Goal: Information Seeking & Learning: Find specific fact

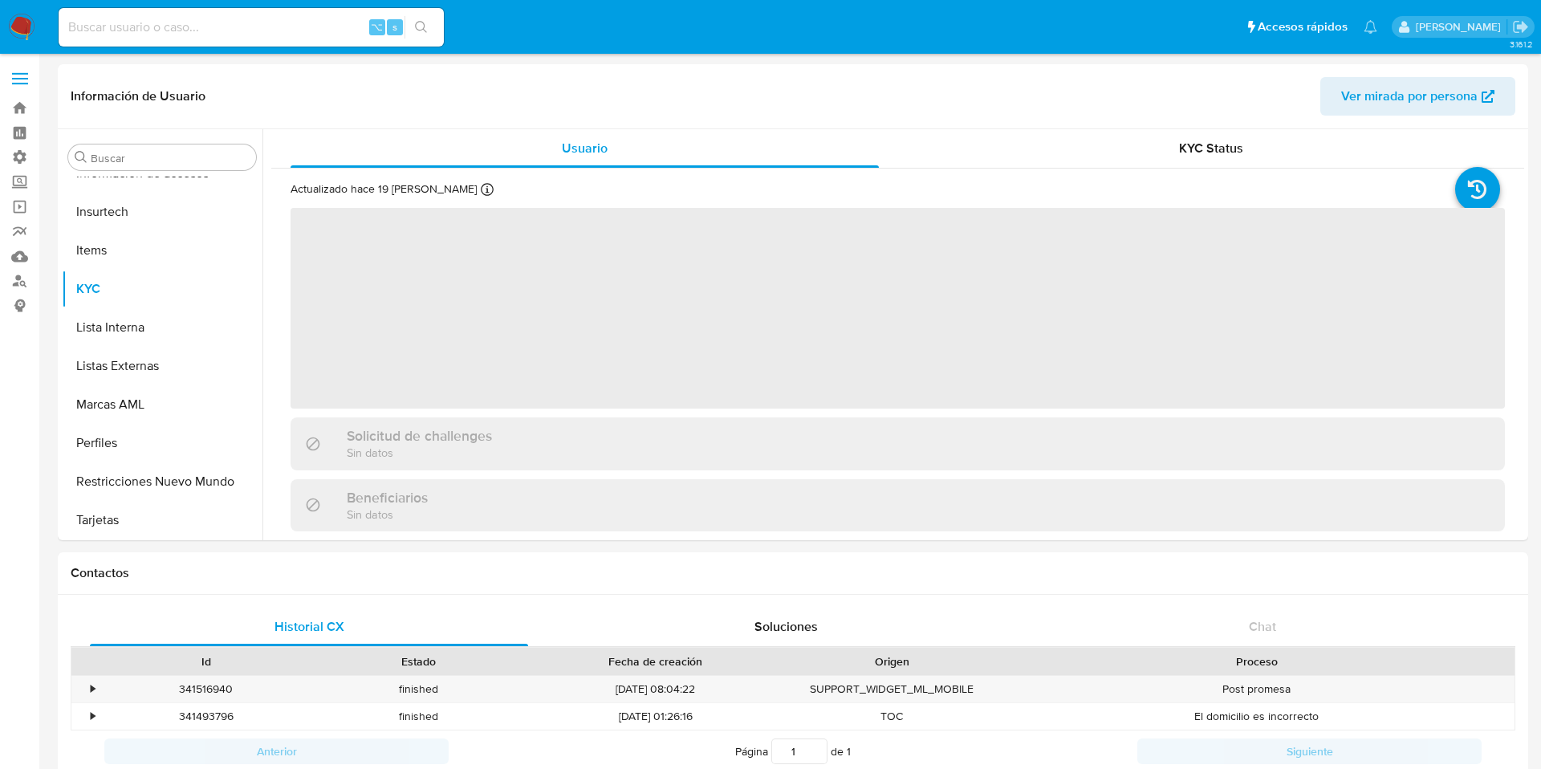
scroll to position [755, 0]
click at [234, 29] on input at bounding box center [251, 27] width 385 height 21
paste input "1477627282"
type input "1477627282"
select select "10"
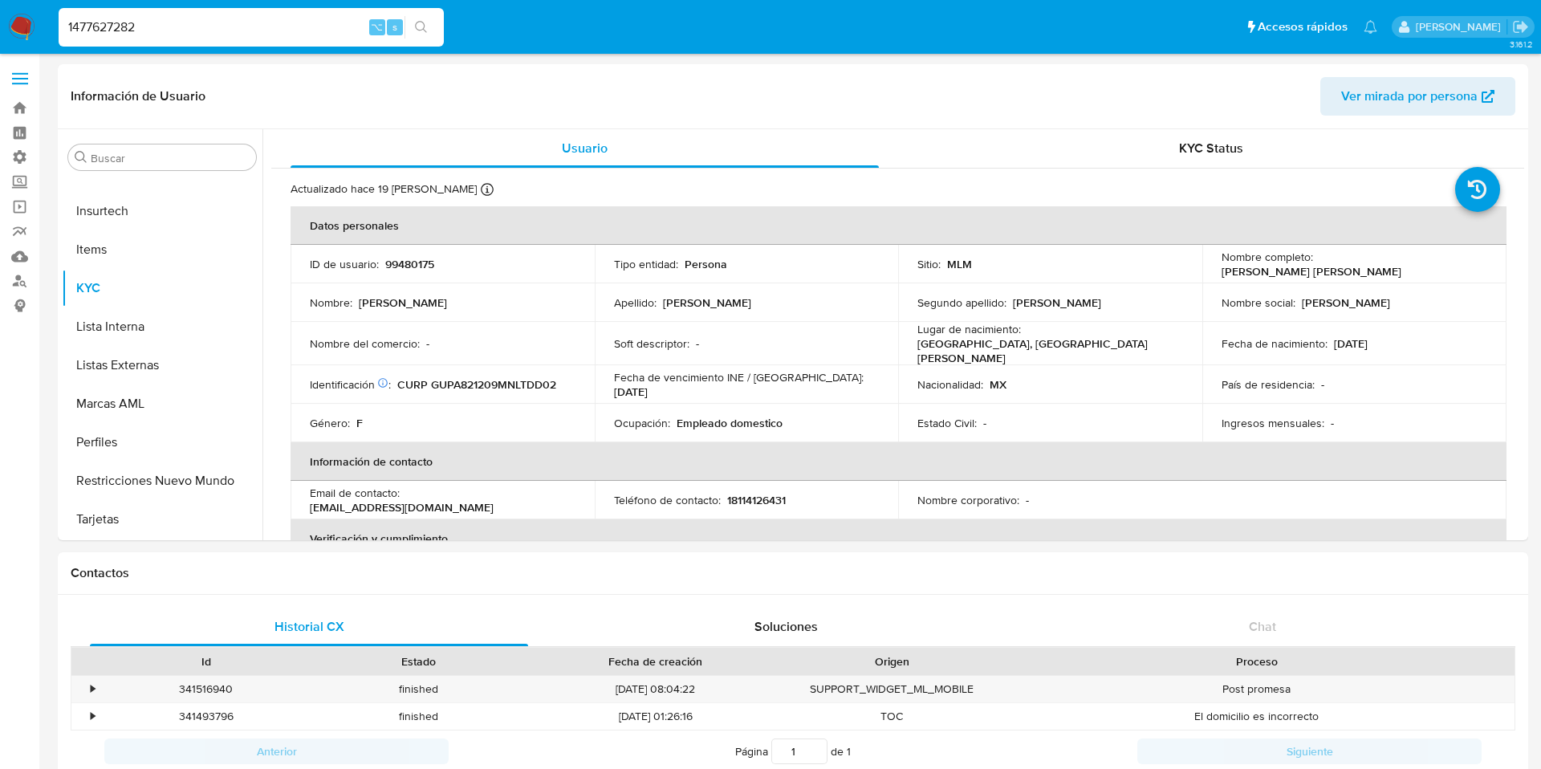
type input "1477627282"
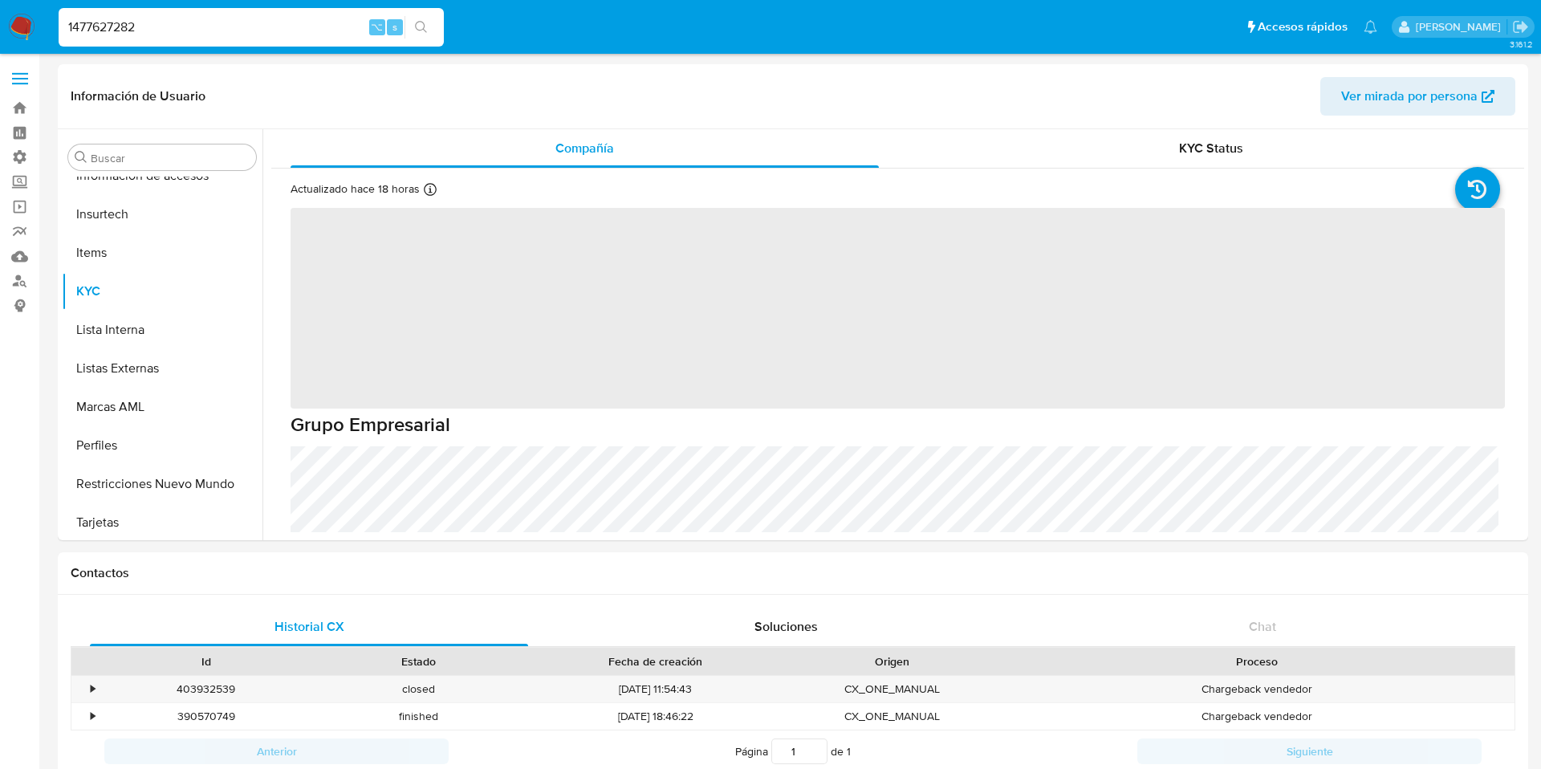
scroll to position [755, 0]
select select "10"
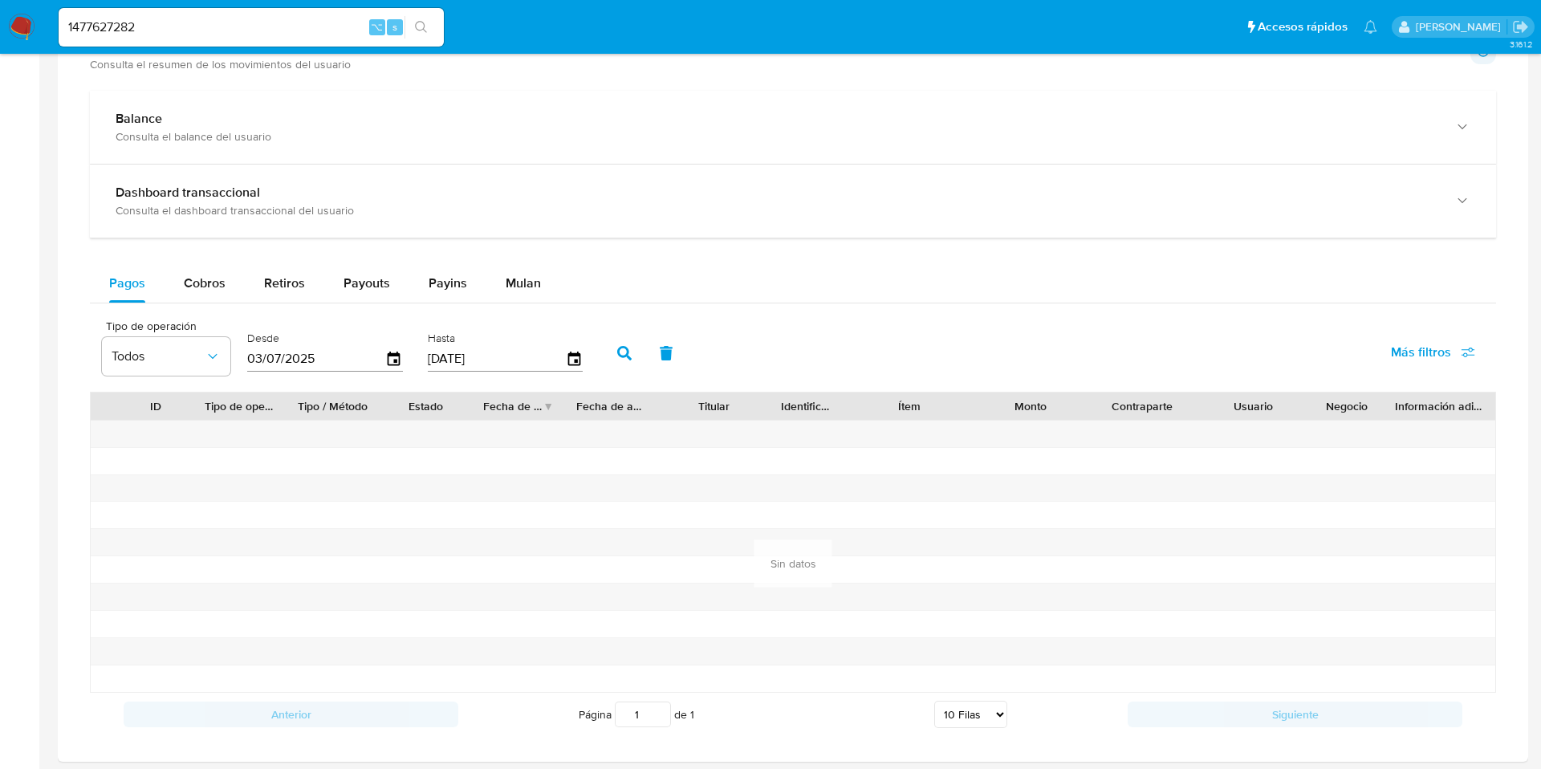
scroll to position [799, 0]
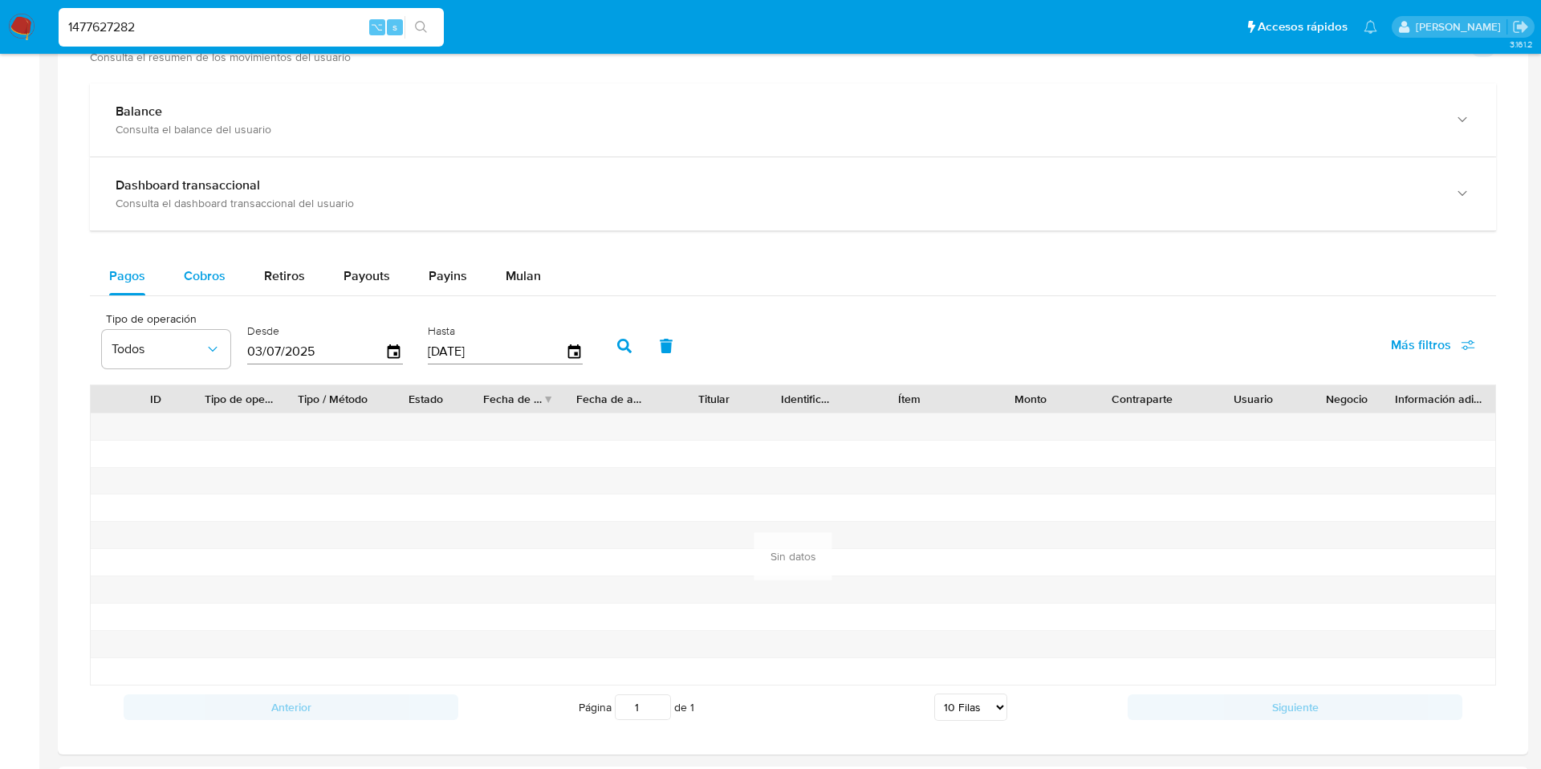
click at [203, 281] on span "Cobros" at bounding box center [205, 275] width 42 height 18
select select "10"
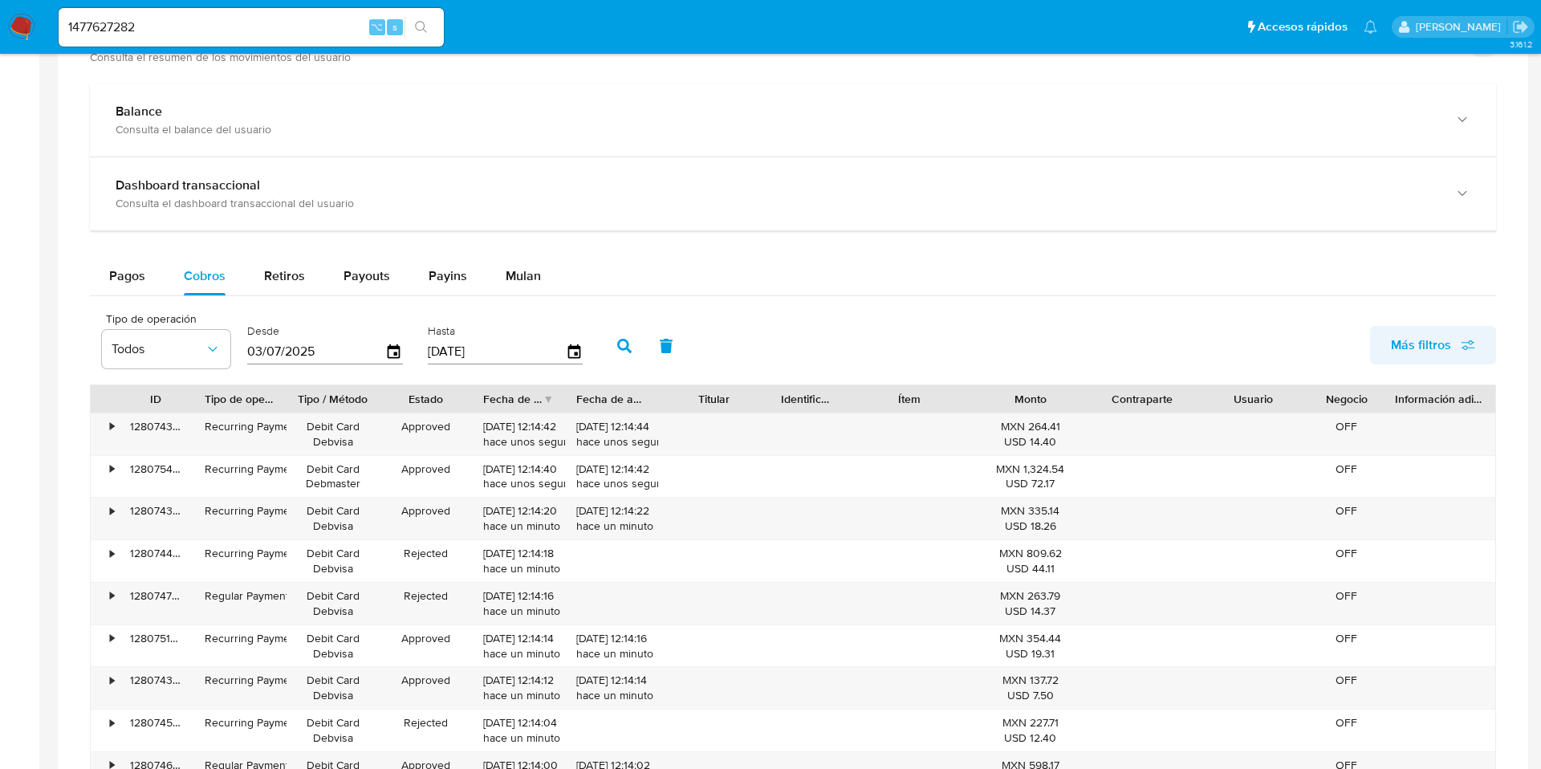
click at [1449, 341] on span "Más filtros" at bounding box center [1421, 345] width 60 height 39
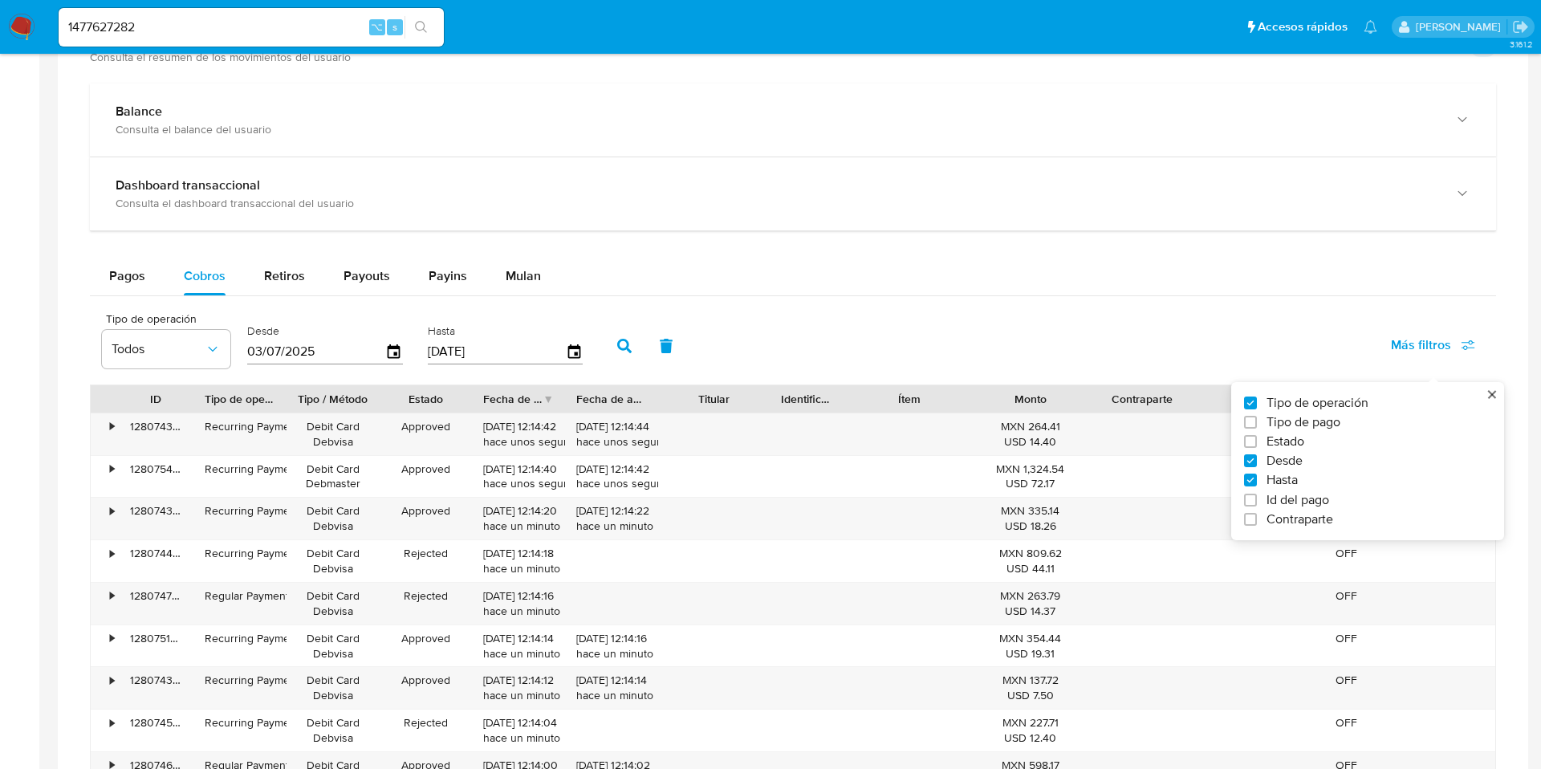
click at [1274, 502] on span "Id del pago" at bounding box center [1297, 500] width 63 height 16
click at [1257, 502] on input "Id del pago" at bounding box center [1250, 500] width 13 height 13
checkbox input "true"
click at [628, 357] on input "number" at bounding box center [682, 349] width 157 height 21
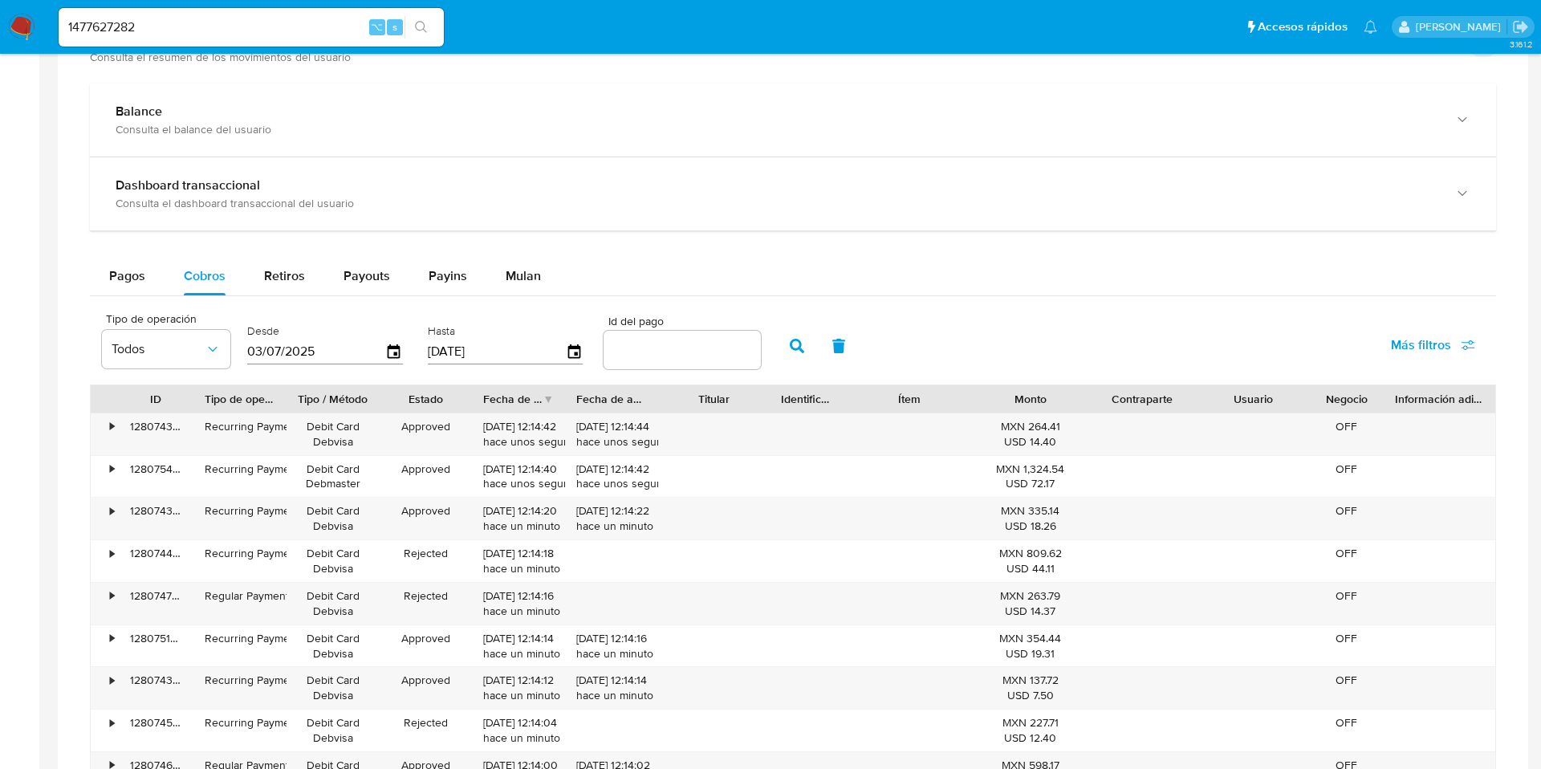
click at [628, 353] on input "number" at bounding box center [682, 349] width 157 height 21
paste input "122949816315"
type input "122949816315"
click at [799, 348] on button "button" at bounding box center [797, 346] width 42 height 39
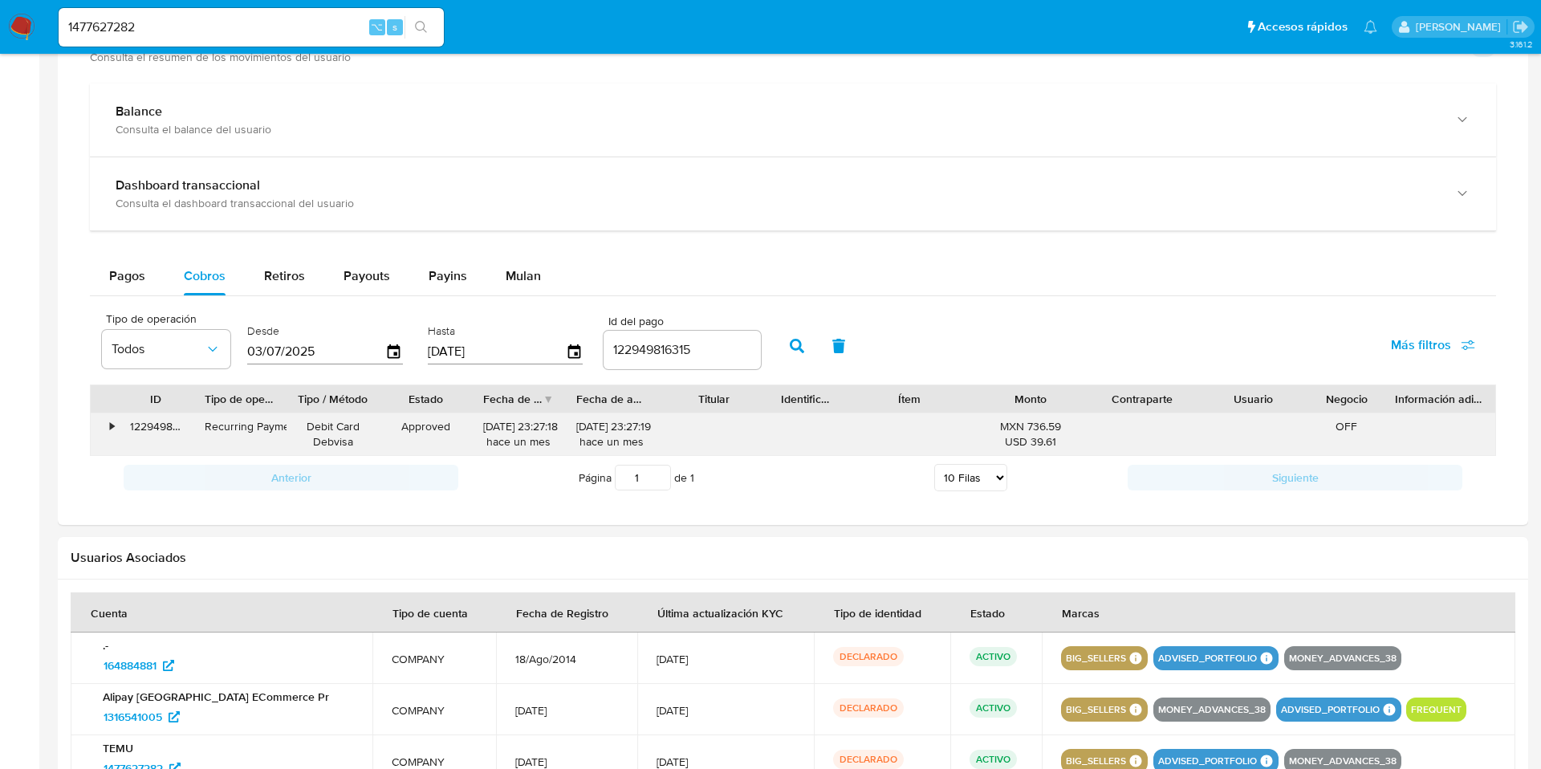
click at [113, 428] on div "•" at bounding box center [112, 426] width 4 height 15
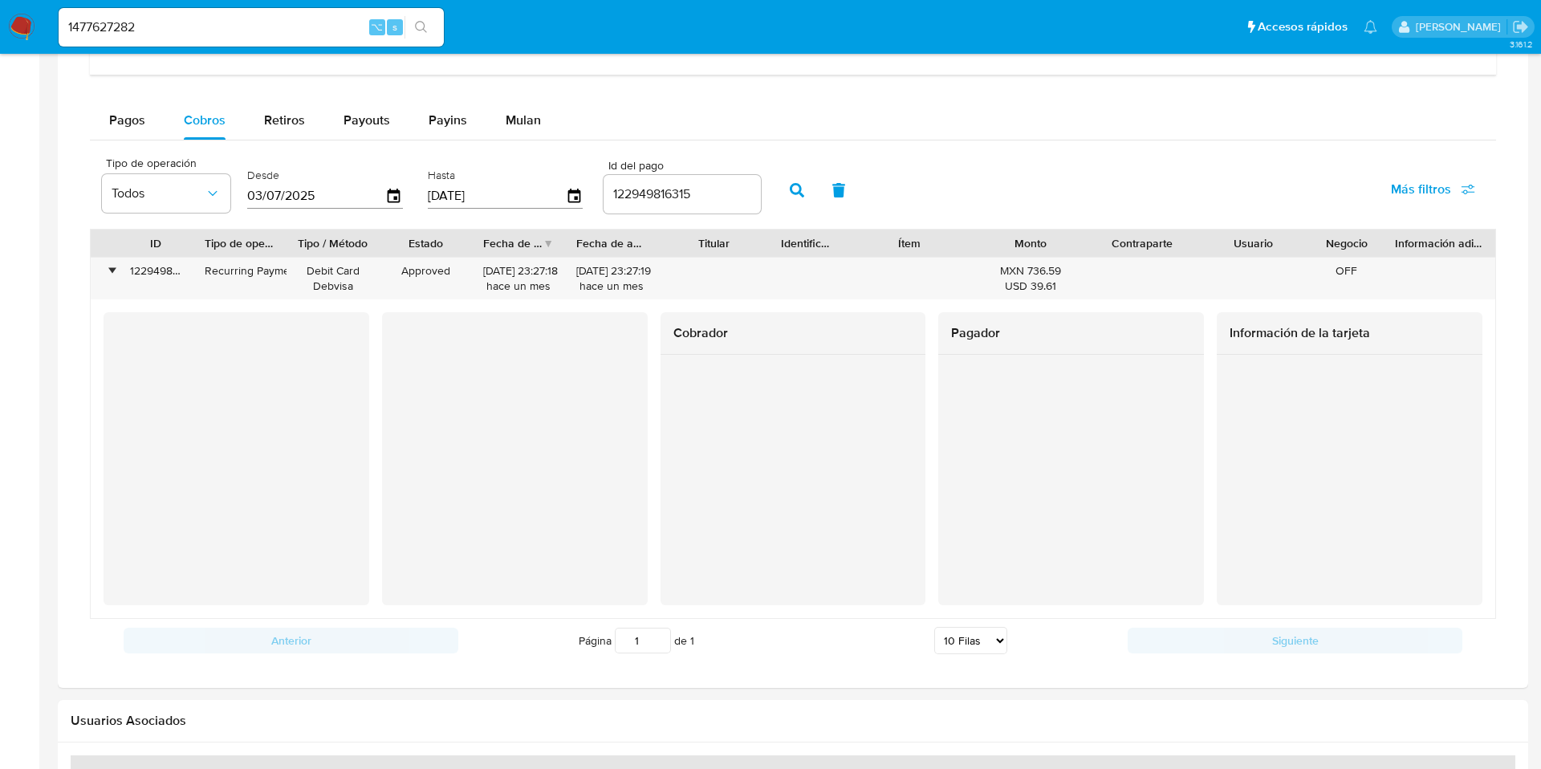
scroll to position [949, 0]
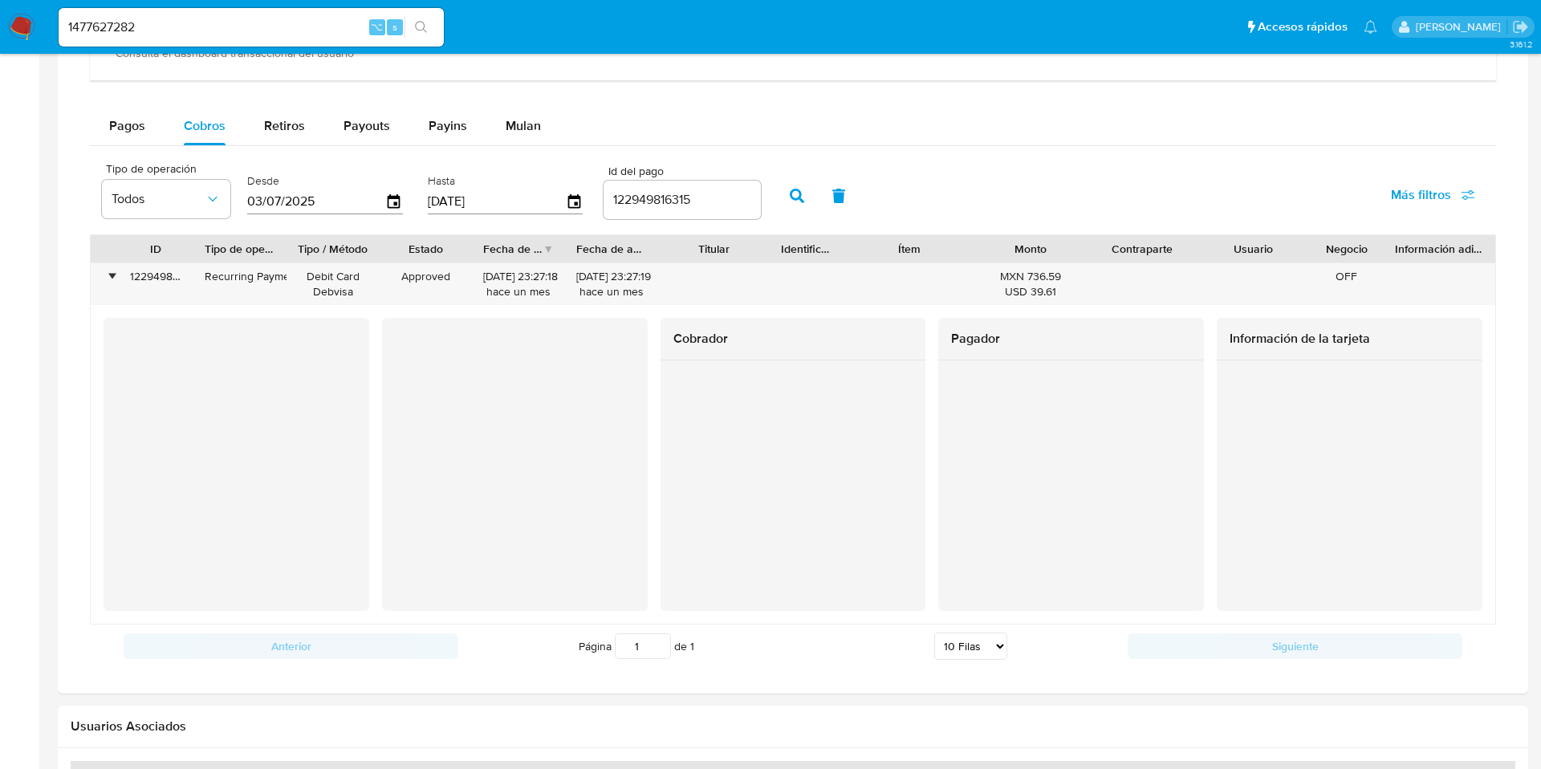
click at [163, 34] on input "1477627282" at bounding box center [251, 27] width 385 height 21
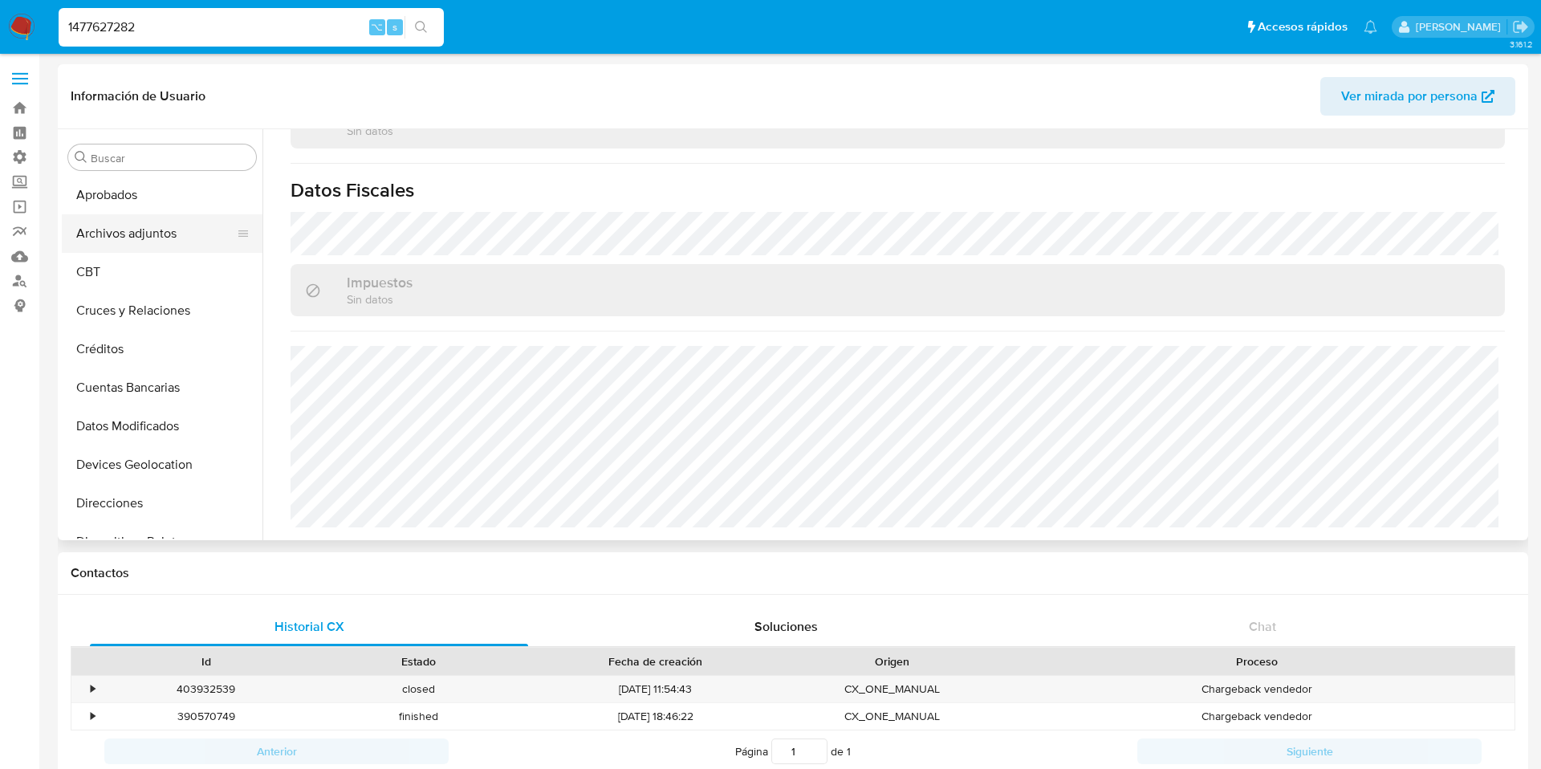
scroll to position [77, 0]
click at [120, 278] on button "CBT" at bounding box center [156, 273] width 188 height 39
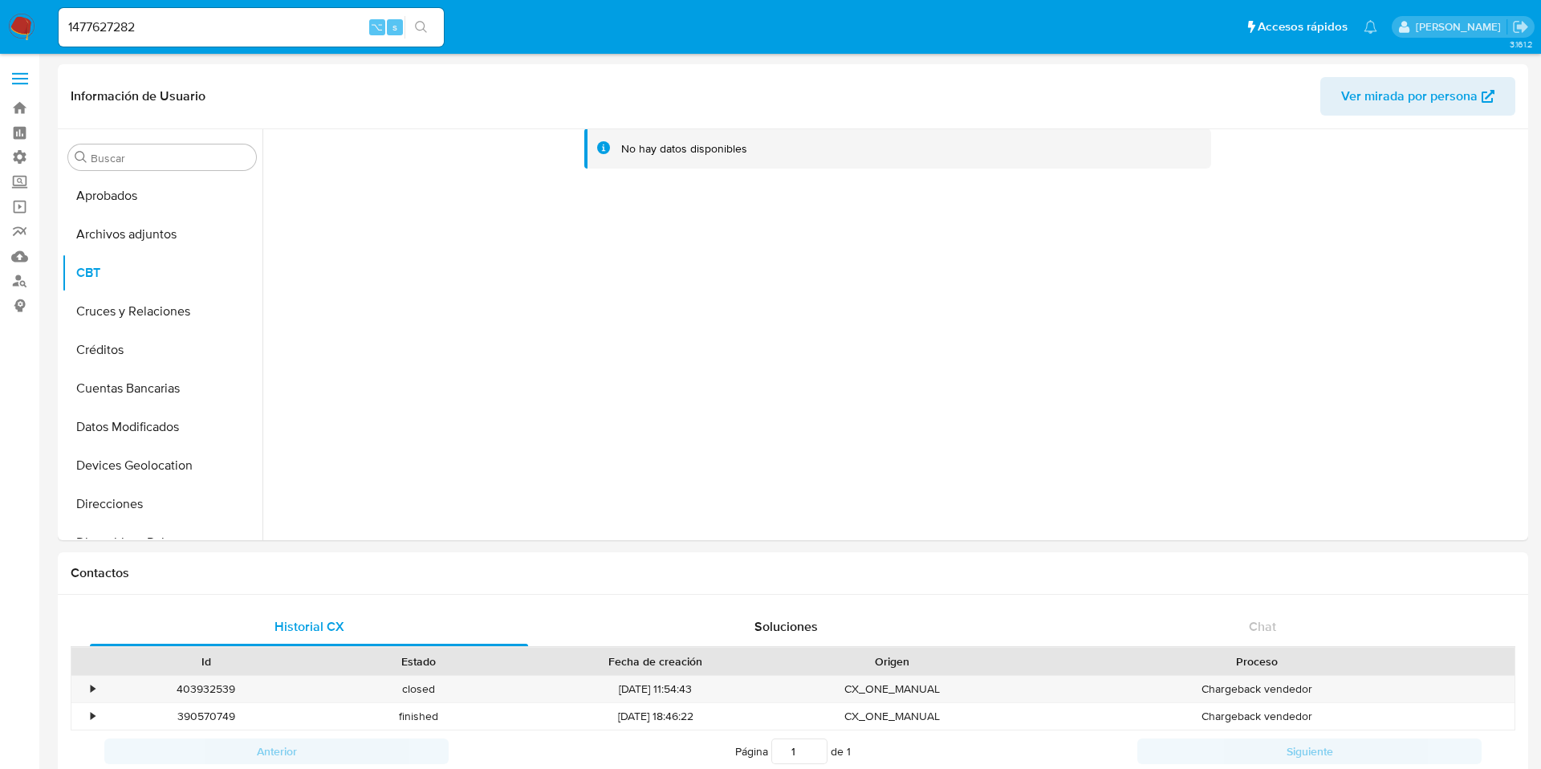
click at [135, 30] on input "1477627282" at bounding box center [251, 27] width 385 height 21
click at [139, 30] on input "1477627282" at bounding box center [251, 27] width 385 height 21
paste input "2163090705"
type input "2163090705"
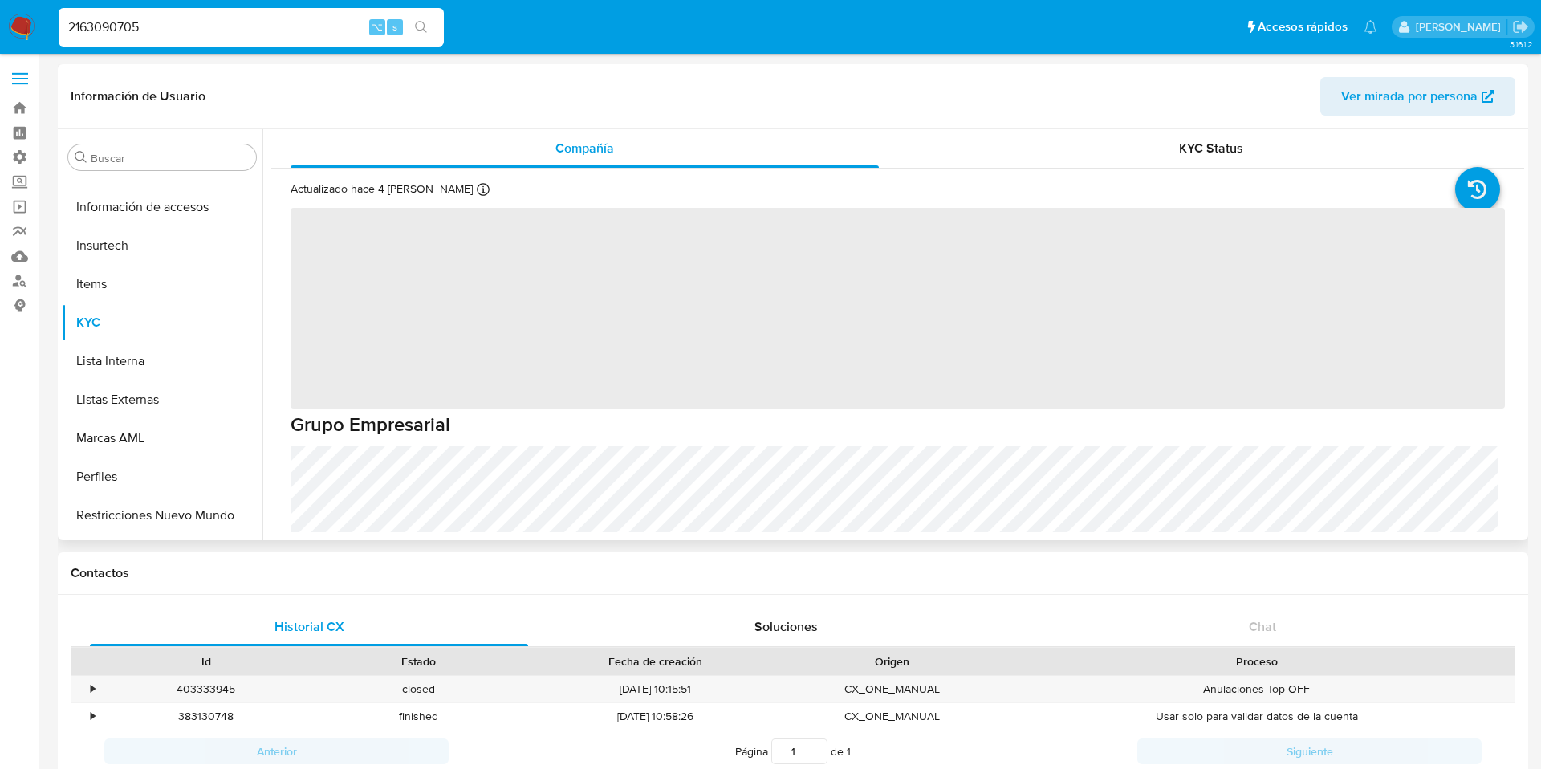
scroll to position [755, 0]
select select "10"
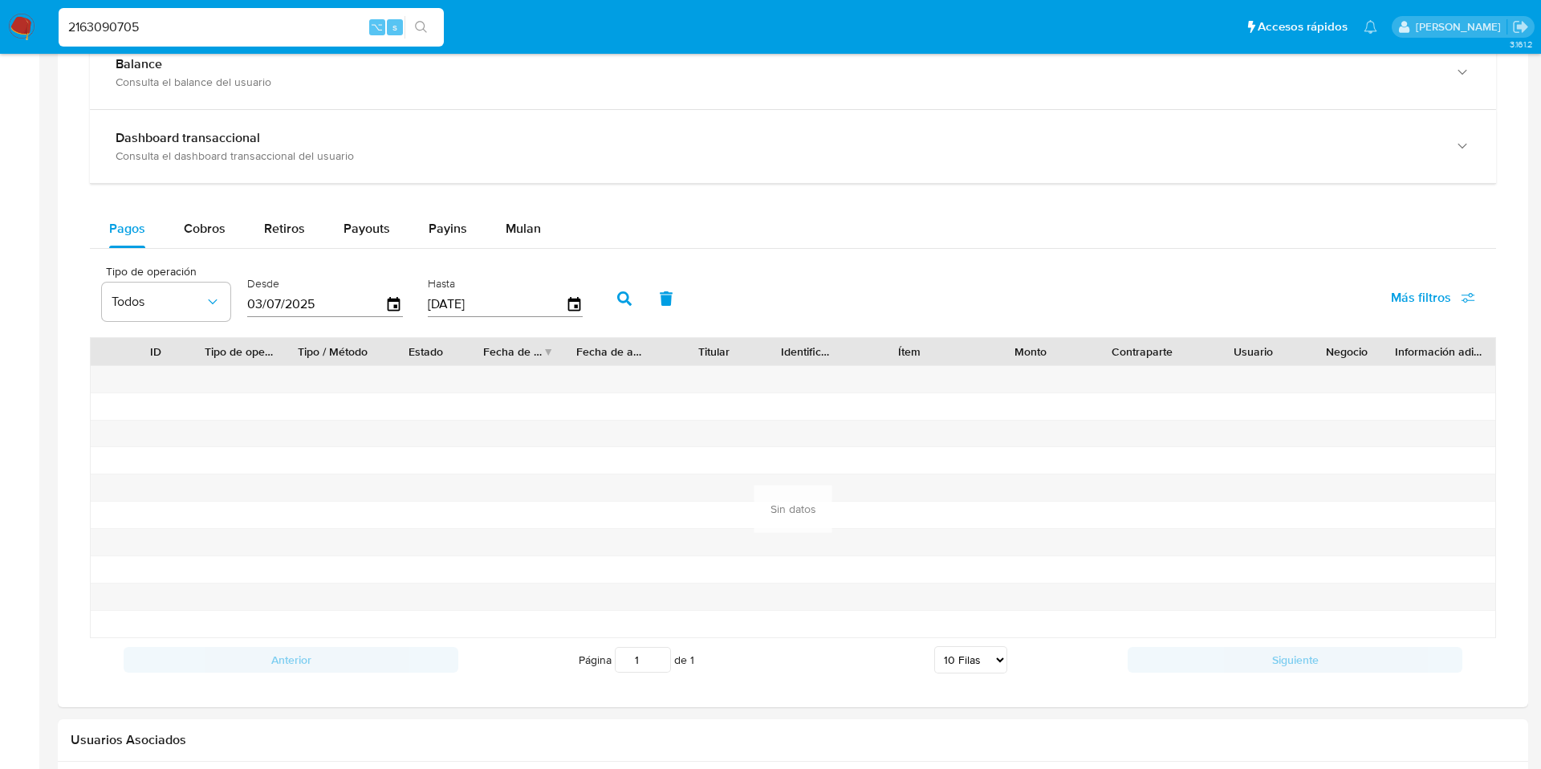
scroll to position [679, 0]
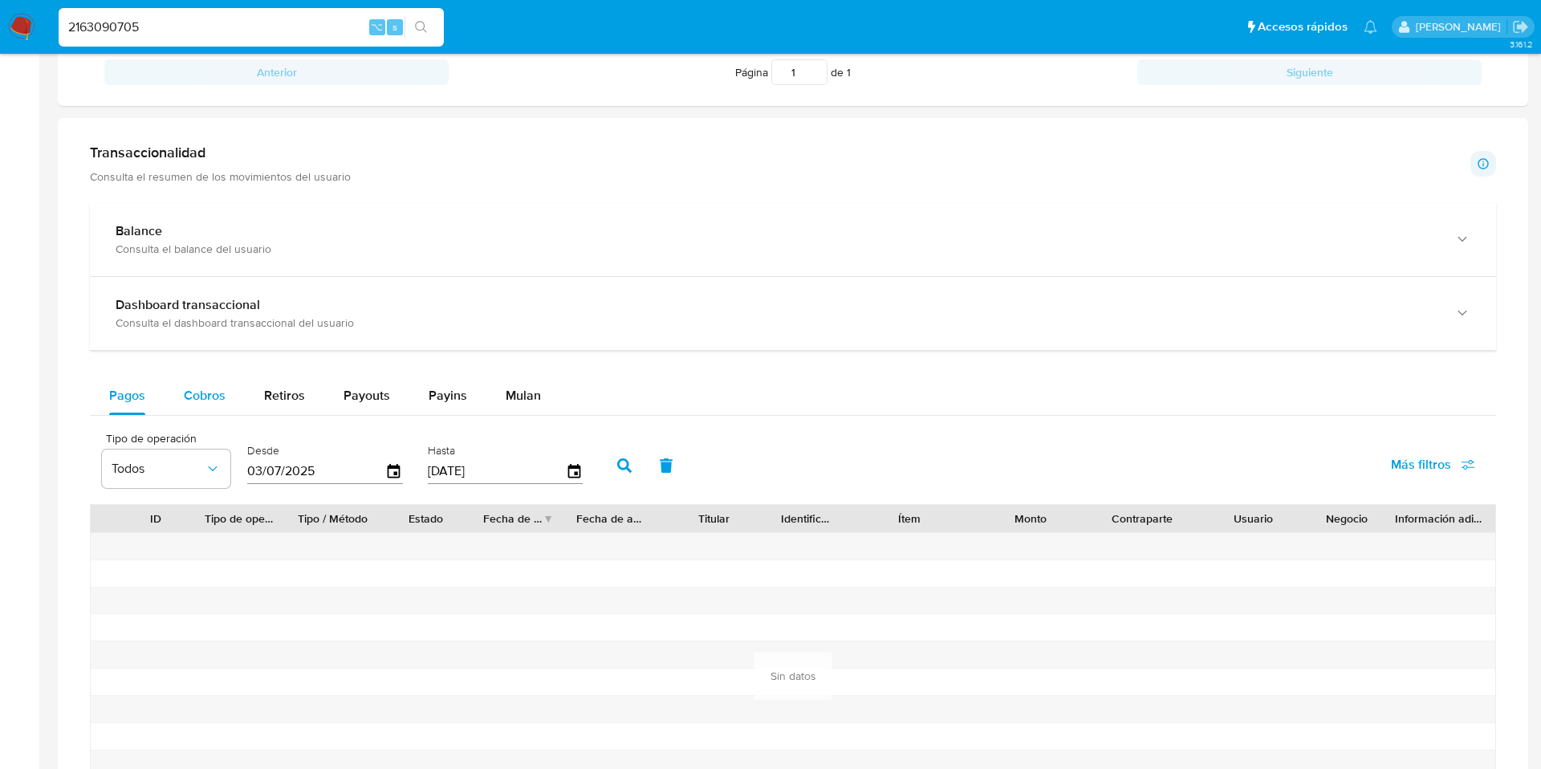
click at [200, 388] on span "Cobros" at bounding box center [205, 395] width 42 height 18
select select "10"
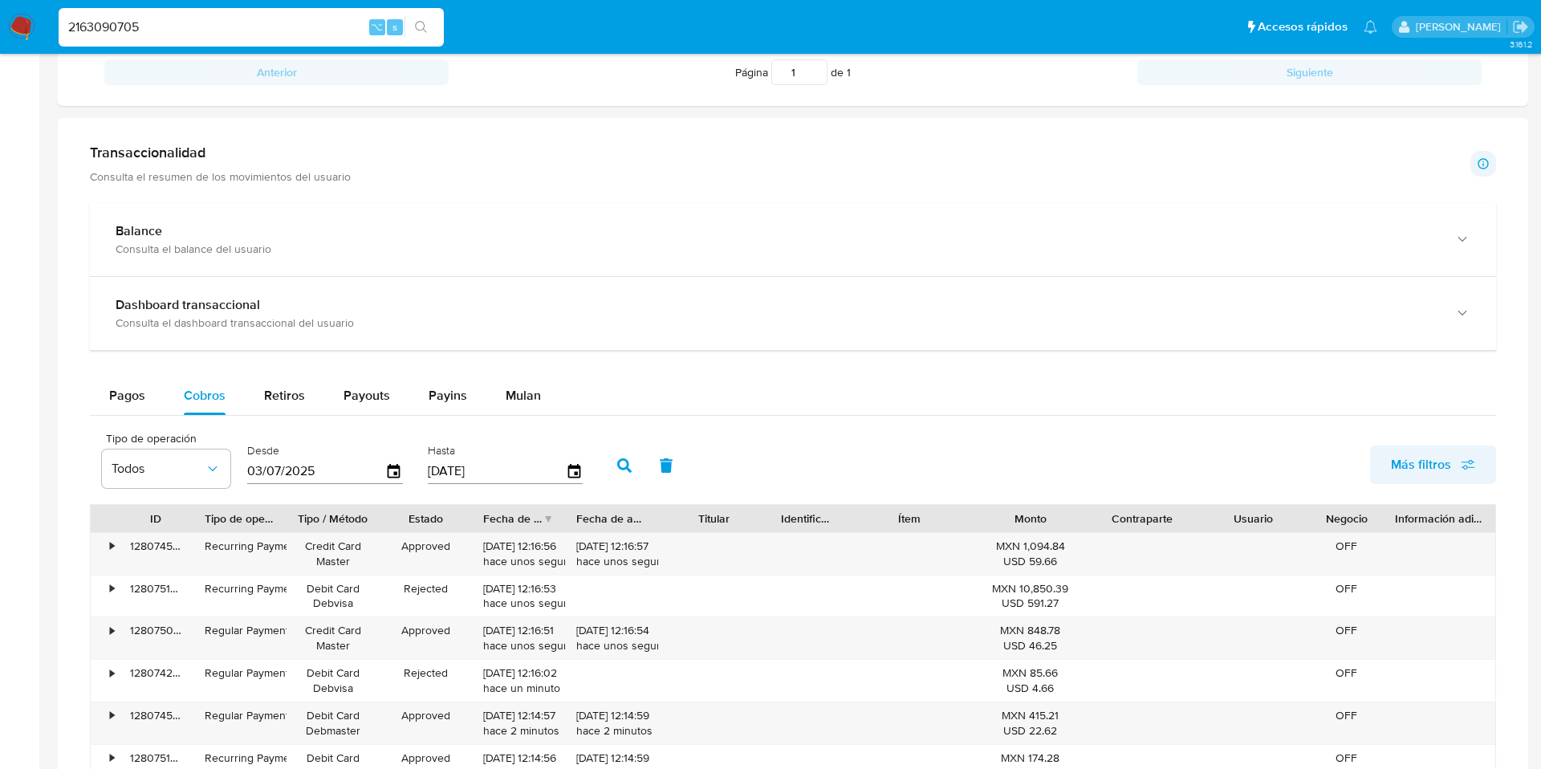
click at [1429, 471] on span "Más filtros" at bounding box center [1421, 464] width 60 height 39
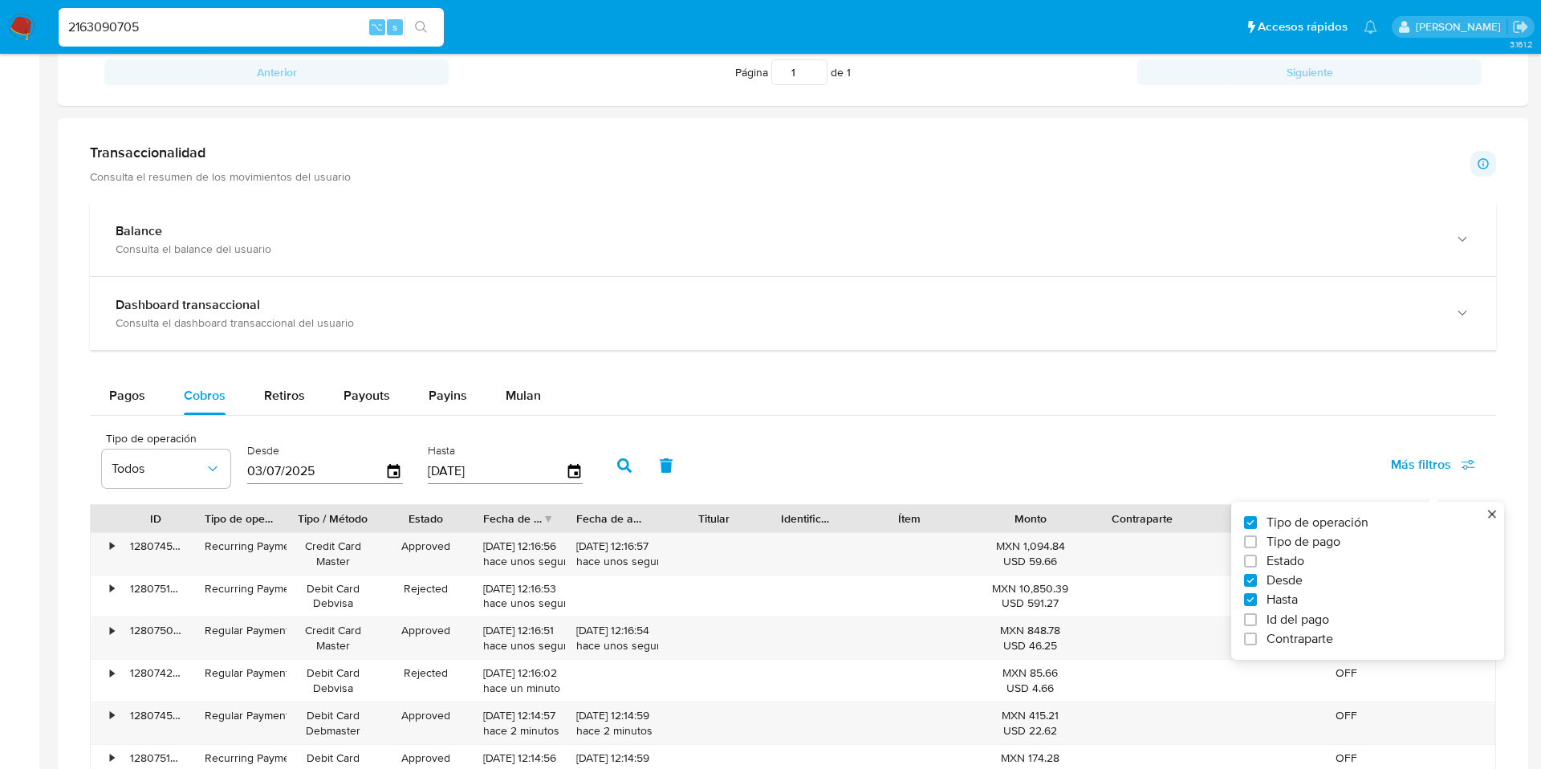
click at [1254, 610] on div "Tipo de operación Tipo de pago Estado Desde Hasta Id del pago Contraparte" at bounding box center [1361, 580] width 234 height 132
click at [1254, 616] on input "Id del pago" at bounding box center [1250, 619] width 13 height 13
checkbox input "true"
click at [658, 457] on div at bounding box center [682, 469] width 157 height 39
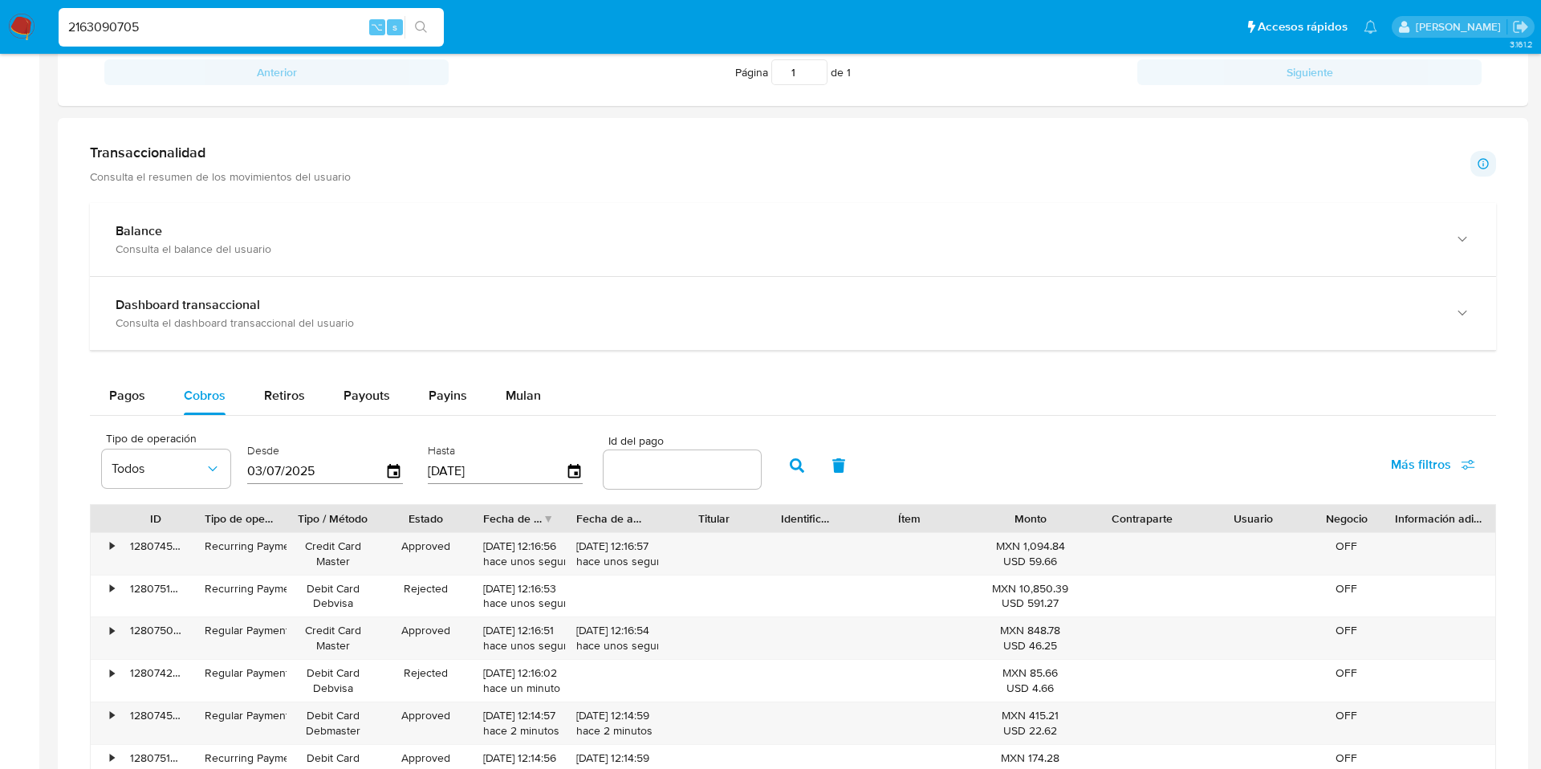
click at [635, 471] on input "number" at bounding box center [682, 469] width 157 height 21
paste input "123004910053"
type input "123004910053"
click at [795, 471] on icon "button" at bounding box center [797, 465] width 14 height 14
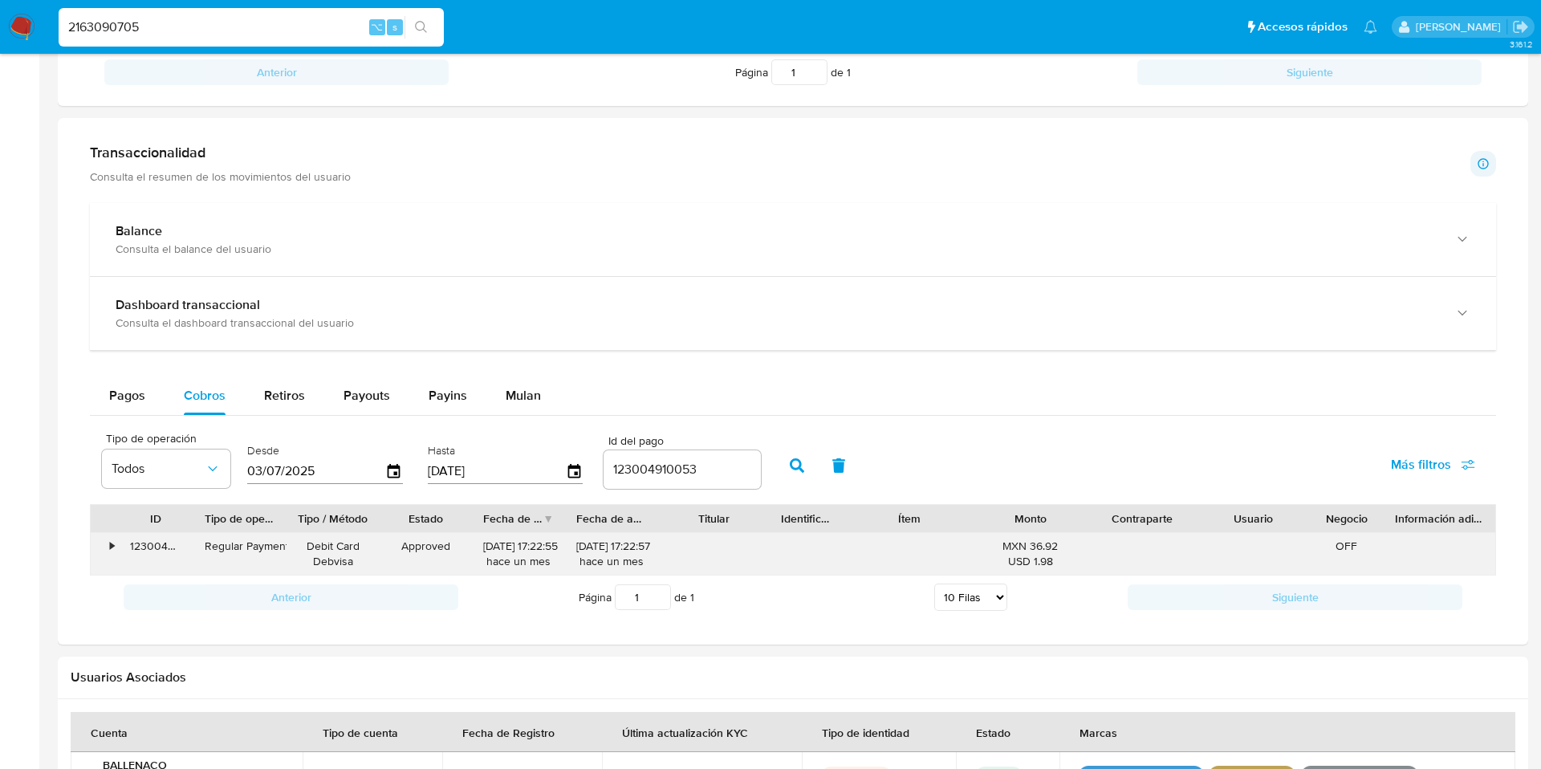
click at [115, 547] on div "•" at bounding box center [105, 554] width 28 height 42
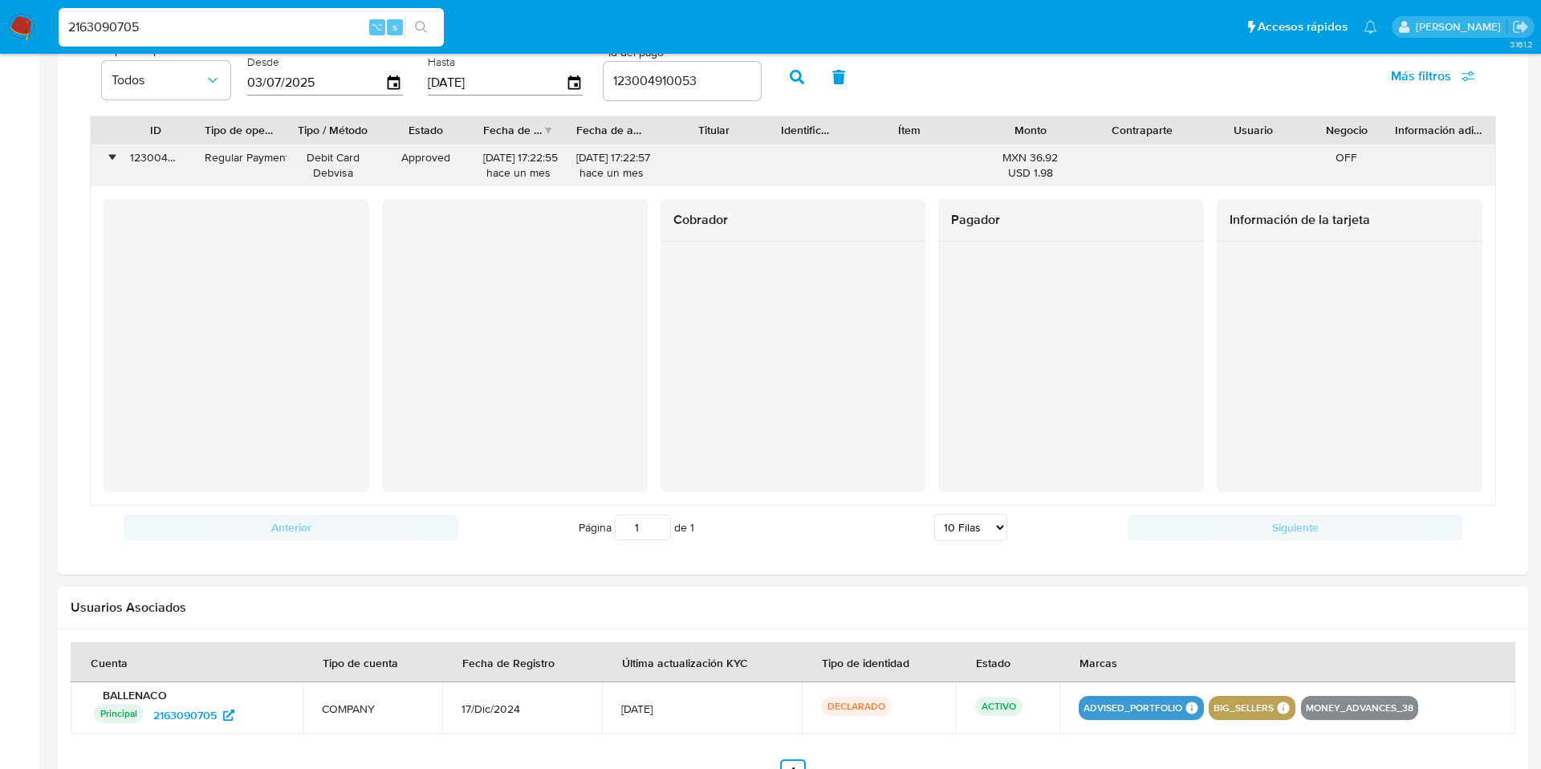
scroll to position [1054, 0]
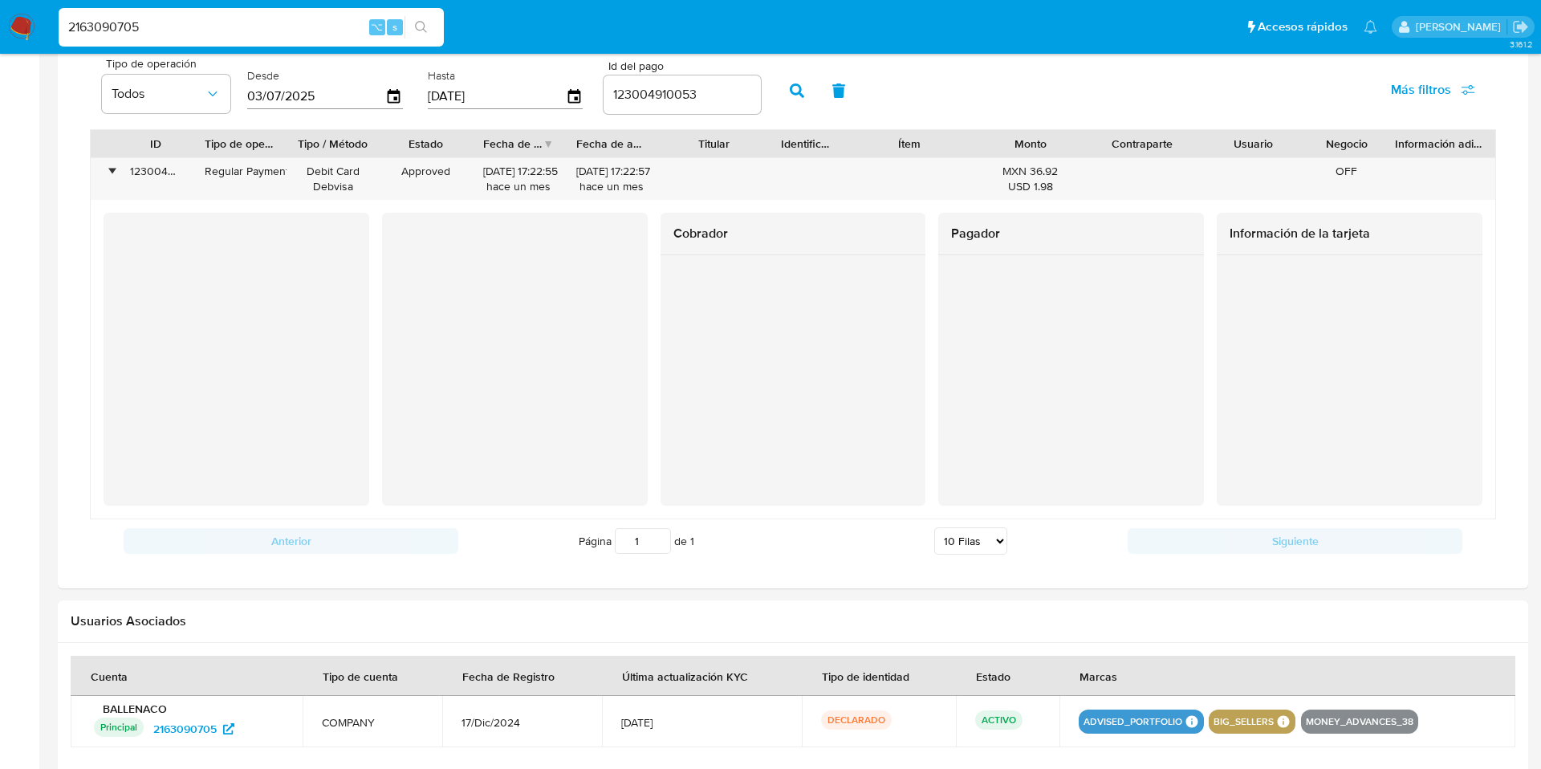
click at [281, 9] on div "2163090705 ⌥ s" at bounding box center [251, 27] width 385 height 39
click at [223, 22] on input "2163090705" at bounding box center [251, 27] width 385 height 21
drag, startPoint x: 216, startPoint y: 23, endPoint x: 65, endPoint y: 0, distance: 152.7
click at [65, 0] on nav "Pausado Ver notificaciones 2163090705 ⌥ s Accesos rápidos Presiona las siguient…" at bounding box center [770, 27] width 1541 height 54
paste input "1420515341"
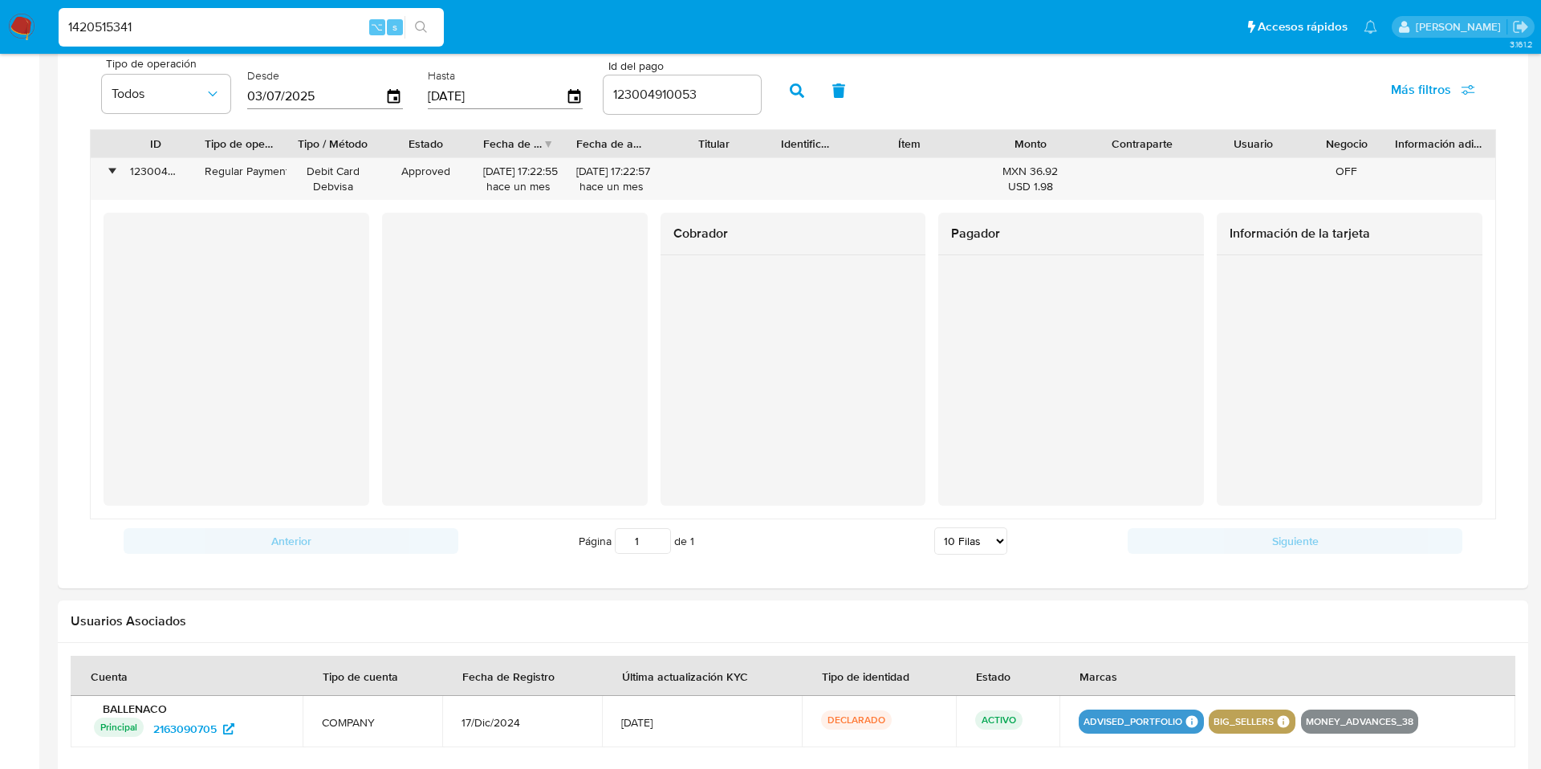
type input "1420515341"
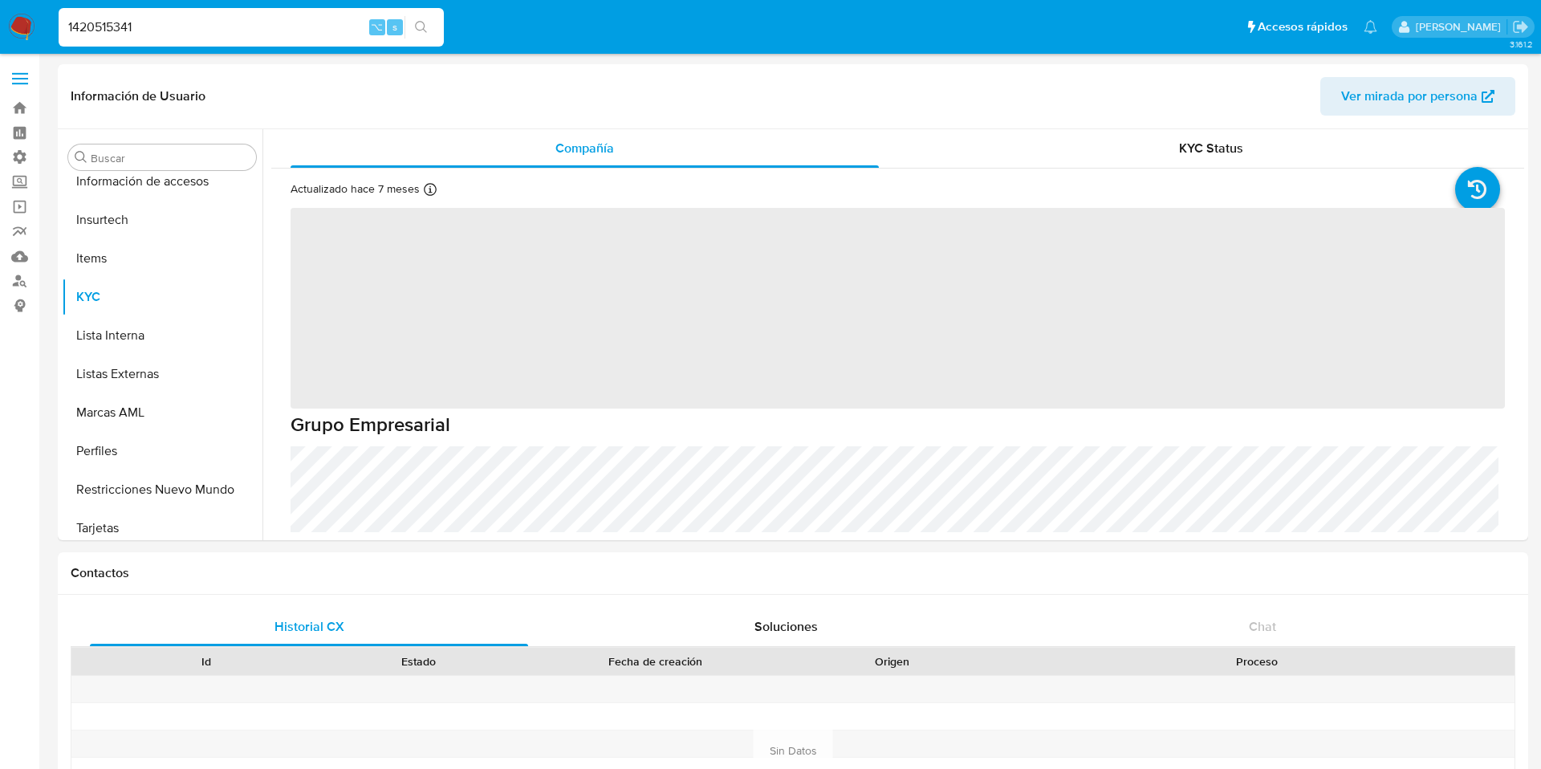
scroll to position [755, 0]
select select "10"
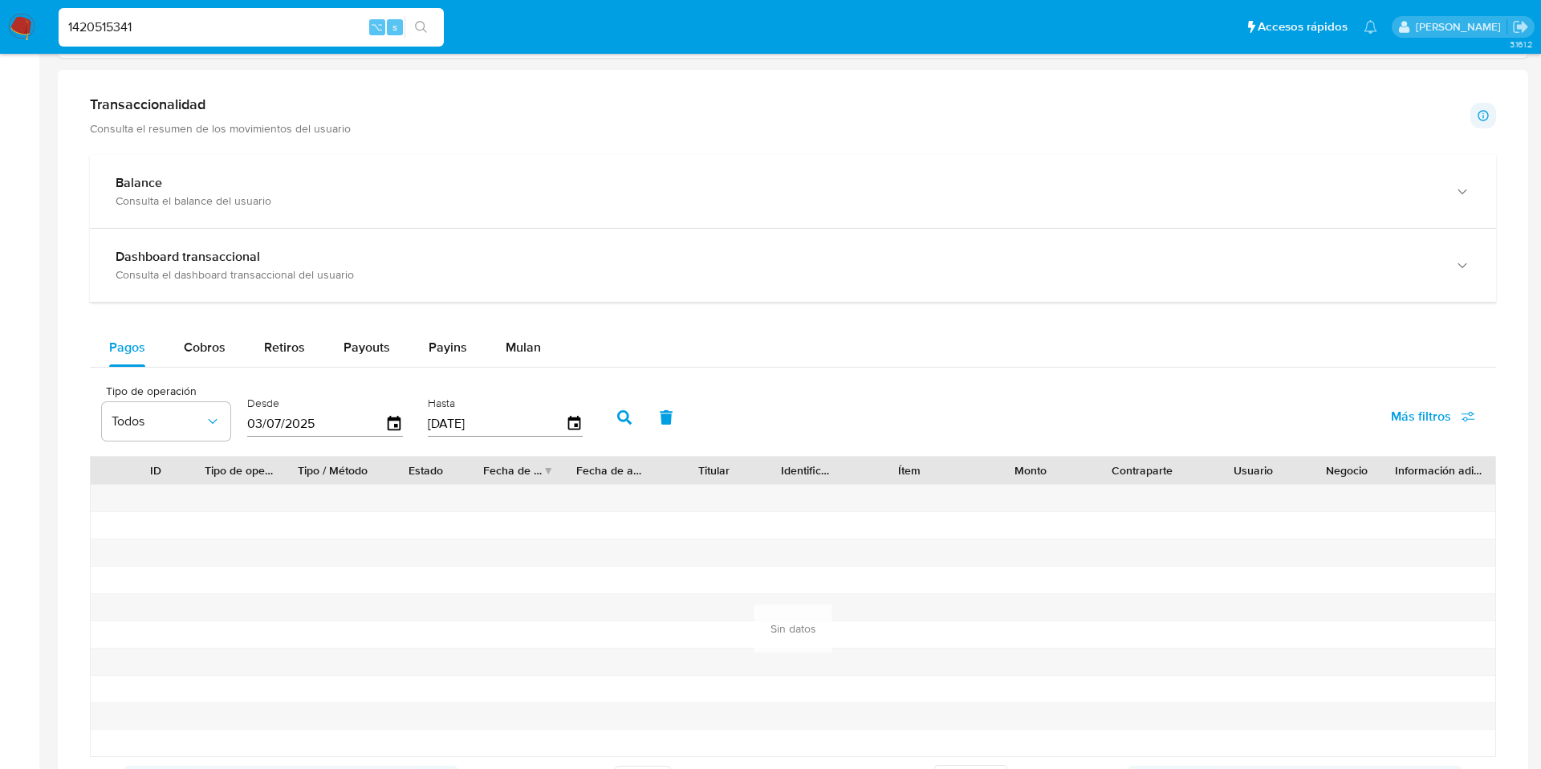
scroll to position [820, 0]
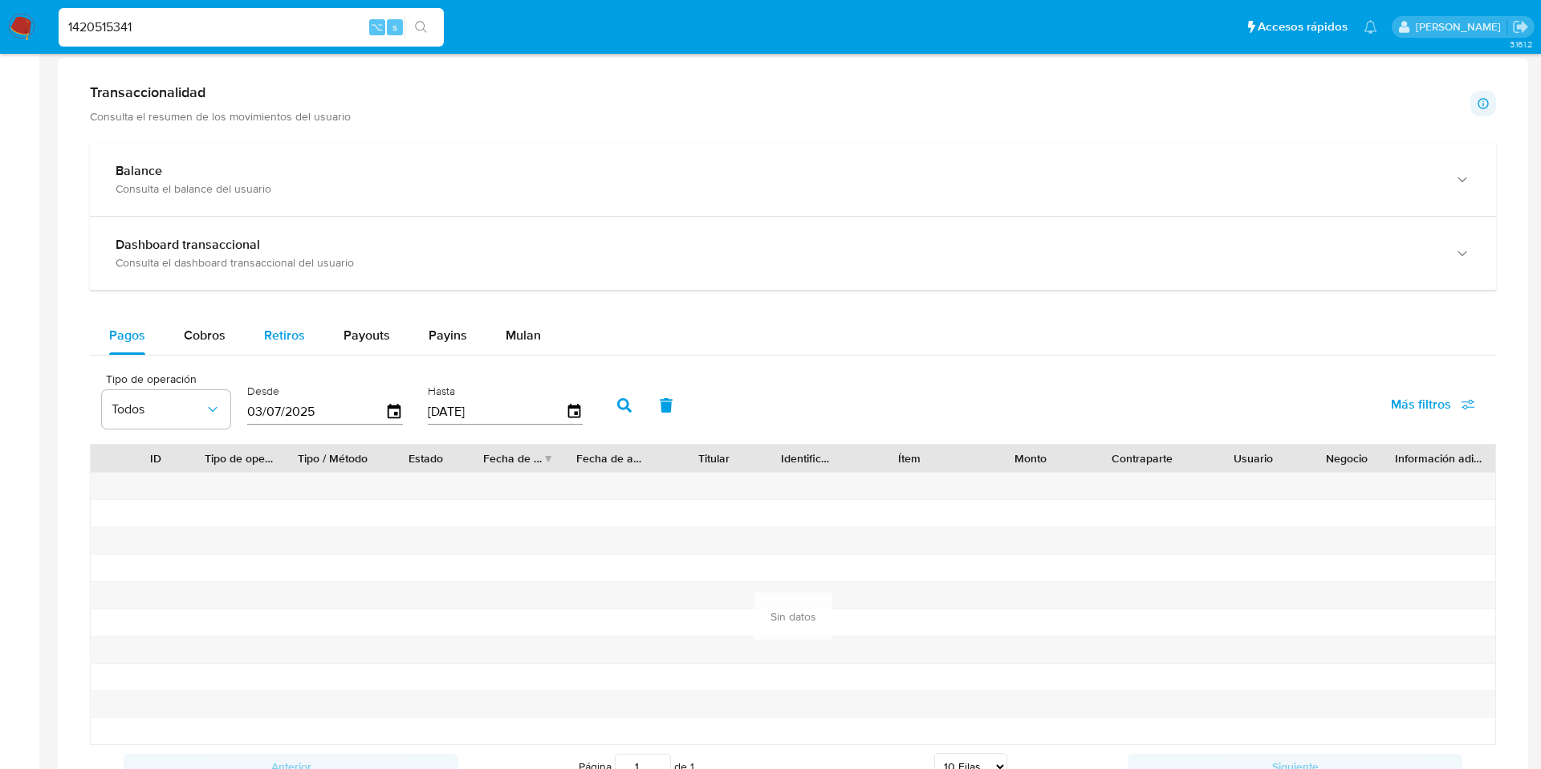
click at [290, 336] on span "Retiros" at bounding box center [284, 335] width 41 height 18
select select "10"
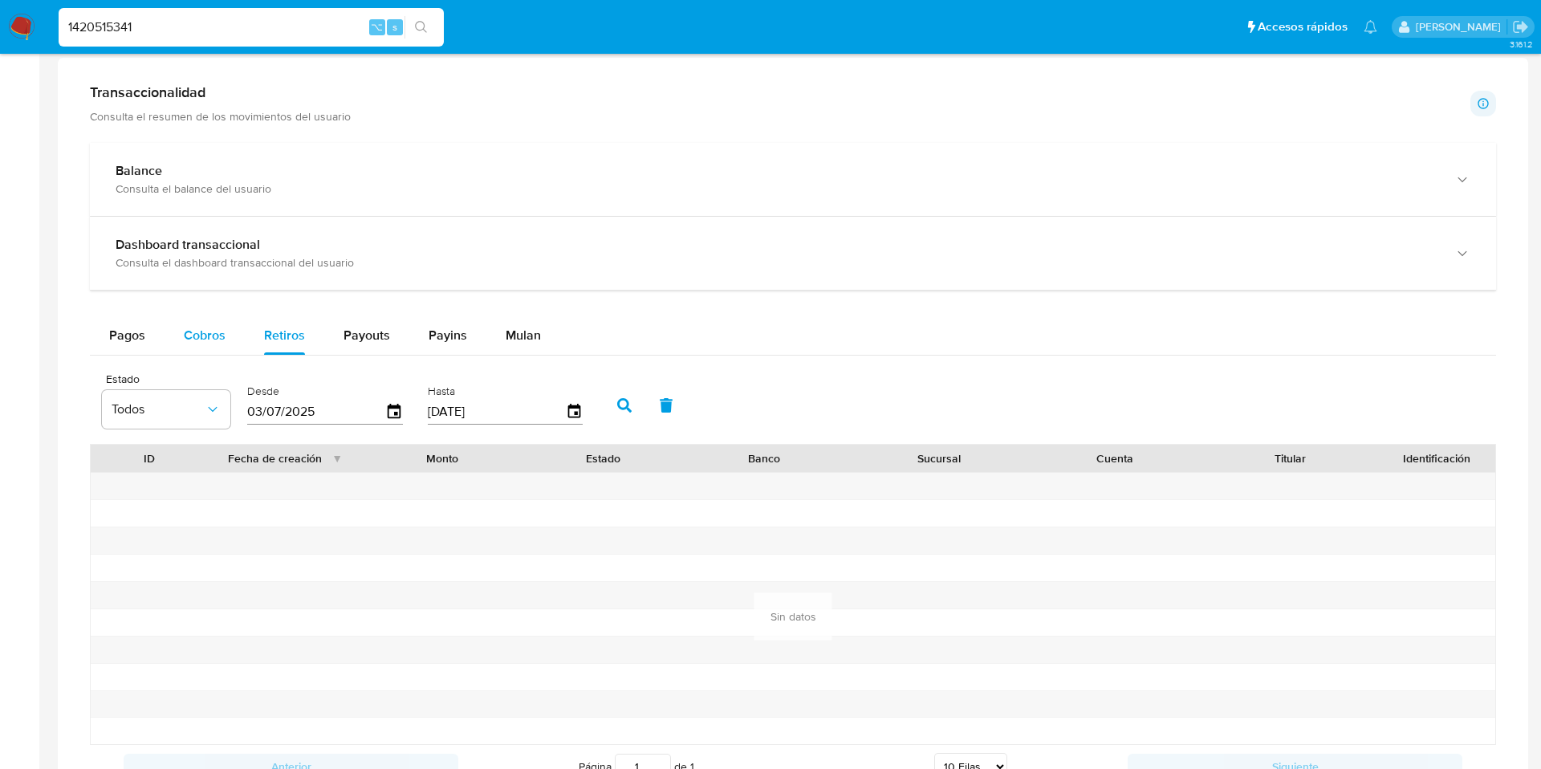
click at [217, 337] on span "Cobros" at bounding box center [205, 335] width 42 height 18
select select "10"
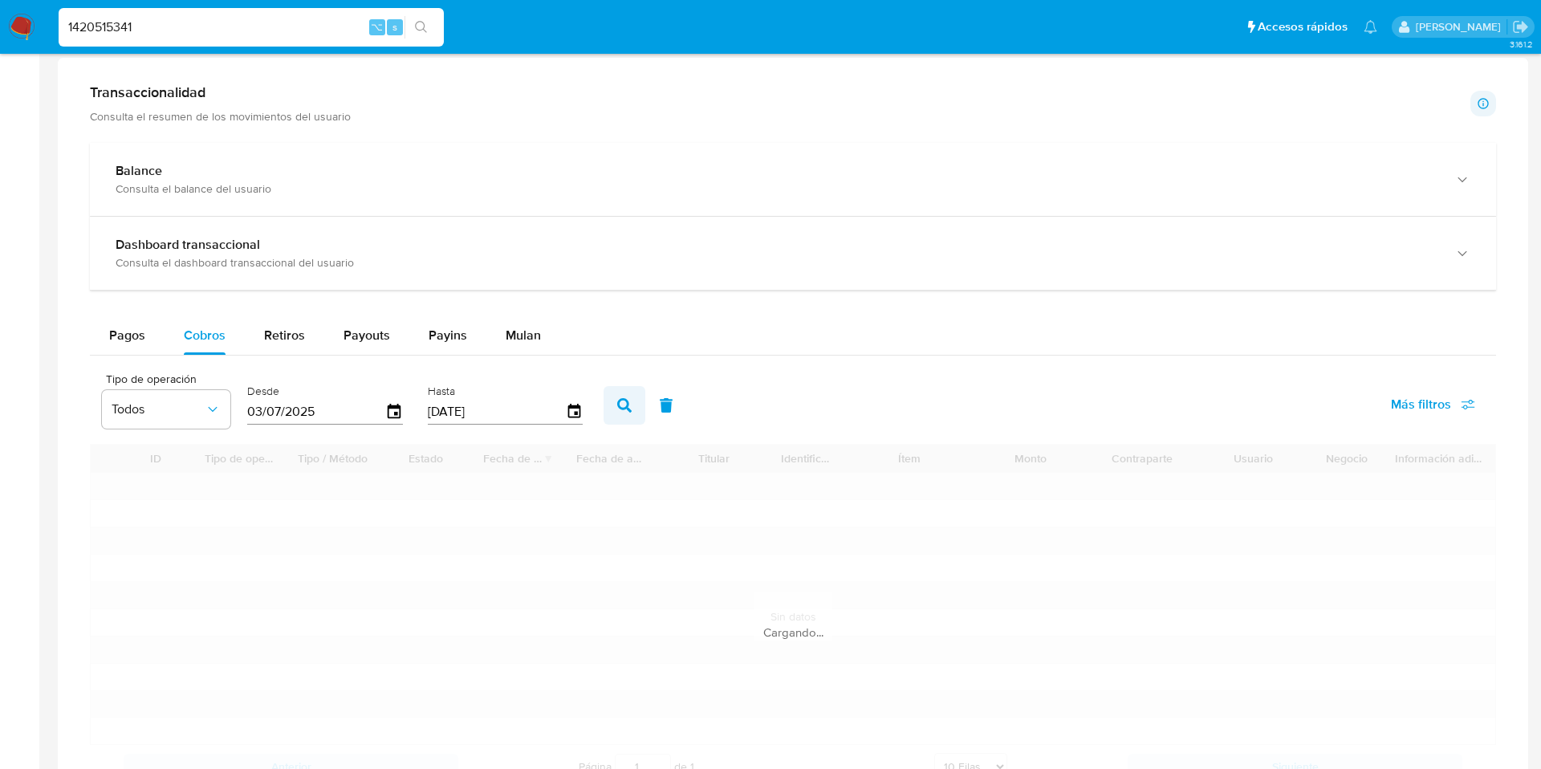
click at [617, 404] on icon "button" at bounding box center [624, 405] width 14 height 14
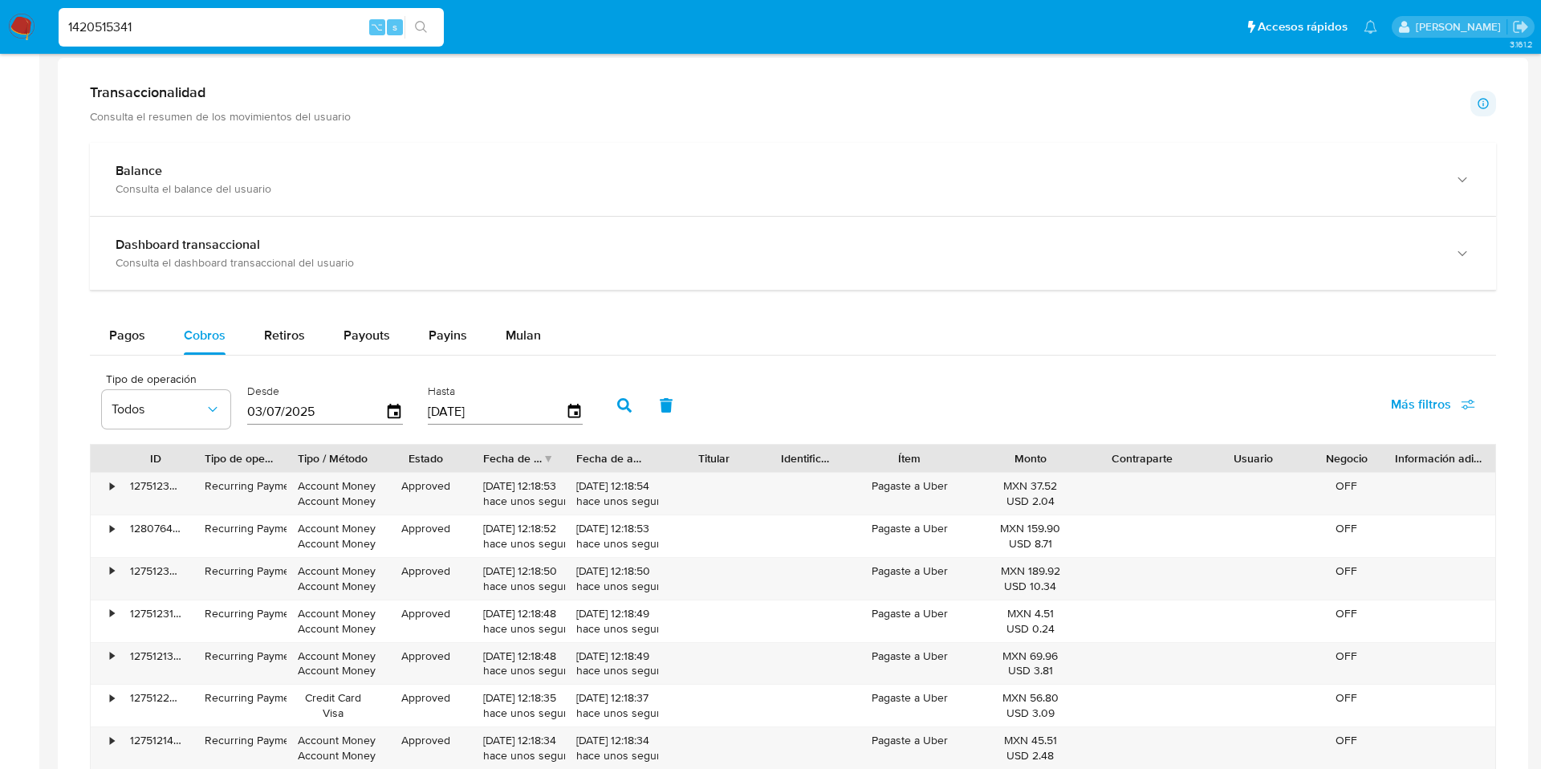
click at [1474, 406] on button "Más filtros" at bounding box center [1433, 404] width 126 height 39
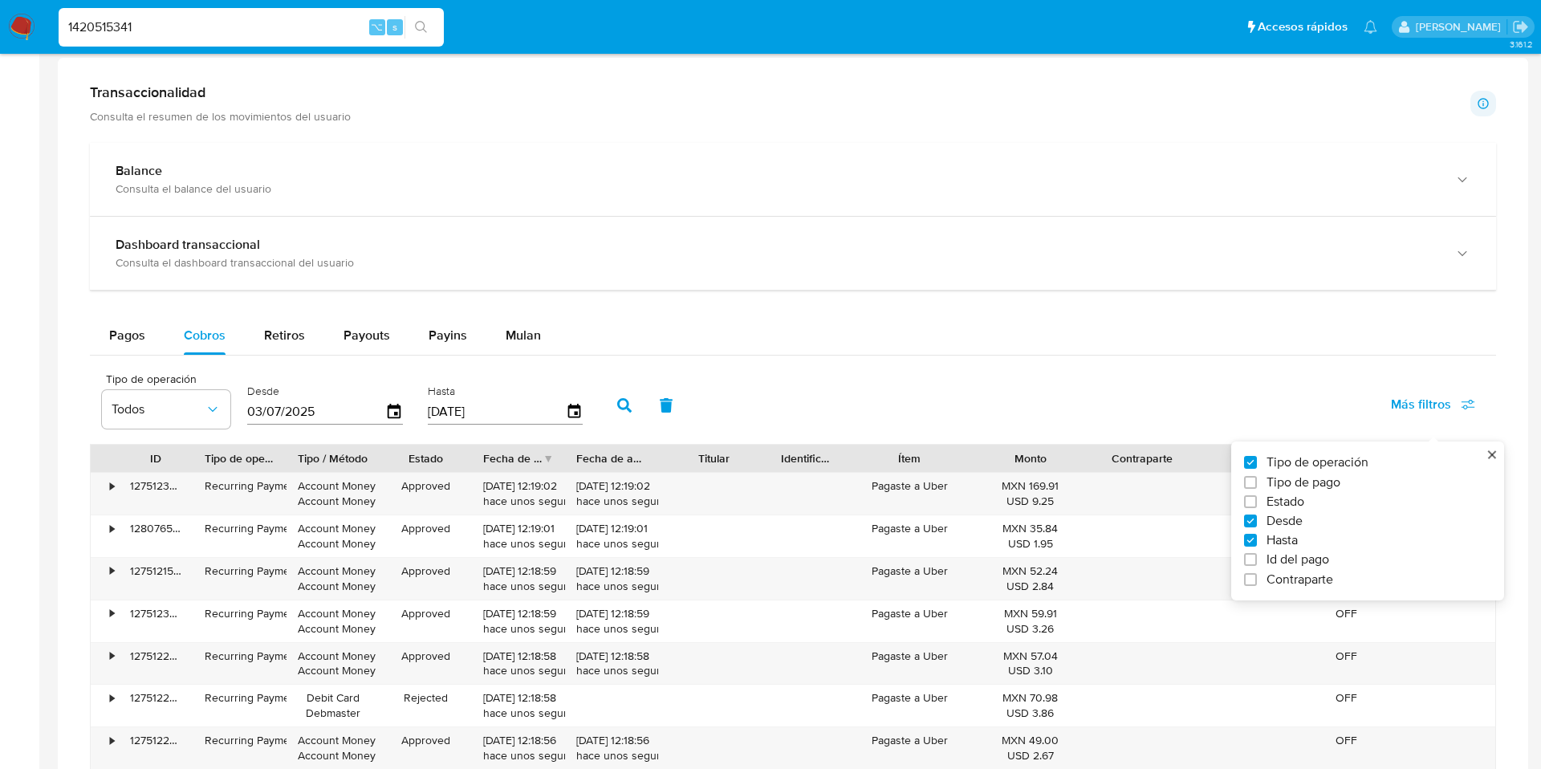
click at [1274, 559] on span "Id del pago" at bounding box center [1297, 559] width 63 height 16
click at [1257, 559] on input "Id del pago" at bounding box center [1250, 559] width 13 height 13
checkbox input "true"
click at [710, 413] on input "number" at bounding box center [682, 410] width 157 height 21
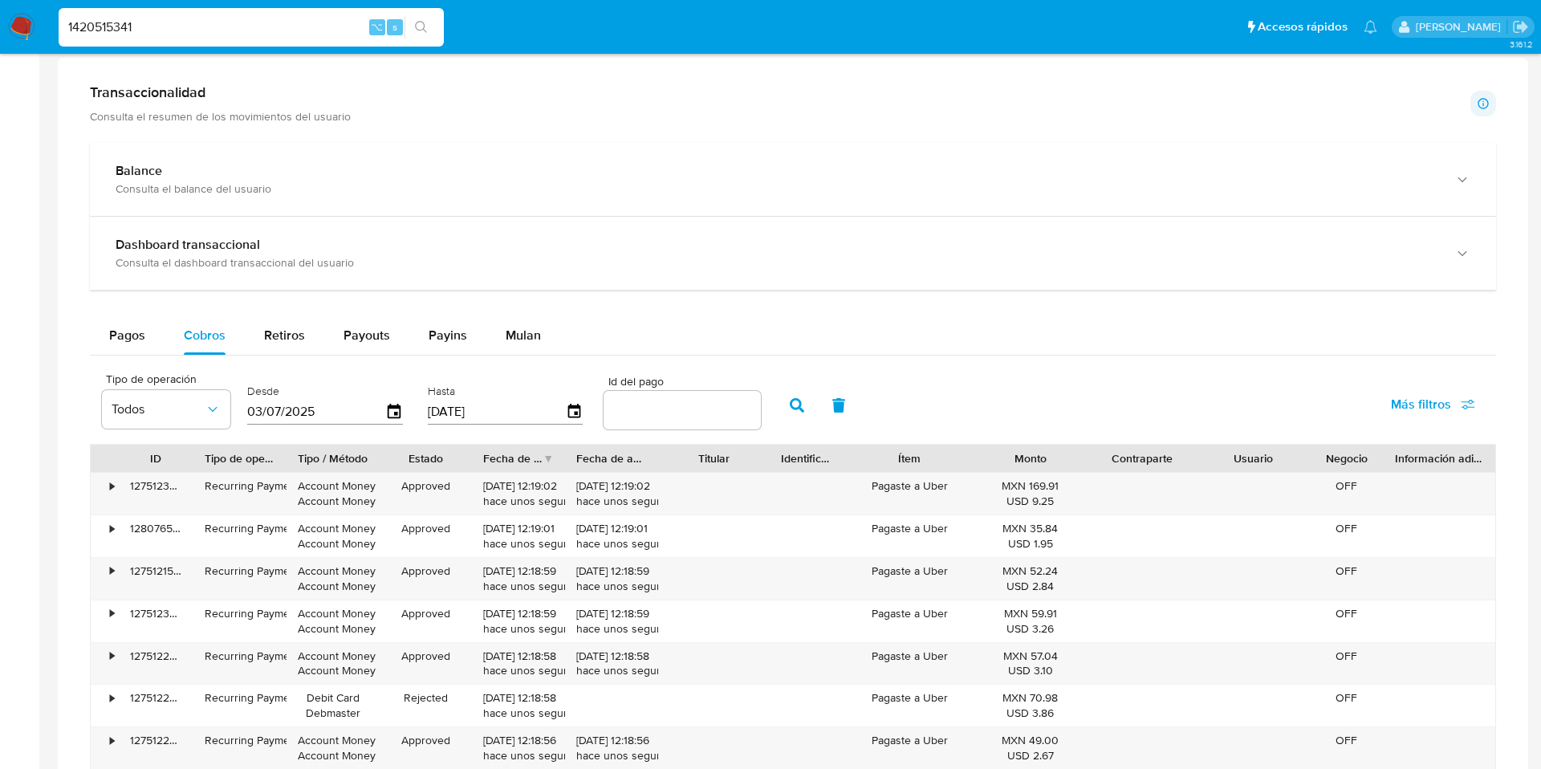
click at [710, 413] on input "number" at bounding box center [682, 410] width 157 height 21
paste input "122477058589"
type input "122477058589"
click at [807, 409] on button "button" at bounding box center [797, 405] width 42 height 39
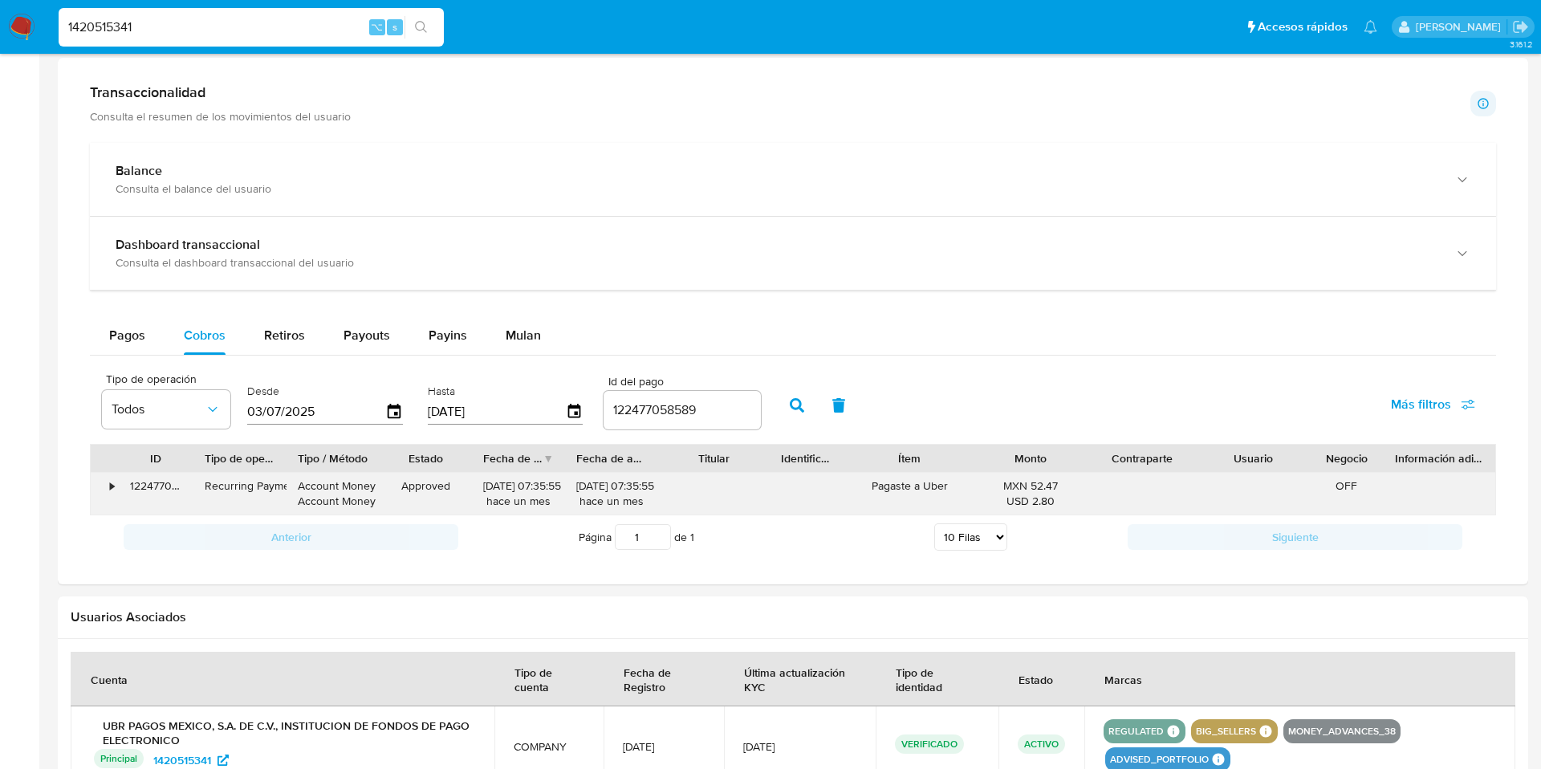
click at [106, 490] on div "•" at bounding box center [105, 494] width 28 height 42
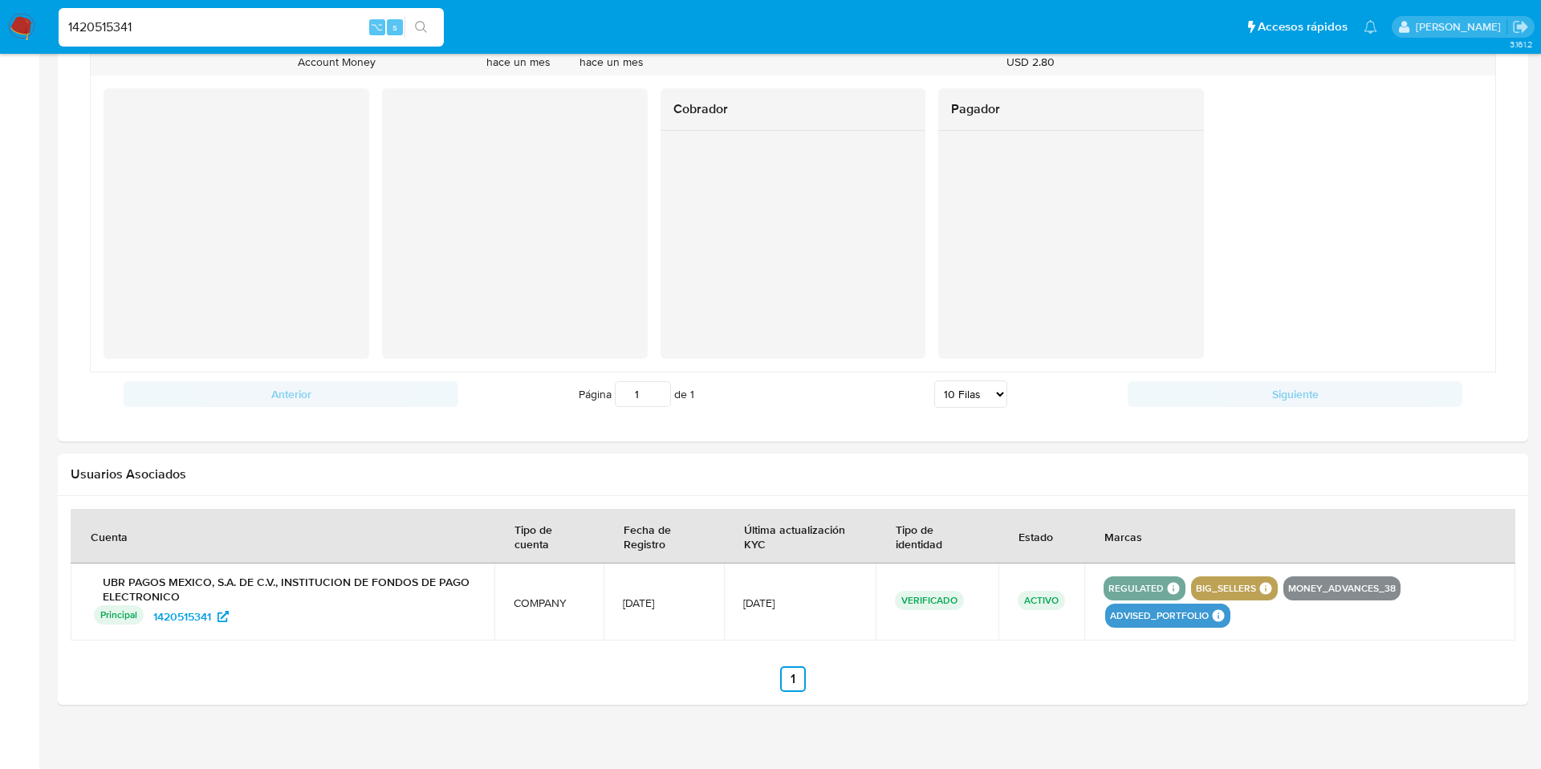
scroll to position [1275, 0]
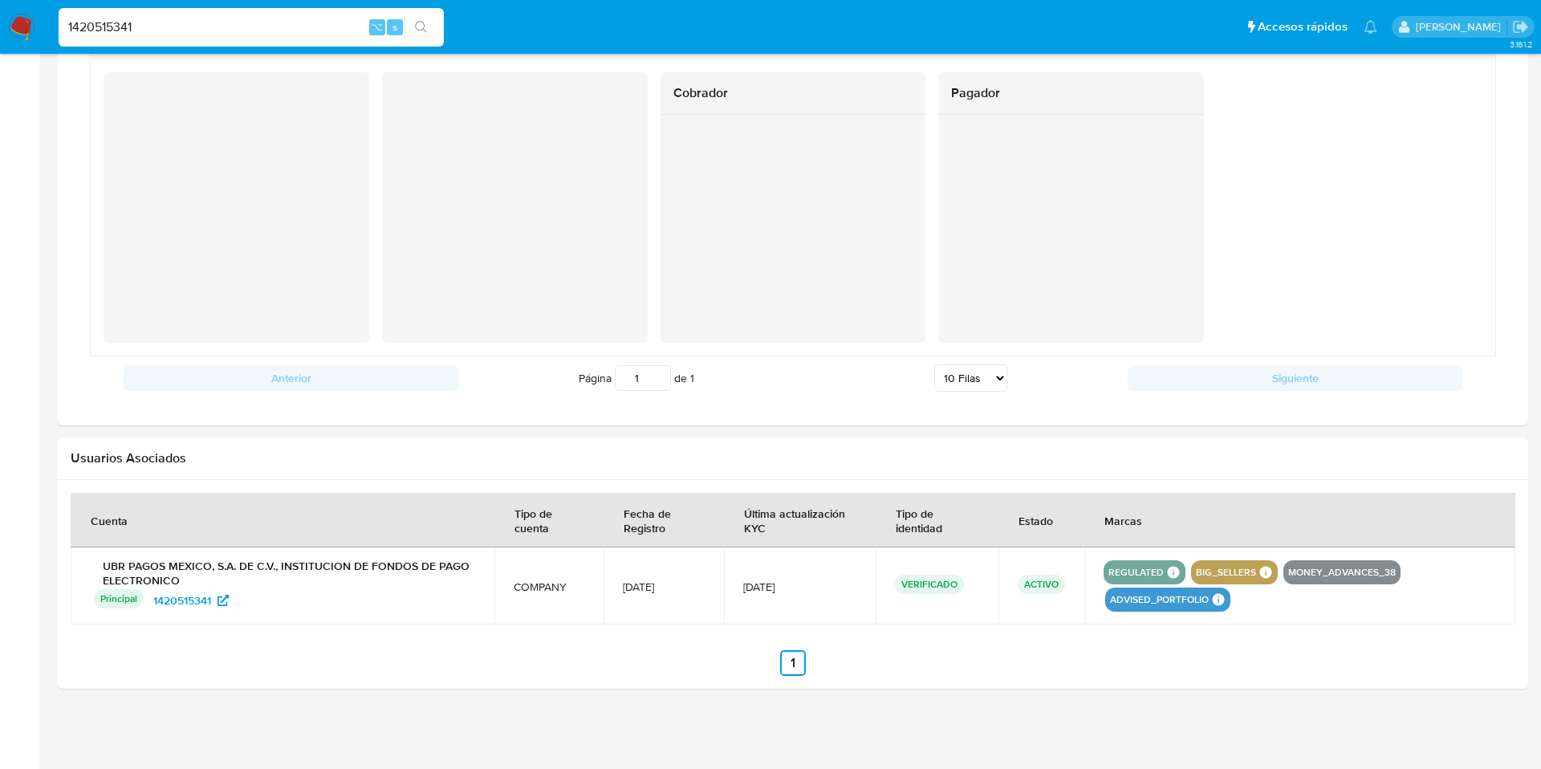
drag, startPoint x: 188, startPoint y: 29, endPoint x: 40, endPoint y: 12, distance: 148.6
click at [40, 12] on nav "Pausado Ver notificaciones 1420515341 ⌥ s Accesos rápidos Presiona las siguient…" at bounding box center [770, 27] width 1541 height 54
paste input "317381232"
type input "1317381232"
click at [429, 36] on button "search-icon" at bounding box center [420, 27] width 33 height 22
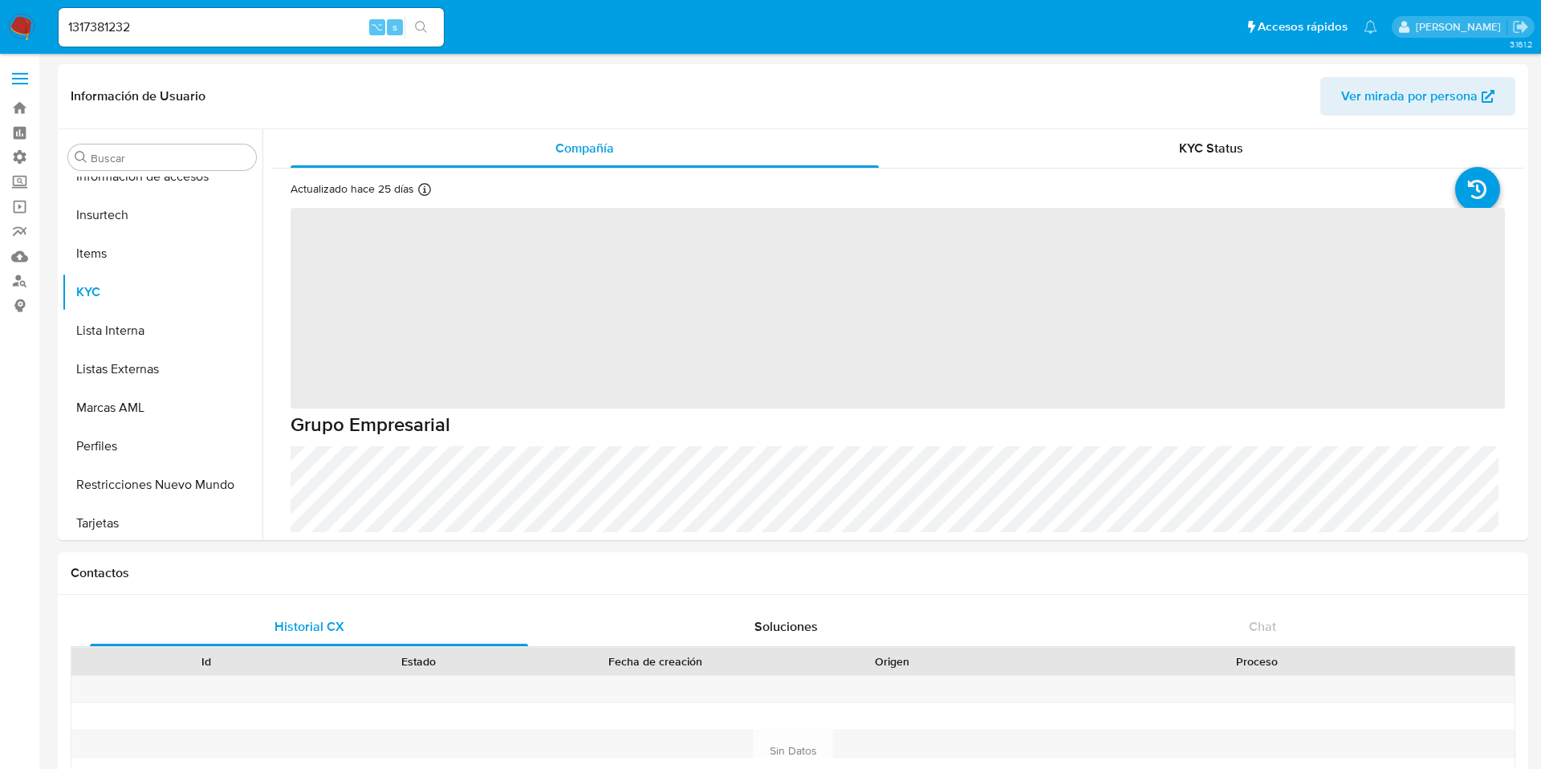
scroll to position [755, 0]
select select "10"
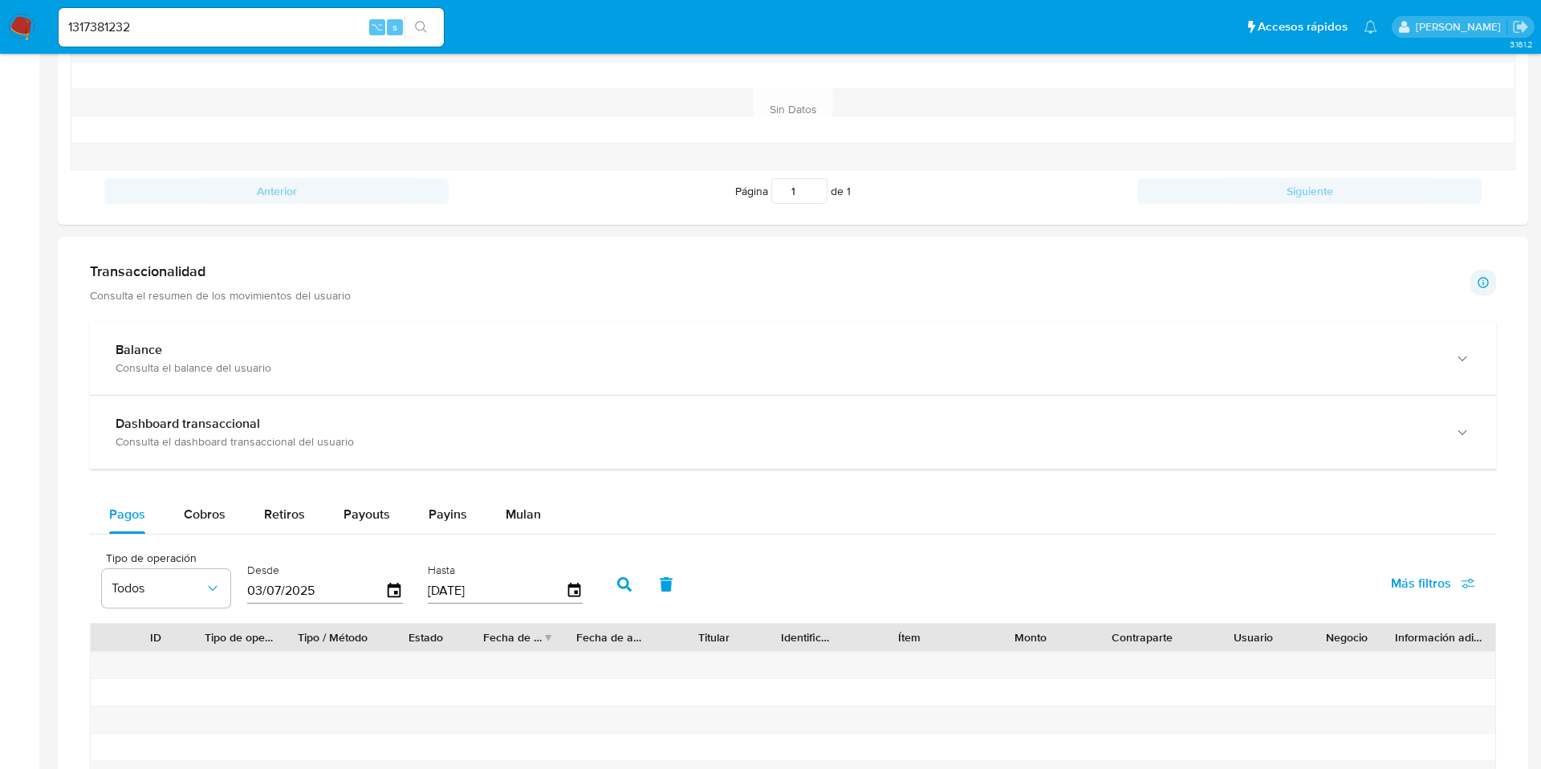
scroll to position [663, 0]
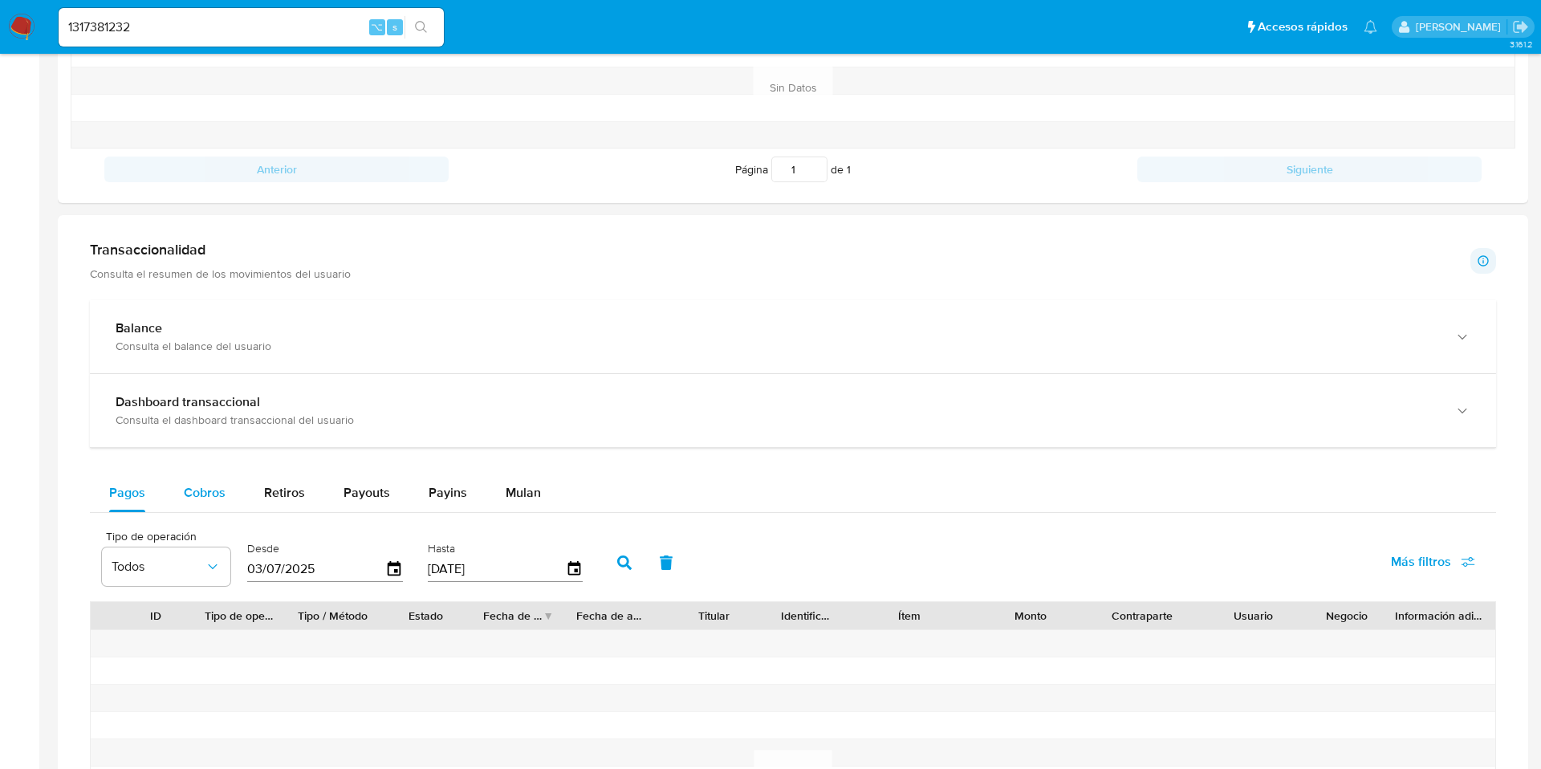
click at [220, 495] on span "Cobros" at bounding box center [205, 492] width 42 height 18
select select "10"
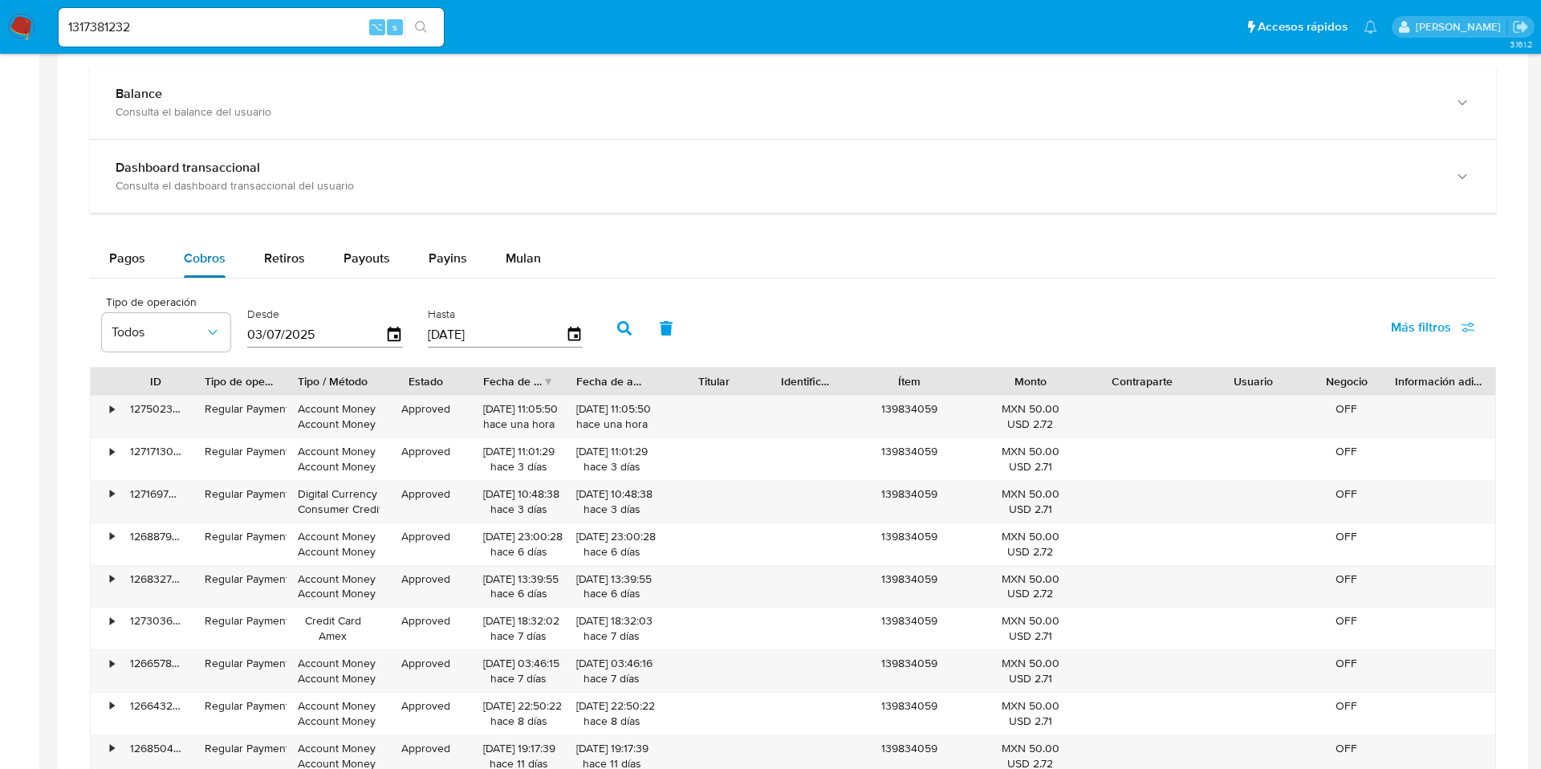
scroll to position [910, 0]
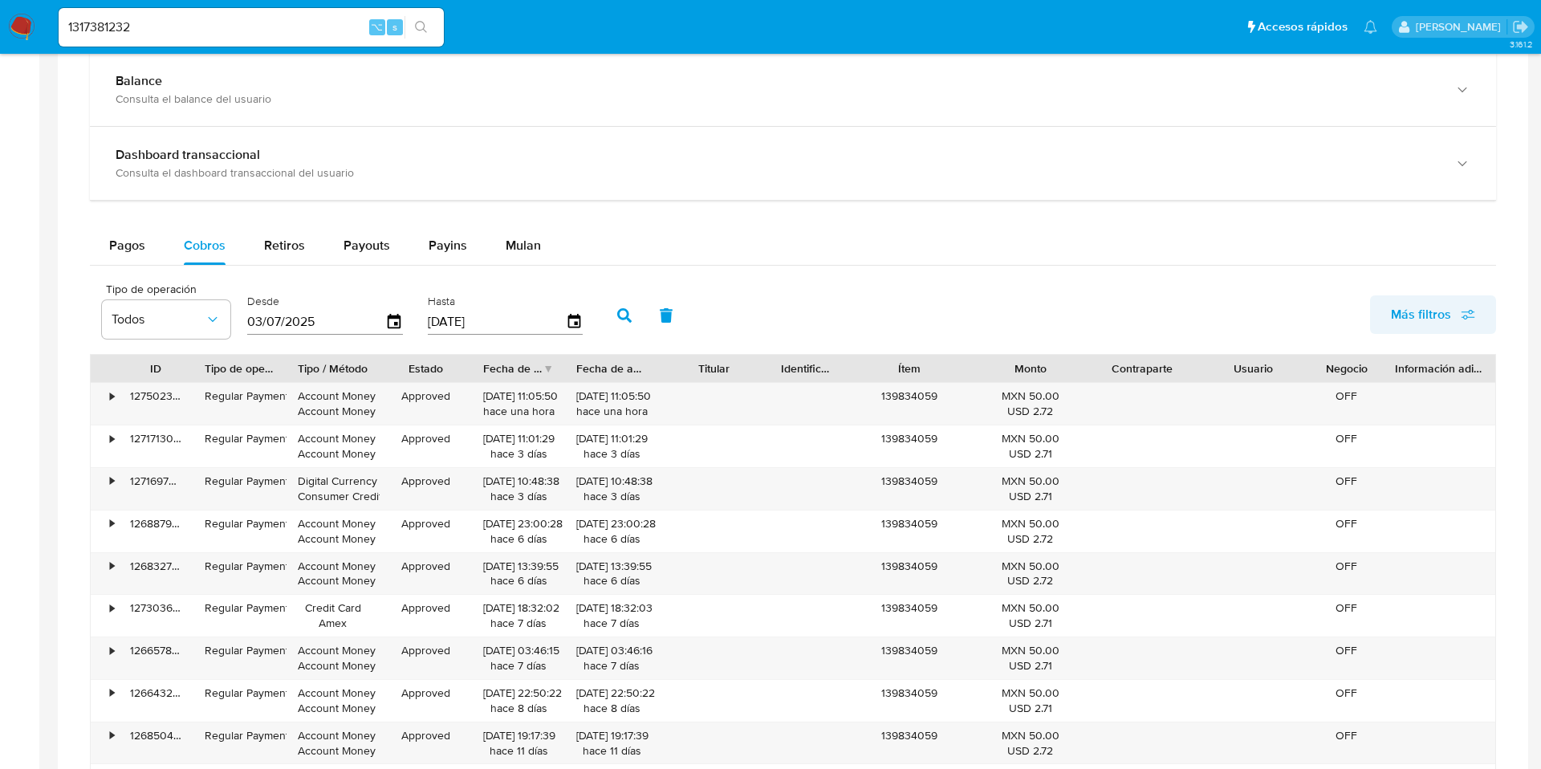
click at [1422, 315] on span "Más filtros" at bounding box center [1421, 314] width 60 height 39
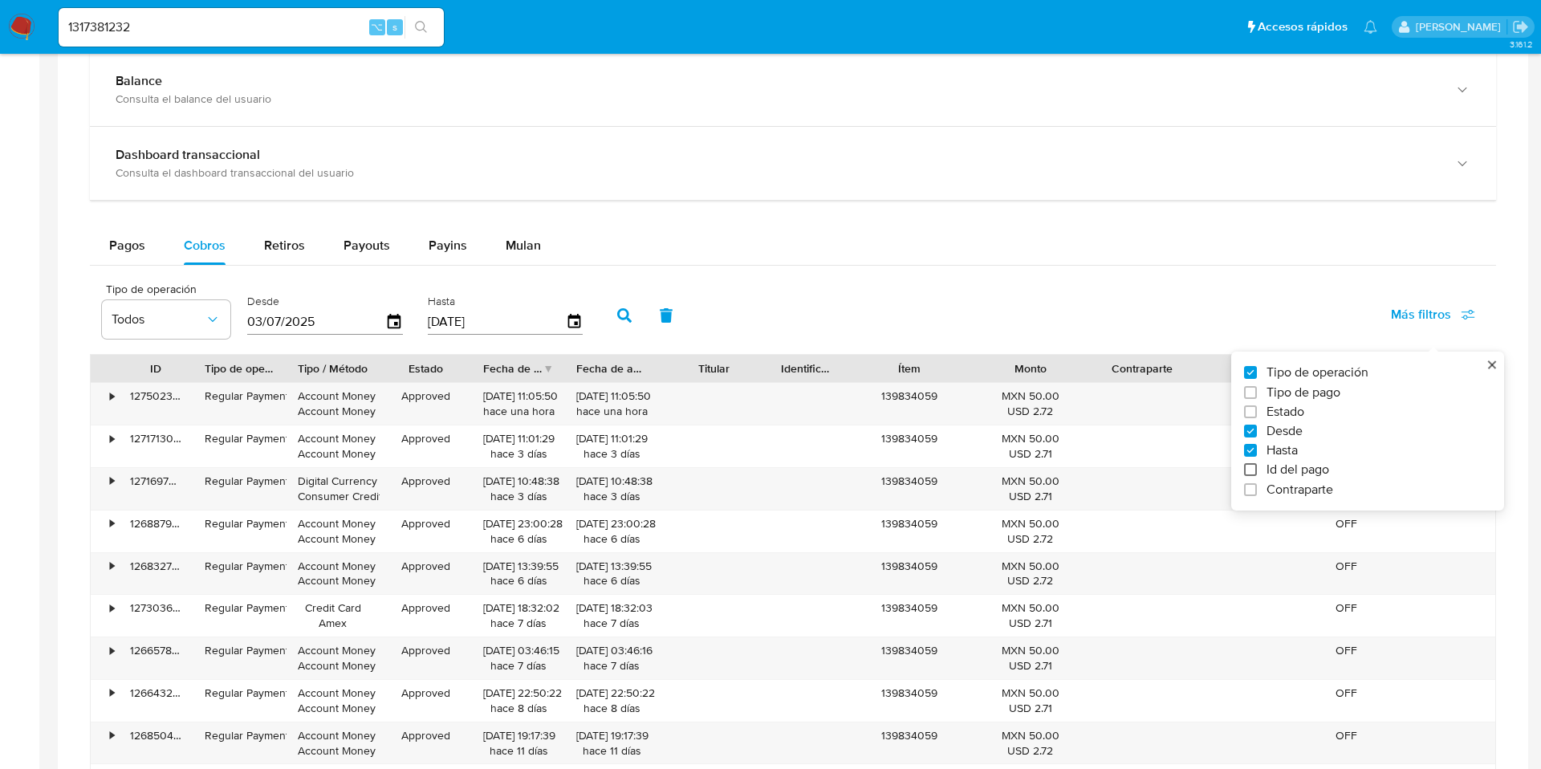
click at [1246, 473] on input "Id del pago" at bounding box center [1250, 469] width 13 height 13
checkbox input "true"
click at [664, 308] on div at bounding box center [682, 320] width 157 height 39
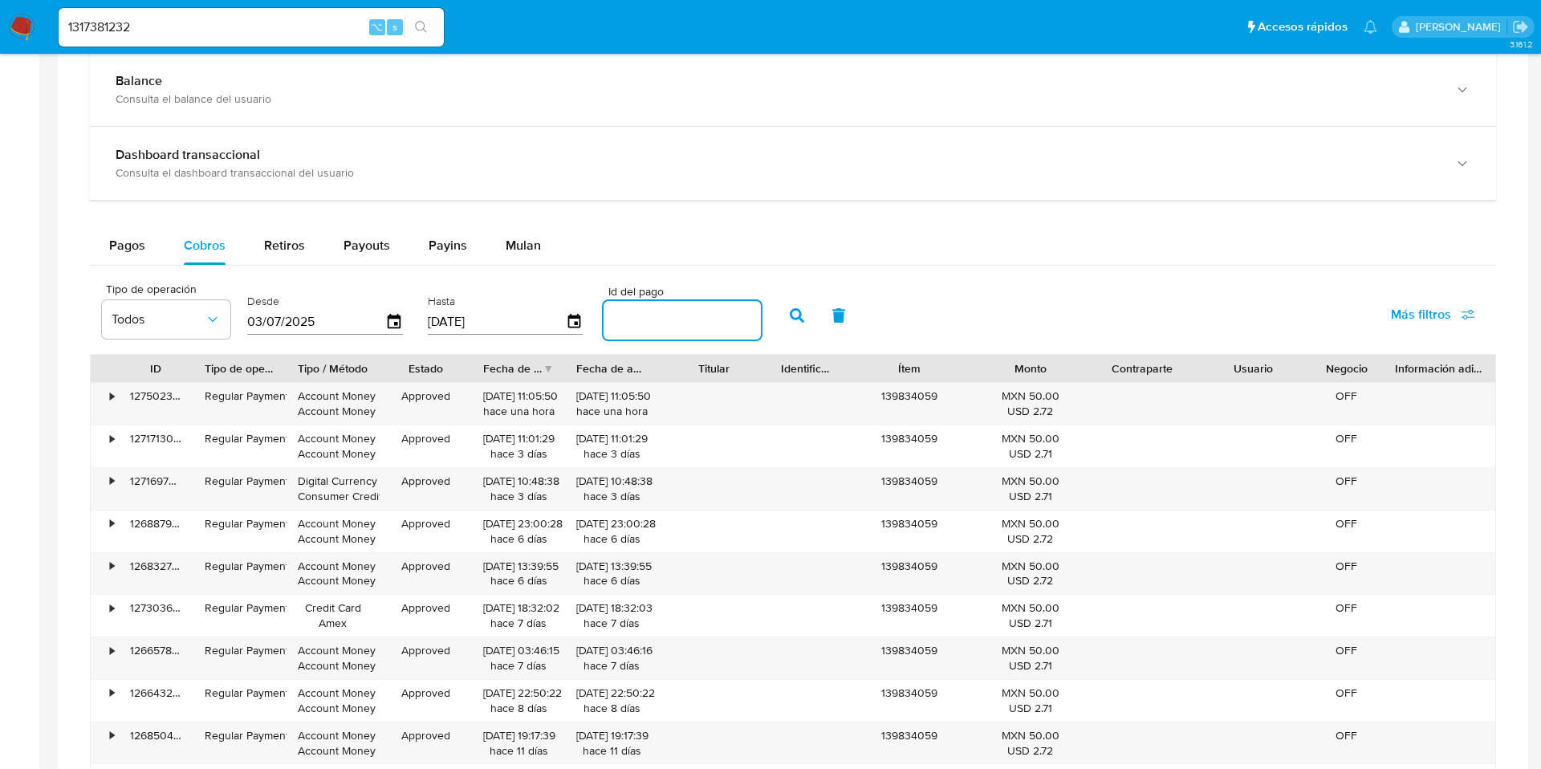
click at [664, 328] on input "number" at bounding box center [682, 320] width 157 height 21
paste input "88348837306"
type input "88348837306"
click at [791, 318] on icon "button" at bounding box center [797, 315] width 14 height 14
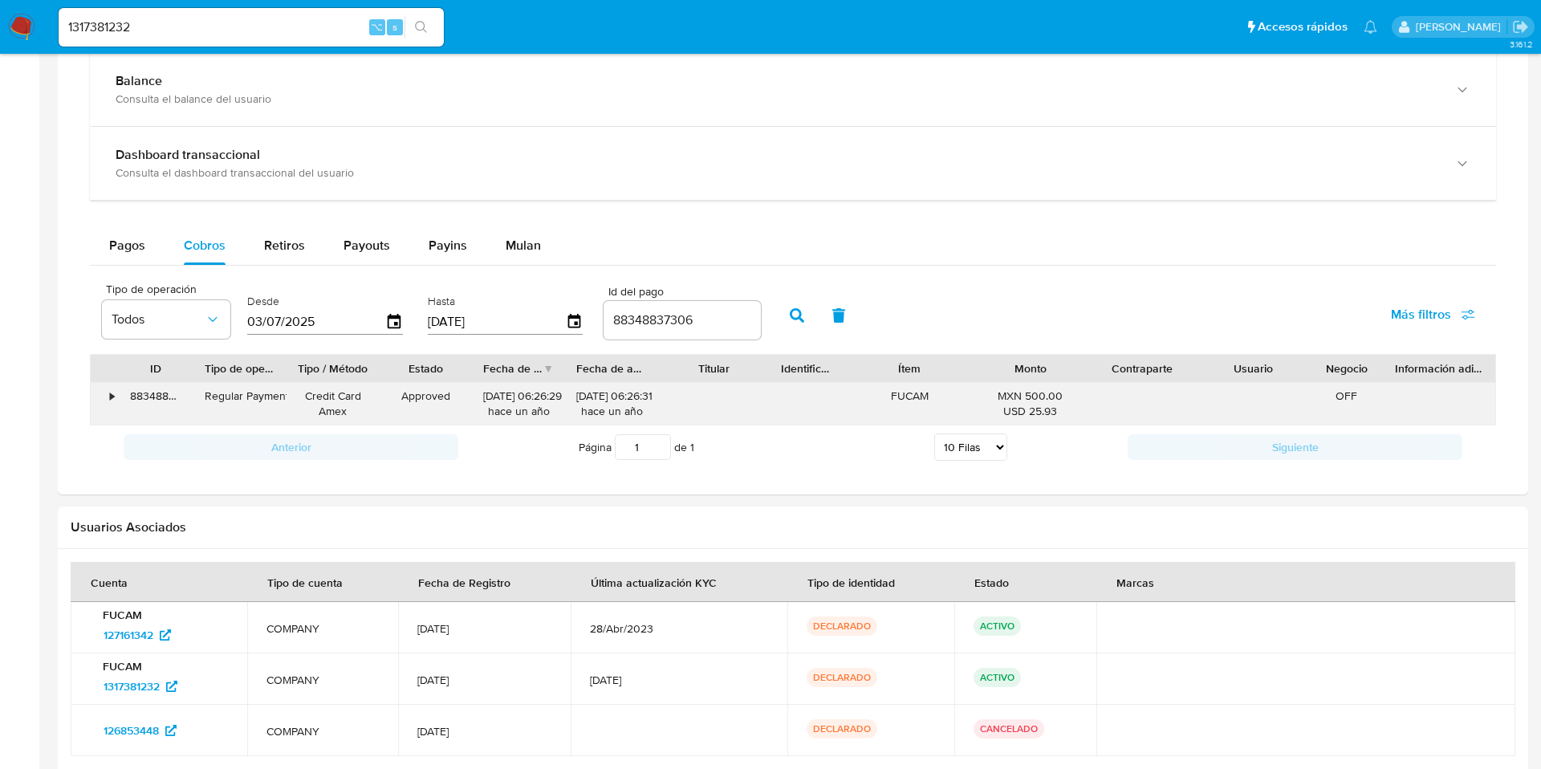
click at [114, 397] on div "•" at bounding box center [112, 395] width 4 height 15
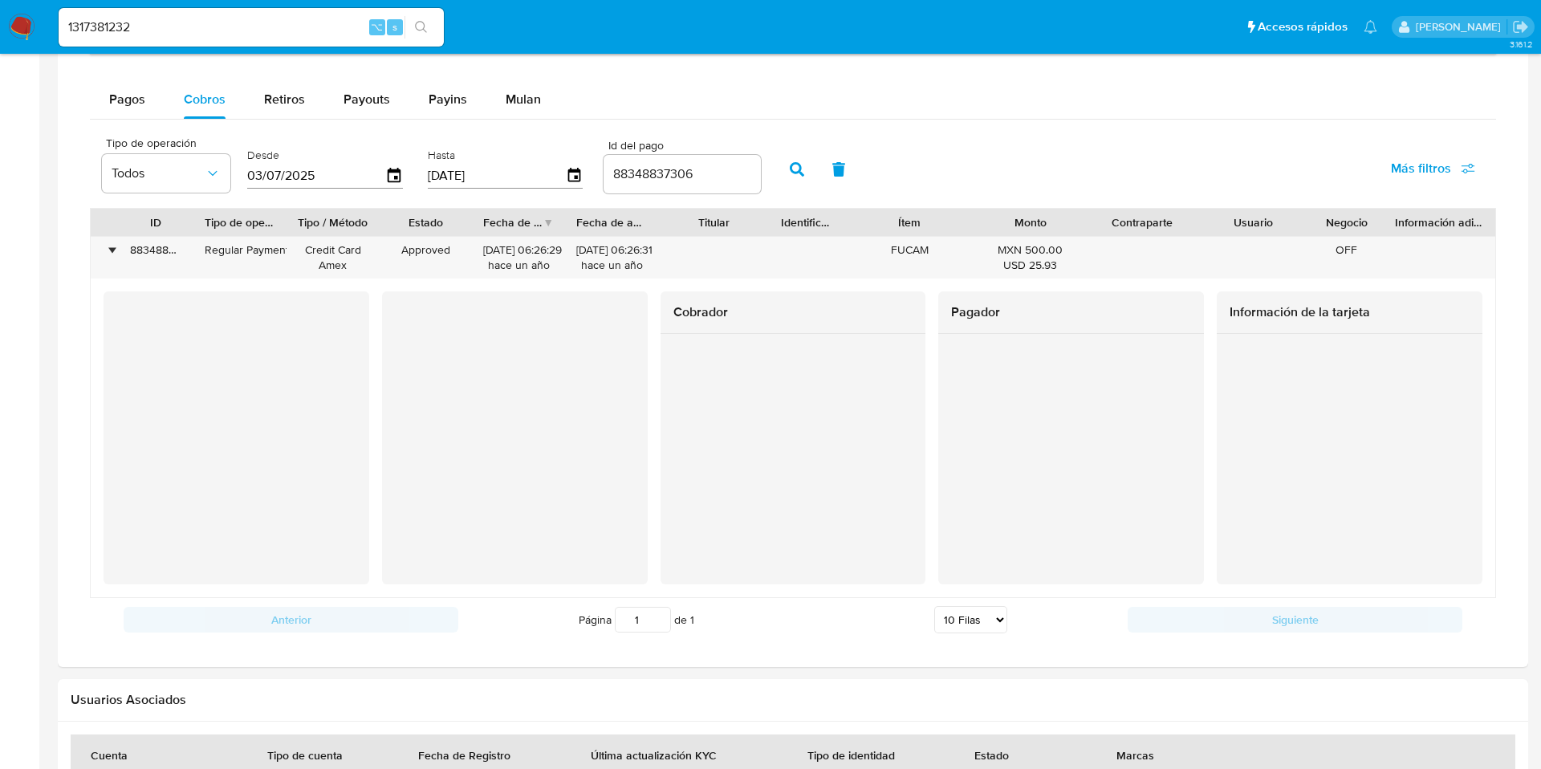
scroll to position [1057, 0]
click at [144, 33] on input "1317381232" at bounding box center [251, 27] width 385 height 21
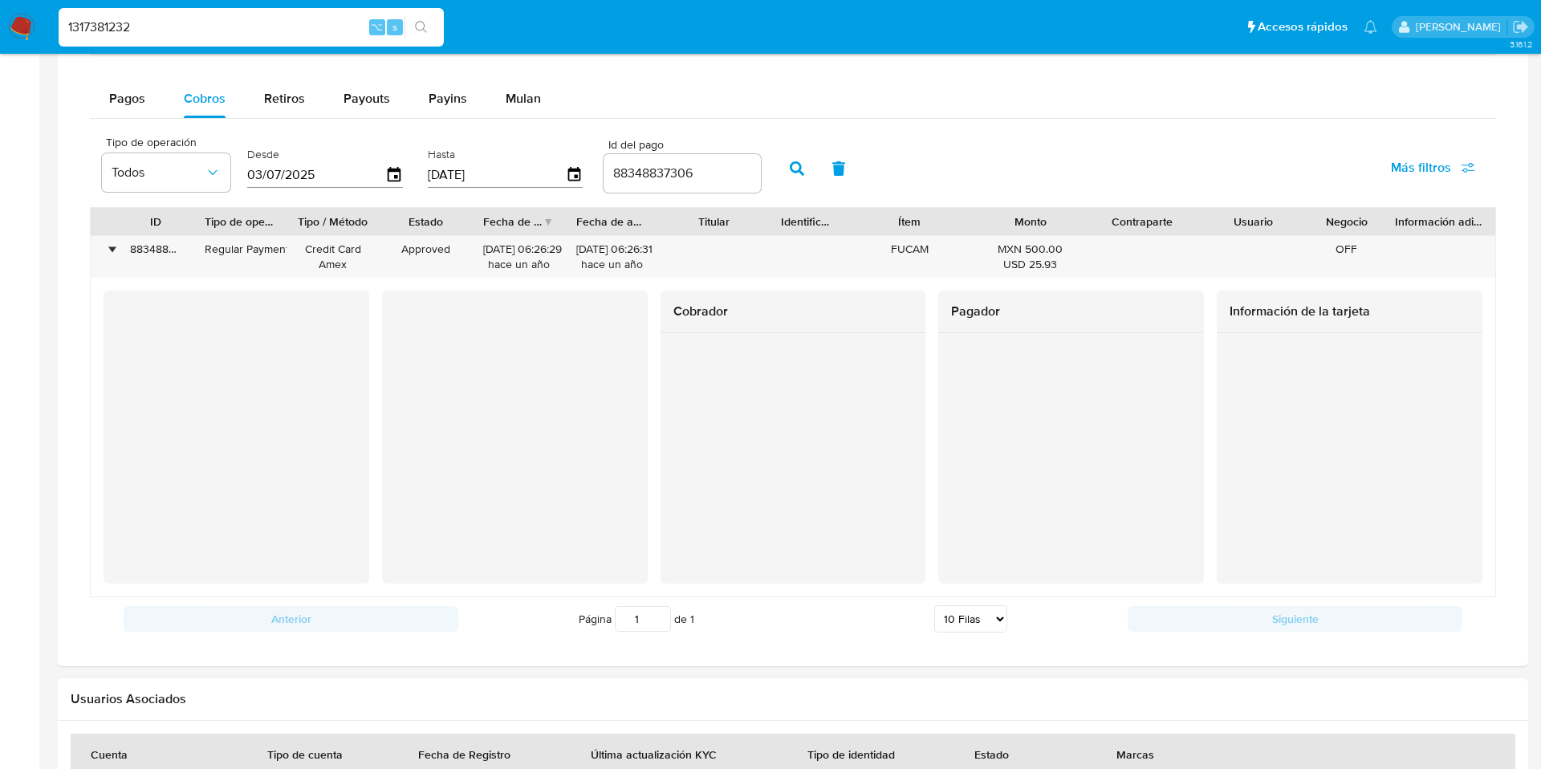
paste input "40697338"
type input "1340697338"
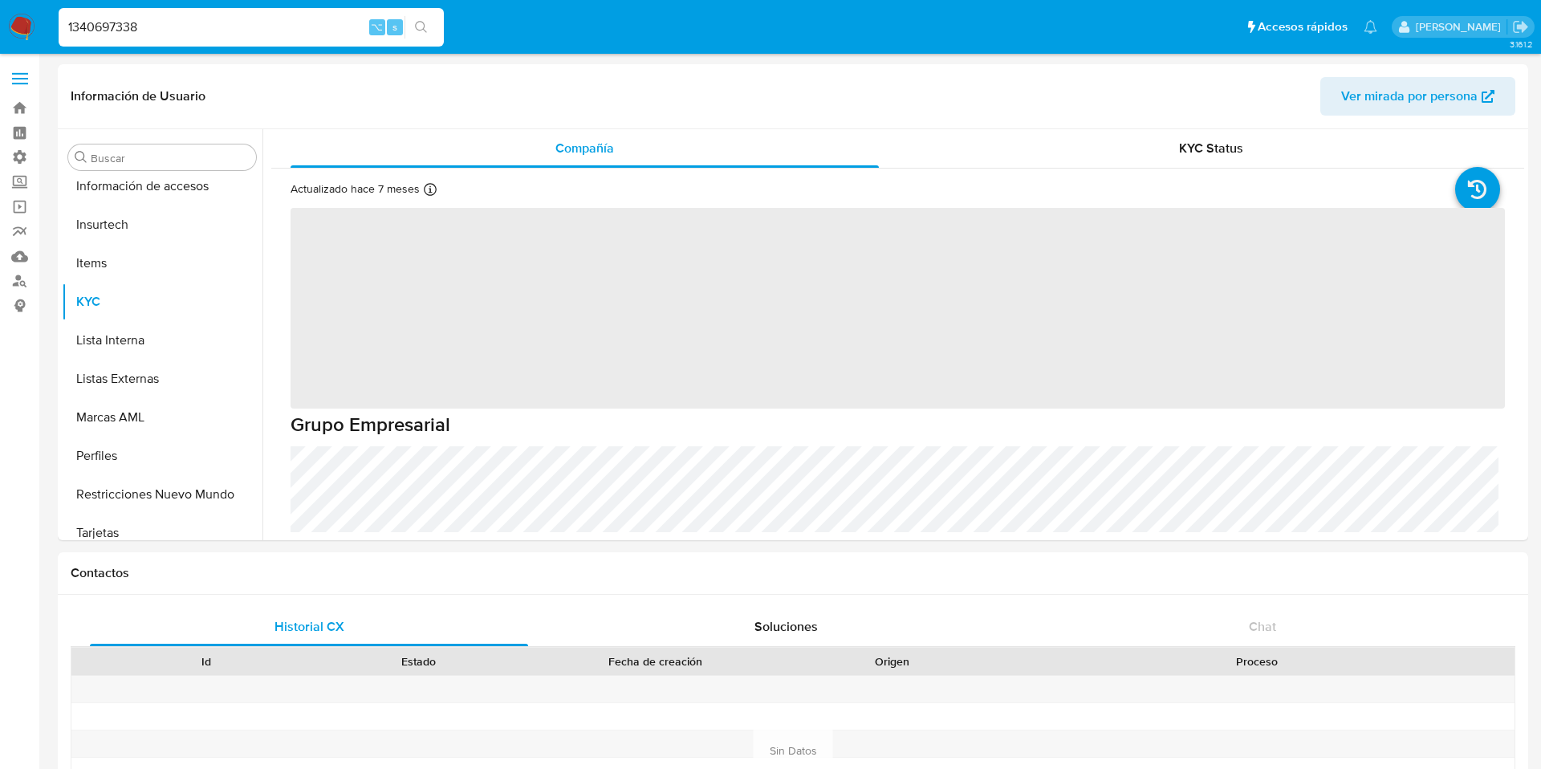
scroll to position [755, 0]
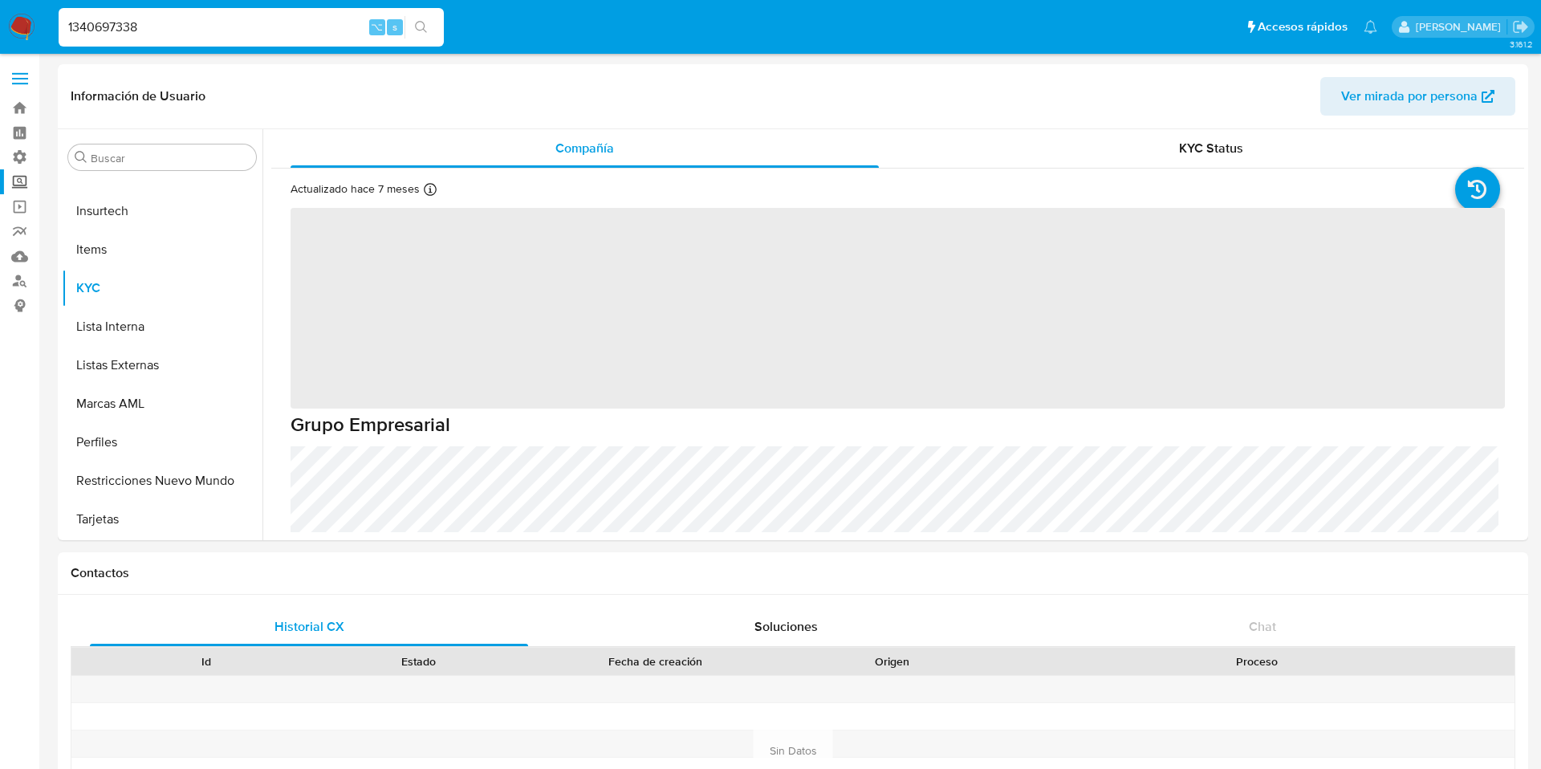
select select "10"
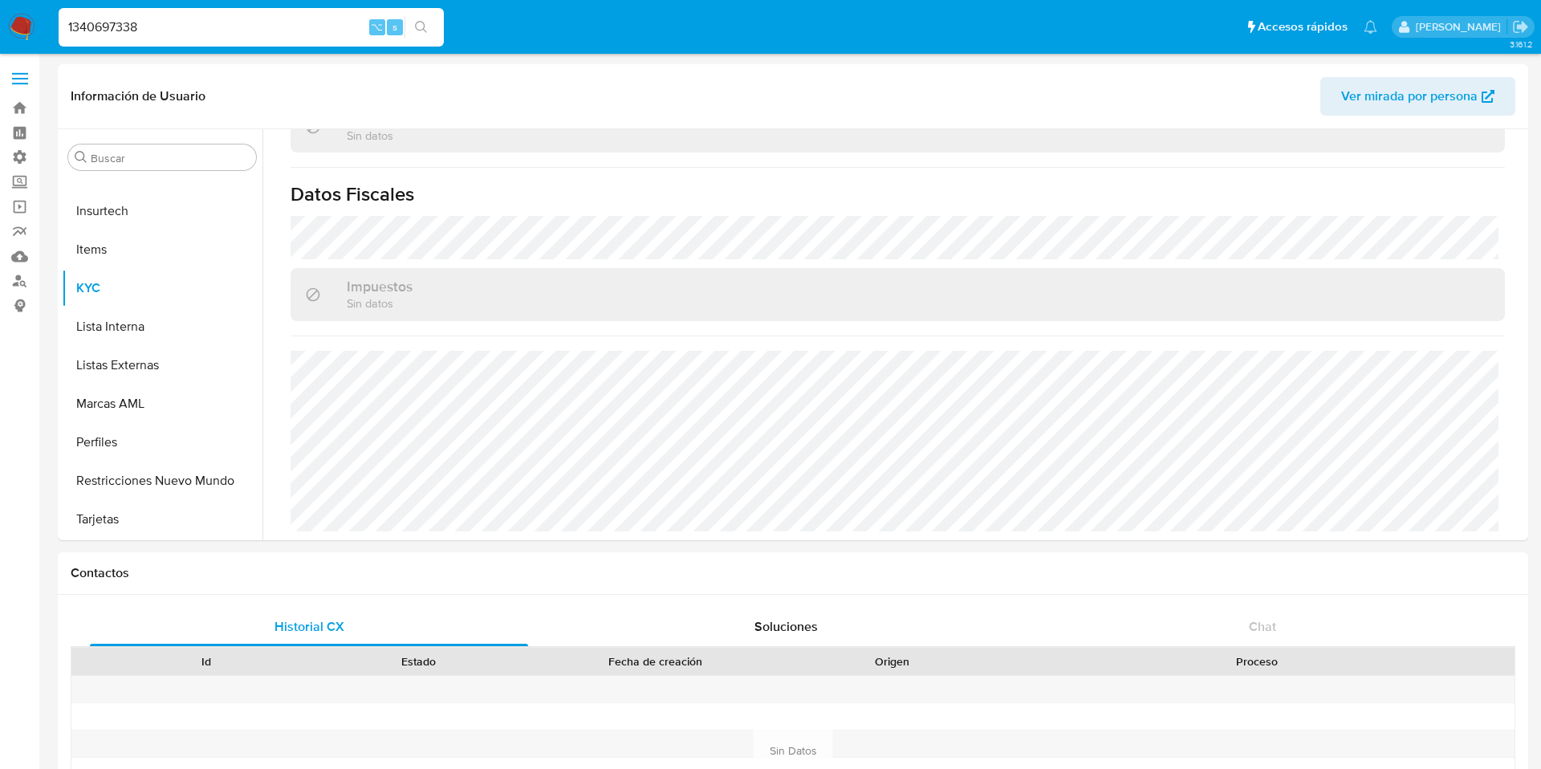
scroll to position [109, 0]
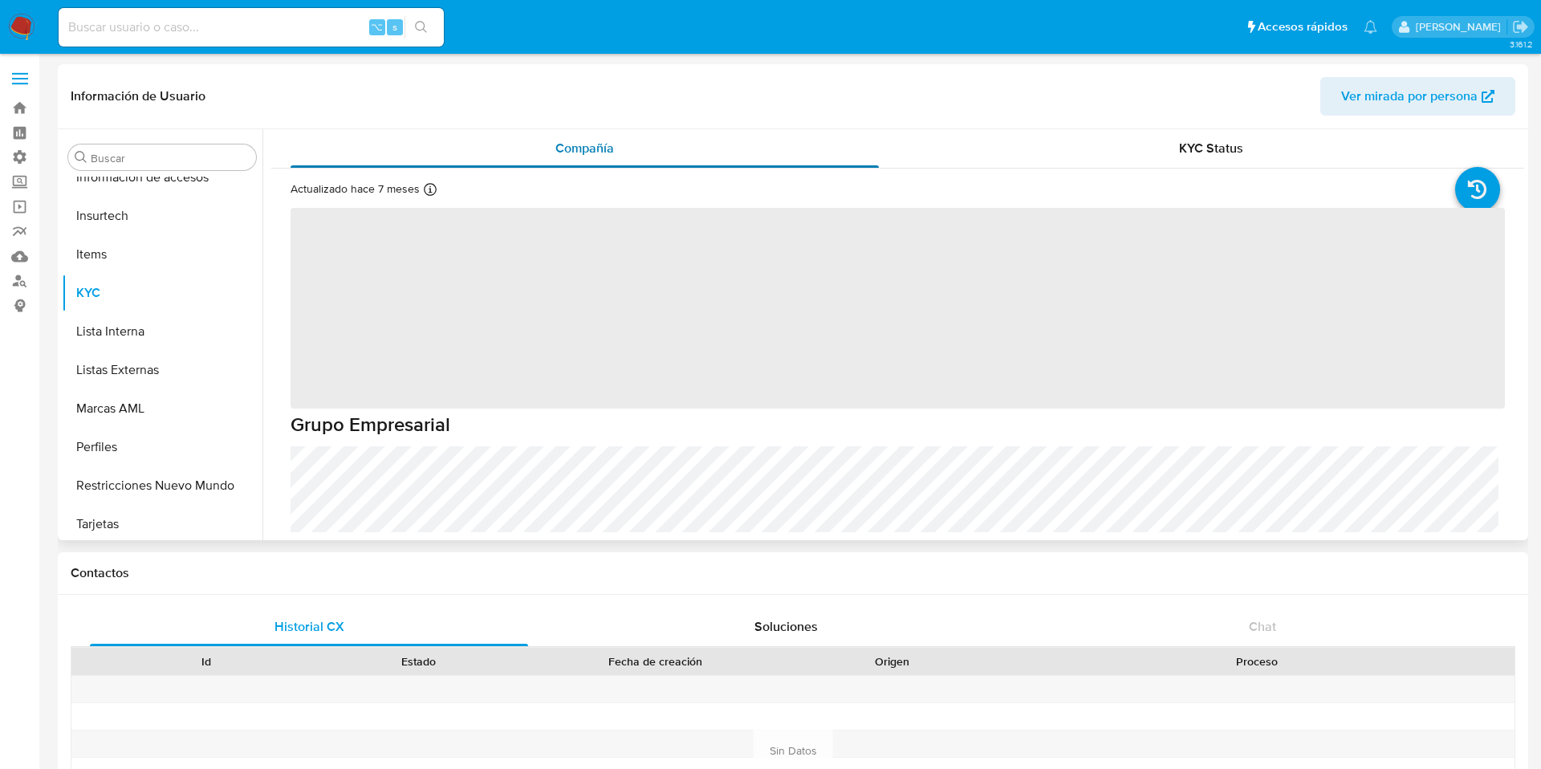
scroll to position [755, 0]
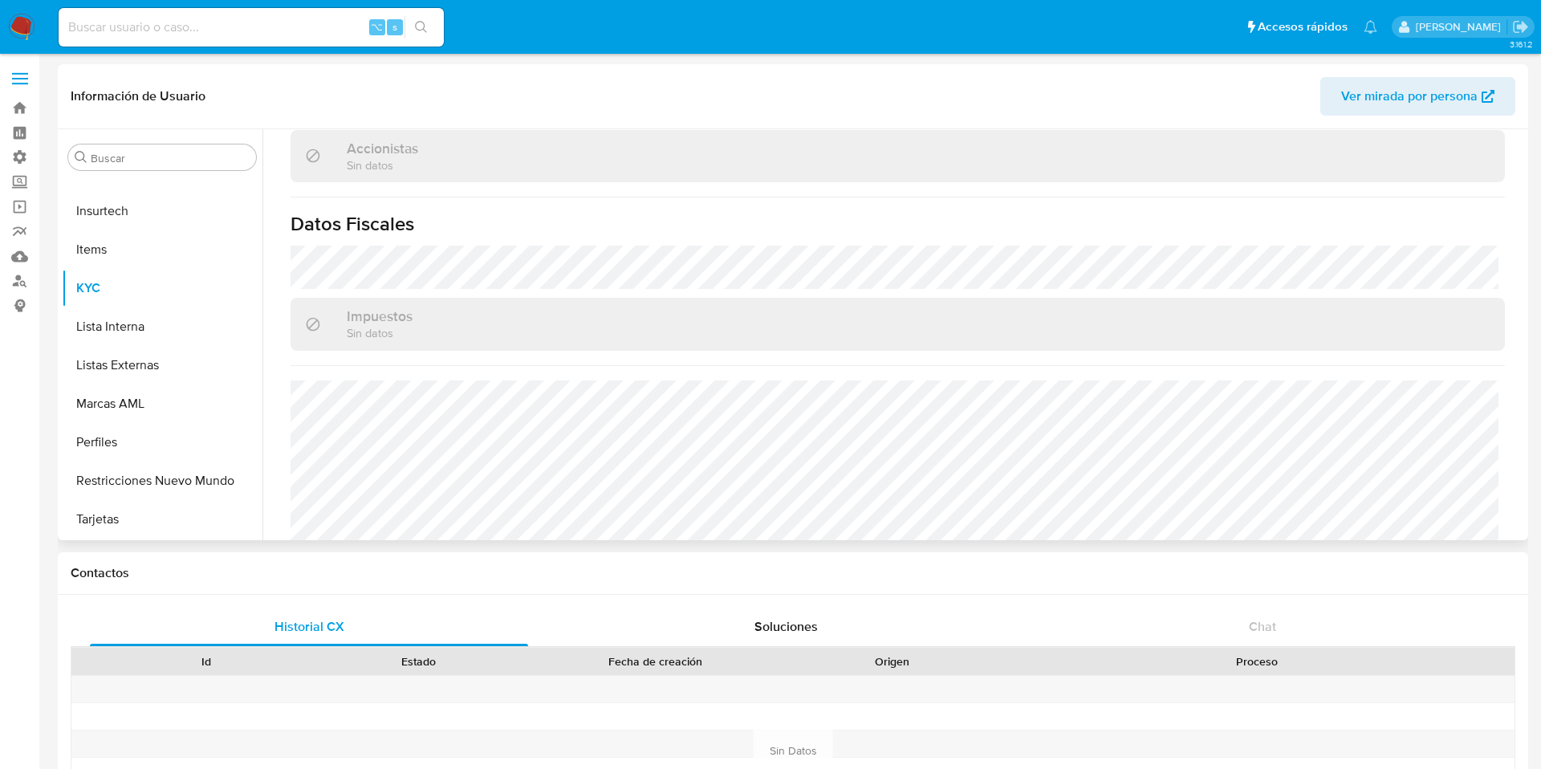
select select "10"
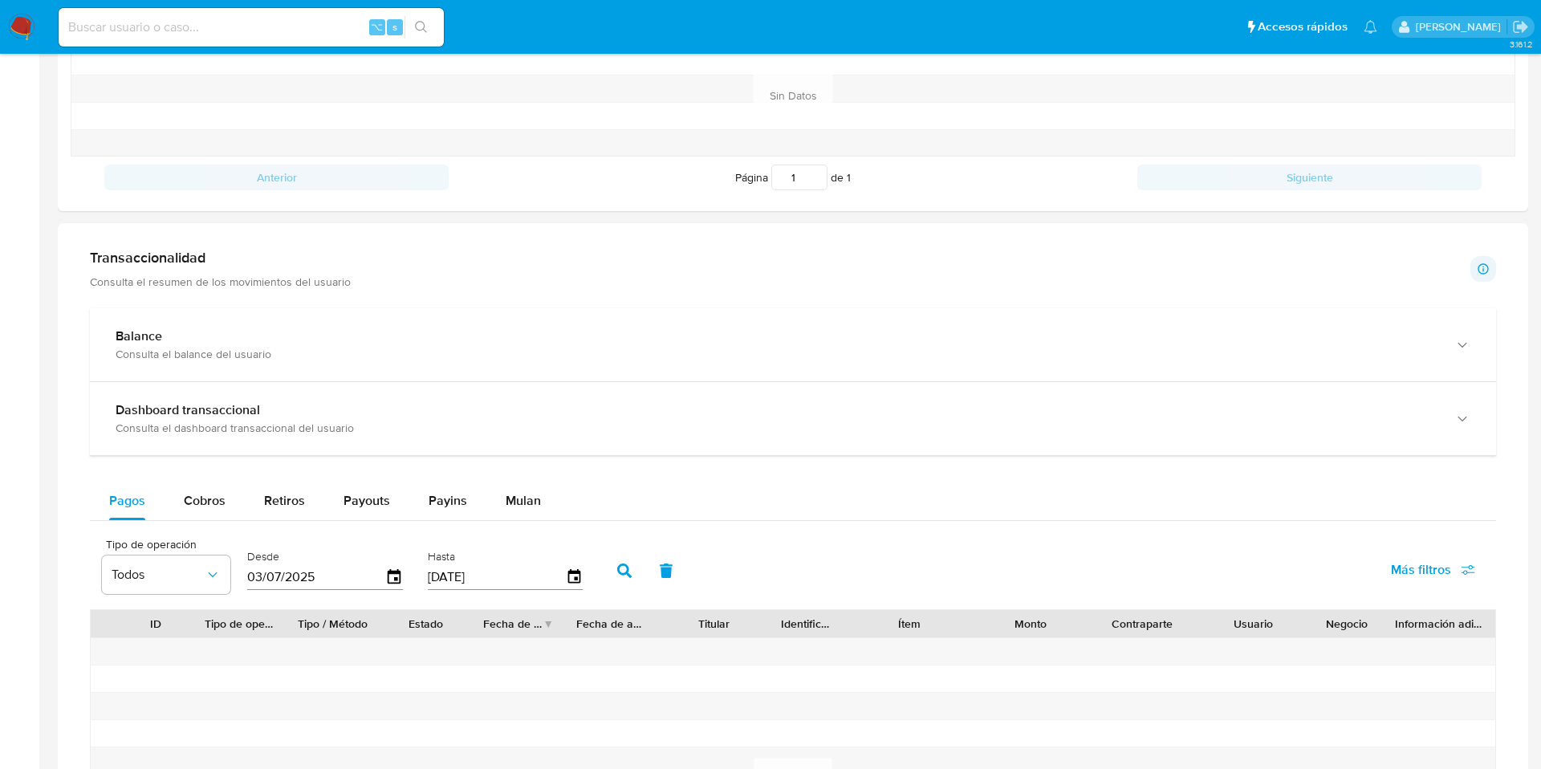
scroll to position [654, 0]
click at [199, 491] on div "Cobros" at bounding box center [205, 501] width 42 height 39
select select "10"
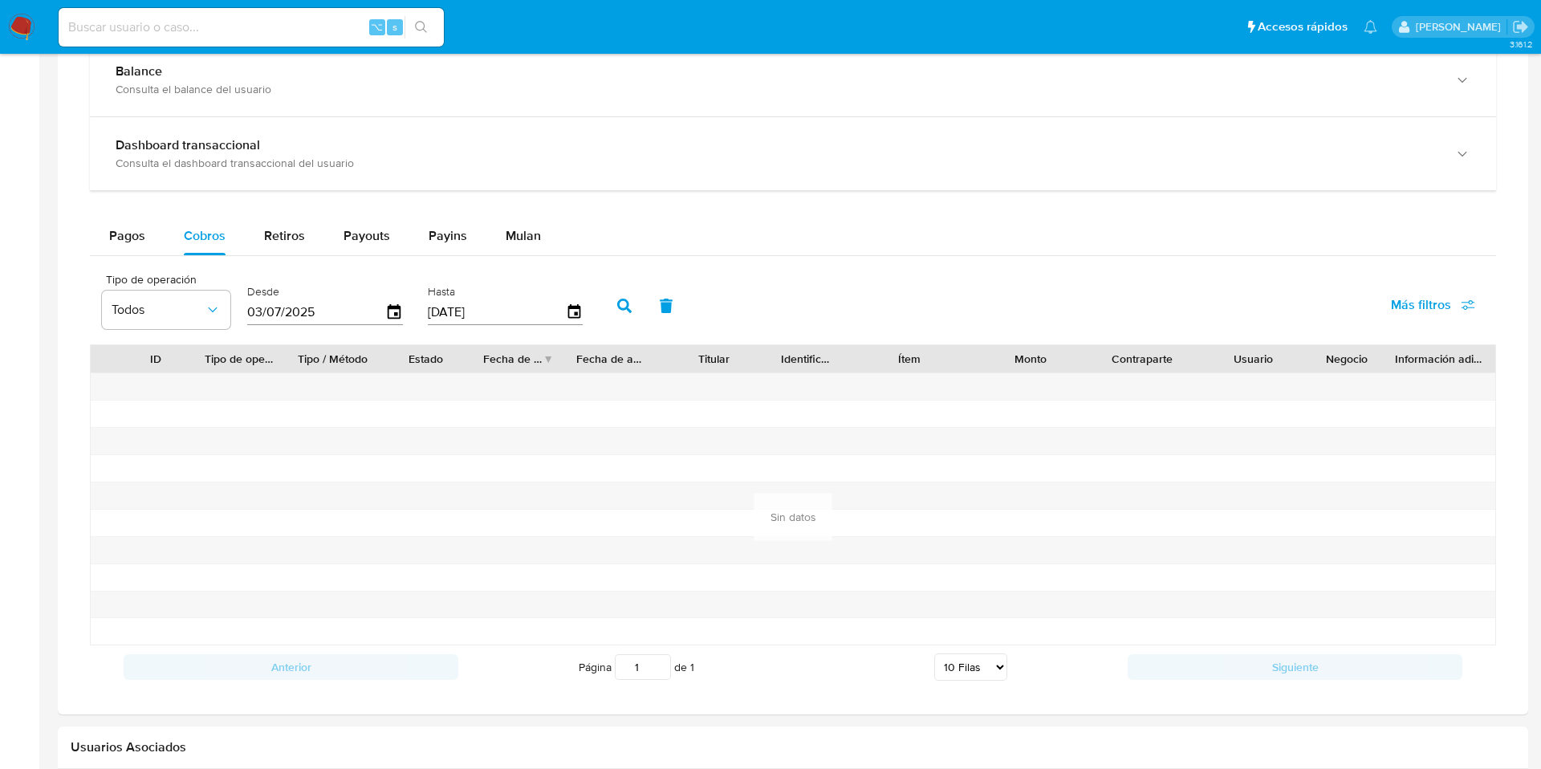
scroll to position [935, 0]
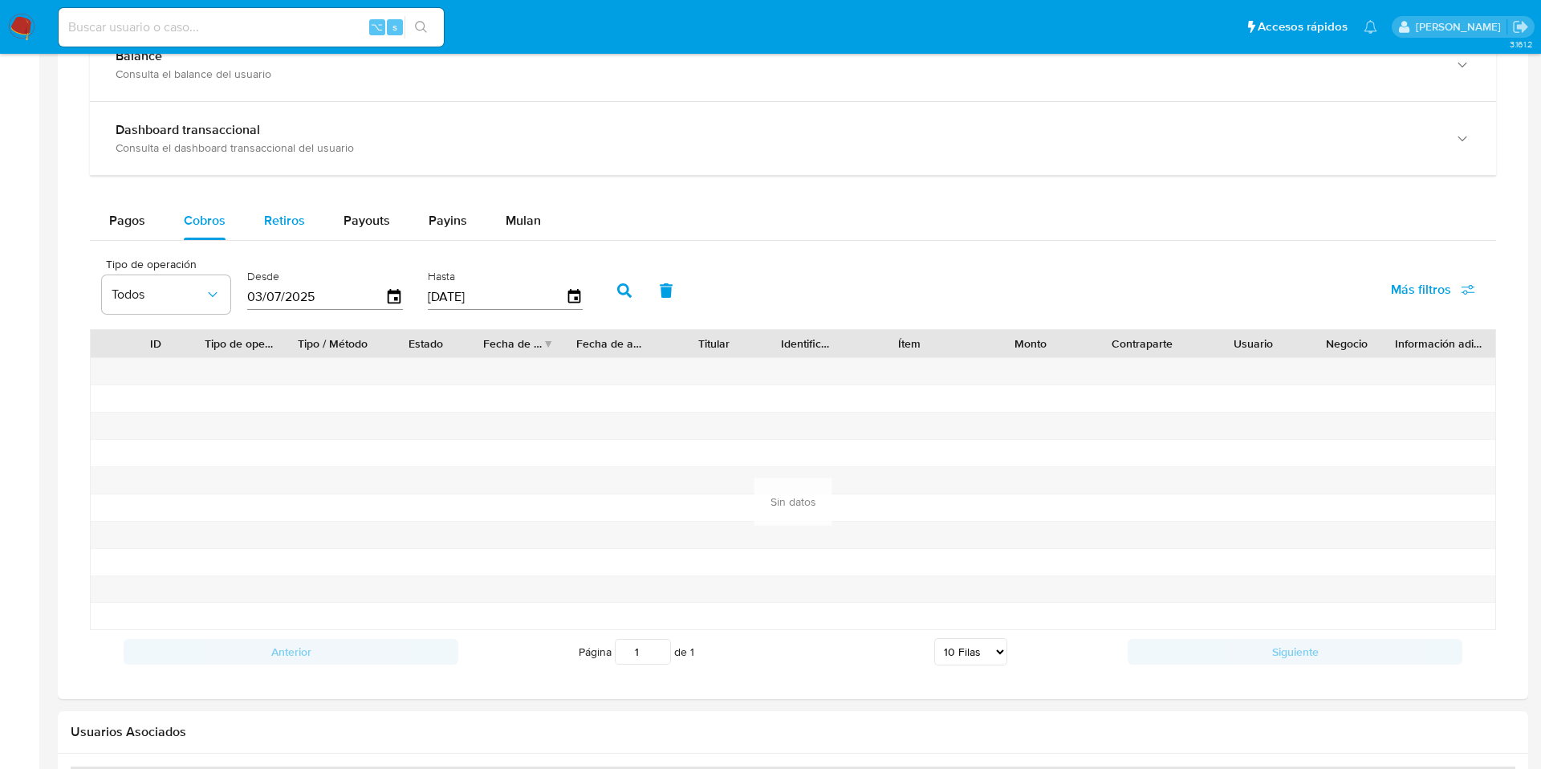
click at [292, 217] on span "Retiros" at bounding box center [284, 220] width 41 height 18
select select "10"
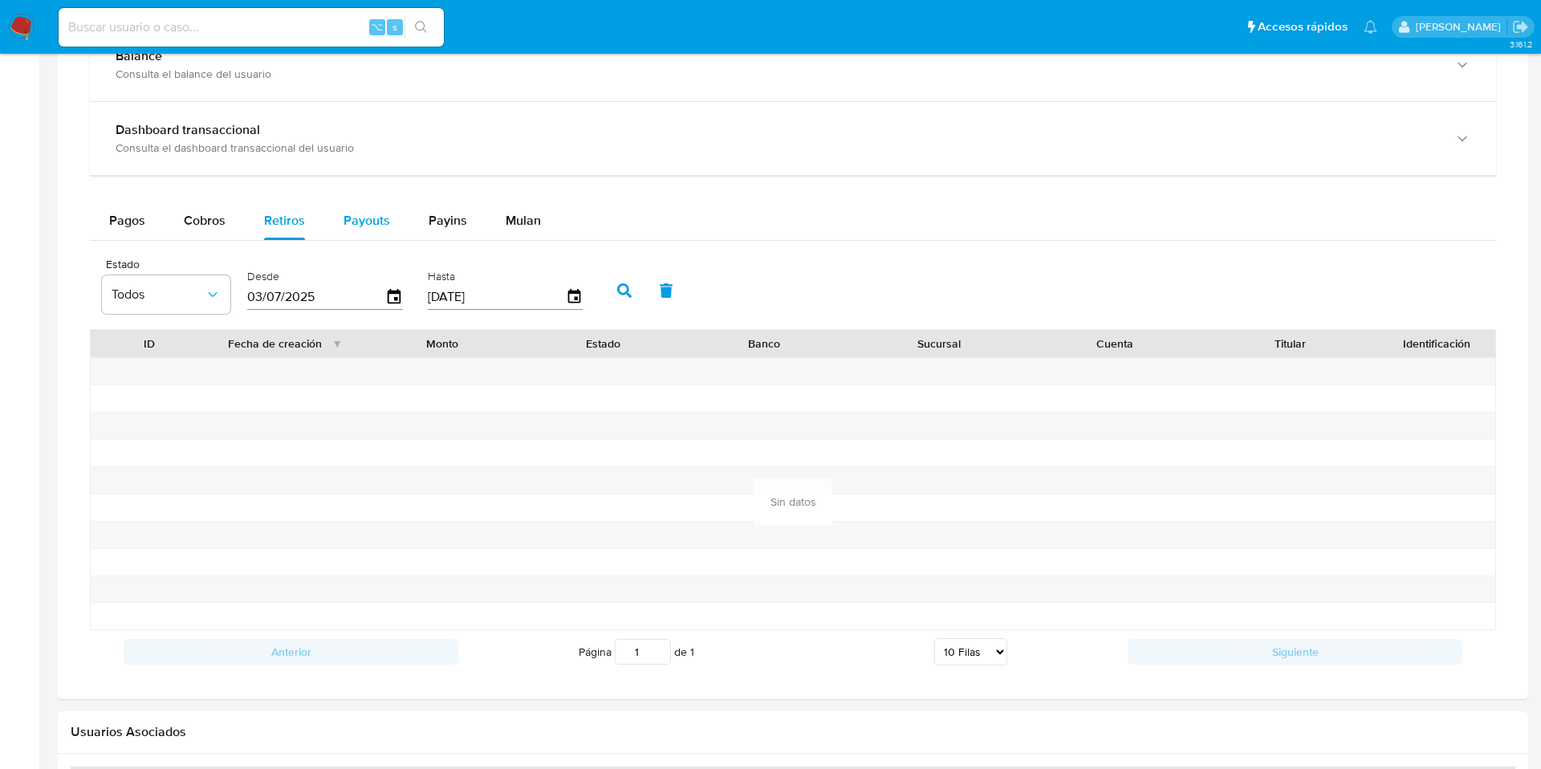
click at [357, 219] on span "Payouts" at bounding box center [366, 220] width 47 height 18
select select "10"
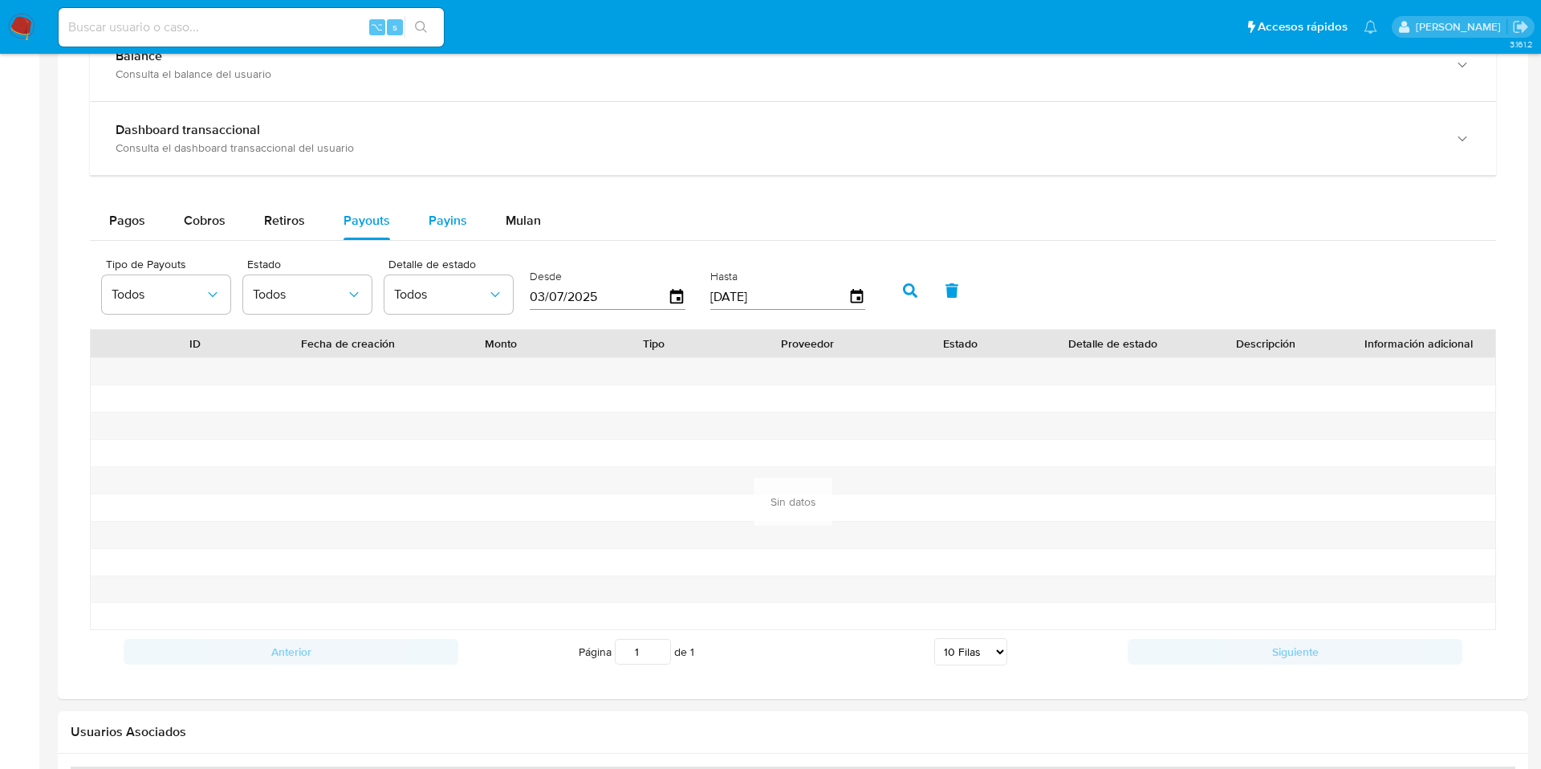
click at [429, 228] on span "Payins" at bounding box center [448, 220] width 39 height 18
select select "10"
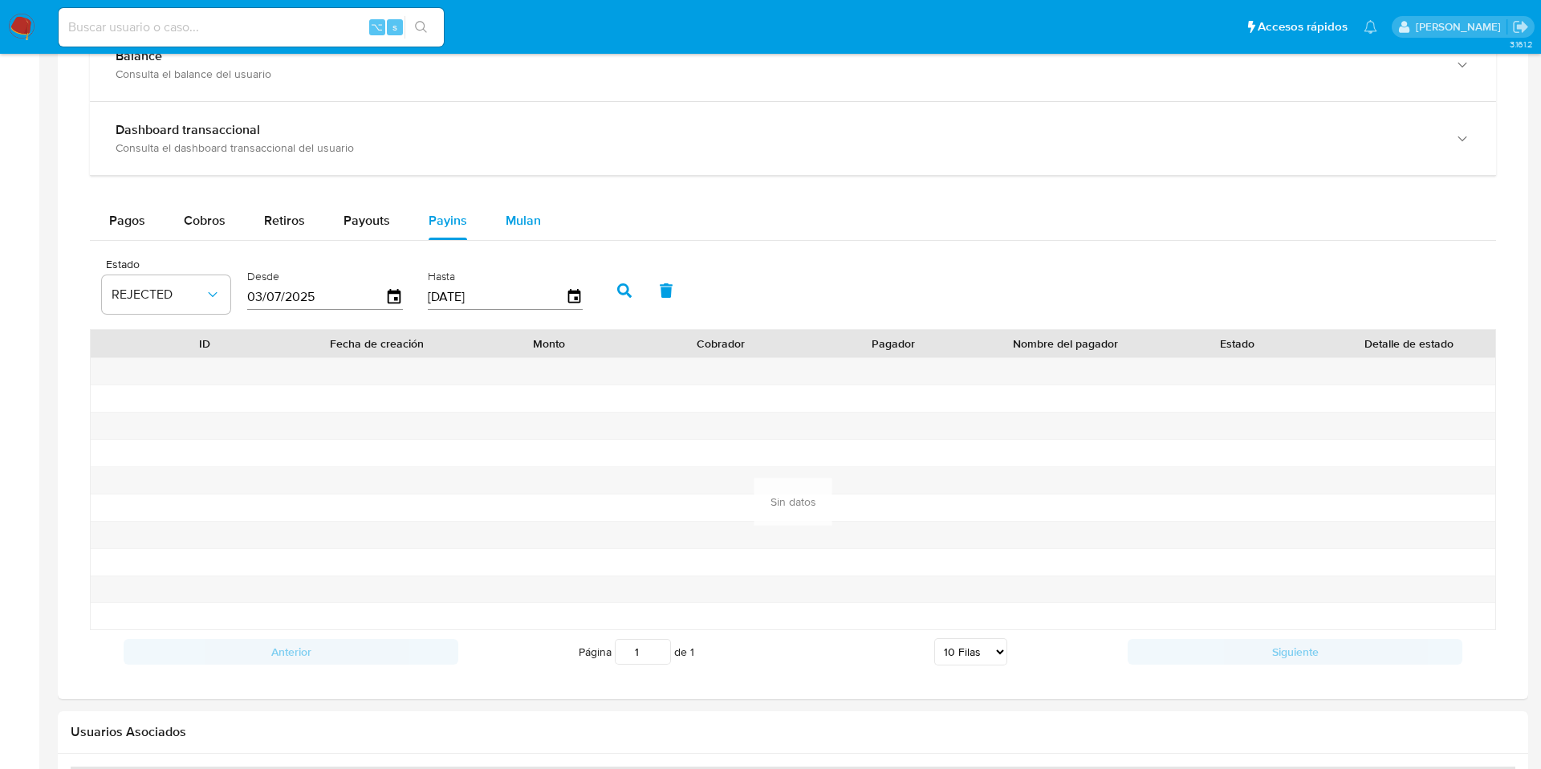
click at [497, 230] on button "Mulan" at bounding box center [523, 220] width 74 height 39
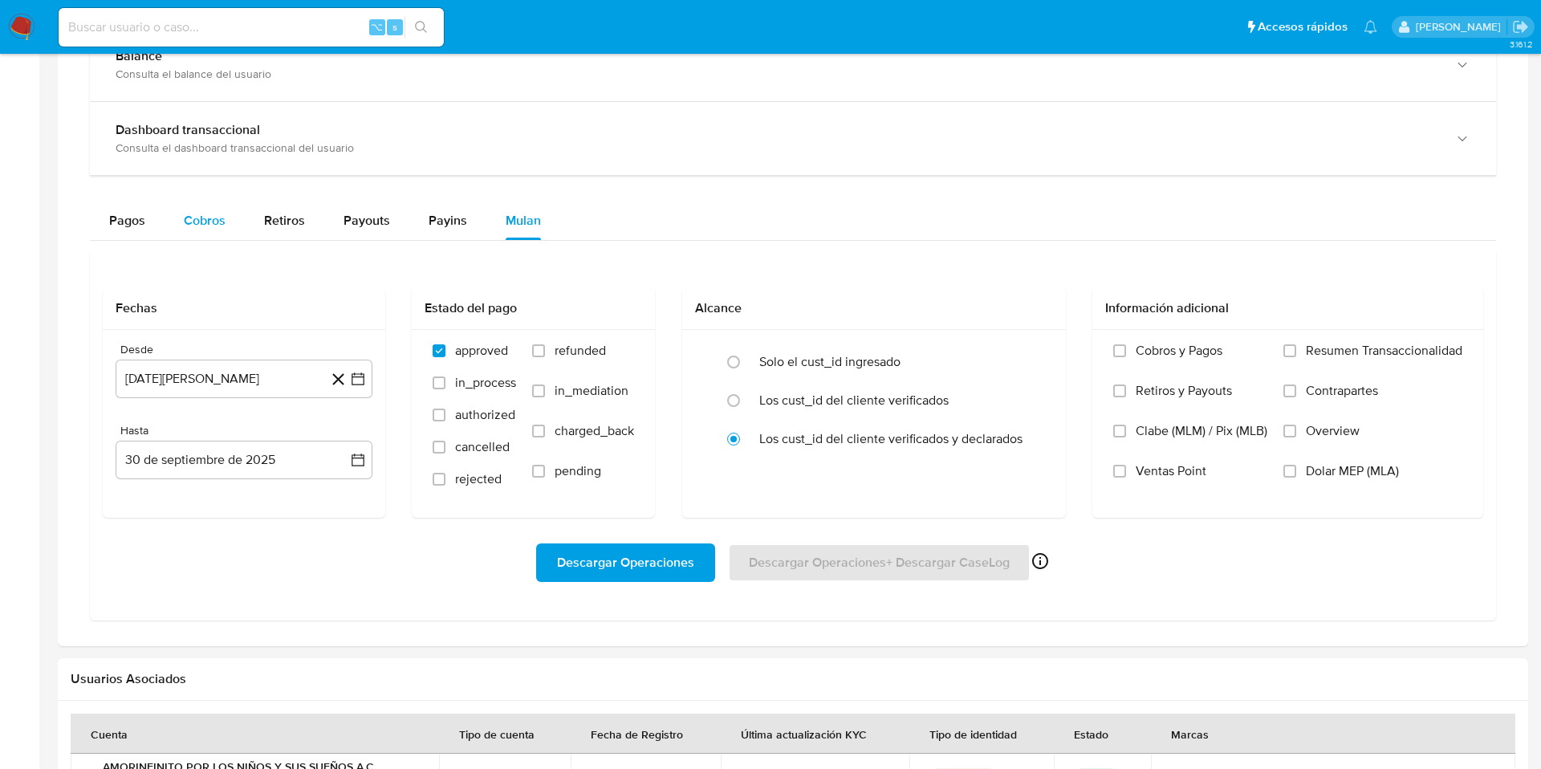
click at [215, 214] on span "Cobros" at bounding box center [205, 220] width 42 height 18
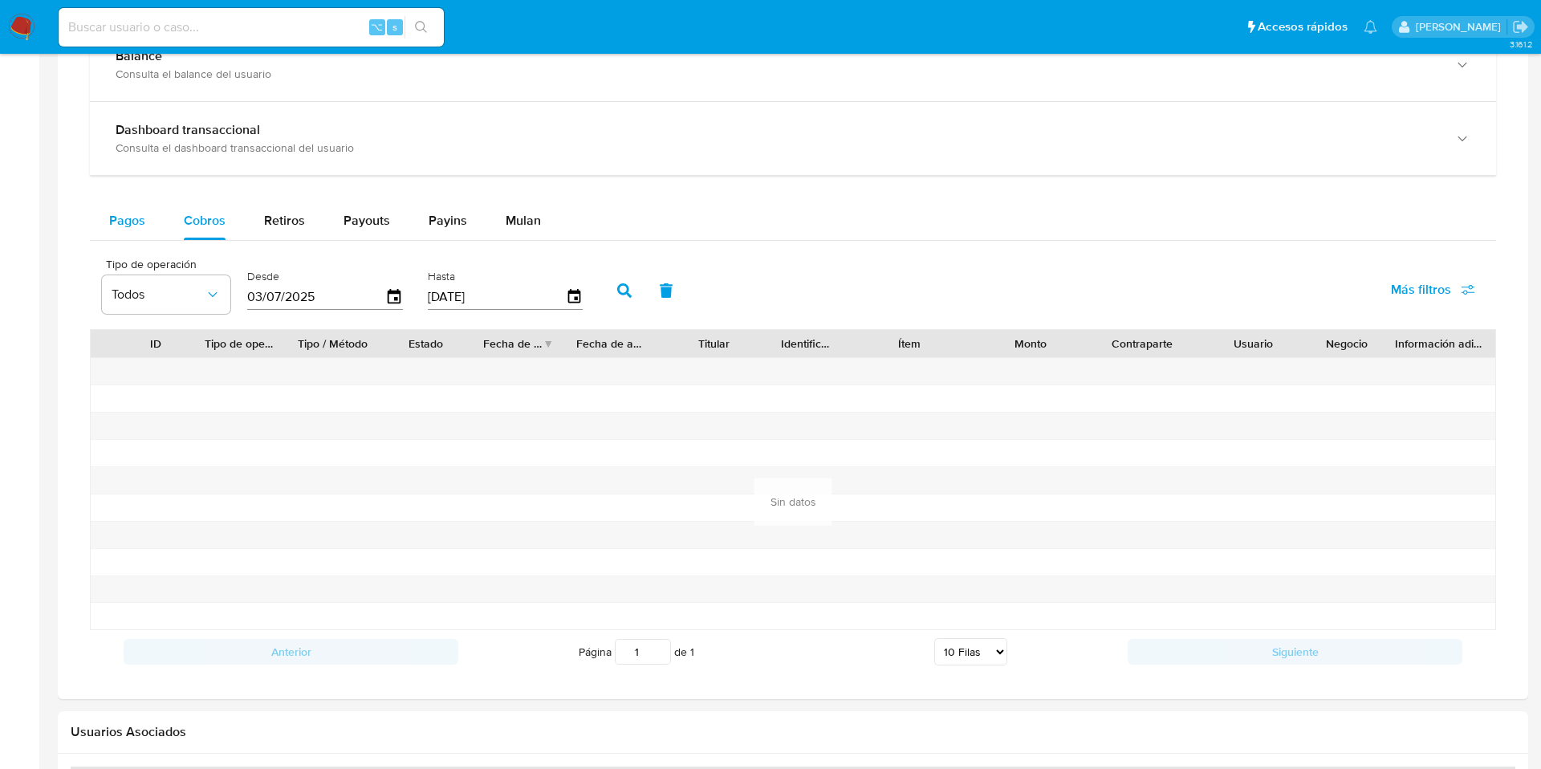
click at [144, 211] on button "Pagos" at bounding box center [127, 220] width 75 height 39
click at [164, 28] on input at bounding box center [251, 27] width 385 height 21
paste input "812215176"
type input "812215176"
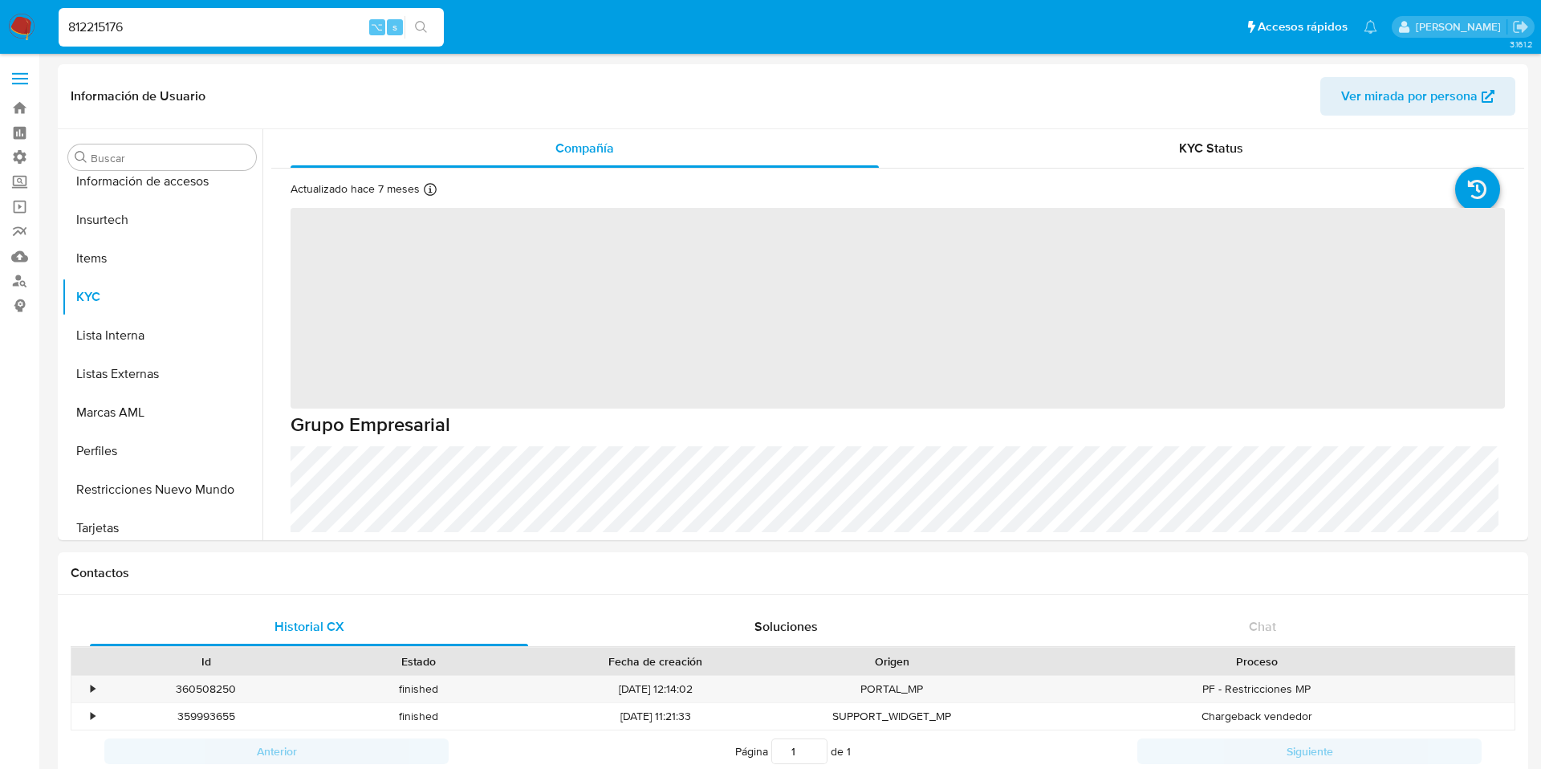
scroll to position [755, 0]
select select "10"
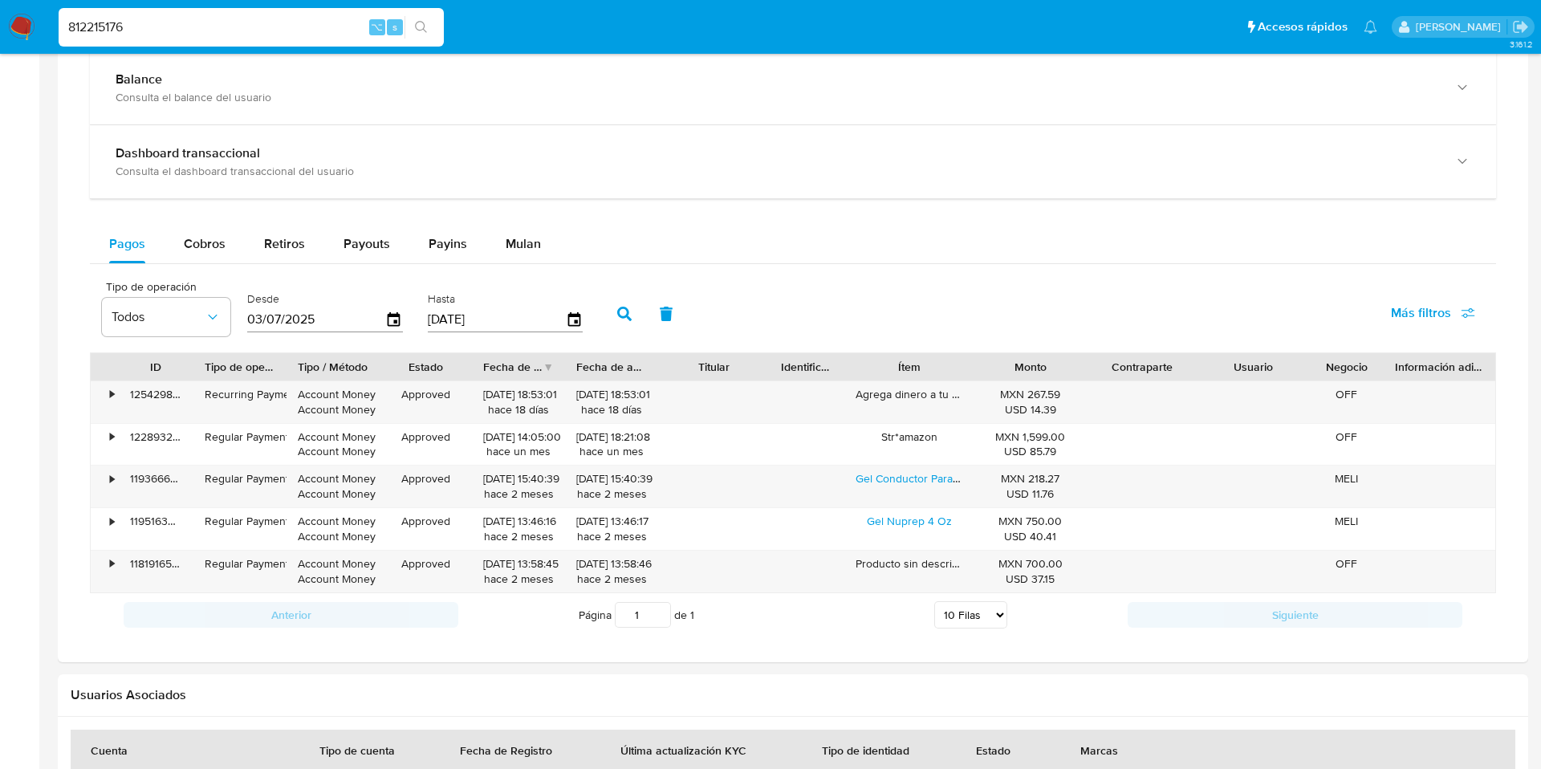
scroll to position [831, 0]
click at [208, 231] on div "Cobros" at bounding box center [205, 243] width 42 height 39
select select "10"
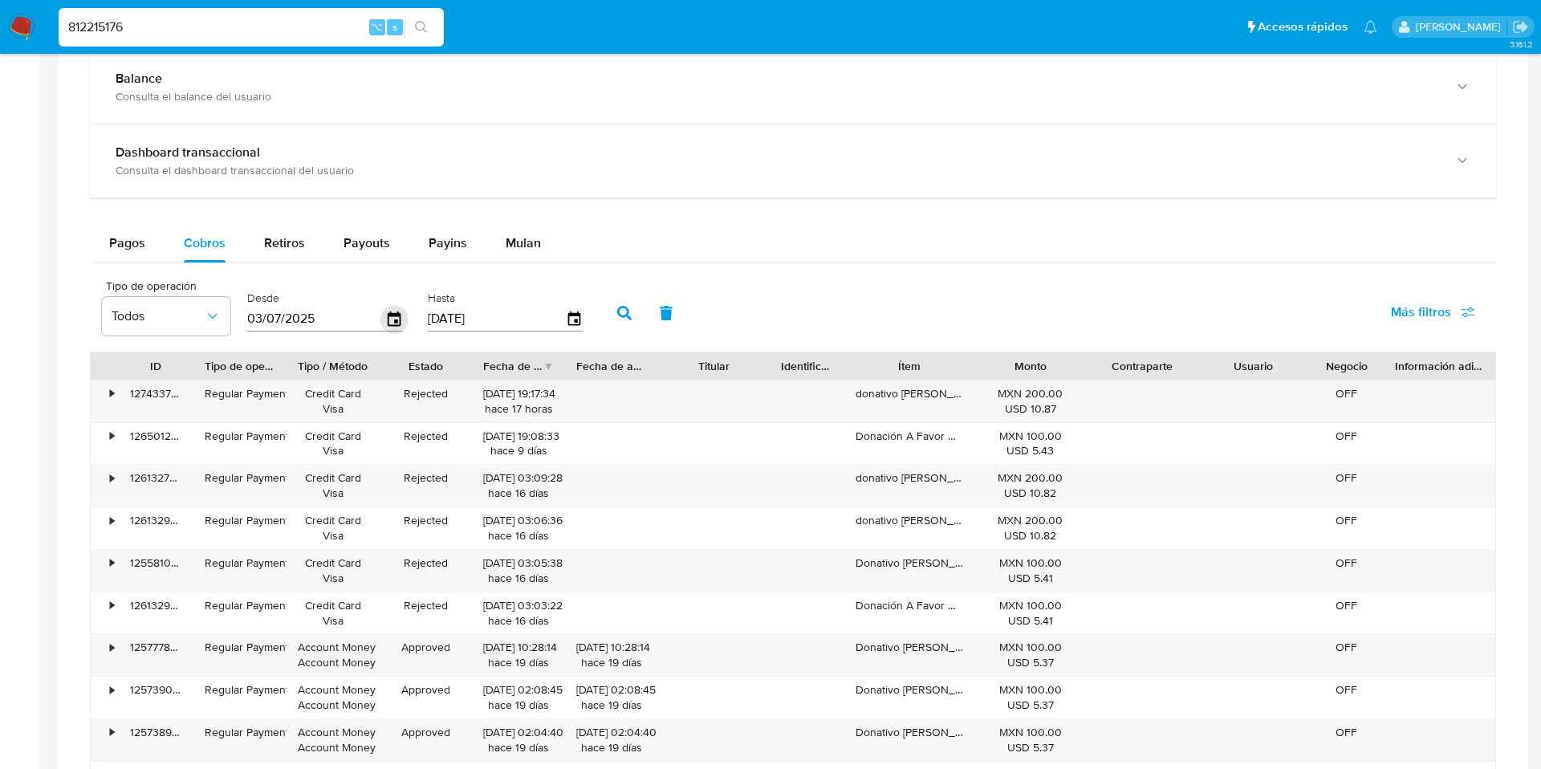
click at [388, 315] on icon "button" at bounding box center [394, 318] width 13 height 14
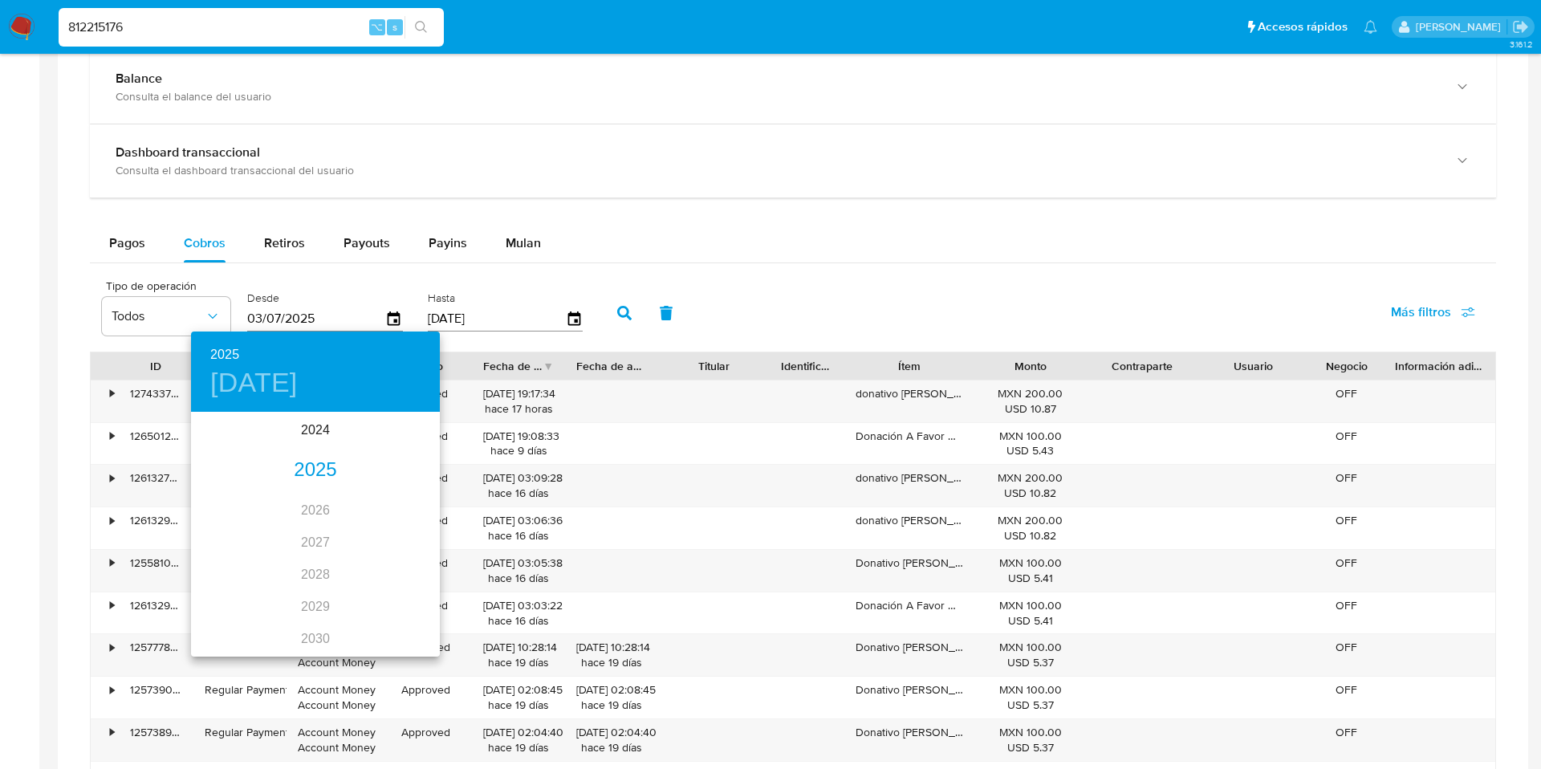
click at [295, 454] on div "2025" at bounding box center [315, 470] width 249 height 32
click at [244, 434] on div "ene." at bounding box center [232, 444] width 83 height 60
type input "03/01/2025"
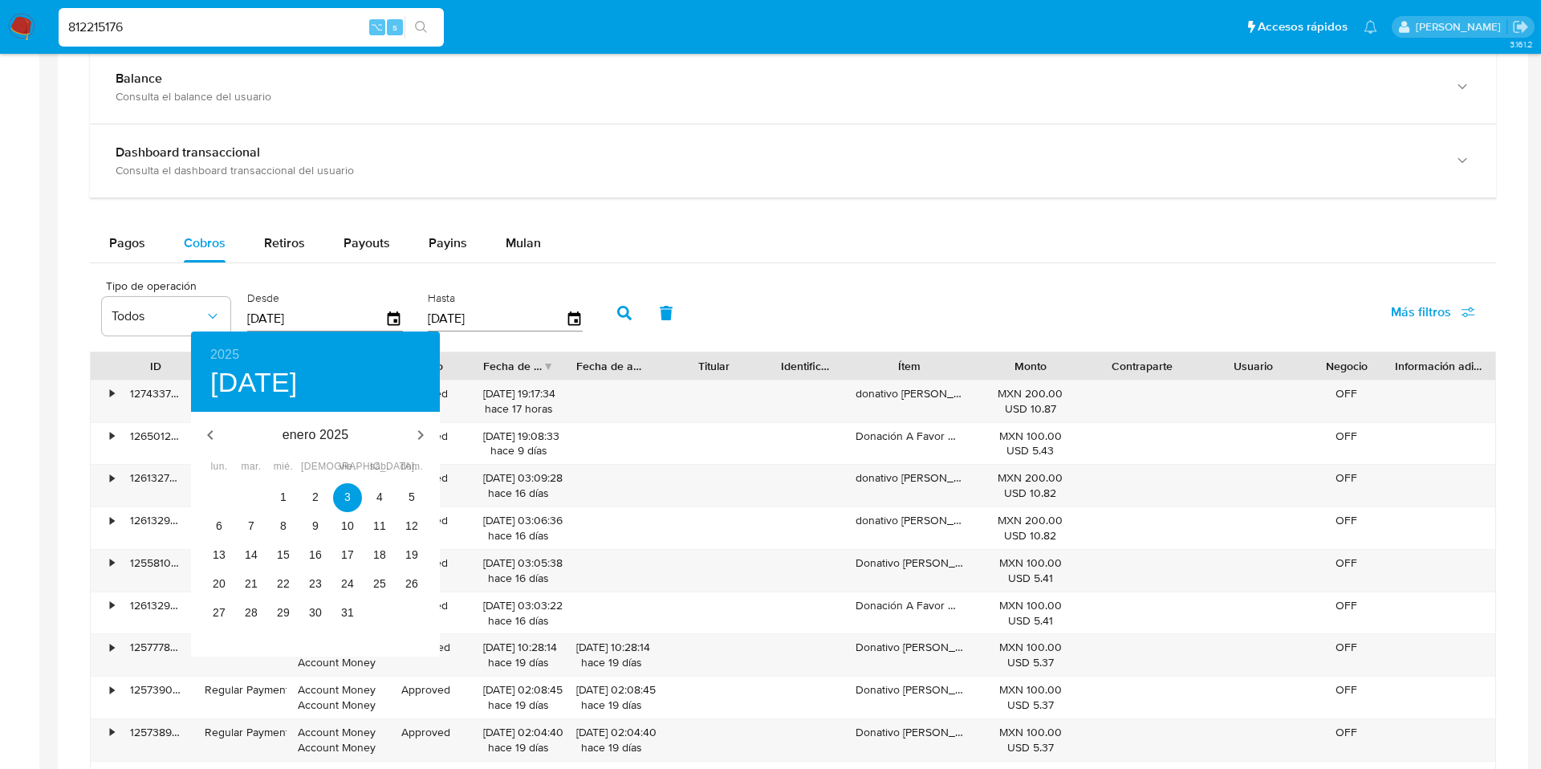
click at [623, 318] on div at bounding box center [770, 384] width 1541 height 769
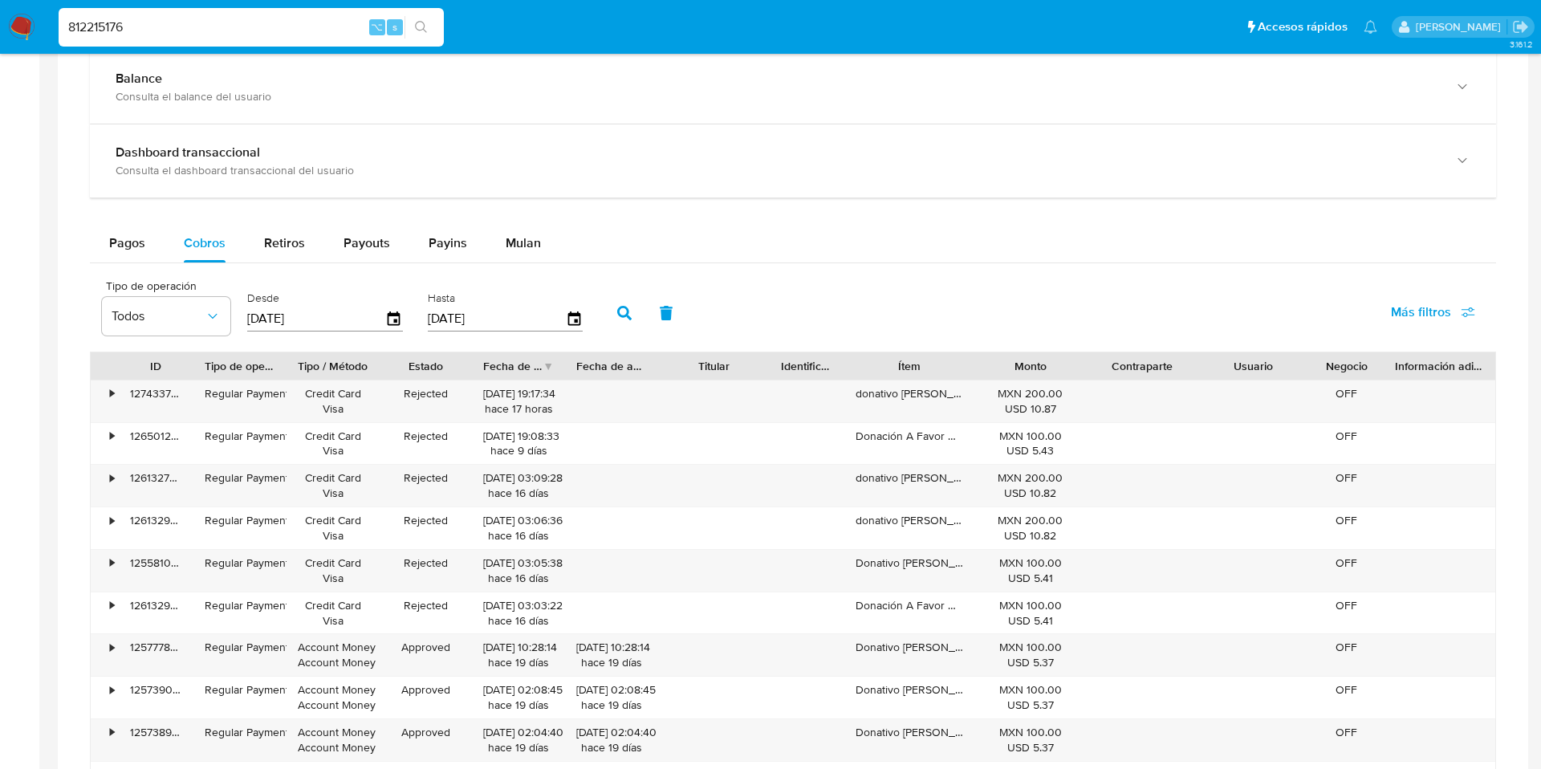
click at [621, 316] on icon "button" at bounding box center [624, 313] width 14 height 14
click at [1448, 313] on span "Más filtros" at bounding box center [1421, 312] width 60 height 39
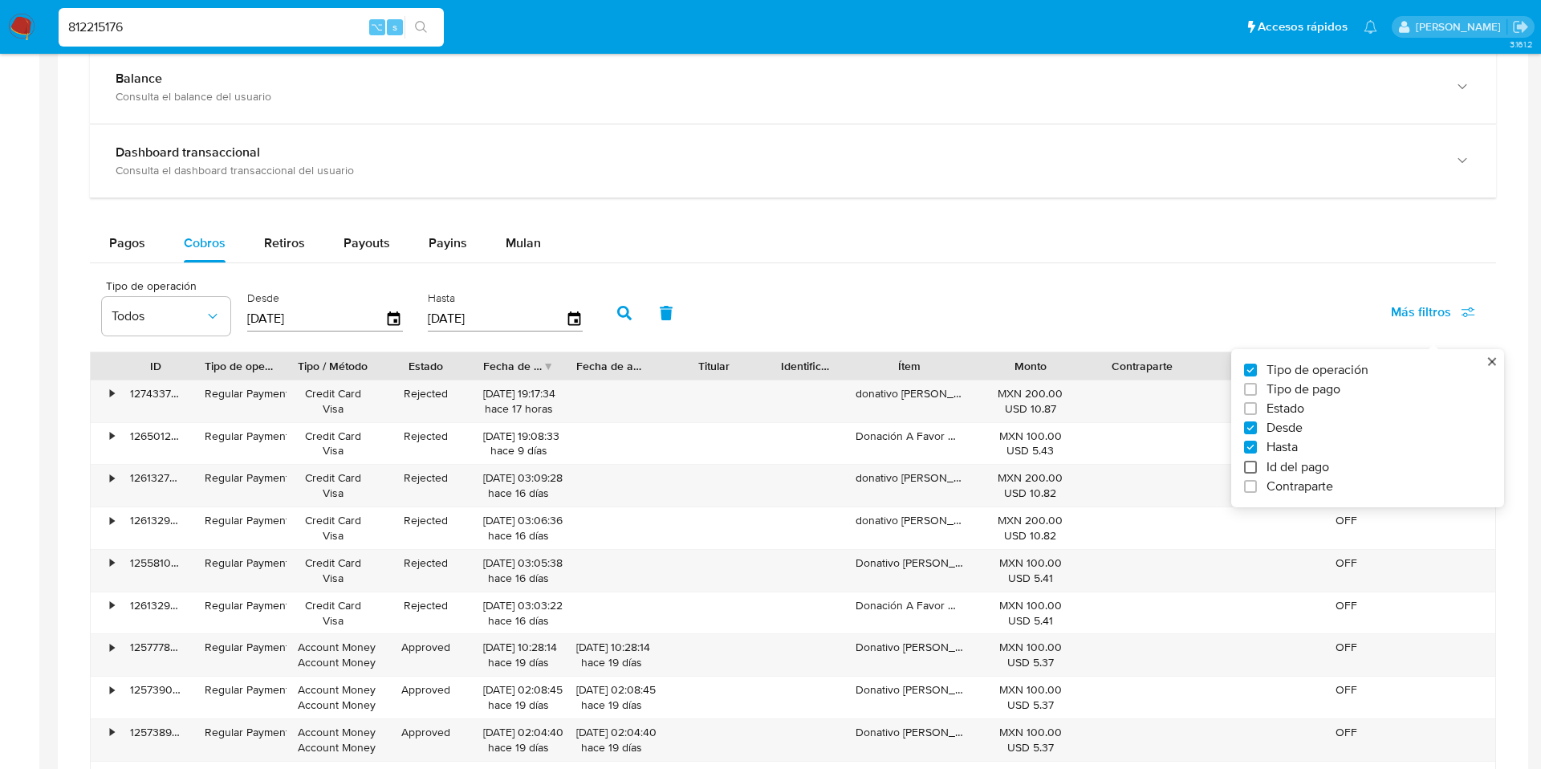
click at [1250, 461] on input "Id del pago" at bounding box center [1250, 467] width 13 height 13
checkbox input "true"
click at [629, 320] on input "number" at bounding box center [682, 317] width 157 height 21
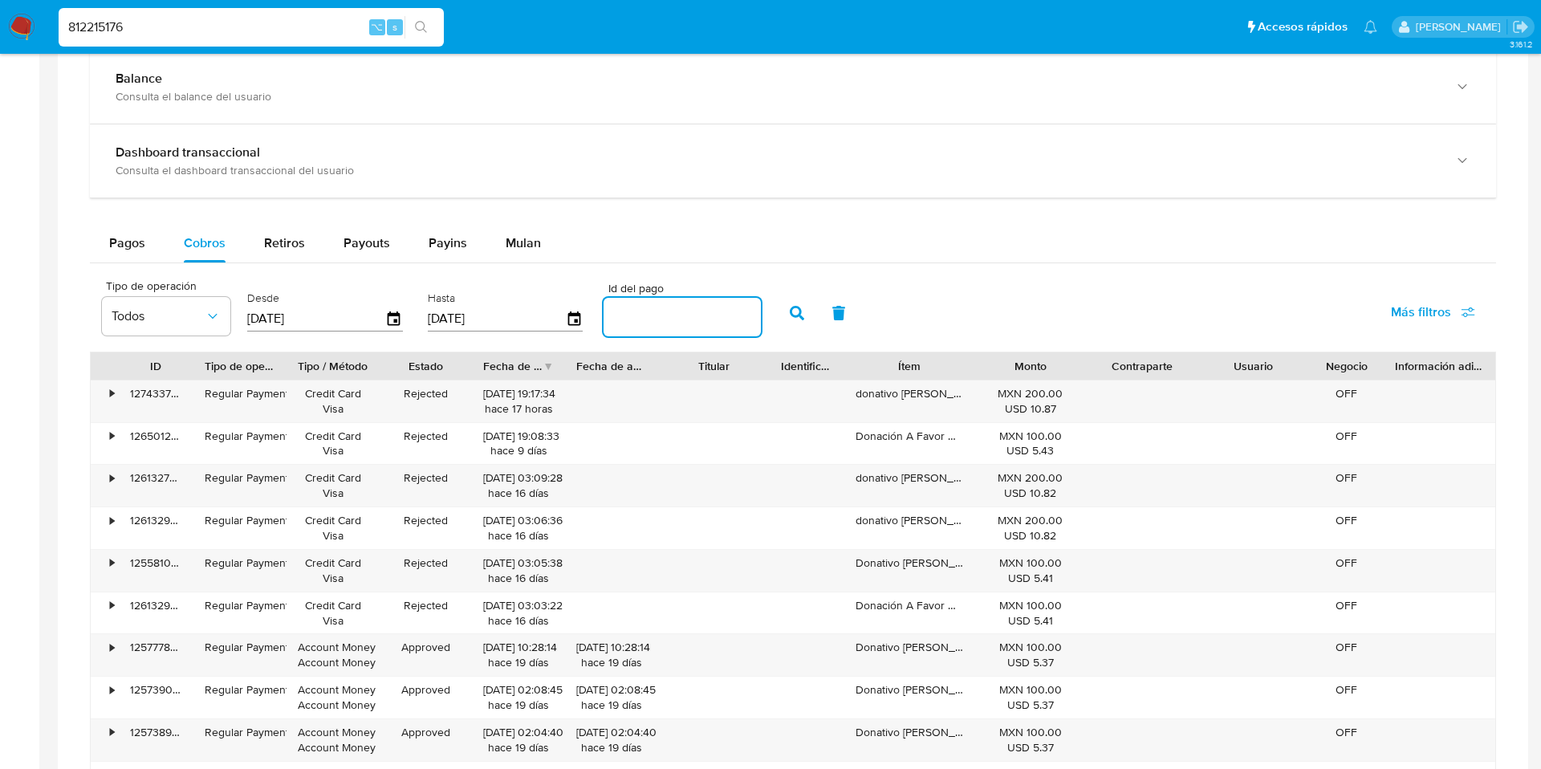
click at [629, 320] on input "number" at bounding box center [682, 317] width 157 height 21
paste input "99794810150"
type input "99794810150"
click at [776, 317] on button "button" at bounding box center [797, 313] width 42 height 39
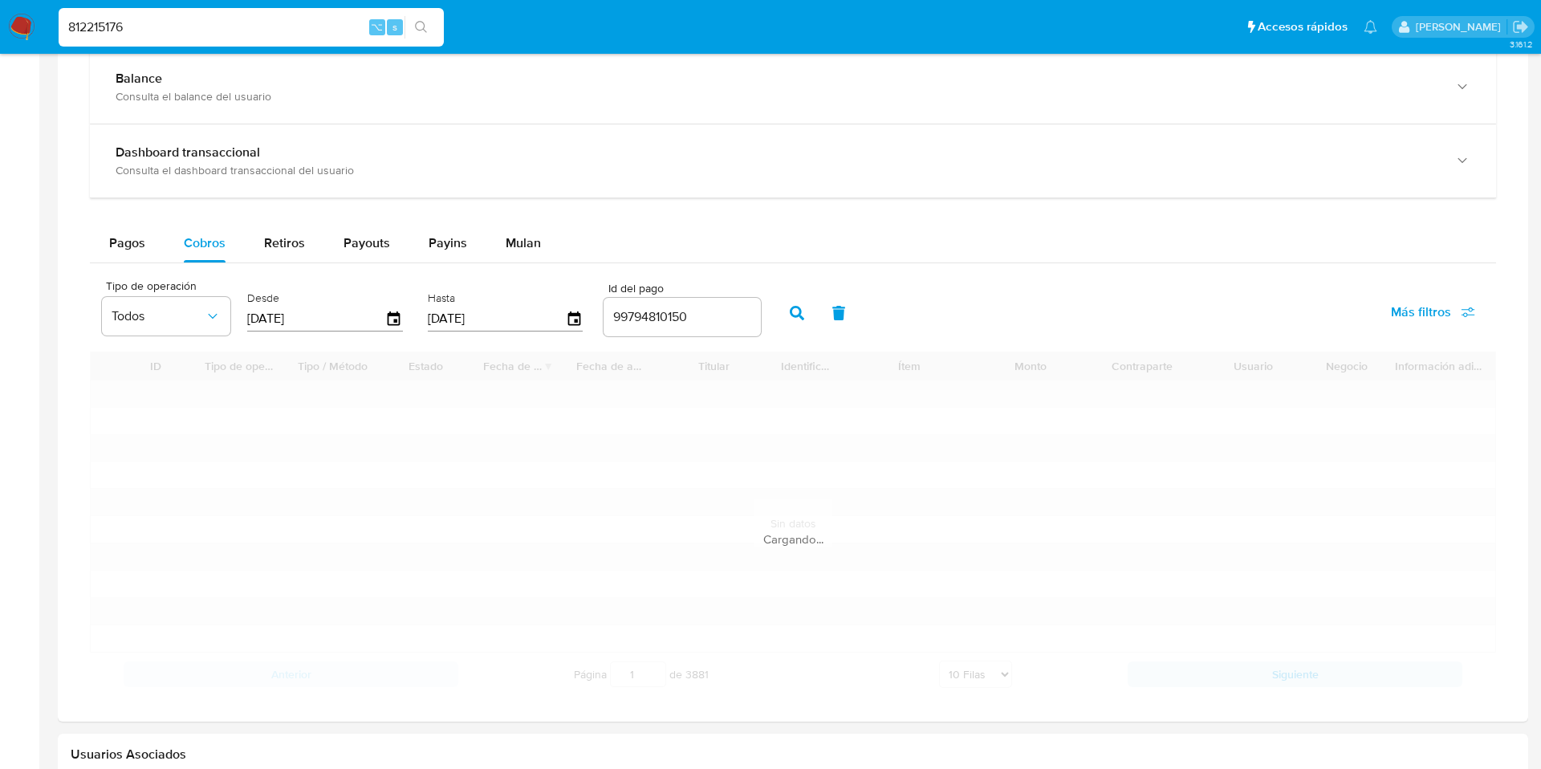
click at [790, 317] on icon "button" at bounding box center [797, 313] width 14 height 14
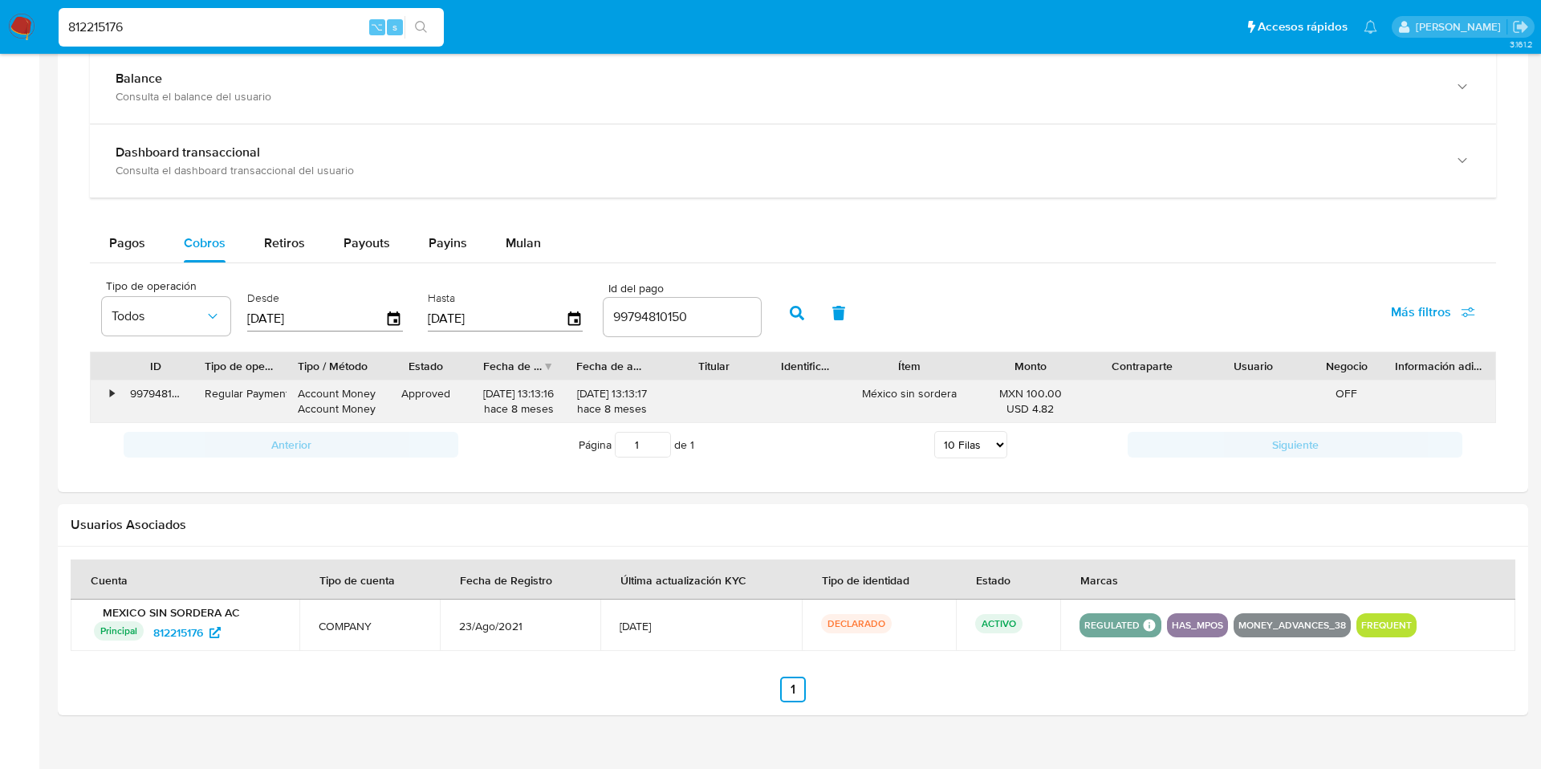
click at [111, 393] on div "•" at bounding box center [112, 393] width 4 height 15
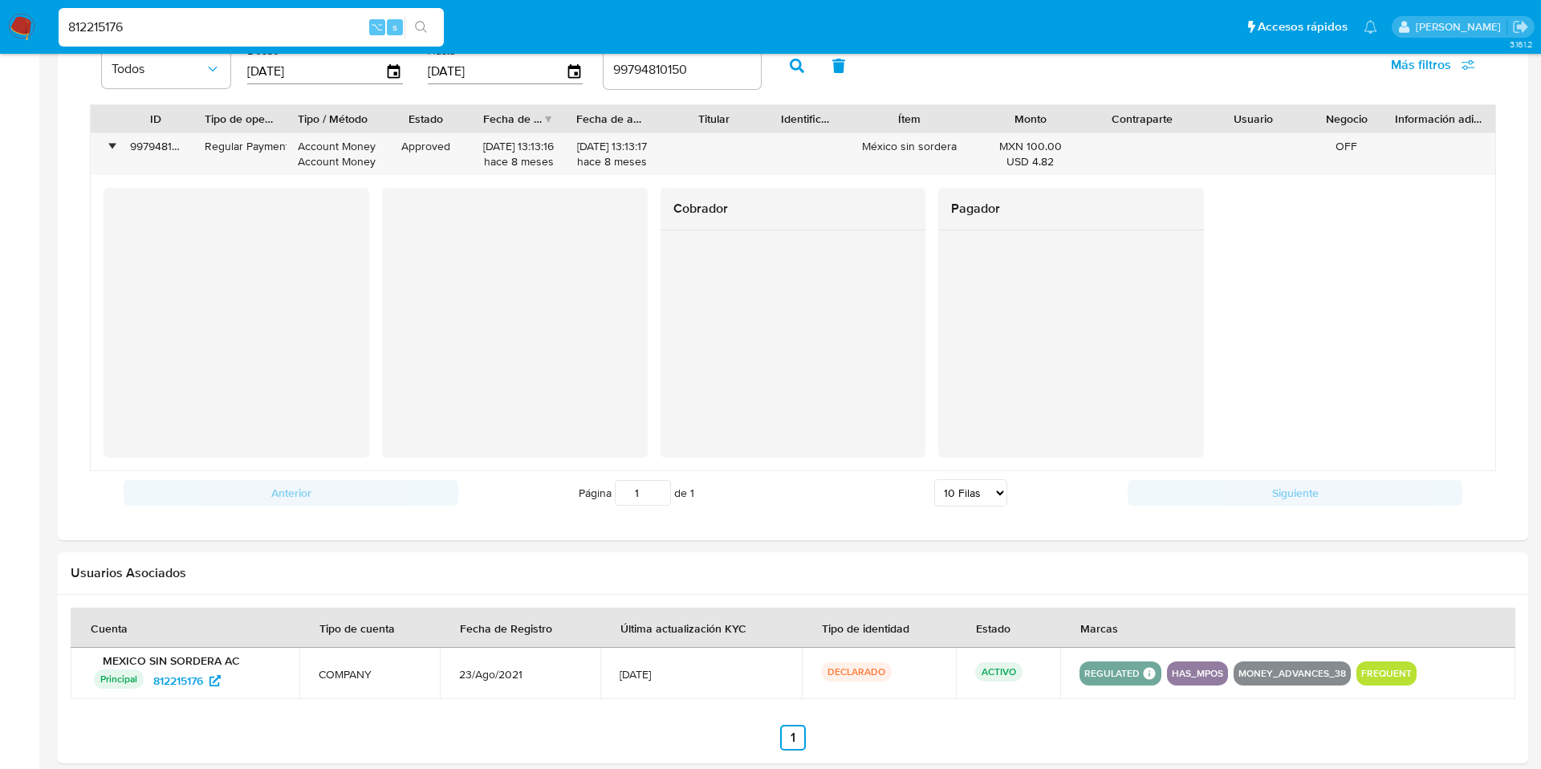
scroll to position [1077, 0]
click at [141, 41] on div "812215176 ⌥ s" at bounding box center [251, 27] width 385 height 39
drag, startPoint x: 141, startPoint y: 21, endPoint x: 41, endPoint y: 10, distance: 100.9
click at [41, 10] on nav "Pausado Ver notificaciones 812215176 ⌥ s Accesos rápidos Presiona las siguiente…" at bounding box center [770, 27] width 1541 height 54
paste input "1487010844"
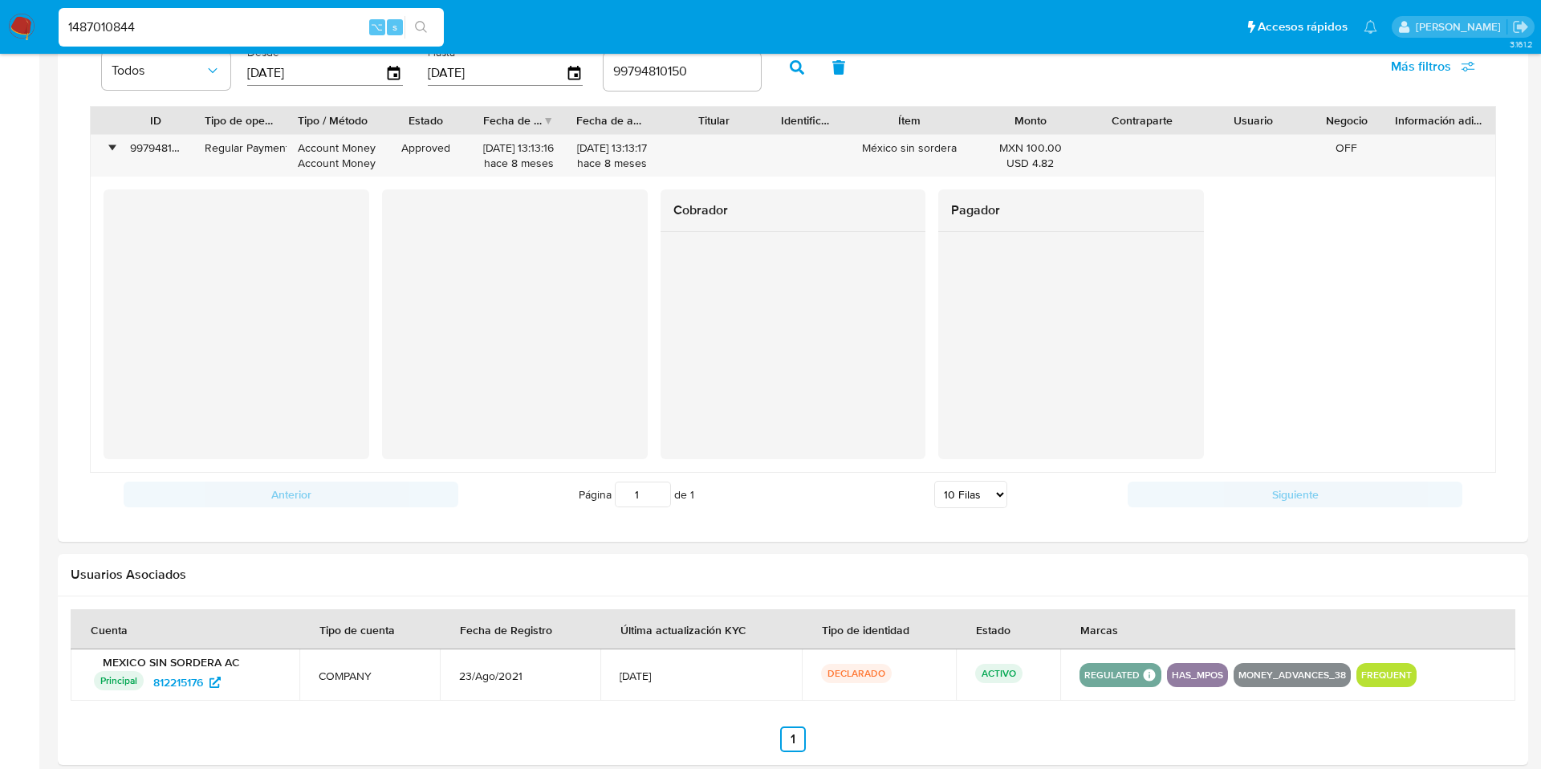
type input "1487010844"
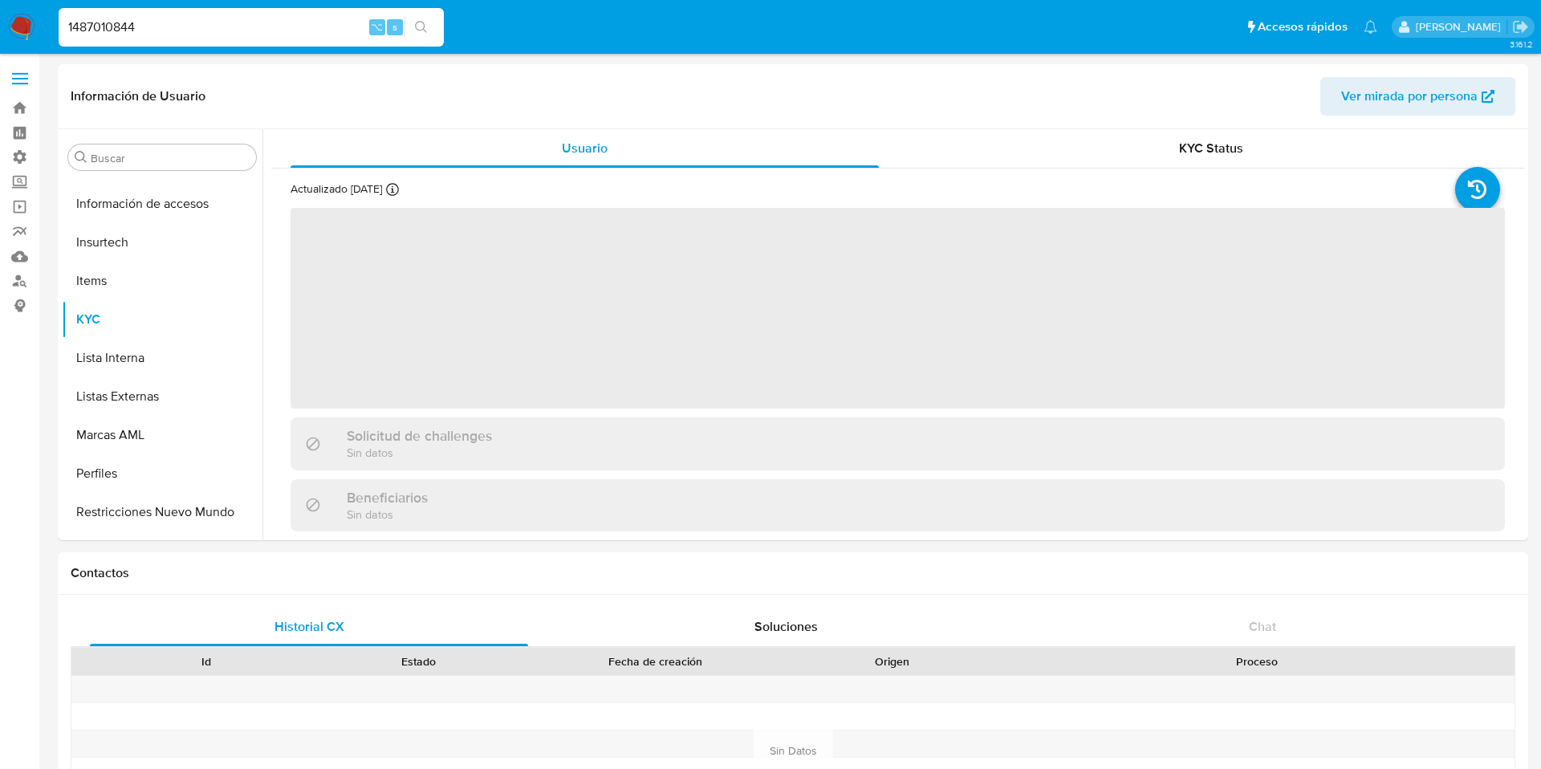
scroll to position [755, 0]
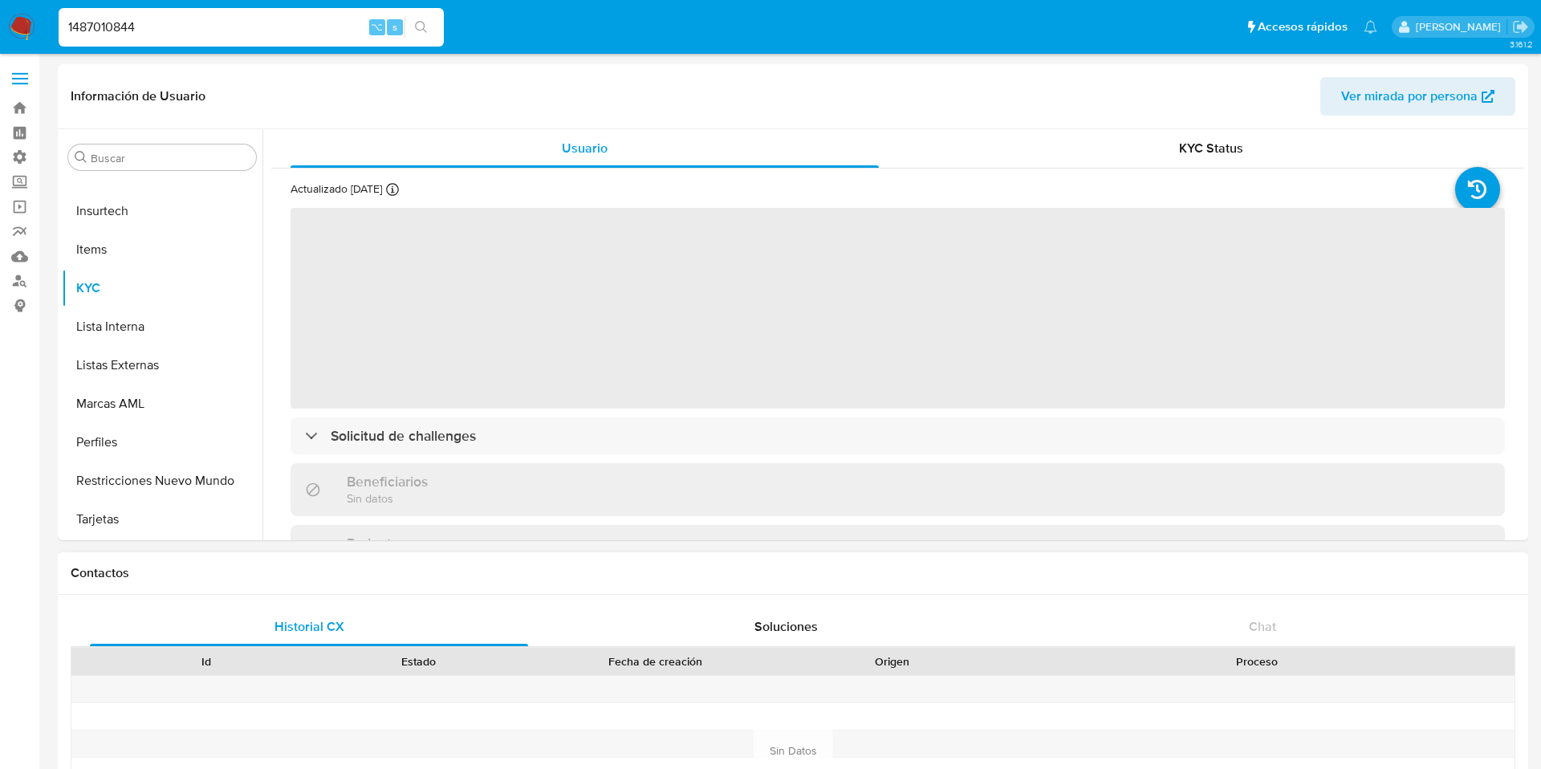
select select "10"
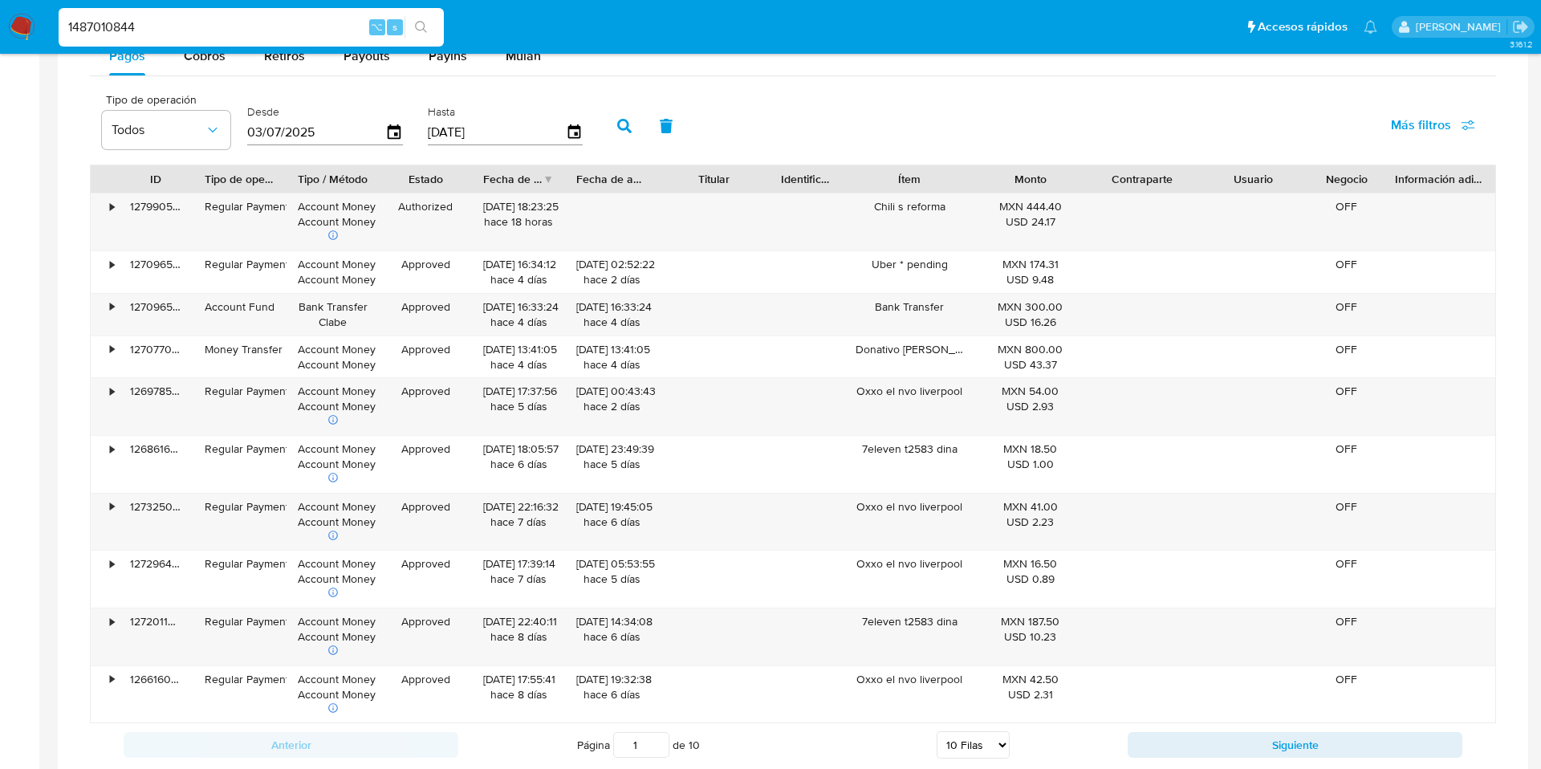
scroll to position [1102, 0]
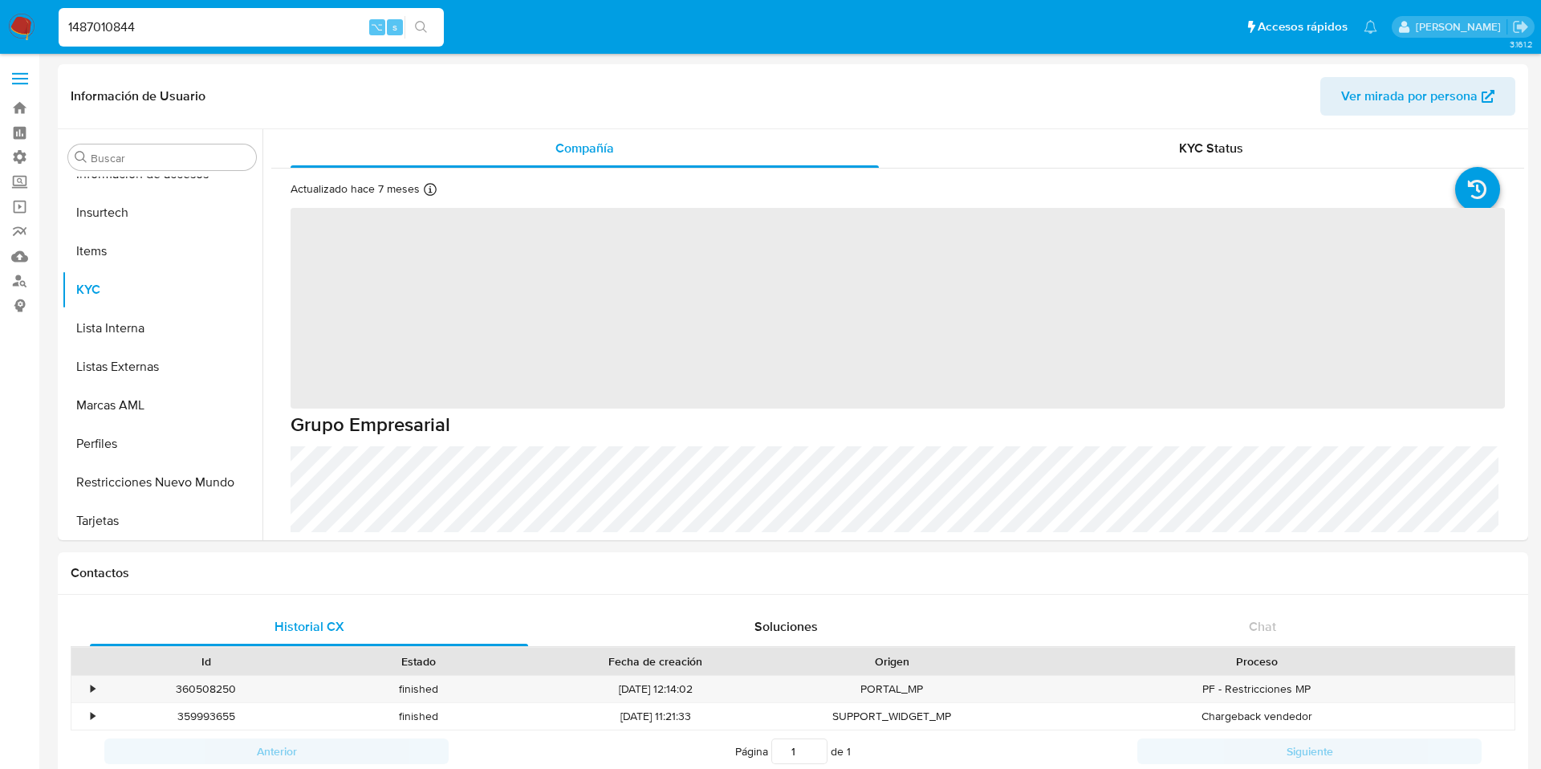
scroll to position [755, 0]
select select "10"
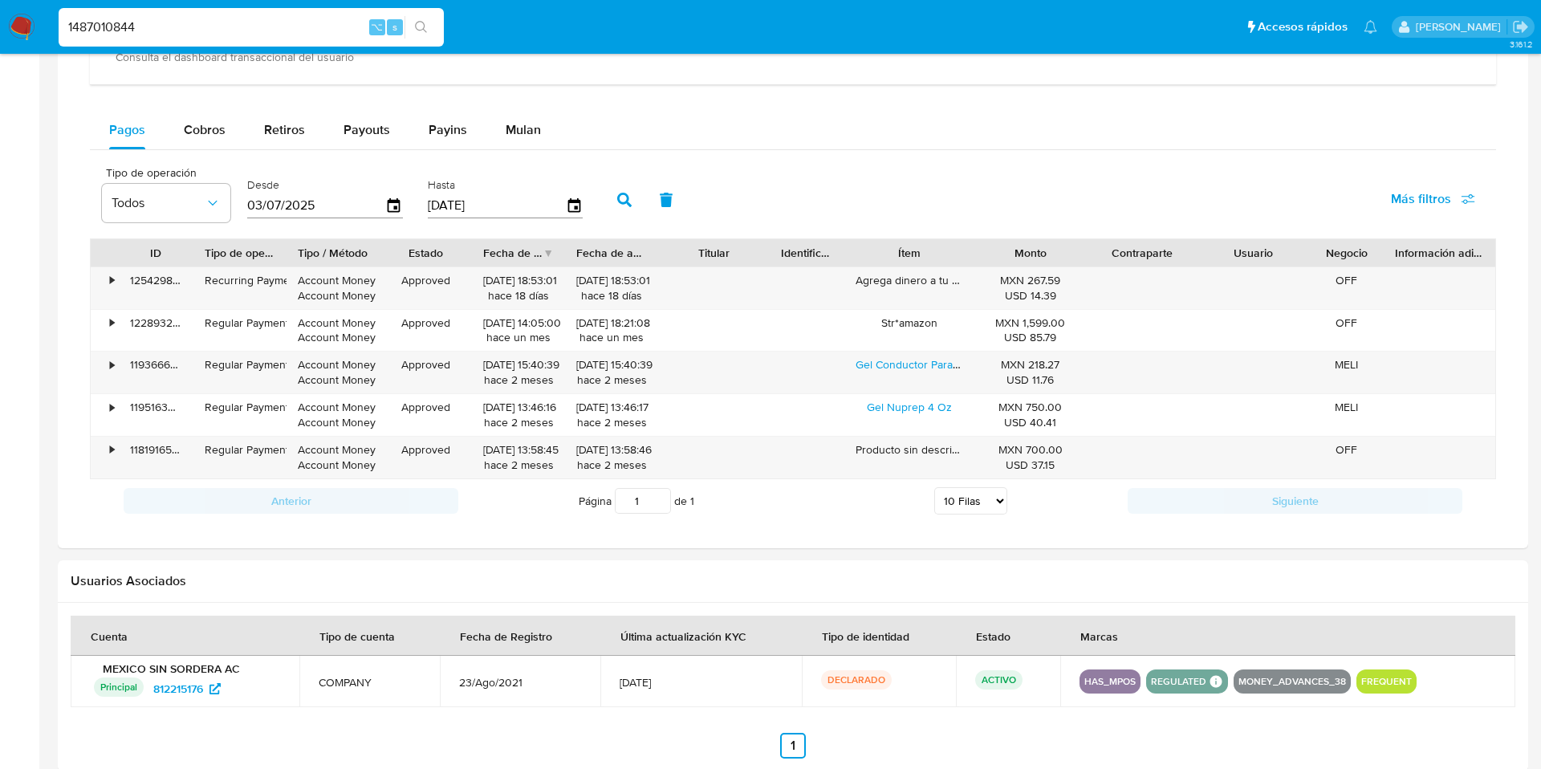
scroll to position [949, 0]
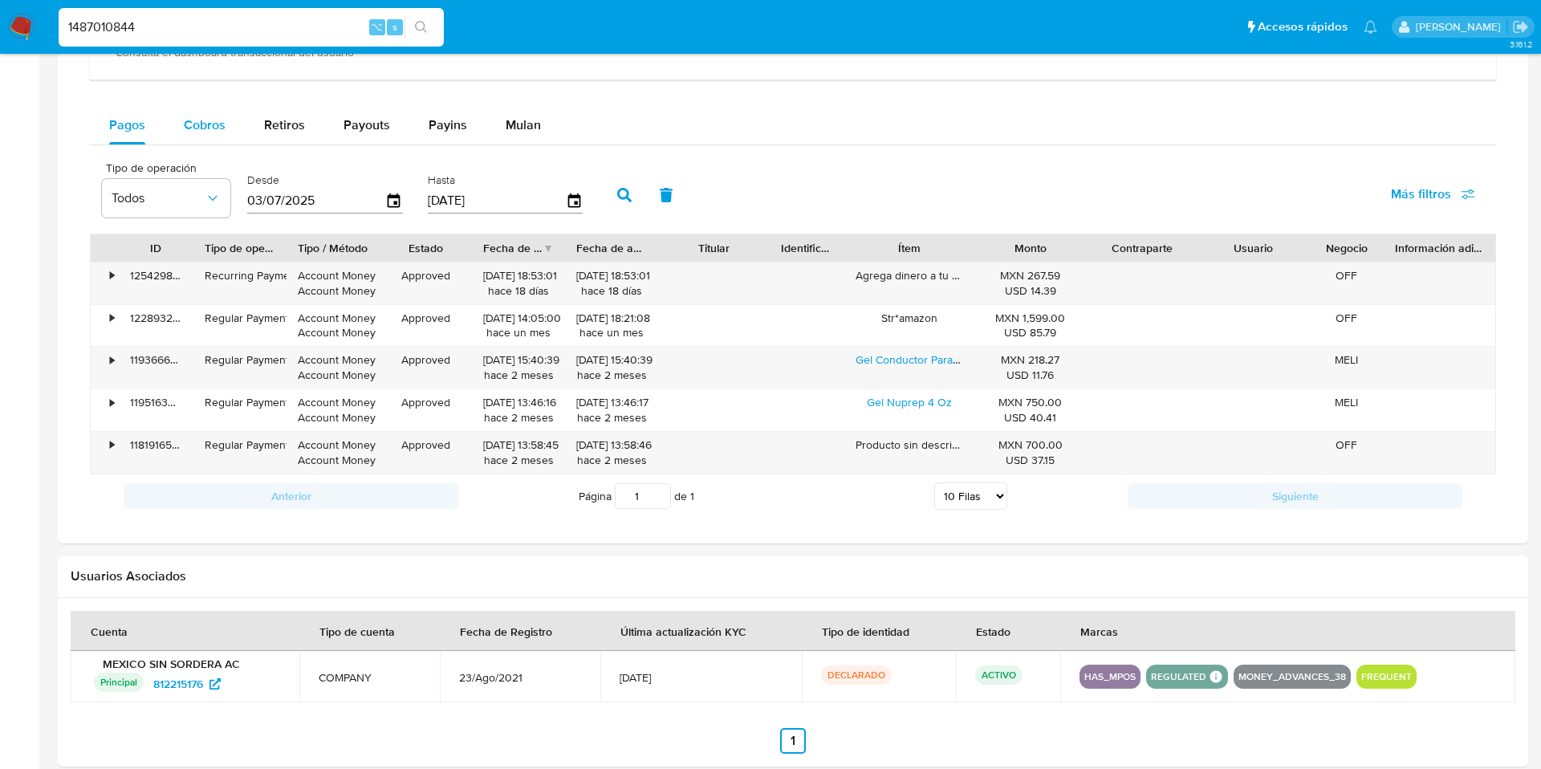
click at [208, 136] on div "Cobros" at bounding box center [205, 125] width 42 height 39
select select "10"
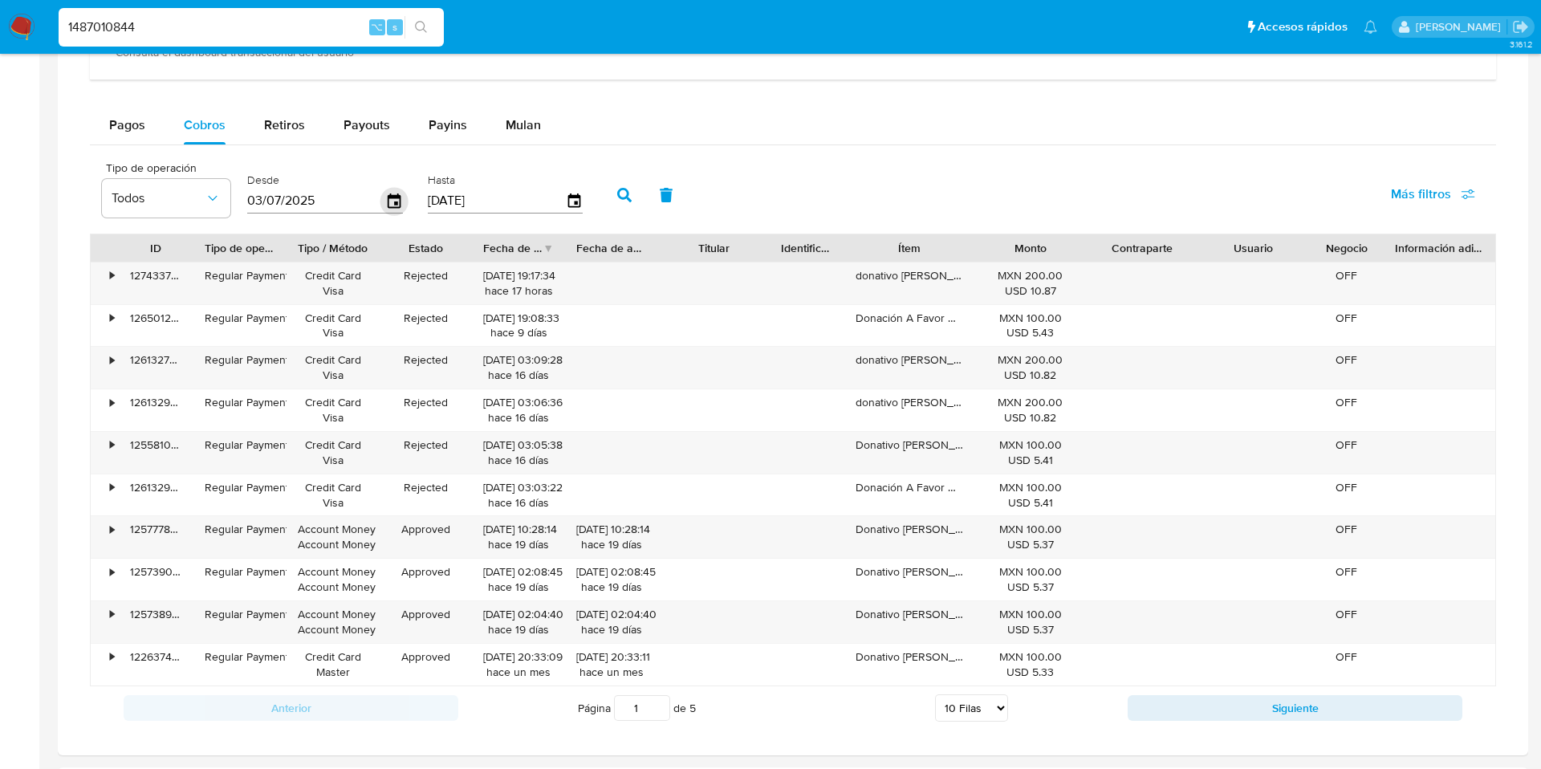
click at [395, 200] on icon "button" at bounding box center [394, 201] width 28 height 28
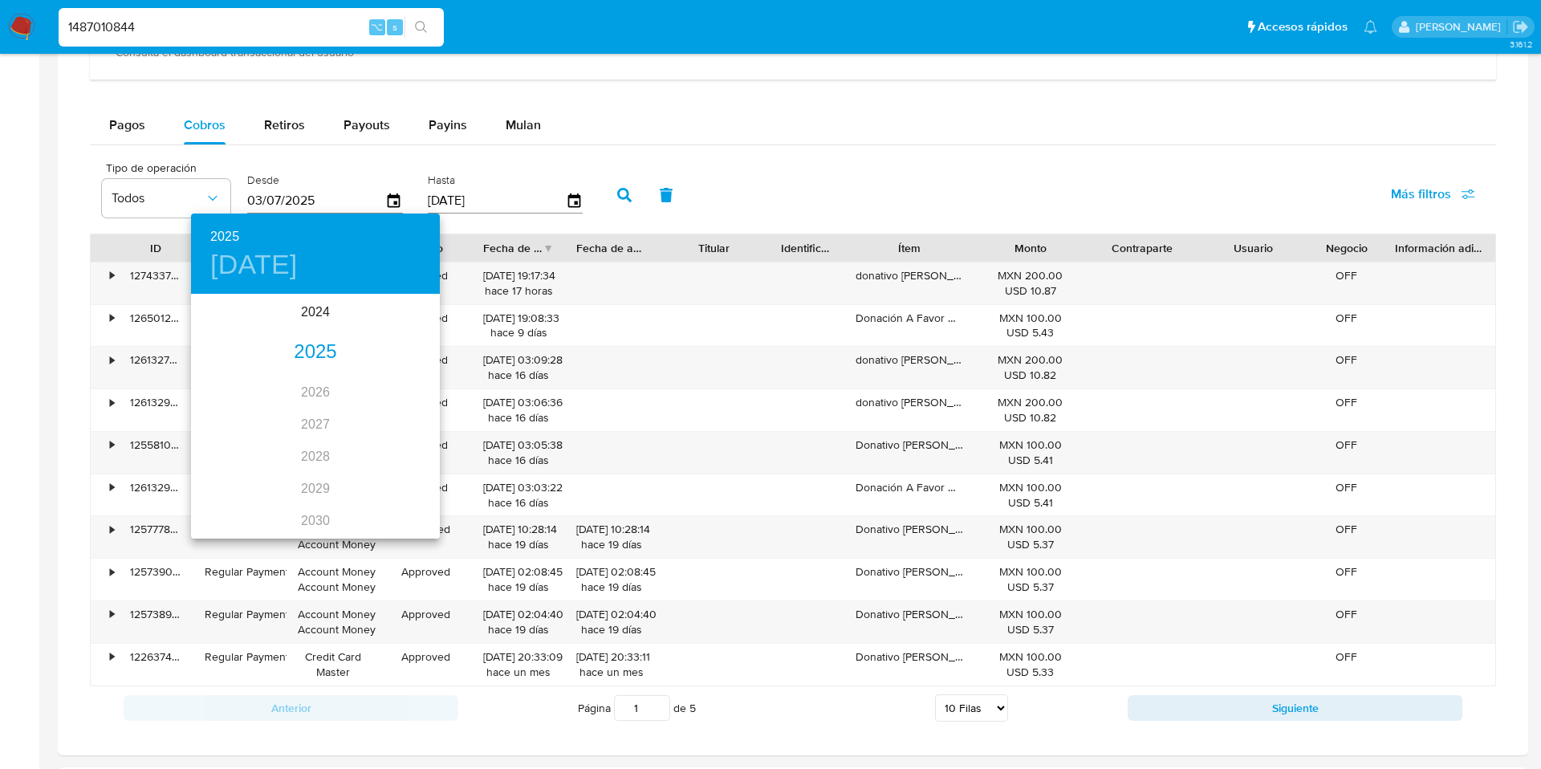
click at [316, 356] on div "2025" at bounding box center [315, 352] width 249 height 32
click at [242, 330] on div "ene." at bounding box center [232, 326] width 83 height 60
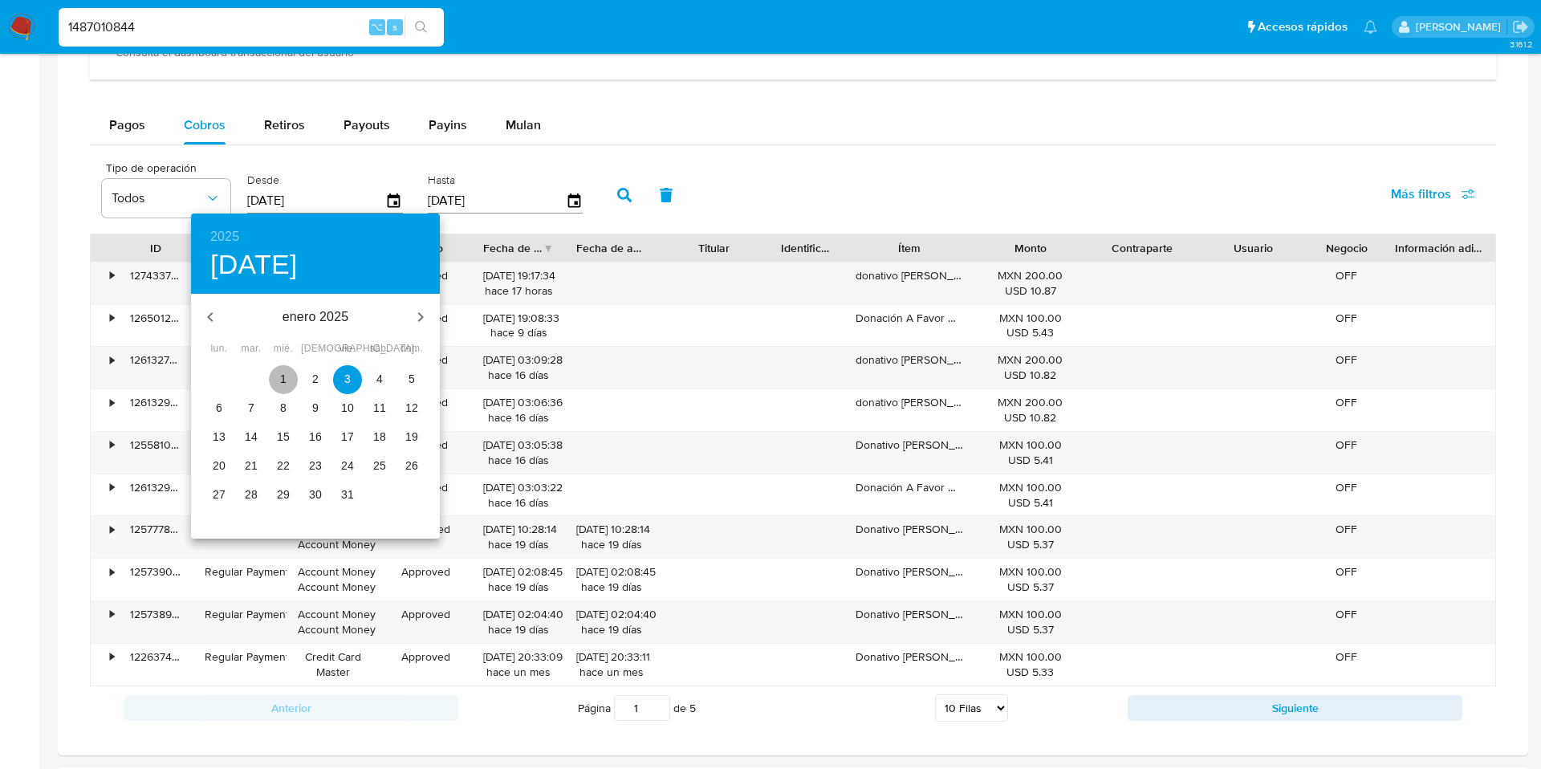
click at [287, 372] on span "1" at bounding box center [283, 379] width 29 height 16
type input "01/01/2025"
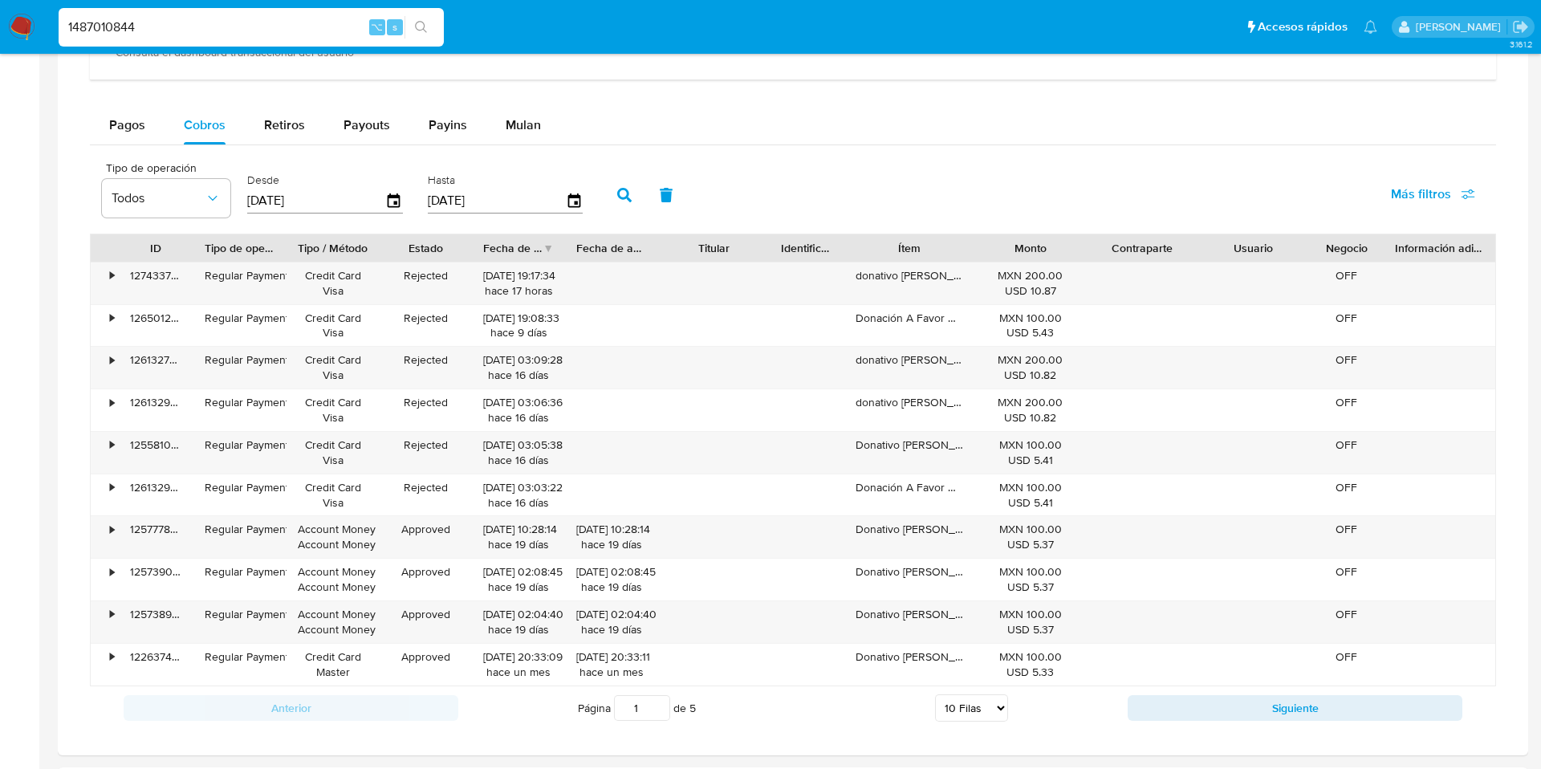
click at [1449, 199] on span "Más filtros" at bounding box center [1421, 194] width 60 height 39
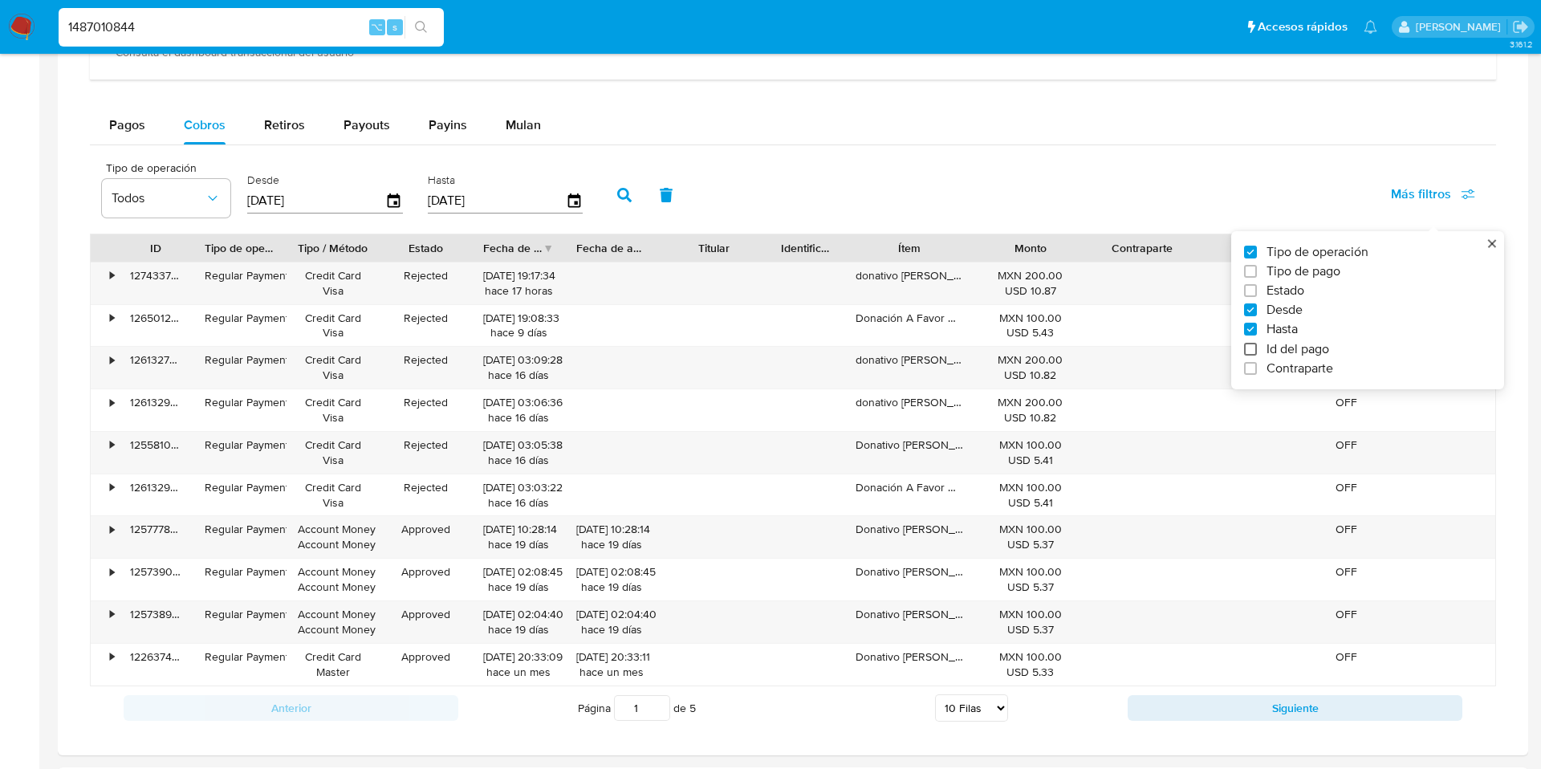
click at [1254, 349] on input "Id del pago" at bounding box center [1250, 349] width 13 height 13
checkbox input "true"
click at [607, 201] on input "number" at bounding box center [682, 199] width 157 height 21
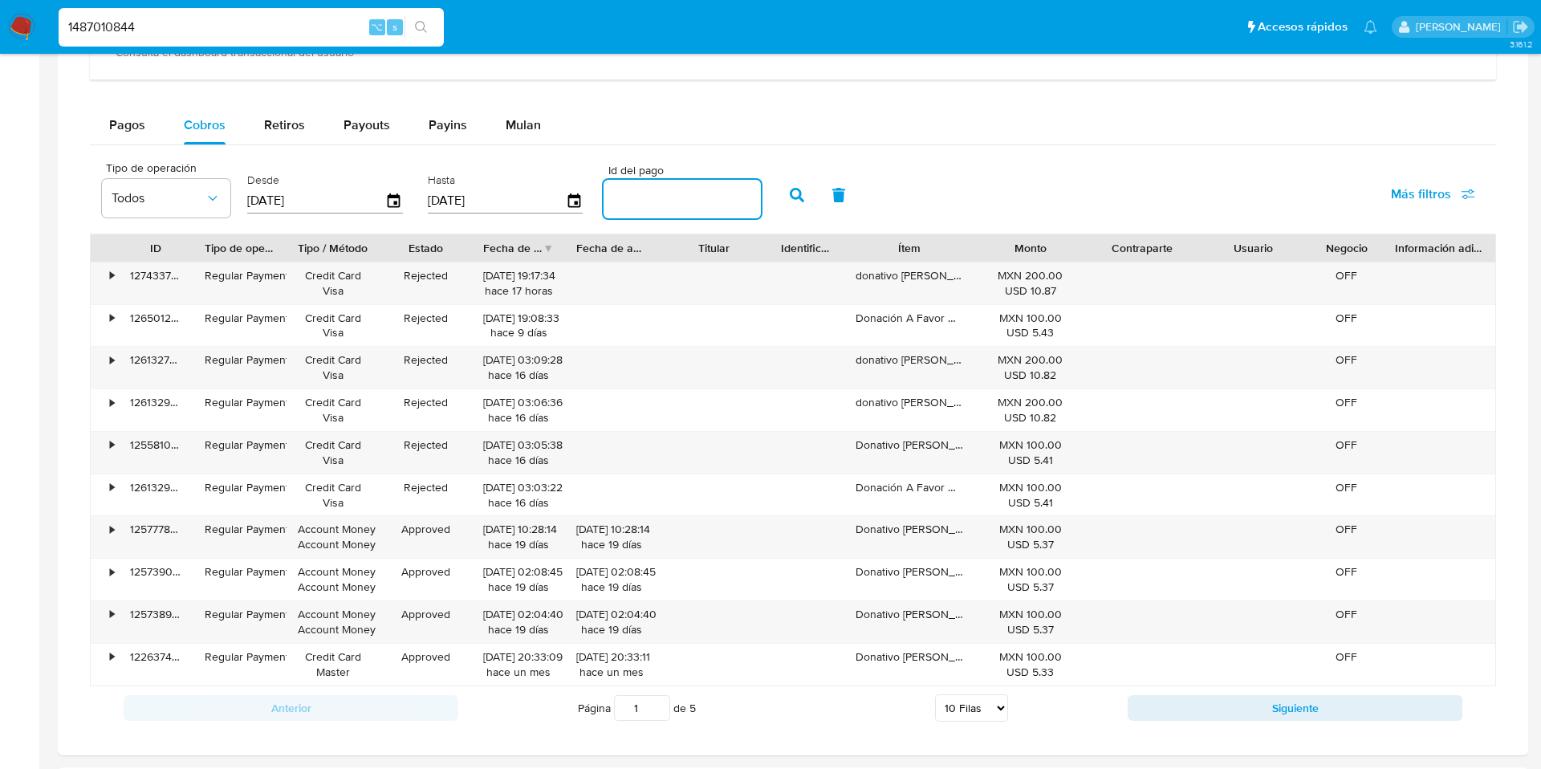
click at [607, 201] on input "number" at bounding box center [682, 199] width 157 height 21
paste input "97113180783"
type input "97113180783"
click at [818, 200] on button "button" at bounding box center [839, 195] width 42 height 39
type input "03/07/2025"
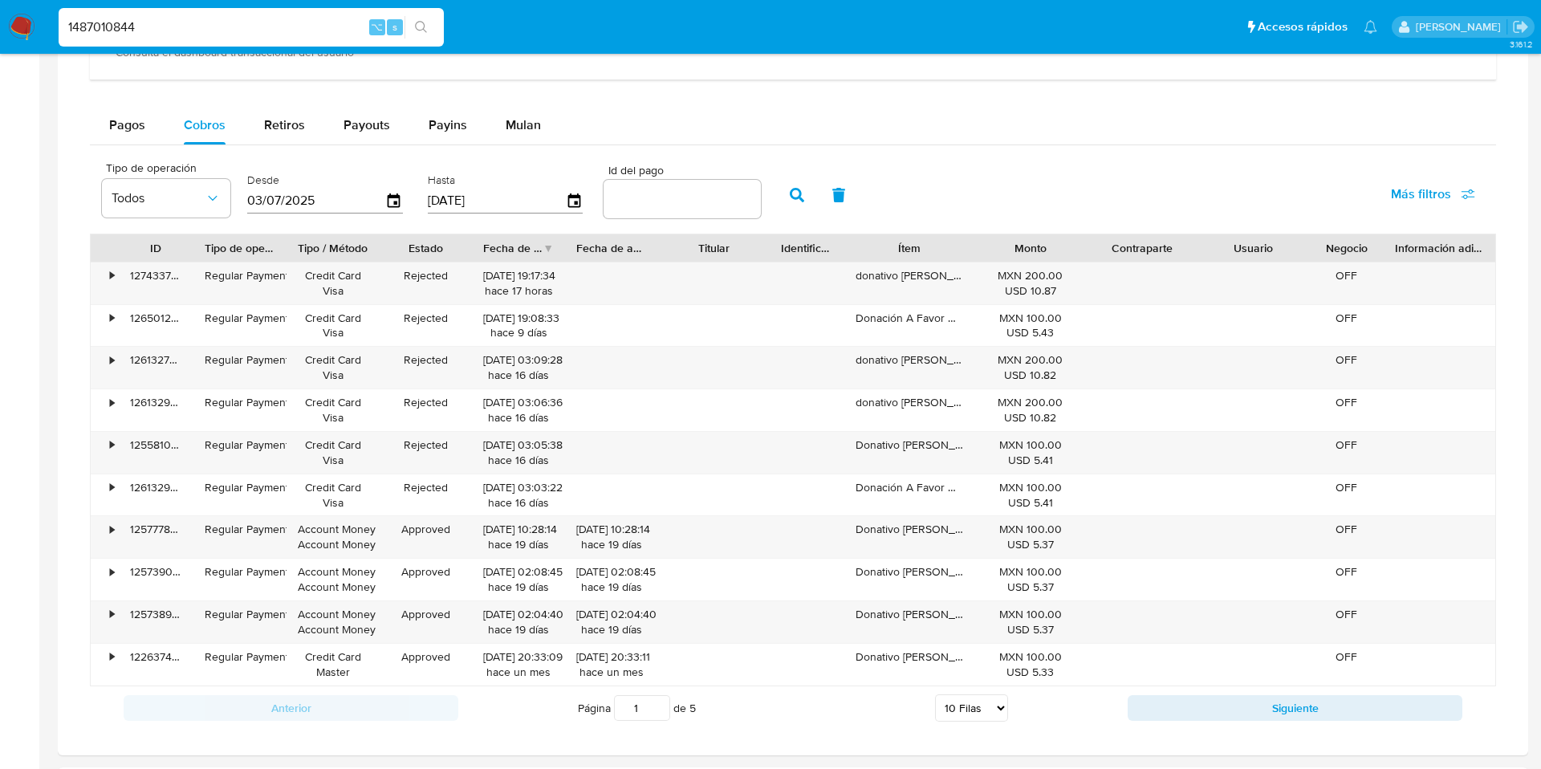
click at [689, 197] on input "number" at bounding box center [682, 199] width 157 height 21
paste input "97113180783"
type input "97113180783"
click at [396, 198] on icon "button" at bounding box center [394, 201] width 28 height 28
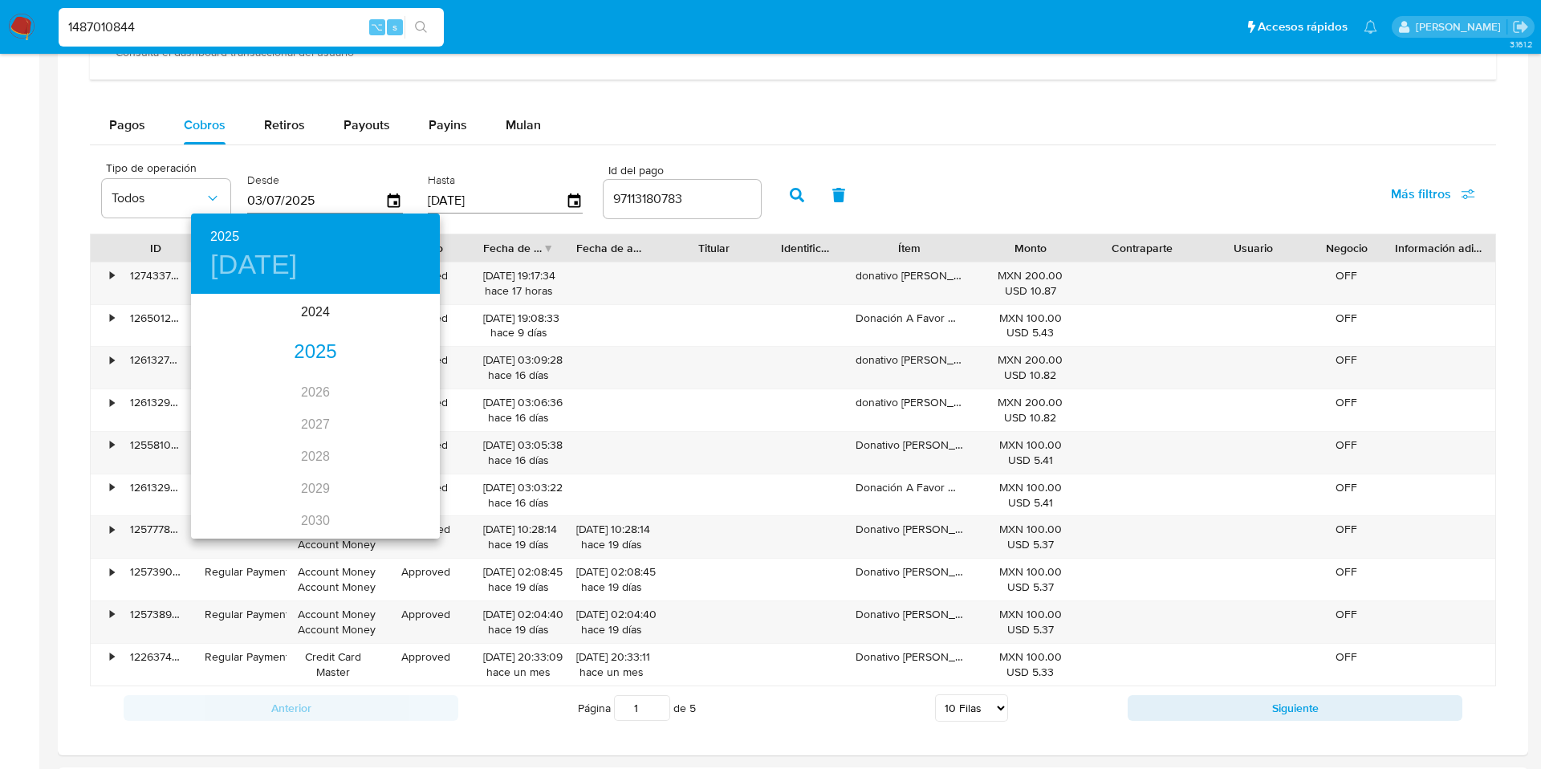
click at [326, 356] on div "2025" at bounding box center [315, 352] width 249 height 32
click at [213, 323] on div "ene." at bounding box center [232, 326] width 83 height 60
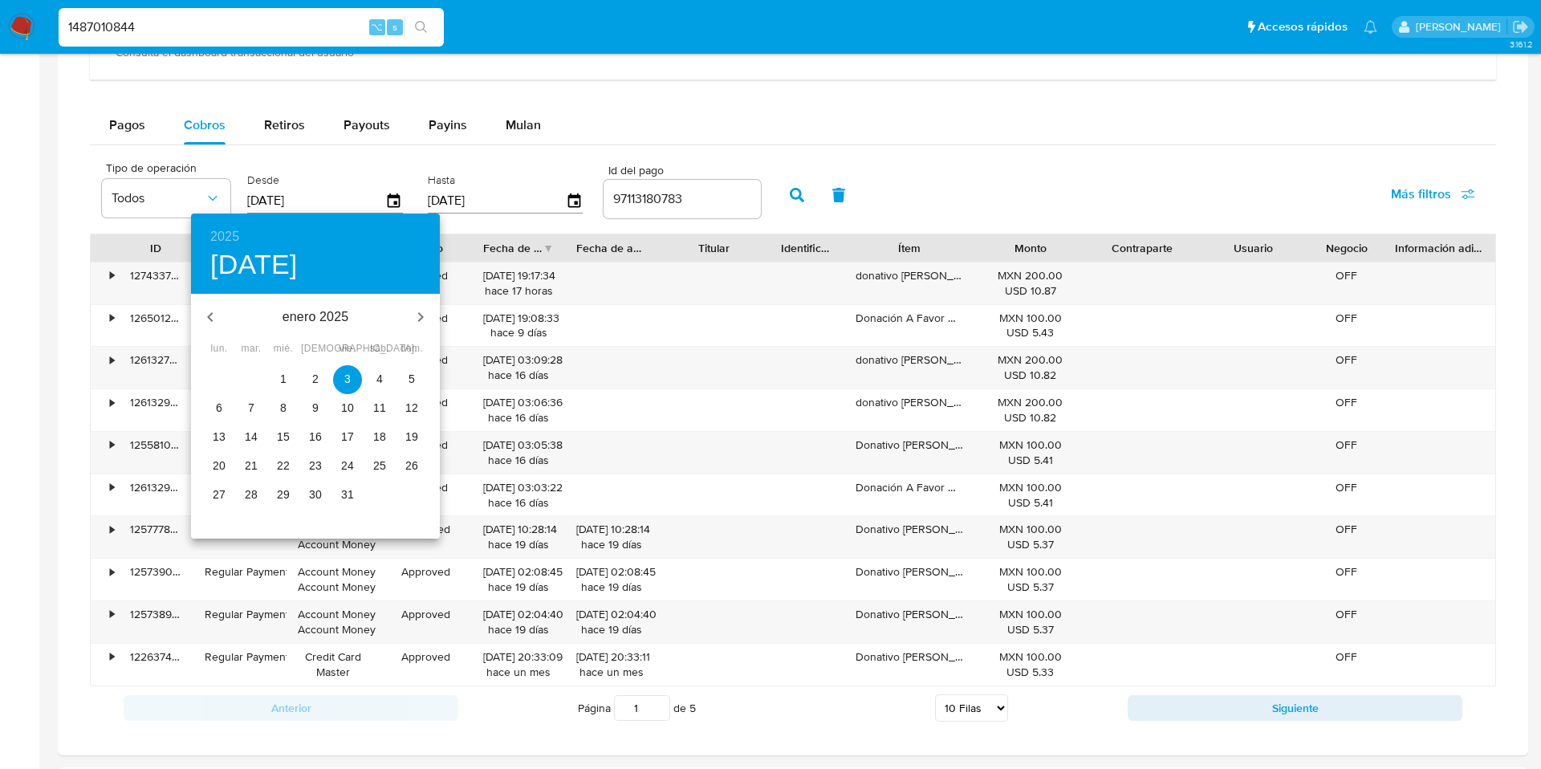
click at [278, 378] on span "1" at bounding box center [283, 379] width 29 height 16
type input "01/01/2025"
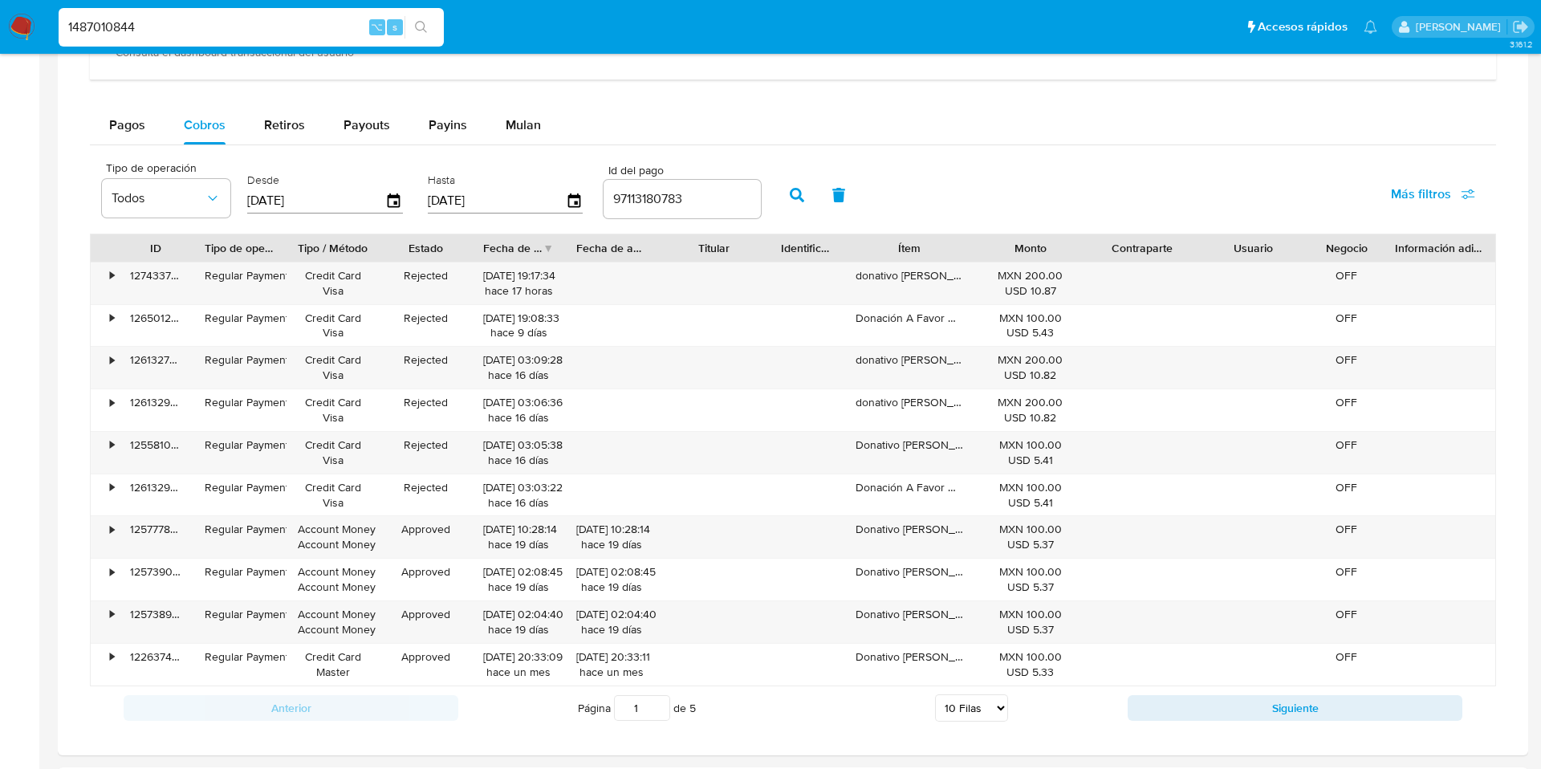
click at [795, 195] on icon "button" at bounding box center [797, 195] width 14 height 14
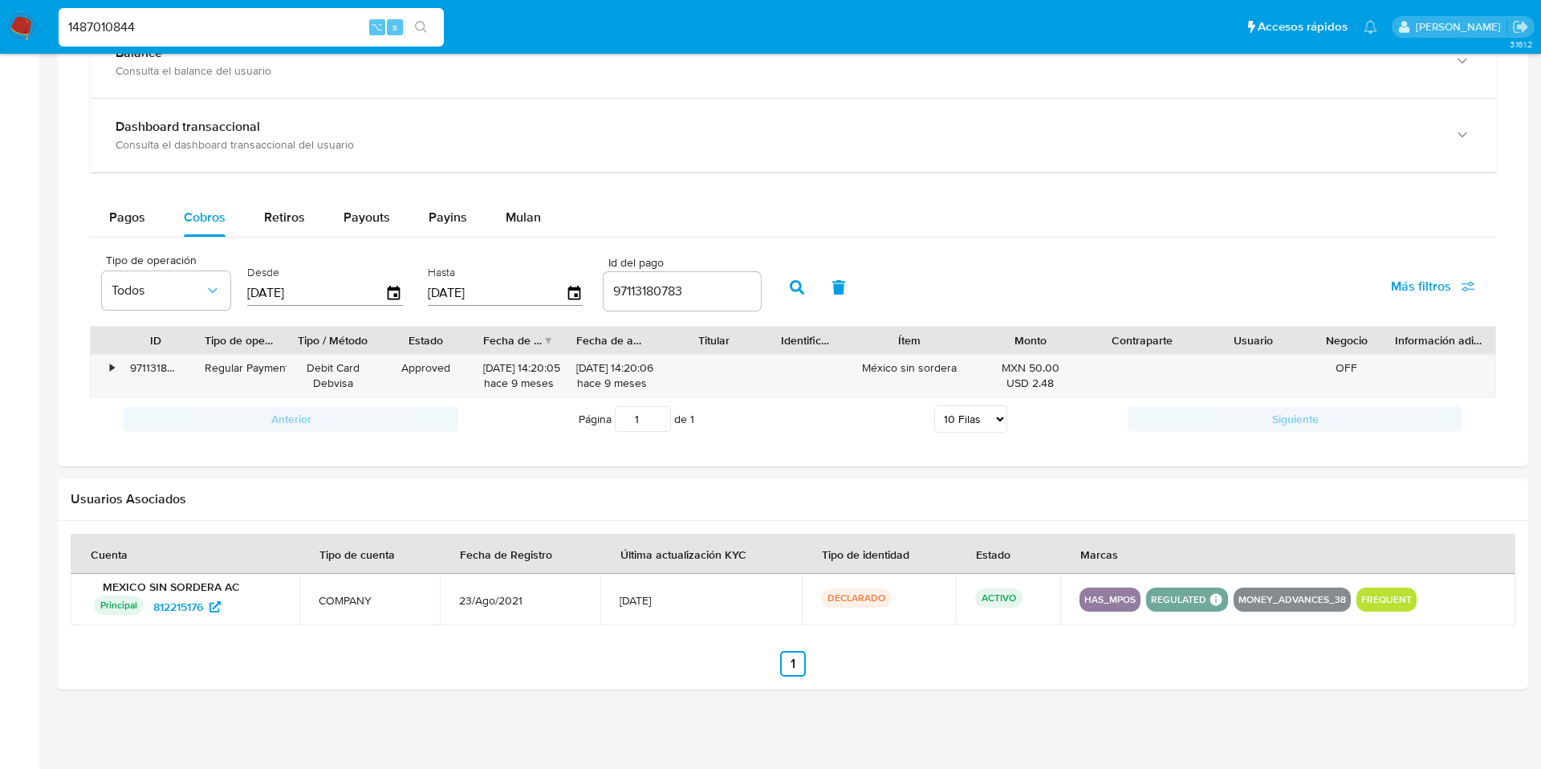
scroll to position [857, 0]
click at [110, 366] on div "•" at bounding box center [112, 367] width 4 height 15
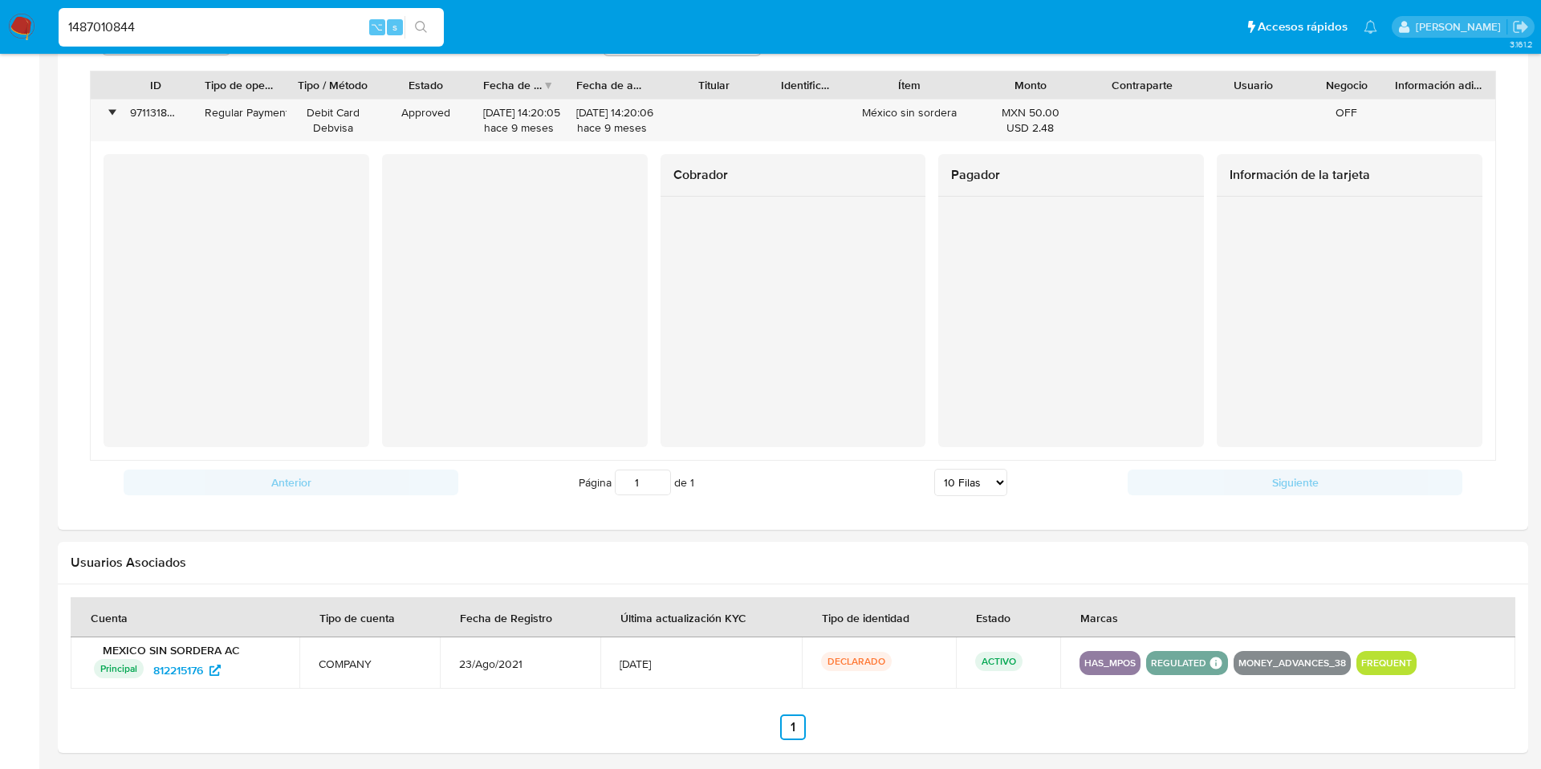
scroll to position [1177, 0]
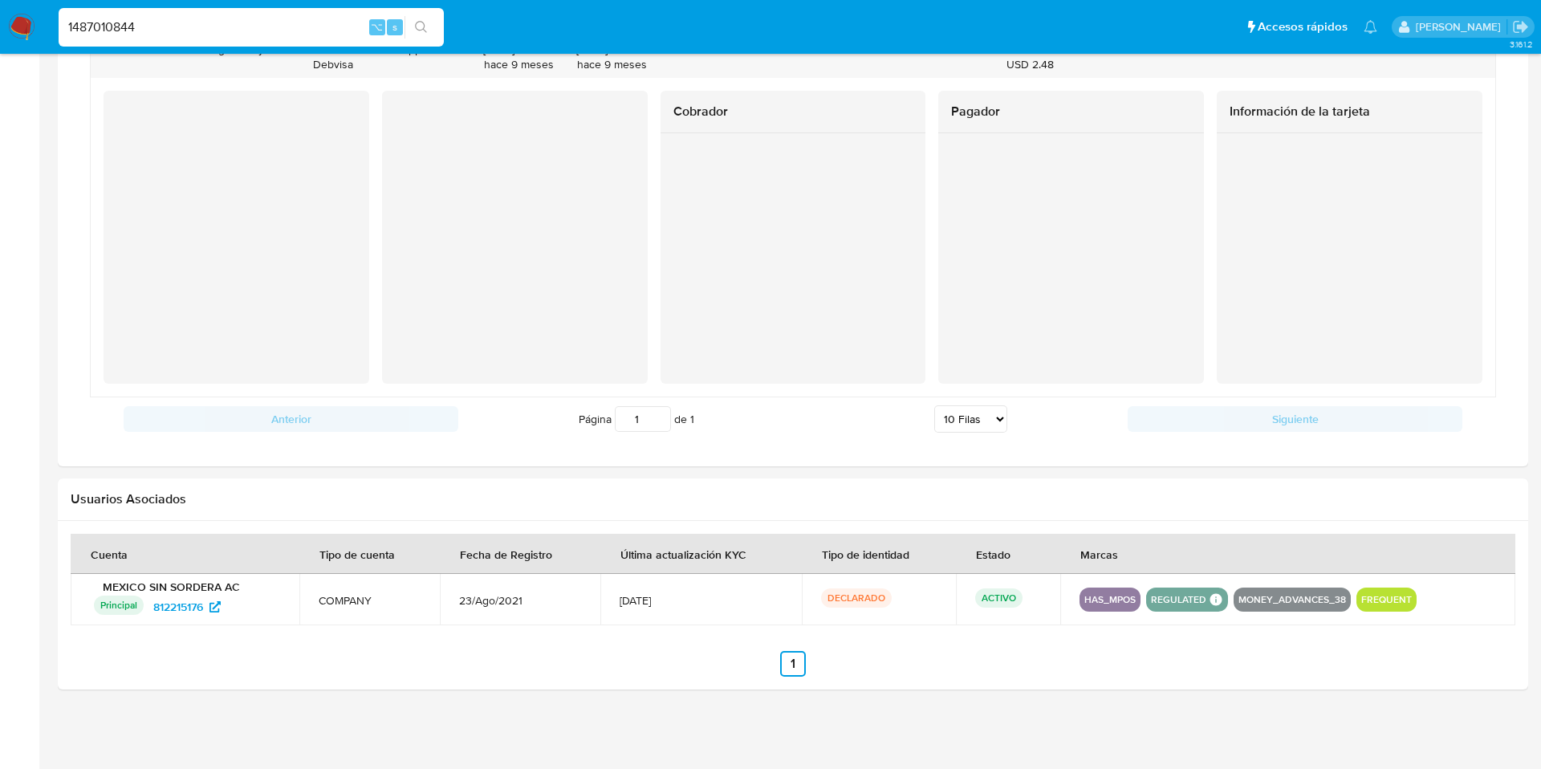
drag, startPoint x: 153, startPoint y: 26, endPoint x: 20, endPoint y: 8, distance: 134.5
click at [20, 8] on nav "Pausado Ver notificaciones 1487010844 ⌥ s Accesos rápidos Presiona las siguient…" at bounding box center [770, 27] width 1541 height 54
paste input "357184048"
type input "357184048"
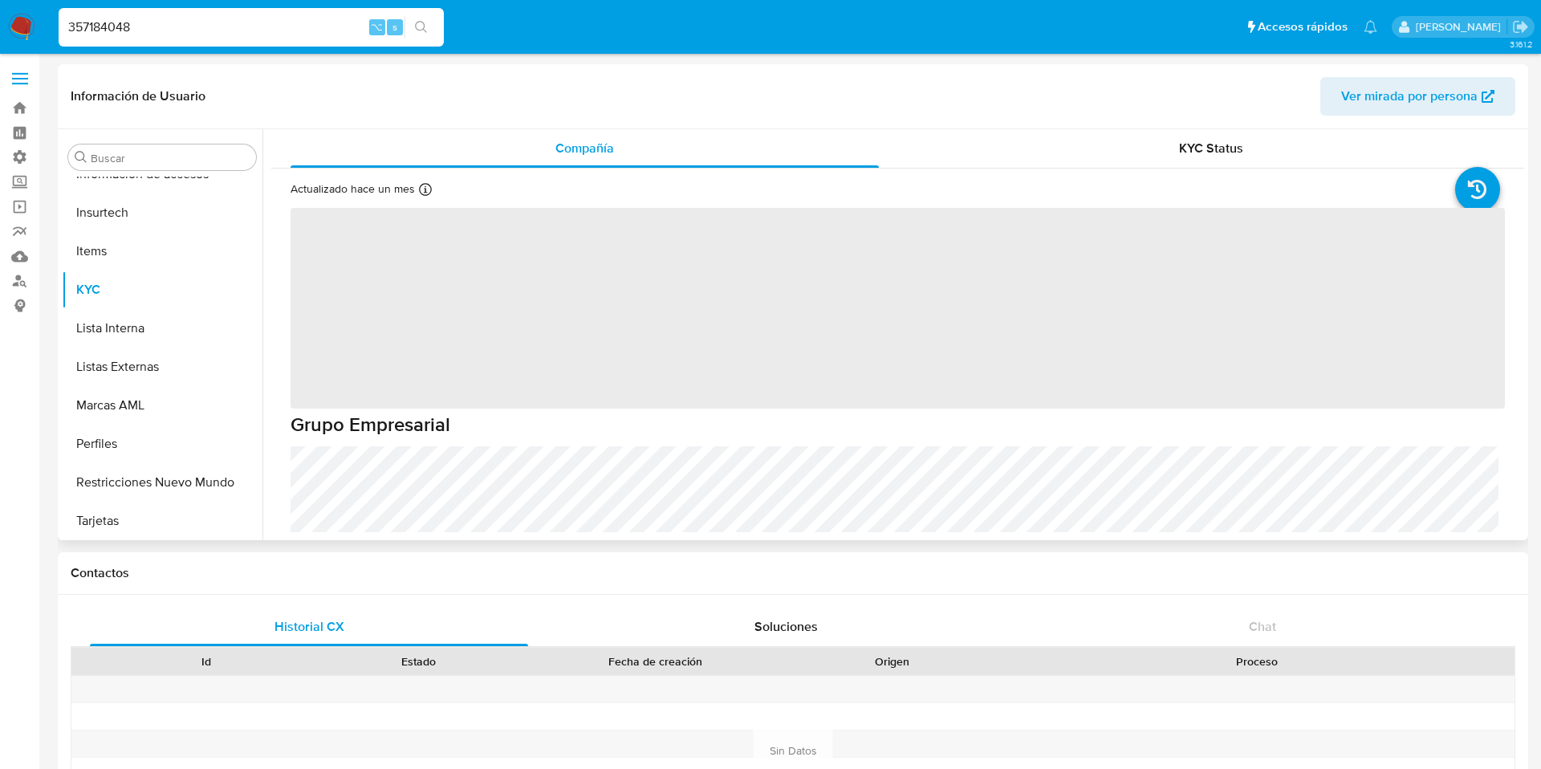
scroll to position [755, 0]
select select "10"
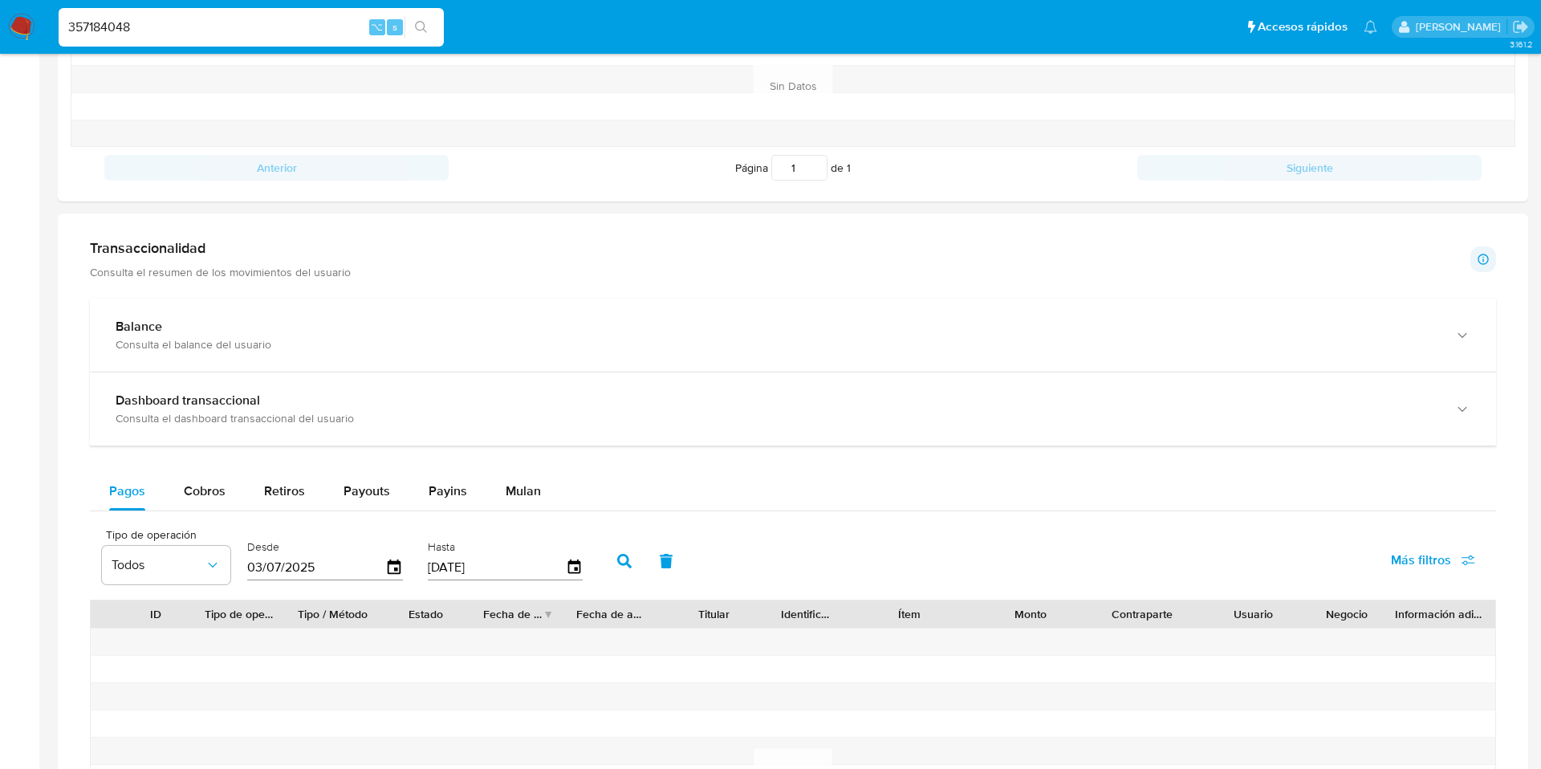
scroll to position [708, 0]
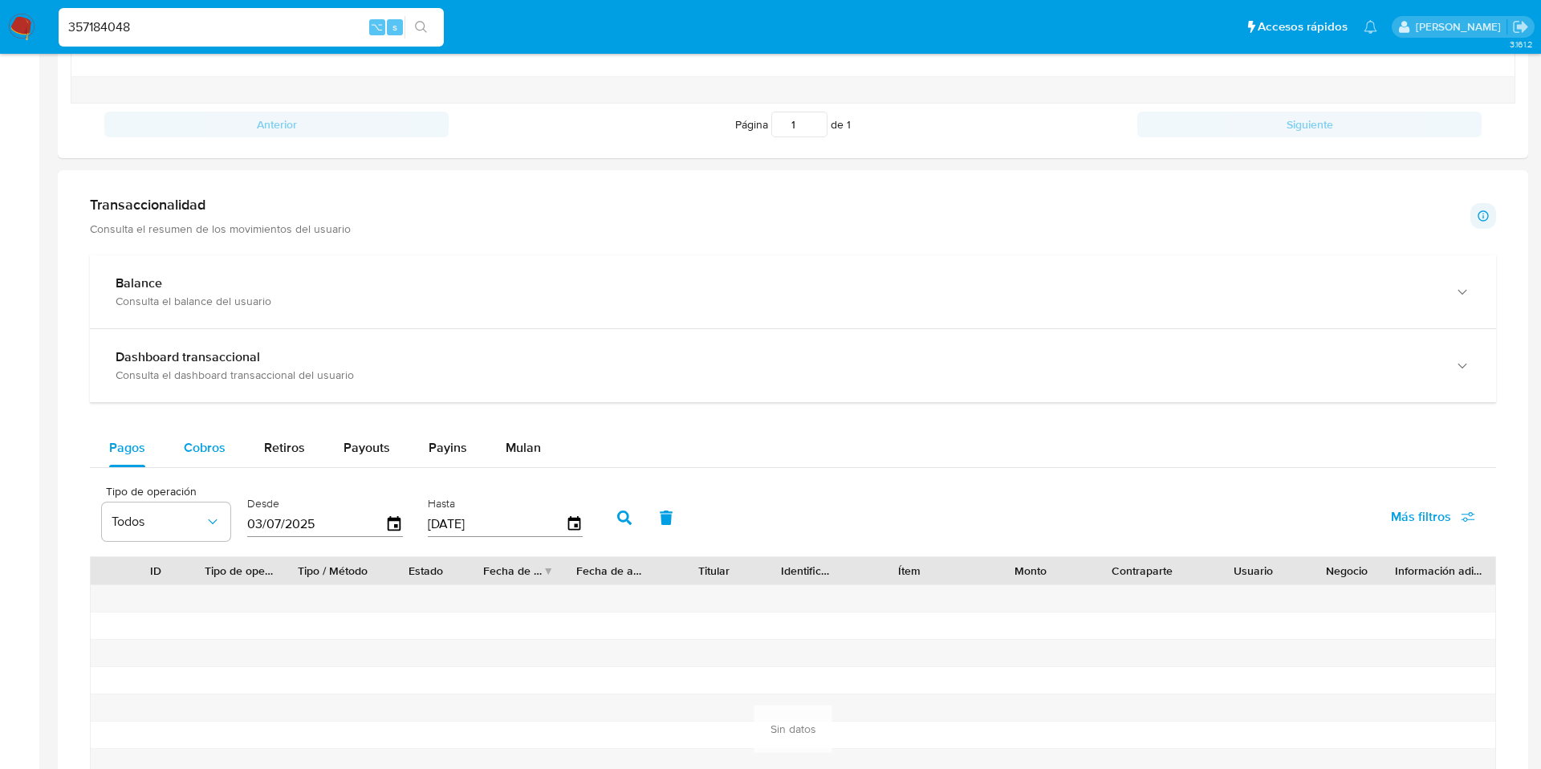
click at [215, 449] on span "Cobros" at bounding box center [205, 447] width 42 height 18
select select "10"
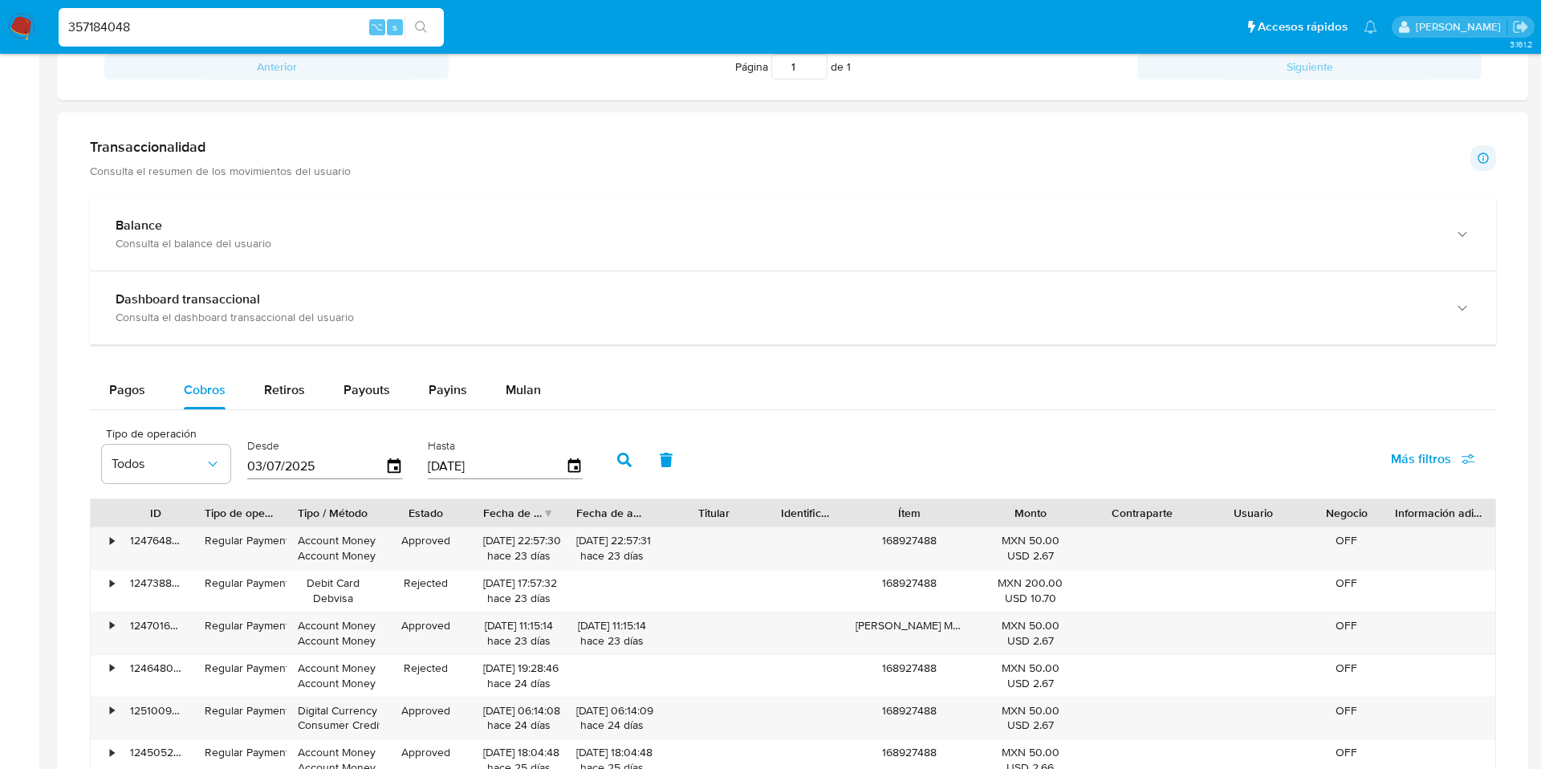
scroll to position [779, 0]
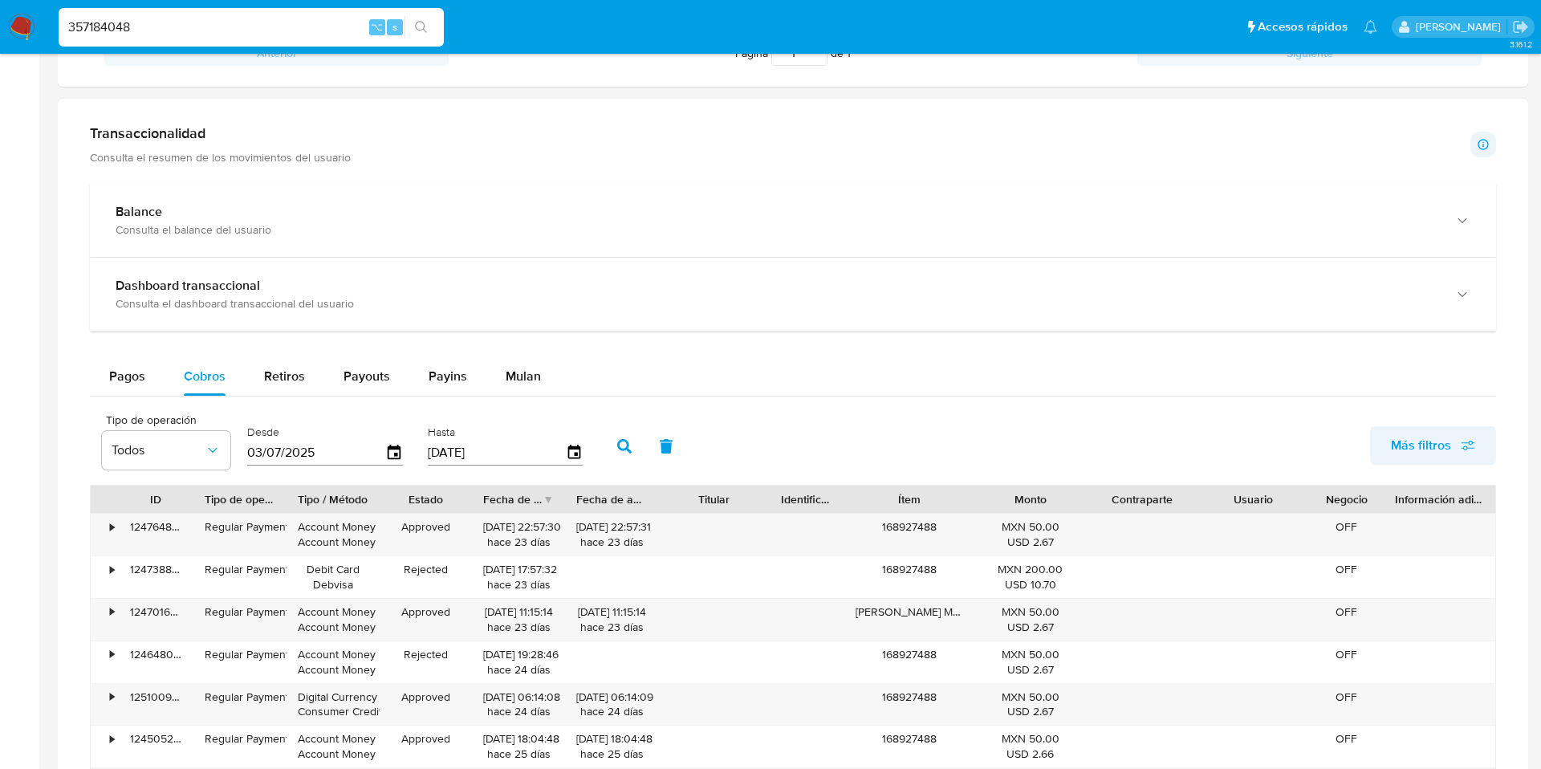
click at [1407, 448] on span "Más filtros" at bounding box center [1421, 445] width 60 height 39
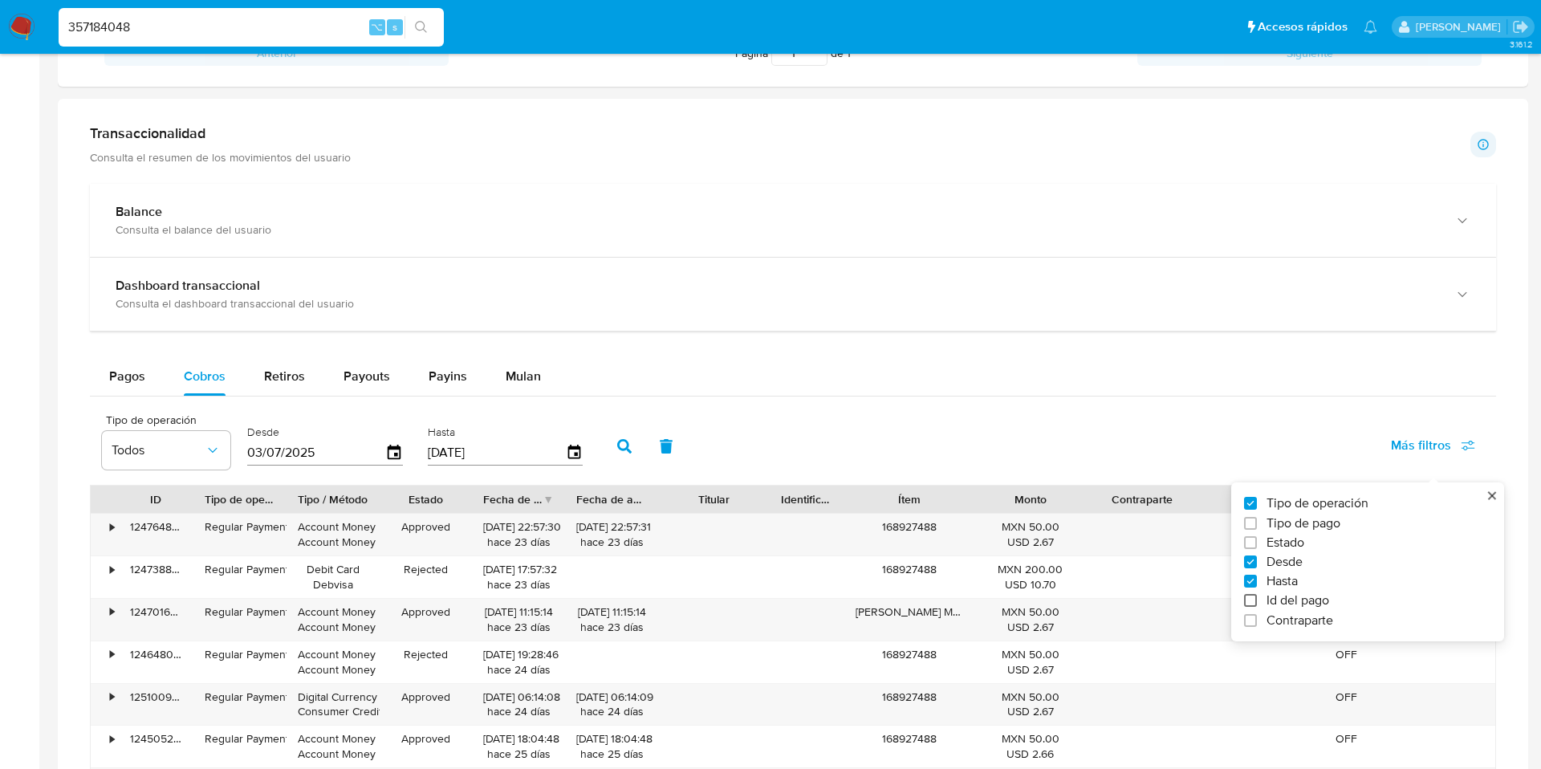
click at [1250, 606] on input "Id del pago" at bounding box center [1250, 600] width 13 height 13
checkbox input "true"
click at [654, 445] on input "number" at bounding box center [682, 451] width 157 height 21
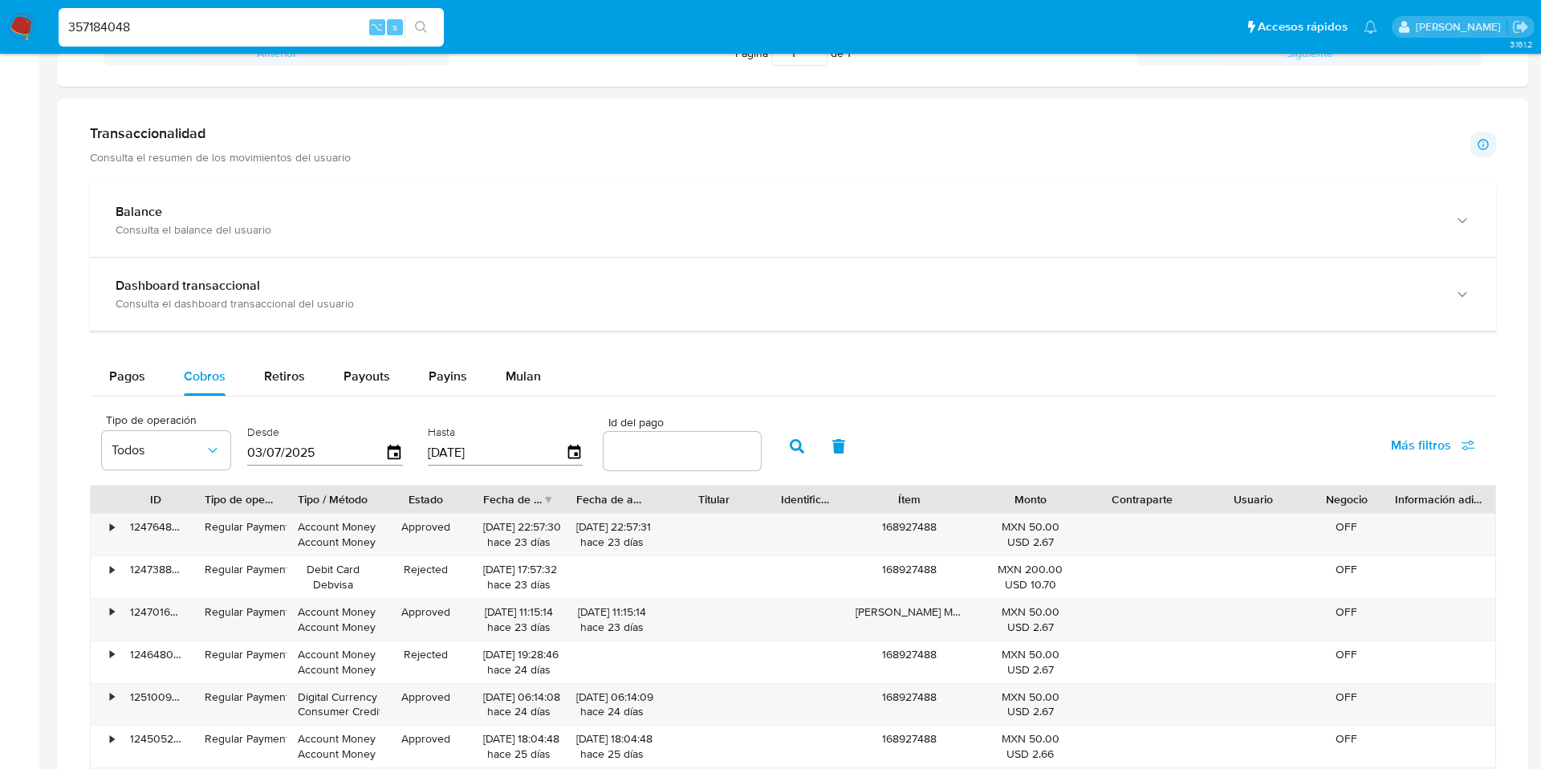
click at [654, 445] on input "number" at bounding box center [682, 451] width 157 height 21
paste input "112802232567"
type input "112802232567"
click at [781, 453] on button "button" at bounding box center [797, 446] width 42 height 39
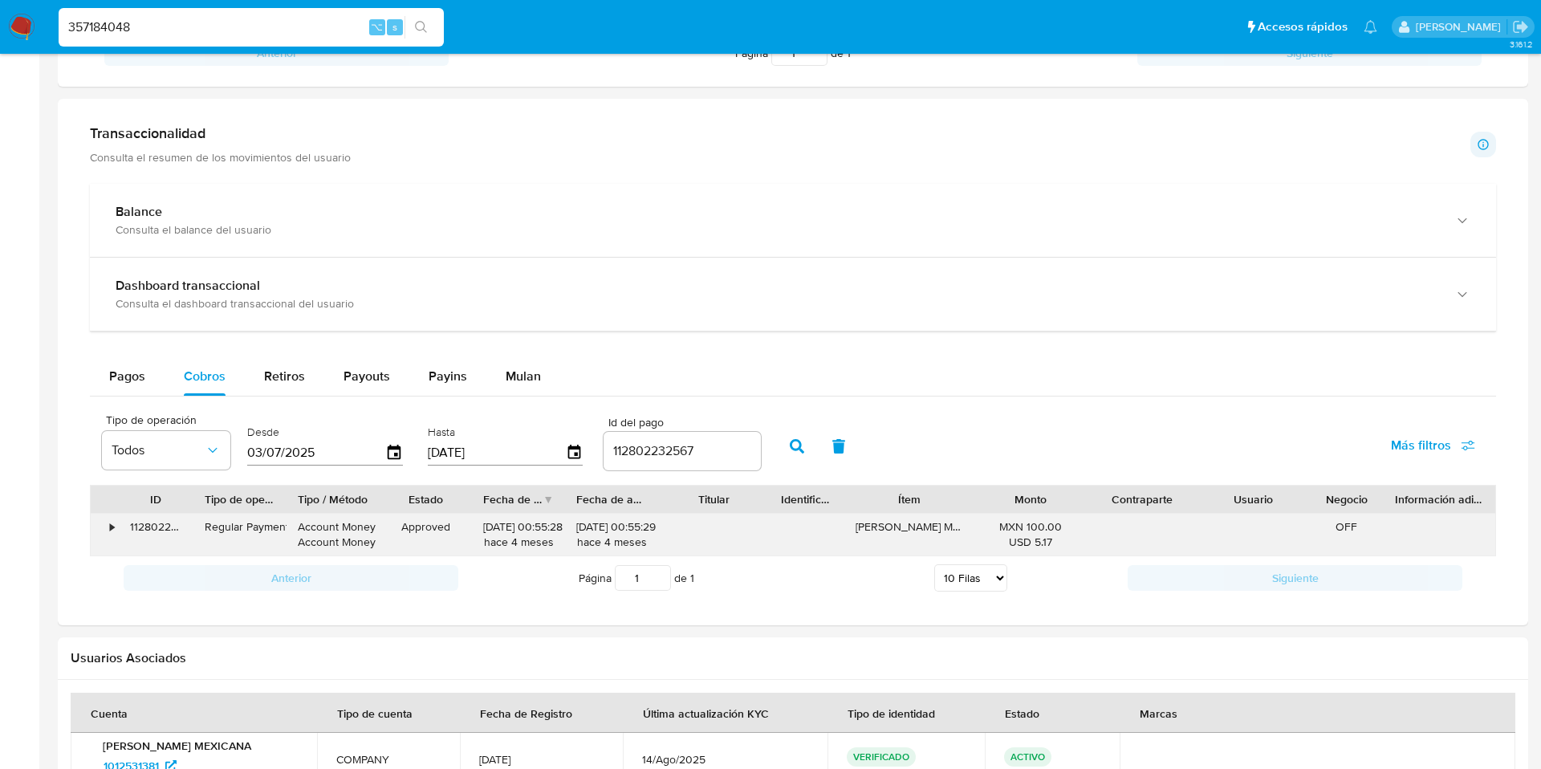
click at [114, 528] on div "•" at bounding box center [112, 526] width 4 height 15
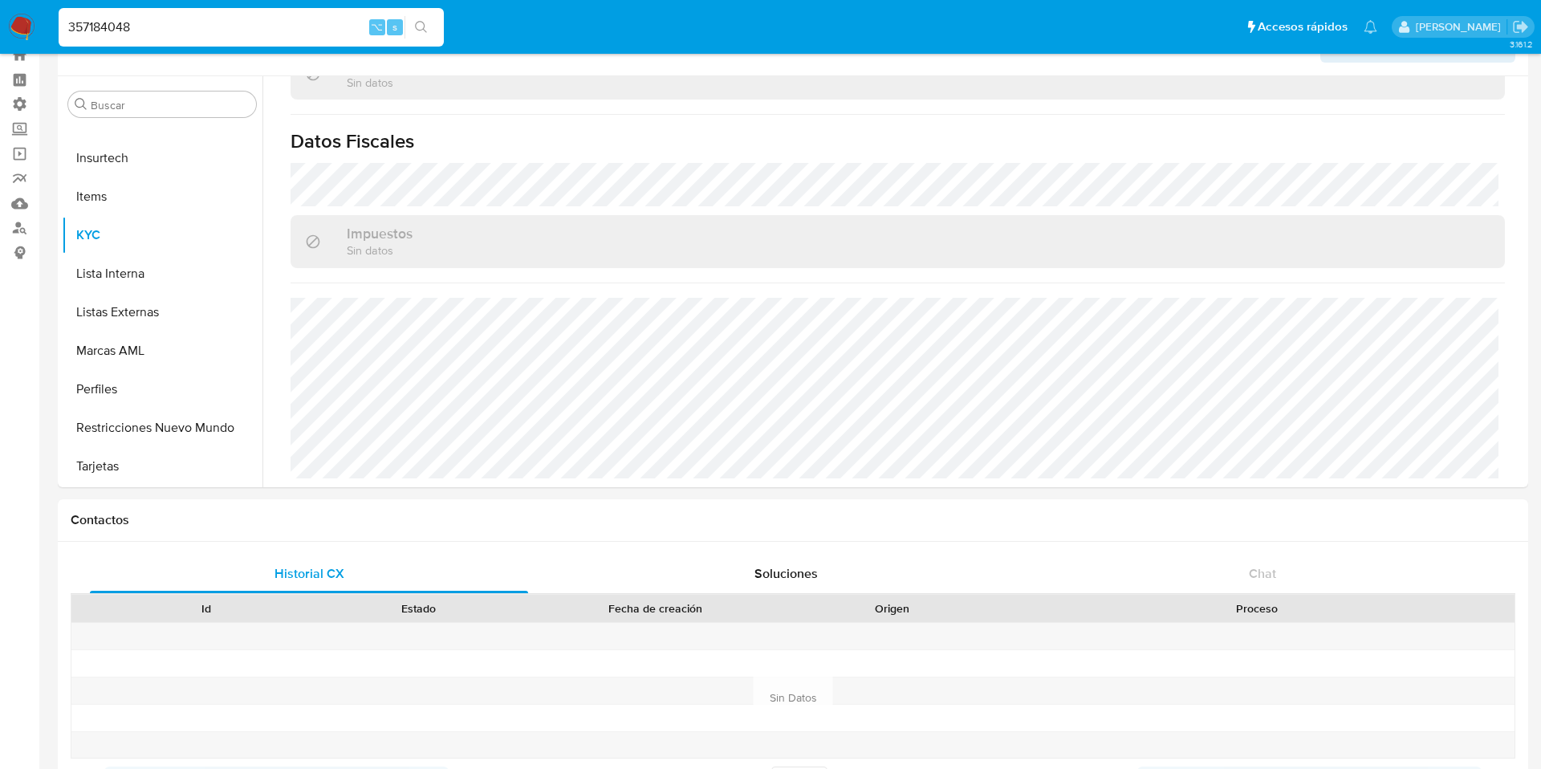
scroll to position [0, 0]
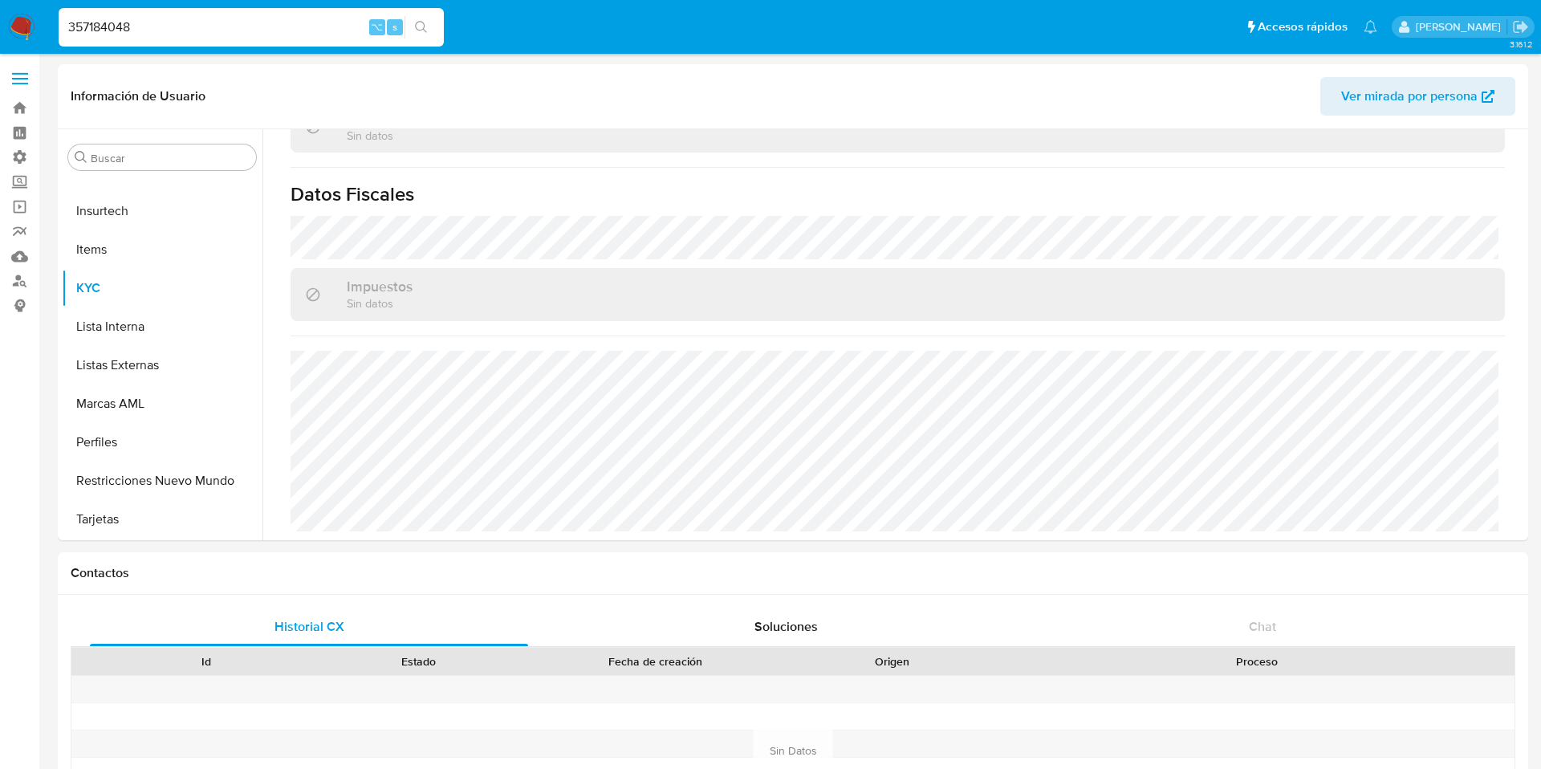
click at [142, 25] on input "357184048" at bounding box center [251, 27] width 385 height 21
paste input "150365673"
type input "150365673"
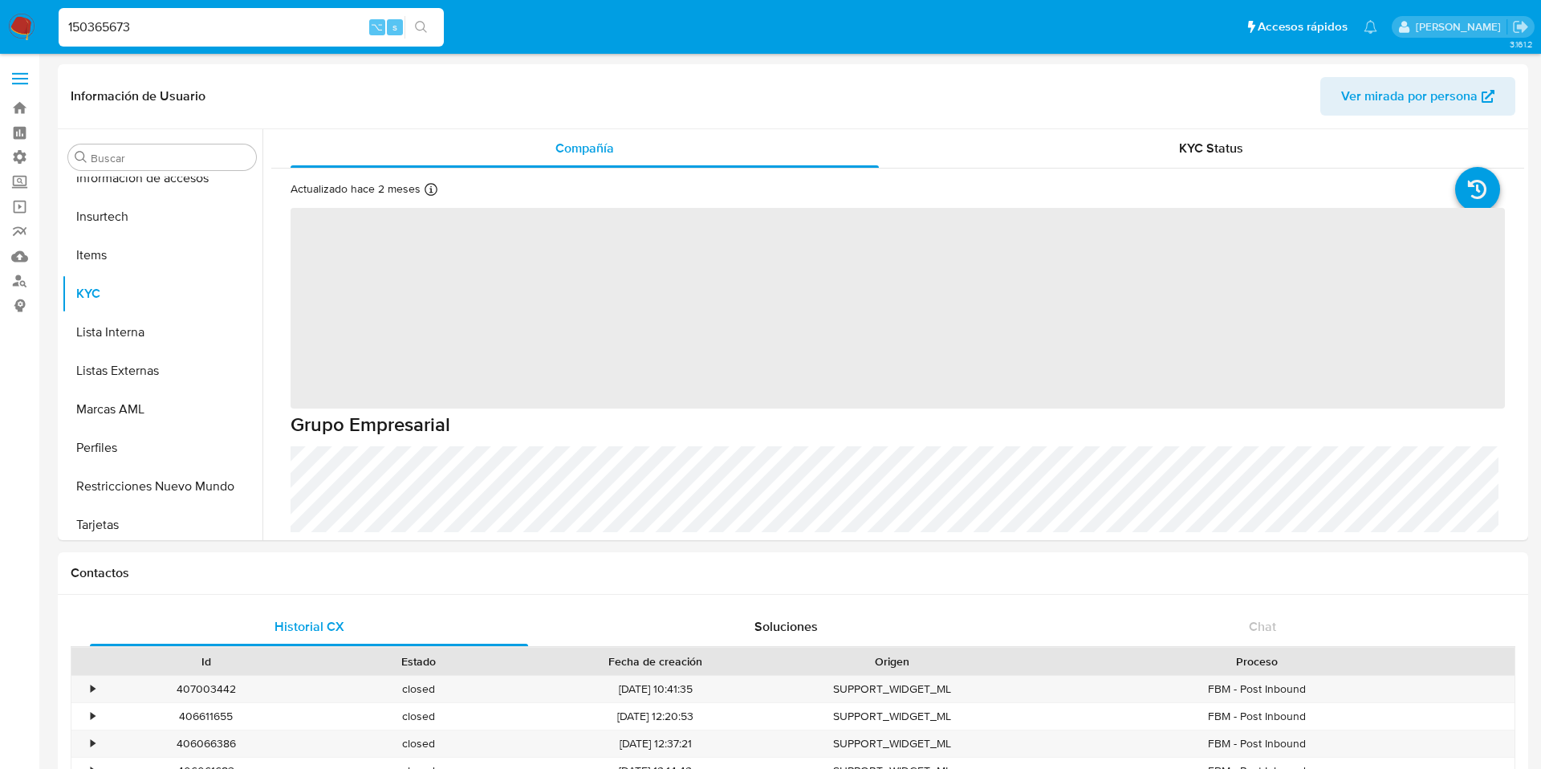
scroll to position [755, 0]
select select "10"
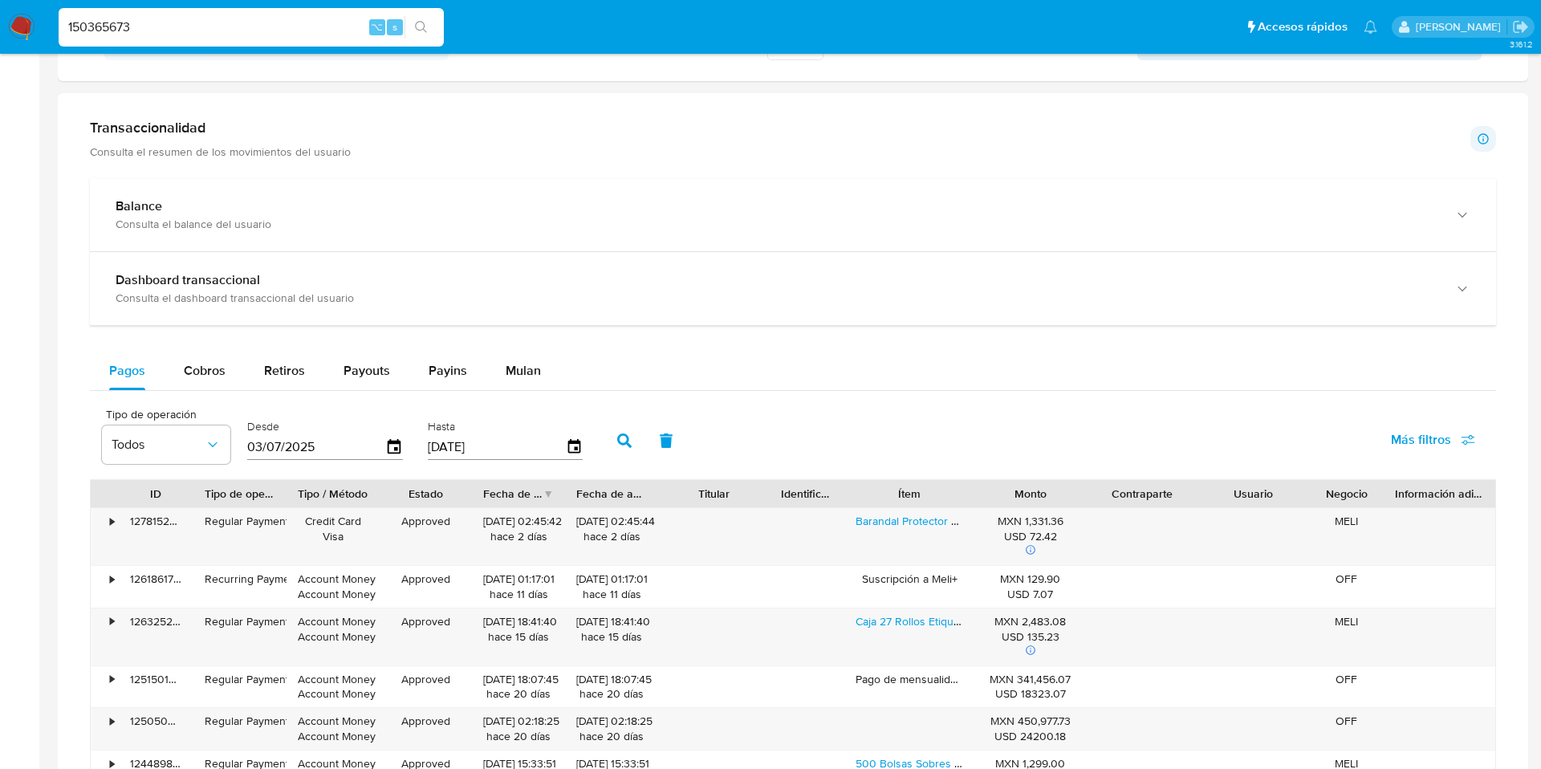
scroll to position [819, 0]
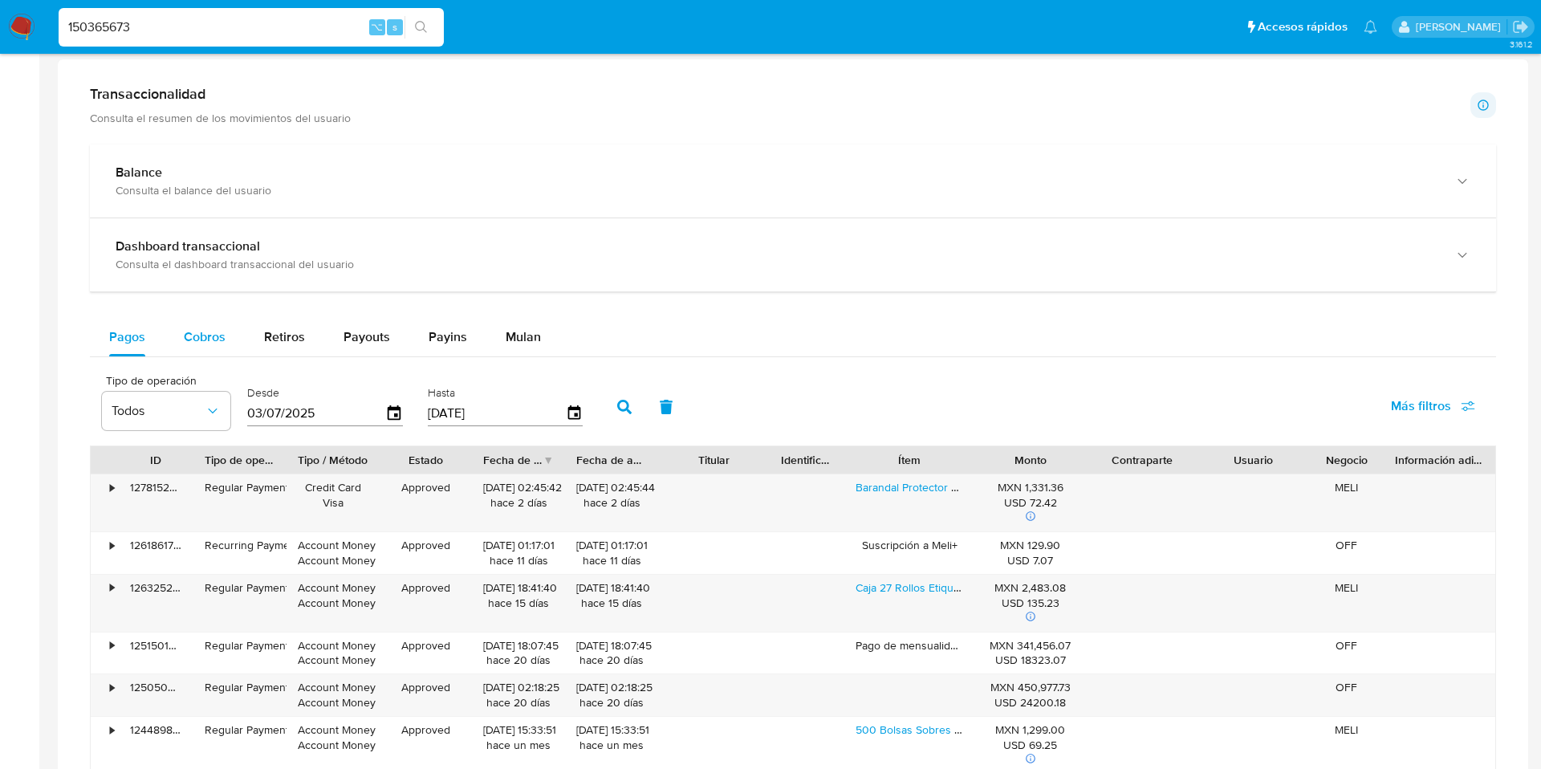
click at [192, 345] on div "Cobros" at bounding box center [205, 337] width 42 height 39
select select "10"
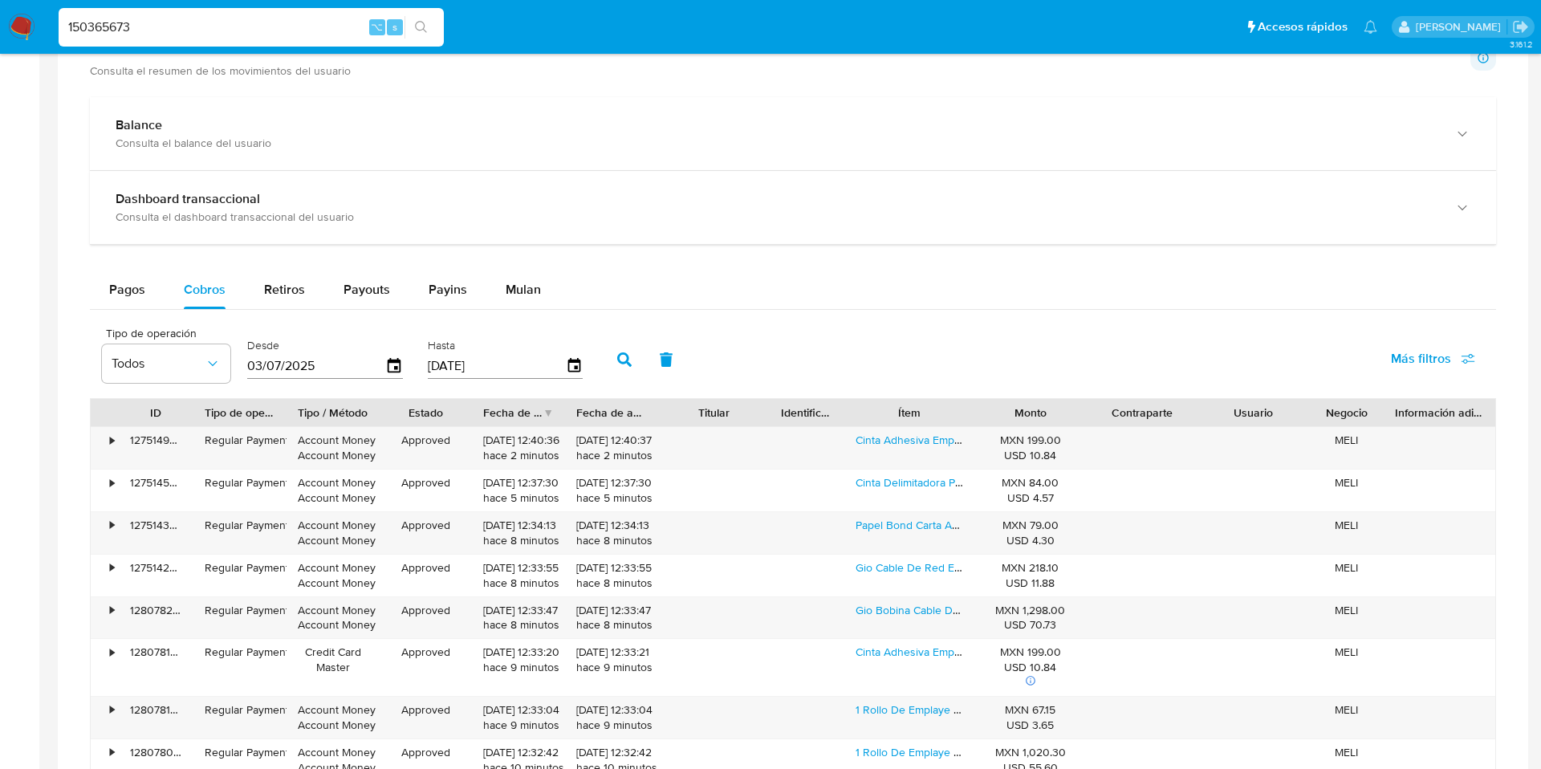
scroll to position [888, 0]
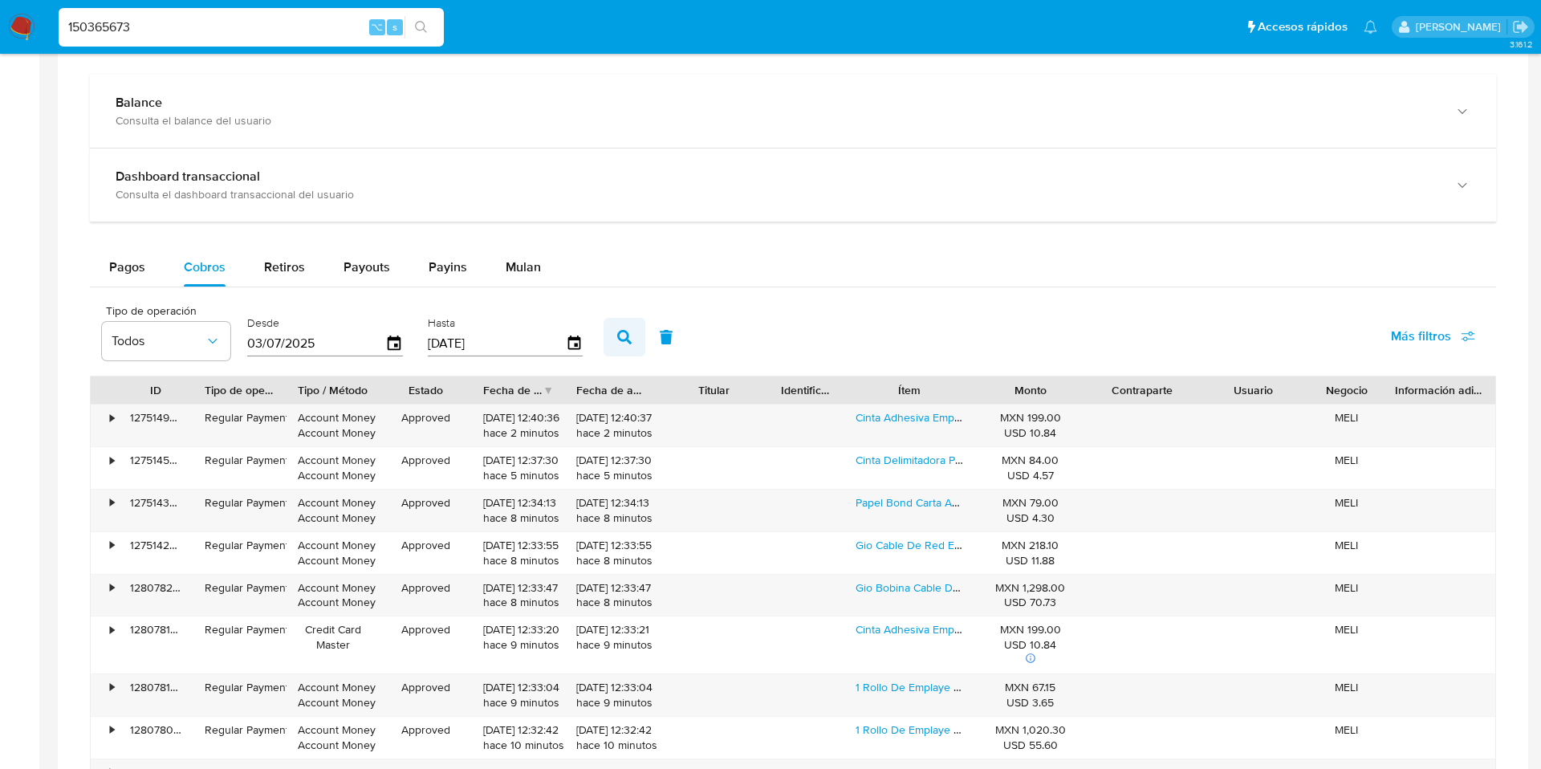
click at [621, 329] on button "button" at bounding box center [625, 337] width 42 height 39
click at [1424, 345] on span "Más filtros" at bounding box center [1421, 336] width 60 height 39
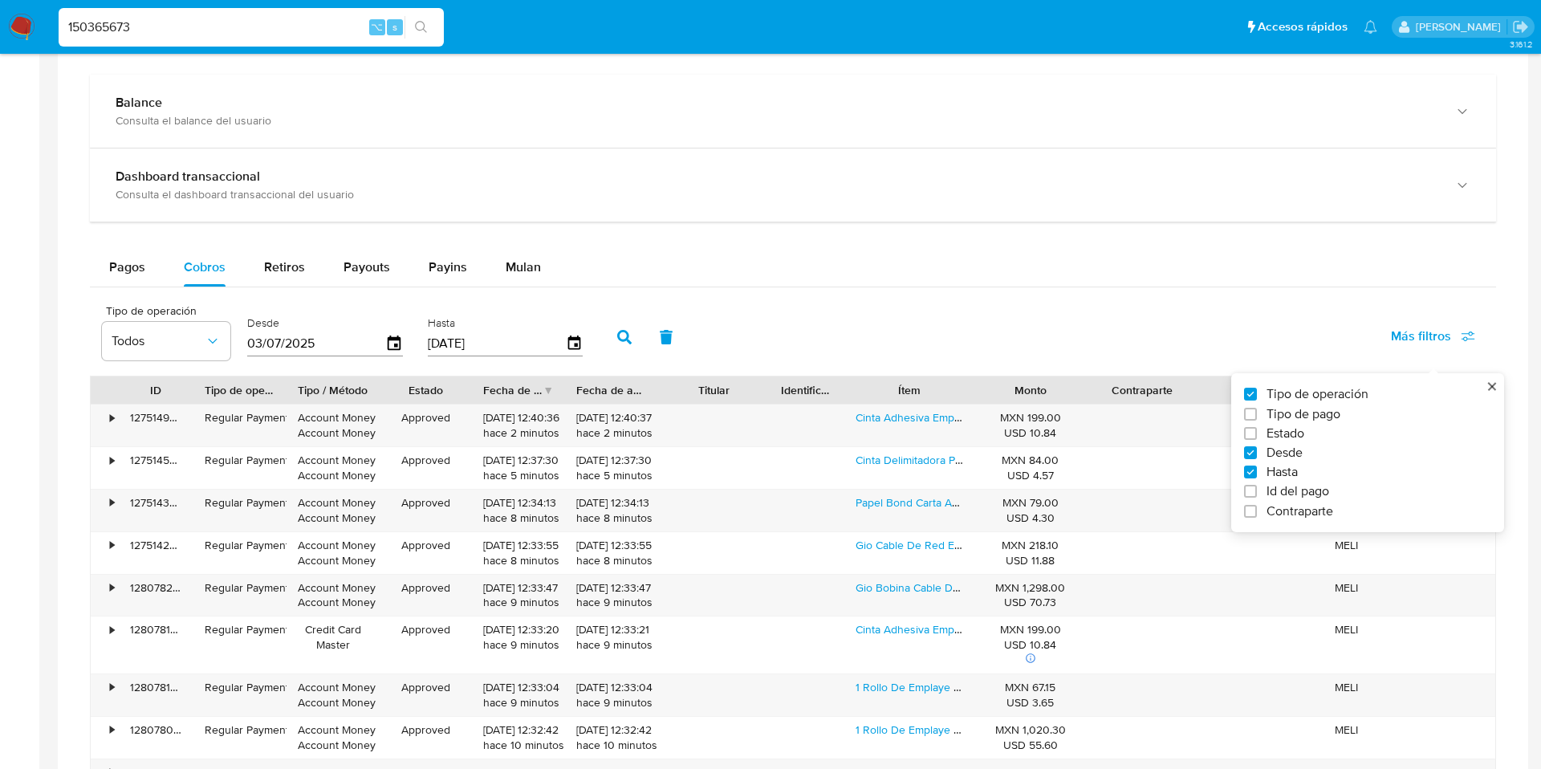
click at [1287, 487] on span "Id del pago" at bounding box center [1297, 491] width 63 height 16
click at [1257, 487] on input "Id del pago" at bounding box center [1250, 491] width 13 height 13
checkbox input "true"
click at [681, 337] on input "number" at bounding box center [682, 341] width 157 height 21
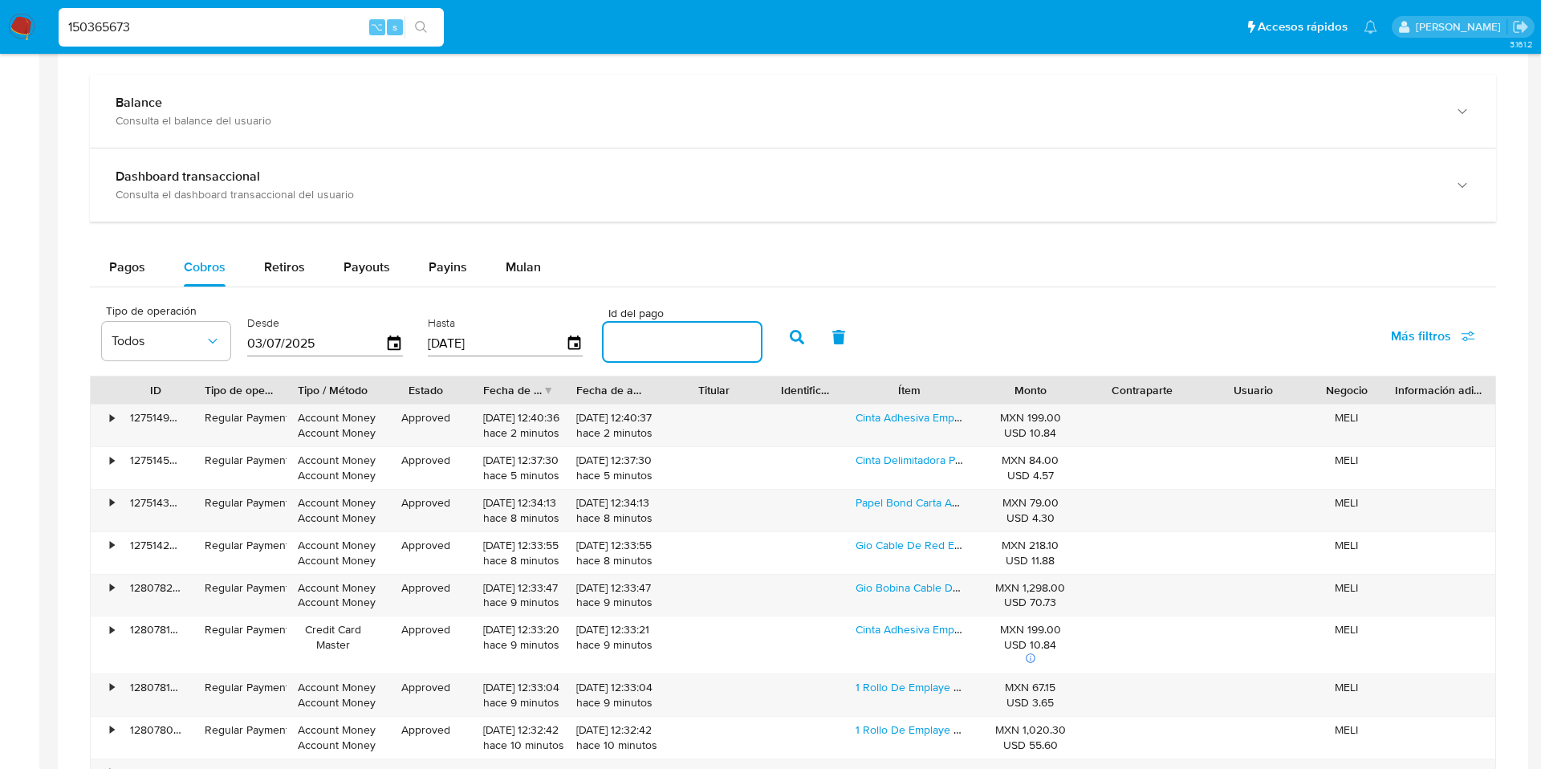
click at [681, 337] on input "number" at bounding box center [682, 341] width 157 height 21
paste input "122838070027"
type input "122838070027"
click at [795, 342] on icon "button" at bounding box center [797, 337] width 14 height 14
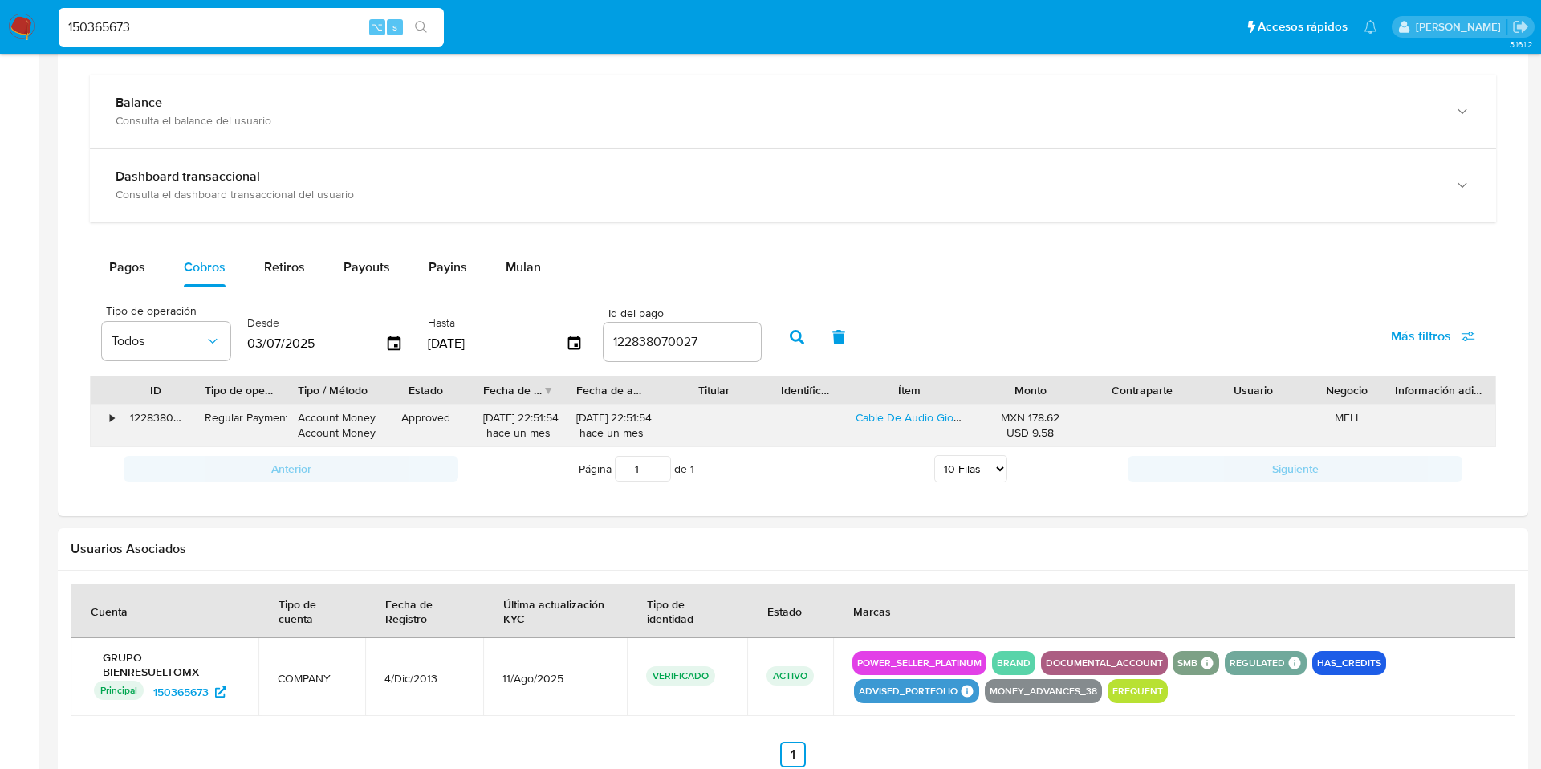
click at [113, 421] on div "•" at bounding box center [112, 417] width 4 height 15
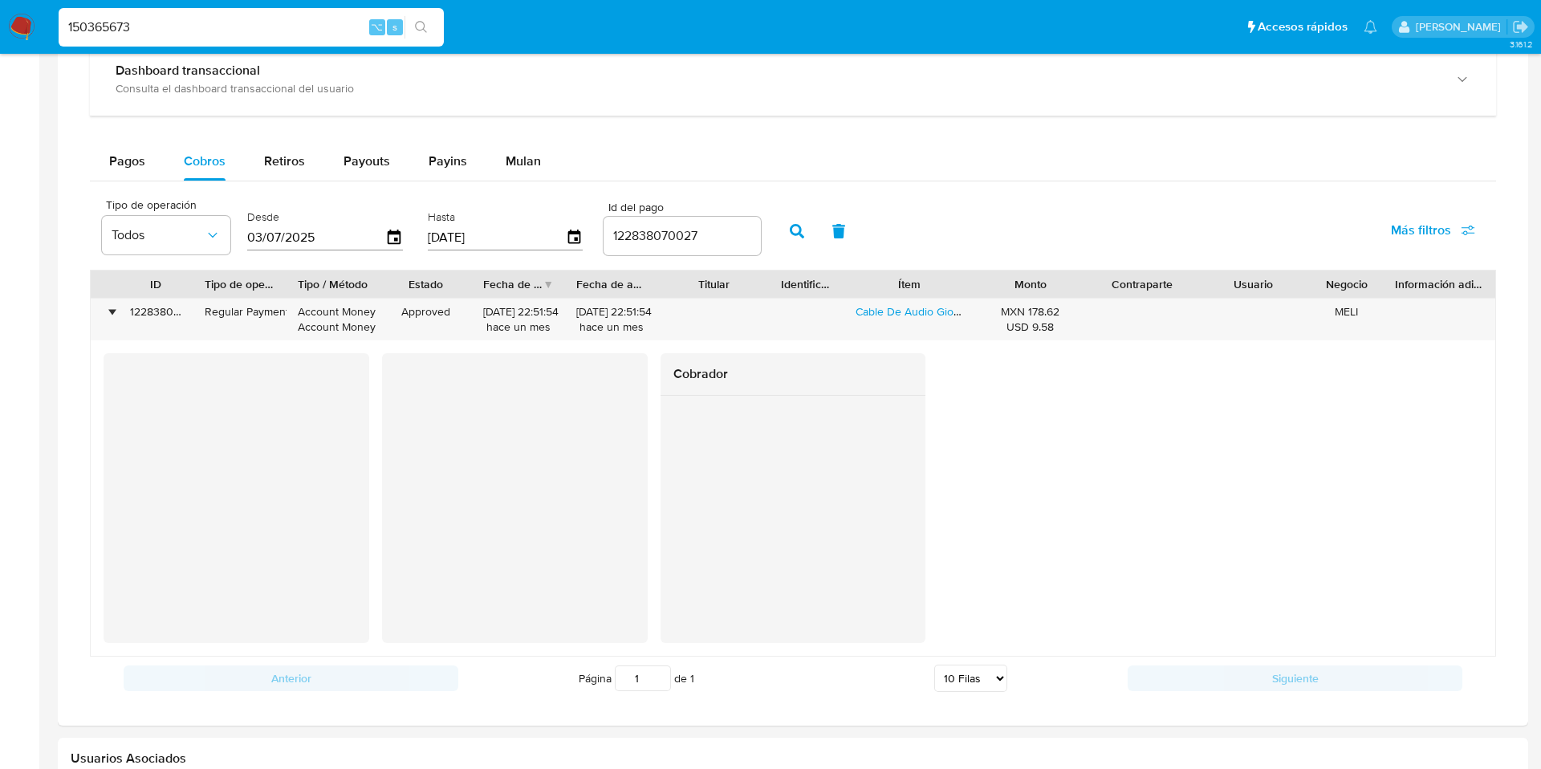
scroll to position [998, 0]
click at [150, 31] on input "150365673" at bounding box center [251, 27] width 385 height 21
type input "1"
paste input "600729508"
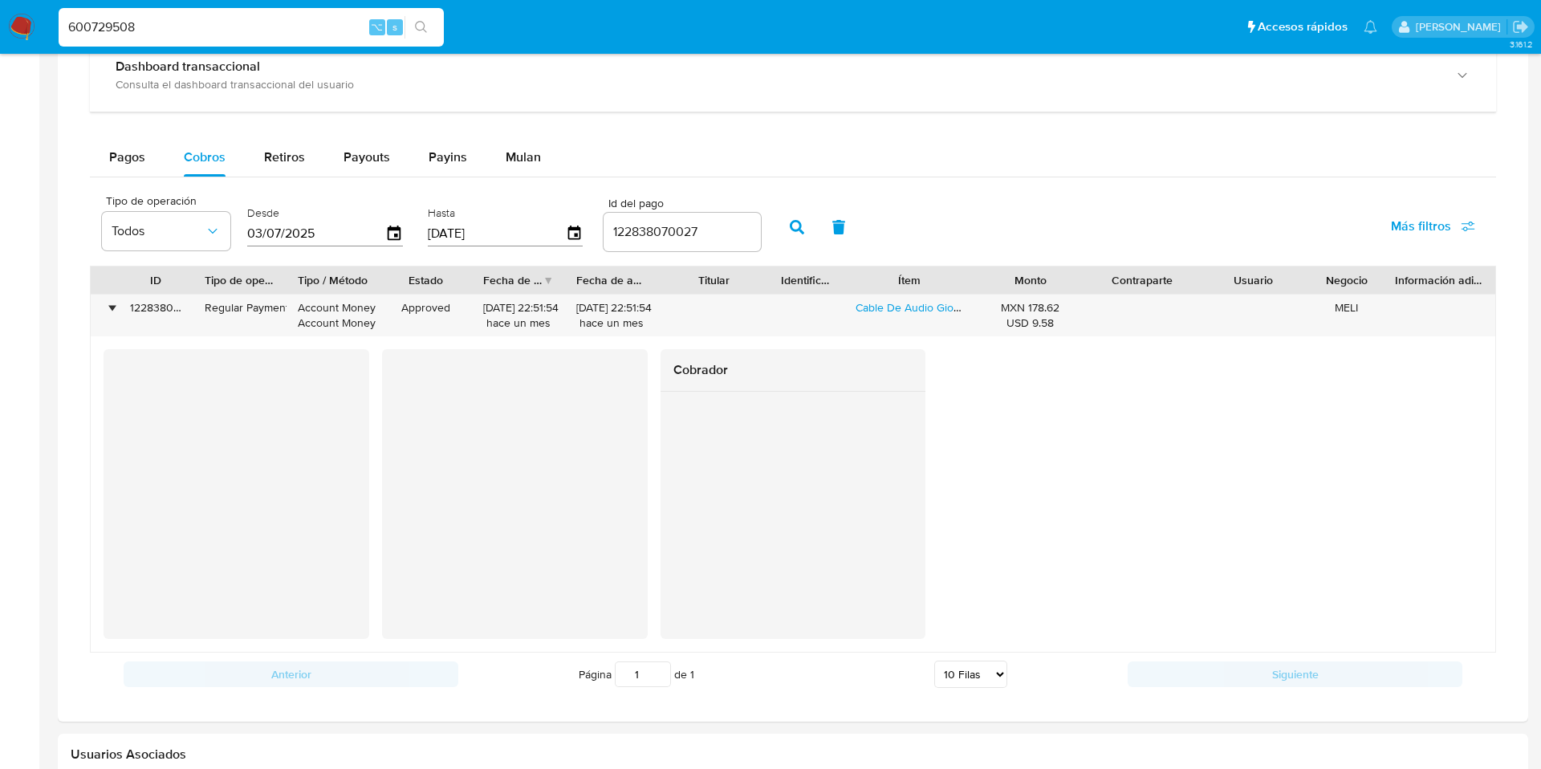
type input "600729508"
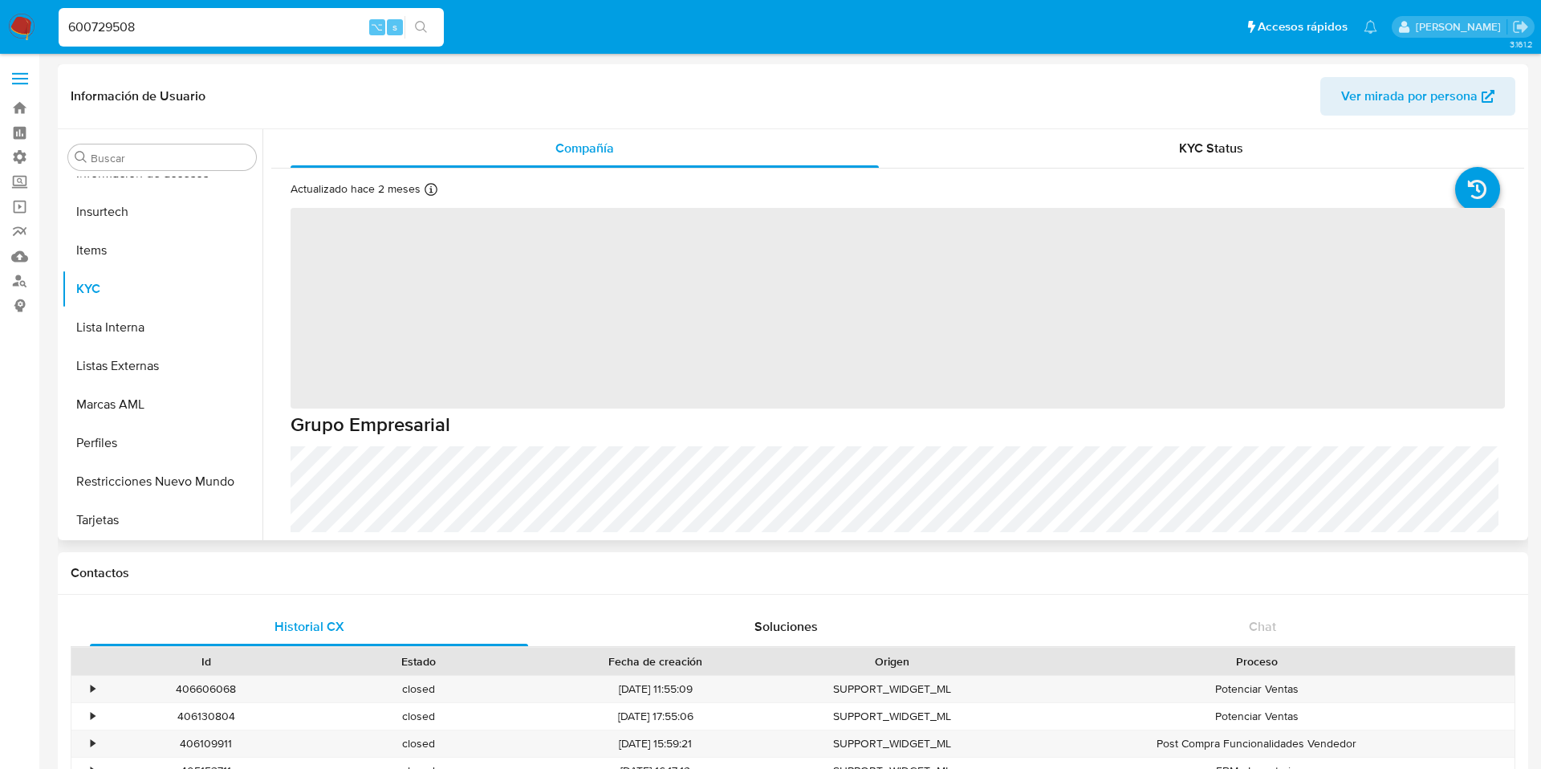
scroll to position [755, 0]
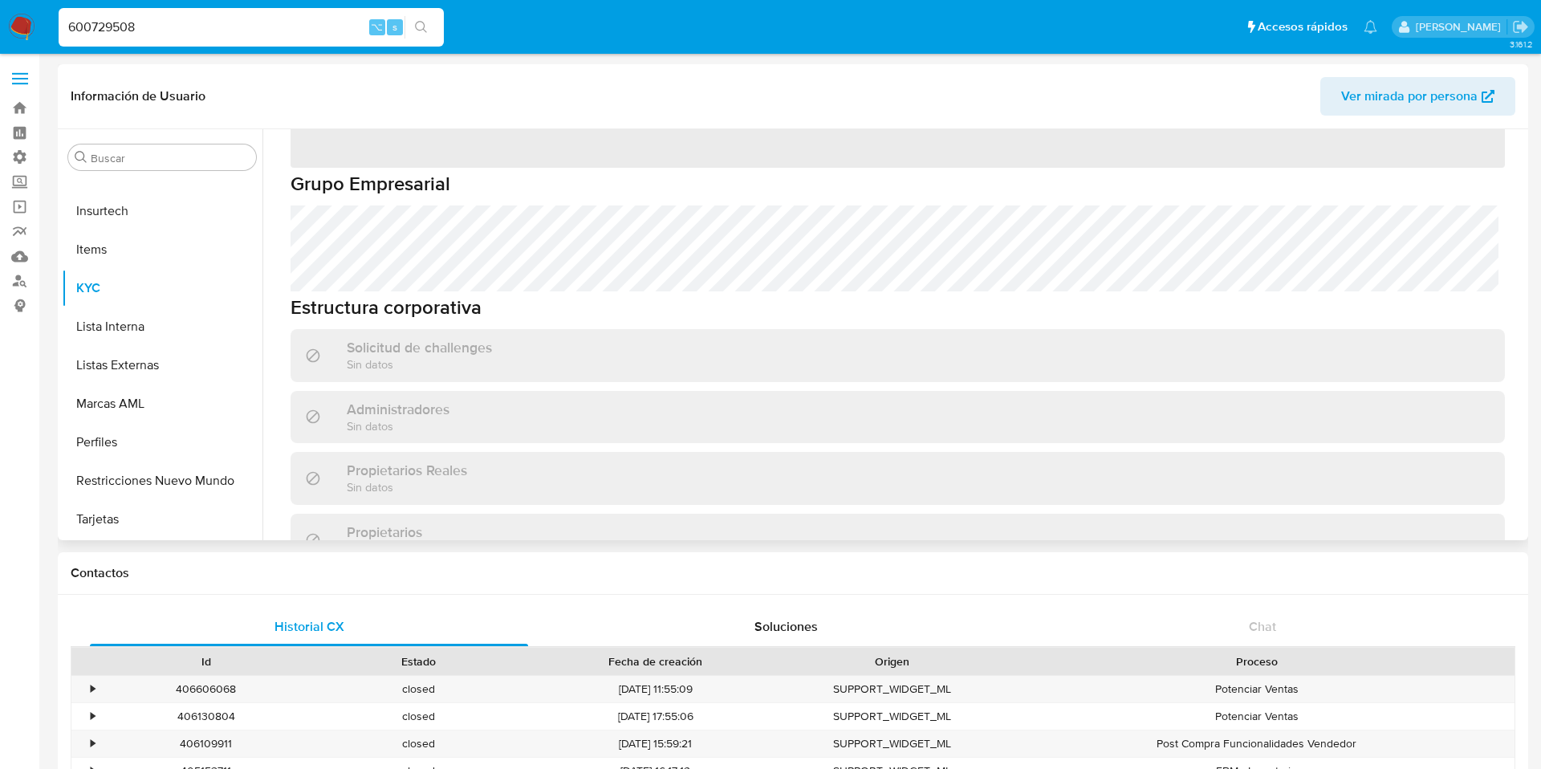
select select "10"
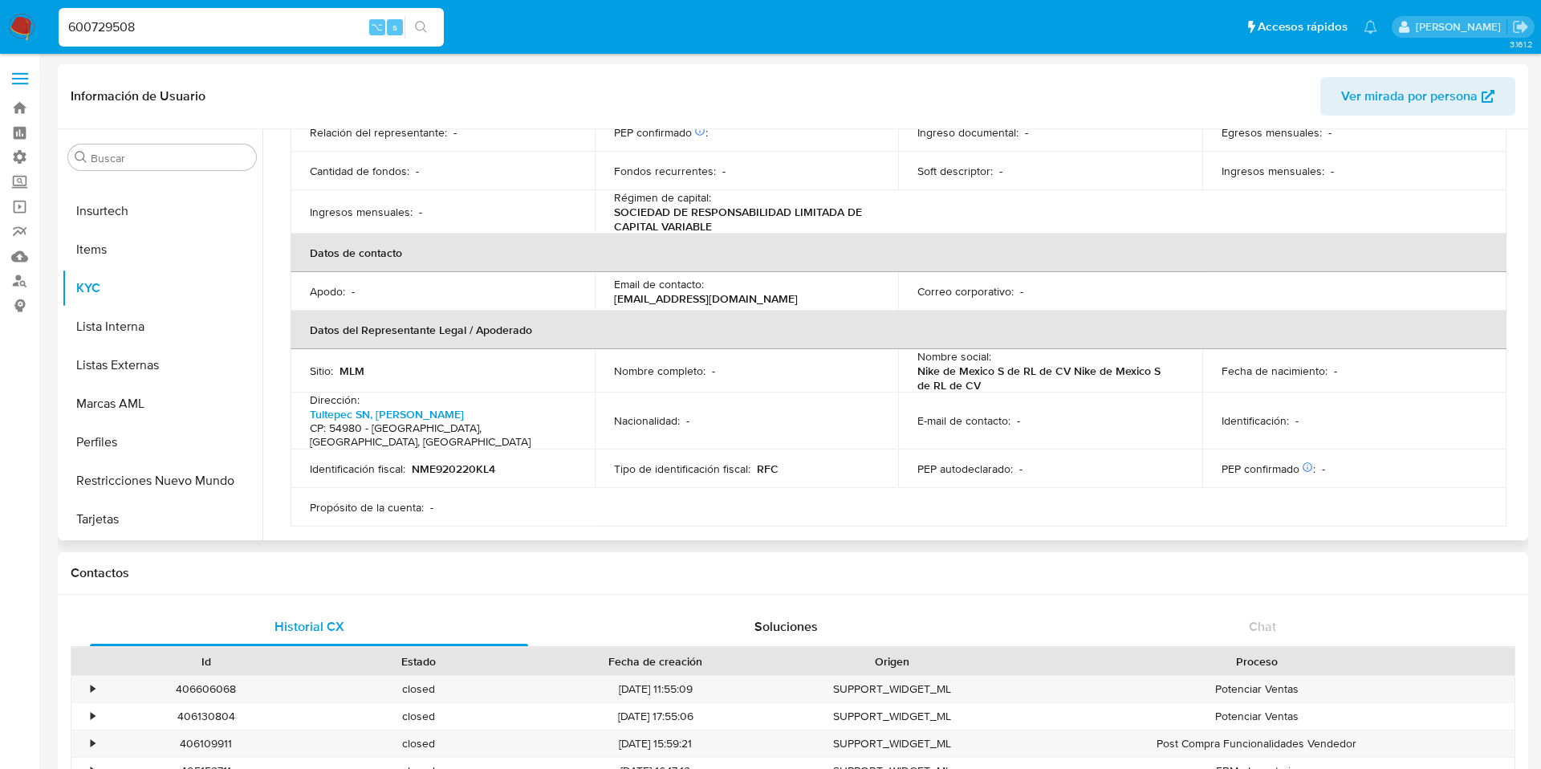
scroll to position [353, 0]
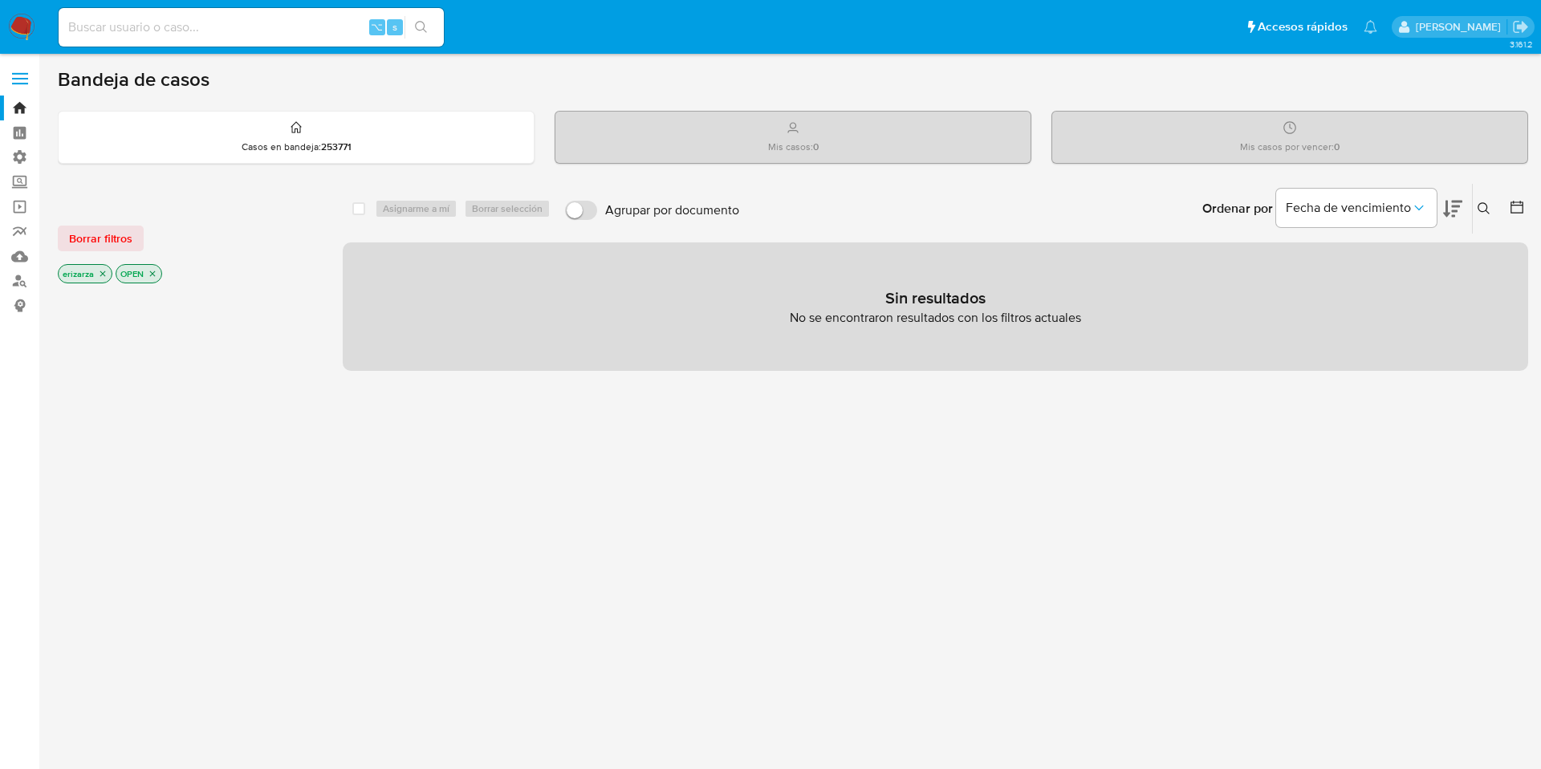
click at [201, 37] on div "⌥ s" at bounding box center [251, 27] width 385 height 39
paste input "2646741878"
type input "2646741878"
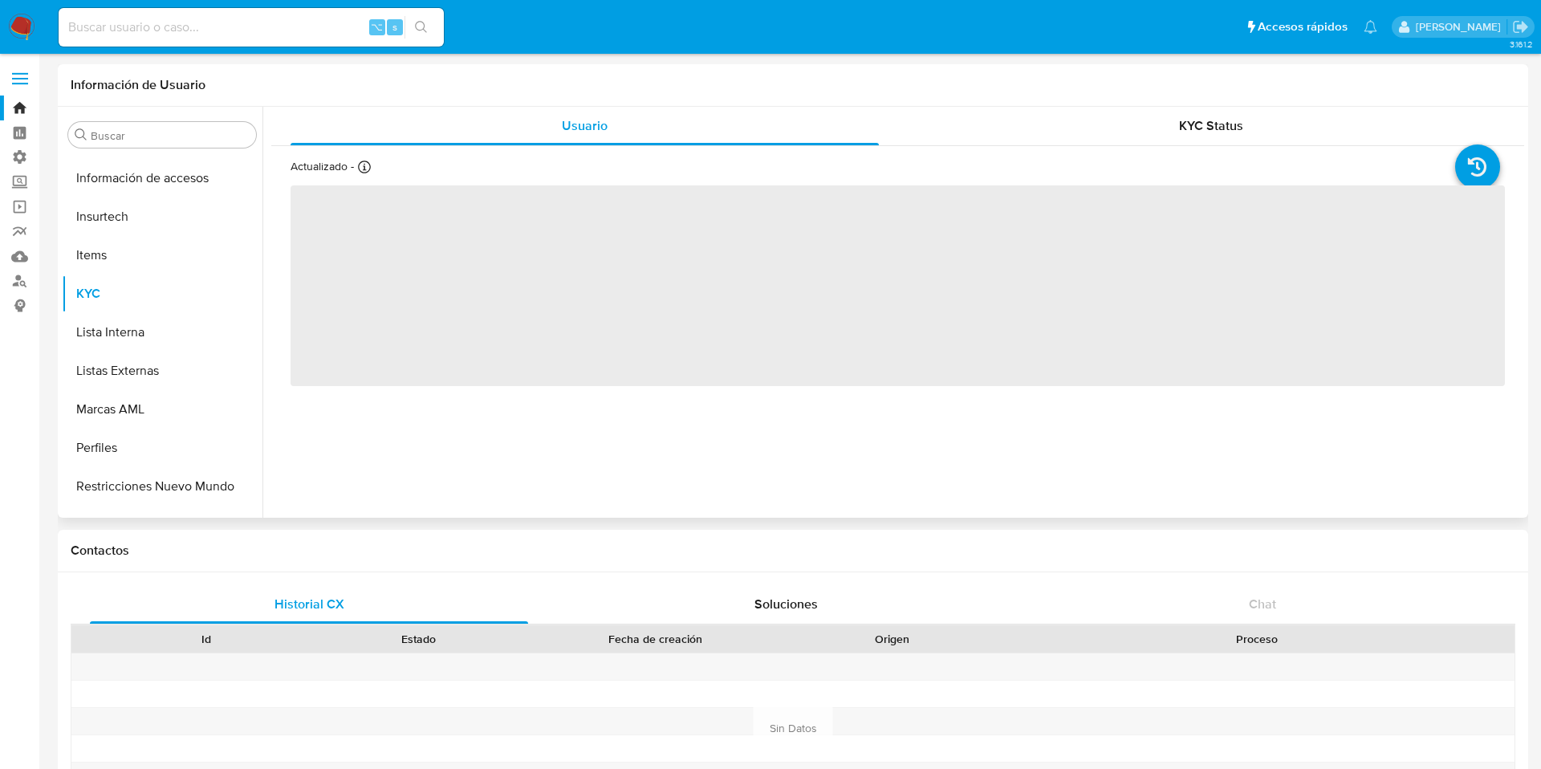
scroll to position [755, 0]
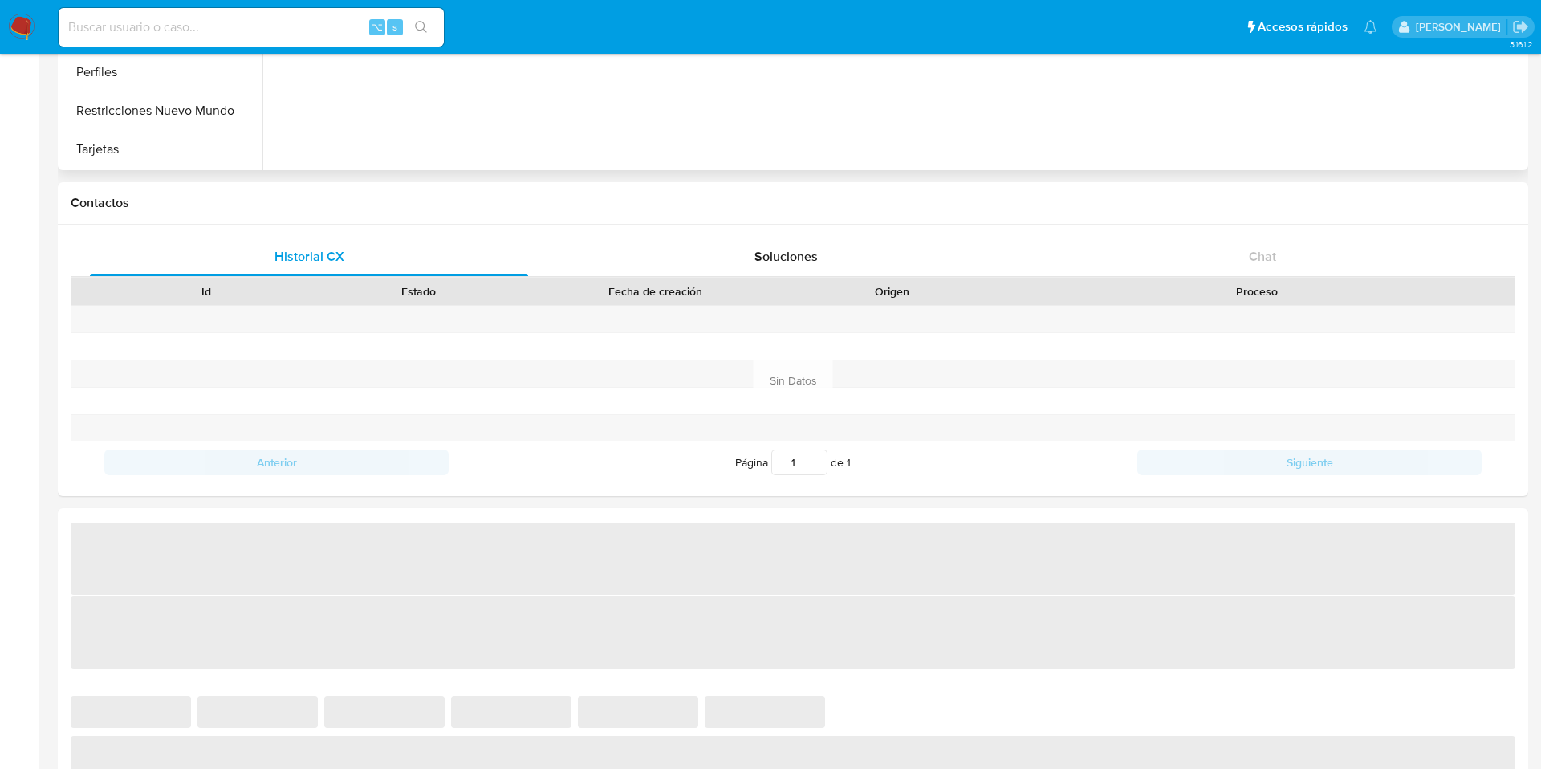
select select "10"
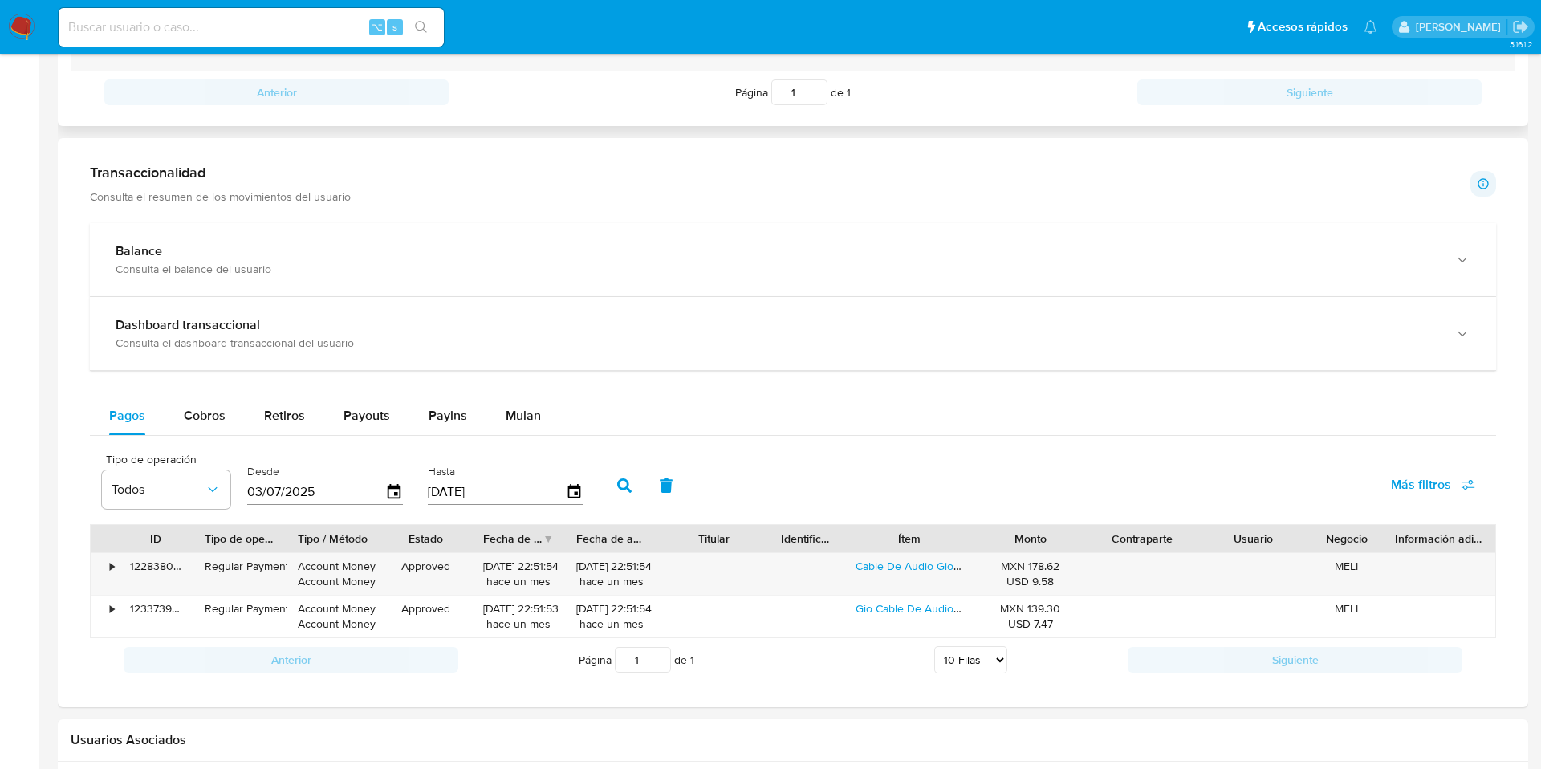
scroll to position [721, 0]
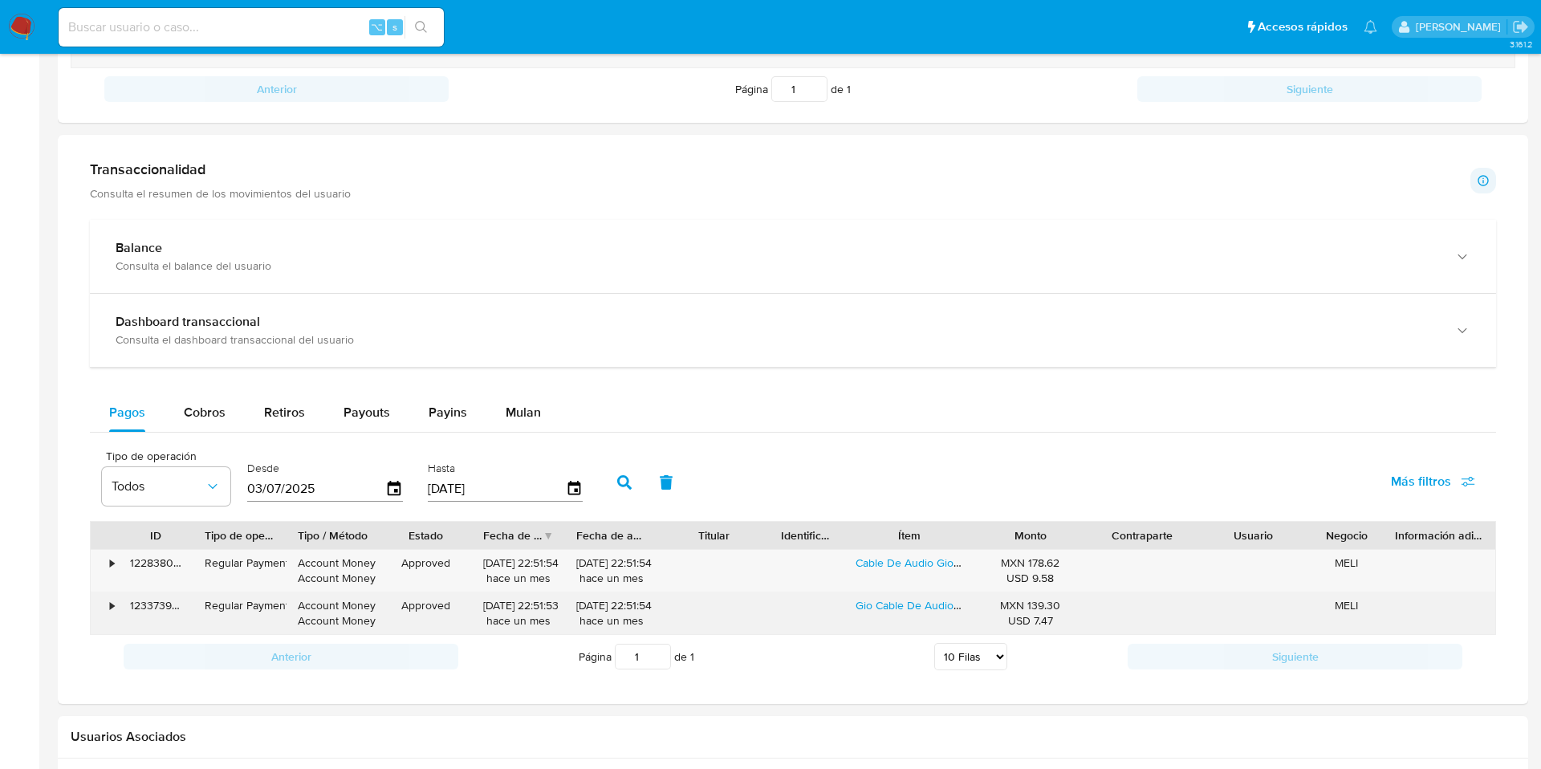
click at [112, 608] on div "•" at bounding box center [112, 605] width 4 height 15
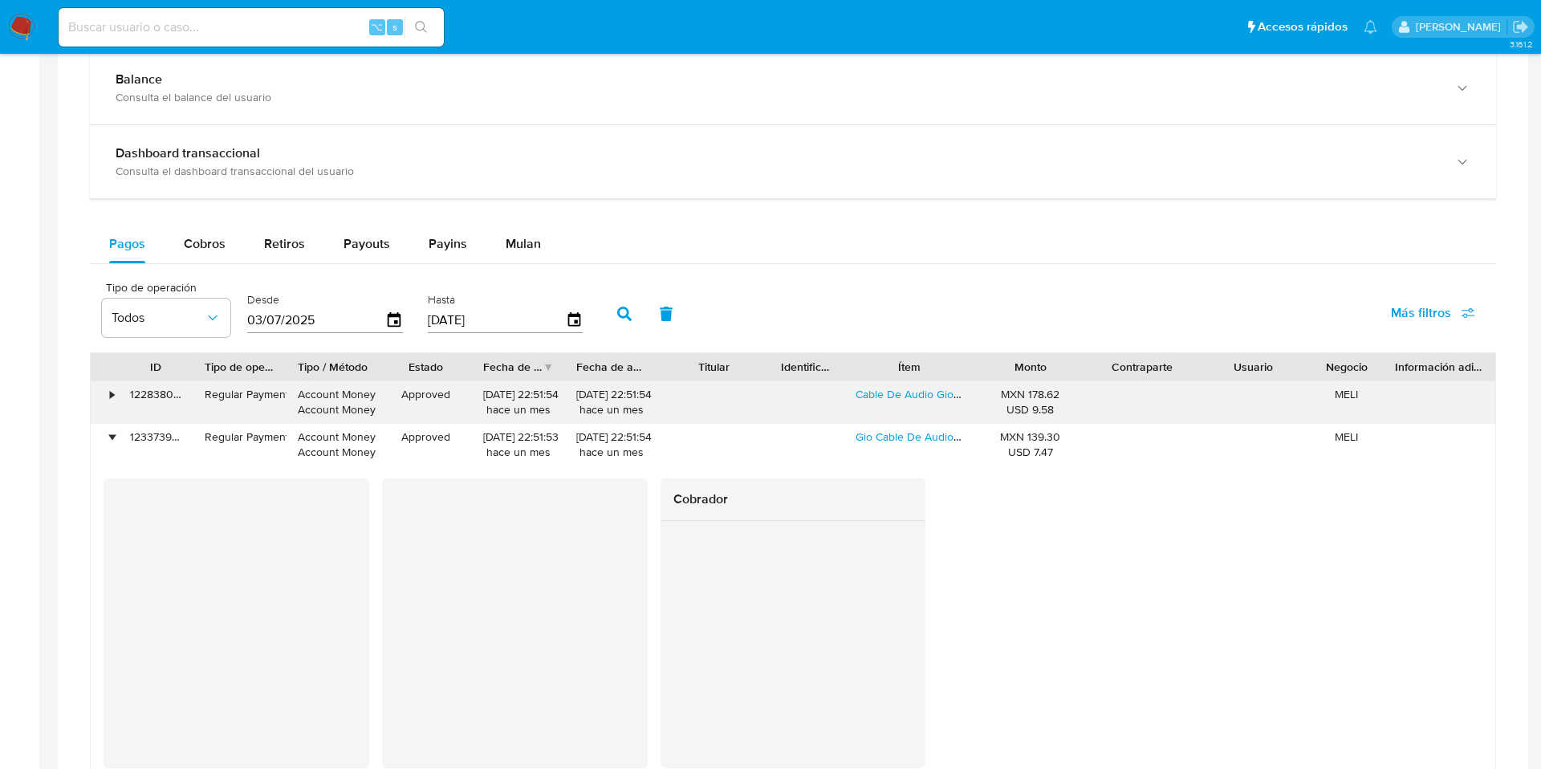
scroll to position [893, 0]
click at [110, 389] on div "•" at bounding box center [112, 390] width 4 height 15
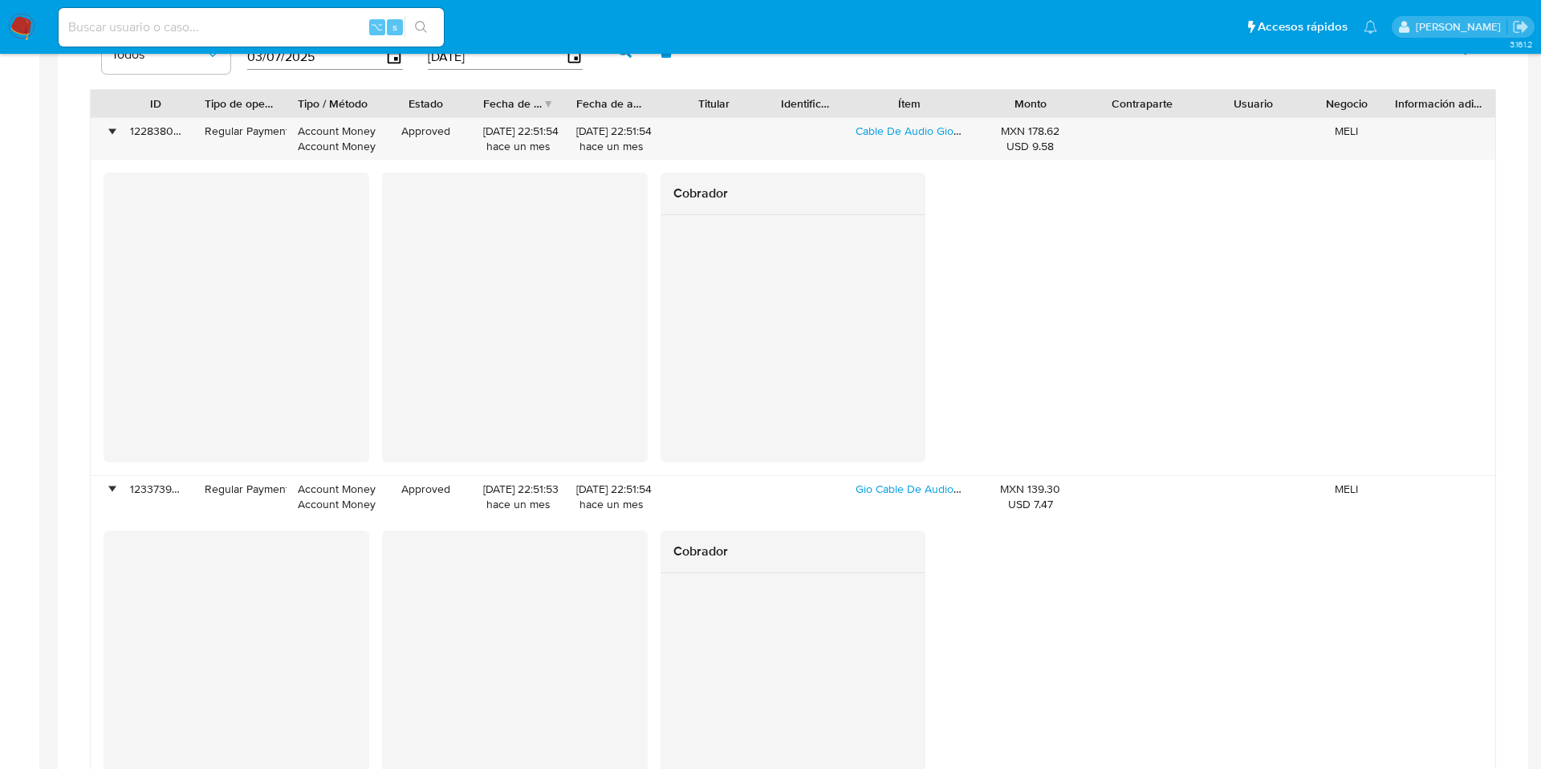
scroll to position [1152, 0]
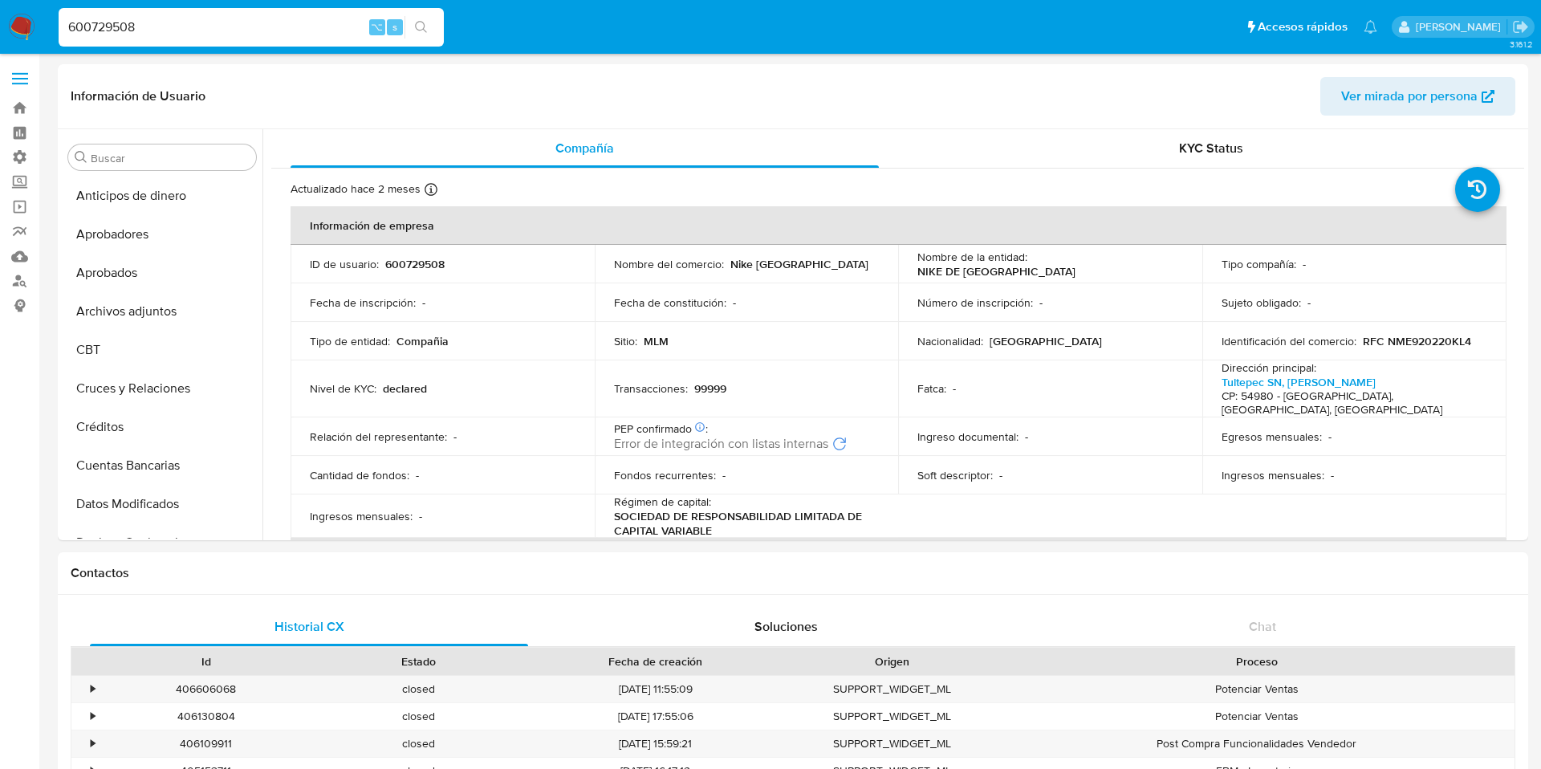
select select "10"
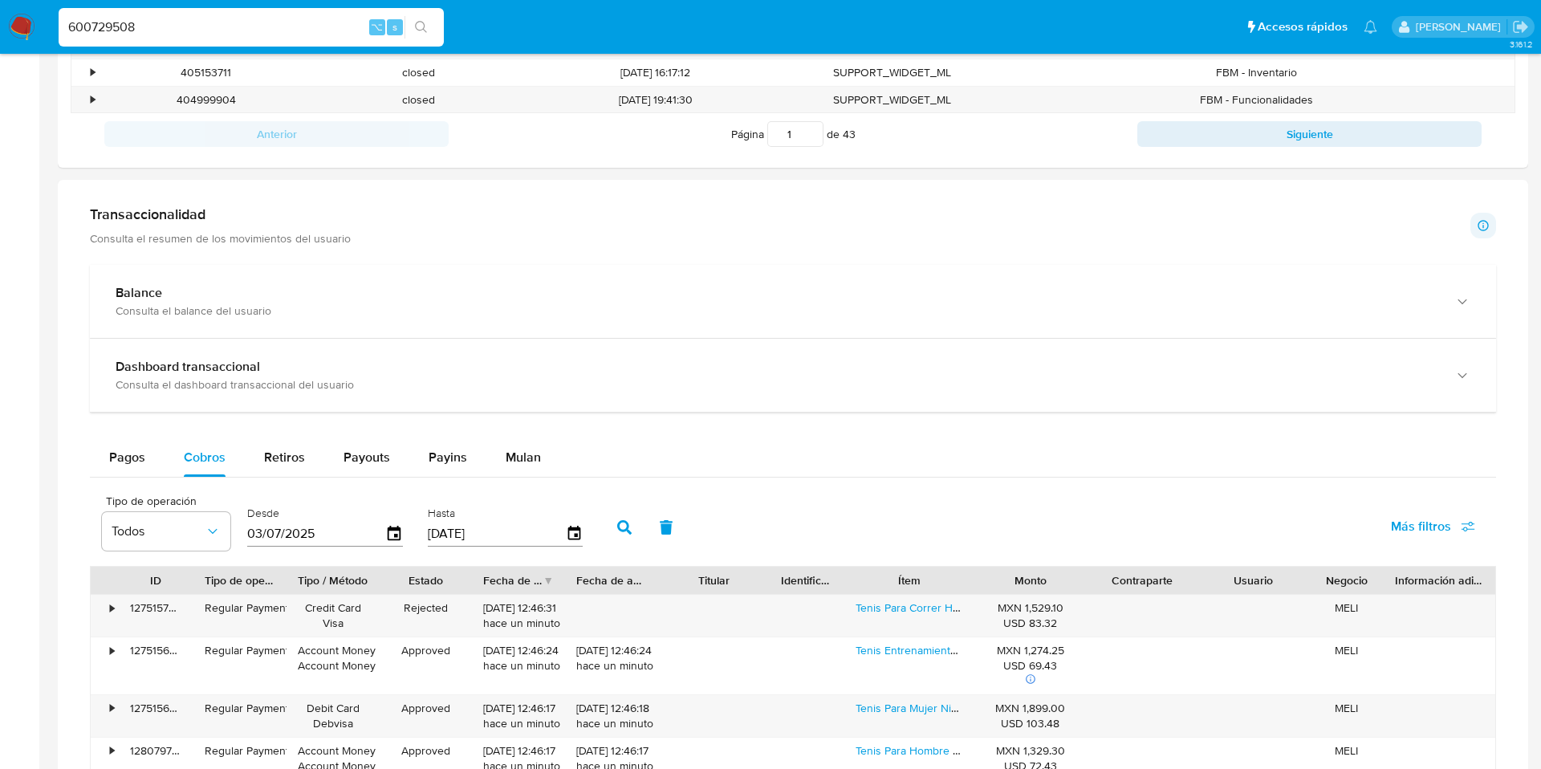
scroll to position [373, 0]
click at [1461, 531] on span "Más filtros" at bounding box center [1433, 526] width 84 height 35
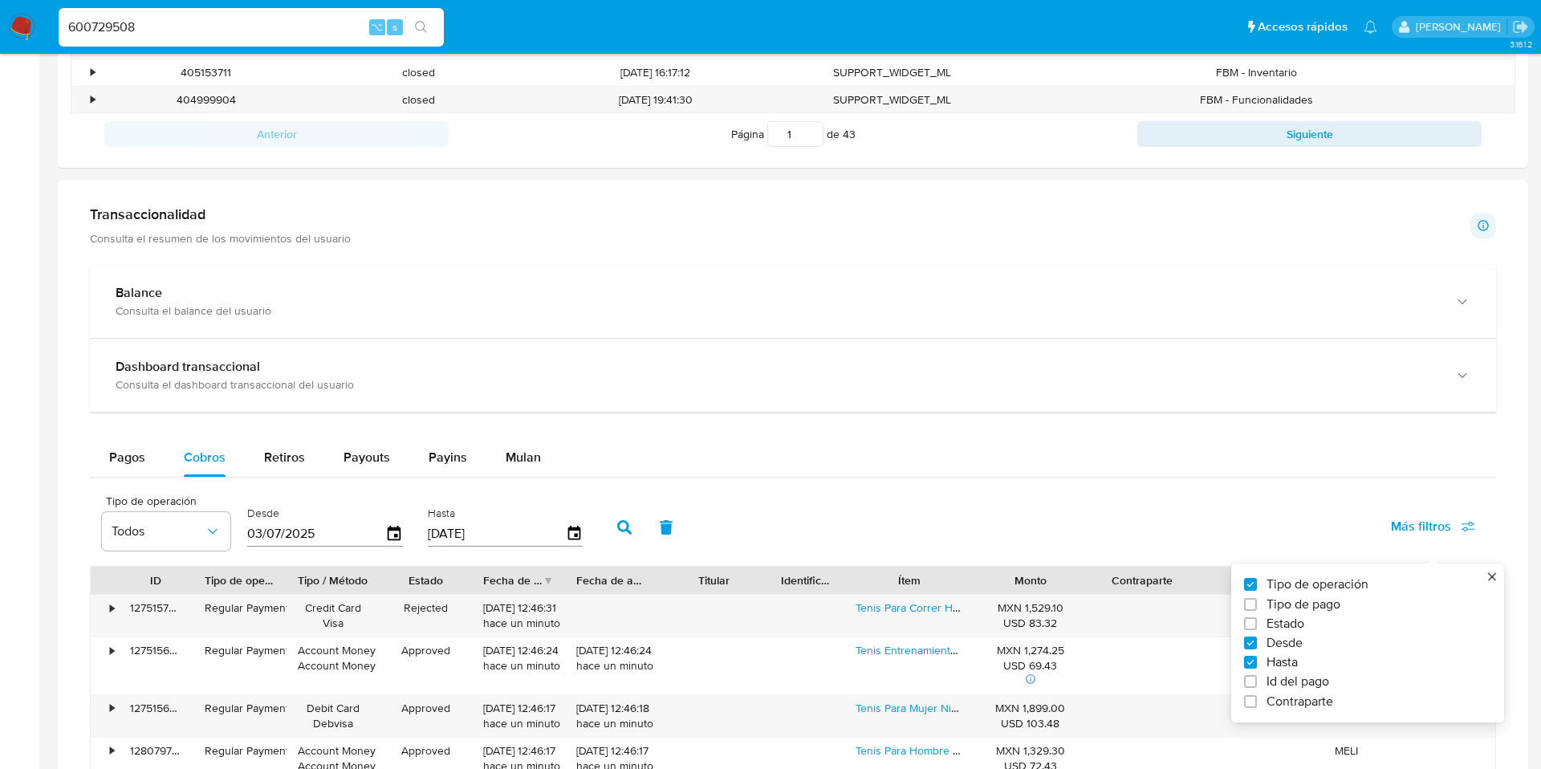
click at [1266, 686] on span "Id del pago" at bounding box center [1297, 681] width 63 height 16
click at [1257, 686] on input "Id del pago" at bounding box center [1250, 681] width 13 height 13
checkbox input "true"
click at [621, 543] on div at bounding box center [682, 532] width 157 height 39
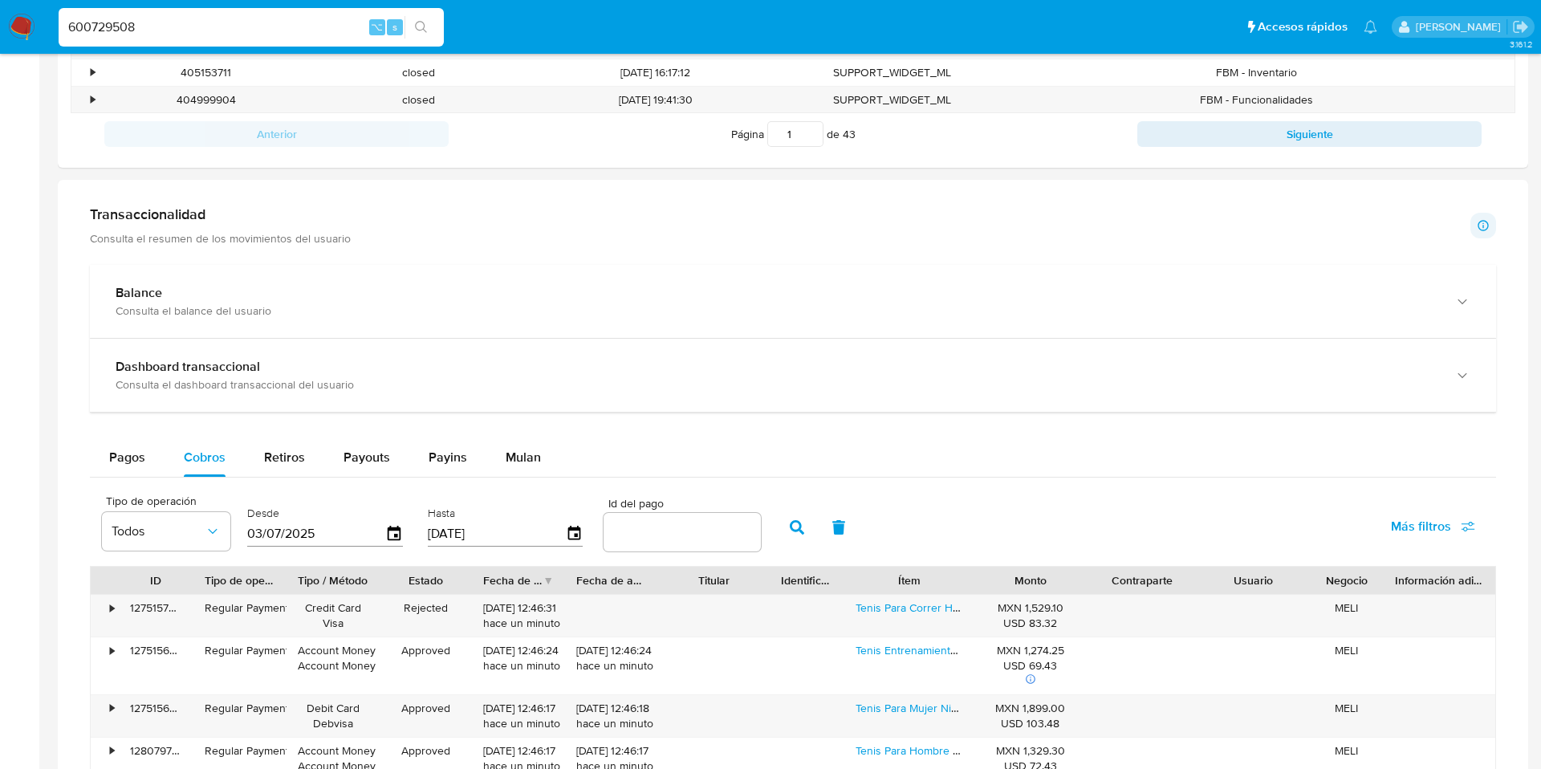
click at [622, 530] on input "number" at bounding box center [682, 532] width 157 height 21
paste input "123940487666"
type input "123940487666"
click at [790, 528] on icon "button" at bounding box center [797, 527] width 14 height 14
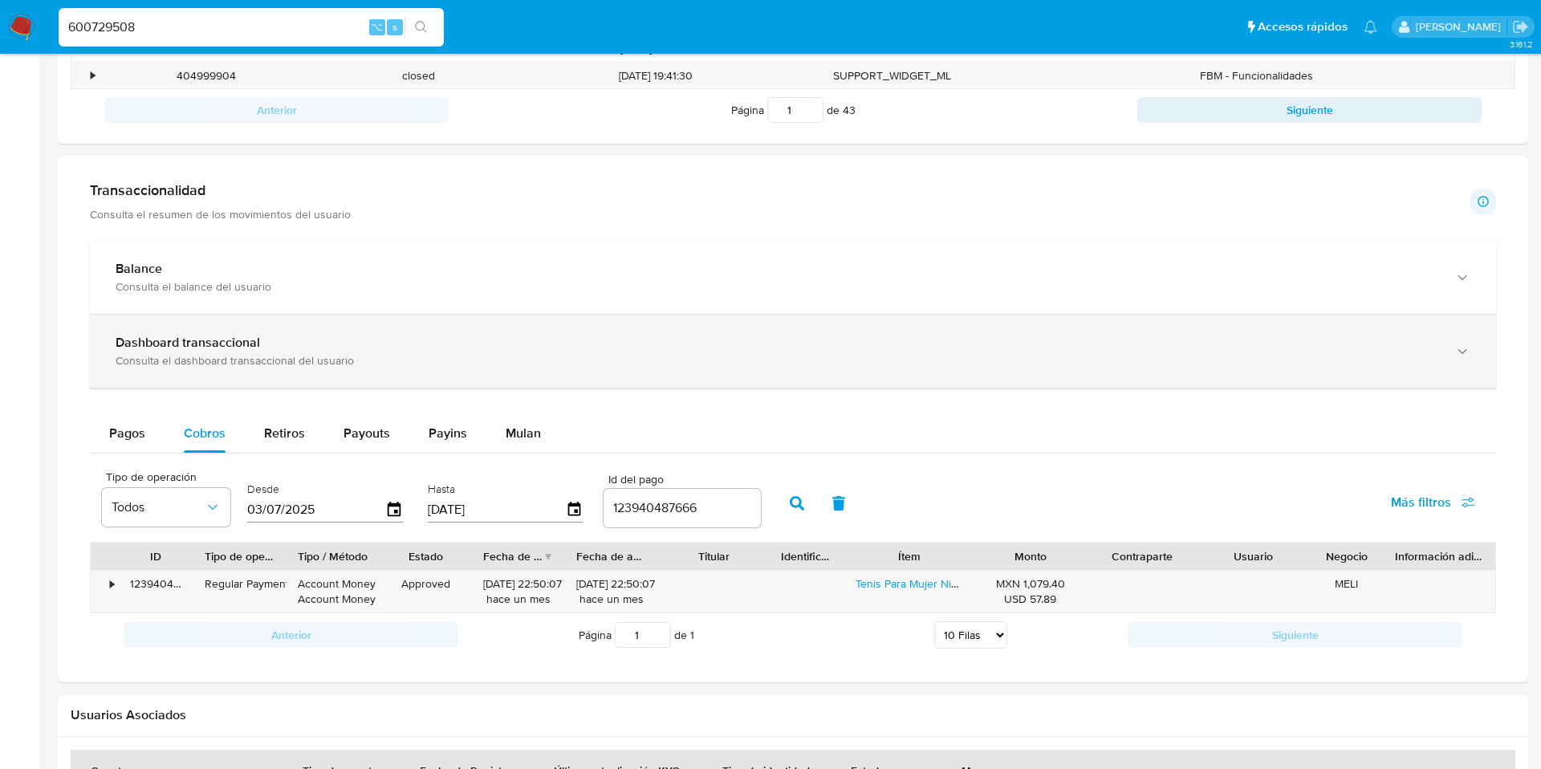
scroll to position [733, 0]
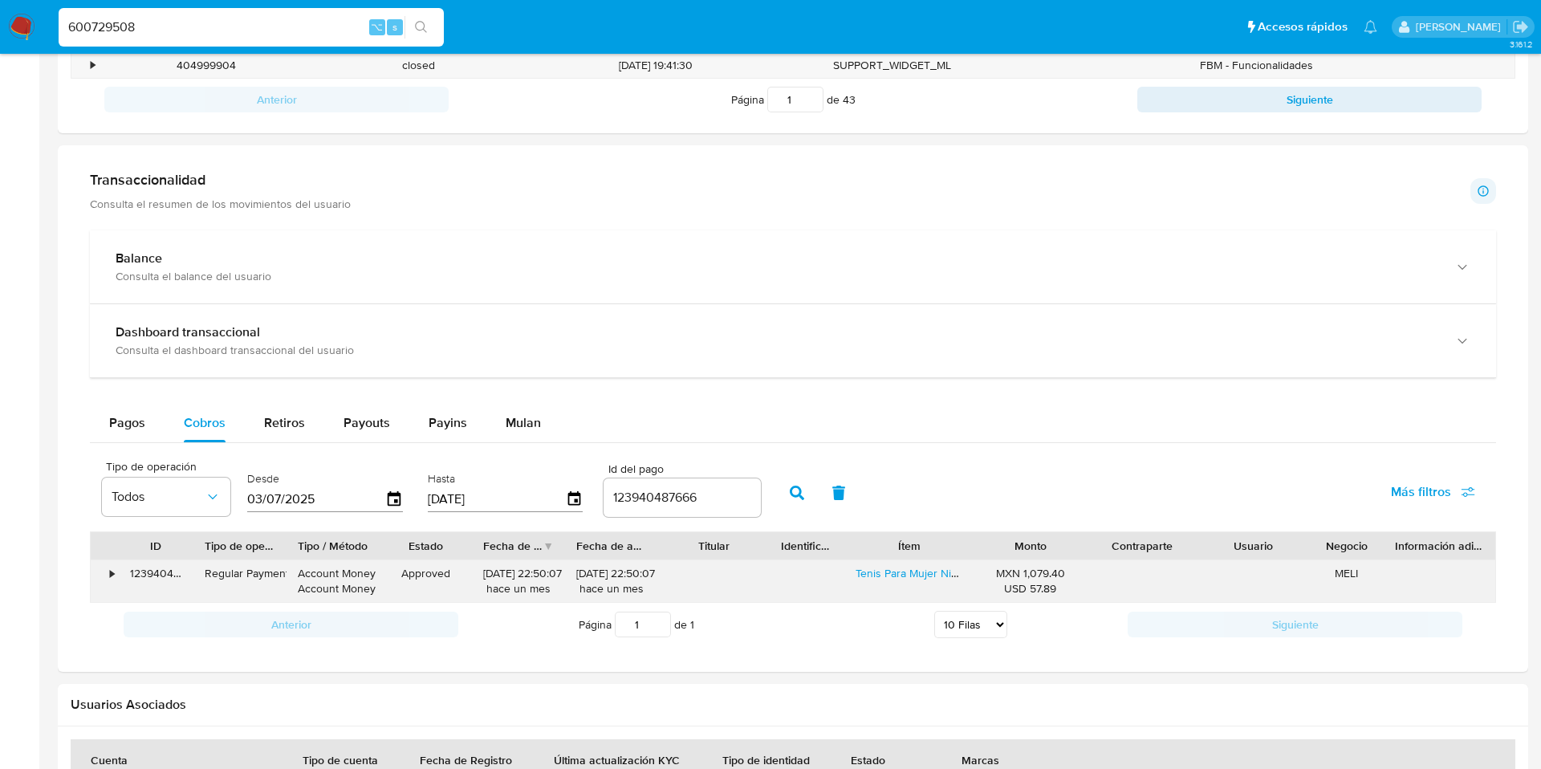
click at [100, 571] on div "•" at bounding box center [105, 581] width 28 height 42
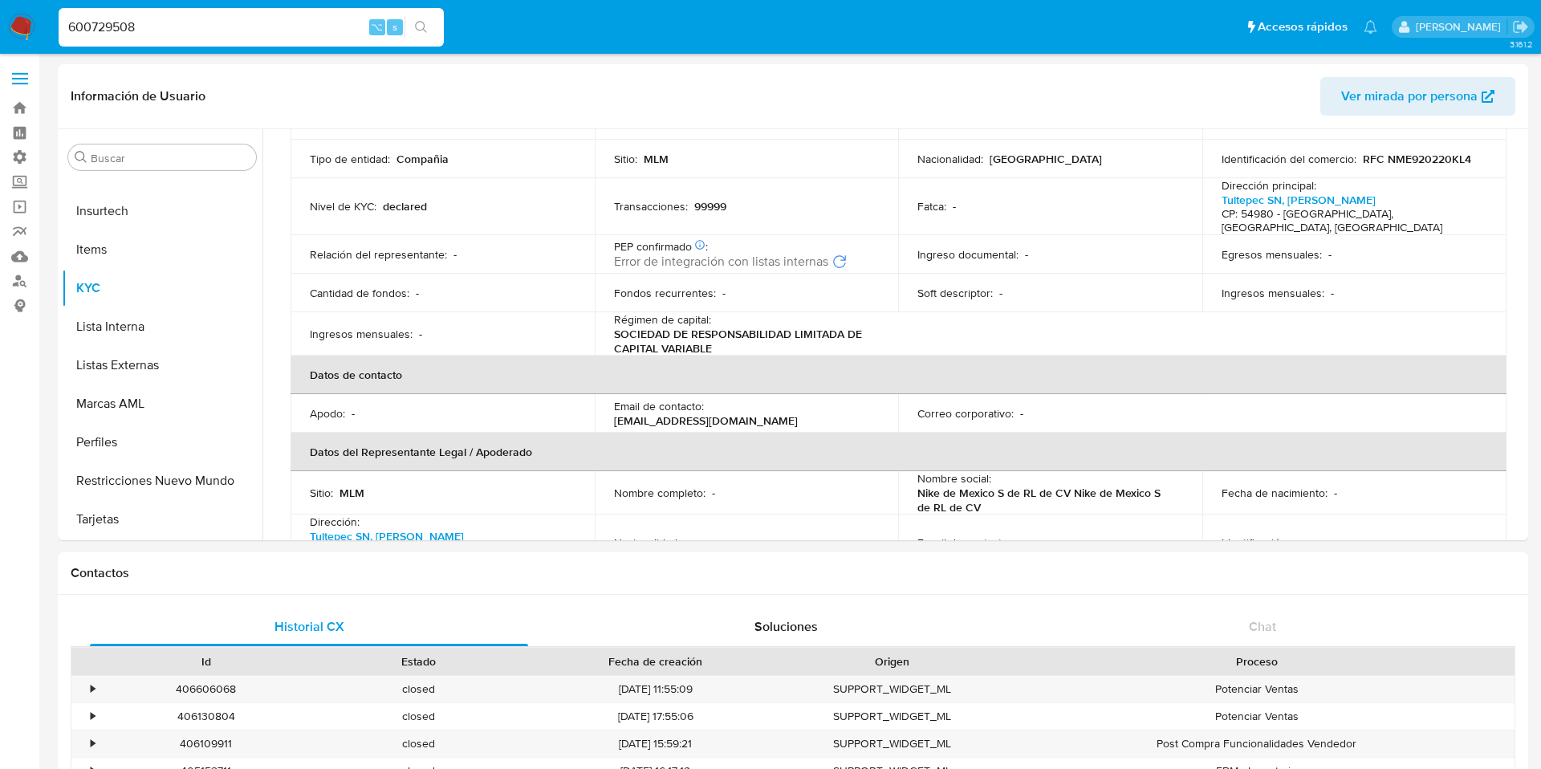
scroll to position [197, 0]
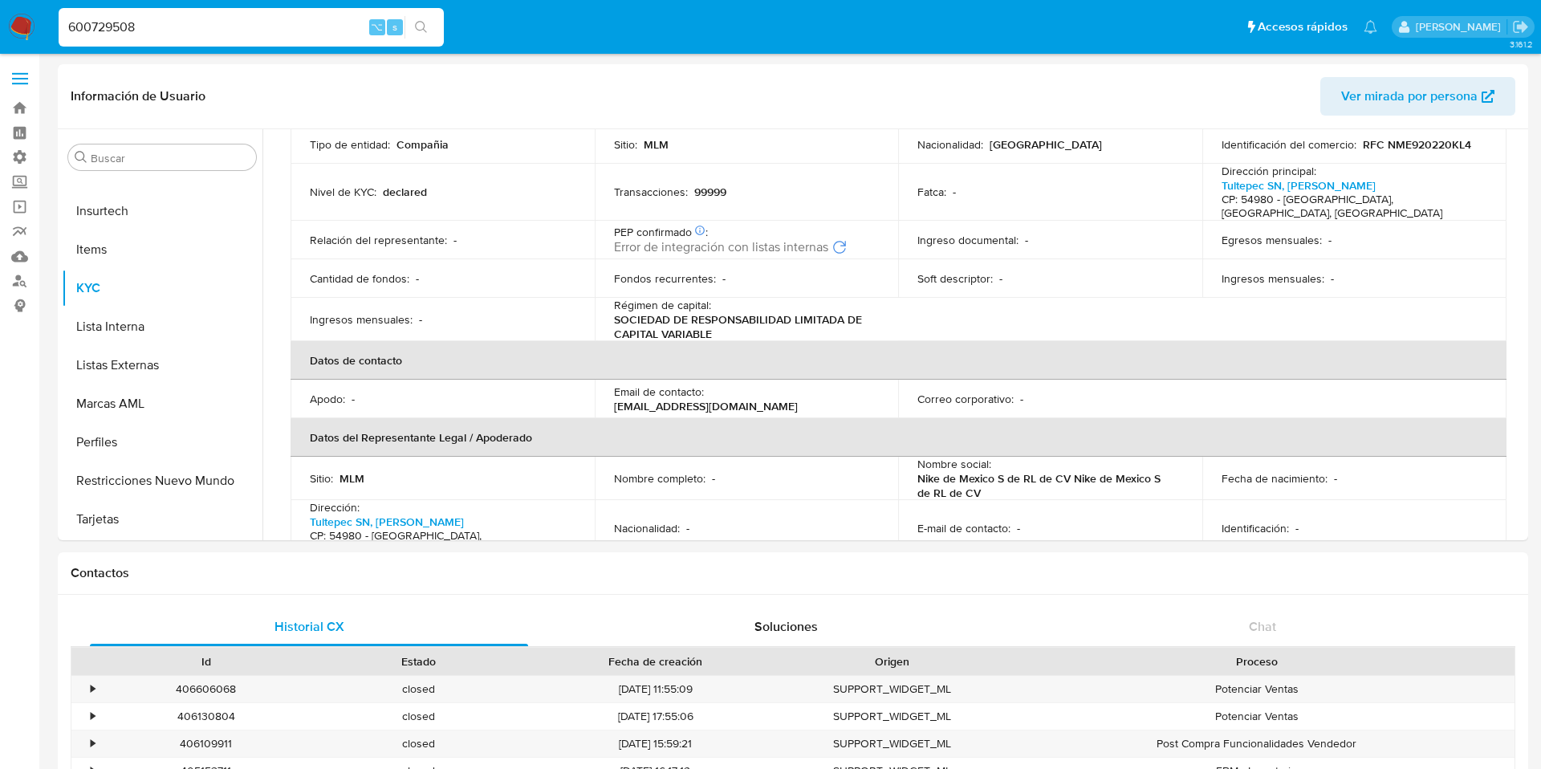
click at [154, 26] on input "600729508" at bounding box center [251, 27] width 385 height 21
drag, startPoint x: 154, startPoint y: 26, endPoint x: 32, endPoint y: 2, distance: 124.5
click at [32, 2] on nav "Pausado Ver notificaciones 600729508 ⌥ s Accesos rápidos Presiona las siguiente…" at bounding box center [770, 27] width 1541 height 54
paste input "70577549"
type input "705775498"
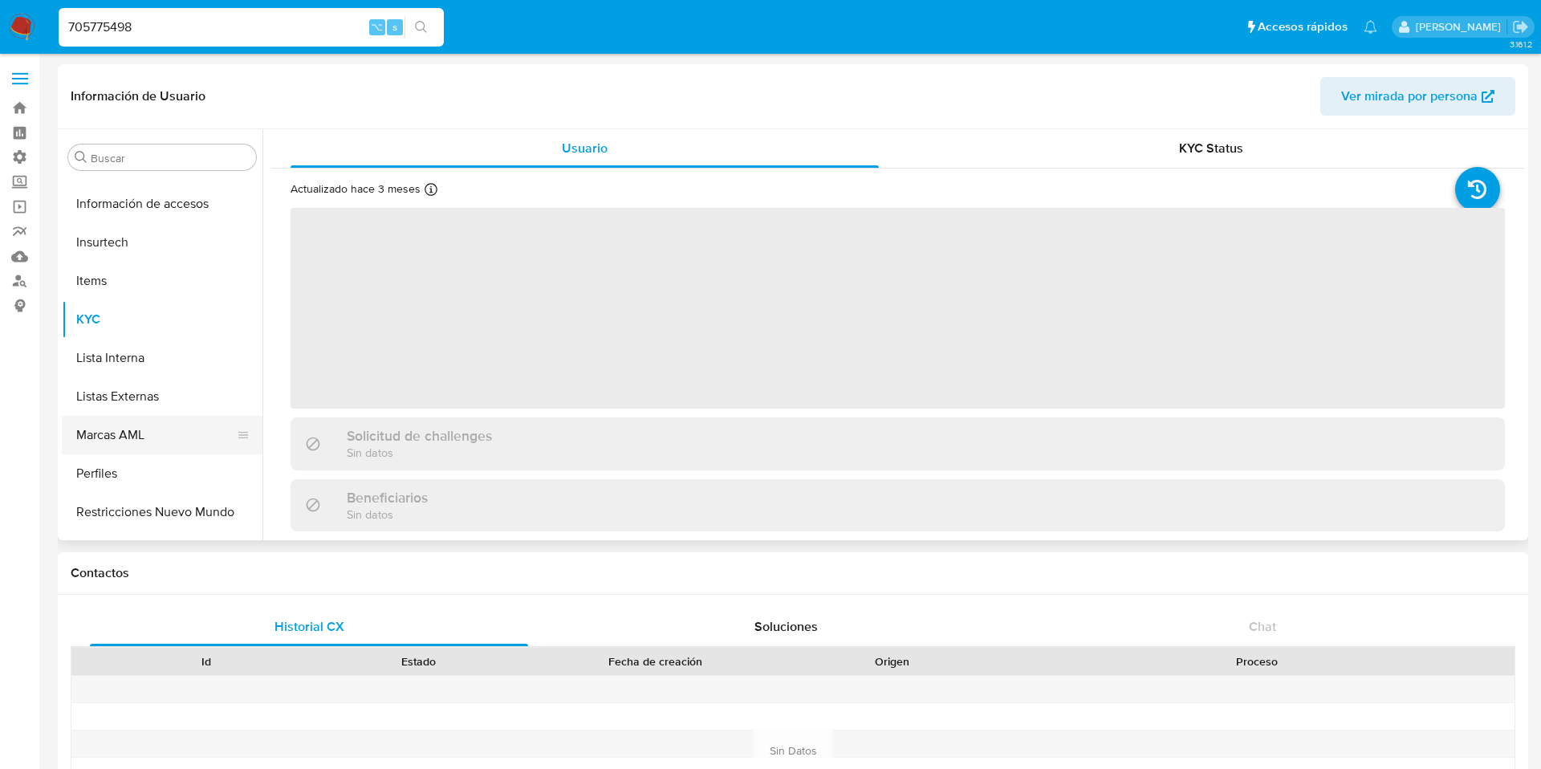
scroll to position [755, 0]
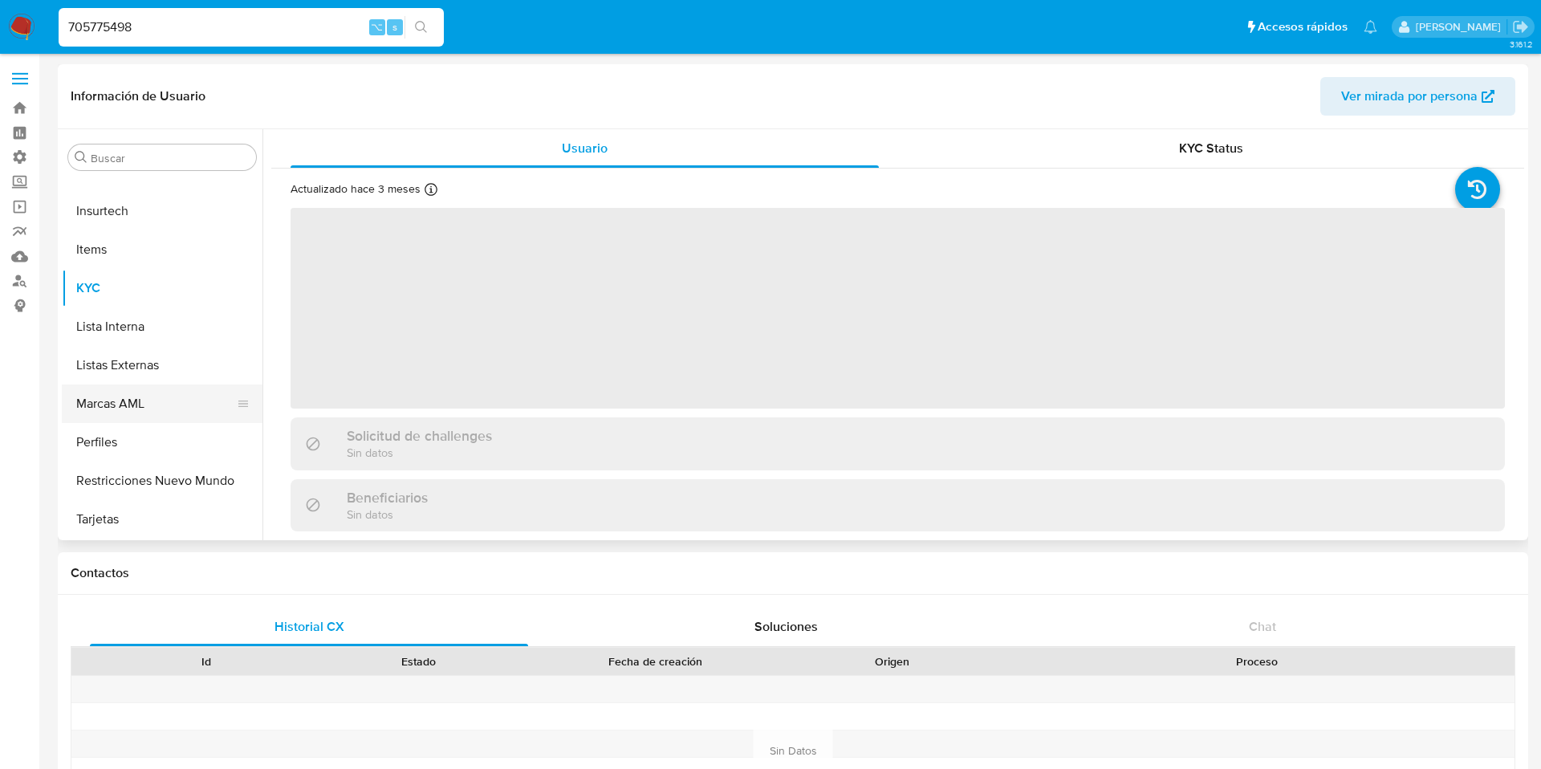
select select "10"
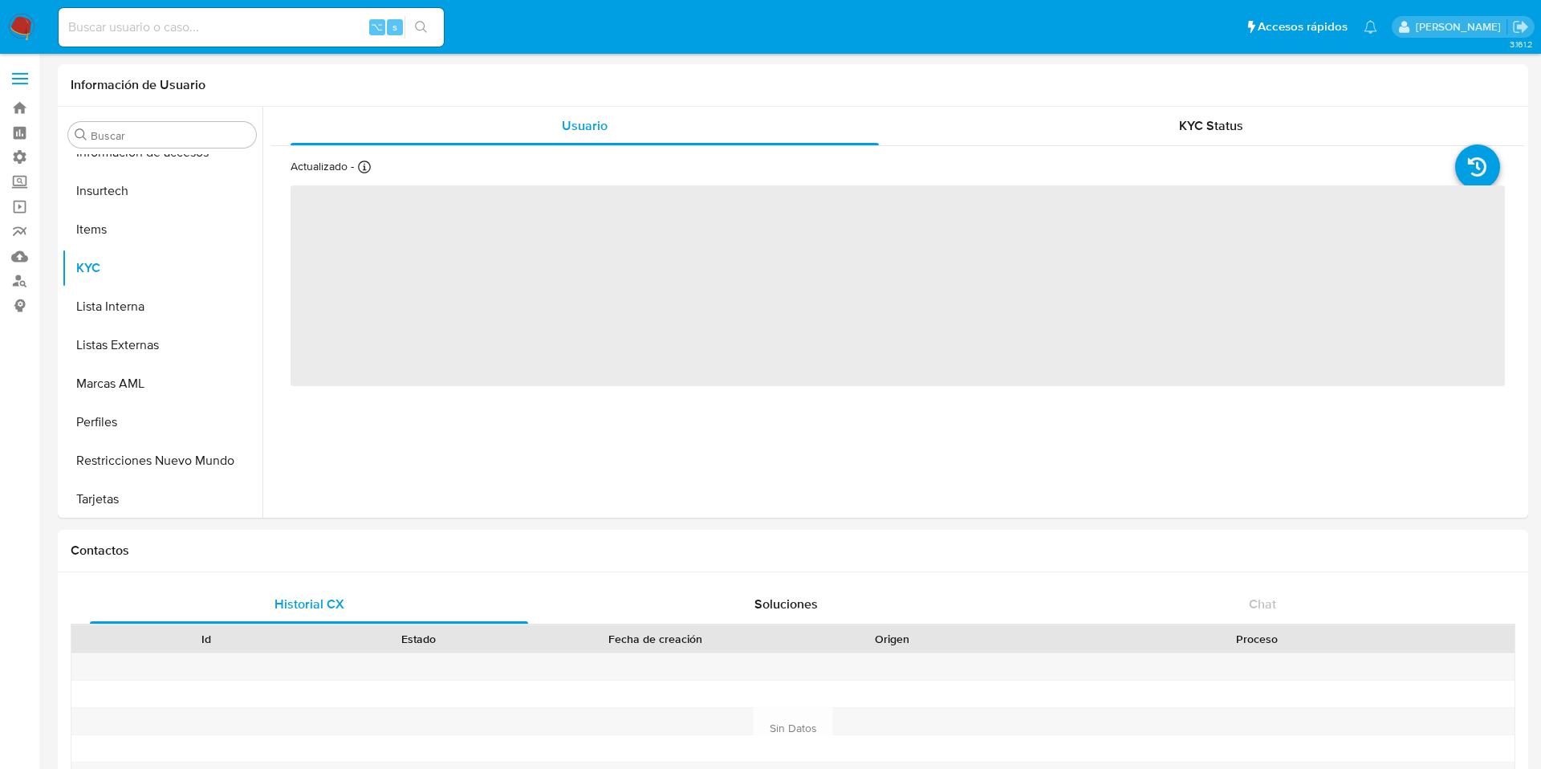
scroll to position [755, 0]
click at [318, 30] on input at bounding box center [251, 27] width 385 height 21
select select "10"
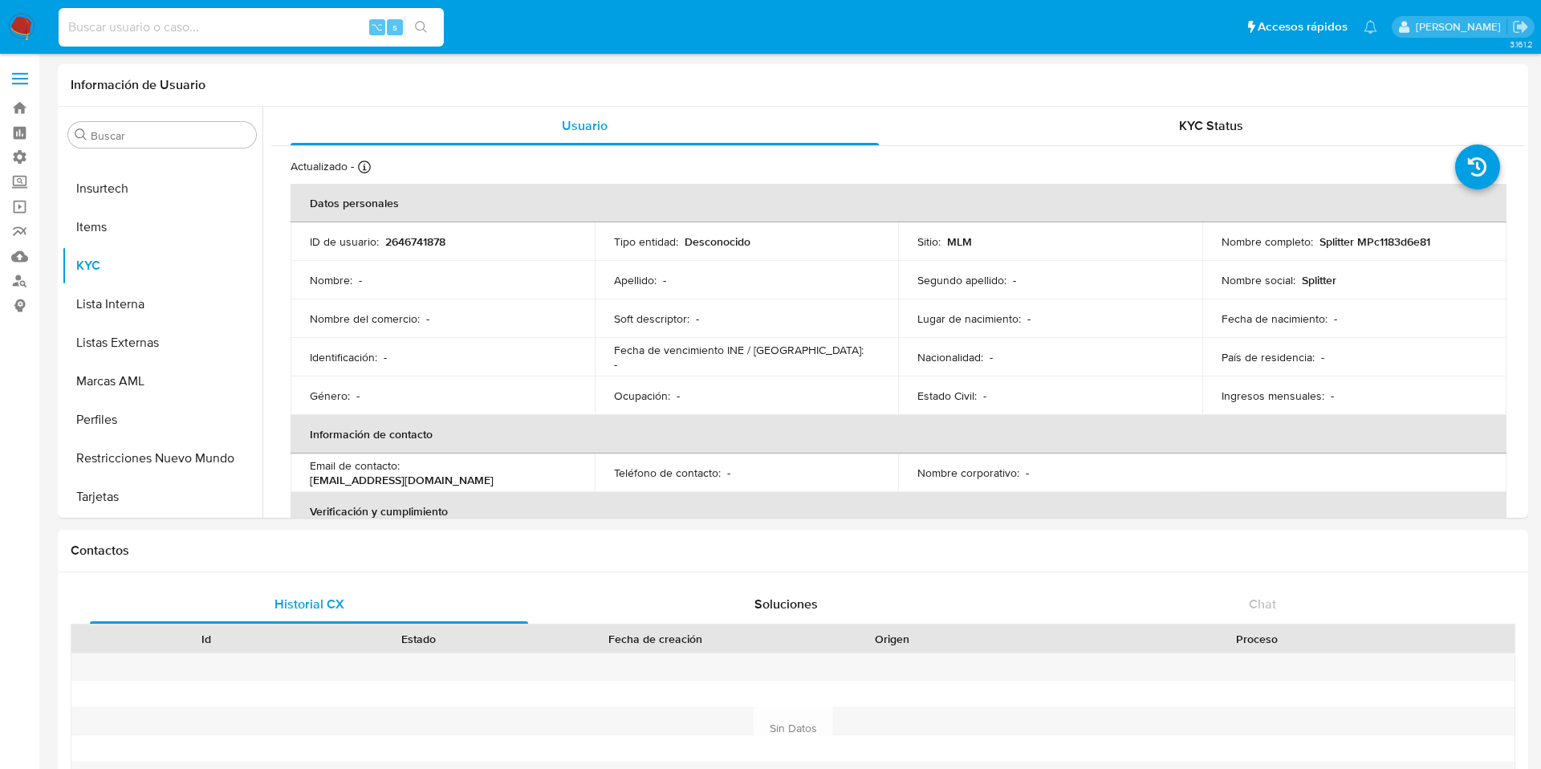
paste input "1950534396"
type input "1950534396"
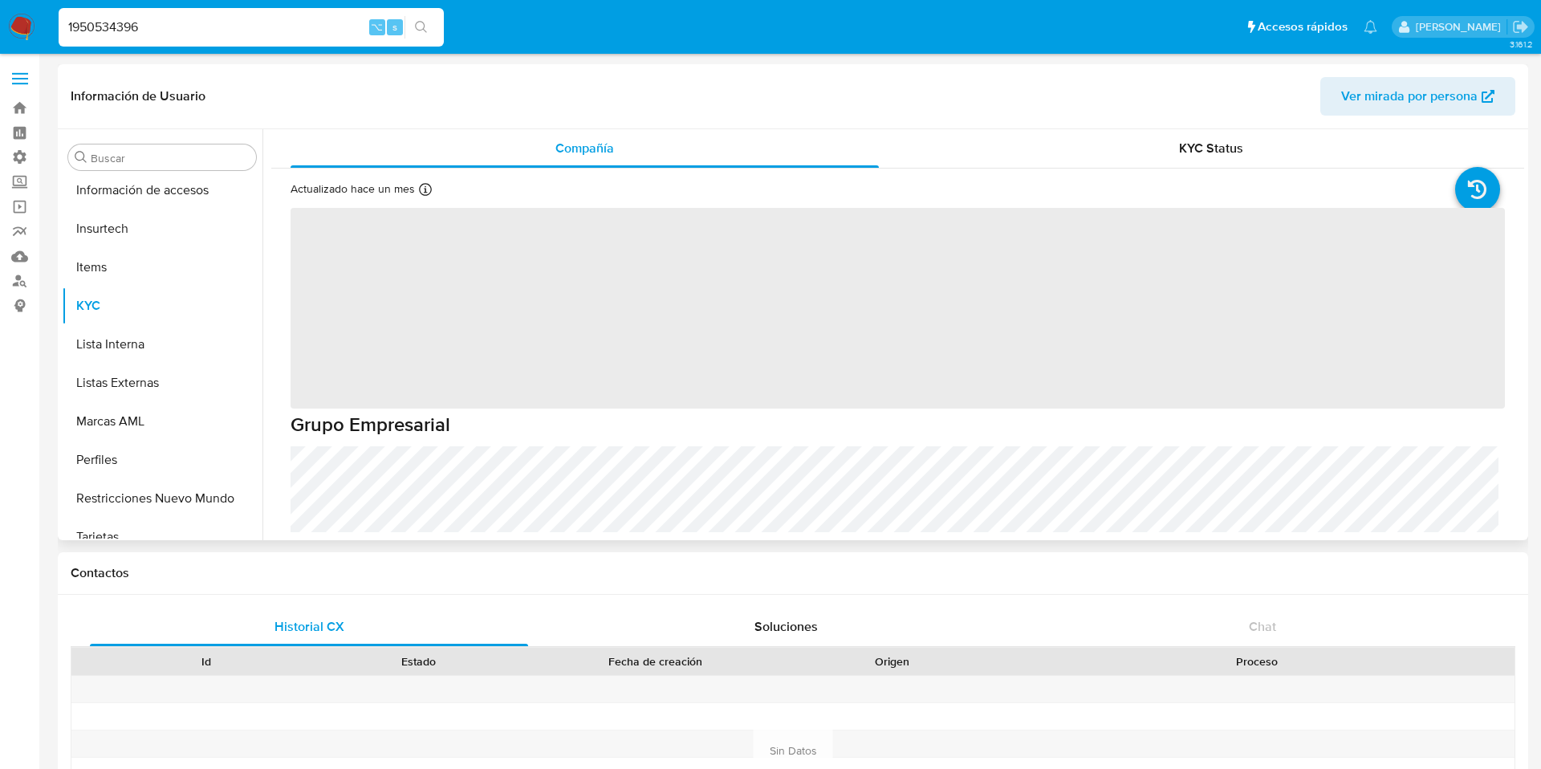
scroll to position [755, 0]
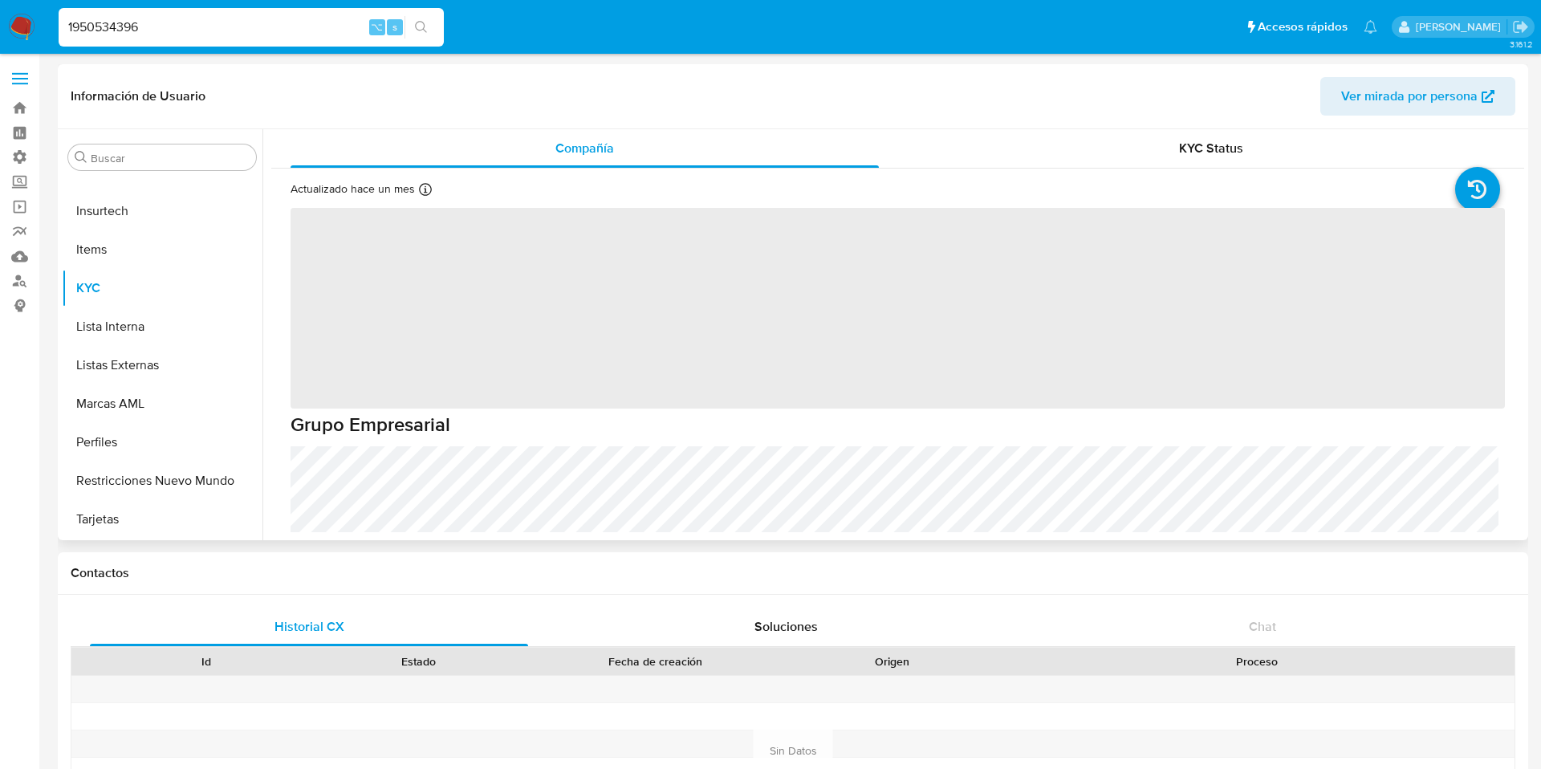
select select "10"
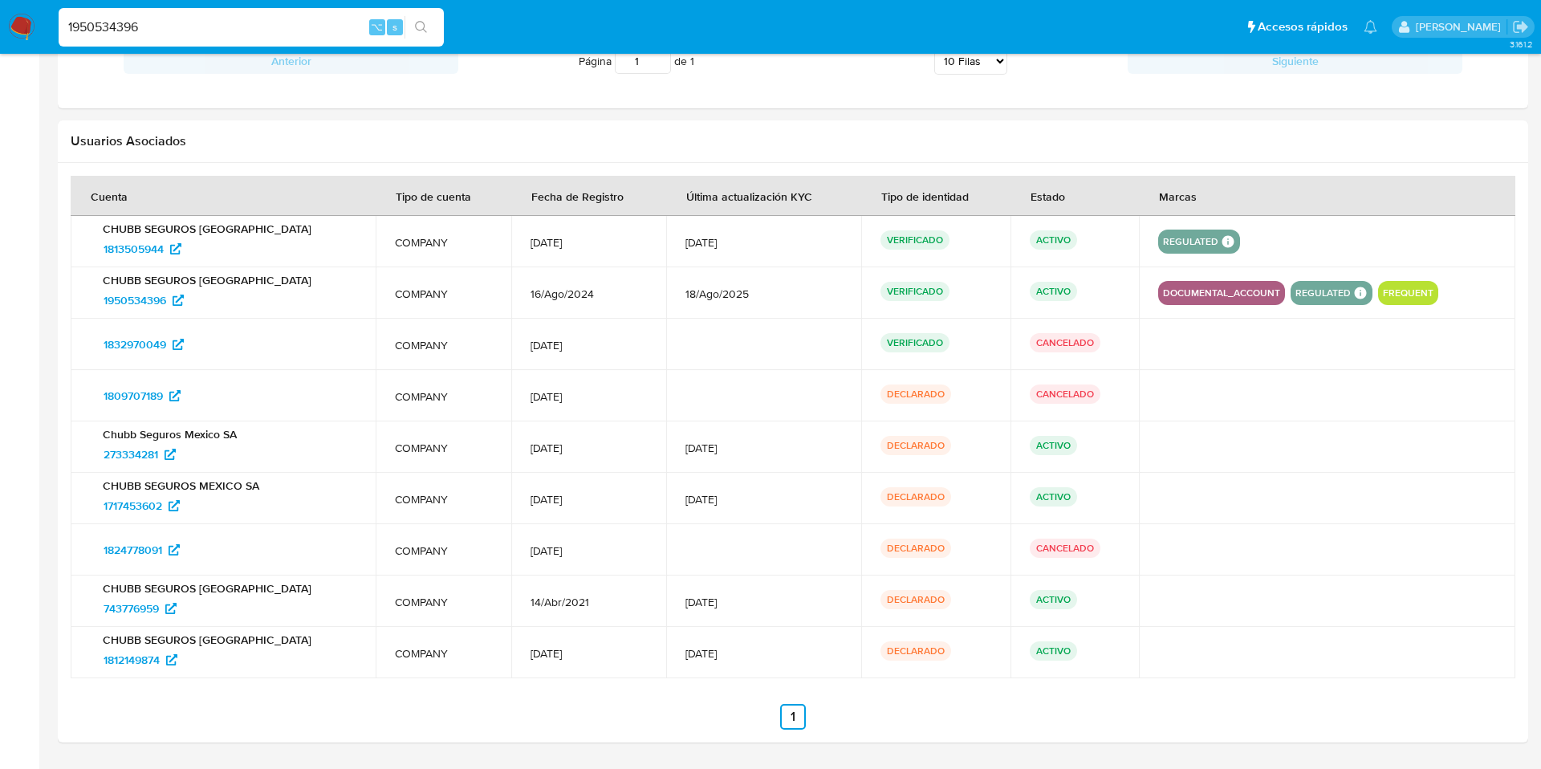
scroll to position [1579, 0]
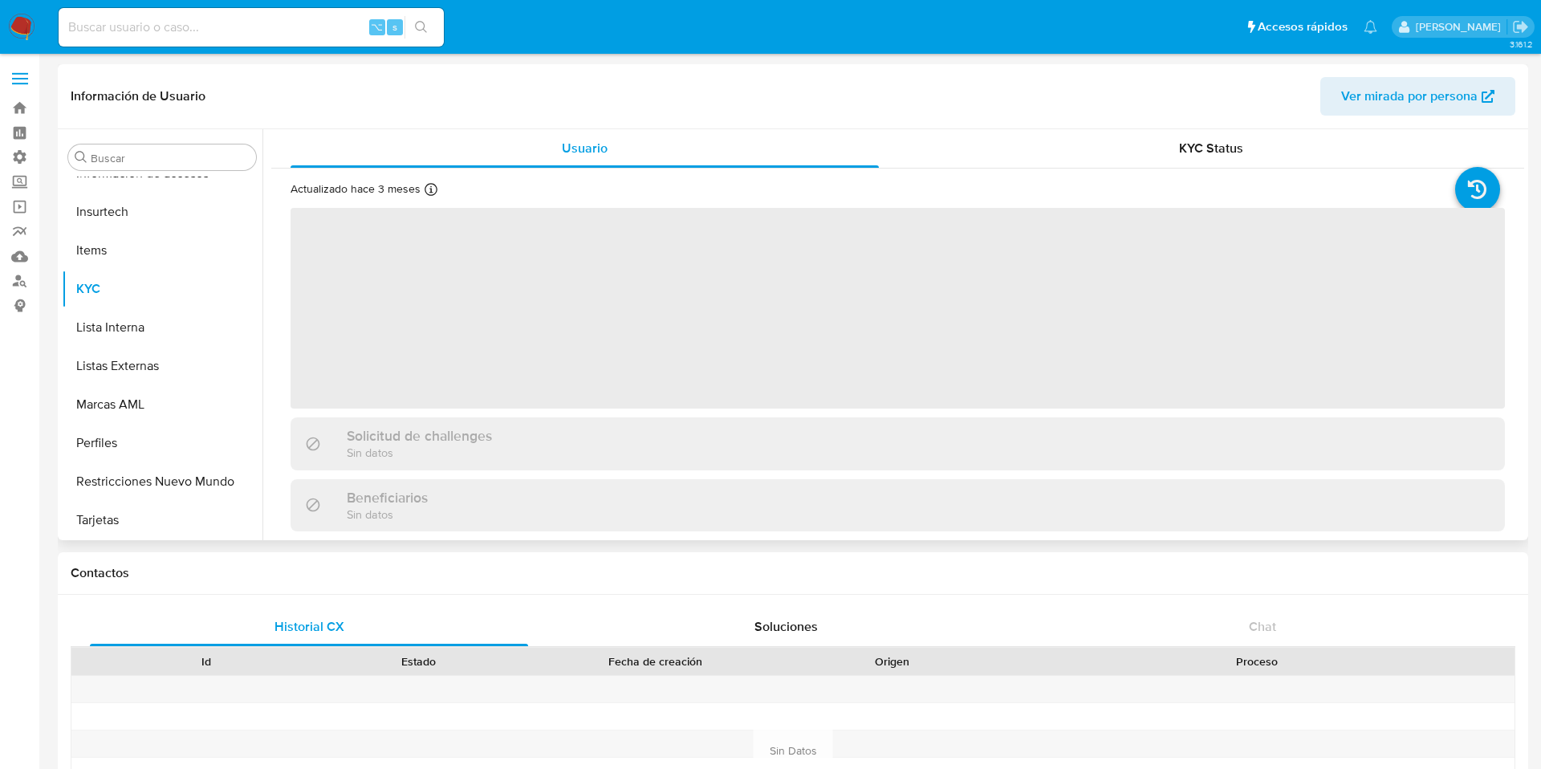
scroll to position [755, 0]
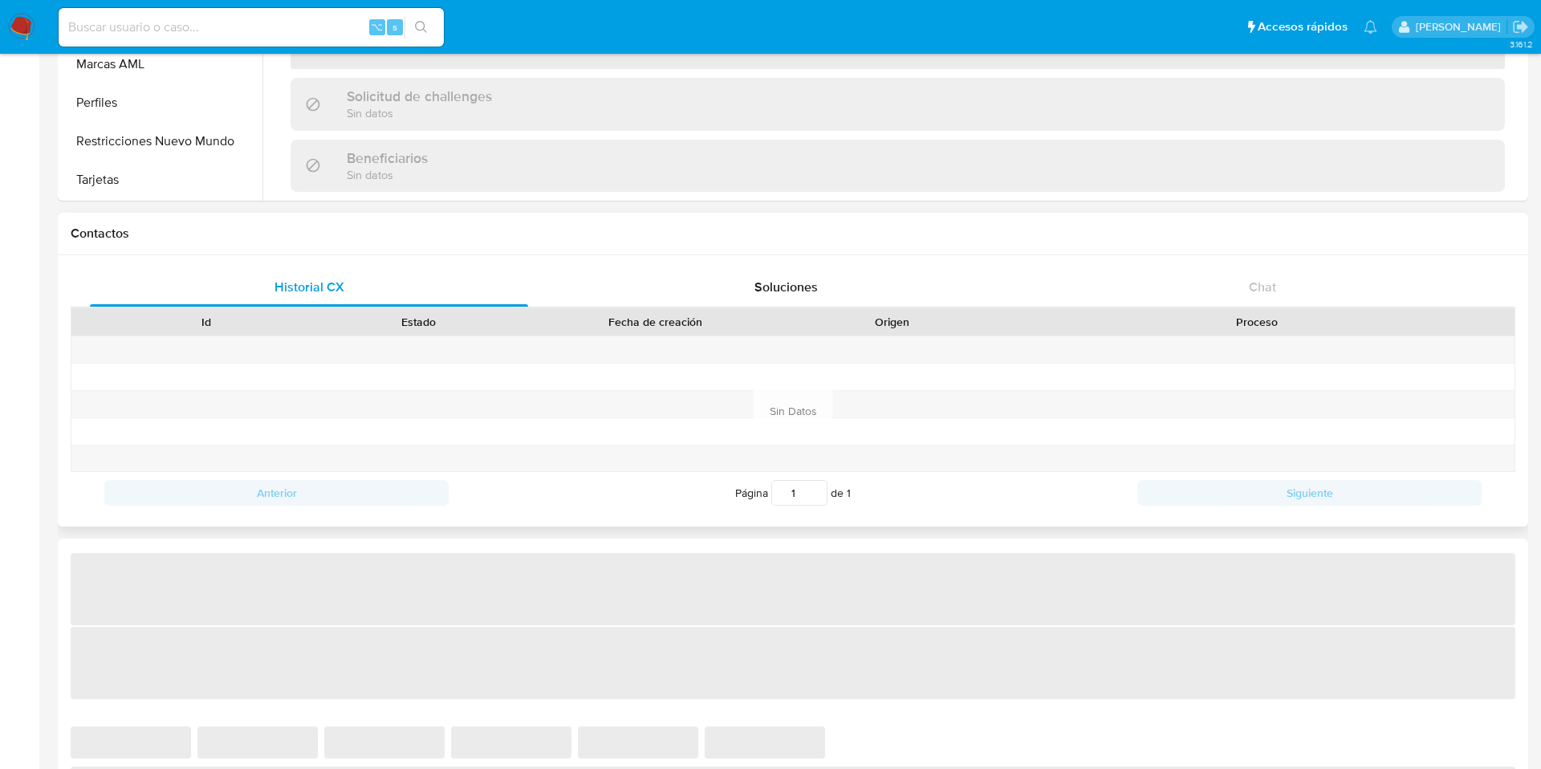
select select "10"
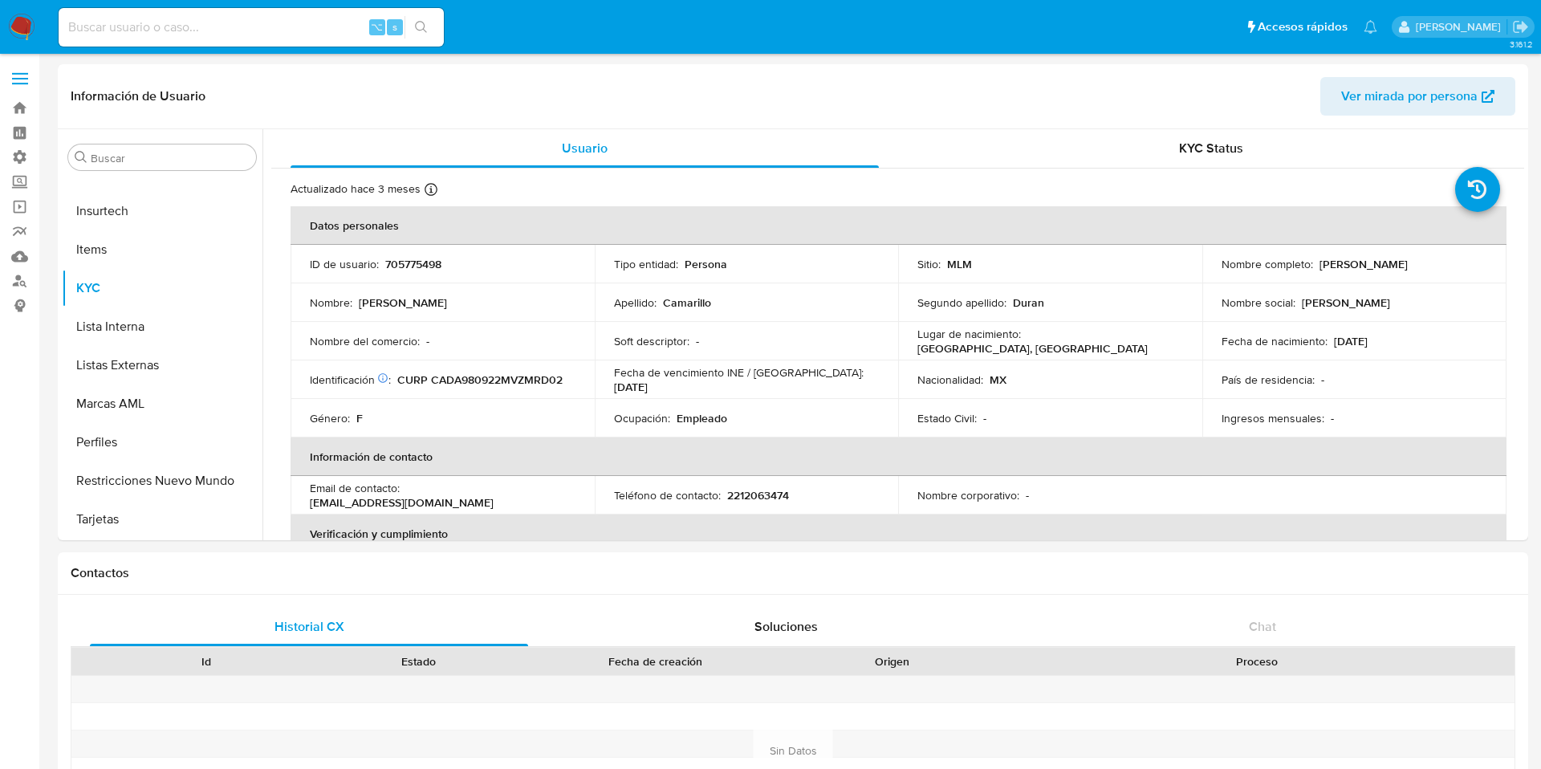
click at [233, 25] on input at bounding box center [251, 27] width 385 height 21
paste input "1083706376"
type input "1083706376"
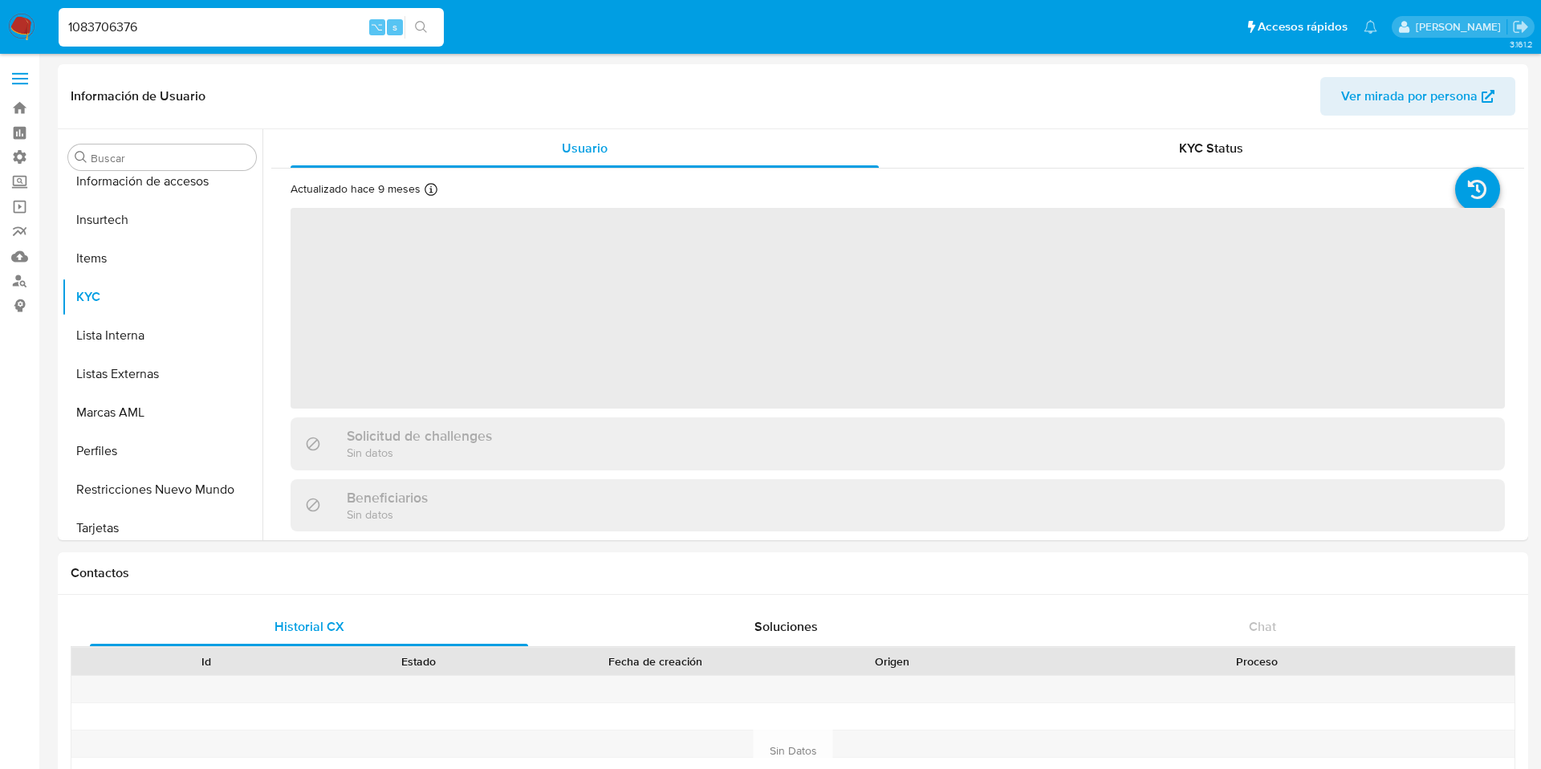
scroll to position [755, 0]
select select "10"
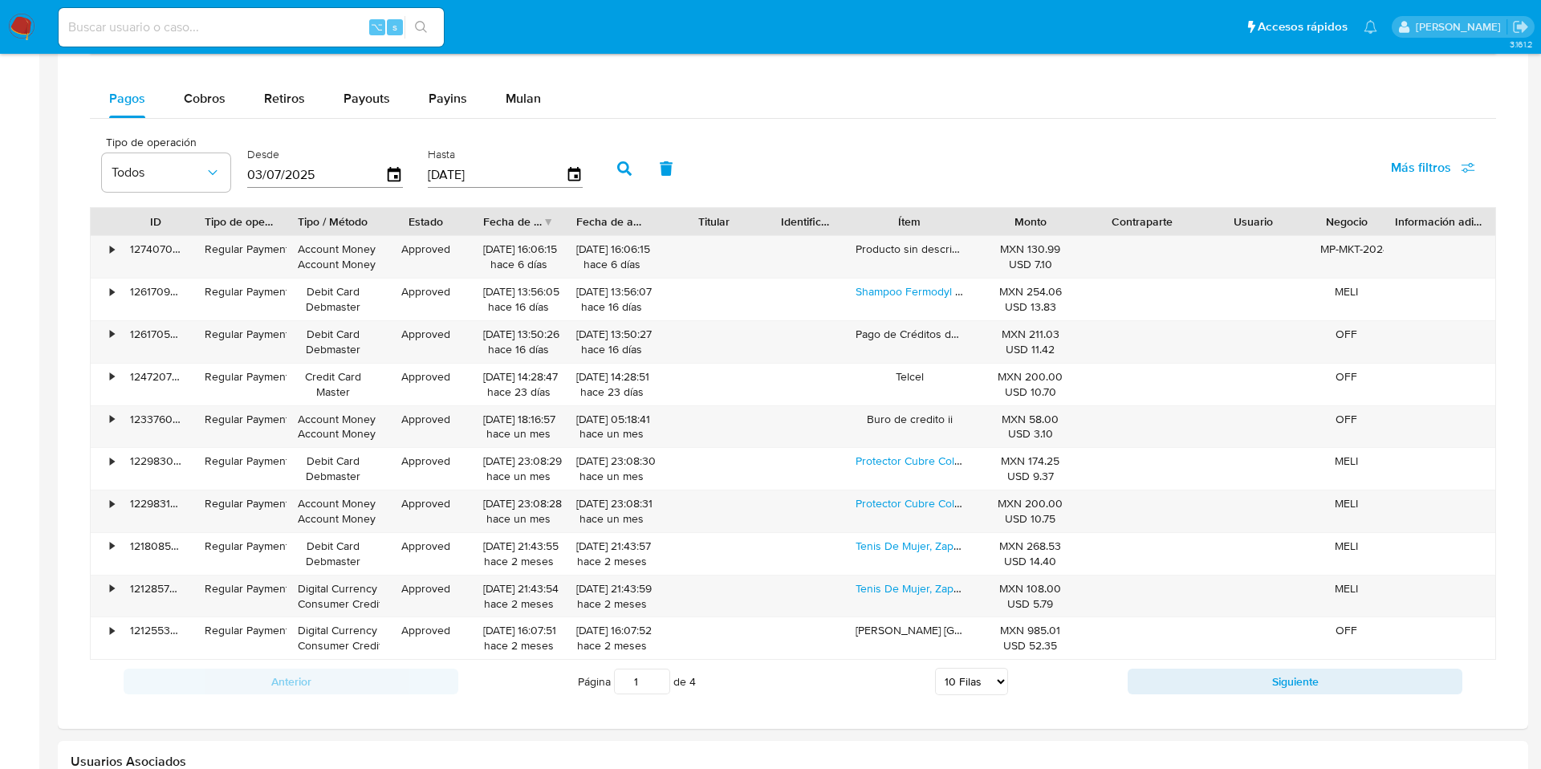
scroll to position [1059, 0]
click at [192, 93] on span "Cobros" at bounding box center [205, 96] width 42 height 18
select select "10"
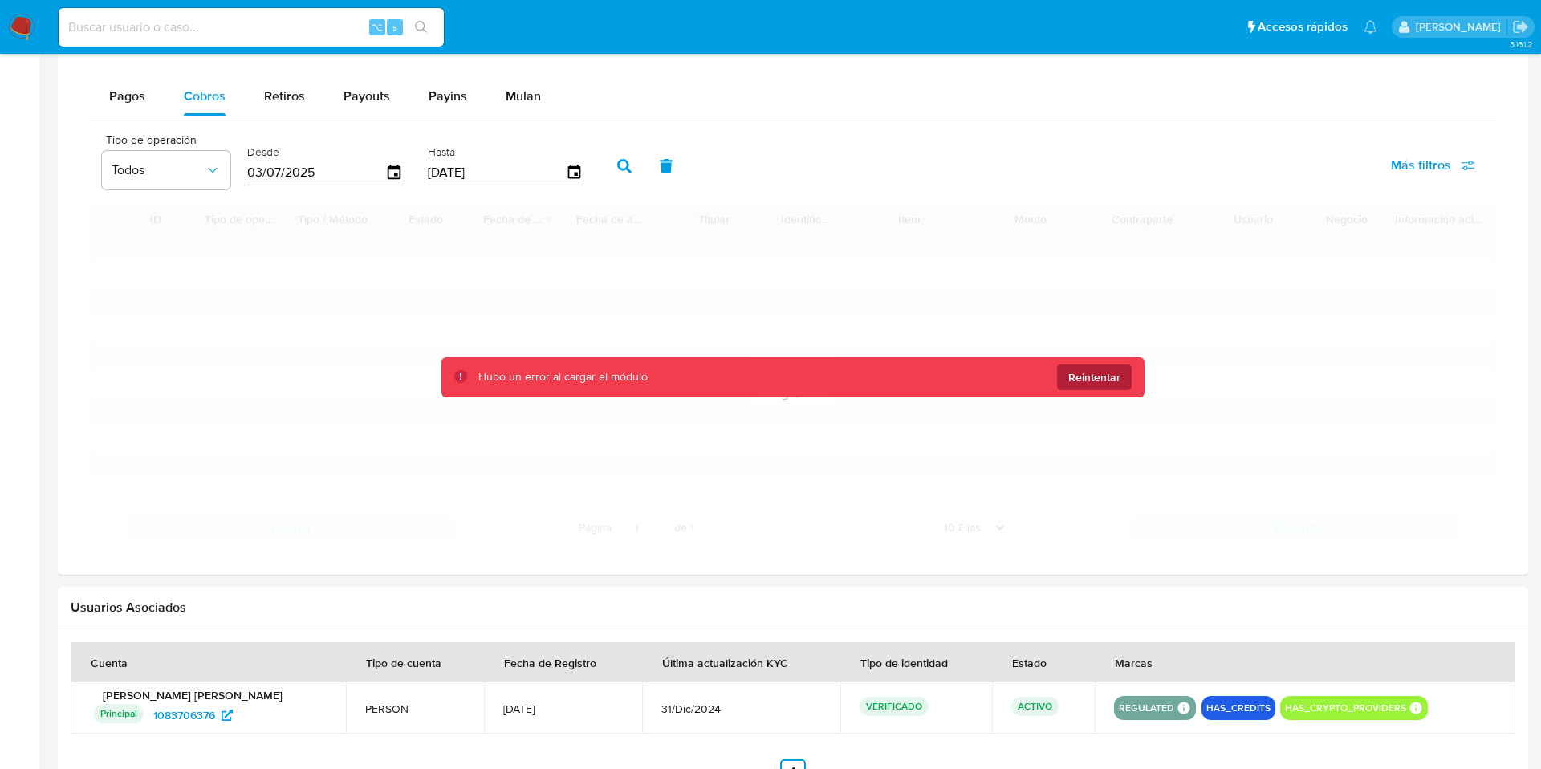
click at [1103, 382] on span "Reintentar" at bounding box center [1094, 377] width 52 height 26
click at [1096, 374] on span "Reintentar" at bounding box center [1094, 377] width 52 height 26
click at [1430, 167] on span "Más filtros" at bounding box center [1421, 165] width 60 height 39
click at [1254, 315] on input "Id del pago" at bounding box center [1250, 320] width 13 height 13
checkbox input "true"
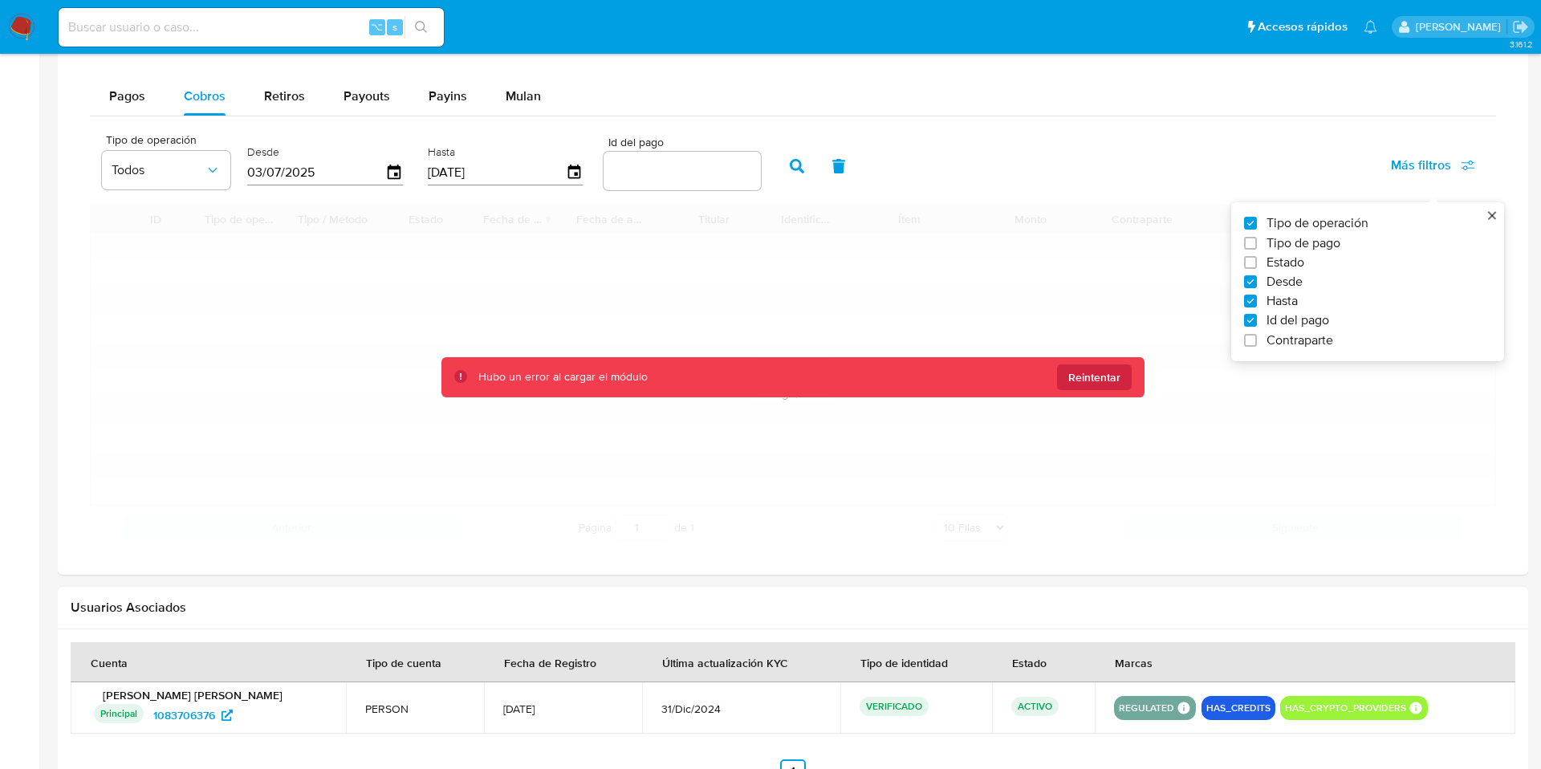
click at [671, 180] on input "number" at bounding box center [682, 171] width 157 height 21
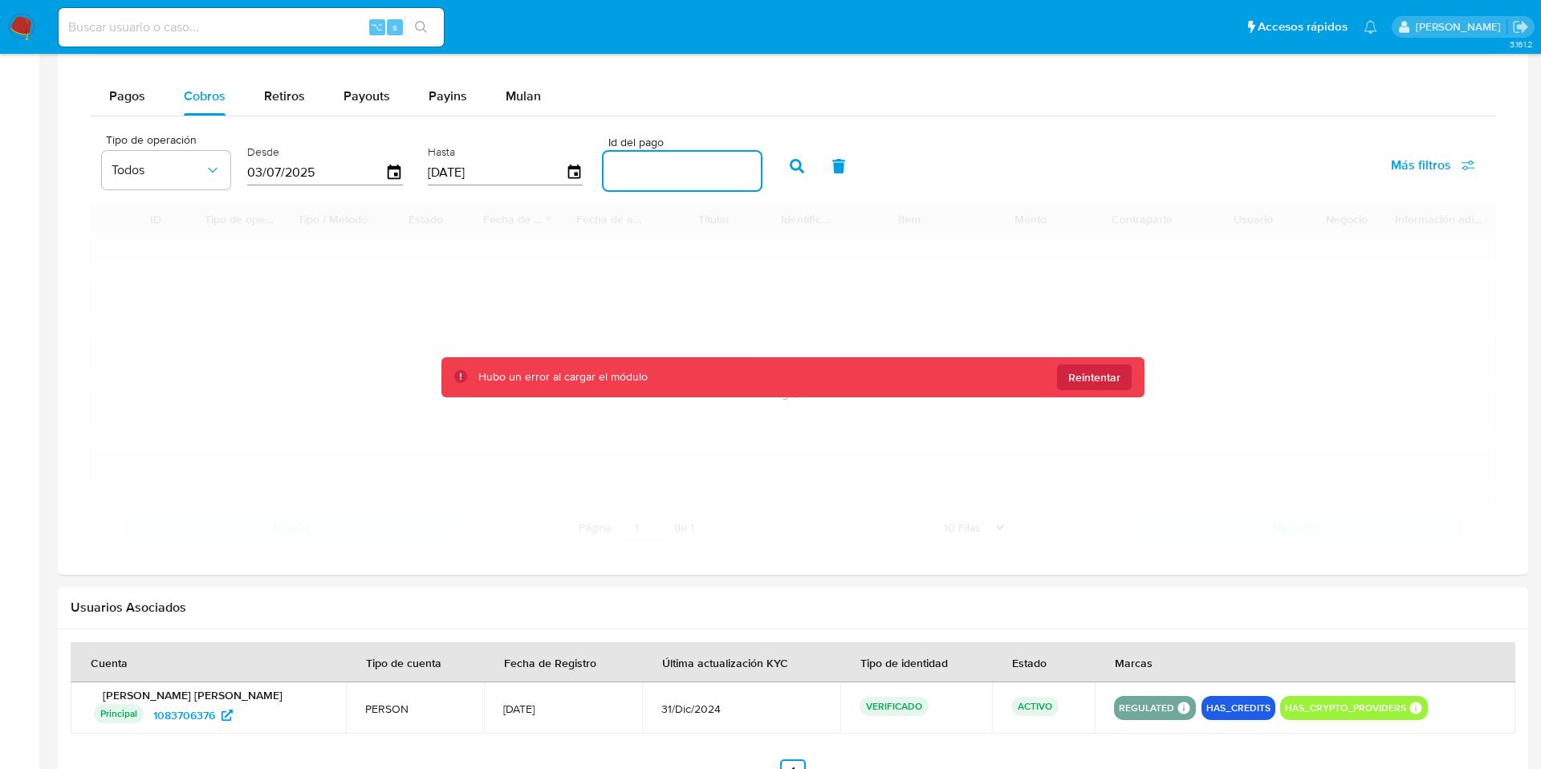
paste input "123505797357"
type input "123505797357"
click at [795, 165] on button "button" at bounding box center [797, 166] width 42 height 39
click at [126, 89] on span "Pagos" at bounding box center [127, 96] width 36 height 18
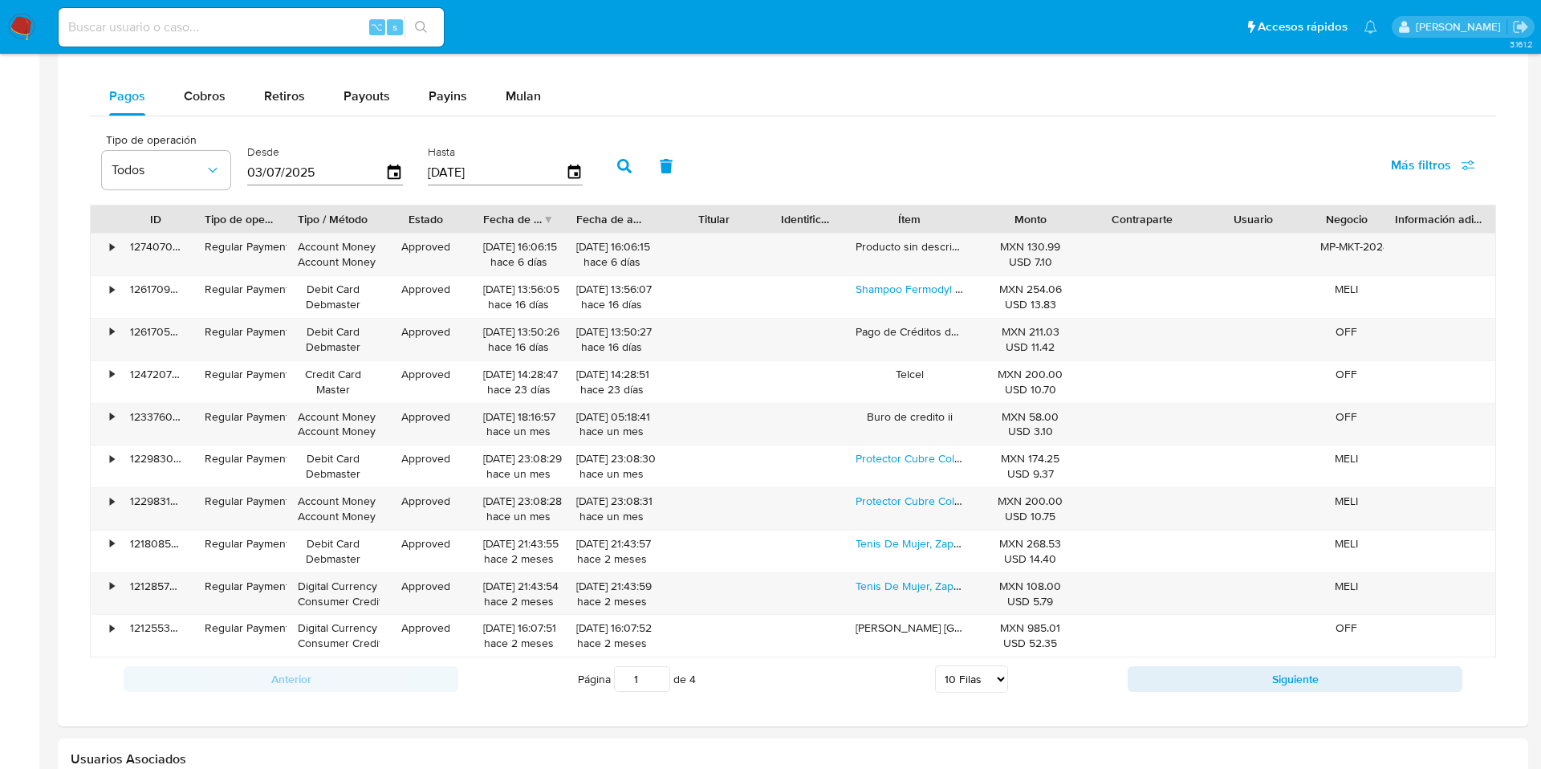
click at [154, 16] on div "⌥ s" at bounding box center [251, 27] width 385 height 39
click at [154, 17] on input at bounding box center [251, 27] width 385 height 21
paste input "226993551"
type input "226993551"
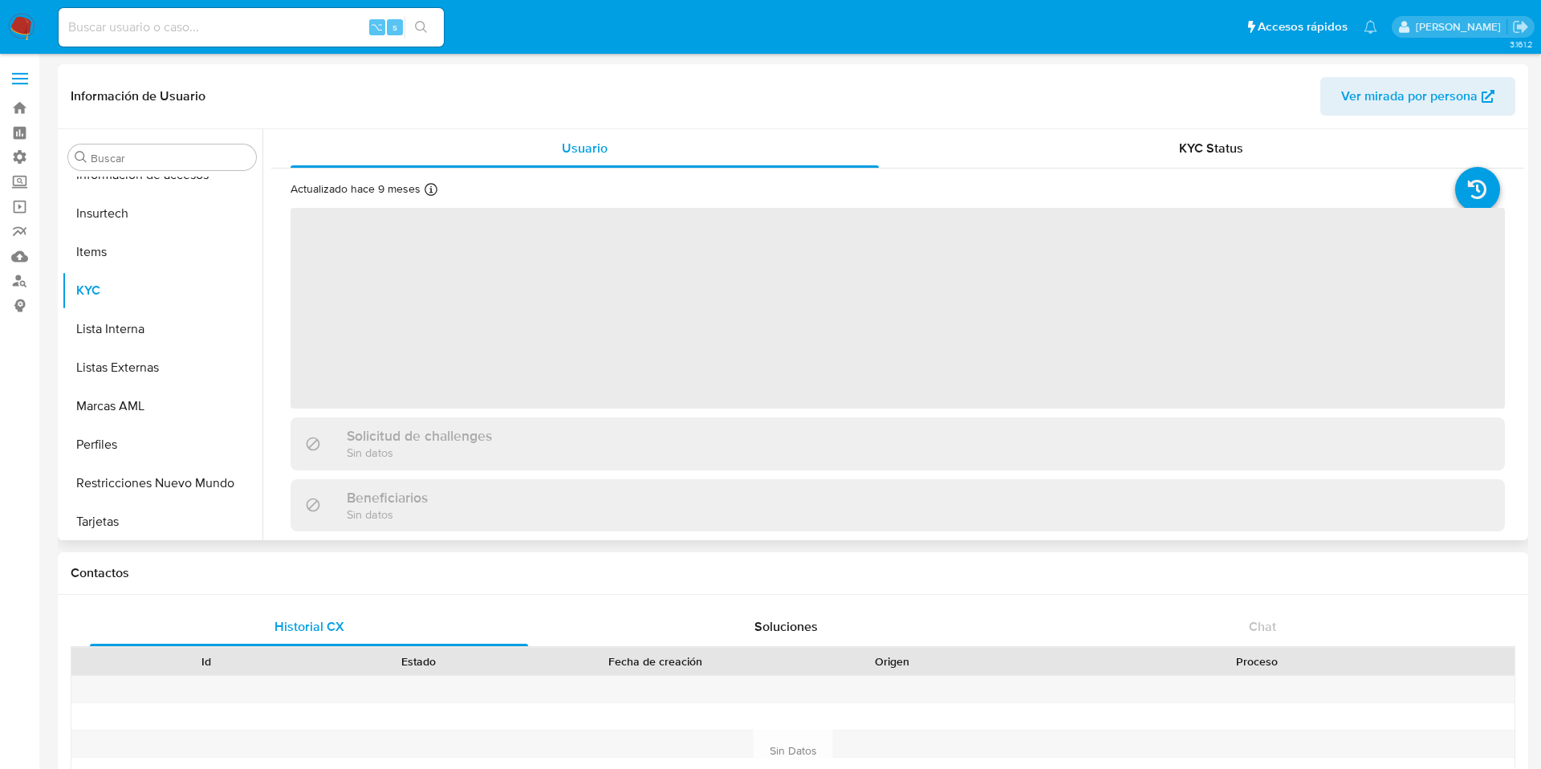
scroll to position [755, 0]
select select "10"
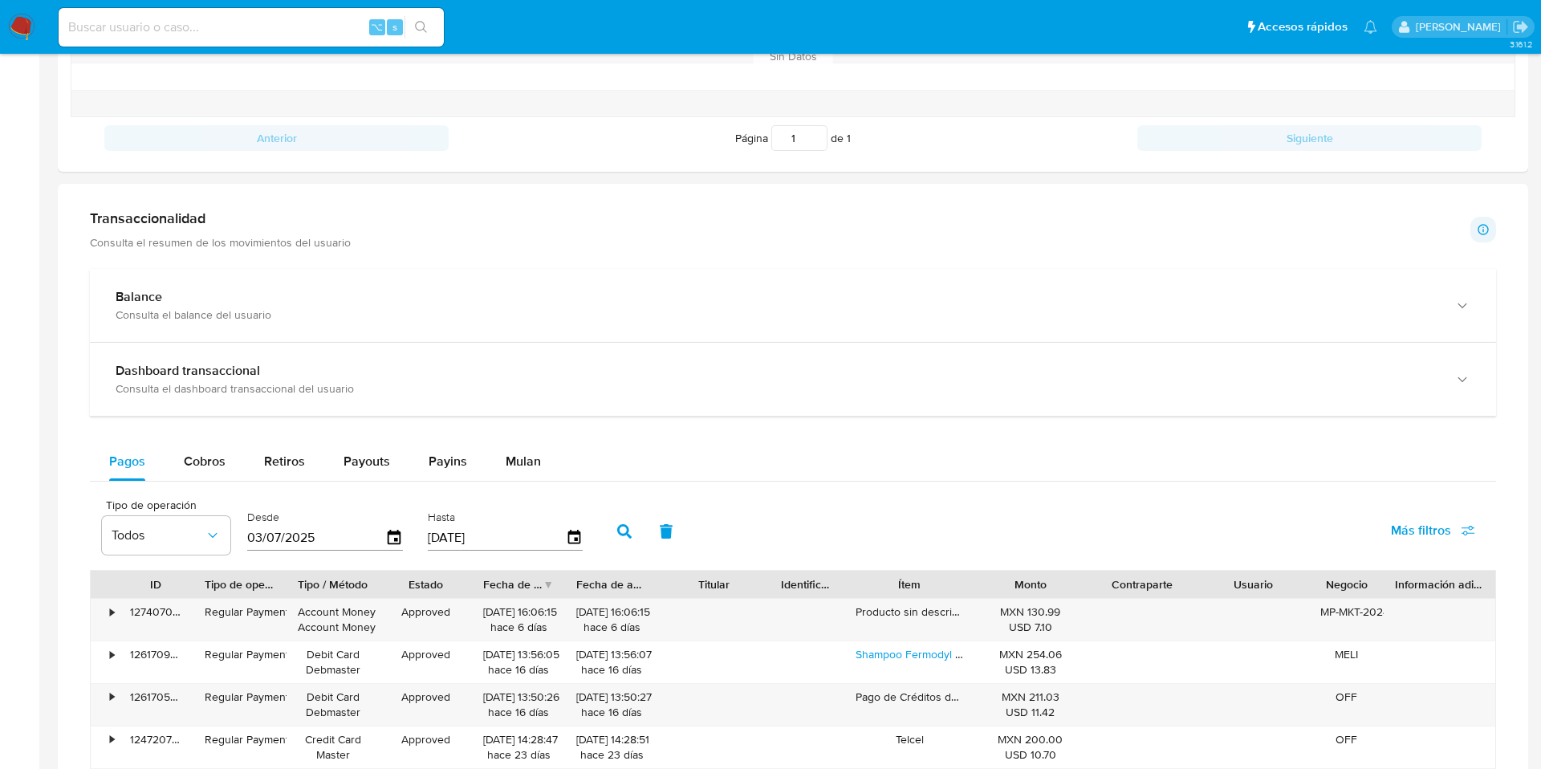
scroll to position [798, 0]
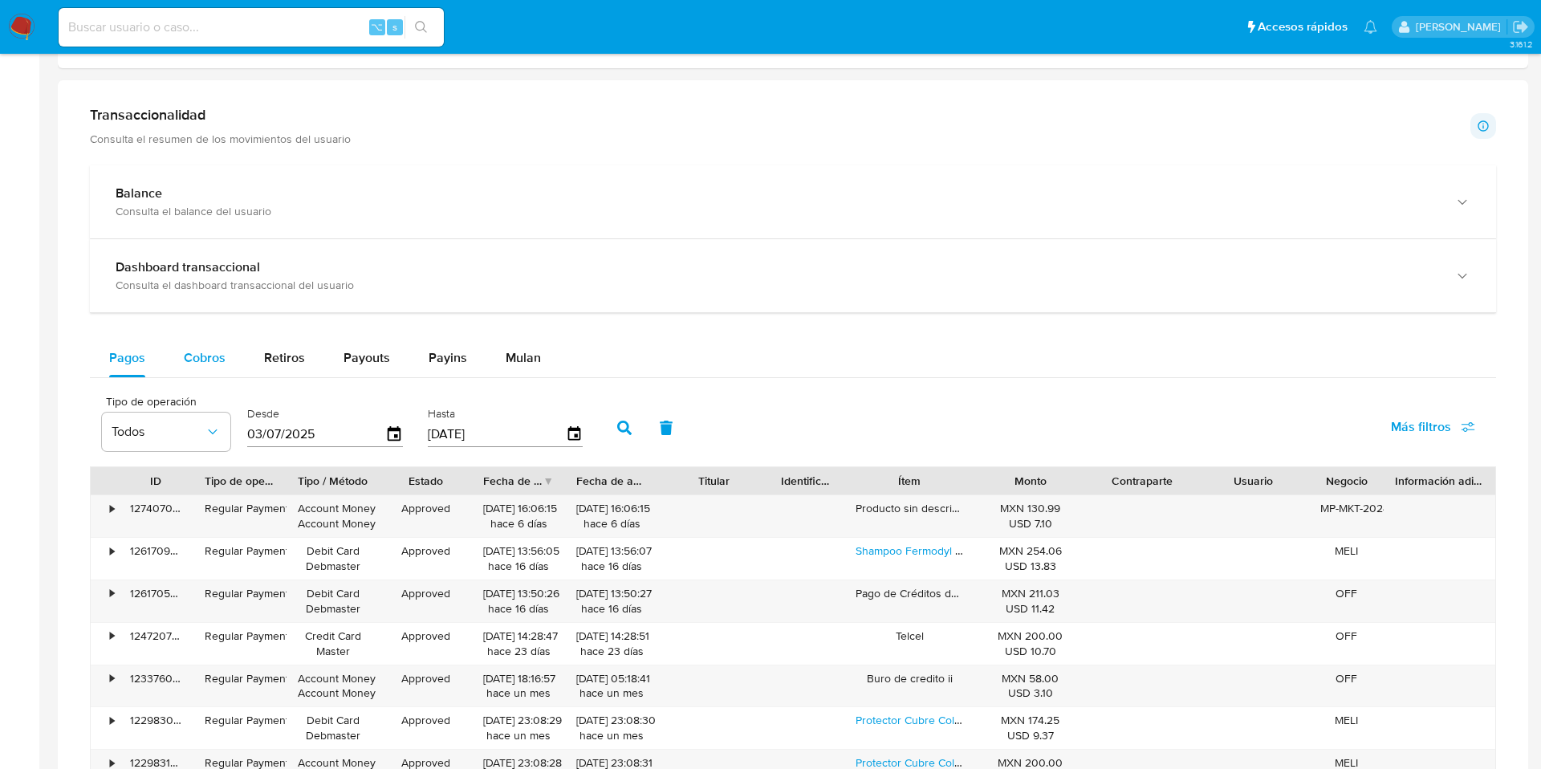
click at [205, 353] on span "Cobros" at bounding box center [205, 357] width 42 height 18
select select "10"
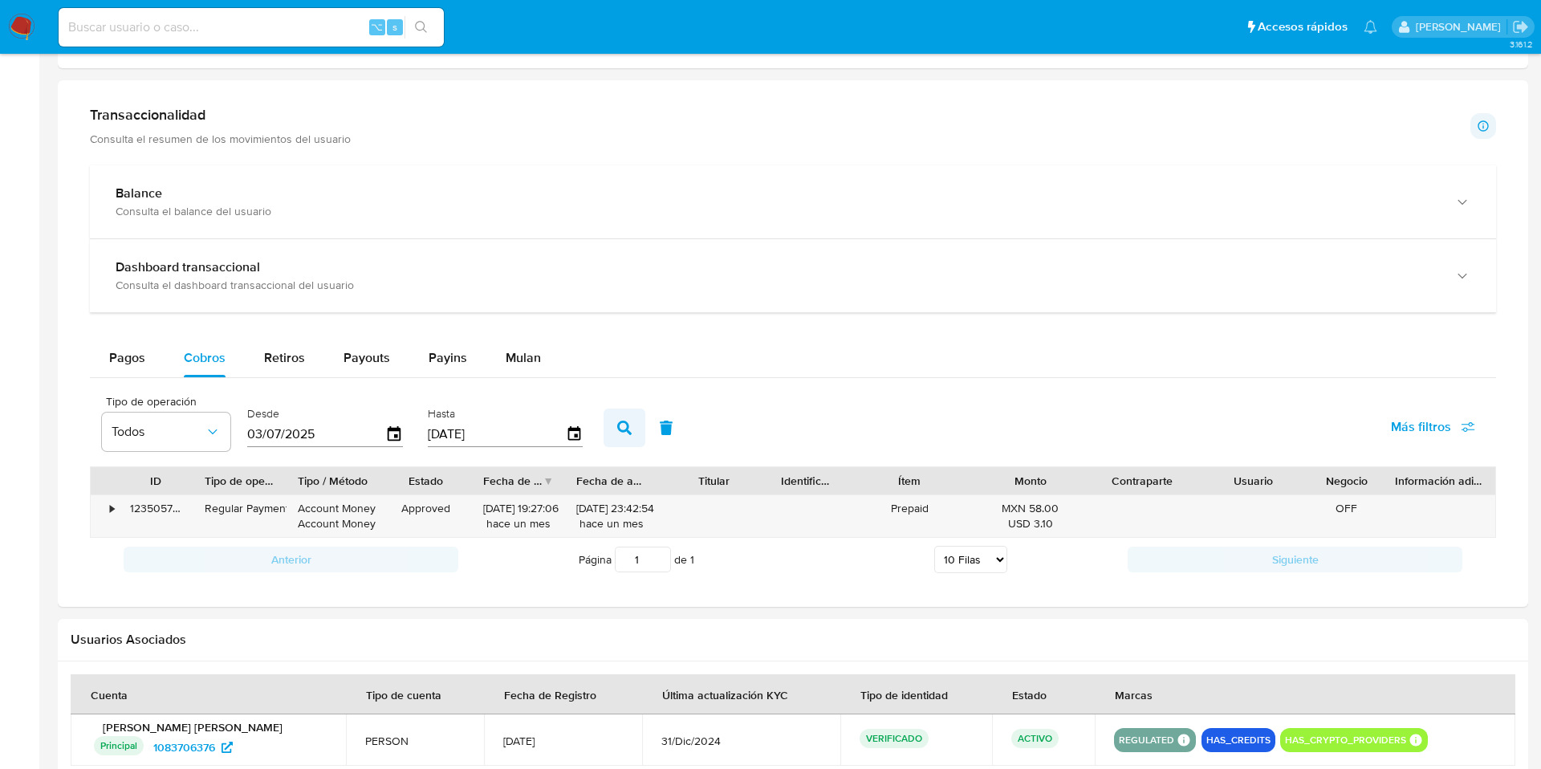
click at [624, 435] on icon "button" at bounding box center [624, 428] width 14 height 14
click at [111, 510] on div "•" at bounding box center [112, 508] width 4 height 15
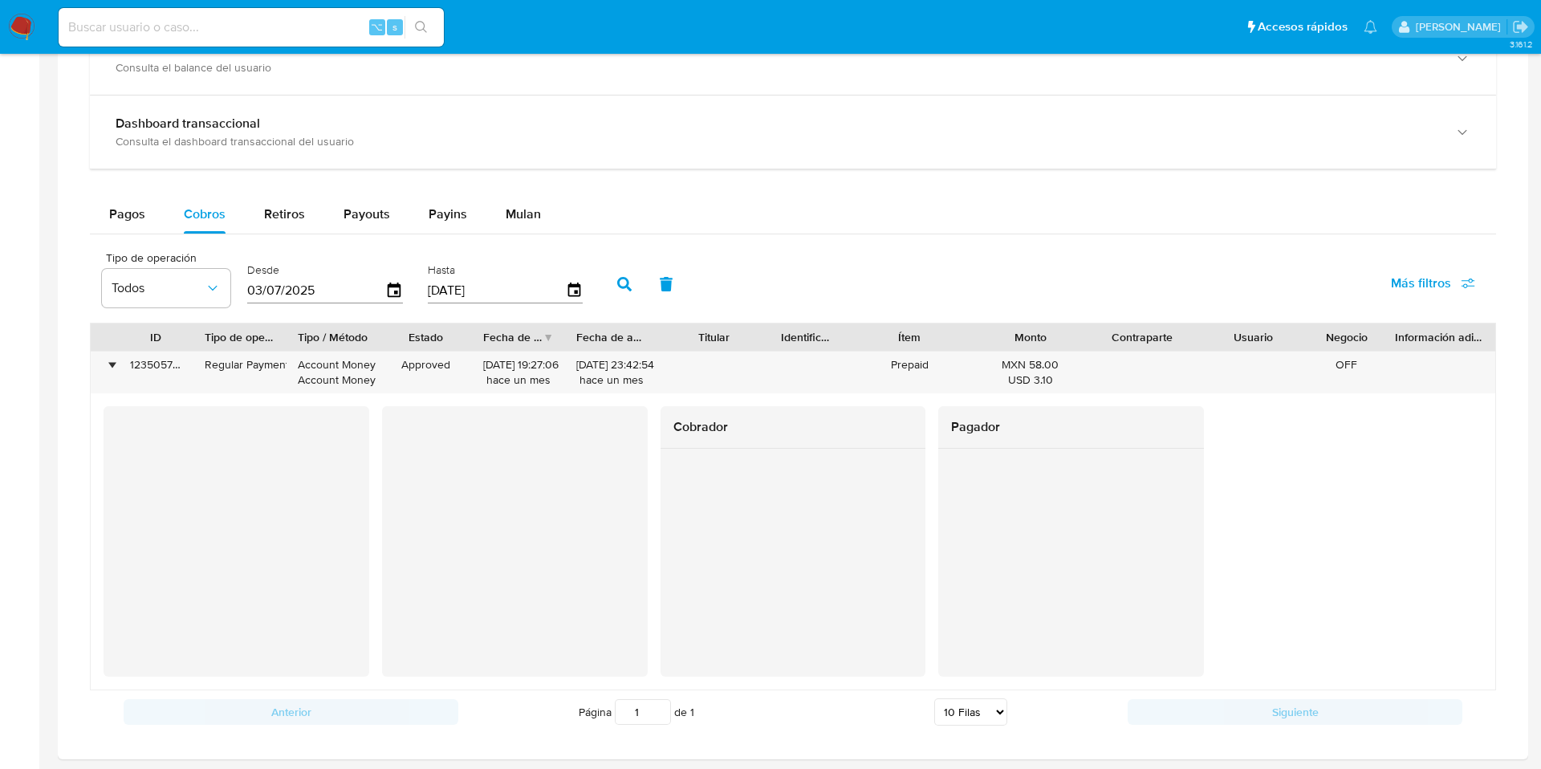
scroll to position [944, 0]
click at [223, 29] on input at bounding box center [251, 27] width 385 height 21
paste input "165487818"
type input "165487818"
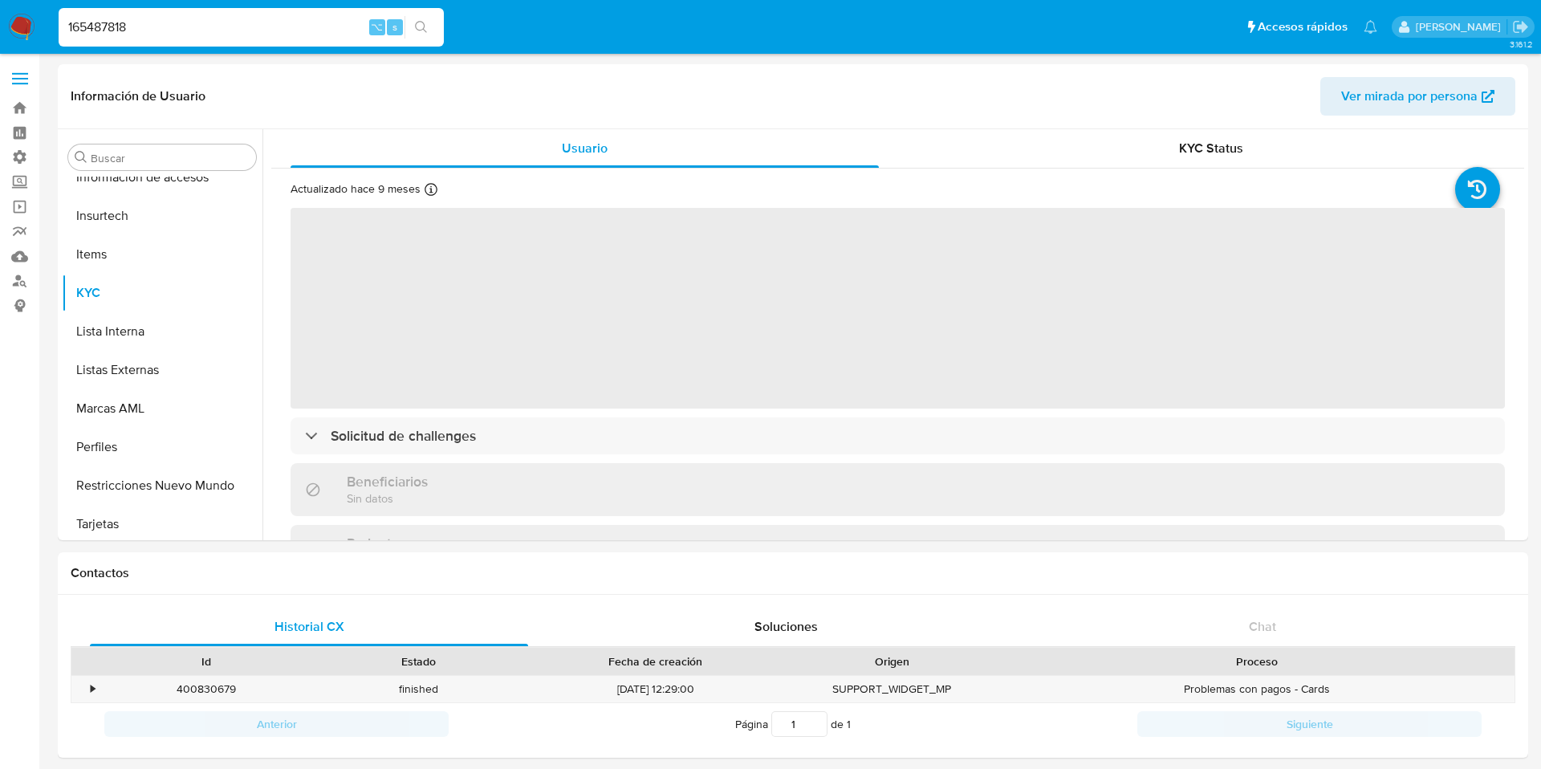
scroll to position [755, 0]
select select "10"
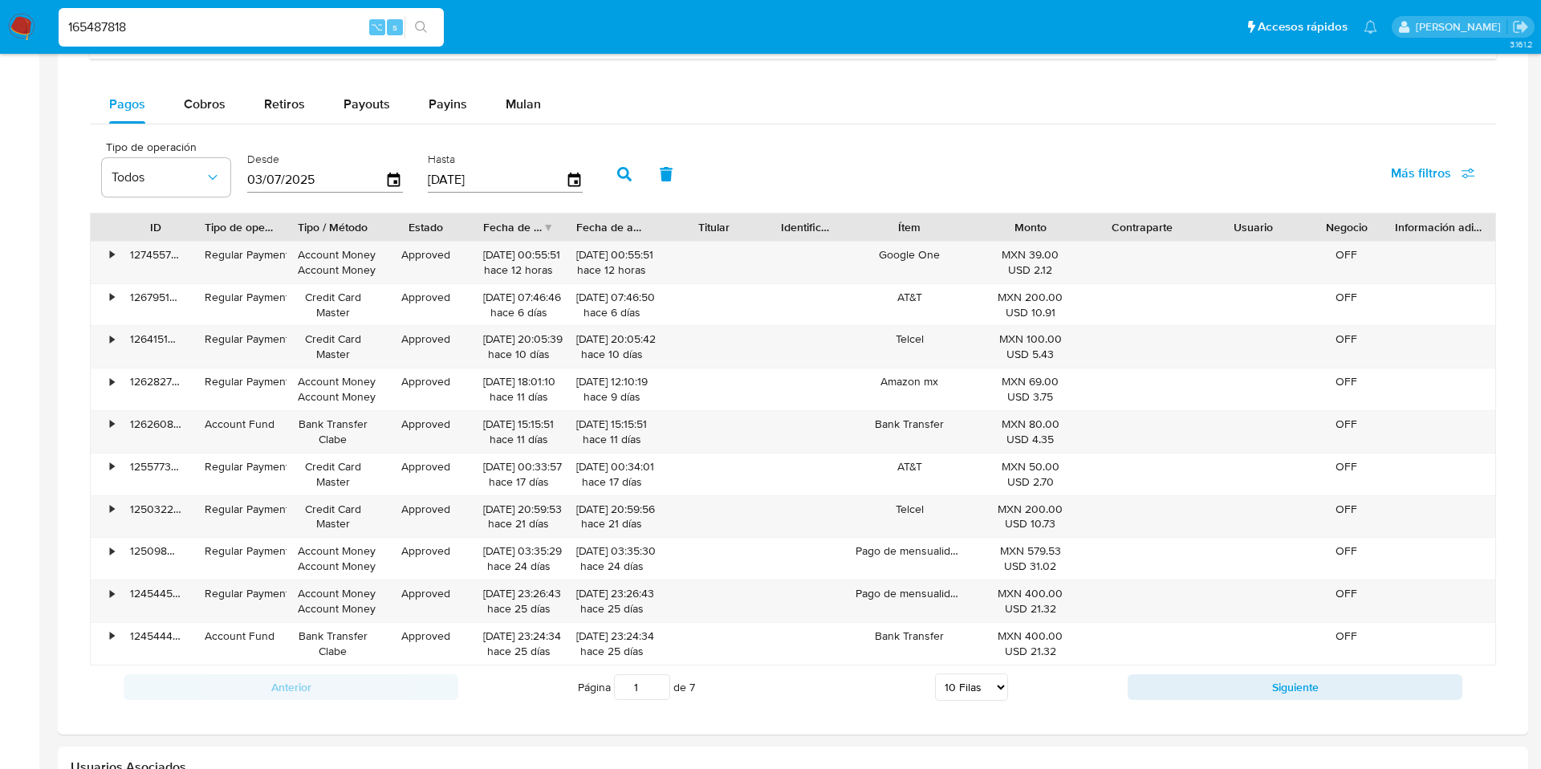
scroll to position [942, 0]
click at [207, 105] on span "Cobros" at bounding box center [205, 105] width 42 height 18
select select "10"
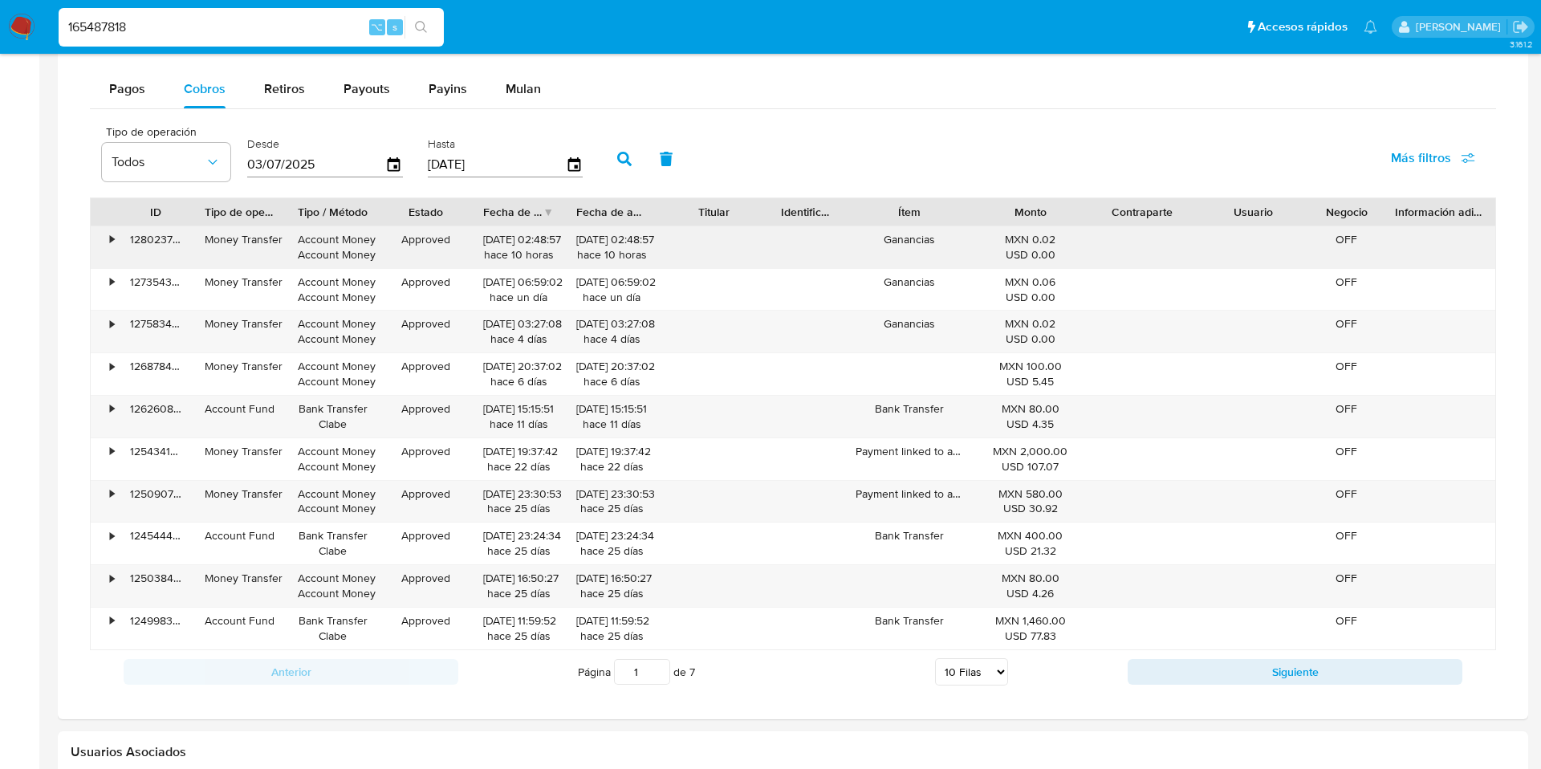
scroll to position [965, 0]
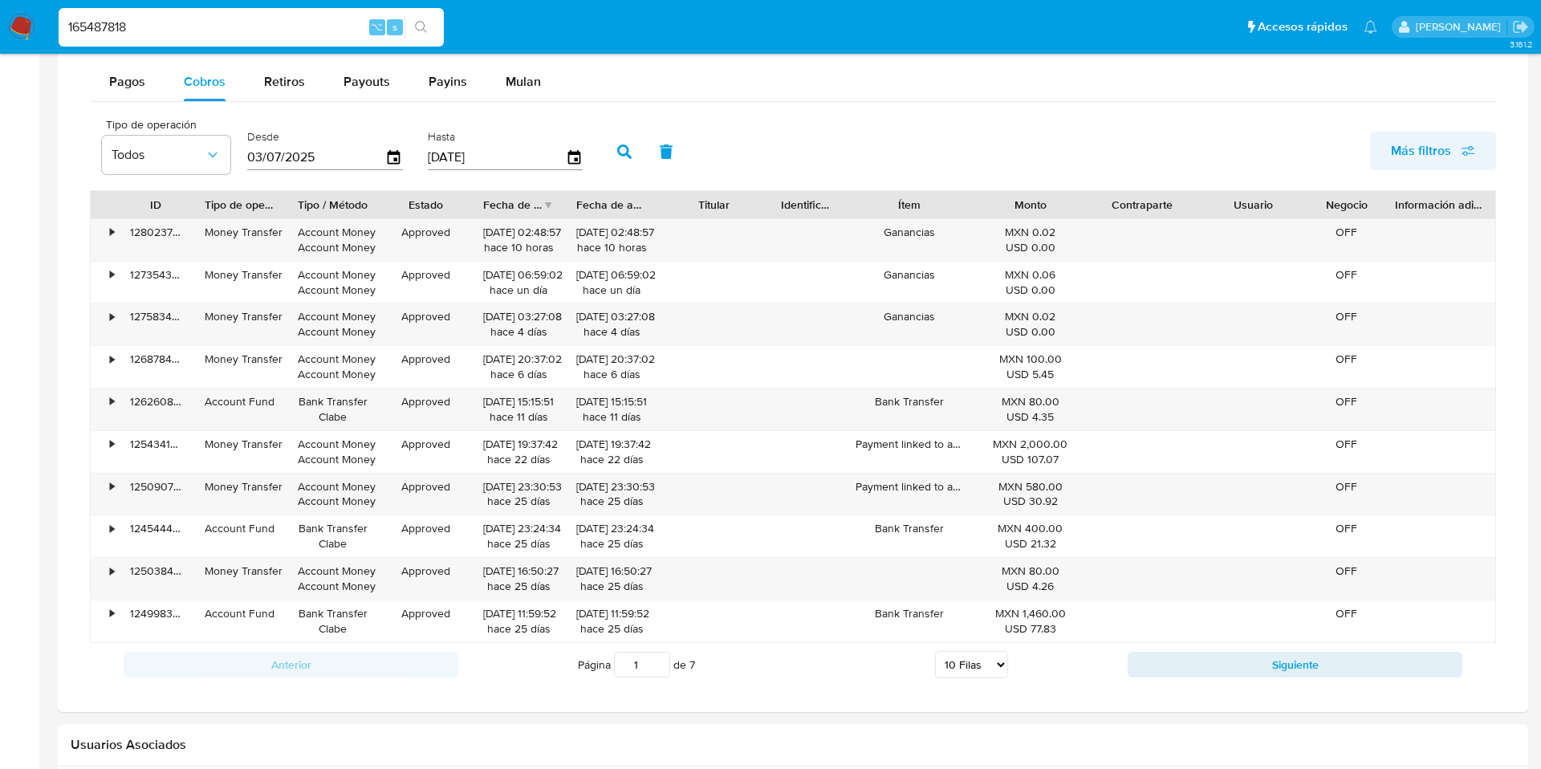
click at [1445, 151] on span "Más filtros" at bounding box center [1421, 151] width 60 height 39
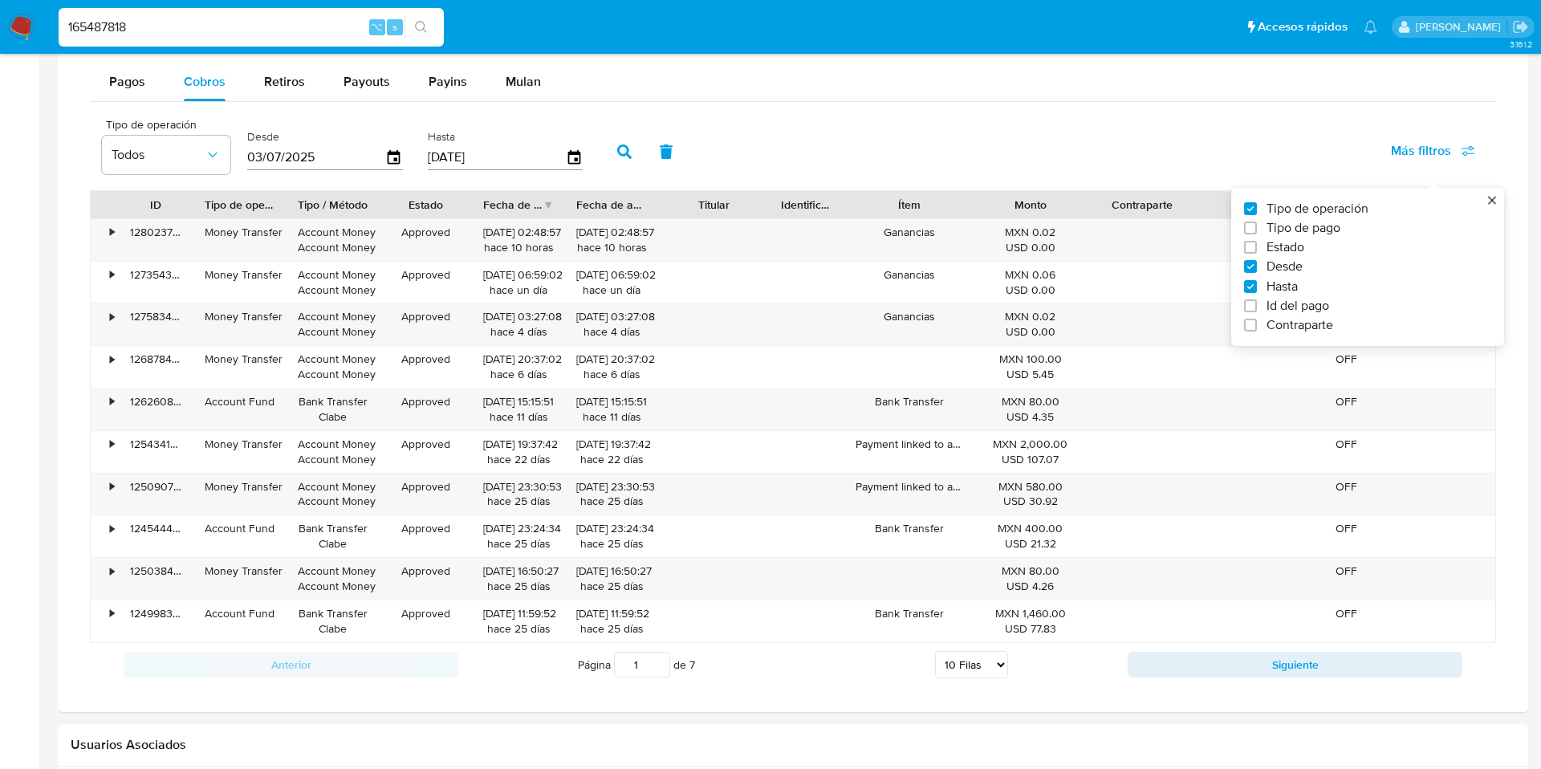
click at [1301, 311] on span "Id del pago" at bounding box center [1297, 306] width 63 height 16
click at [1257, 311] on input "Id del pago" at bounding box center [1250, 305] width 13 height 13
checkbox input "true"
click at [622, 160] on input "number" at bounding box center [682, 155] width 157 height 21
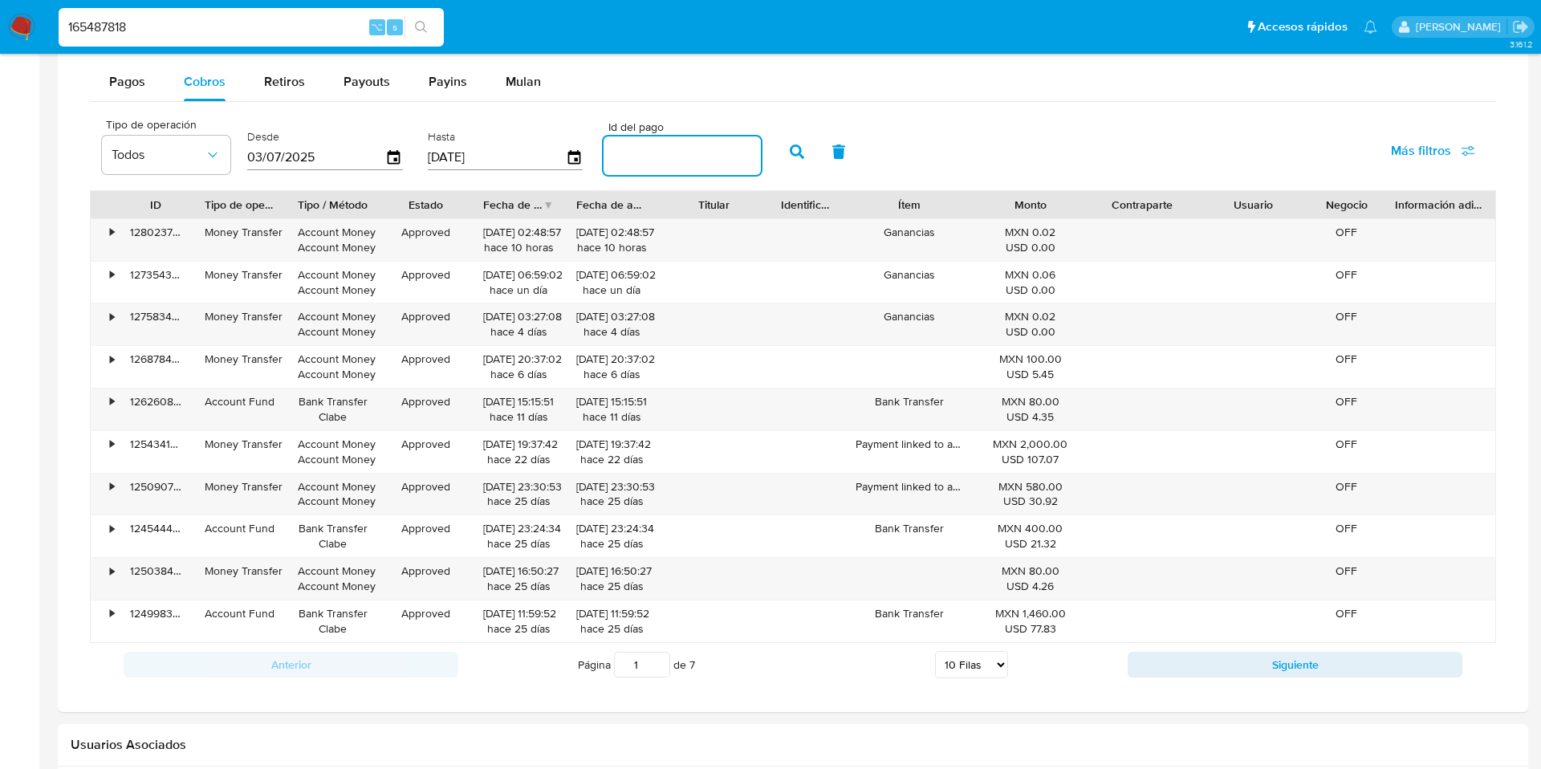
click at [622, 160] on input "number" at bounding box center [682, 155] width 157 height 21
paste input "123560793671"
type input "123560793671"
click at [776, 156] on button "button" at bounding box center [797, 151] width 42 height 39
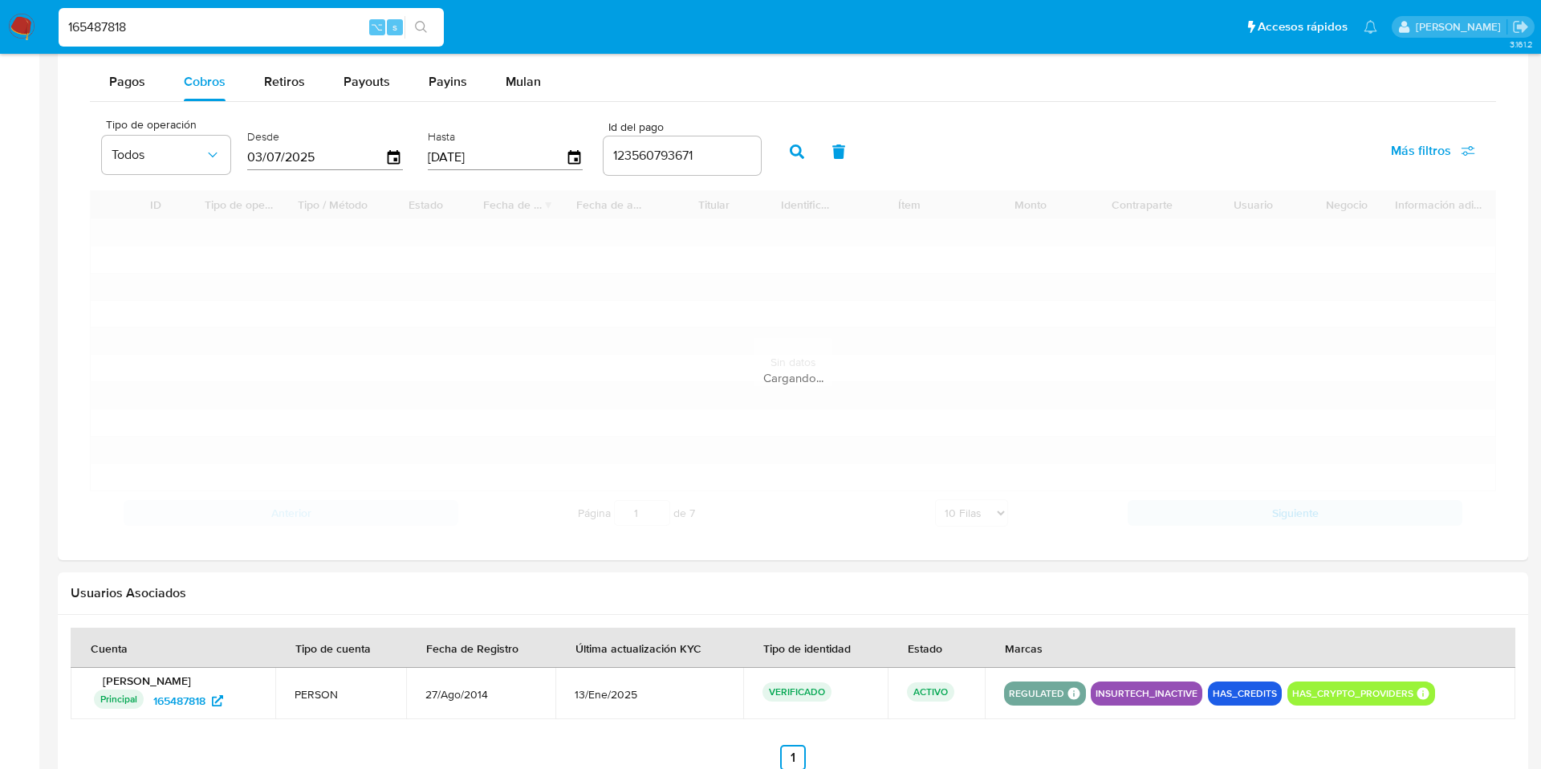
scroll to position [830, 0]
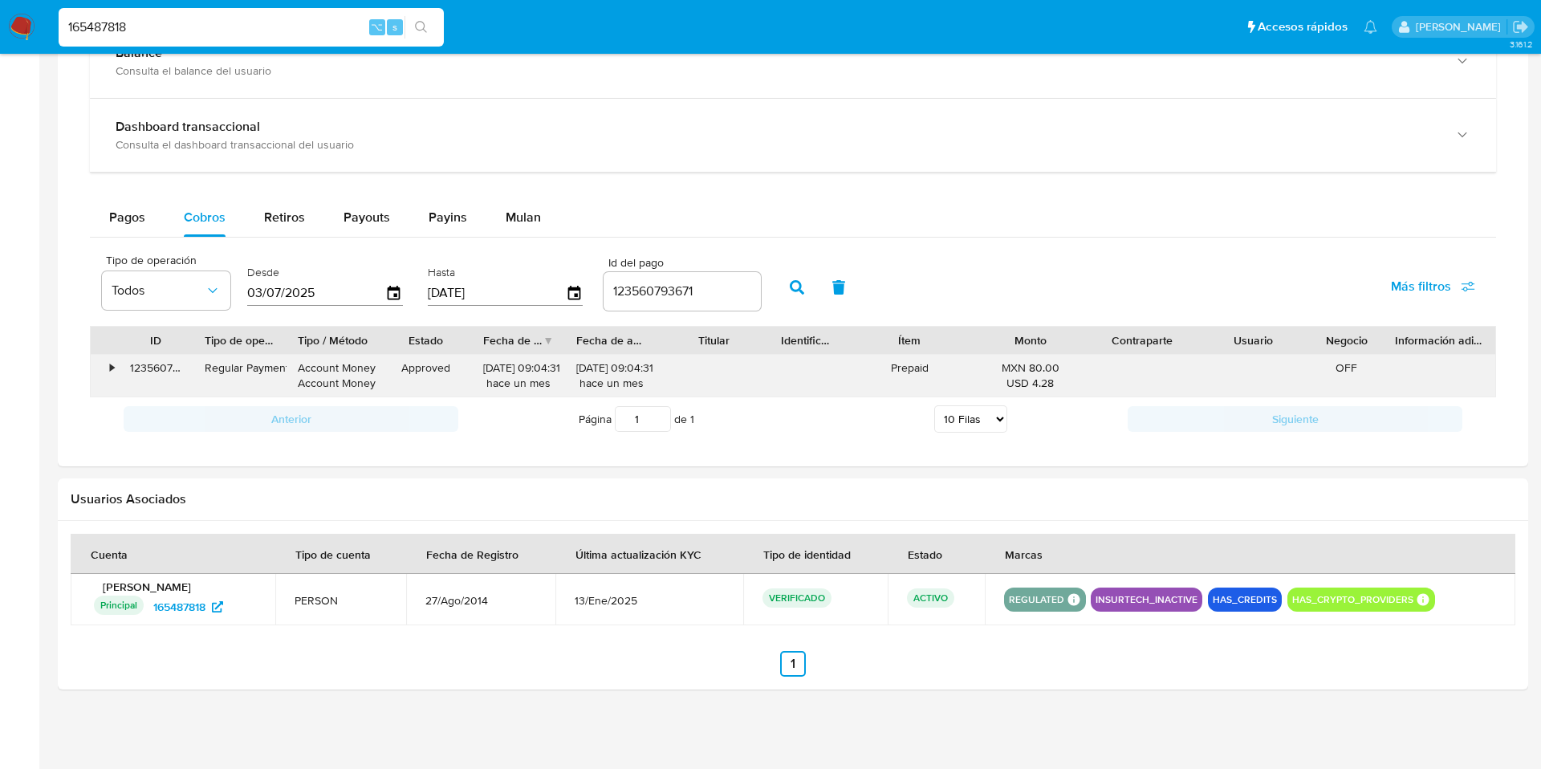
click at [105, 372] on div "•" at bounding box center [105, 376] width 28 height 42
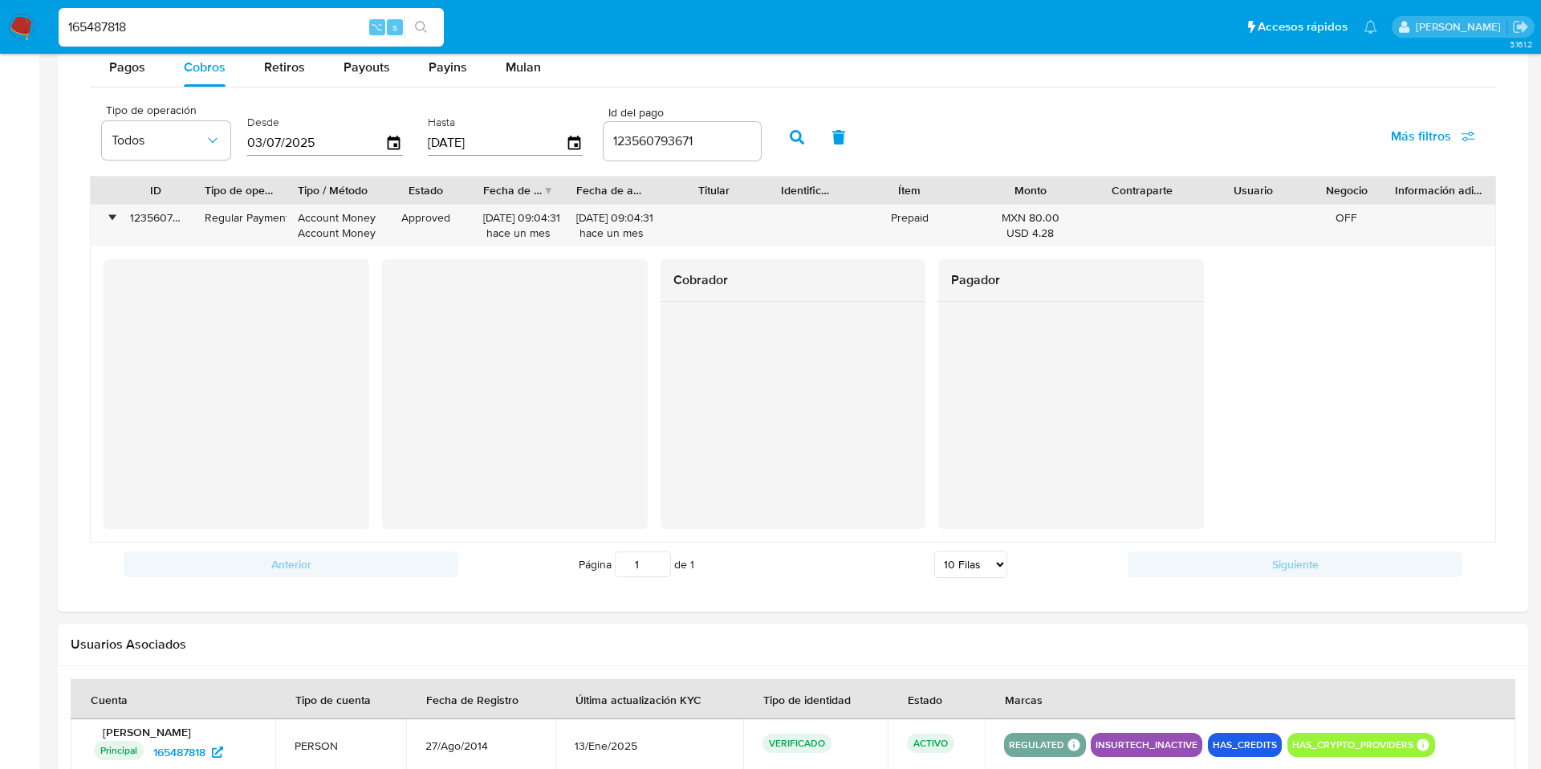
scroll to position [979, 0]
drag, startPoint x: 144, startPoint y: 37, endPoint x: 59, endPoint y: 22, distance: 86.4
click at [60, 22] on input "165487818" at bounding box center [251, 27] width 385 height 21
paste input "2376370089"
type input "2376370089"
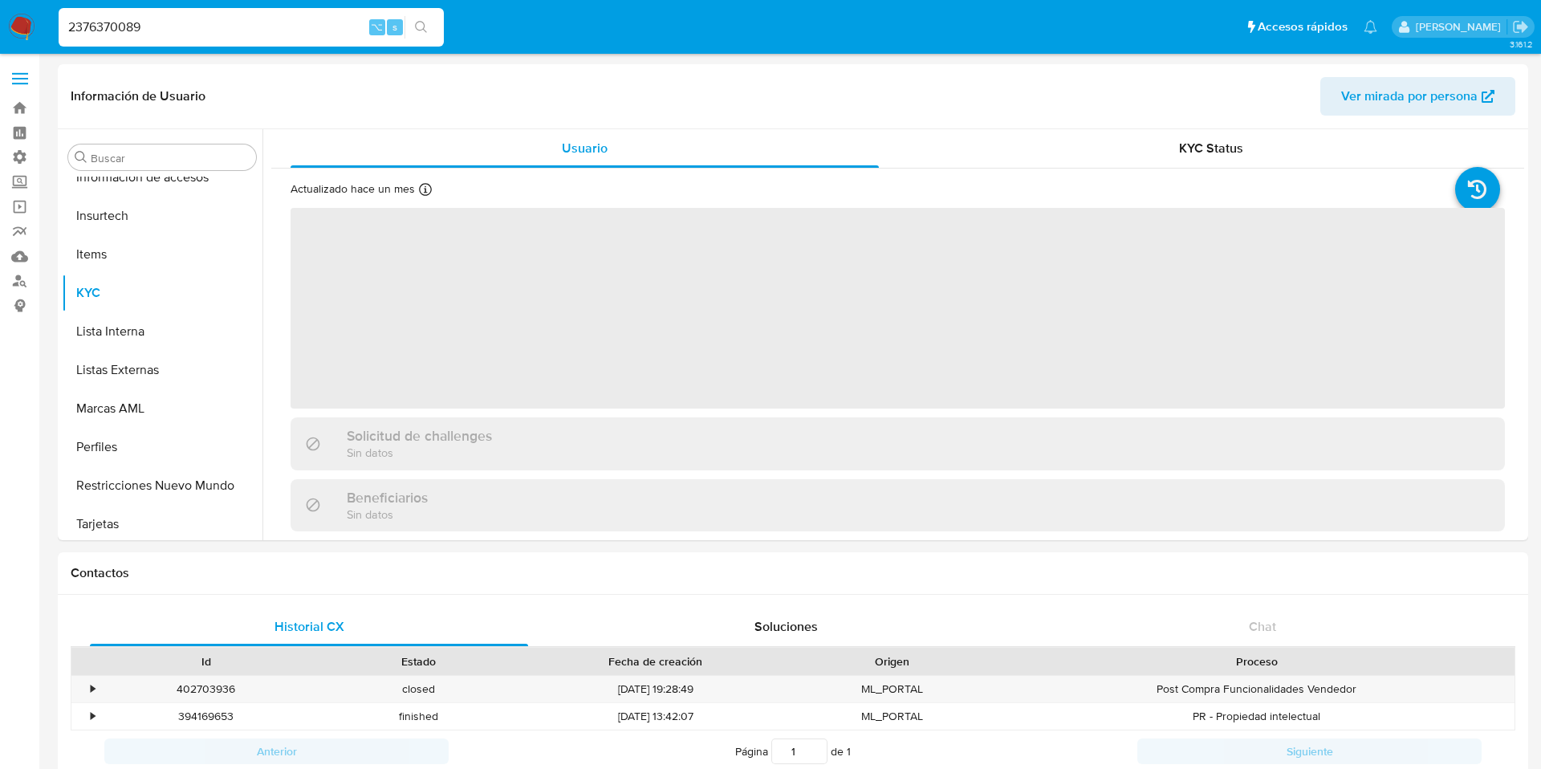
scroll to position [755, 0]
select select "10"
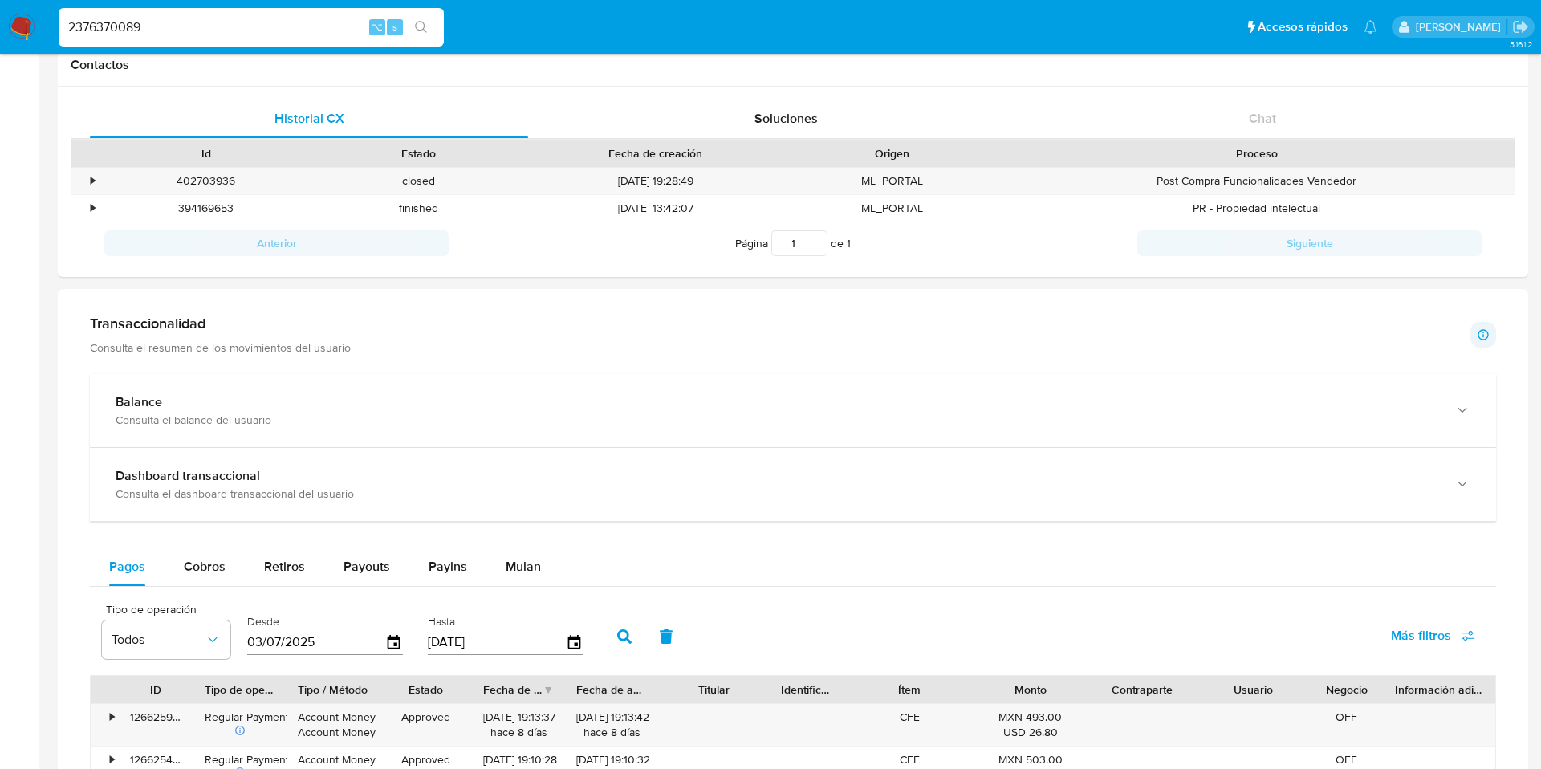
scroll to position [543, 0]
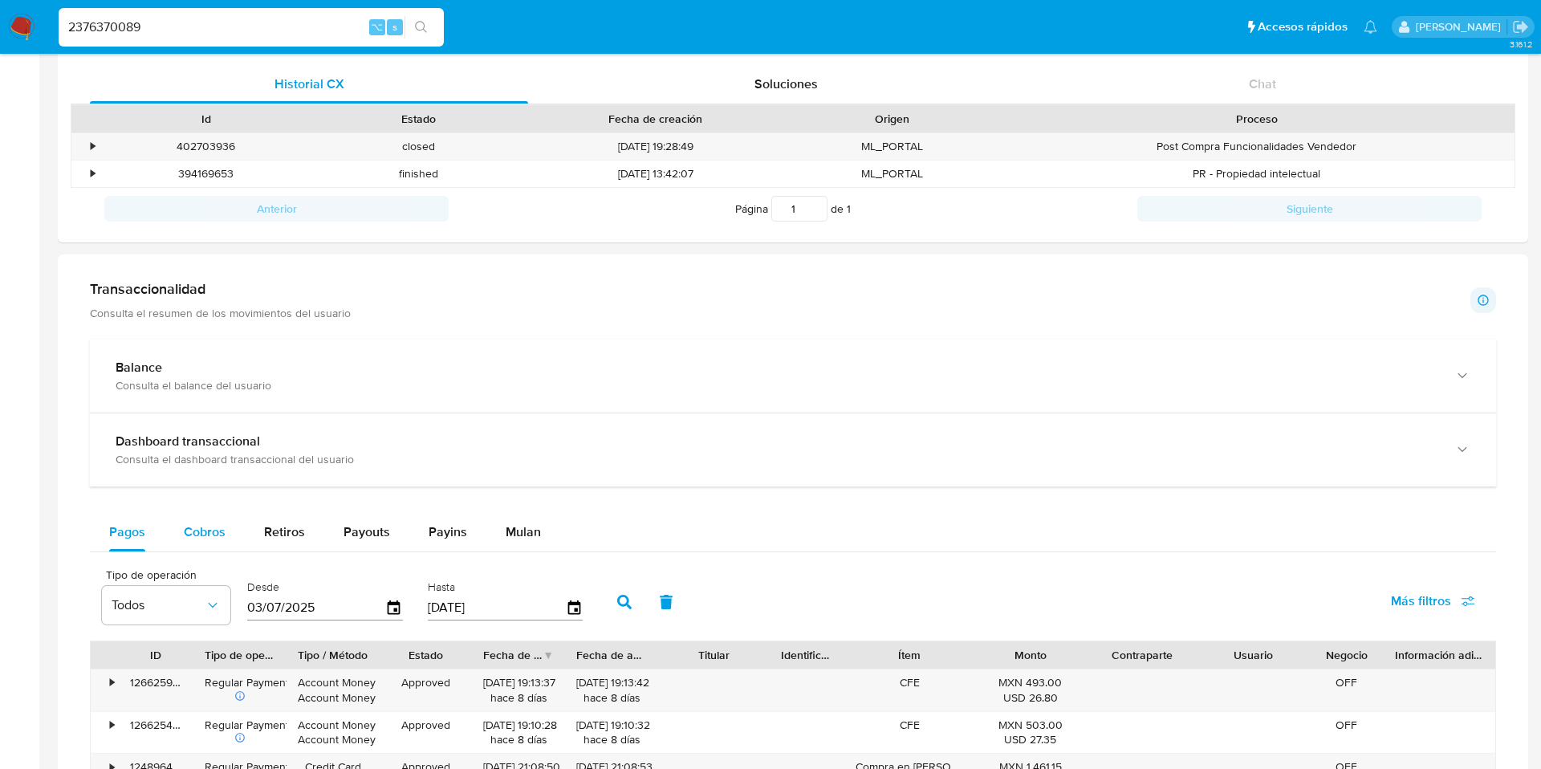
click at [186, 539] on span "Cobros" at bounding box center [205, 531] width 42 height 18
select select "10"
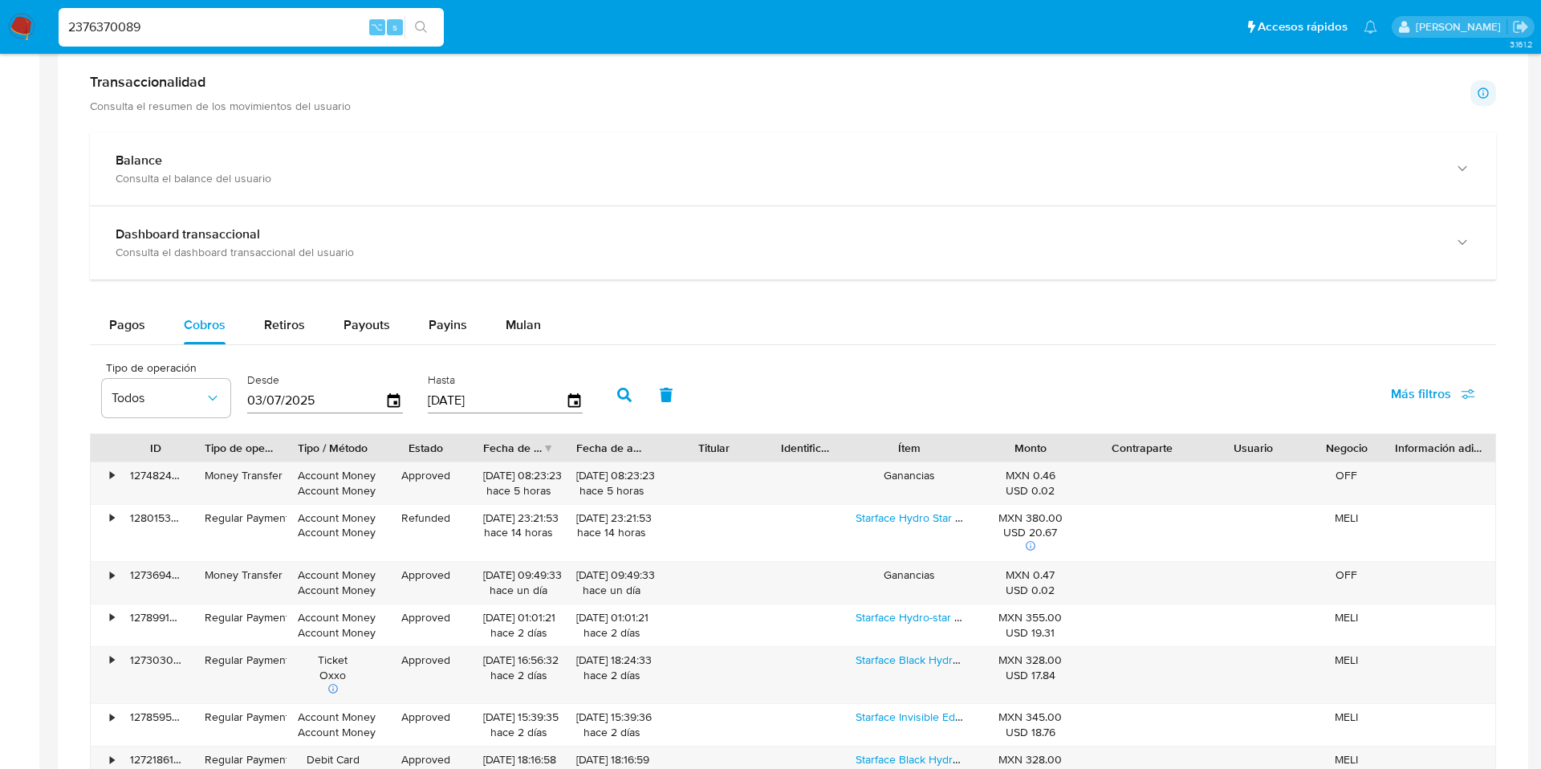
scroll to position [750, 0]
click at [1425, 393] on span "Más filtros" at bounding box center [1421, 393] width 60 height 39
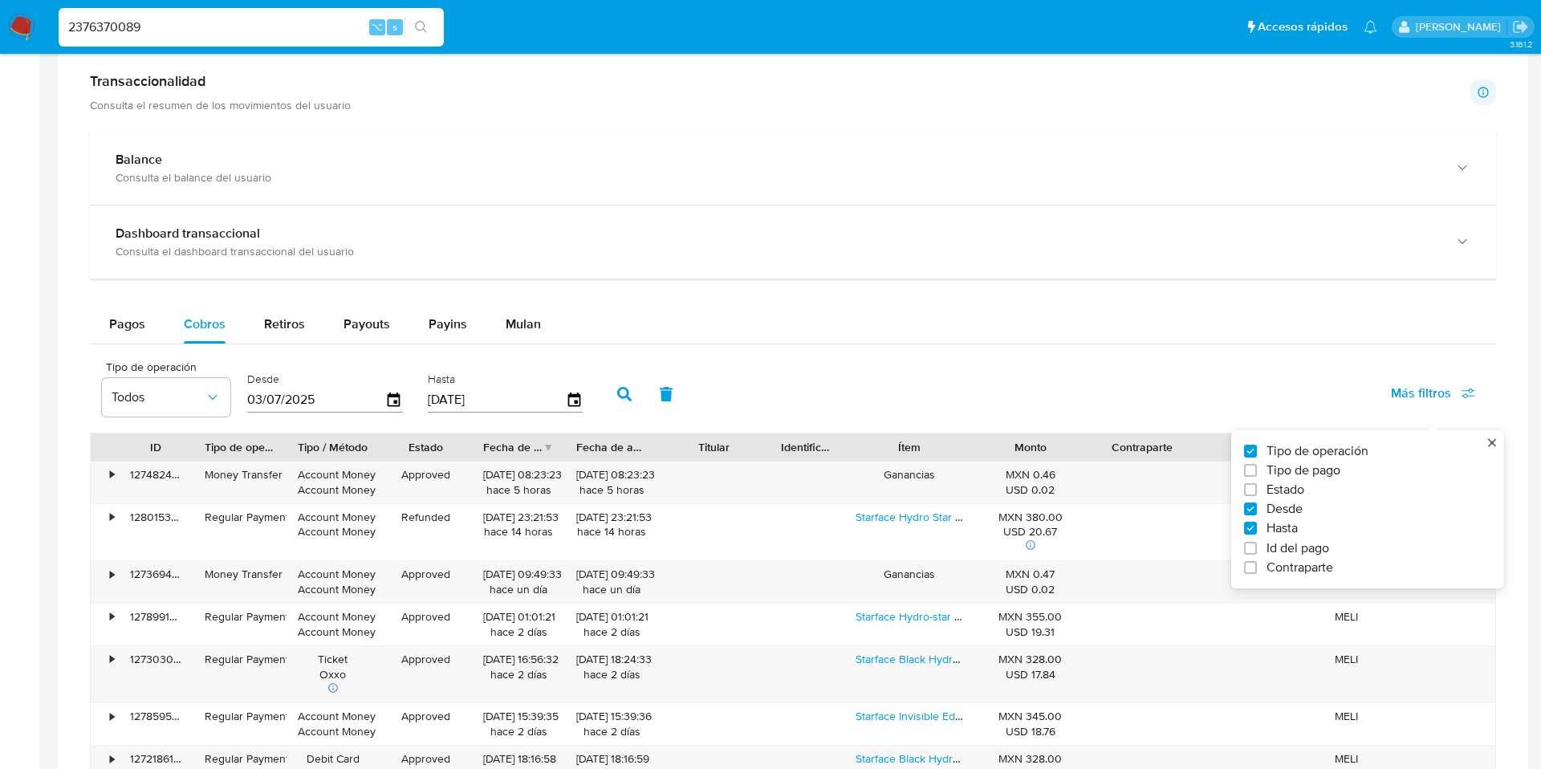
click at [1265, 545] on label "Id del pago" at bounding box center [1361, 548] width 234 height 16
click at [1257, 545] on input "Id del pago" at bounding box center [1250, 548] width 13 height 13
checkbox input "true"
click at [670, 394] on input "number" at bounding box center [682, 398] width 157 height 21
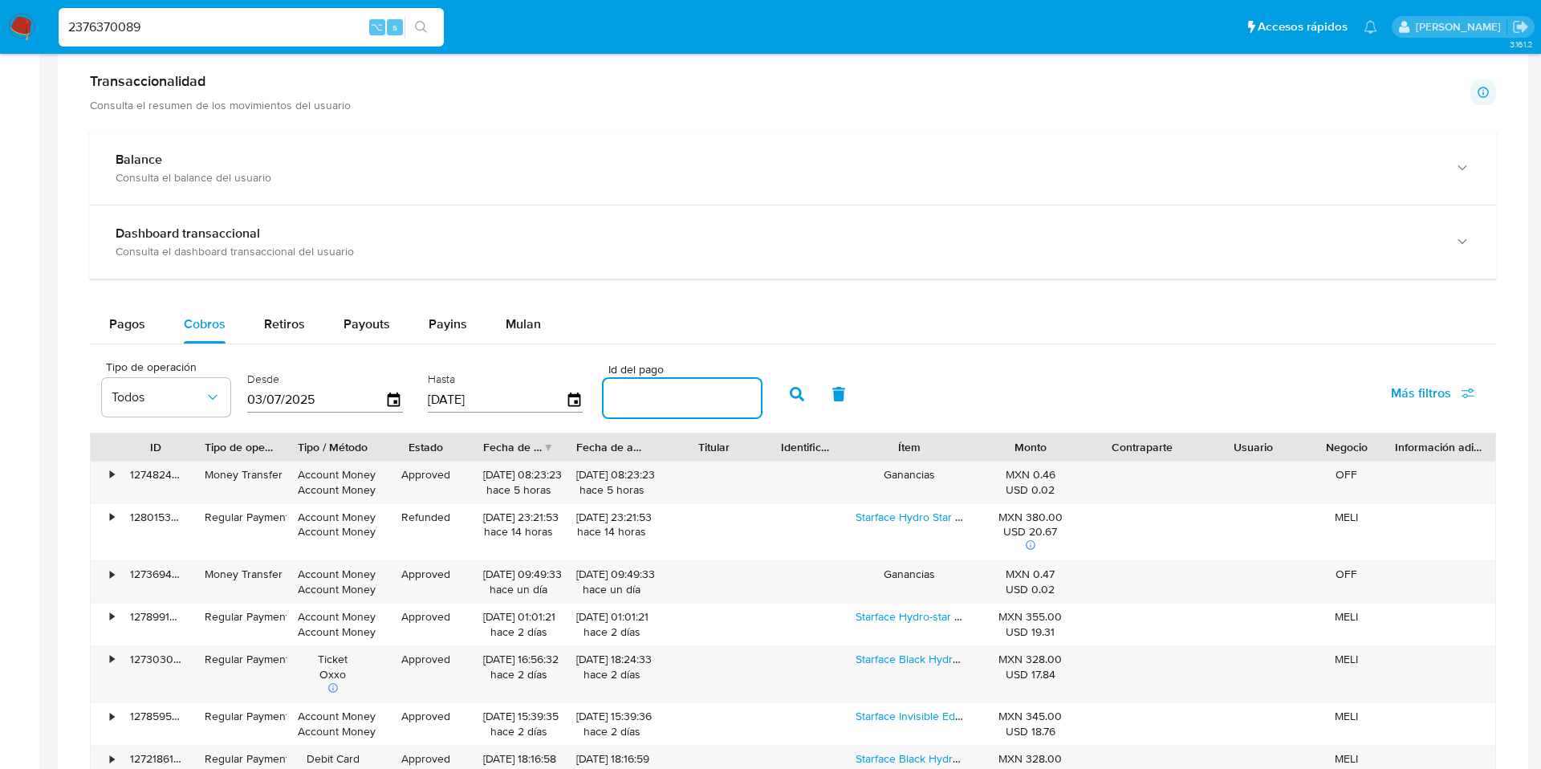
click at [668, 405] on input "number" at bounding box center [682, 398] width 157 height 21
paste input "118569178432"
type input "118569178432"
click at [791, 397] on icon "button" at bounding box center [797, 394] width 14 height 14
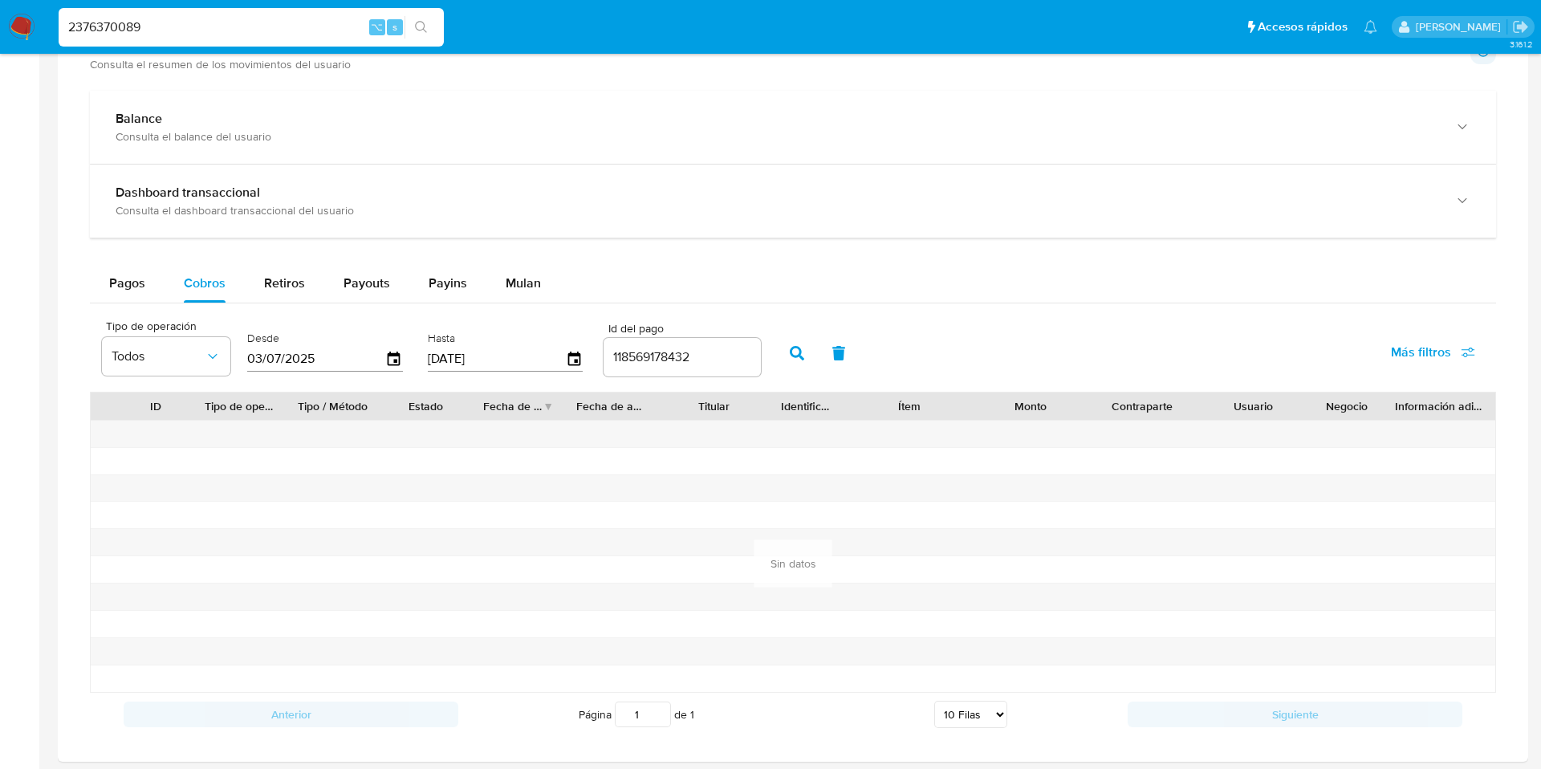
scroll to position [800, 0]
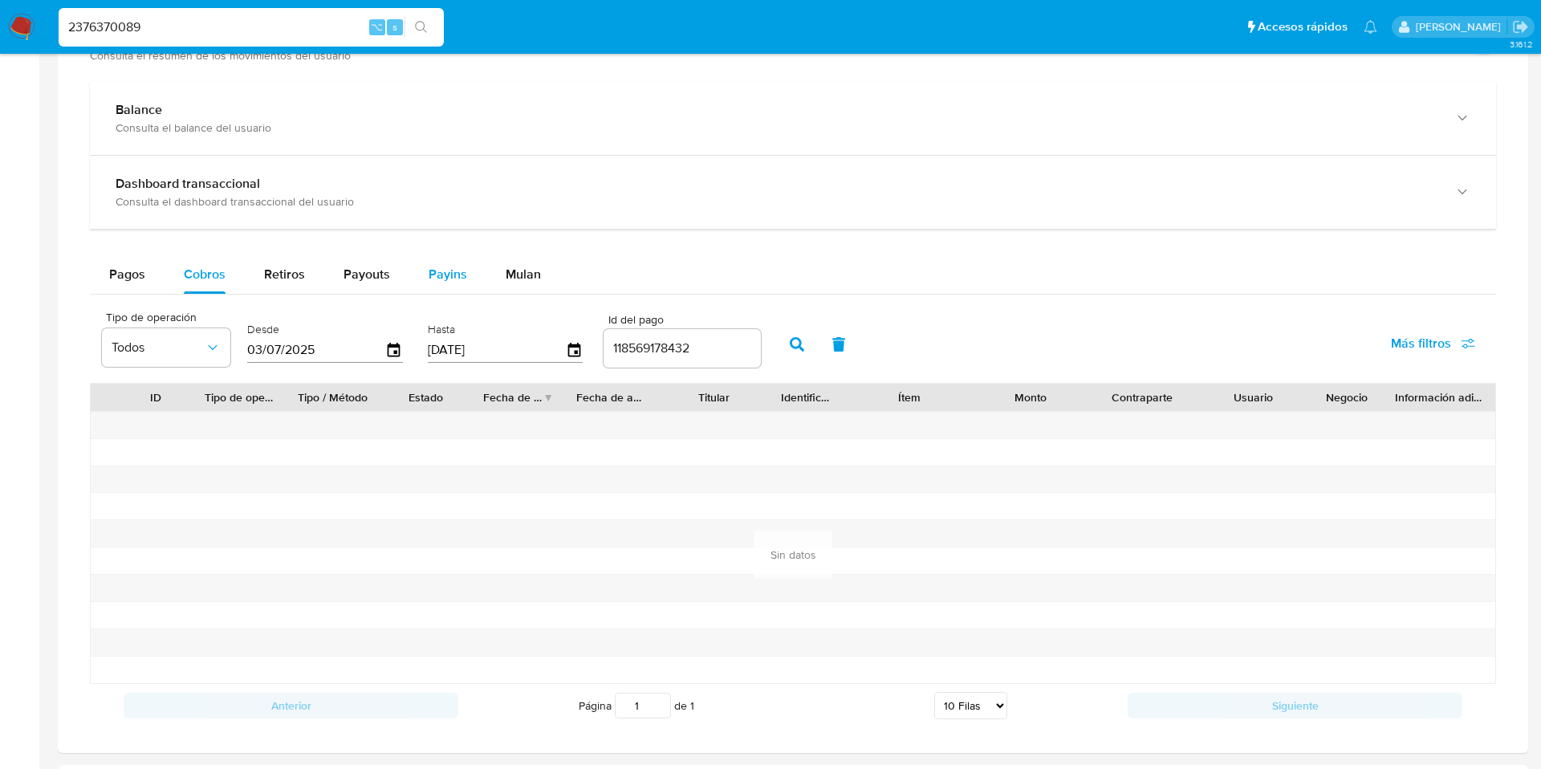
click at [443, 278] on span "Payins" at bounding box center [448, 274] width 39 height 18
select select "10"
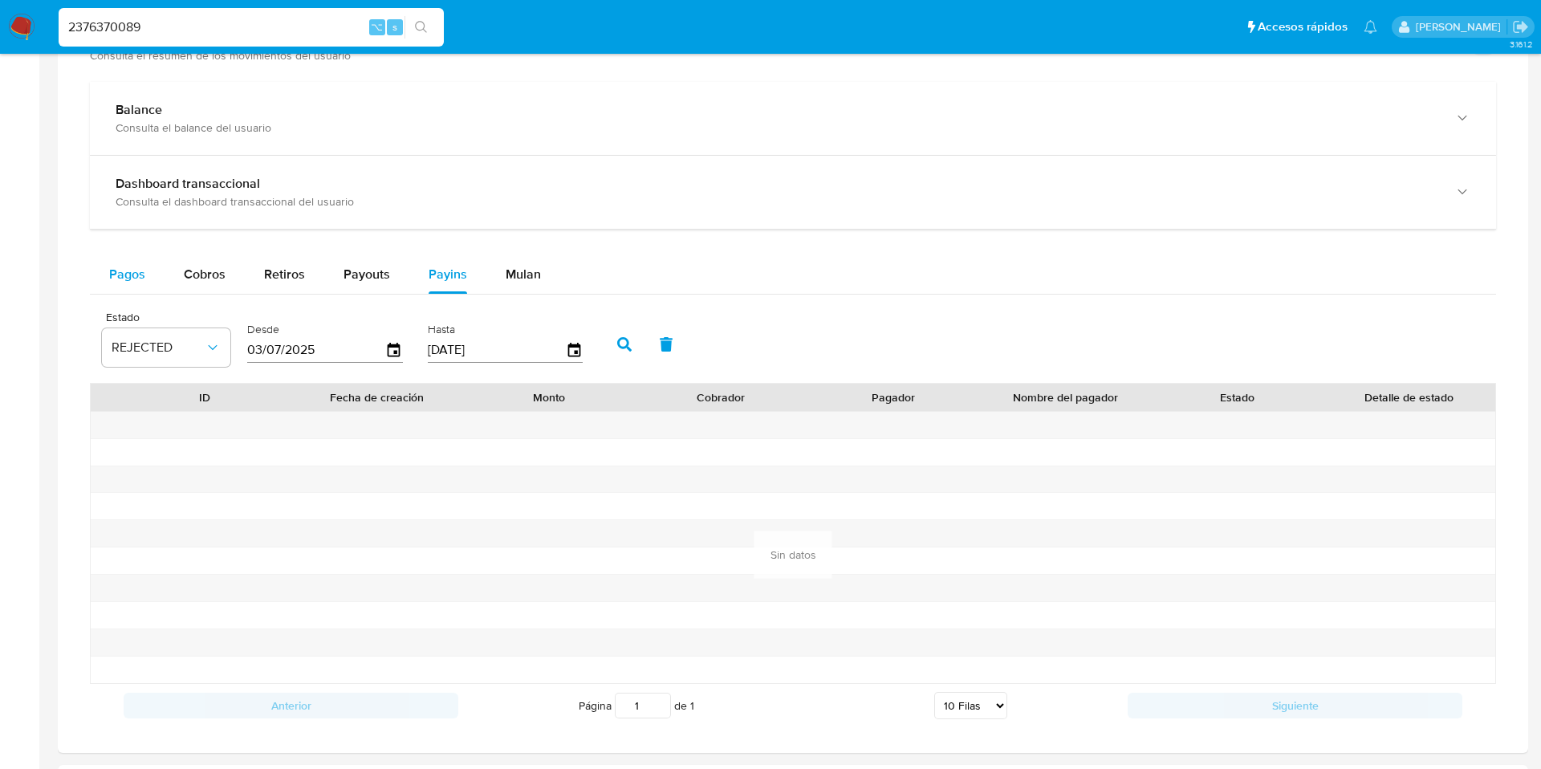
click at [140, 275] on span "Pagos" at bounding box center [127, 274] width 36 height 18
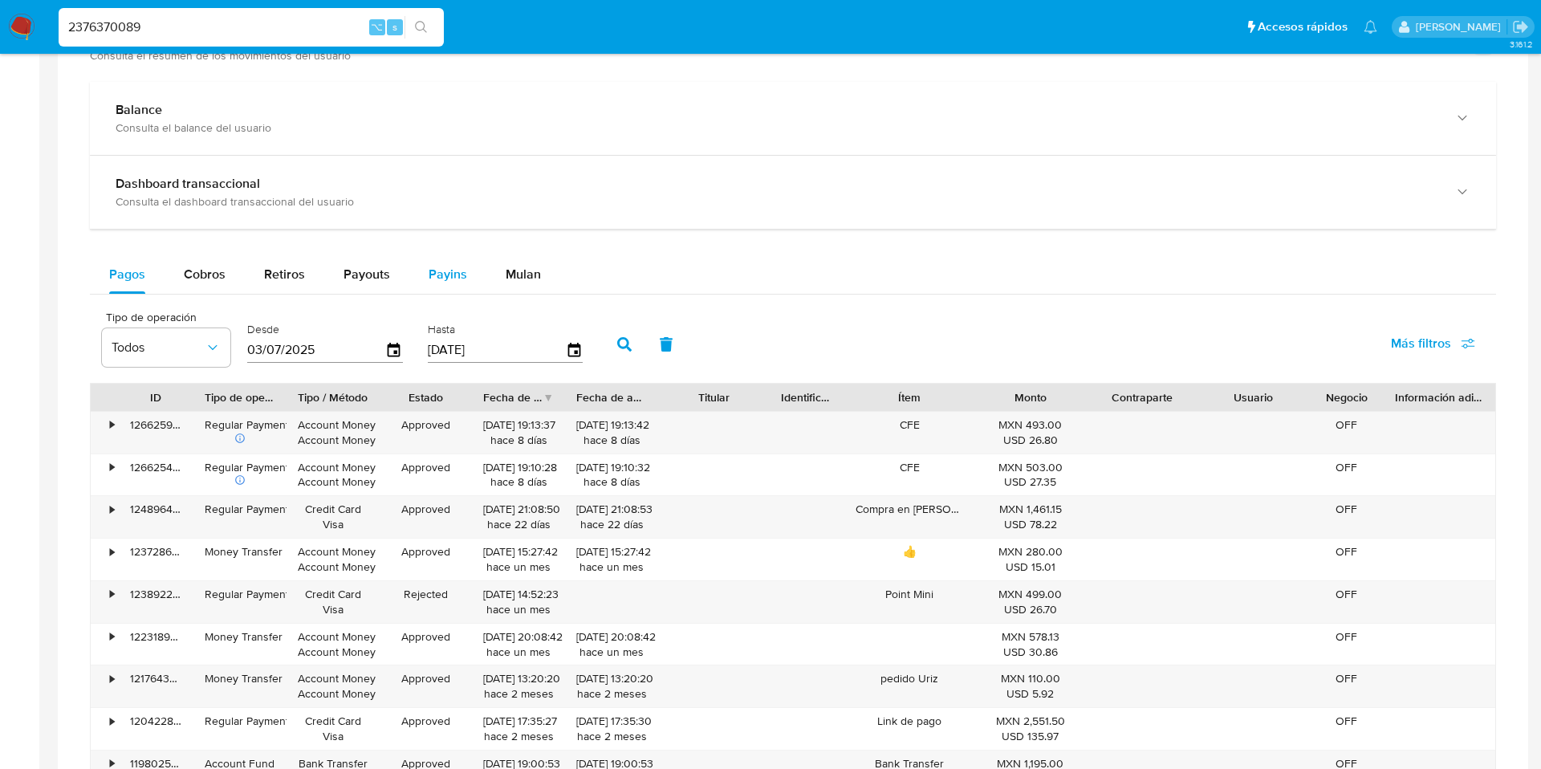
click at [437, 287] on div "Payins" at bounding box center [448, 274] width 39 height 39
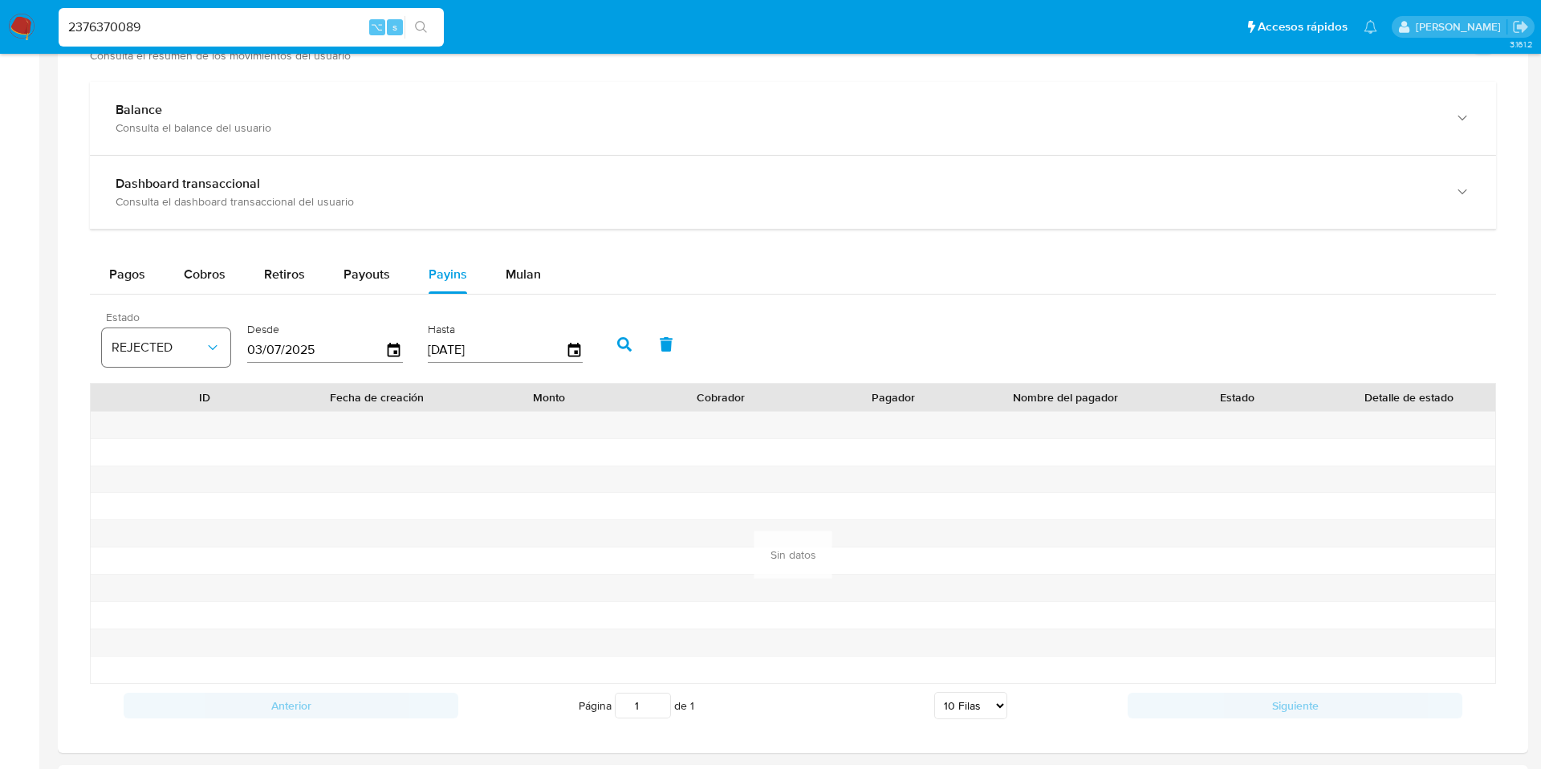
click at [161, 354] on button "REJECTED" at bounding box center [166, 347] width 128 height 39
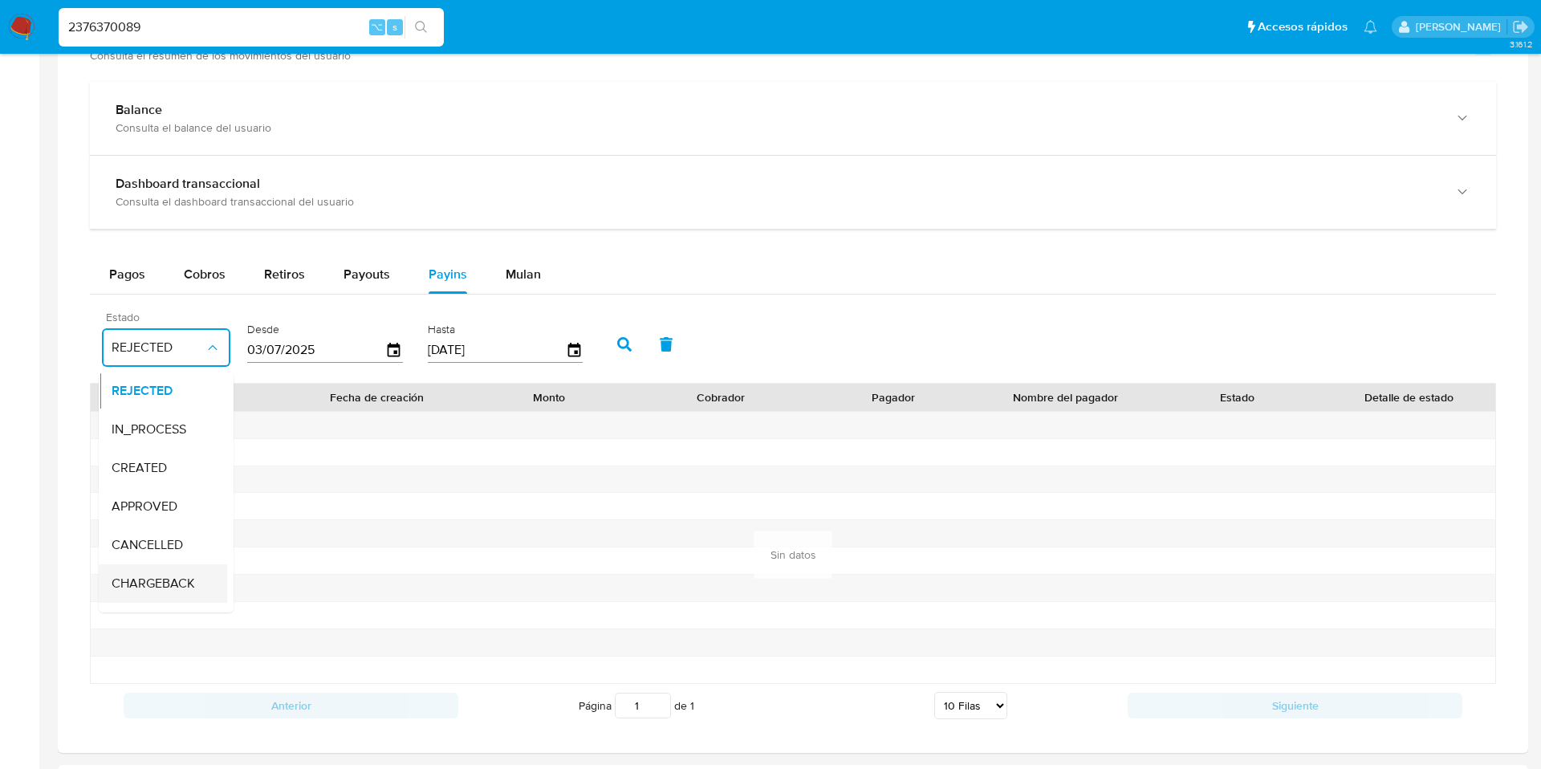
scroll to position [106, 0]
click at [128, 591] on span "Todos" at bounding box center [128, 593] width 33 height 16
click at [115, 279] on span "Pagos" at bounding box center [127, 274] width 36 height 18
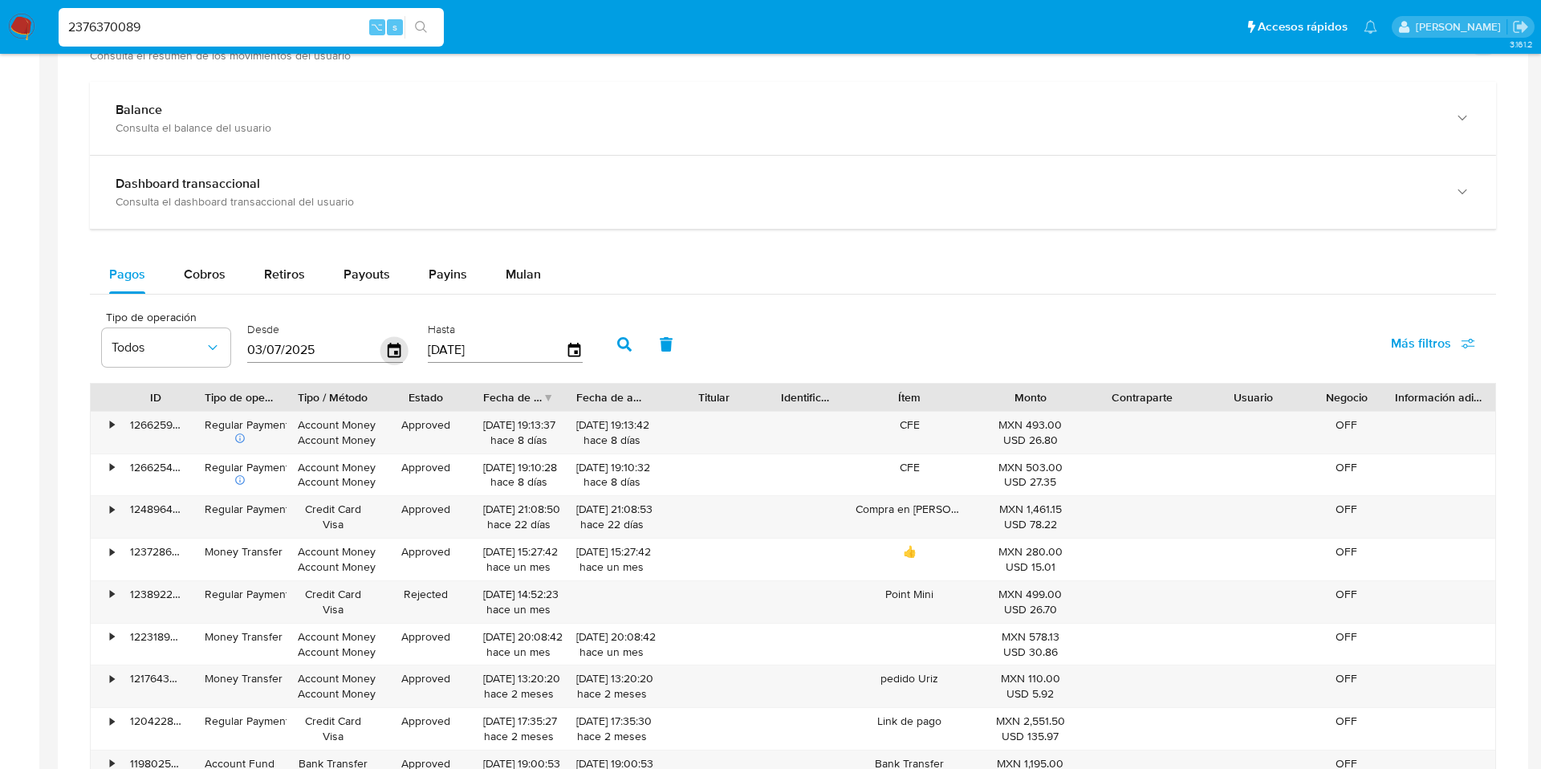
click at [390, 355] on icon "button" at bounding box center [394, 350] width 28 height 28
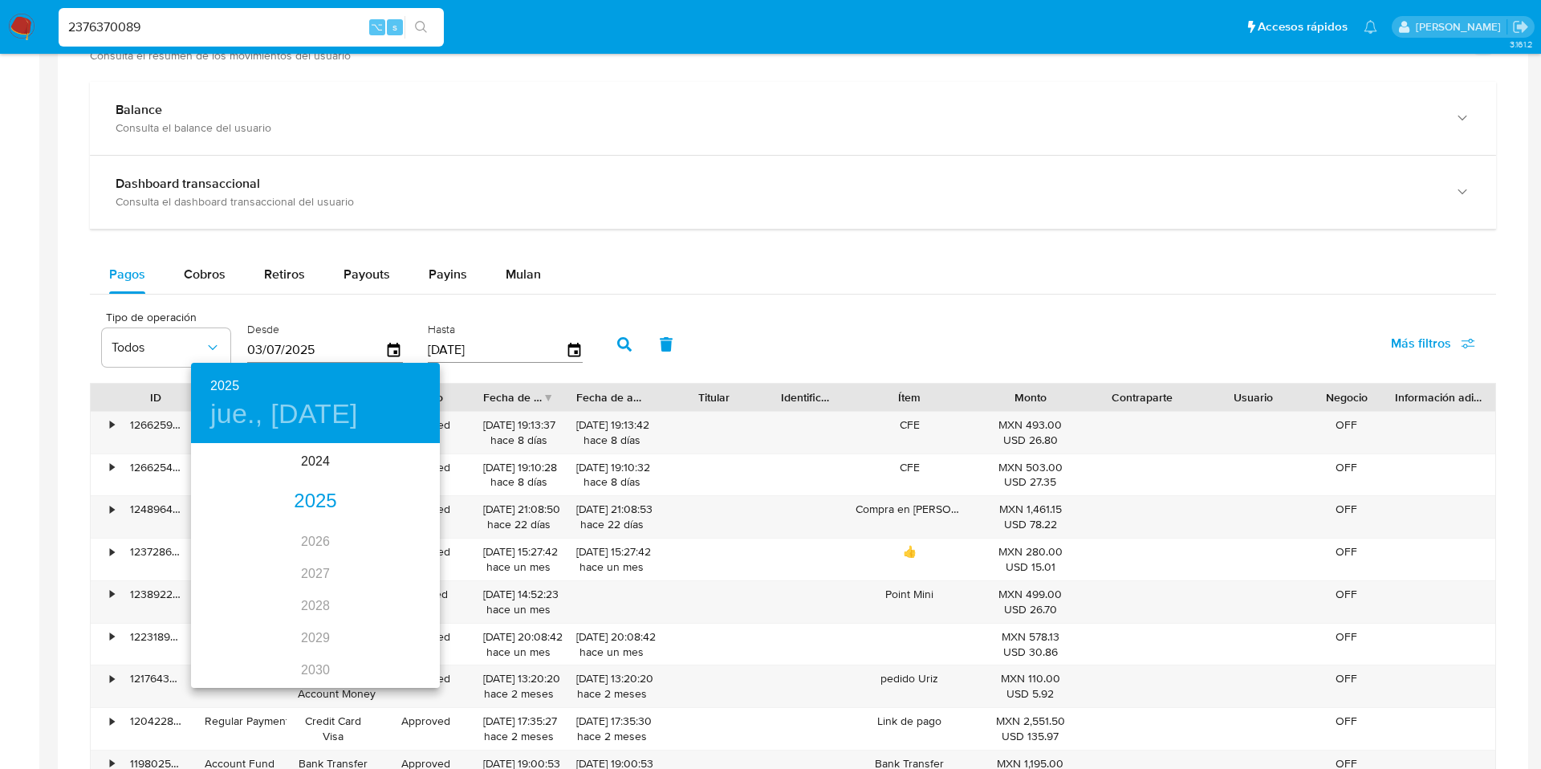
click at [295, 503] on div "2025" at bounding box center [315, 502] width 249 height 32
click at [230, 604] on div "jul." at bounding box center [232, 596] width 83 height 60
click at [220, 584] on p "14" at bounding box center [219, 586] width 13 height 16
type input "14/07/2025"
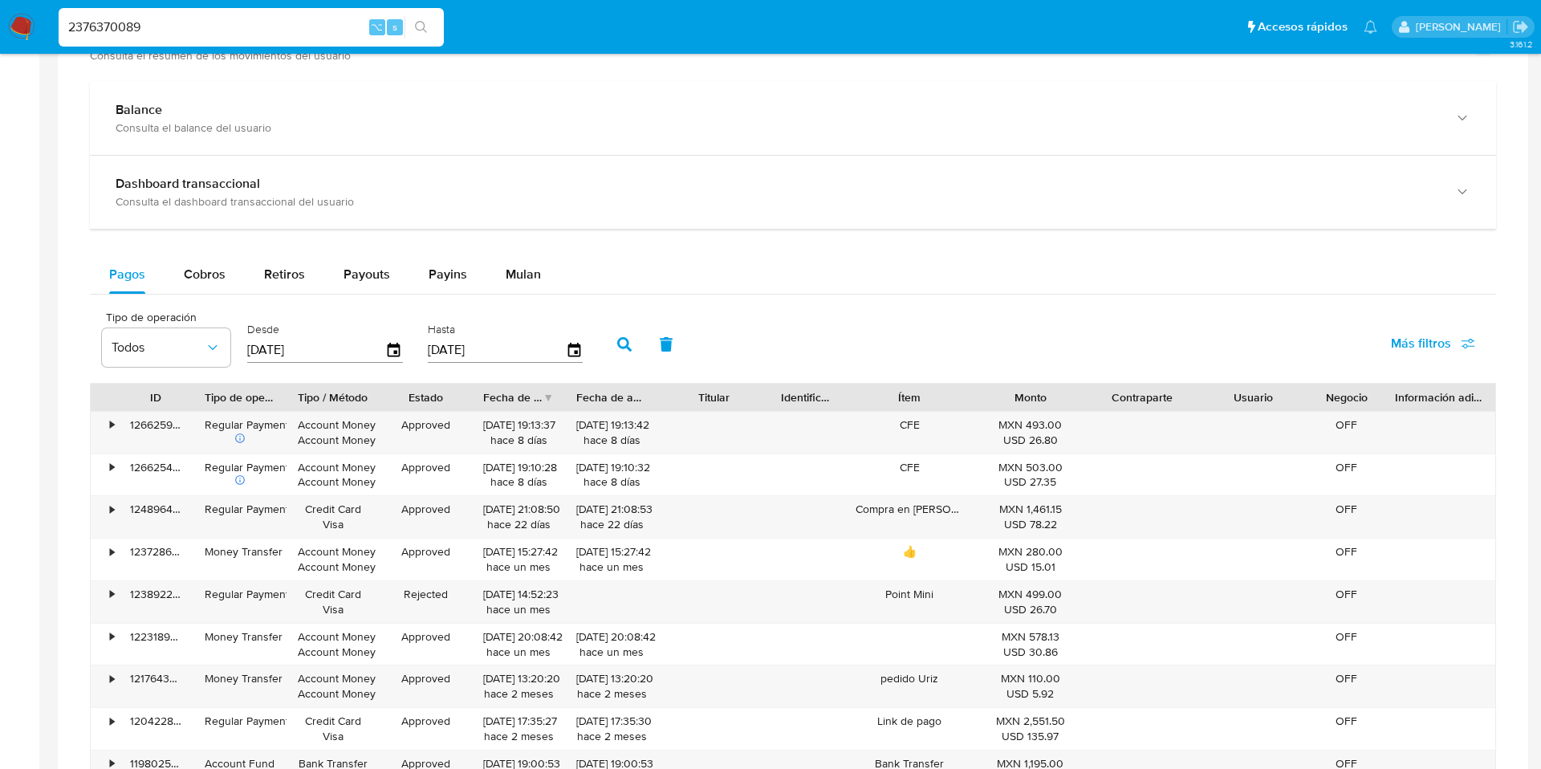
click at [624, 335] on button "button" at bounding box center [625, 344] width 42 height 39
click at [566, 352] on icon "button" at bounding box center [574, 350] width 28 height 28
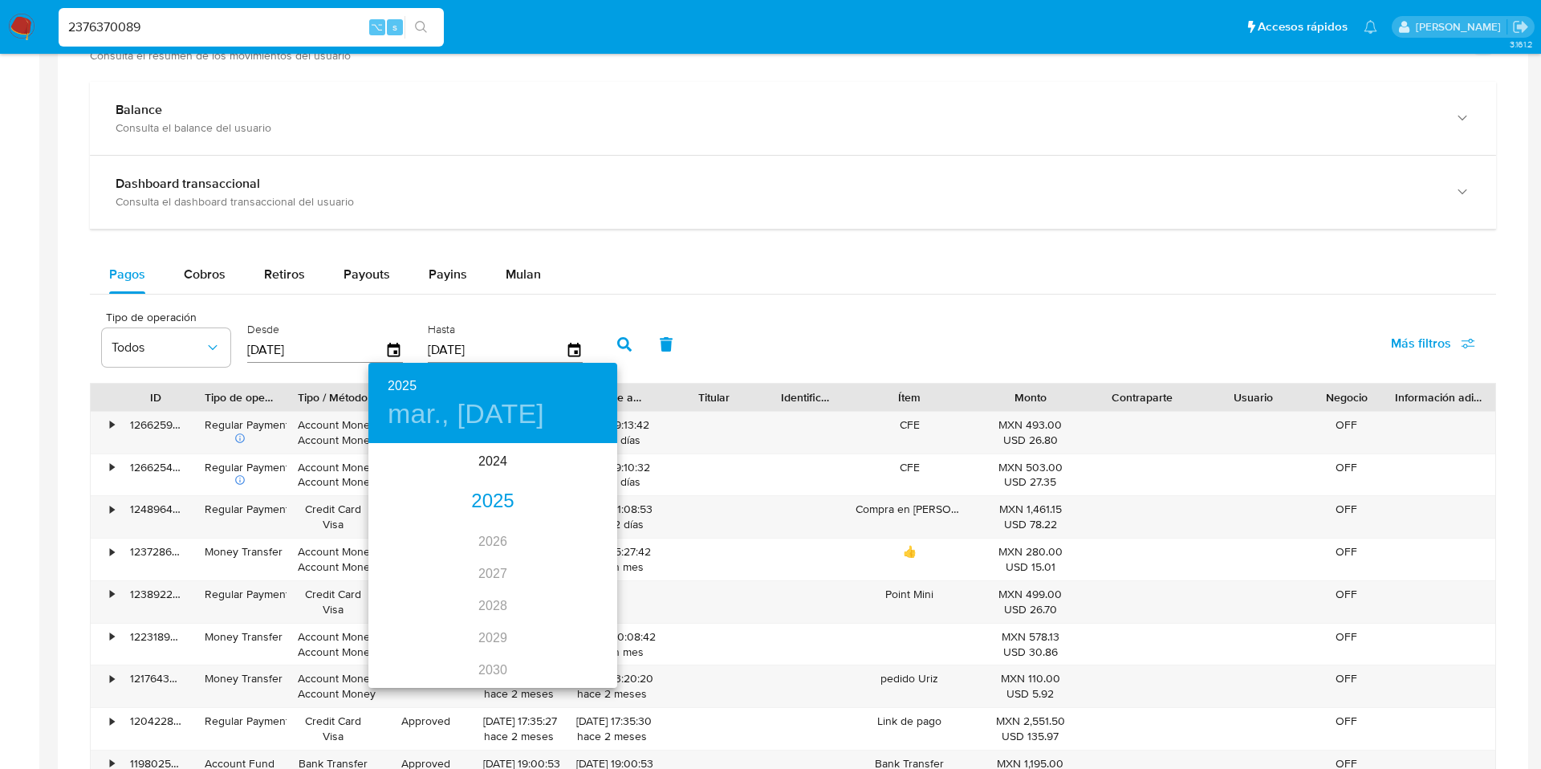
click at [493, 504] on div "2025" at bounding box center [492, 502] width 249 height 32
click at [578, 595] on div "sep." at bounding box center [575, 596] width 83 height 60
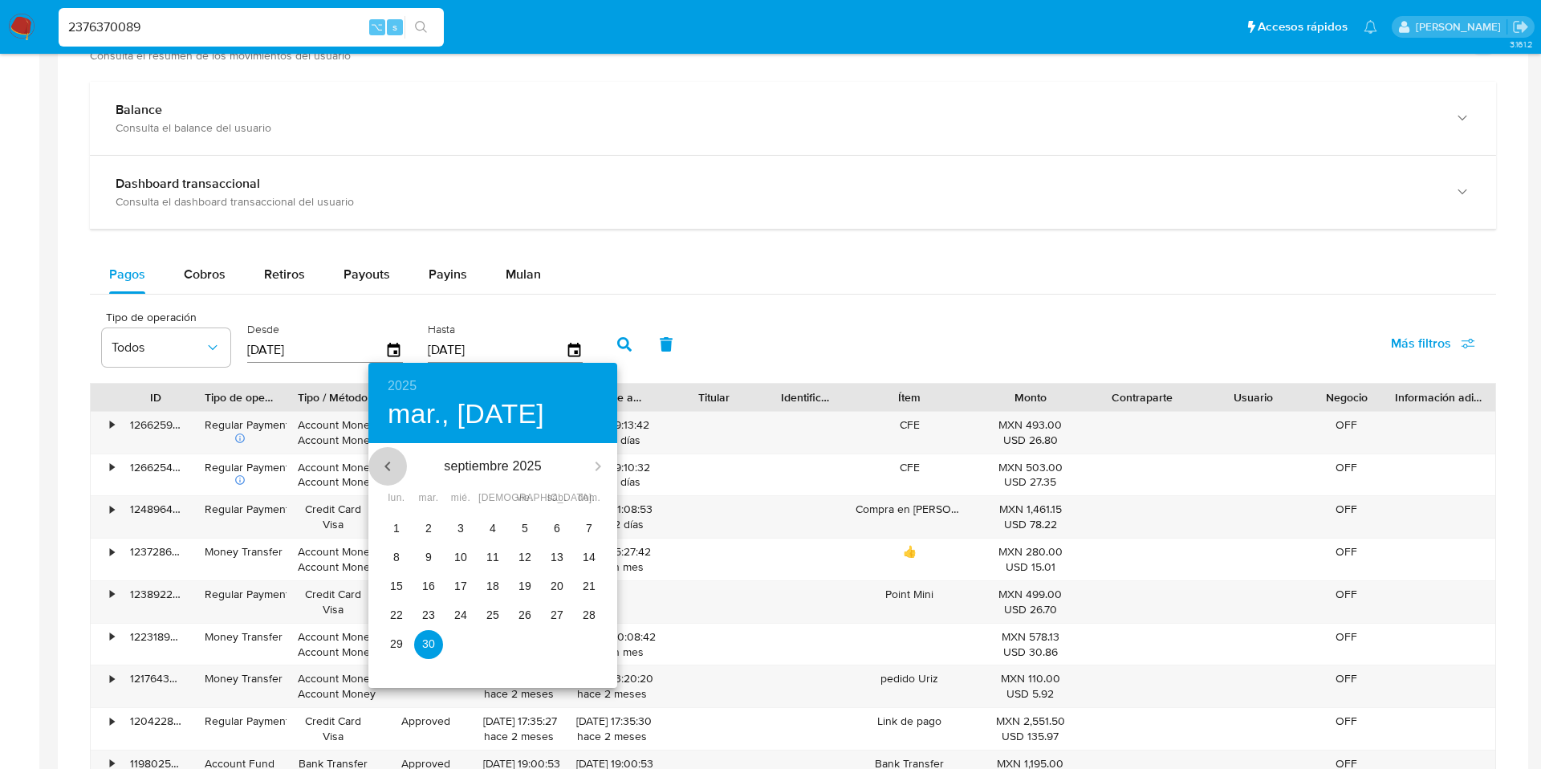
click at [391, 455] on button "button" at bounding box center [387, 466] width 39 height 39
click at [396, 584] on p "14" at bounding box center [396, 586] width 13 height 16
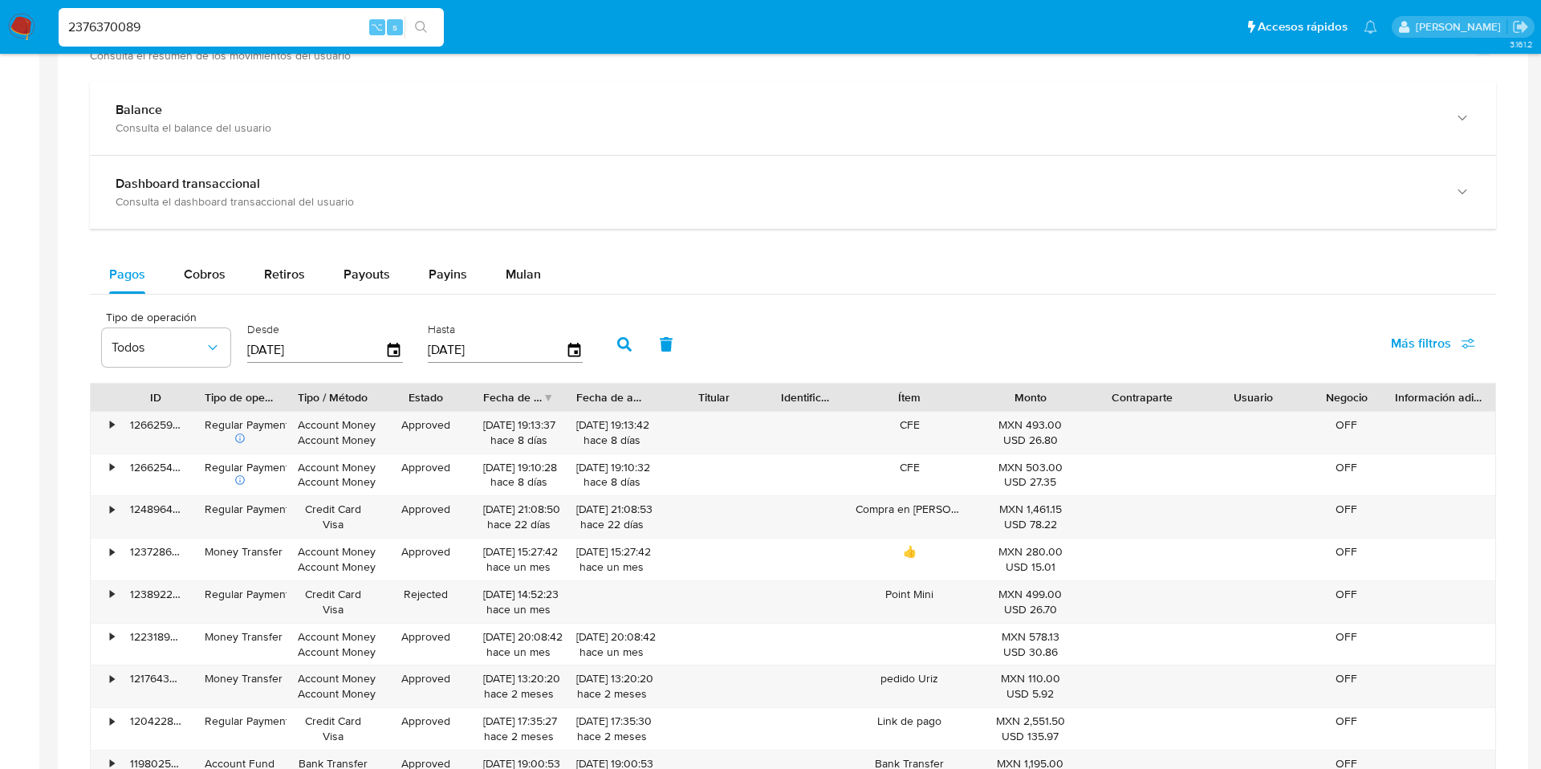
click at [595, 344] on div "Tipo de operación Todos Desde 14/07/2025 Hasta 14/07/2025 Más filtros" at bounding box center [793, 343] width 1406 height 80
click at [604, 344] on button "button" at bounding box center [625, 344] width 42 height 39
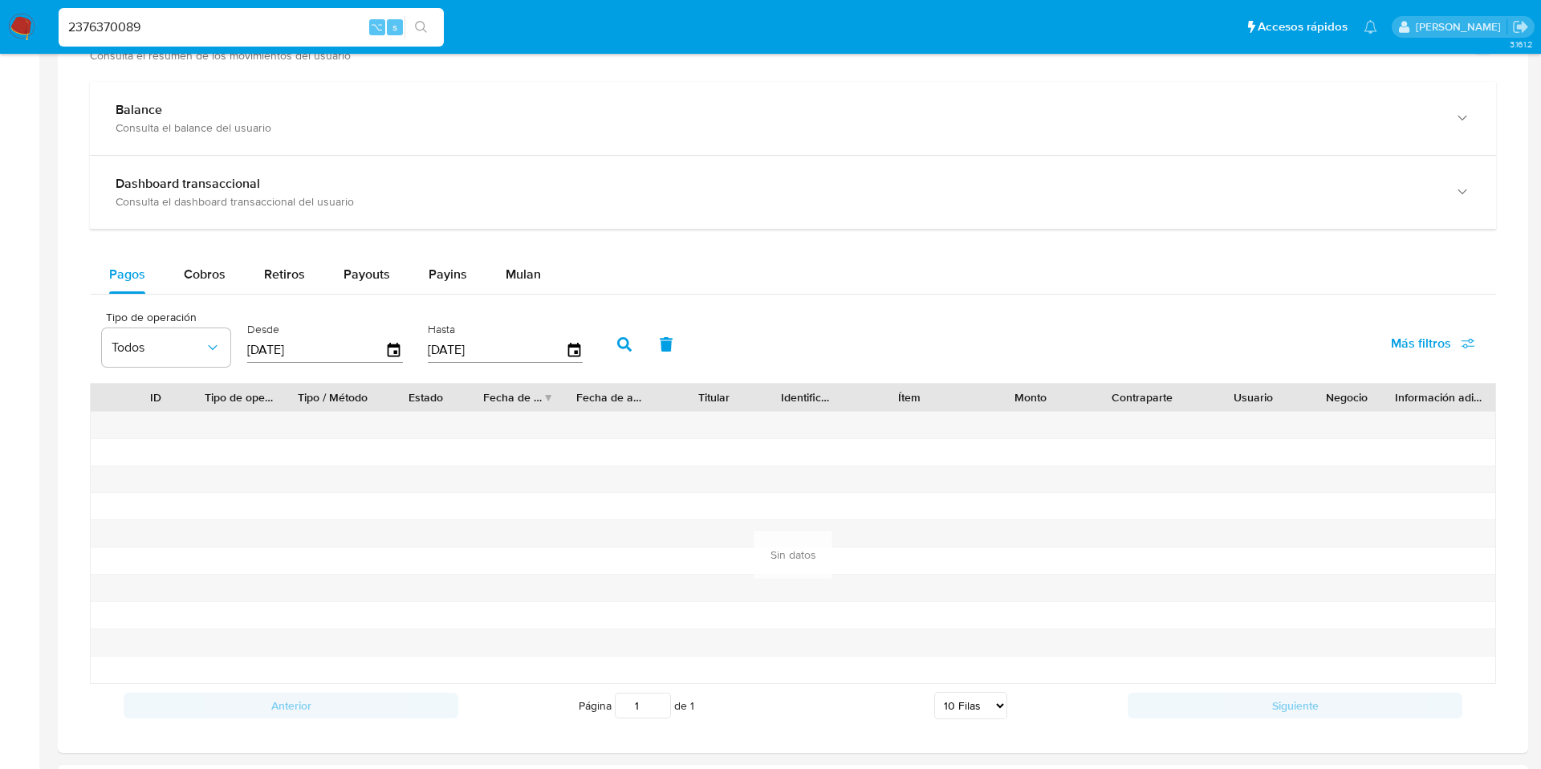
click at [538, 355] on input "14/07/2025" at bounding box center [497, 350] width 138 height 26
click at [574, 355] on icon "button" at bounding box center [574, 350] width 28 height 28
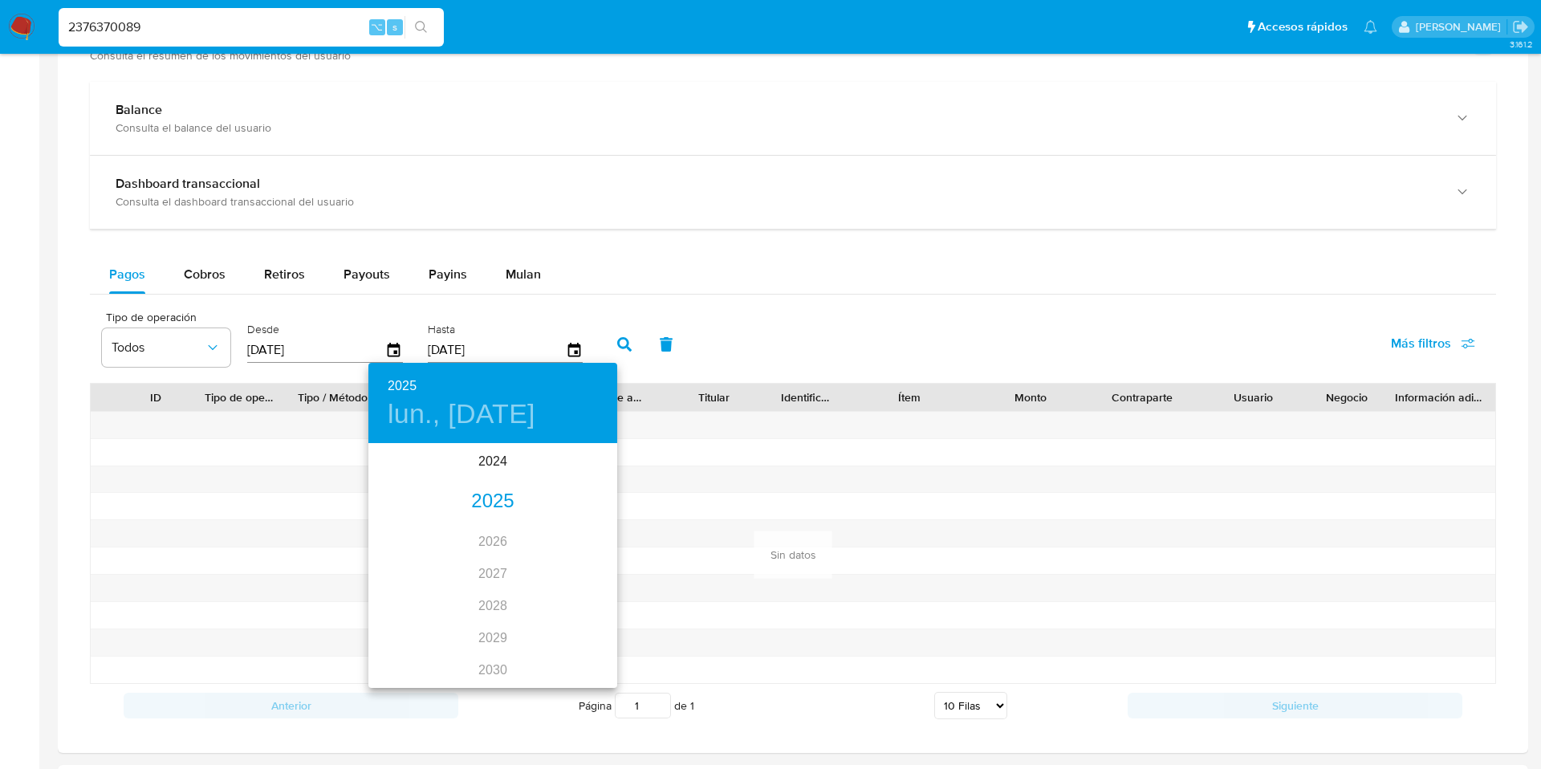
click at [490, 522] on div "2024 2025 2026 2027 2028 2029 2030 2031 2032 2033 2034 2035" at bounding box center [492, 565] width 249 height 241
click at [490, 491] on div "2025" at bounding box center [492, 502] width 249 height 32
click at [402, 595] on div "jul." at bounding box center [409, 596] width 83 height 60
click at [423, 586] on p "15" at bounding box center [428, 586] width 13 height 16
type input "15/07/2025"
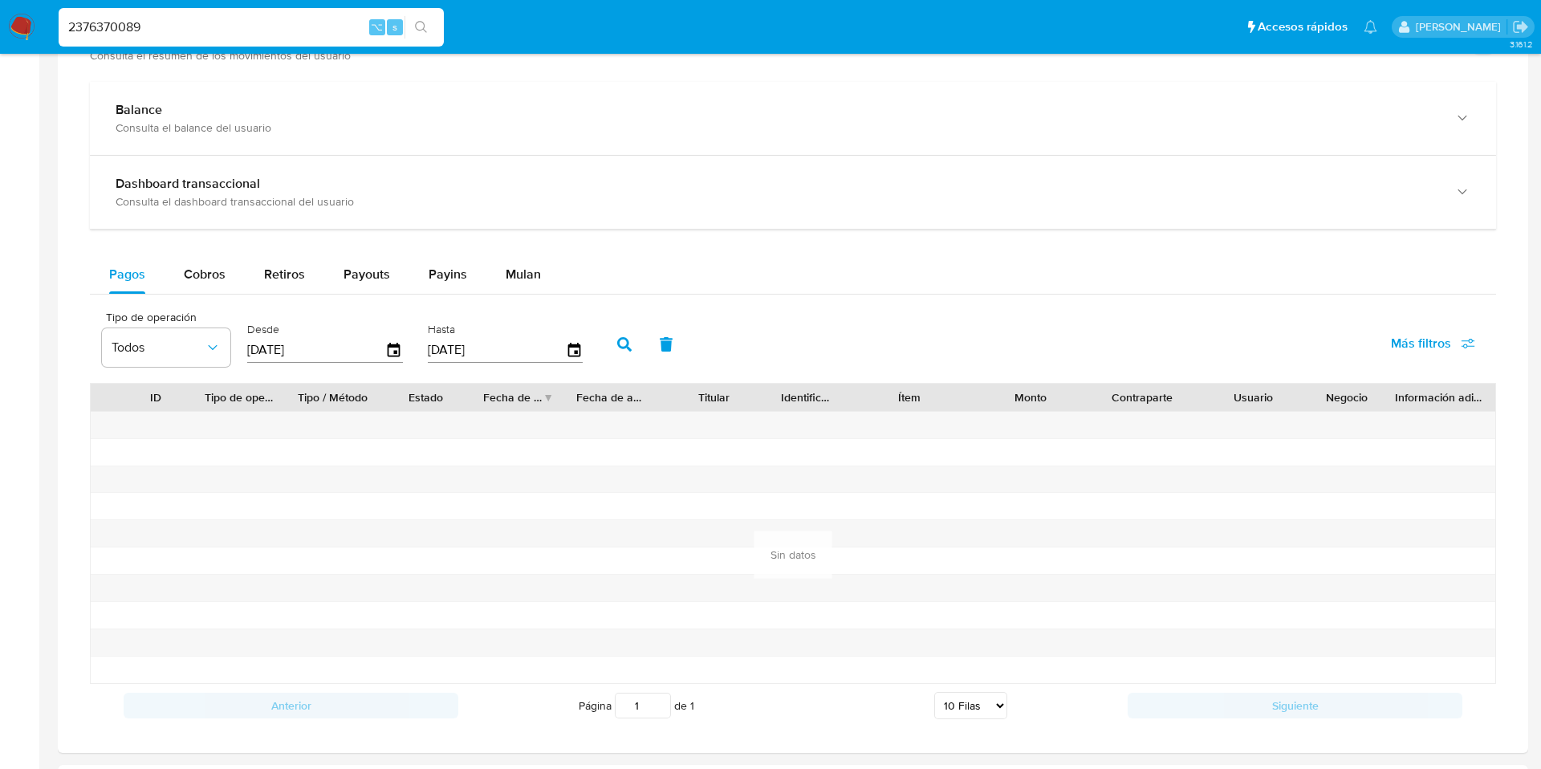
click at [604, 348] on button "button" at bounding box center [625, 344] width 42 height 39
click at [387, 341] on icon "button" at bounding box center [394, 350] width 28 height 28
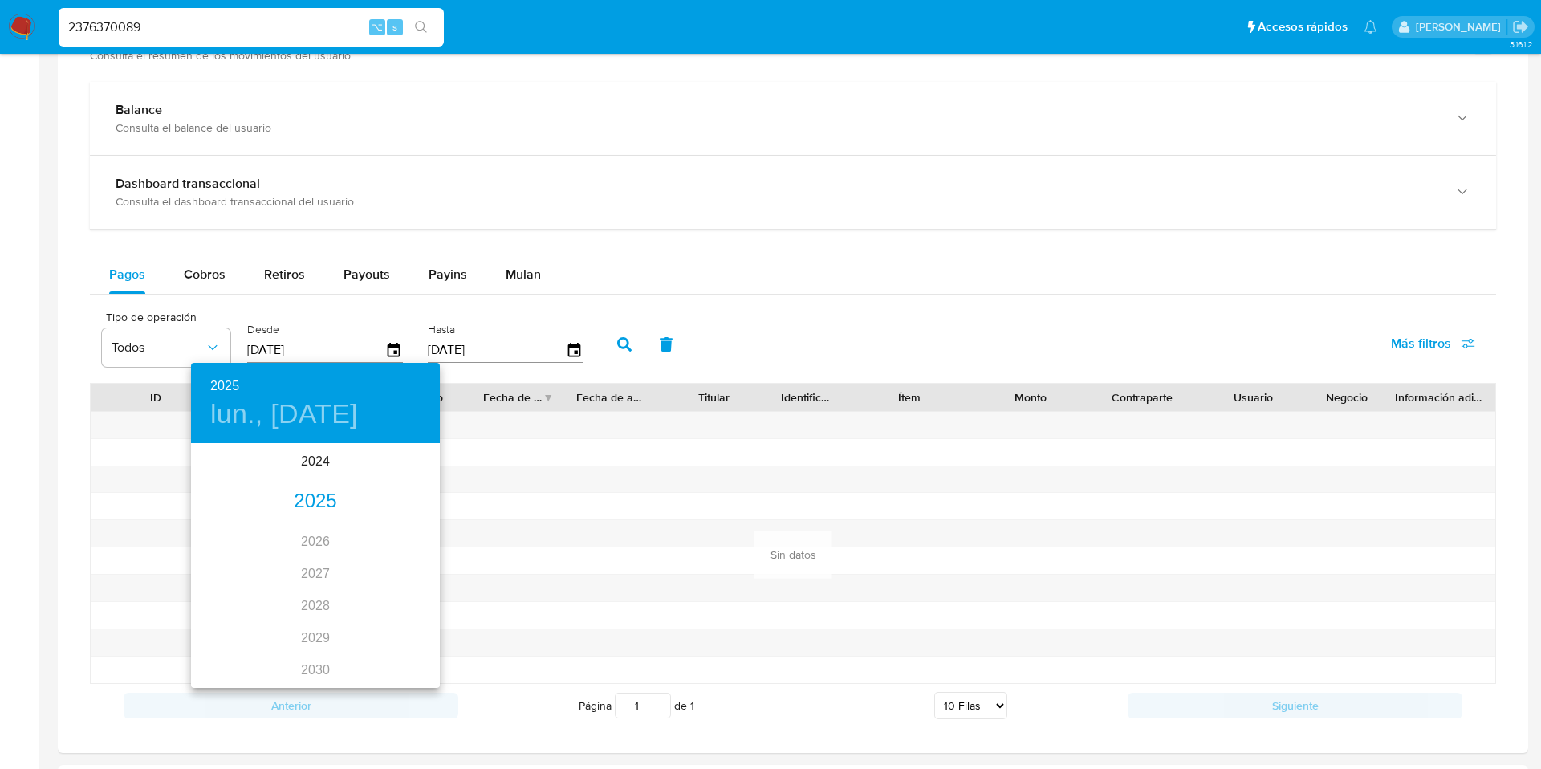
click at [311, 502] on div "2025" at bounding box center [315, 502] width 249 height 32
click at [229, 609] on div "jul." at bounding box center [232, 596] width 83 height 60
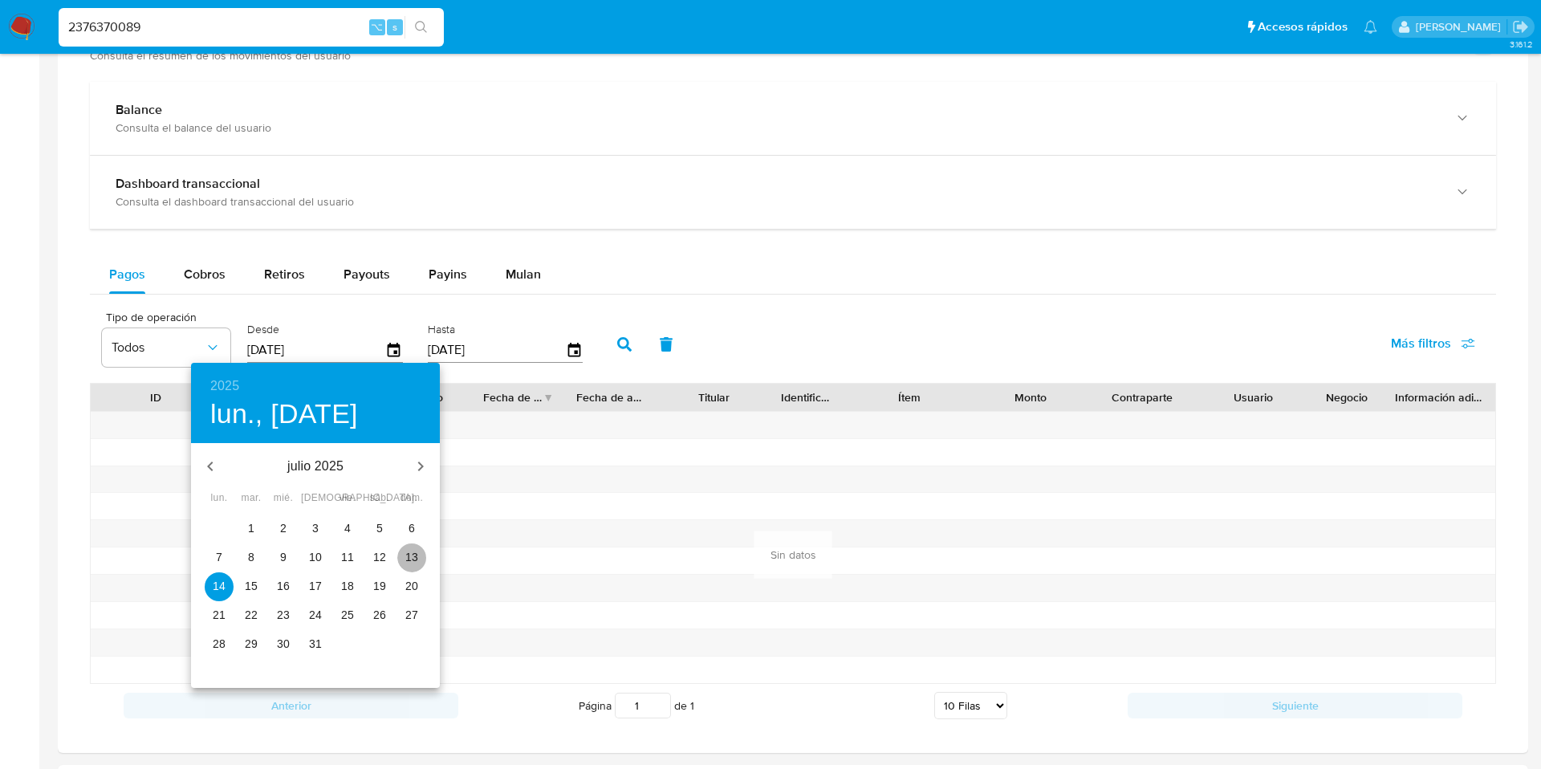
click at [419, 558] on span "13" at bounding box center [411, 557] width 29 height 16
type input "13/07/2025"
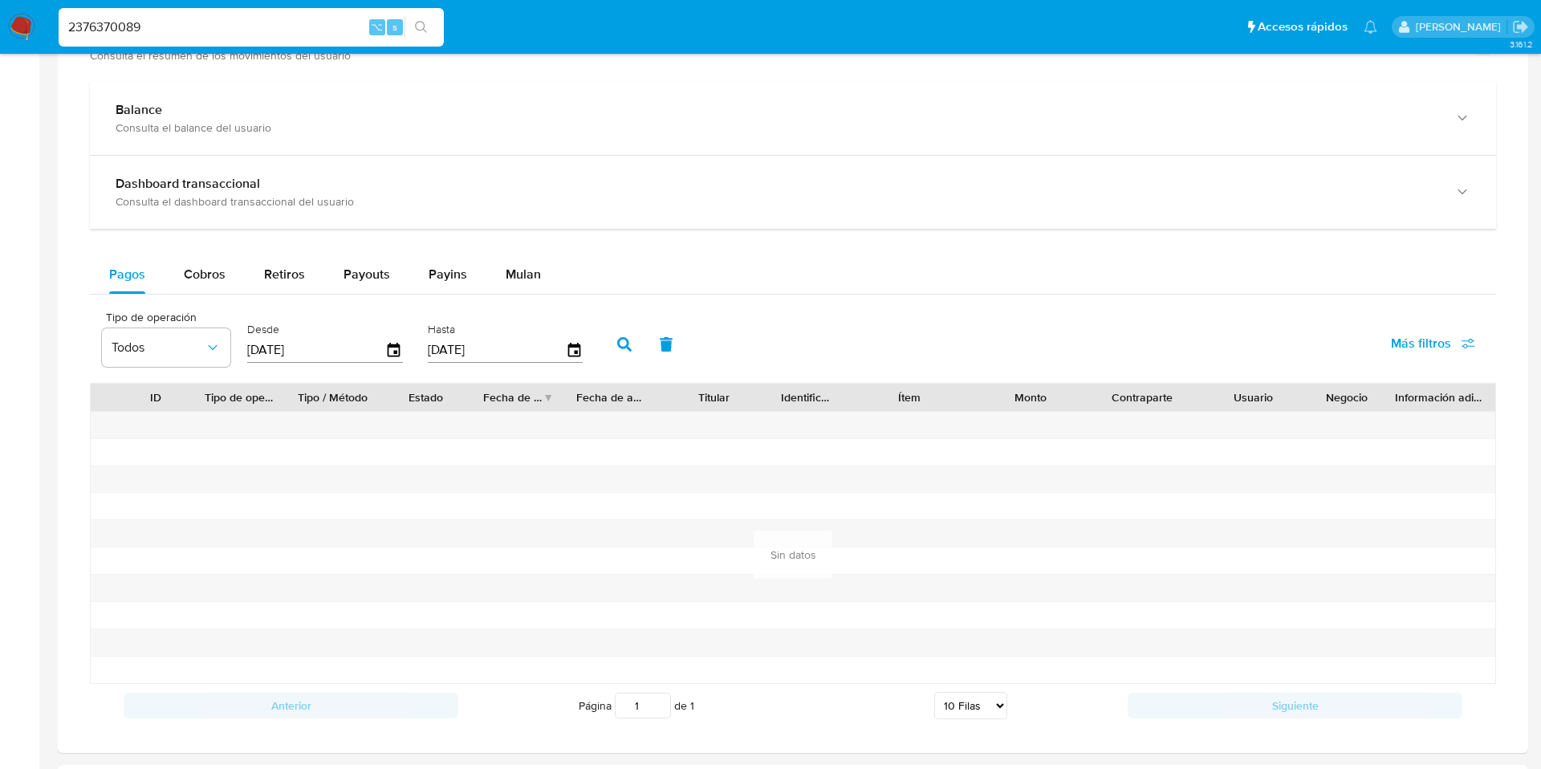
click at [616, 352] on button "button" at bounding box center [625, 344] width 42 height 39
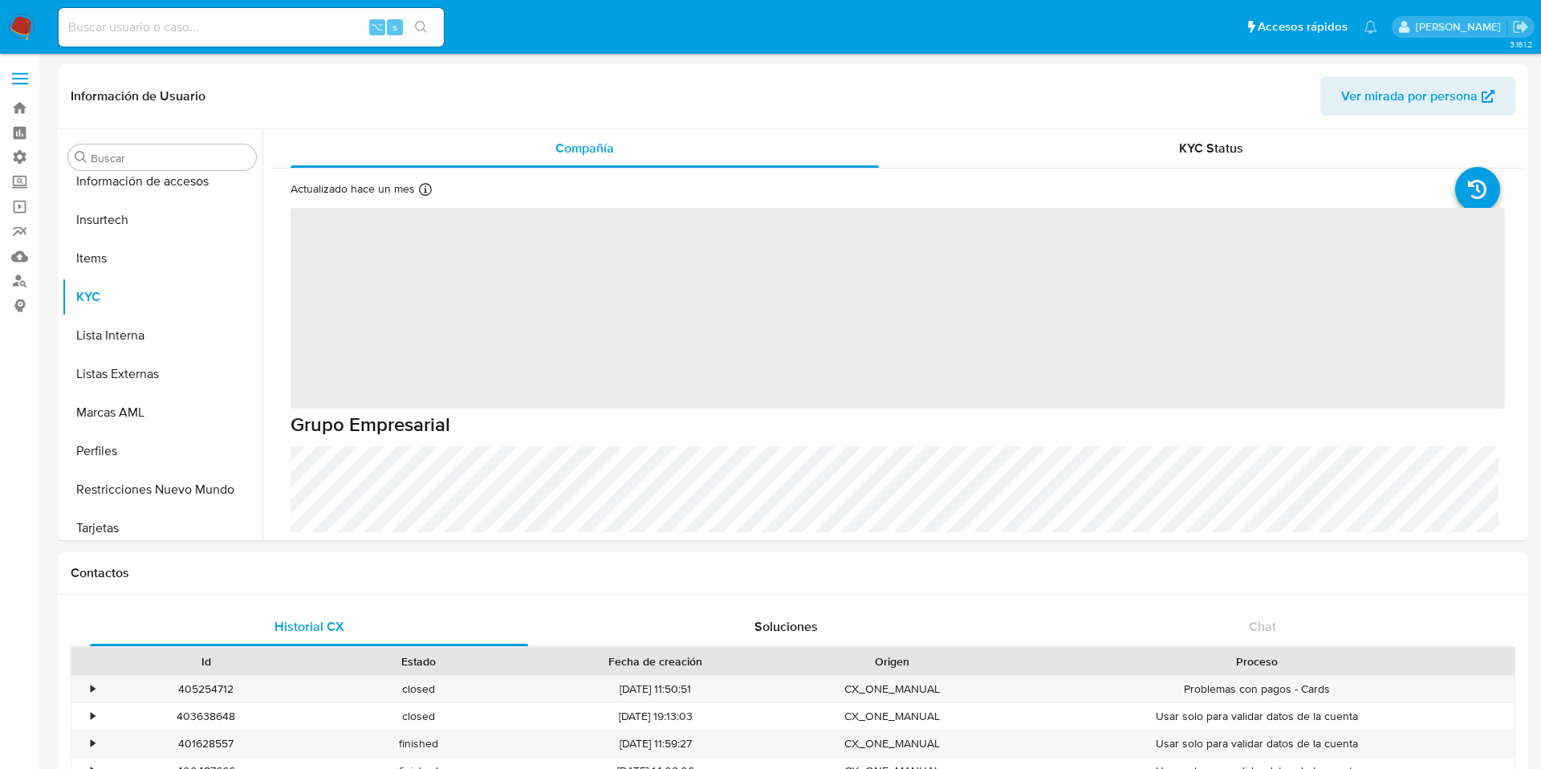
scroll to position [755, 0]
select select "10"
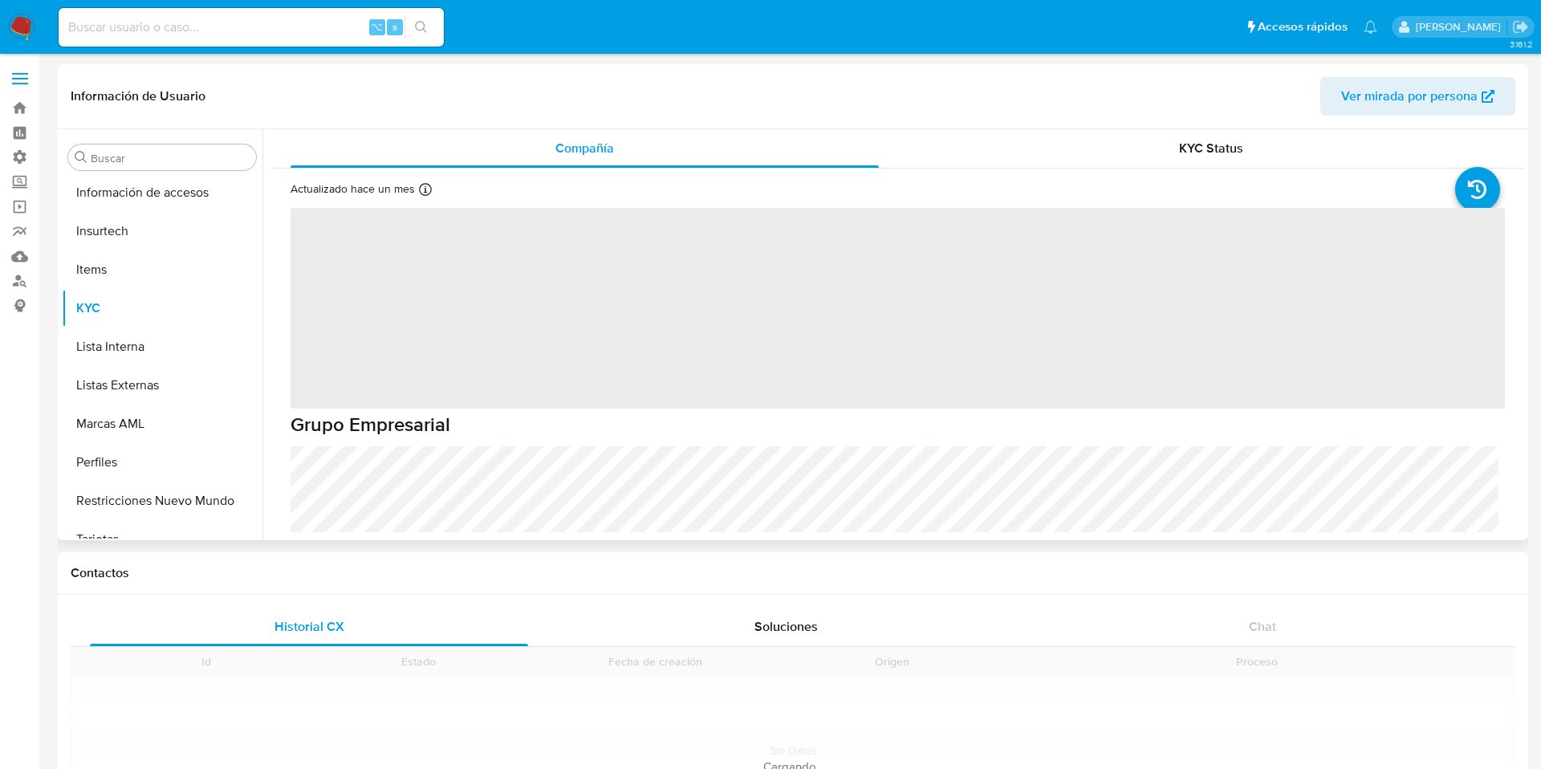
scroll to position [755, 0]
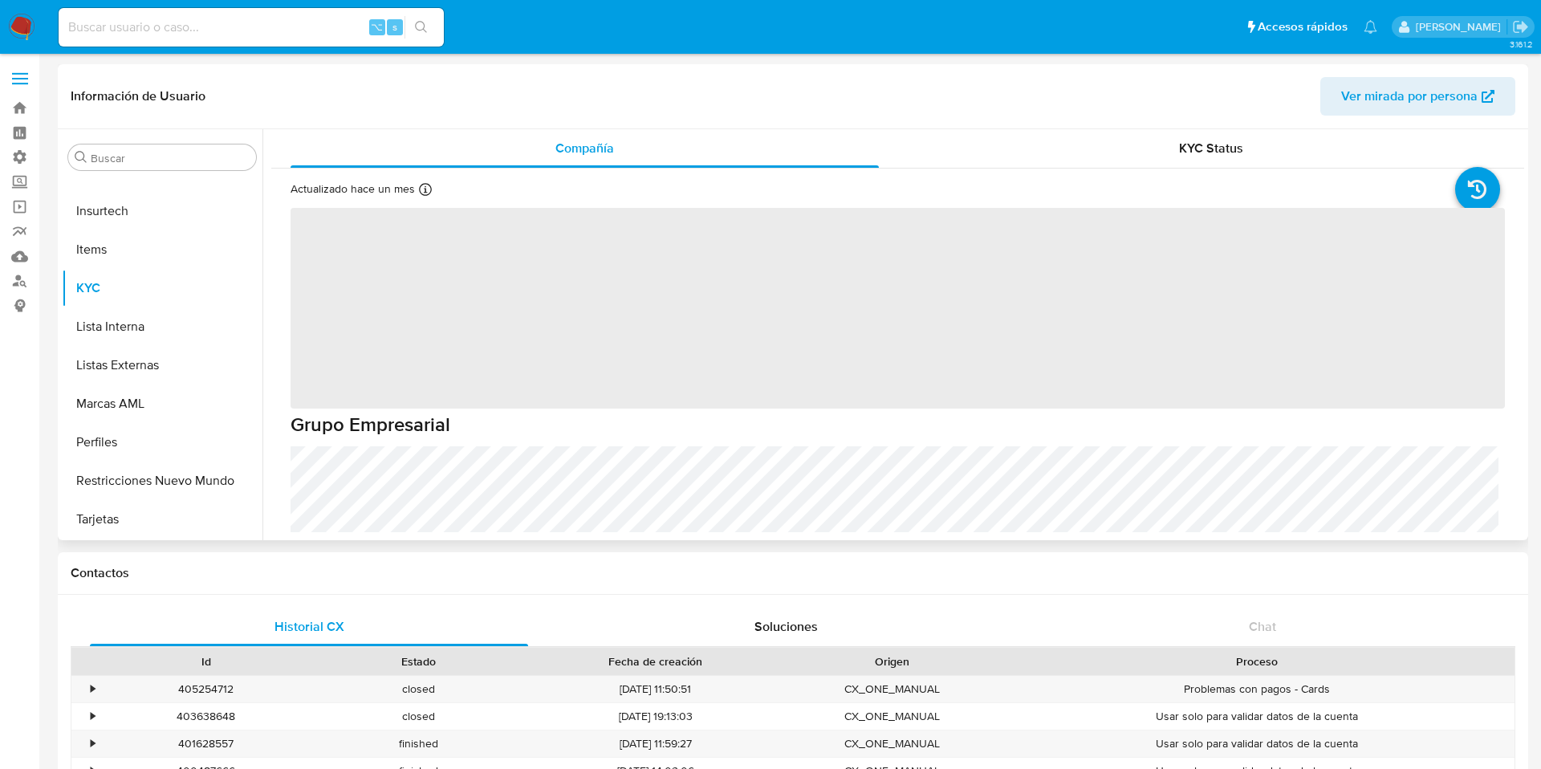
select select "10"
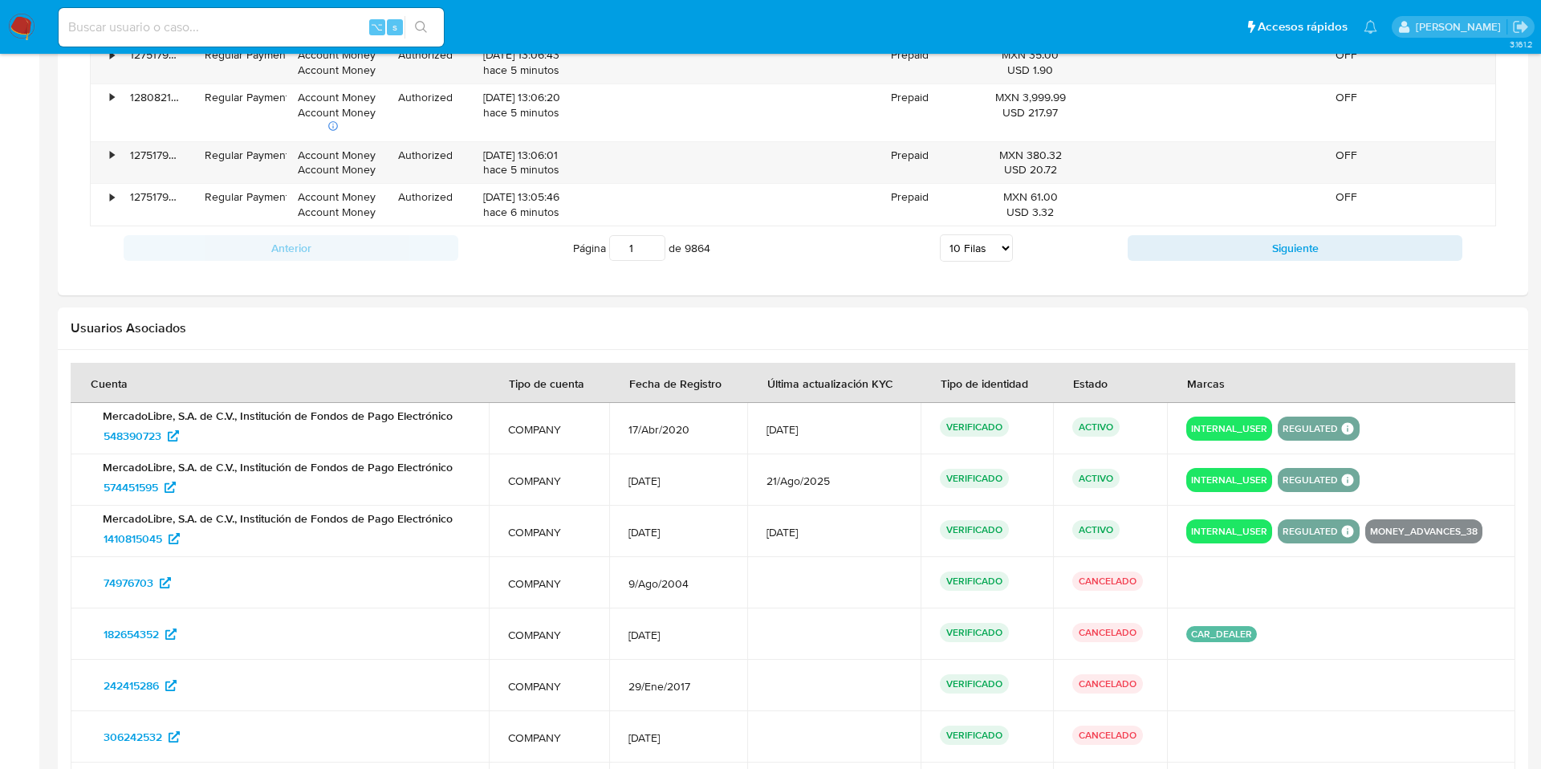
scroll to position [1507, 0]
click at [252, 35] on input at bounding box center [251, 27] width 385 height 21
paste input "574911186"
type input "574911186"
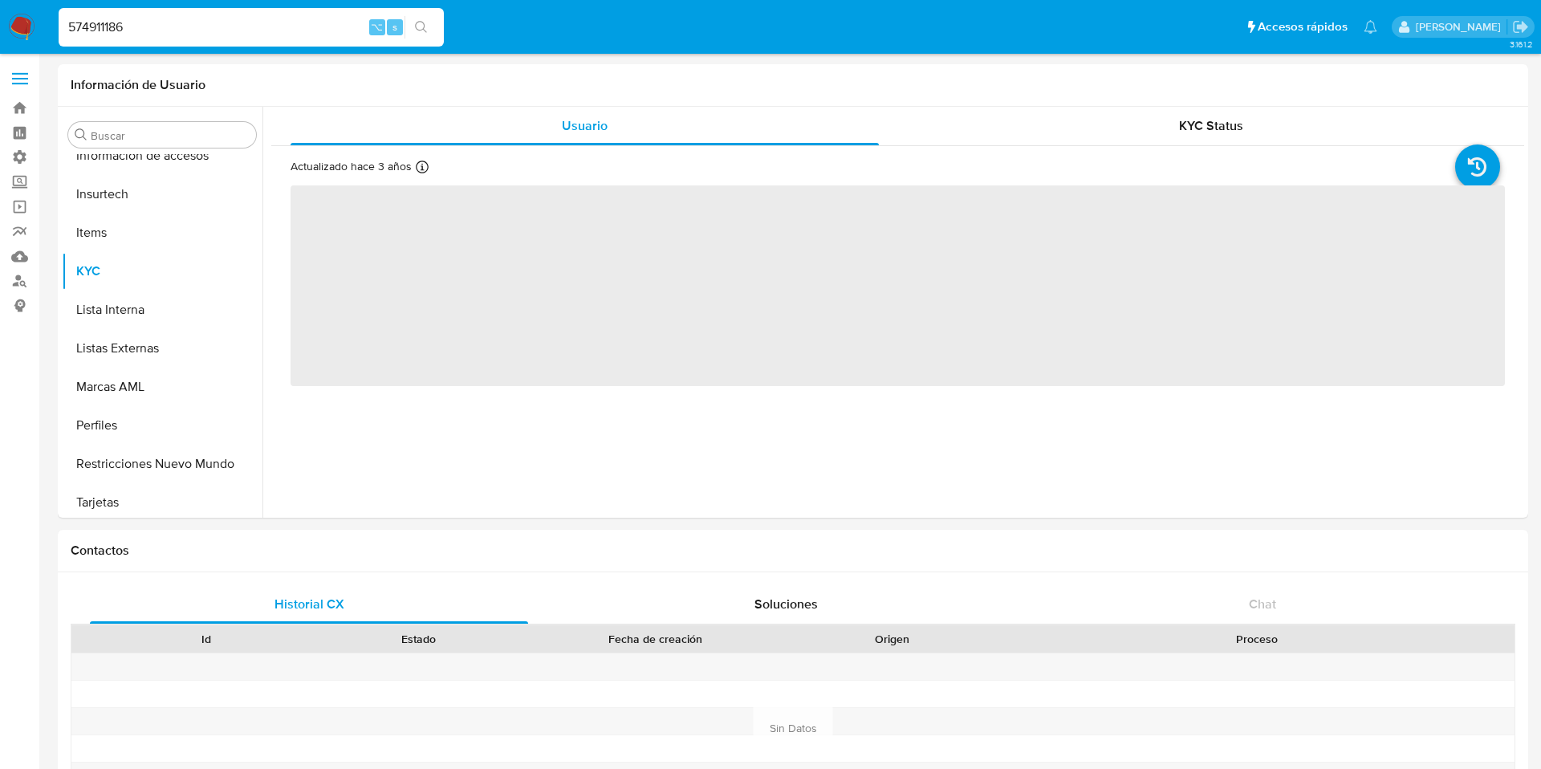
scroll to position [755, 0]
select select "10"
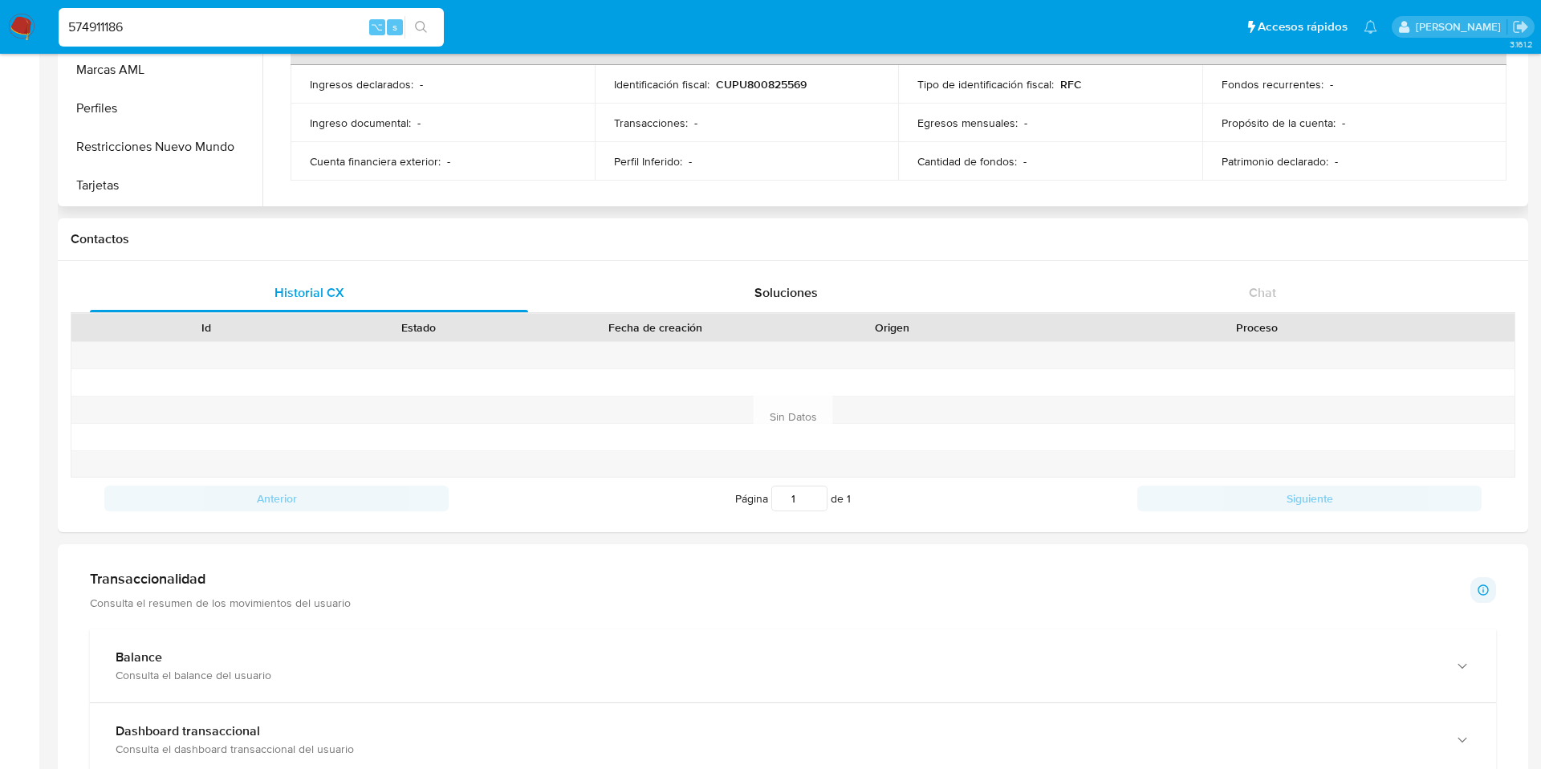
scroll to position [347, 0]
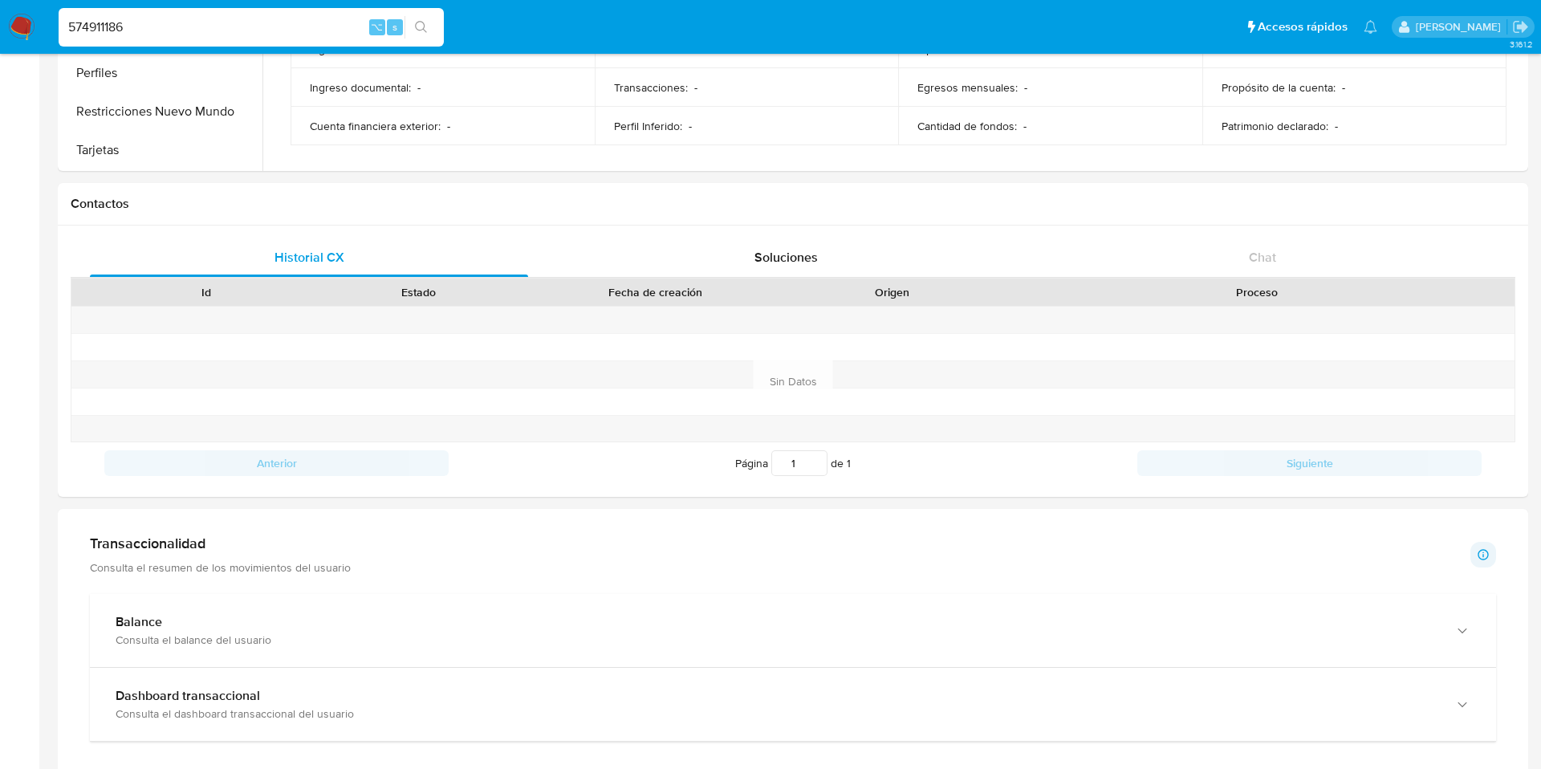
click at [161, 14] on div "574911186 ⌥ s" at bounding box center [251, 27] width 385 height 39
click at [161, 18] on input "574911186" at bounding box center [251, 27] width 385 height 21
drag, startPoint x: 161, startPoint y: 18, endPoint x: 43, endPoint y: 18, distance: 118.0
click at [43, 18] on nav "Pausado Ver notificaciones 574911186 ⌥ s Accesos rápidos Presiona las siguiente…" at bounding box center [770, 27] width 1541 height 54
paste input "615886614"
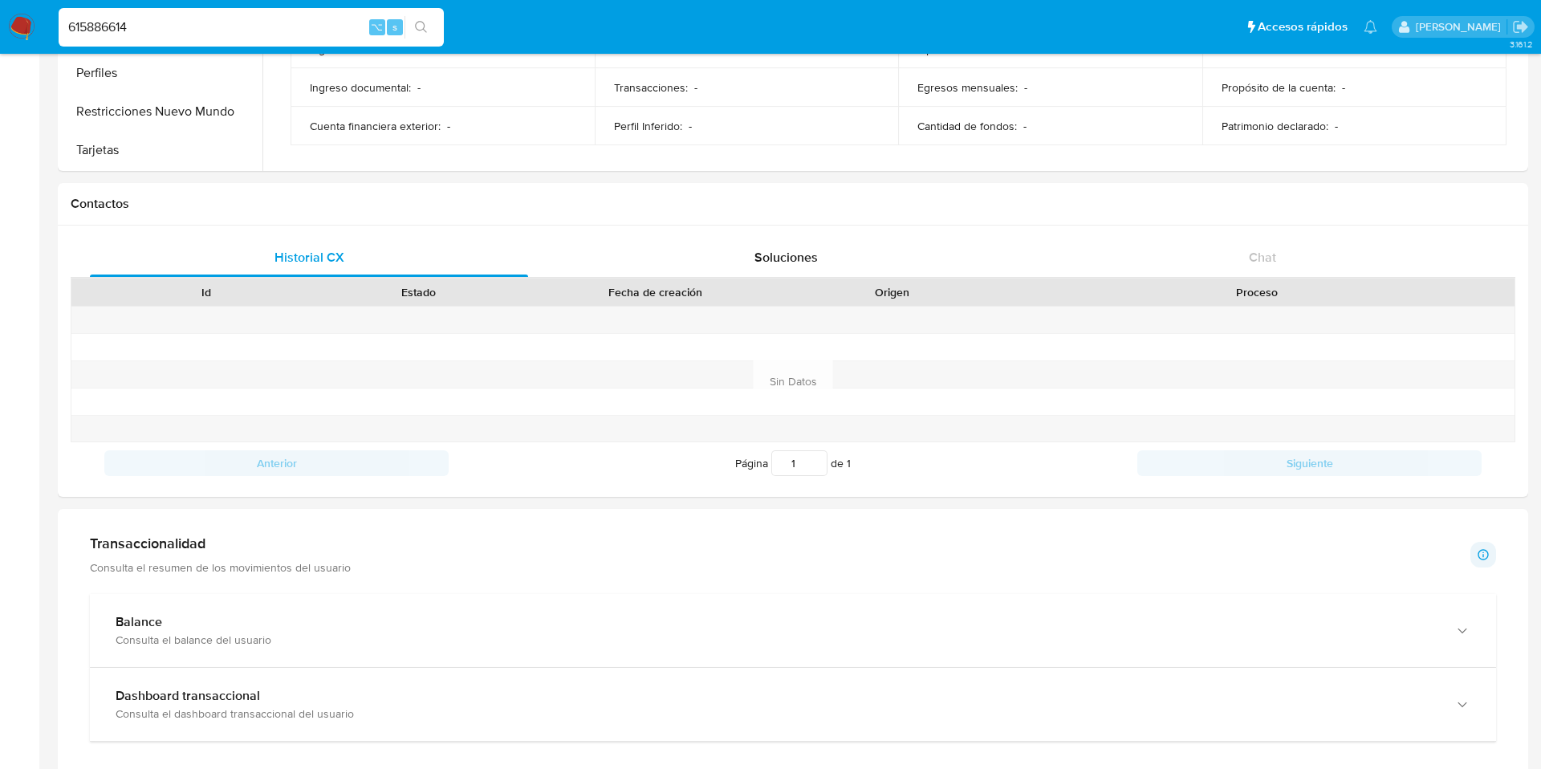
type input "615886614"
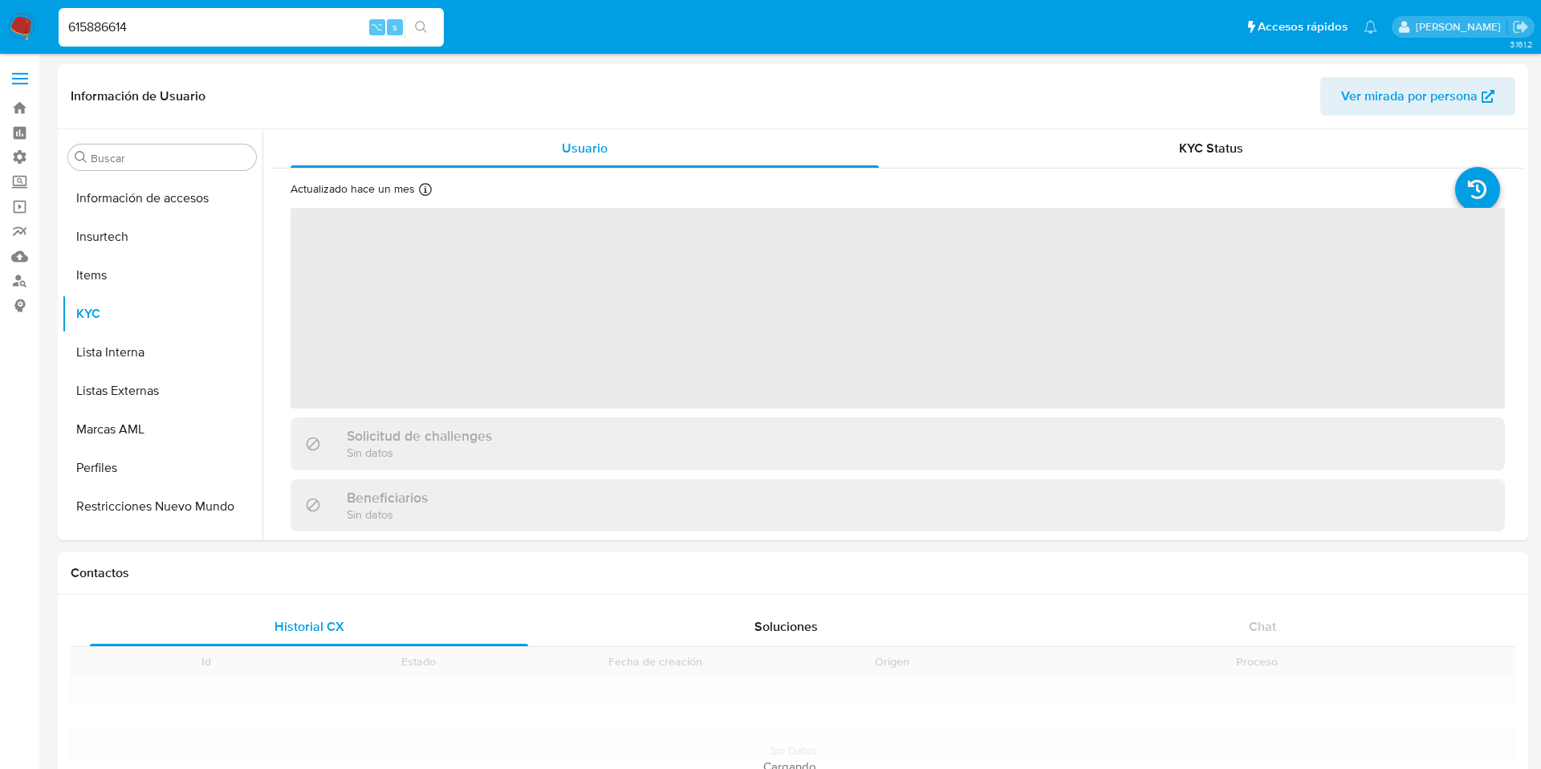
scroll to position [755, 0]
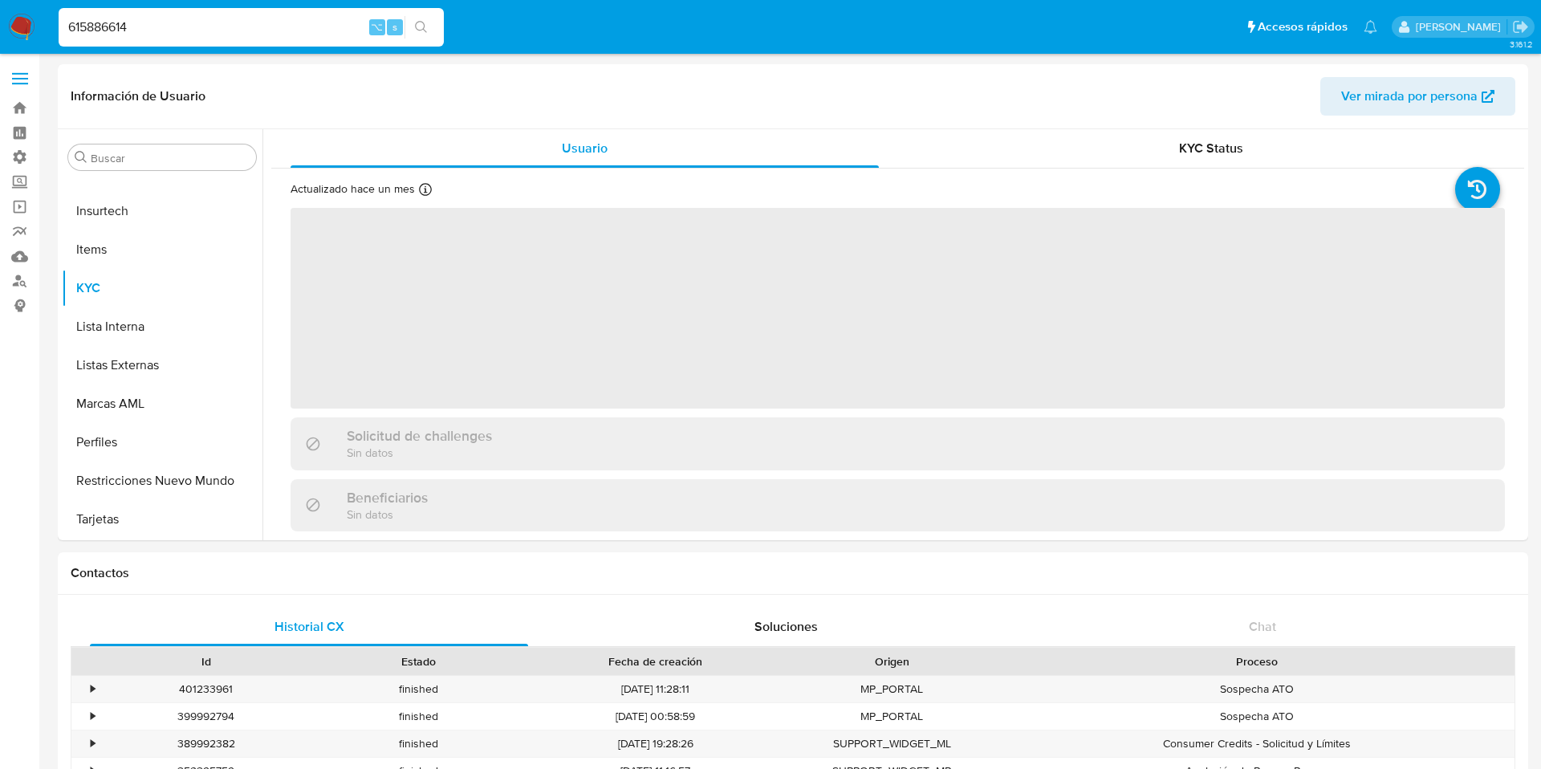
select select "10"
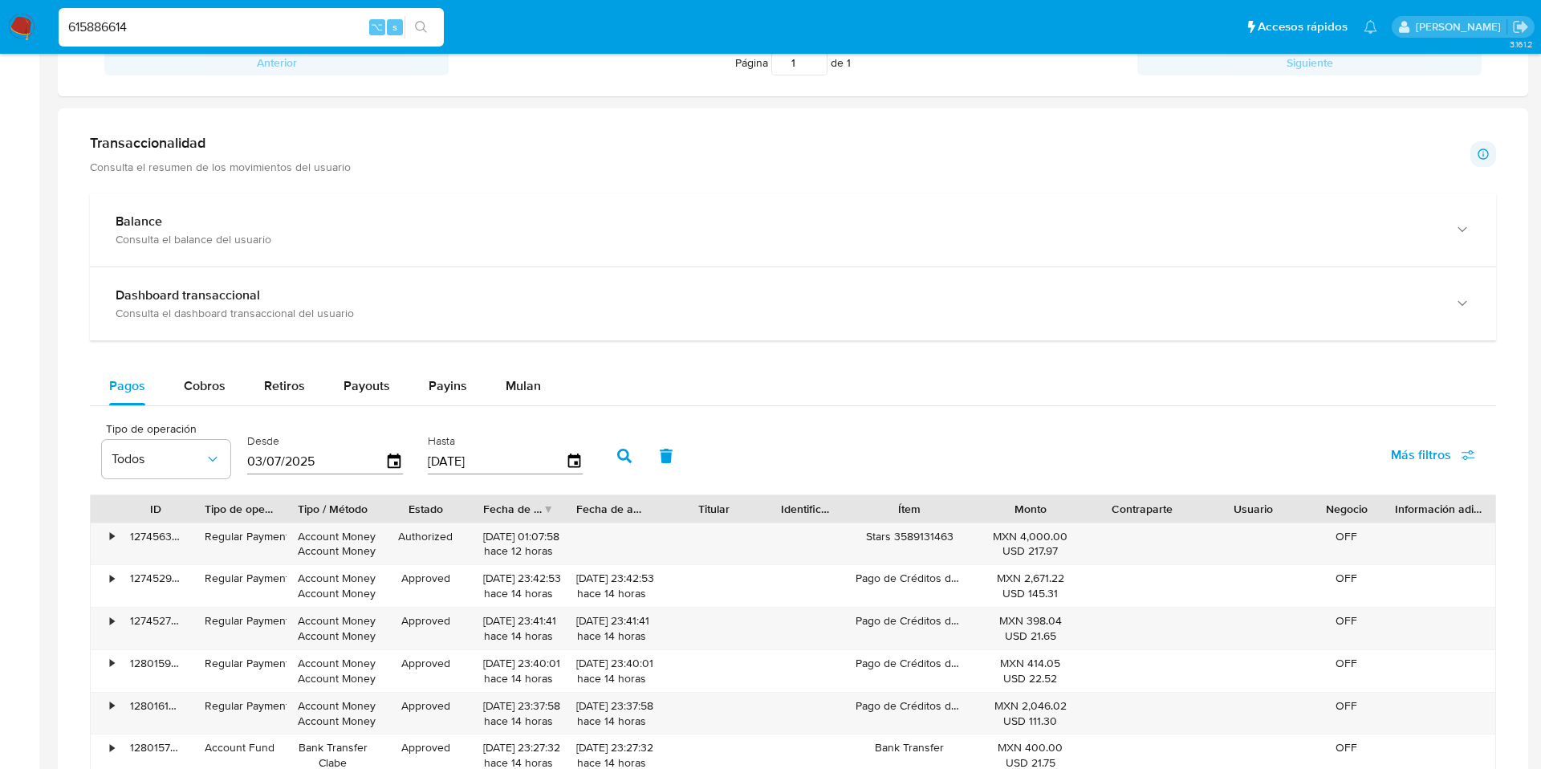
scroll to position [754, 0]
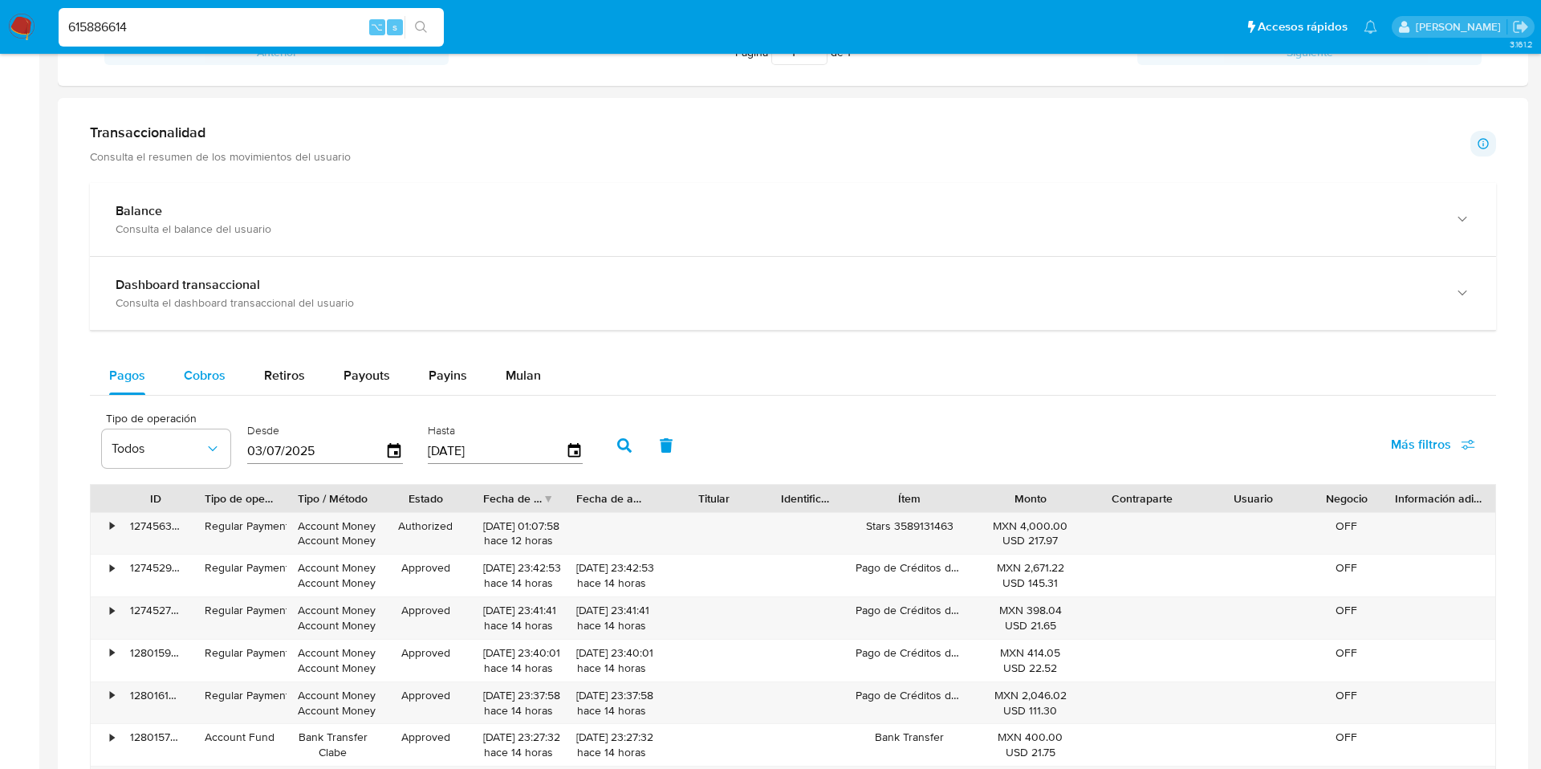
click at [231, 372] on button "Cobros" at bounding box center [205, 375] width 80 height 39
select select "10"
click at [1416, 461] on span "Más filtros" at bounding box center [1421, 444] width 60 height 39
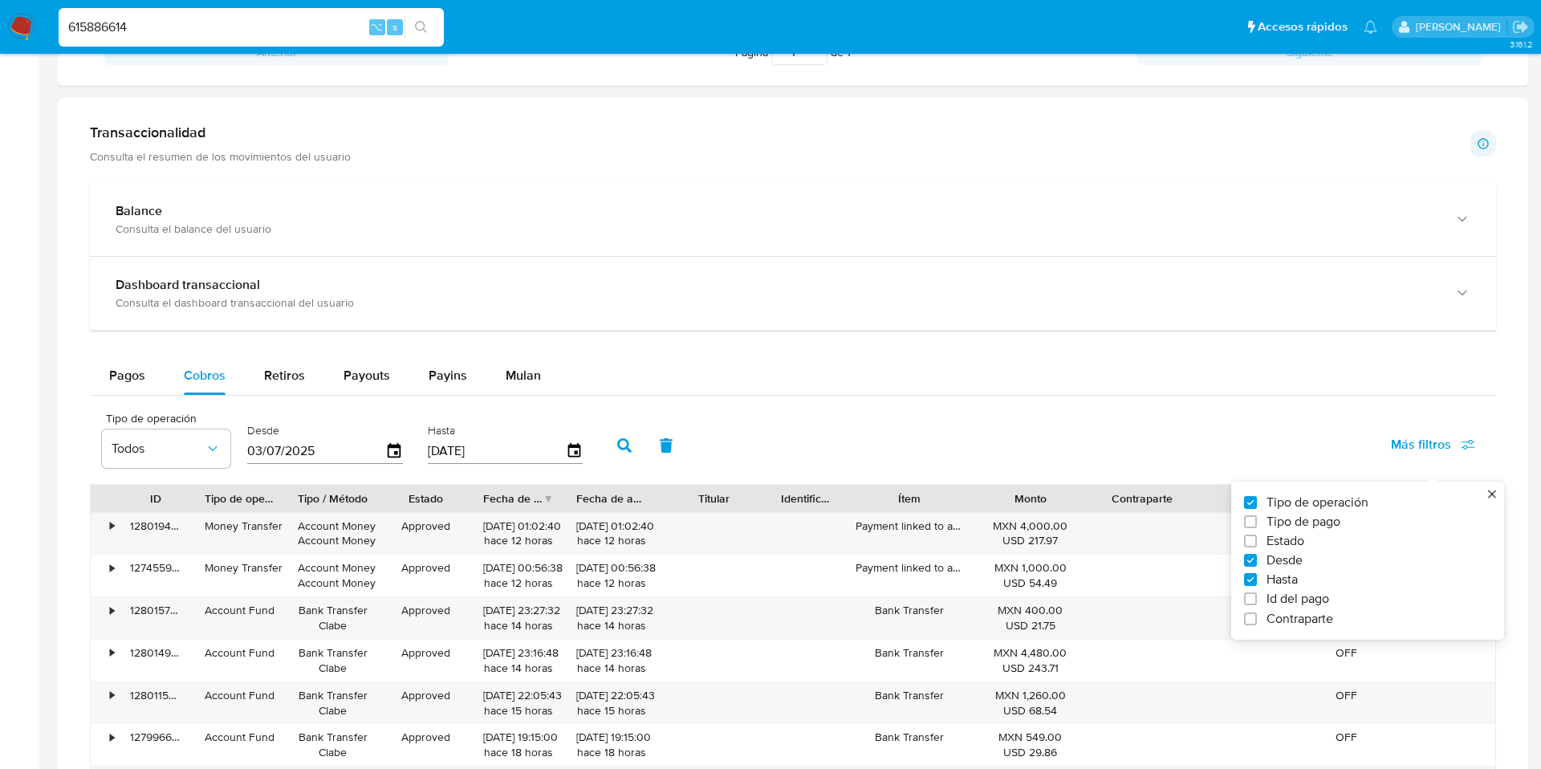
click at [1282, 591] on span "Id del pago" at bounding box center [1297, 599] width 63 height 16
click at [1257, 592] on input "Id del pago" at bounding box center [1250, 598] width 13 height 13
checkbox input "true"
click at [624, 451] on input "number" at bounding box center [682, 449] width 157 height 21
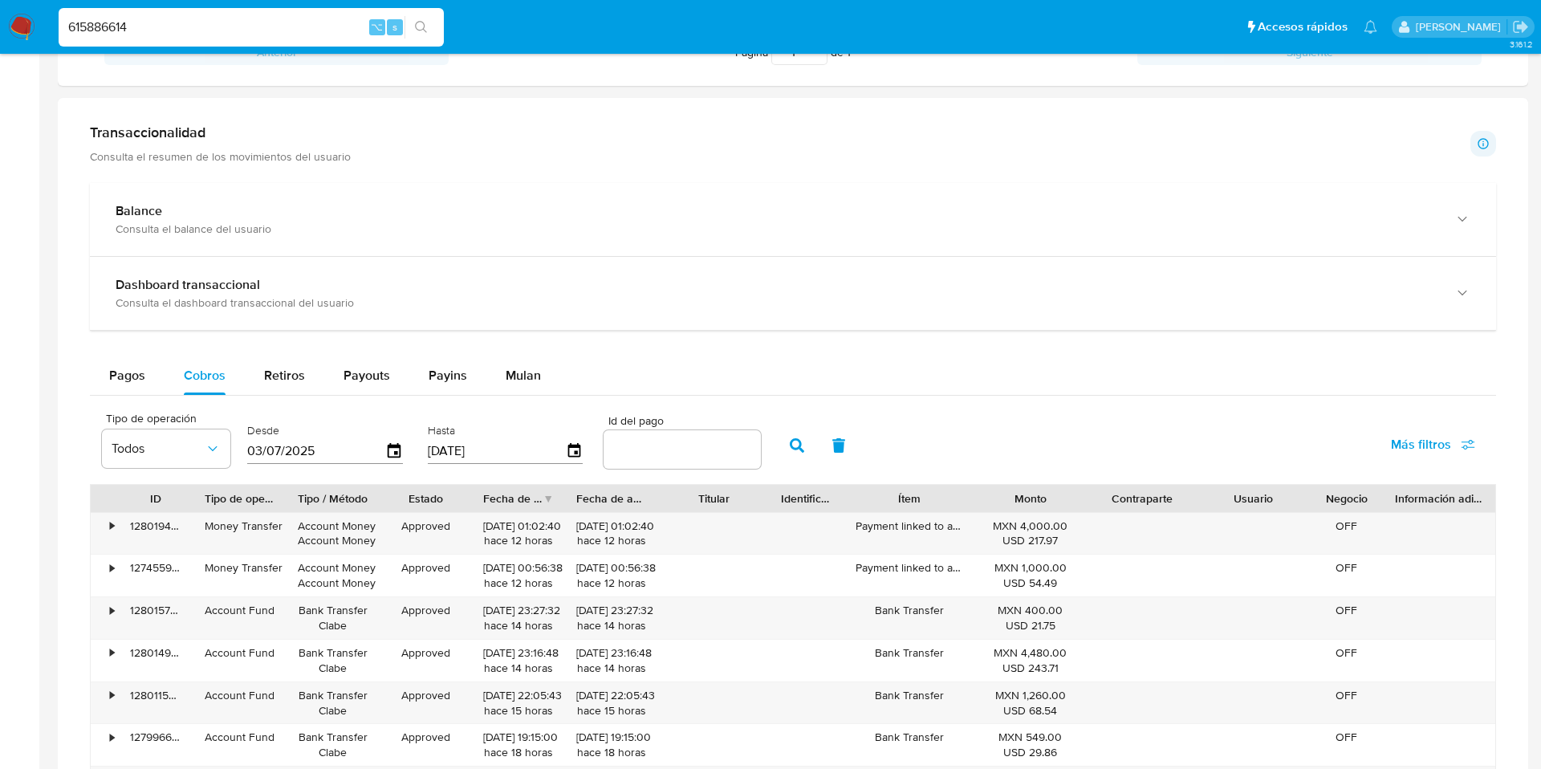
click at [624, 450] on input "number" at bounding box center [682, 449] width 157 height 21
paste input "121579140482"
type input "121579140482"
click at [790, 445] on icon "button" at bounding box center [797, 445] width 14 height 14
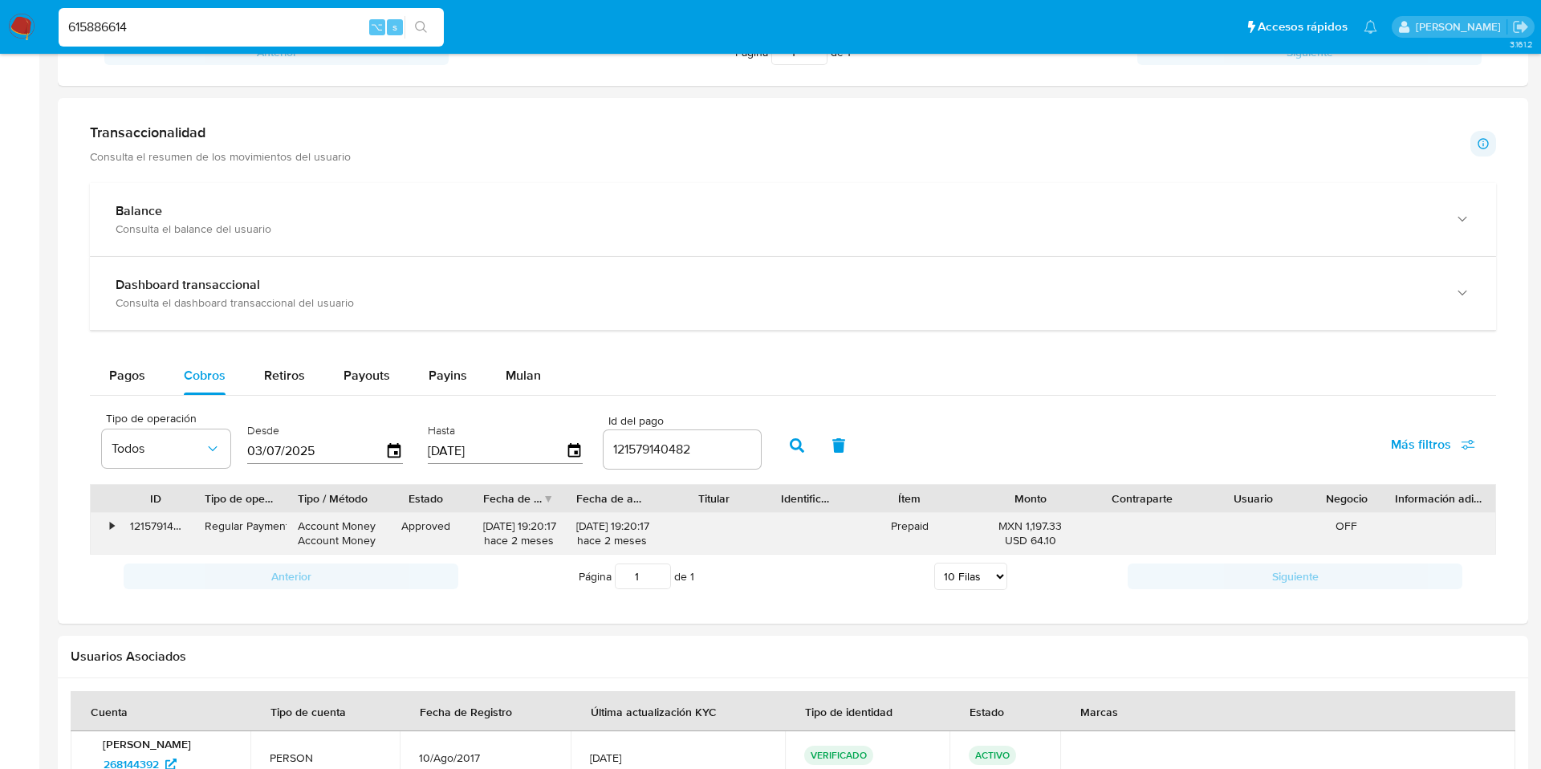
click at [112, 534] on div "•" at bounding box center [105, 534] width 28 height 42
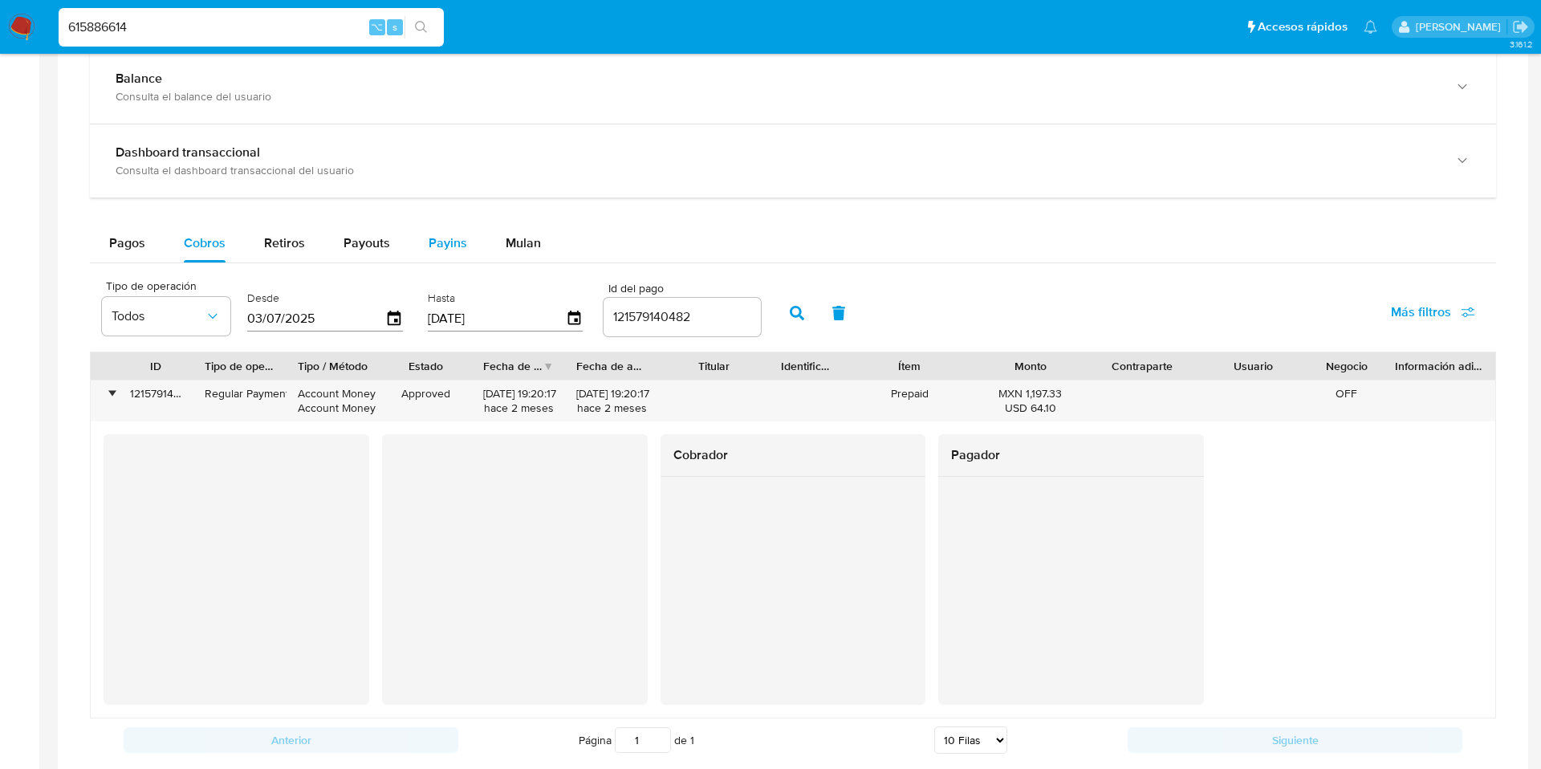
scroll to position [882, 0]
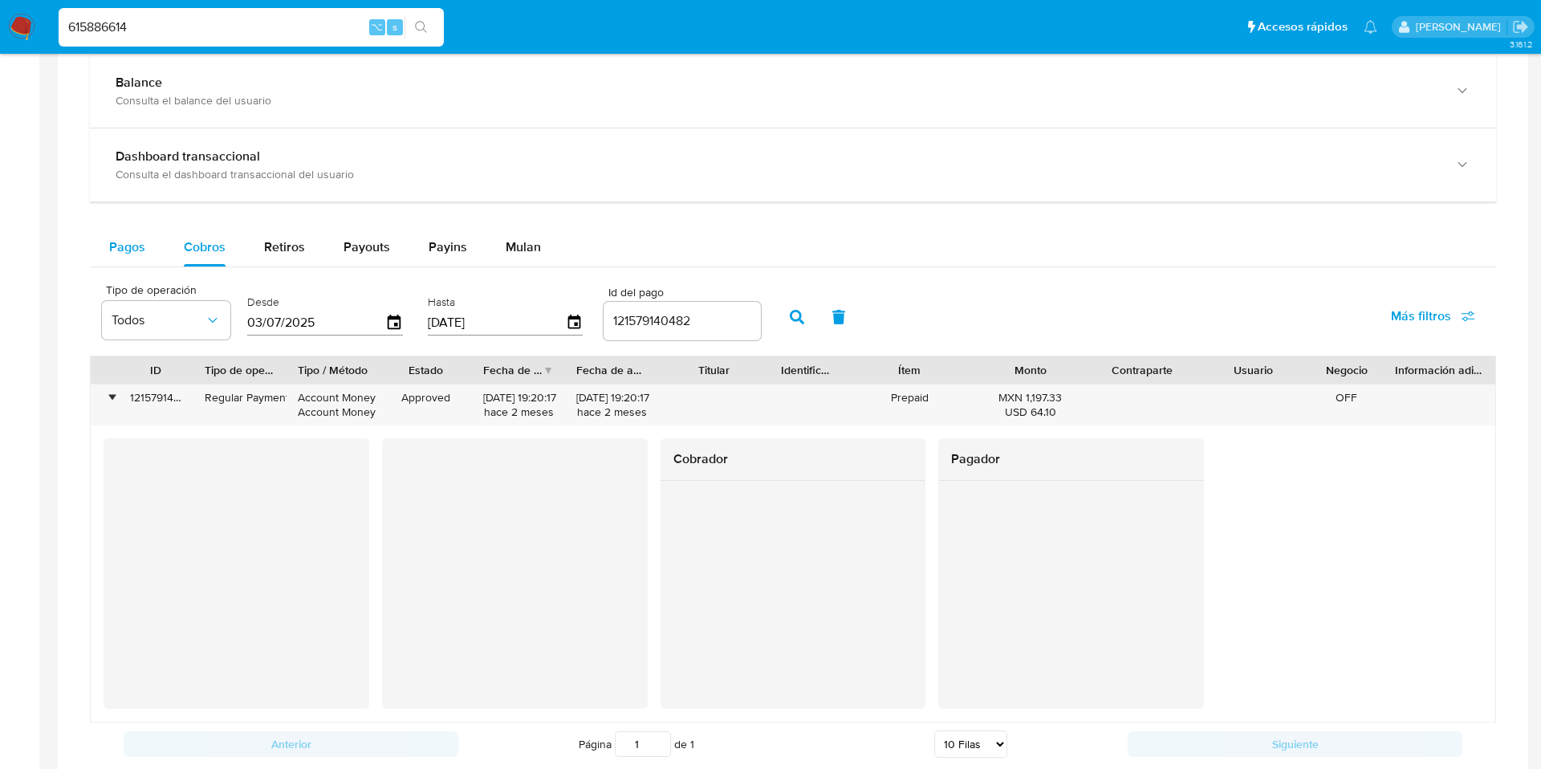
click at [125, 236] on div "Pagos" at bounding box center [127, 247] width 36 height 39
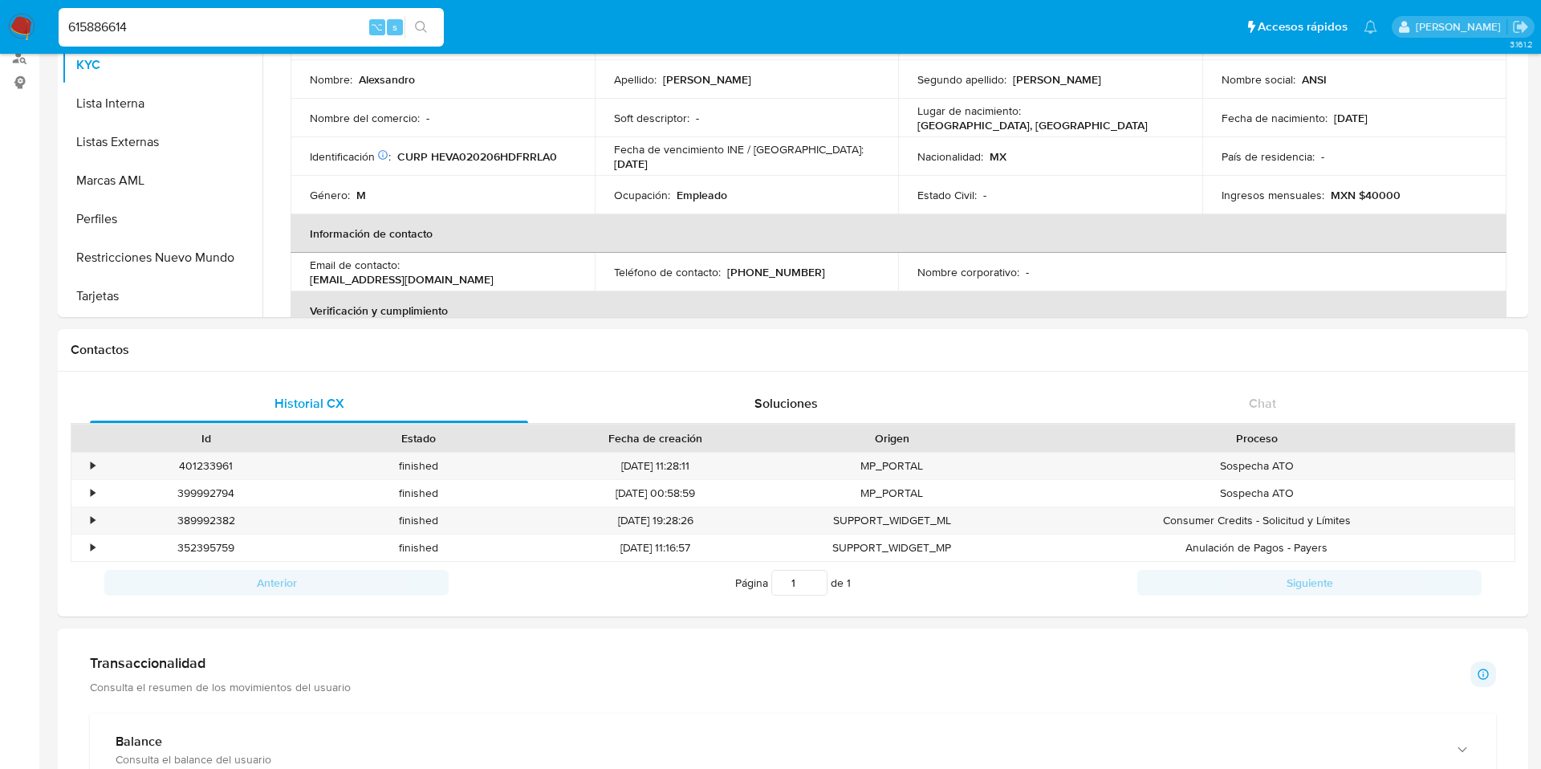
scroll to position [0, 0]
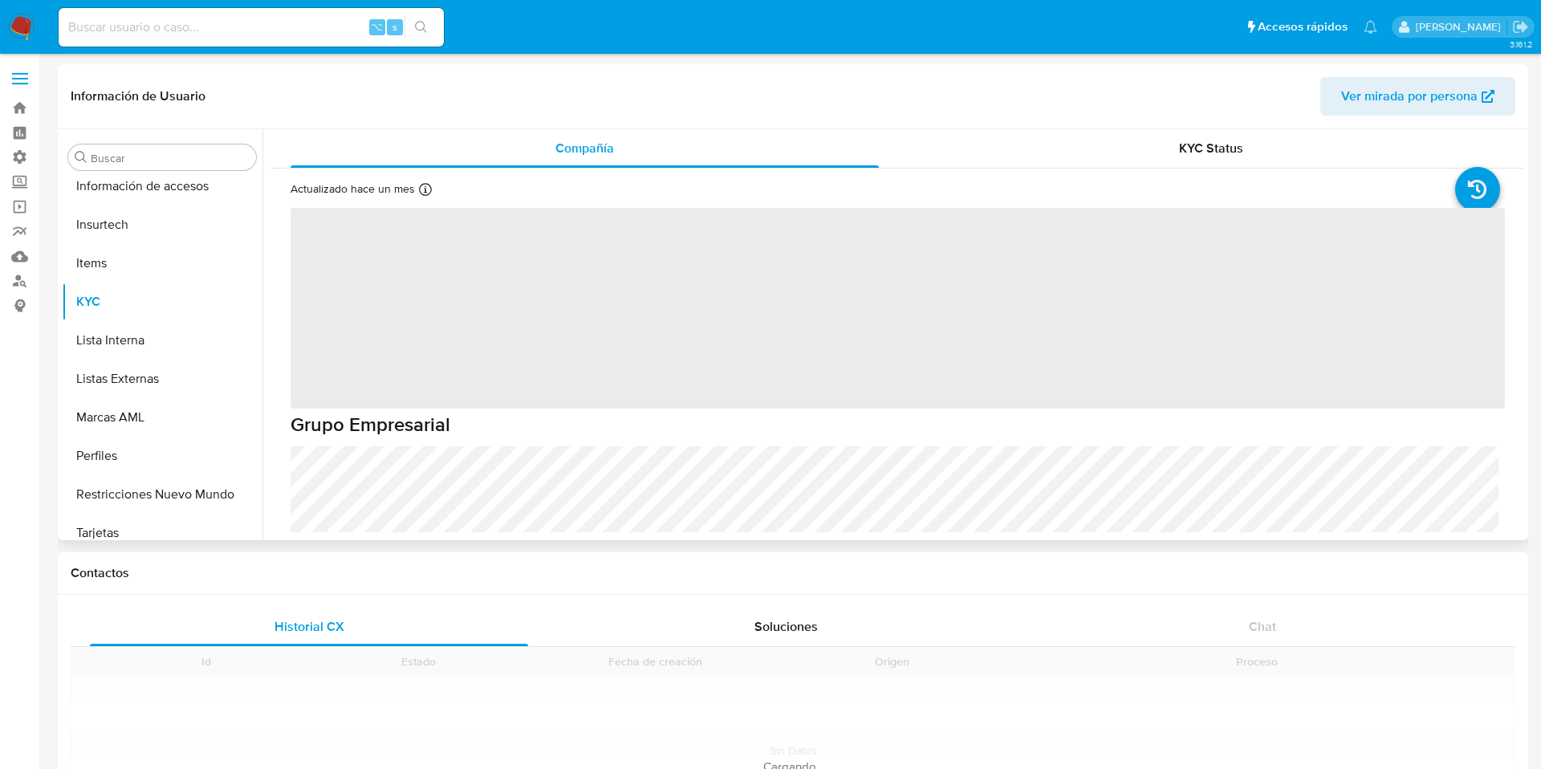
scroll to position [755, 0]
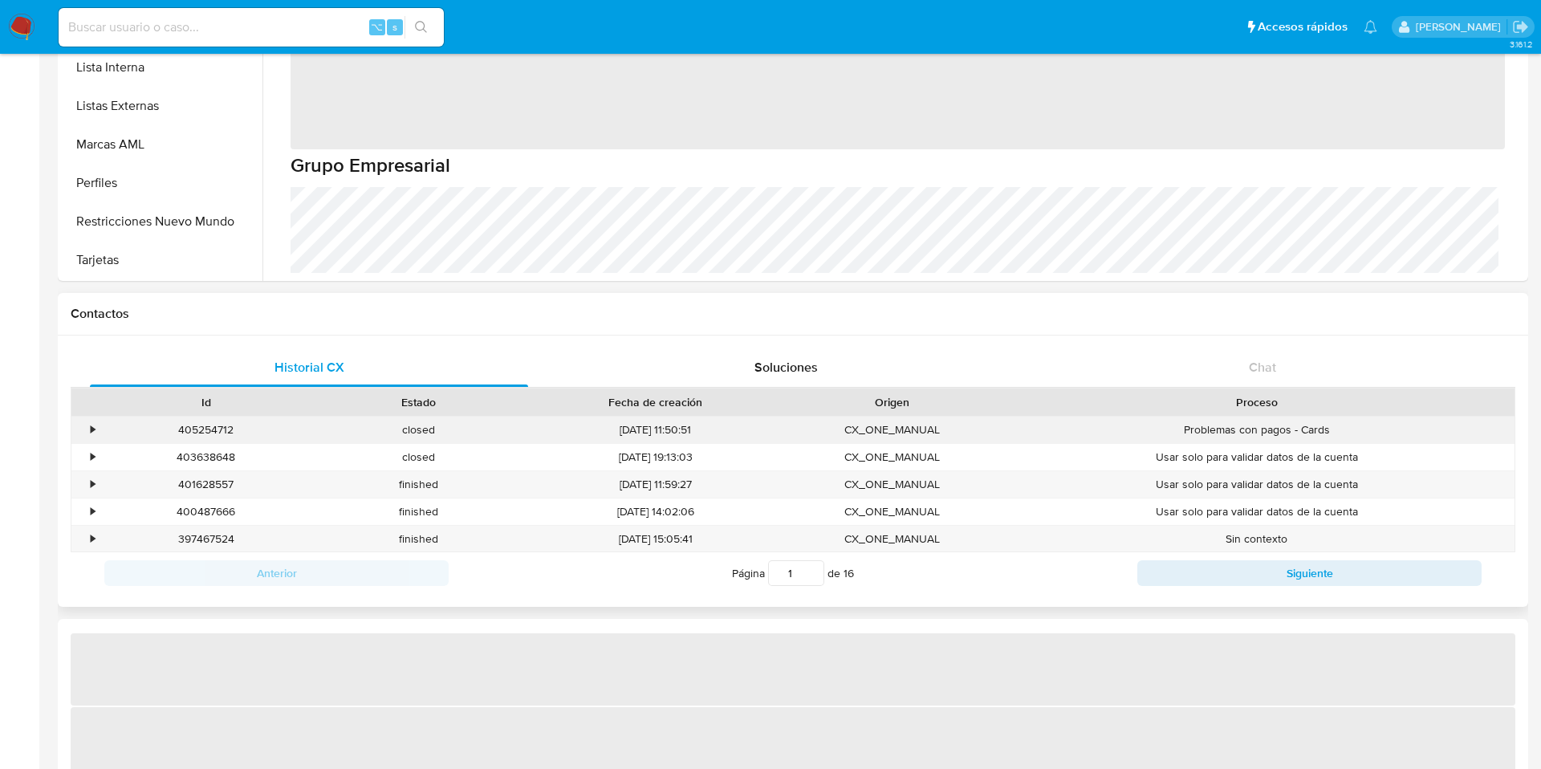
select select "10"
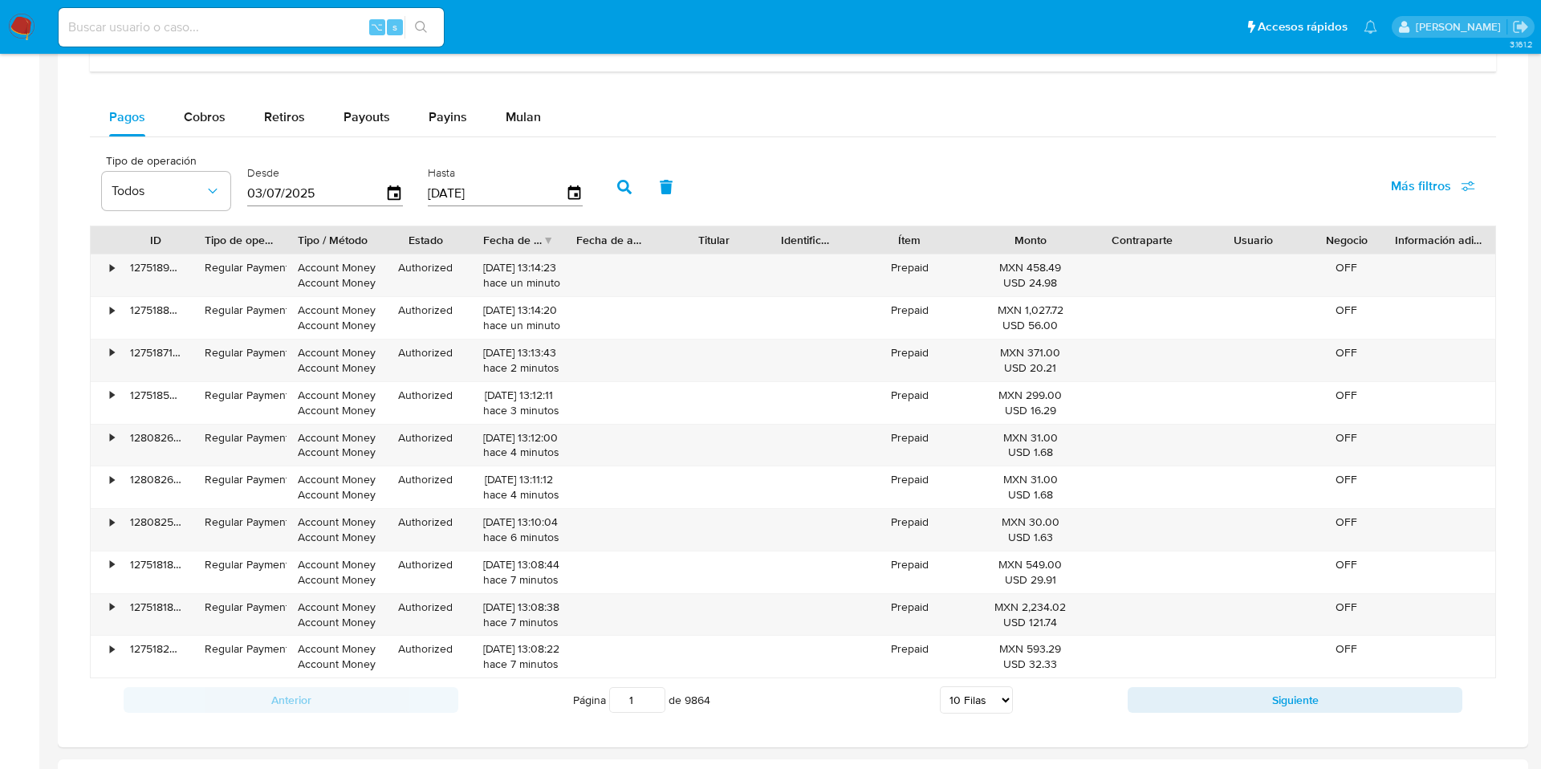
scroll to position [1040, 0]
click at [207, 128] on div "Cobros" at bounding box center [205, 115] width 42 height 39
select select "10"
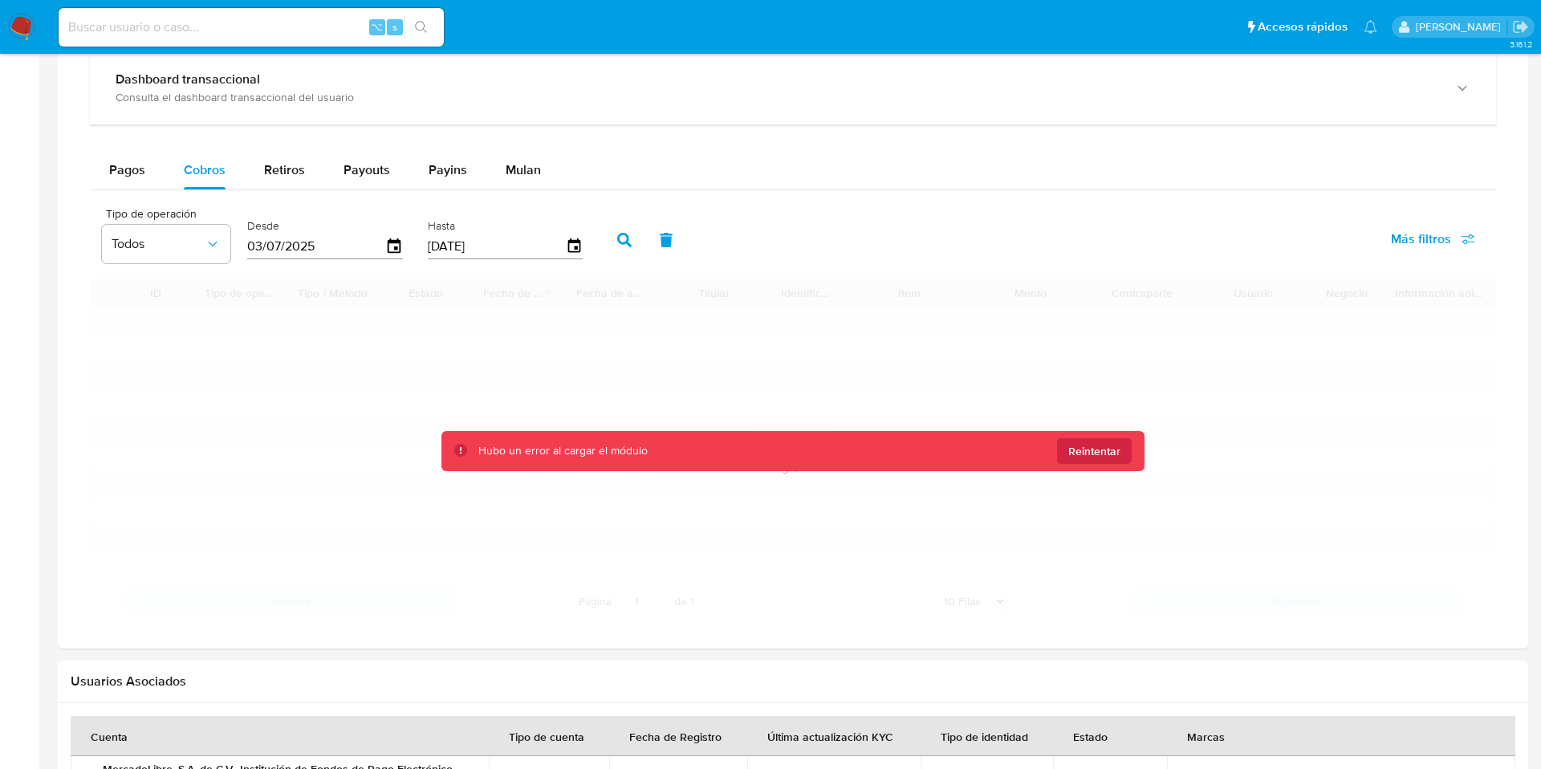
scroll to position [977, 0]
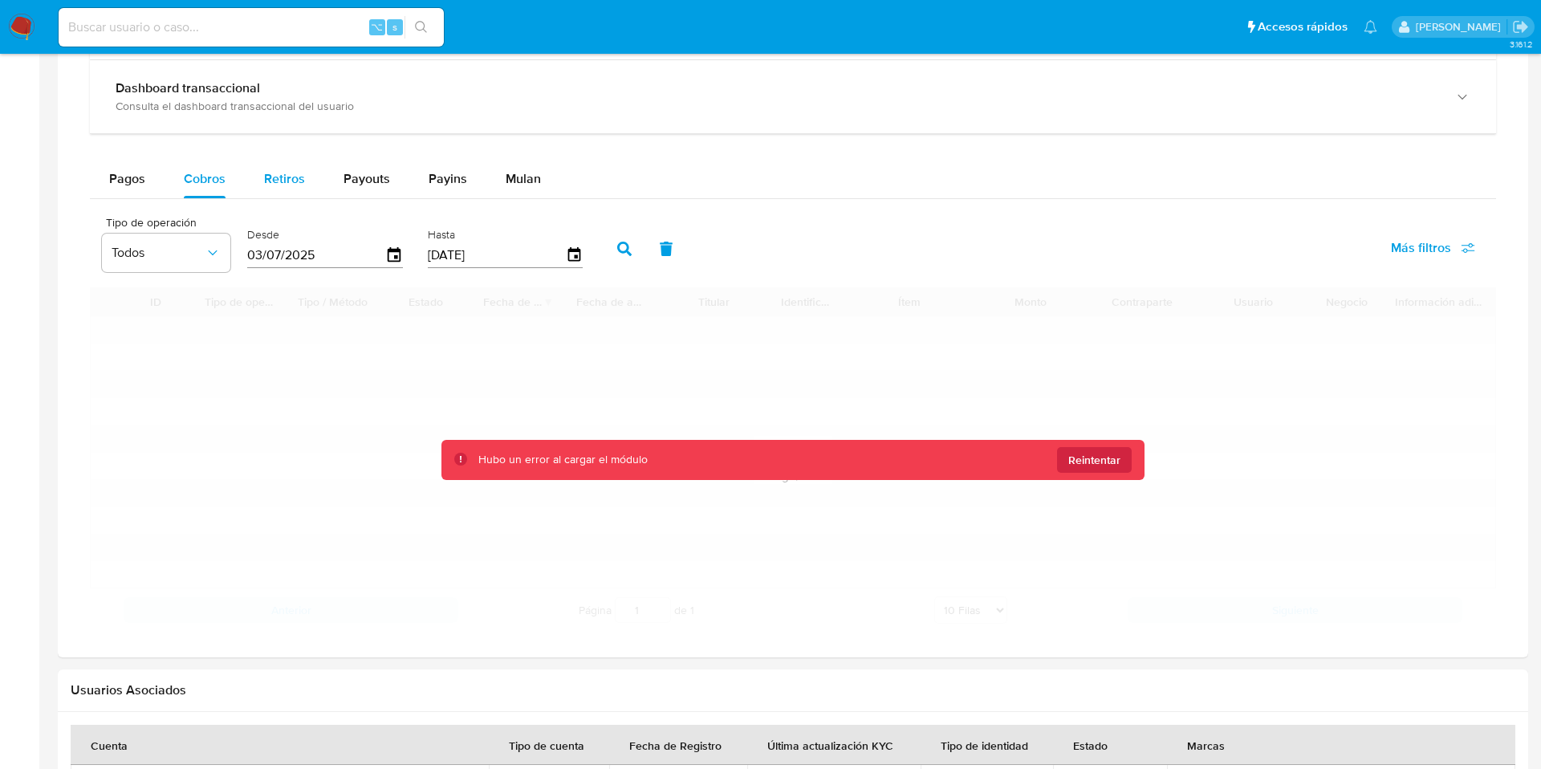
click at [289, 173] on span "Retiros" at bounding box center [284, 178] width 41 height 18
select select "10"
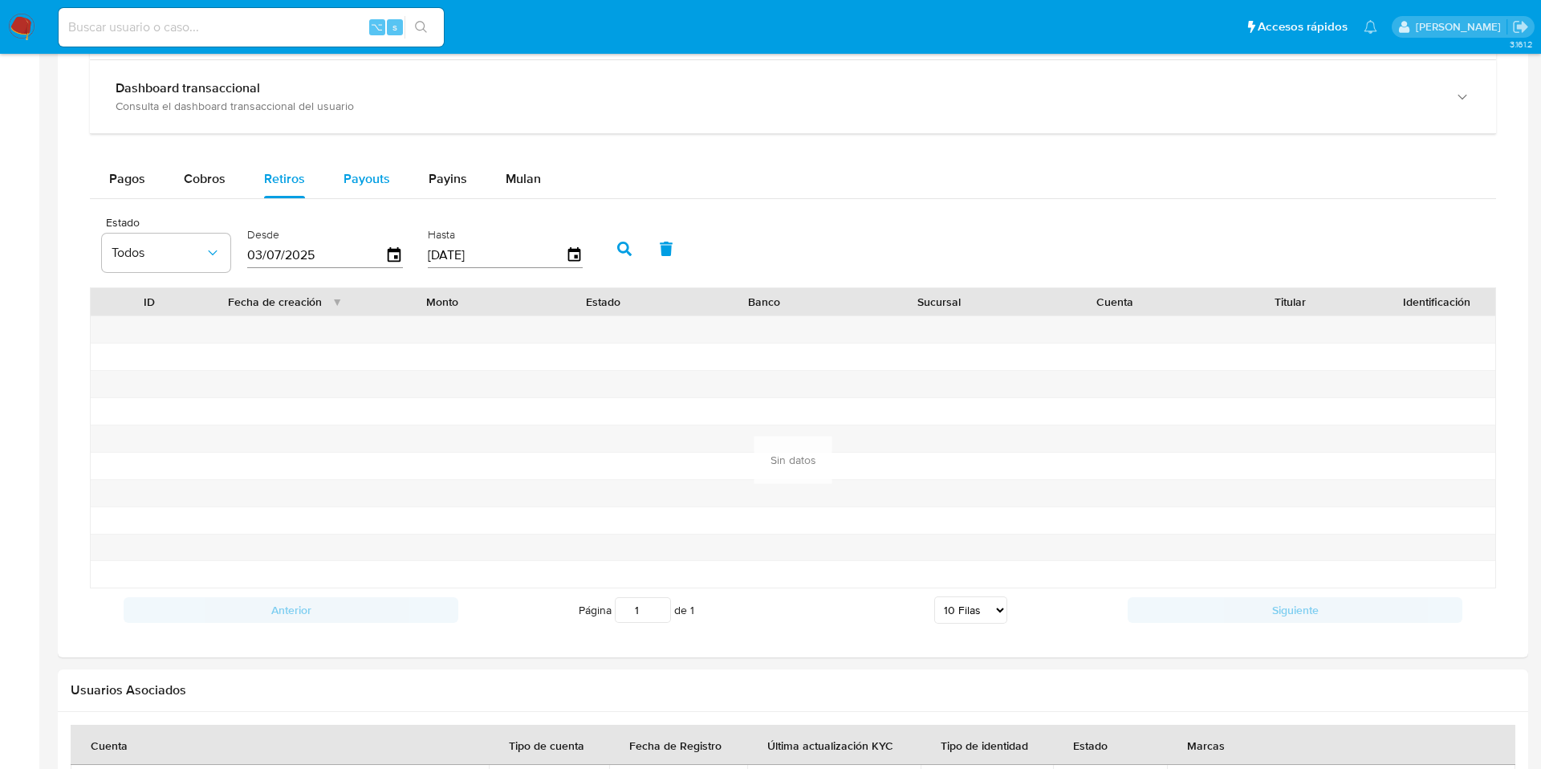
click at [378, 193] on div "Payouts" at bounding box center [366, 179] width 47 height 39
select select "10"
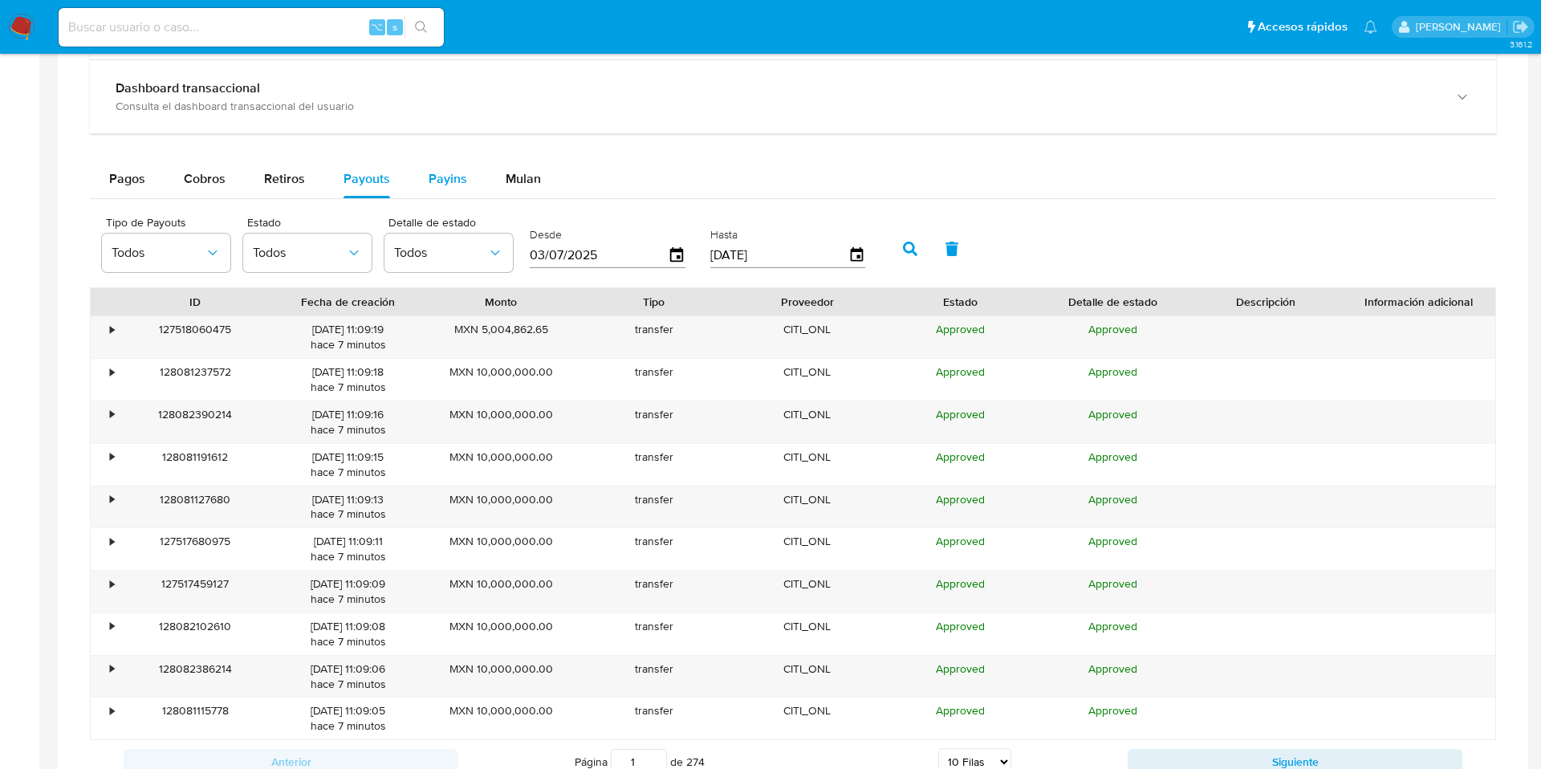
click at [463, 195] on button "Payins" at bounding box center [447, 179] width 77 height 39
select select "10"
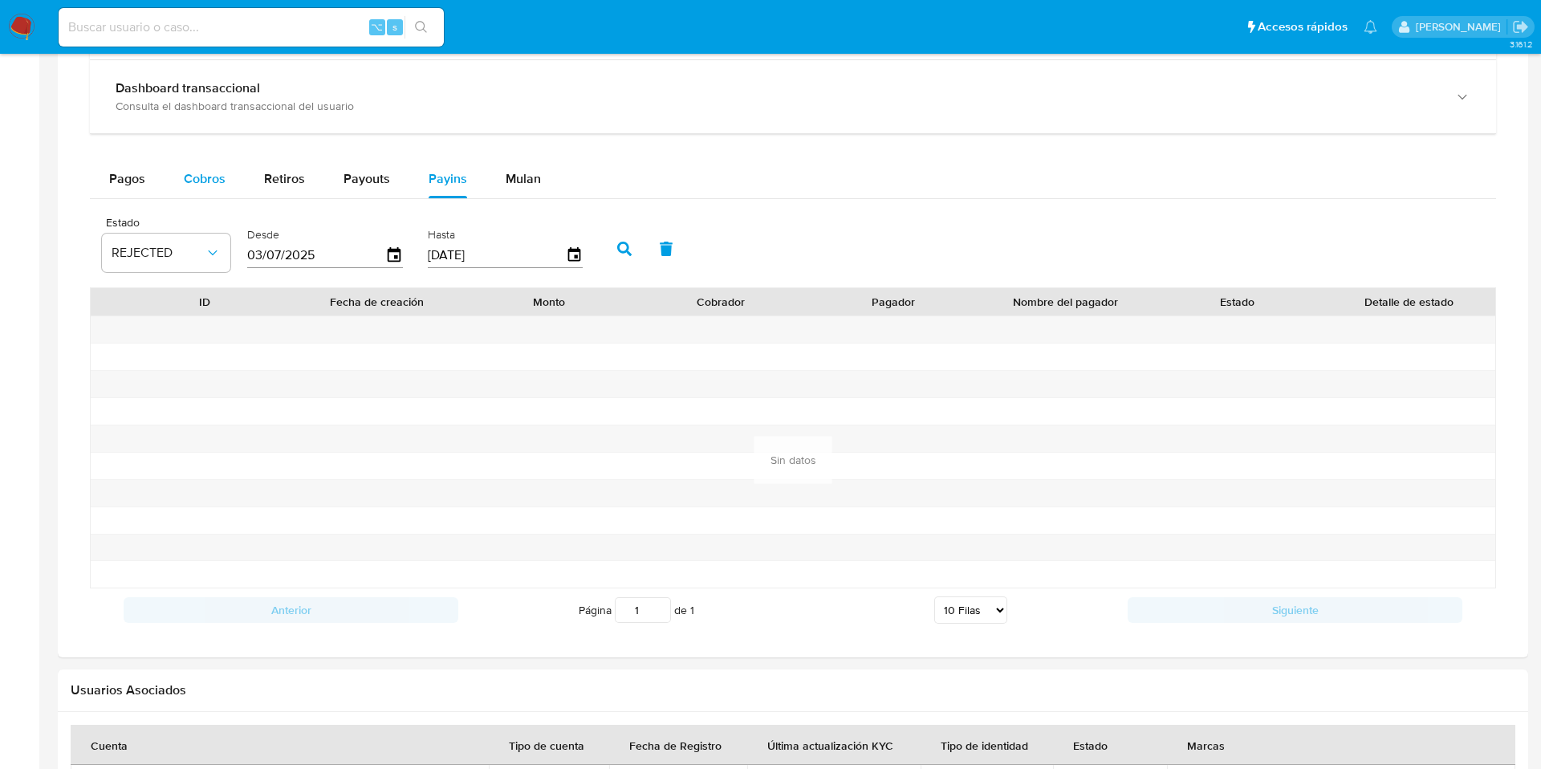
click at [185, 182] on span "Cobros" at bounding box center [205, 178] width 42 height 18
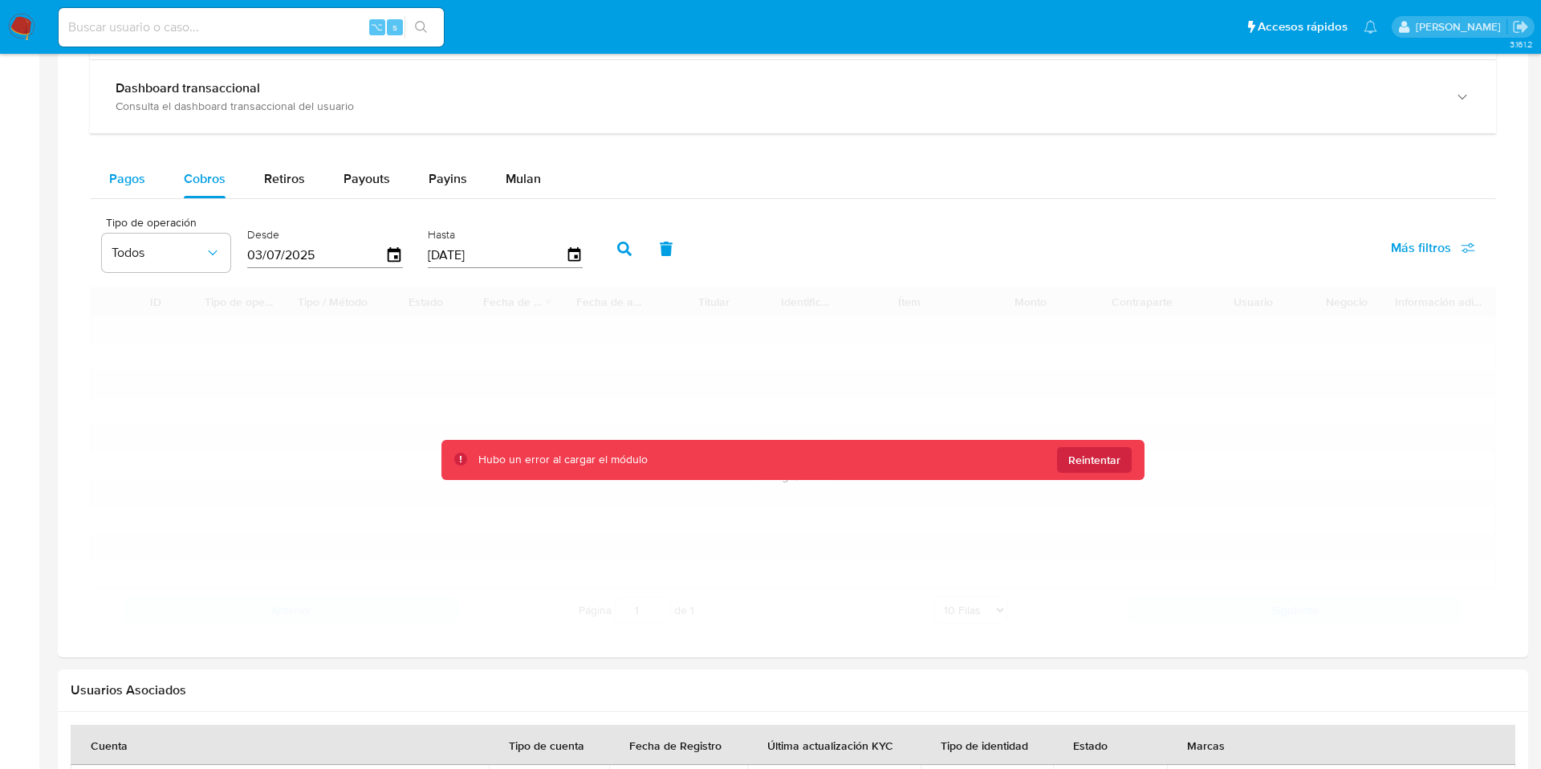
click at [126, 169] on span "Pagos" at bounding box center [127, 178] width 36 height 18
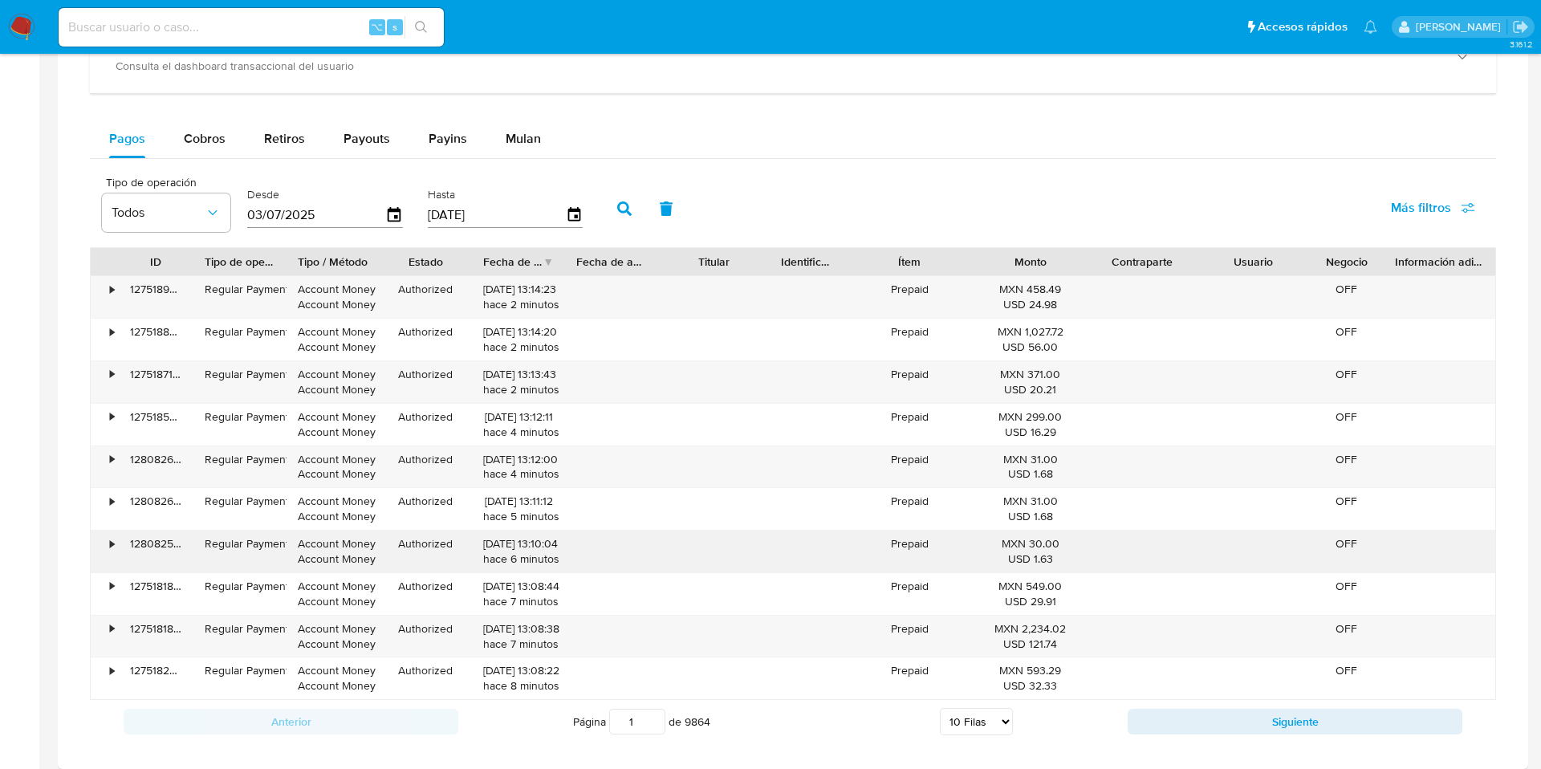
scroll to position [1005, 0]
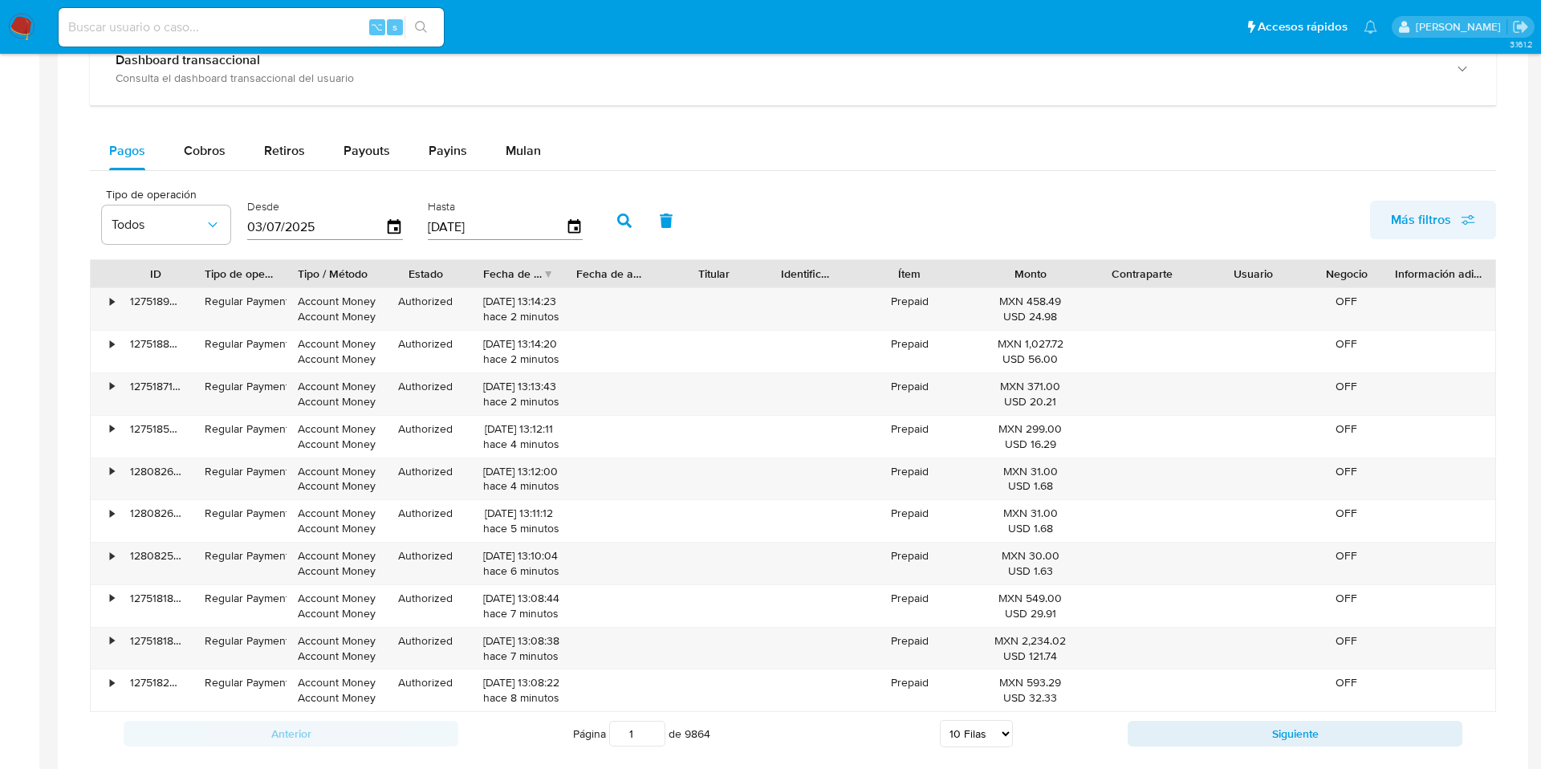
click at [1431, 226] on span "Más filtros" at bounding box center [1421, 220] width 60 height 39
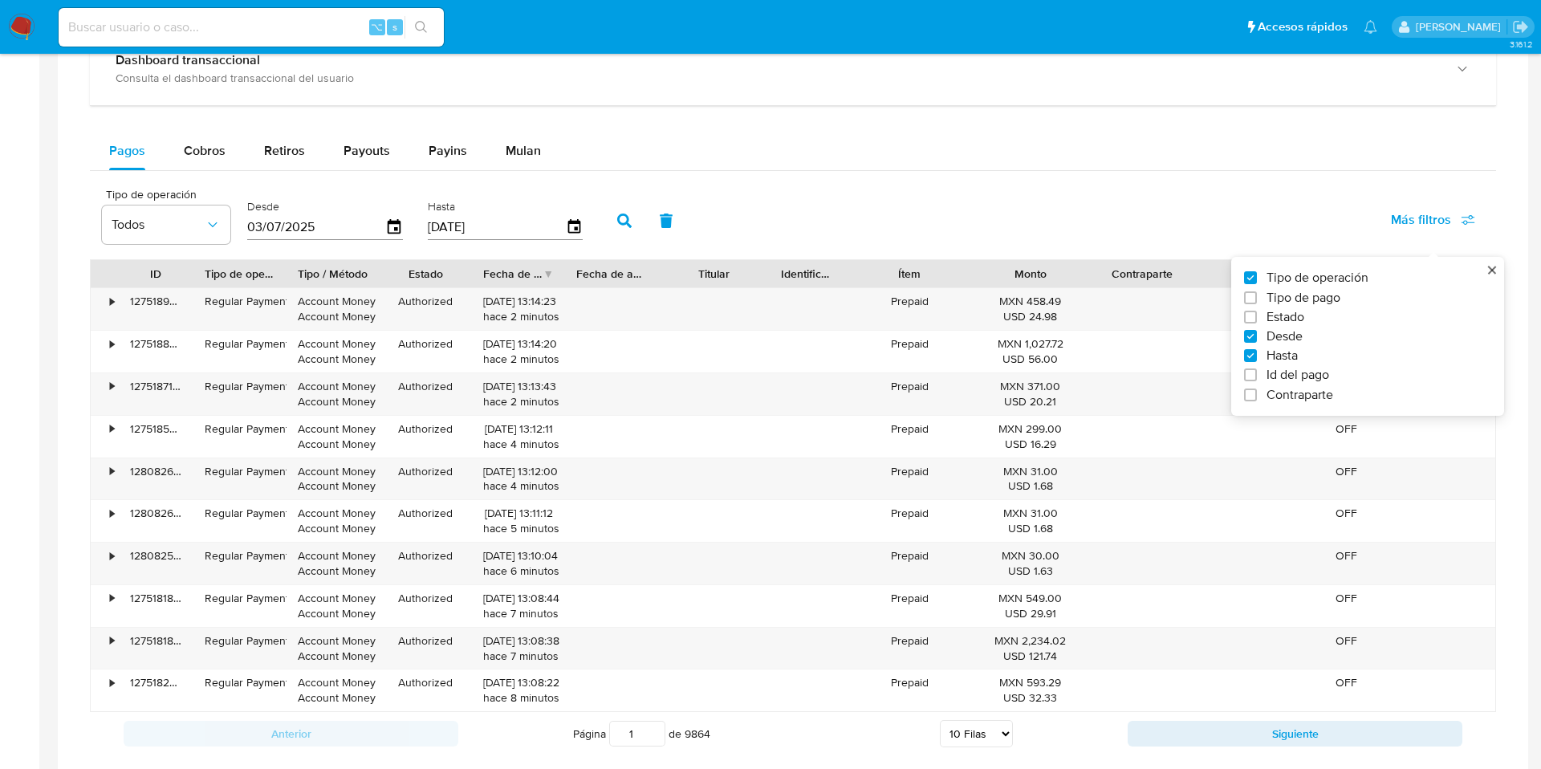
click at [1319, 375] on span "Id del pago" at bounding box center [1297, 375] width 63 height 16
click at [1257, 375] on input "Id del pago" at bounding box center [1250, 374] width 13 height 13
checkbox input "true"
click at [677, 217] on input "number" at bounding box center [682, 225] width 157 height 21
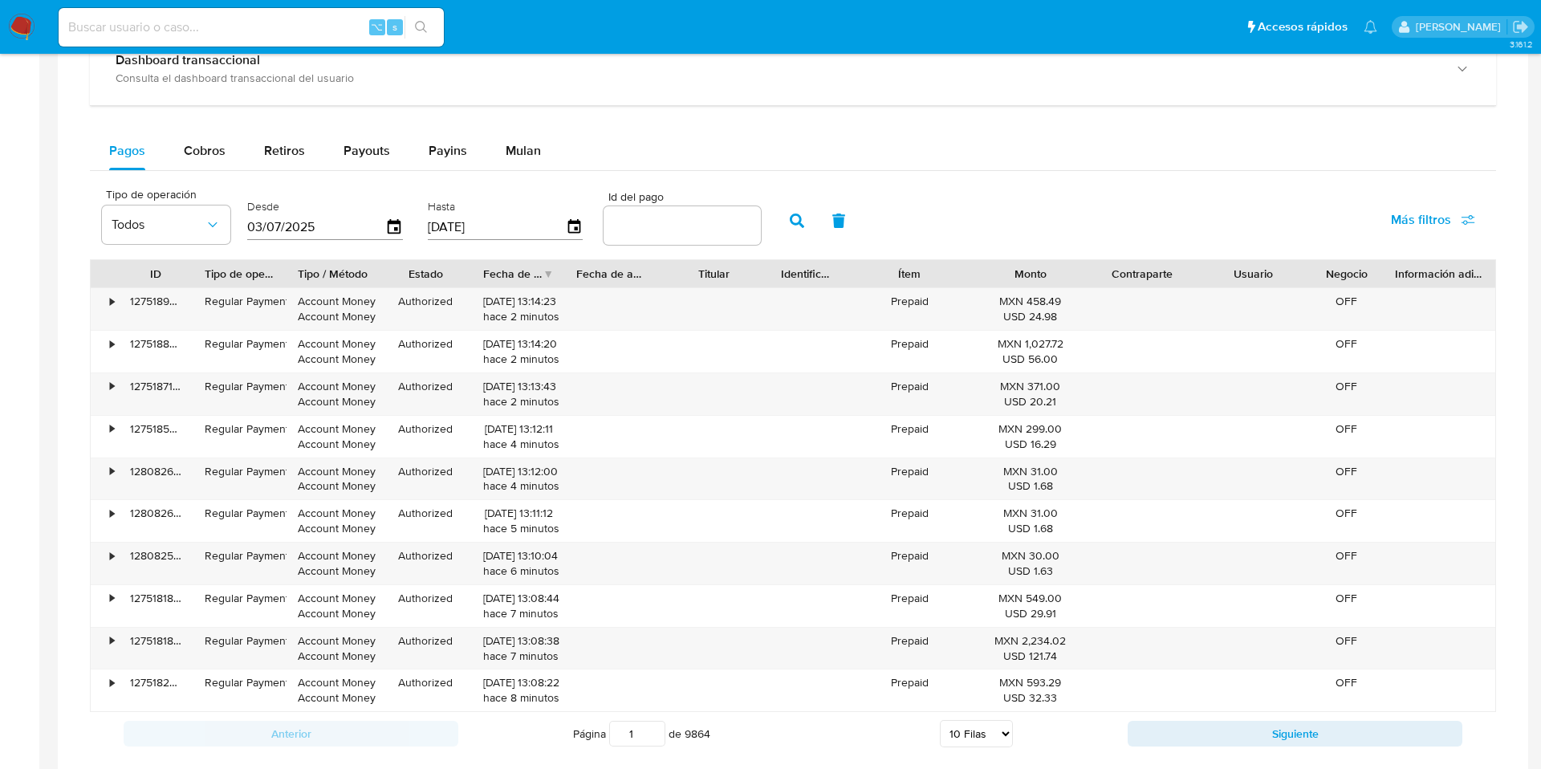
click at [673, 218] on input "number" at bounding box center [682, 225] width 157 height 21
paste input "121579140482"
type input "121579140482"
click at [790, 214] on icon "button" at bounding box center [797, 220] width 14 height 14
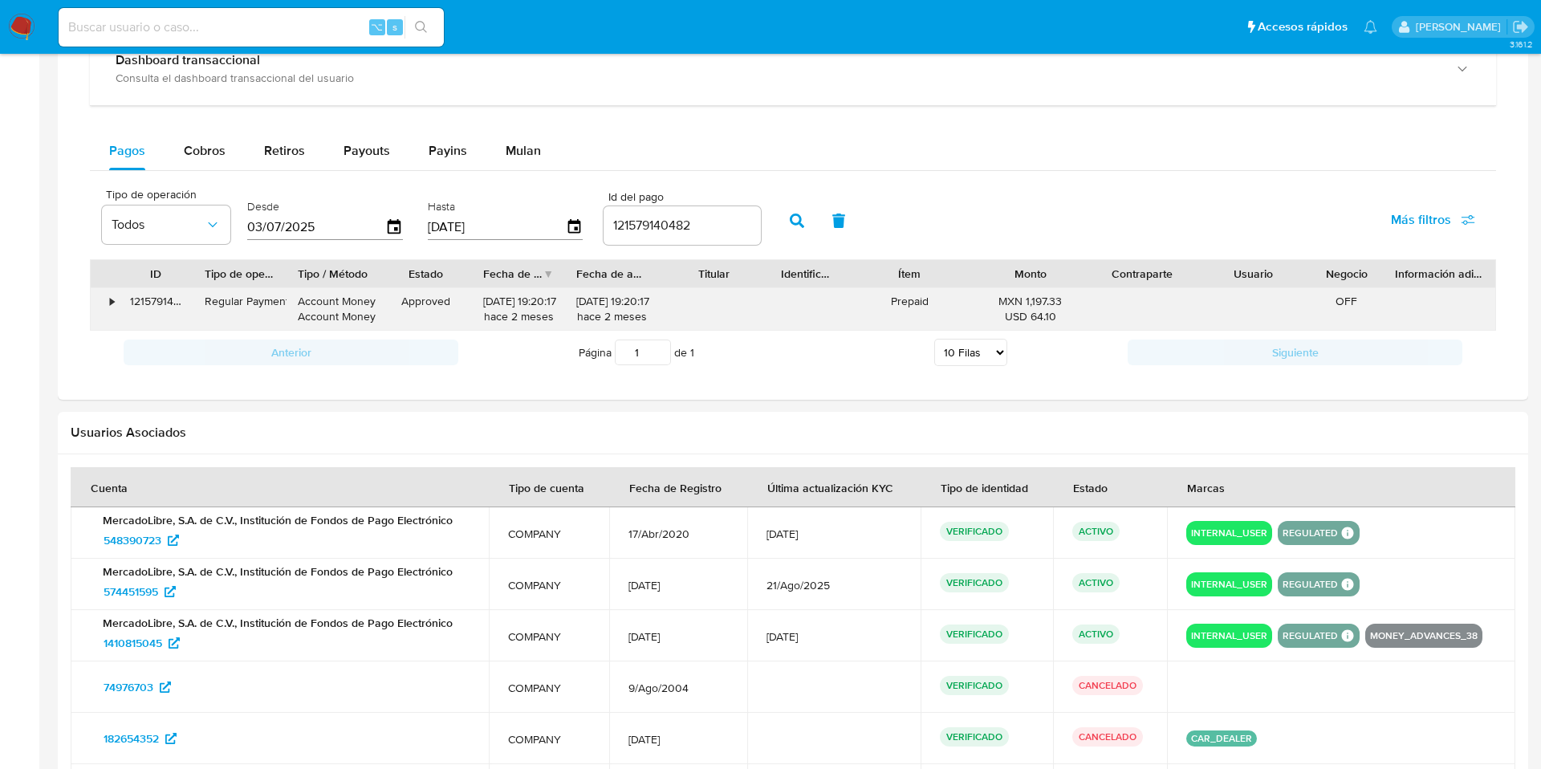
click at [117, 303] on div "• 121579140482 Regular Payment Account Money Account Money Approved [DATE] 19:2…" at bounding box center [793, 309] width 1404 height 42
click at [117, 303] on div "•" at bounding box center [105, 309] width 28 height 42
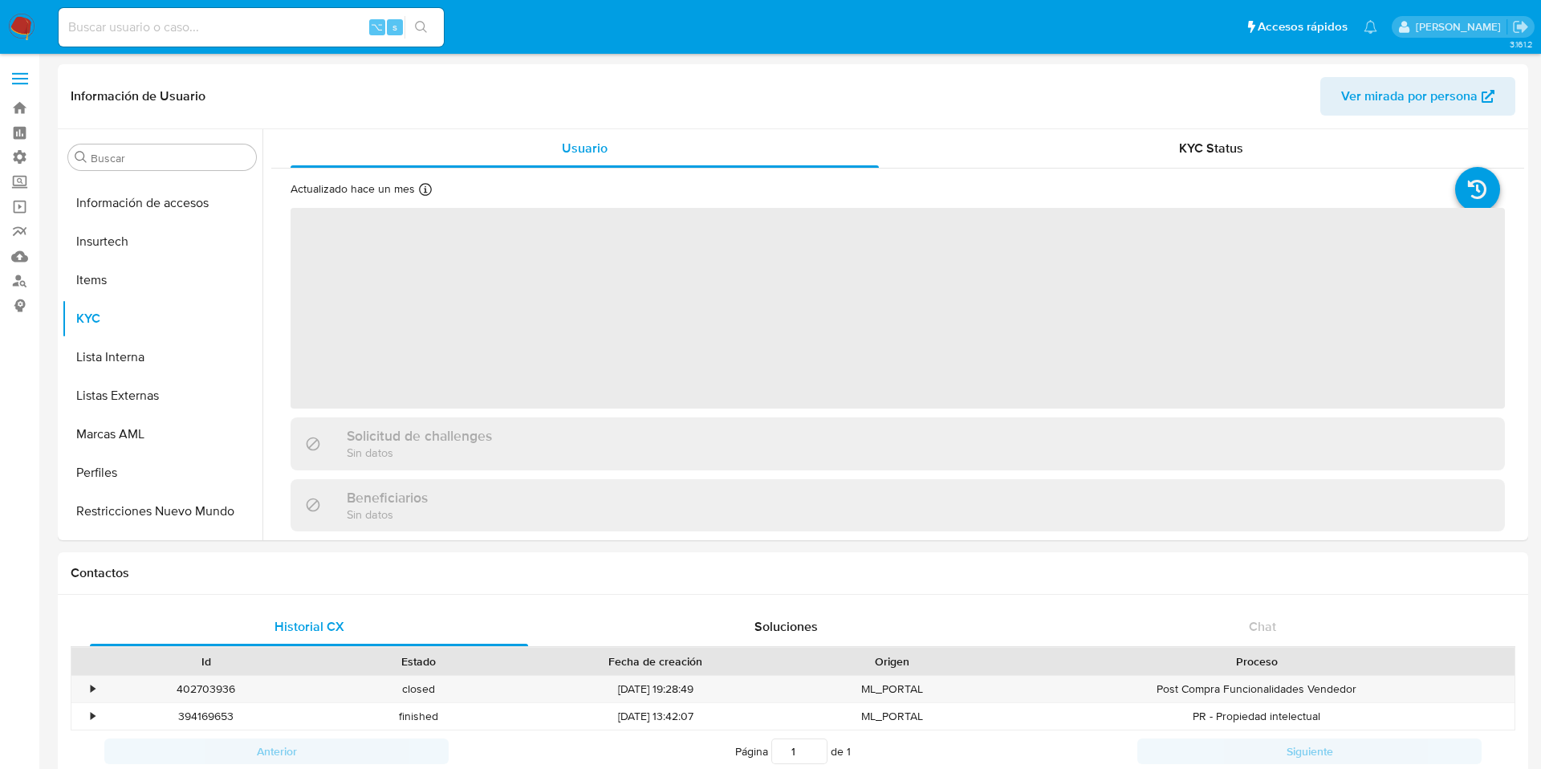
scroll to position [755, 0]
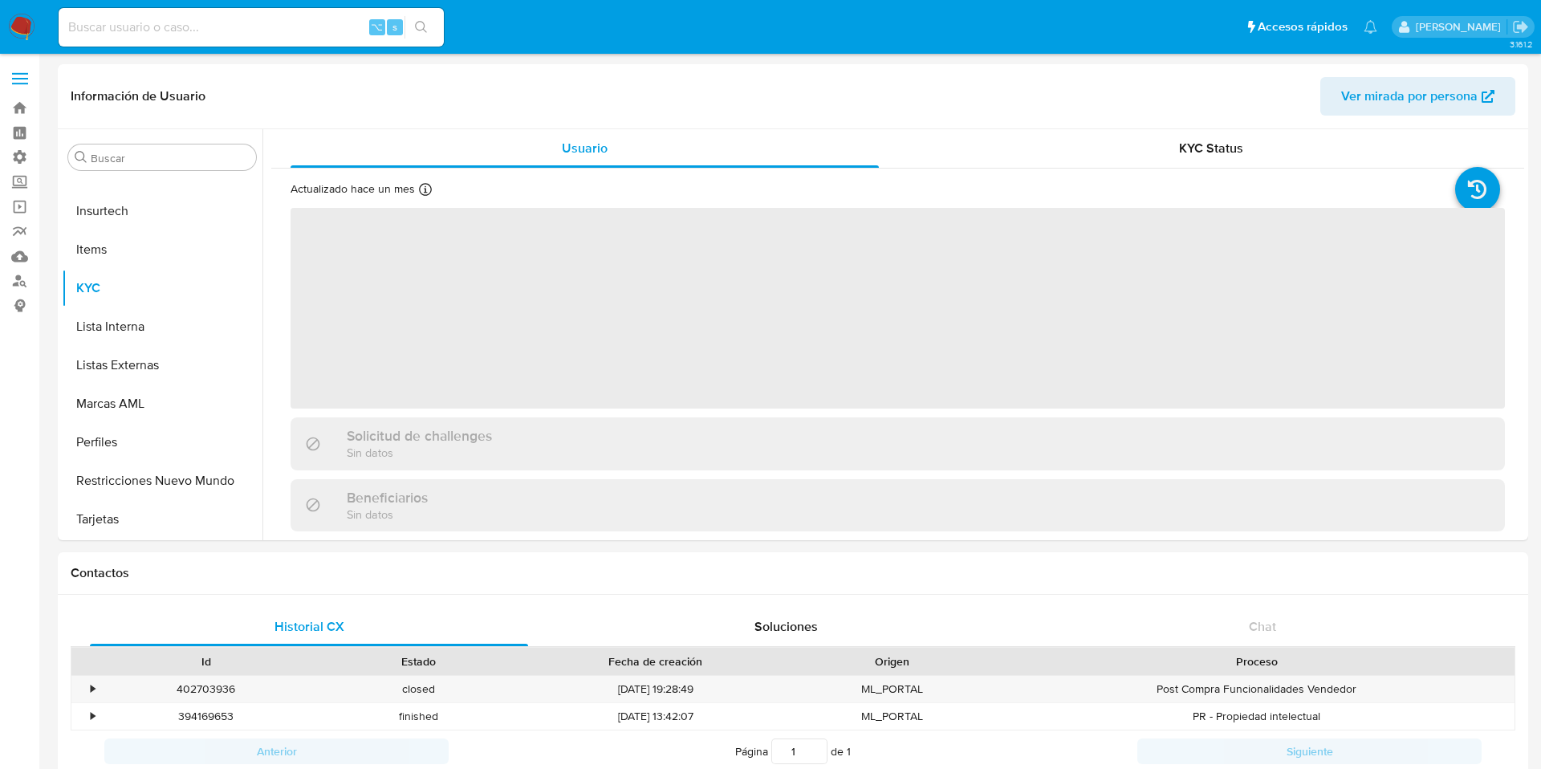
select select "10"
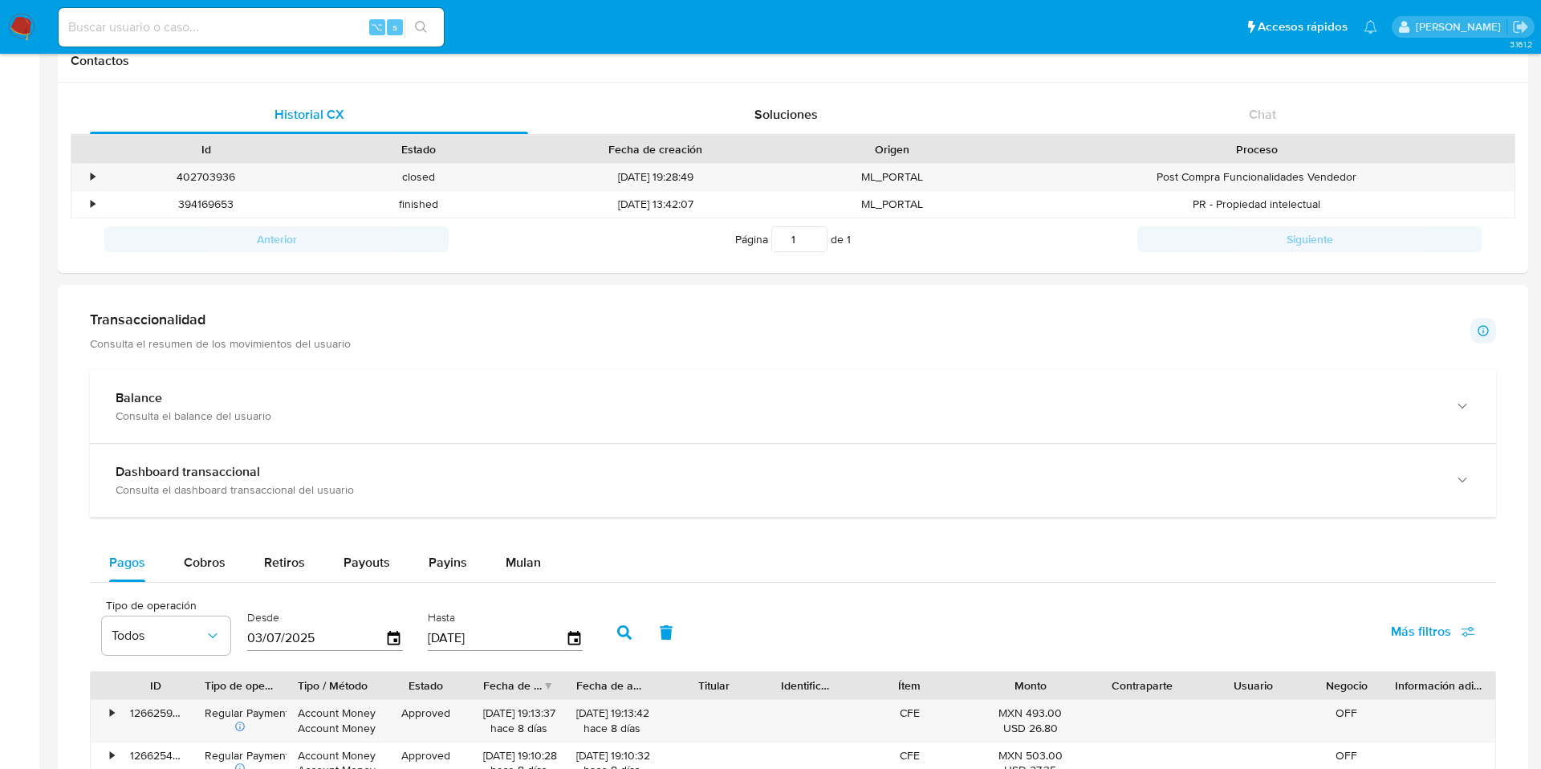
scroll to position [517, 0]
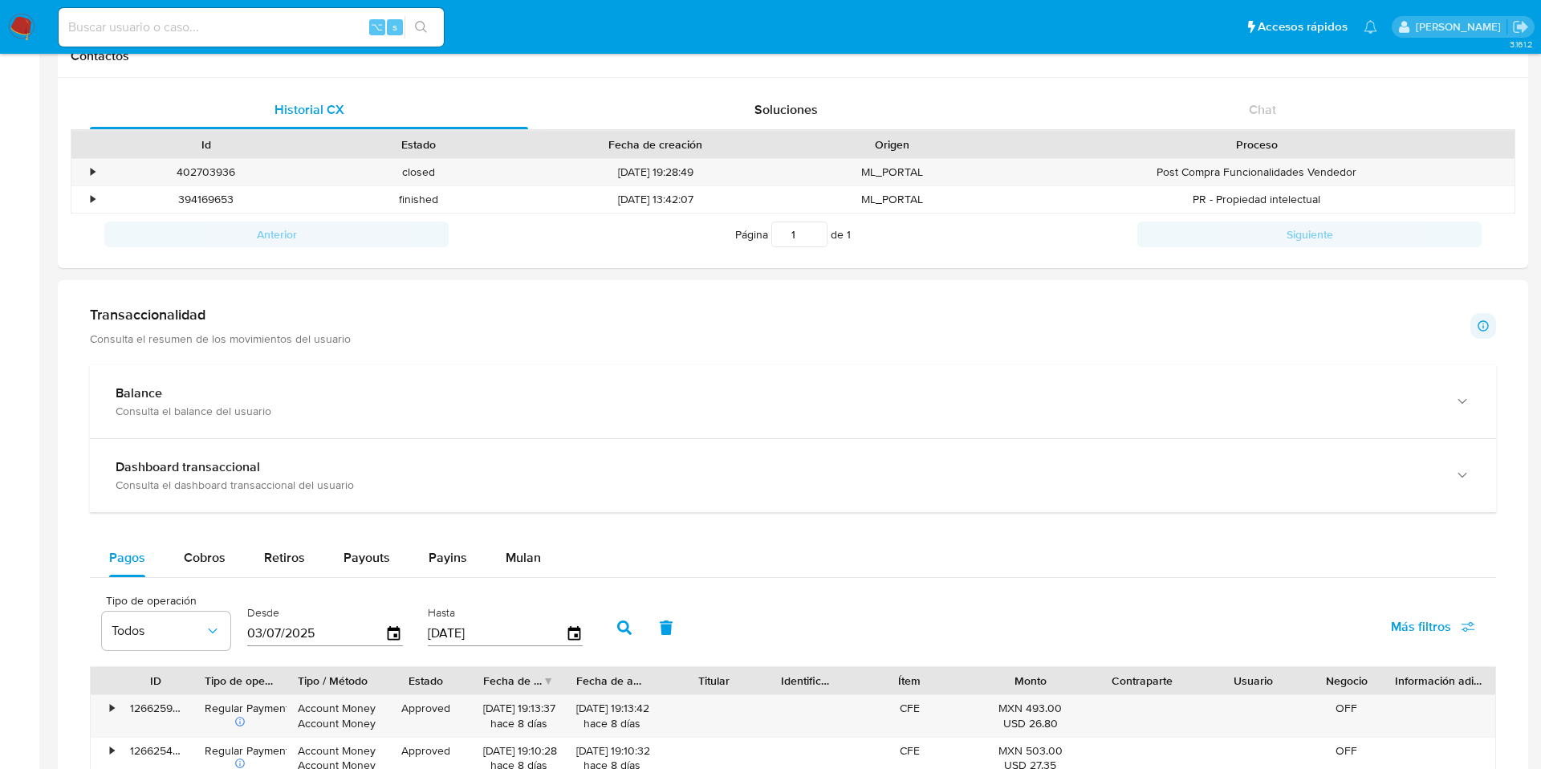
click at [269, 10] on div "⌥ s" at bounding box center [251, 27] width 385 height 39
click at [254, 18] on input at bounding box center [251, 27] width 385 height 21
paste input "2163090705"
type input "2163090705"
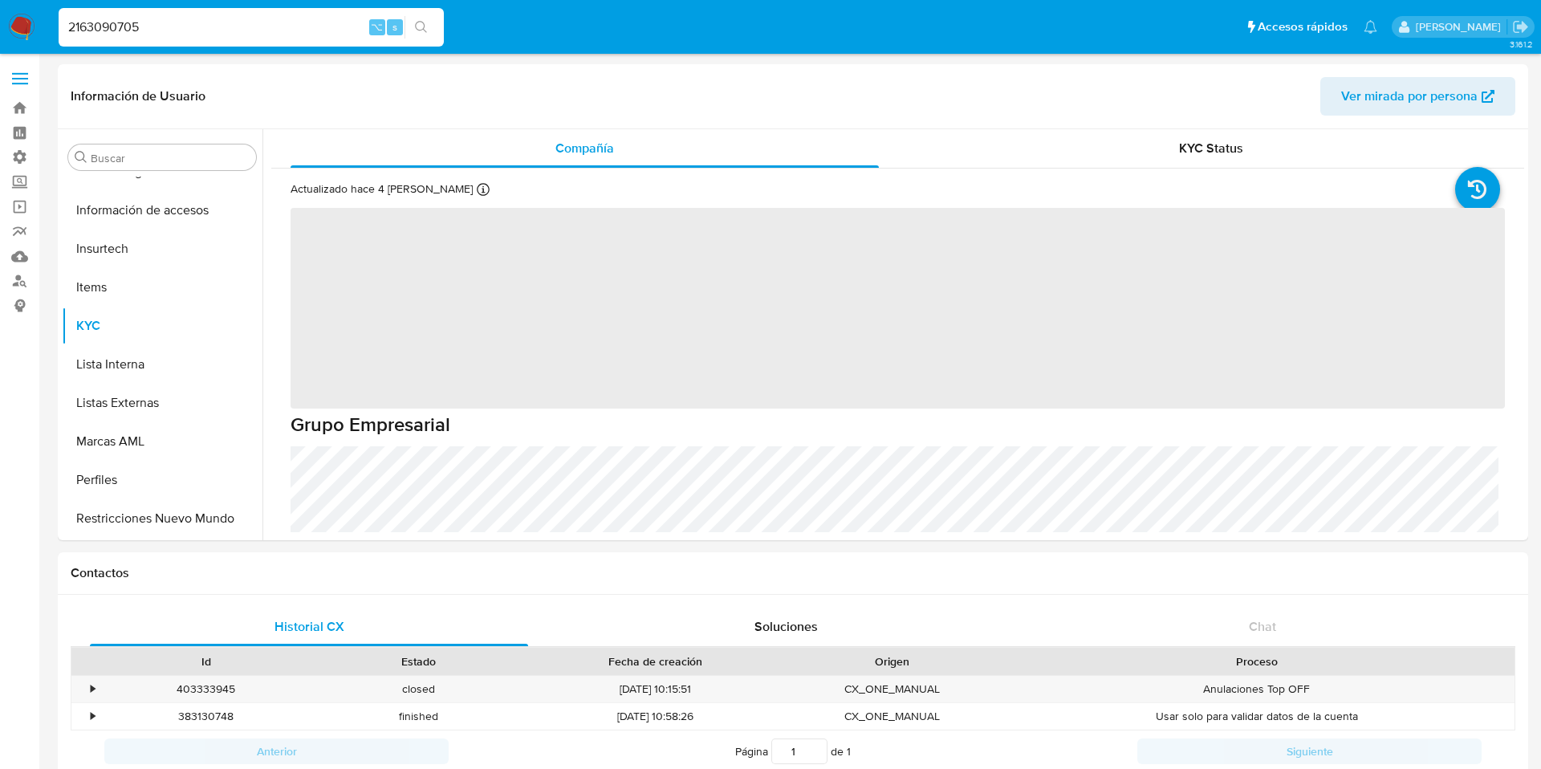
scroll to position [755, 0]
select select "10"
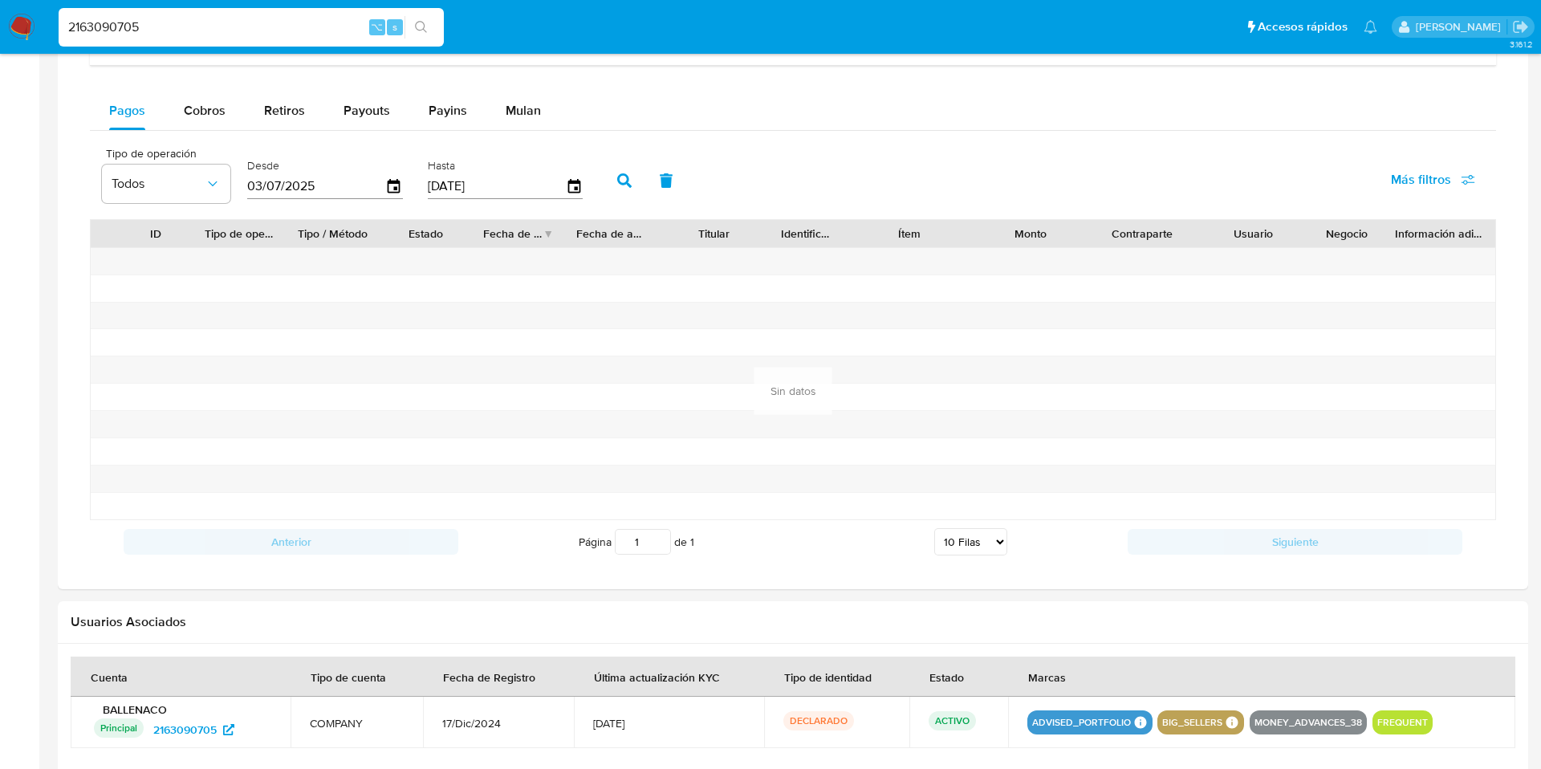
scroll to position [954, 0]
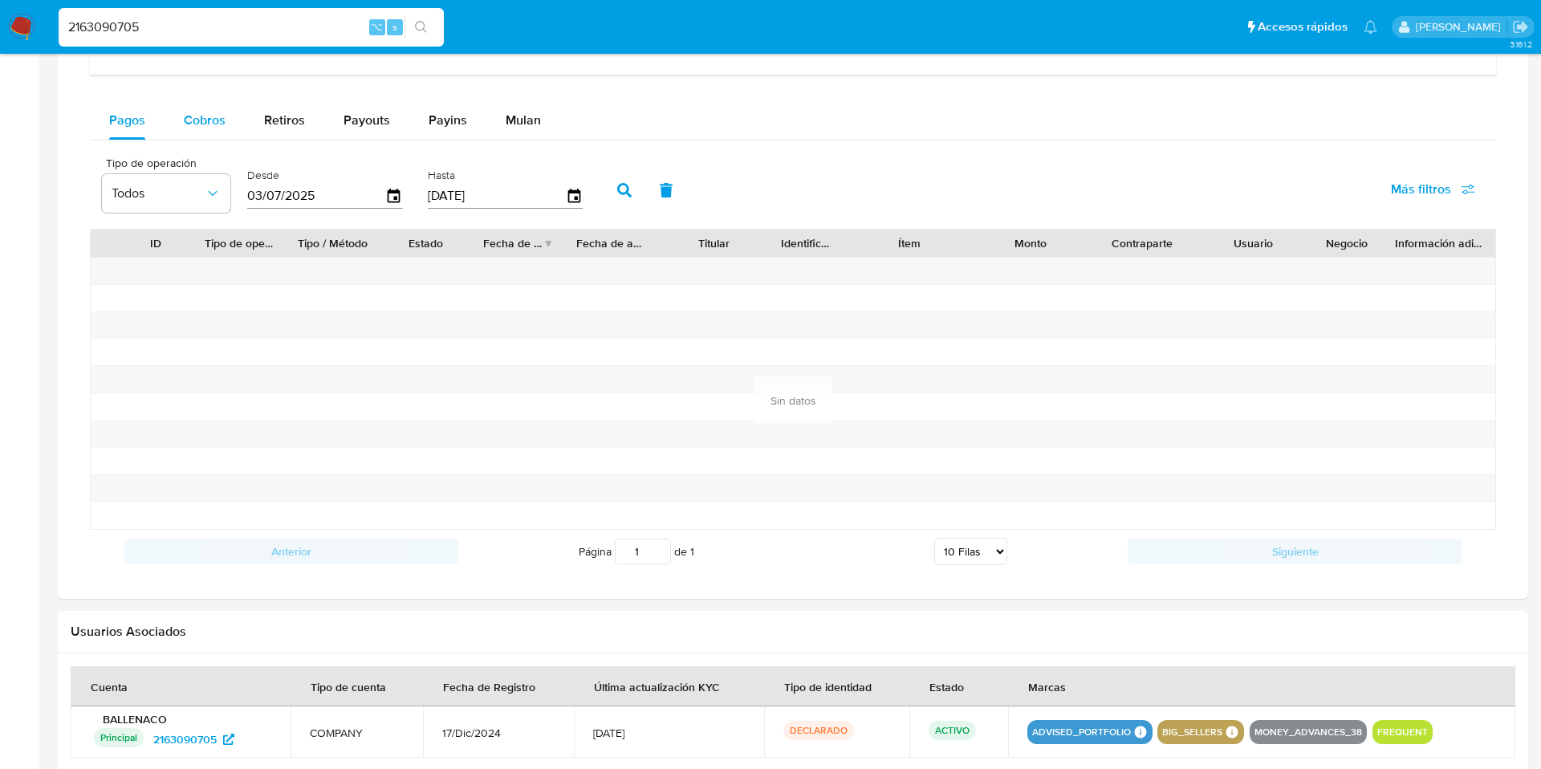
click at [176, 108] on button "Cobros" at bounding box center [205, 120] width 80 height 39
select select "10"
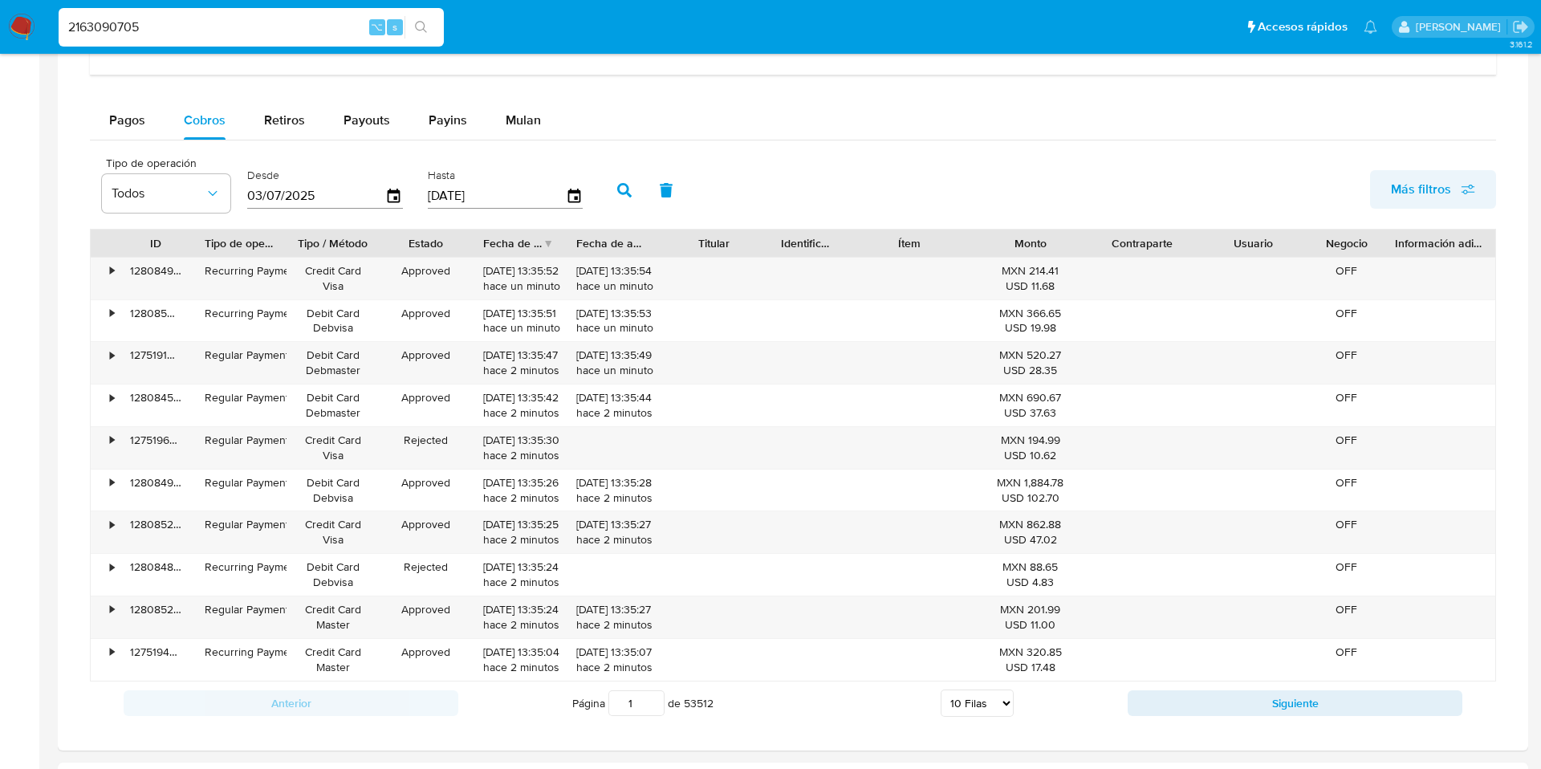
click at [1416, 186] on span "Más filtros" at bounding box center [1421, 189] width 60 height 39
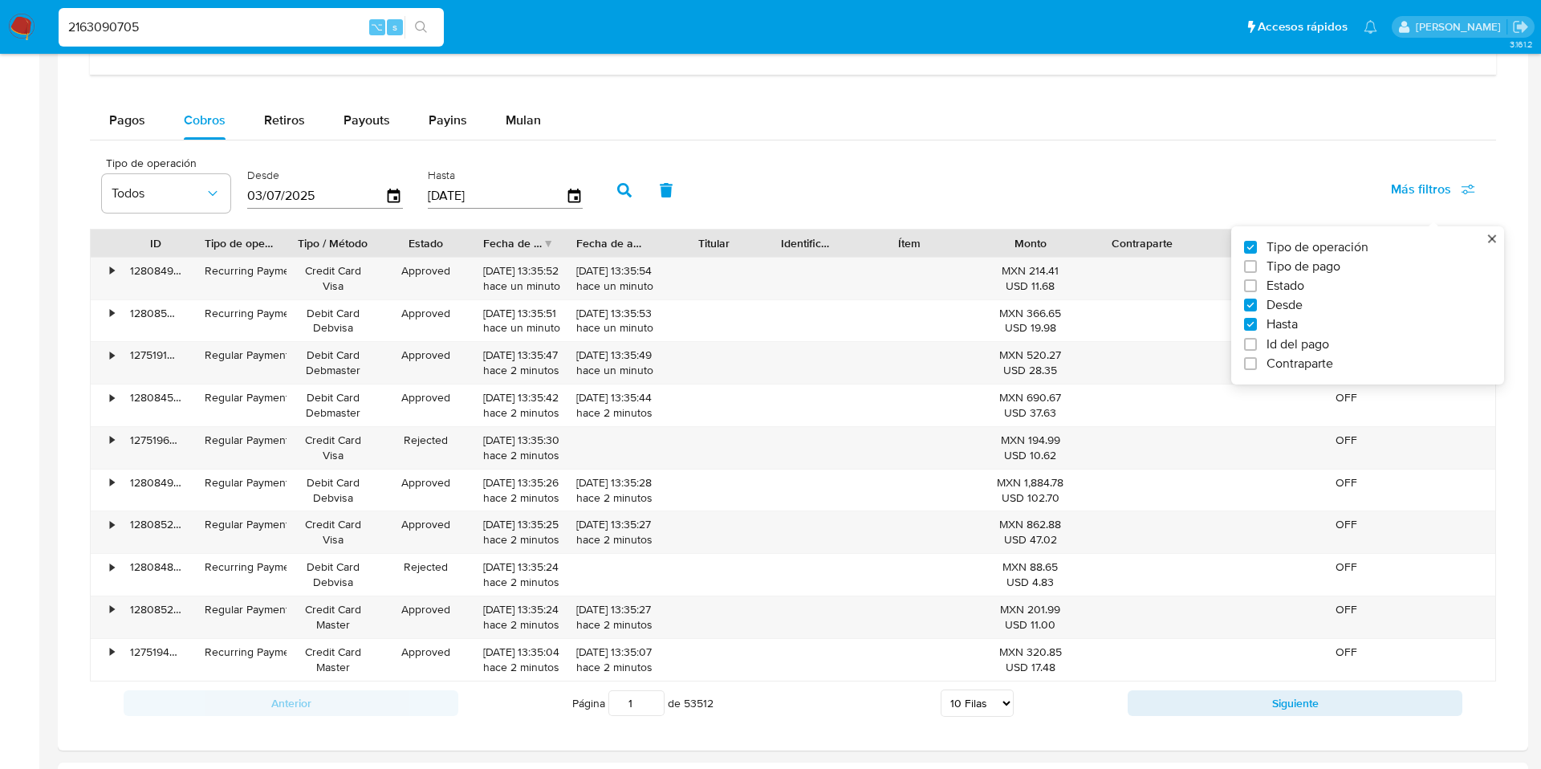
click at [1282, 349] on span "Id del pago" at bounding box center [1297, 344] width 63 height 16
click at [1257, 349] on input "Id del pago" at bounding box center [1250, 344] width 13 height 13
checkbox input "true"
click at [676, 209] on div at bounding box center [682, 194] width 157 height 39
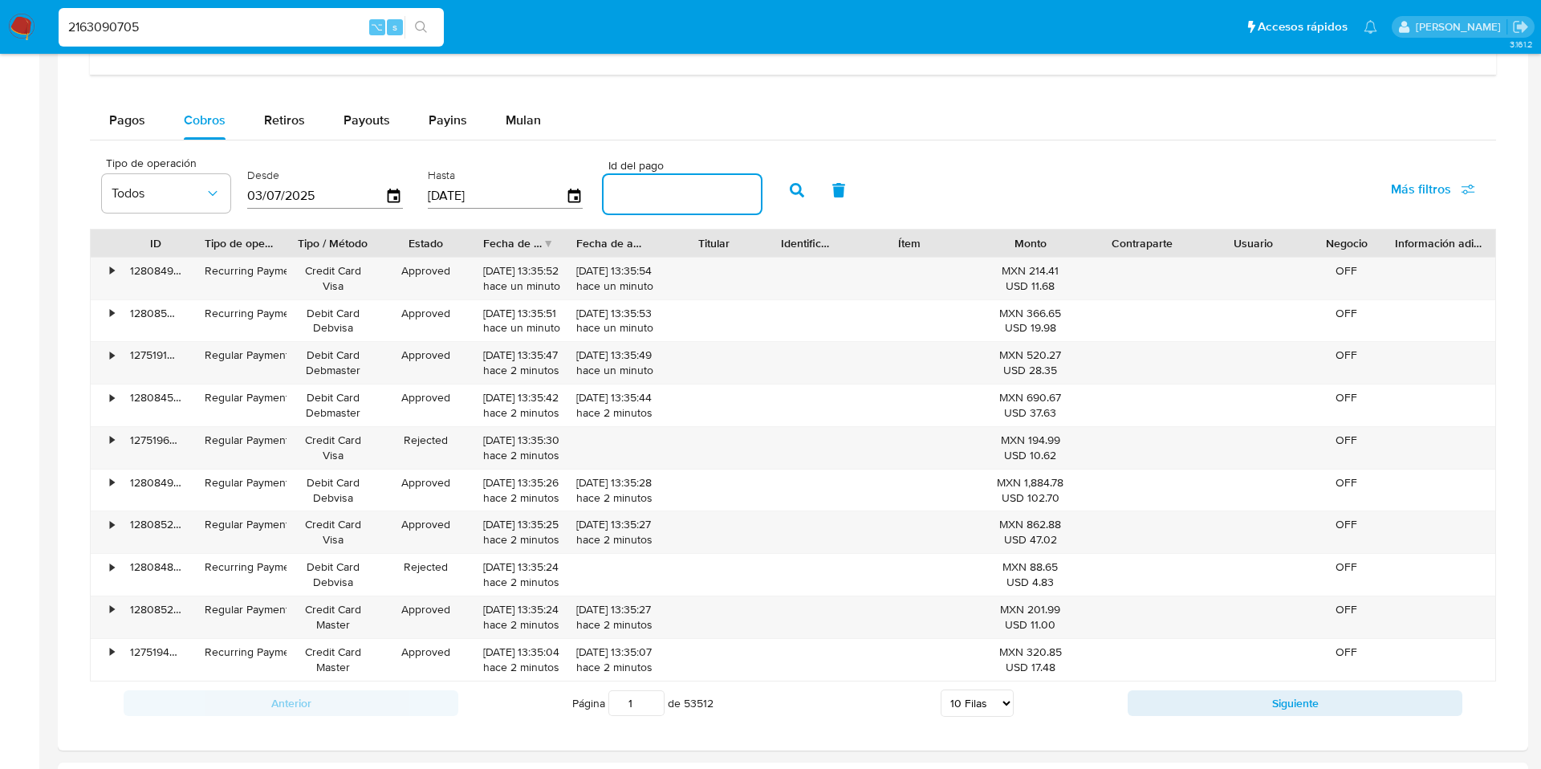
click at [673, 203] on input "number" at bounding box center [682, 194] width 157 height 21
paste input "121874300909"
type input "121874300909"
click at [792, 192] on icon "button" at bounding box center [797, 190] width 14 height 14
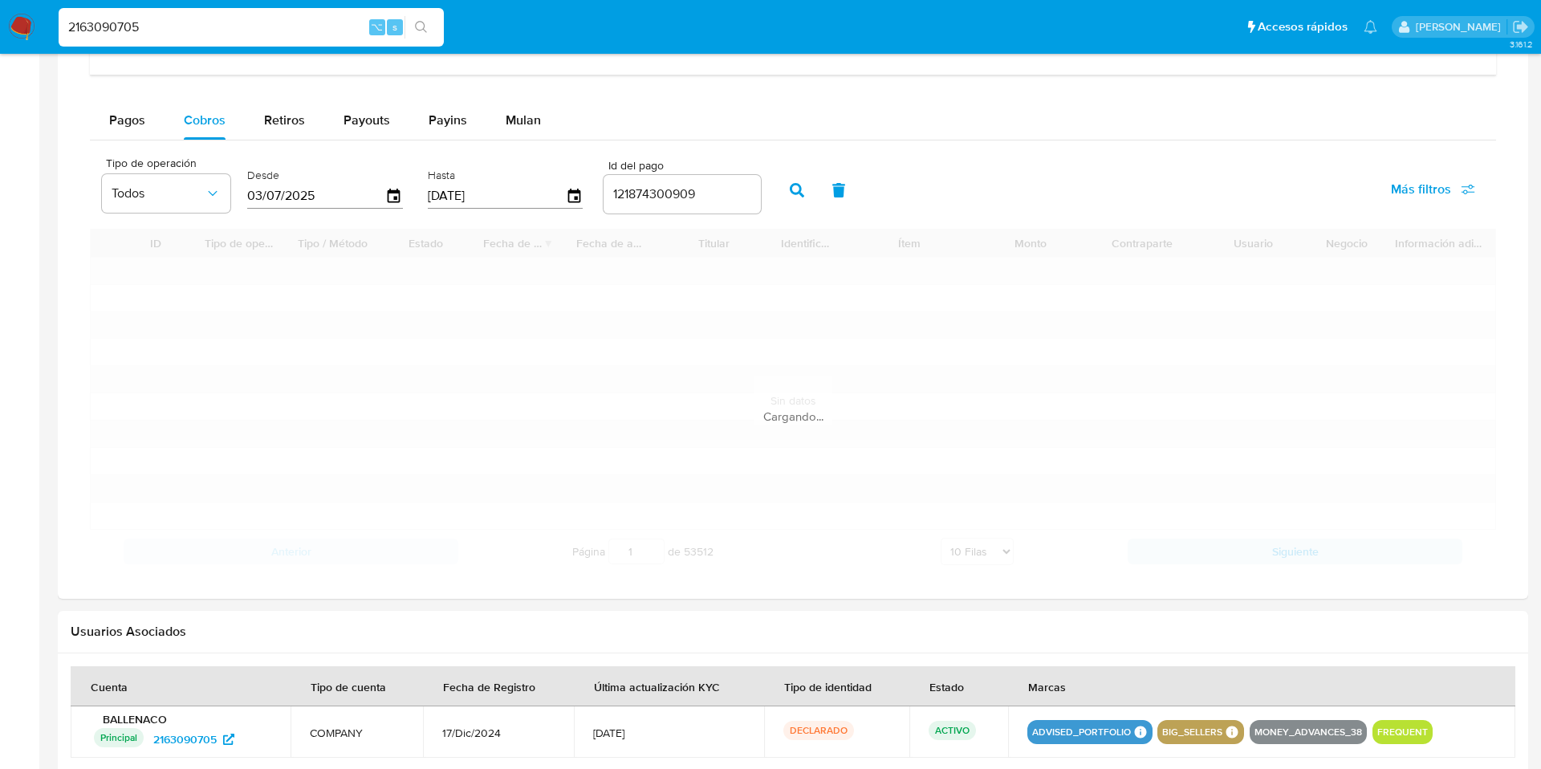
scroll to position [857, 0]
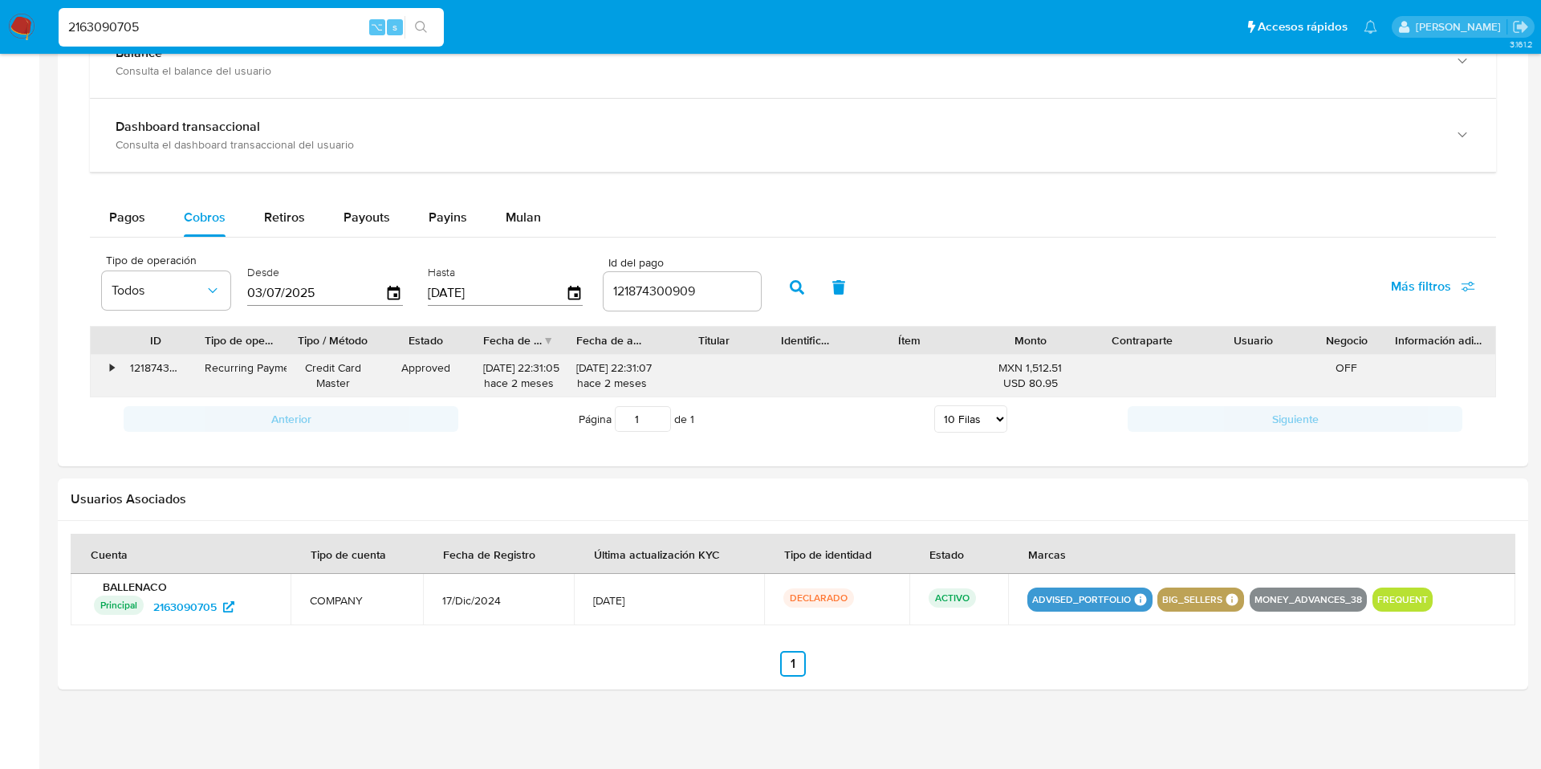
click at [111, 375] on div "•" at bounding box center [105, 376] width 28 height 42
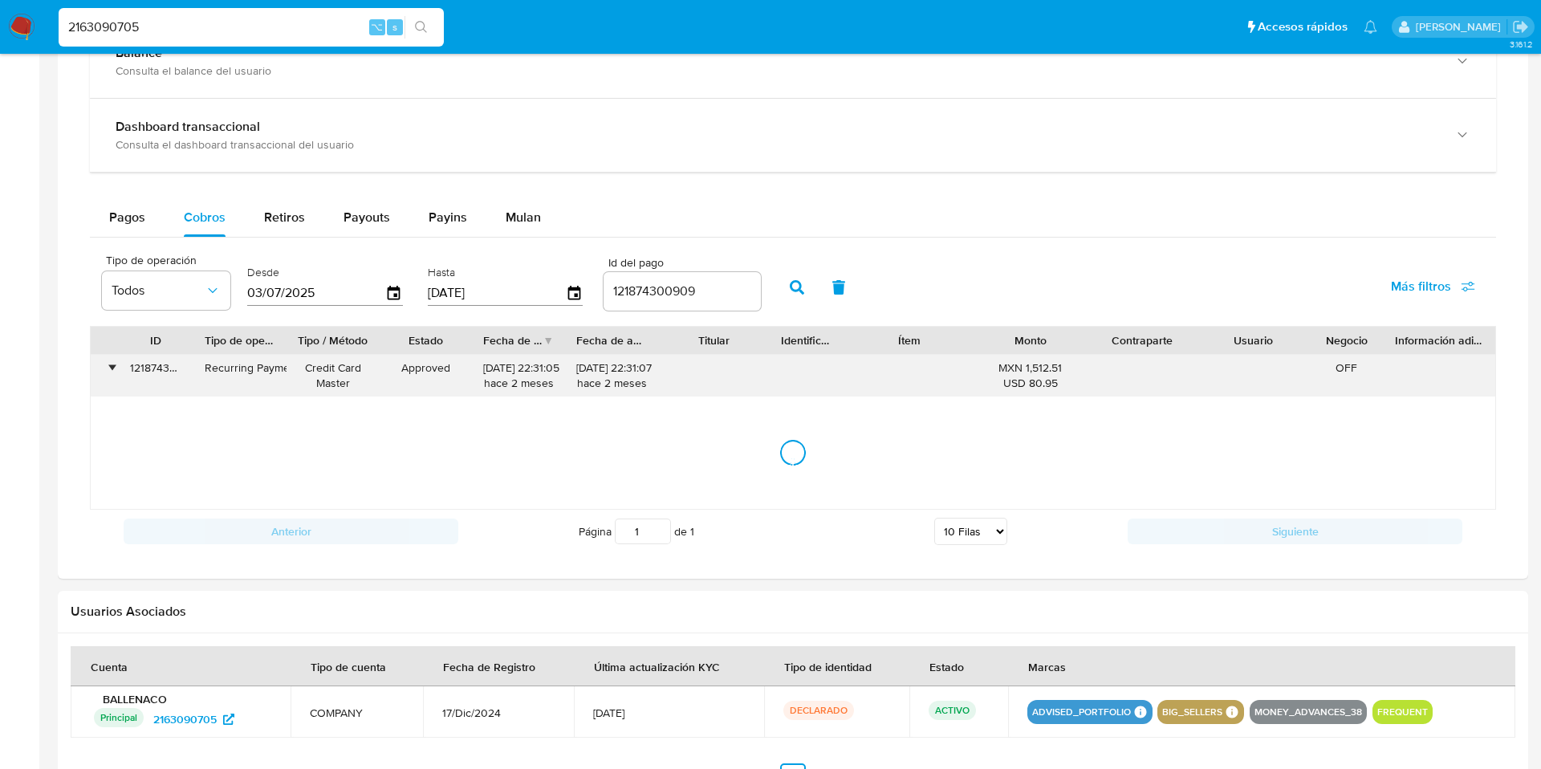
scroll to position [954, 0]
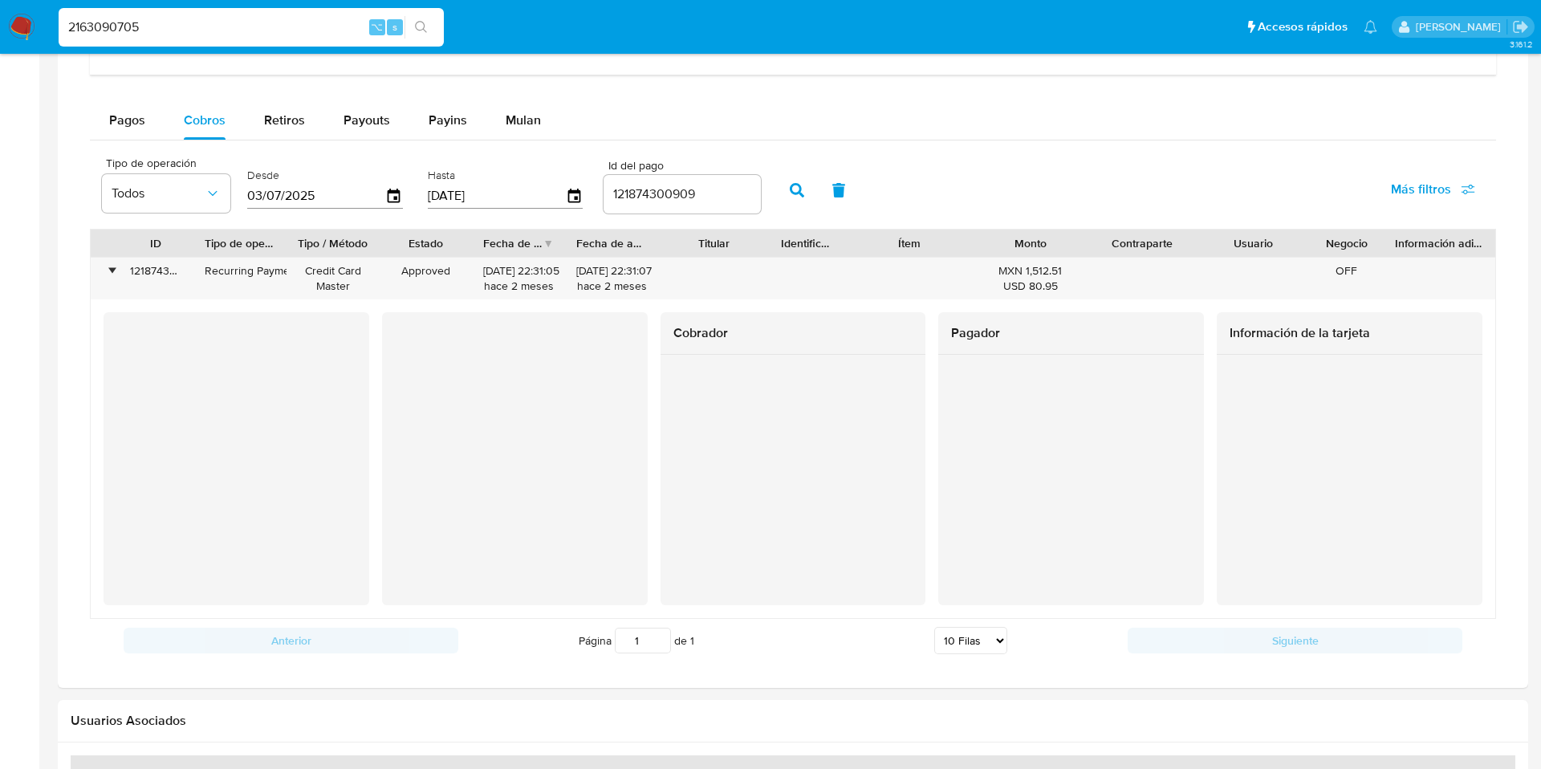
click at [154, 29] on input "2163090705" at bounding box center [251, 27] width 385 height 21
drag, startPoint x: 154, startPoint y: 29, endPoint x: 120, endPoint y: 18, distance: 36.3
click at [120, 18] on input "2163090705" at bounding box center [251, 27] width 385 height 21
paste input "57445159"
type input "574451595"
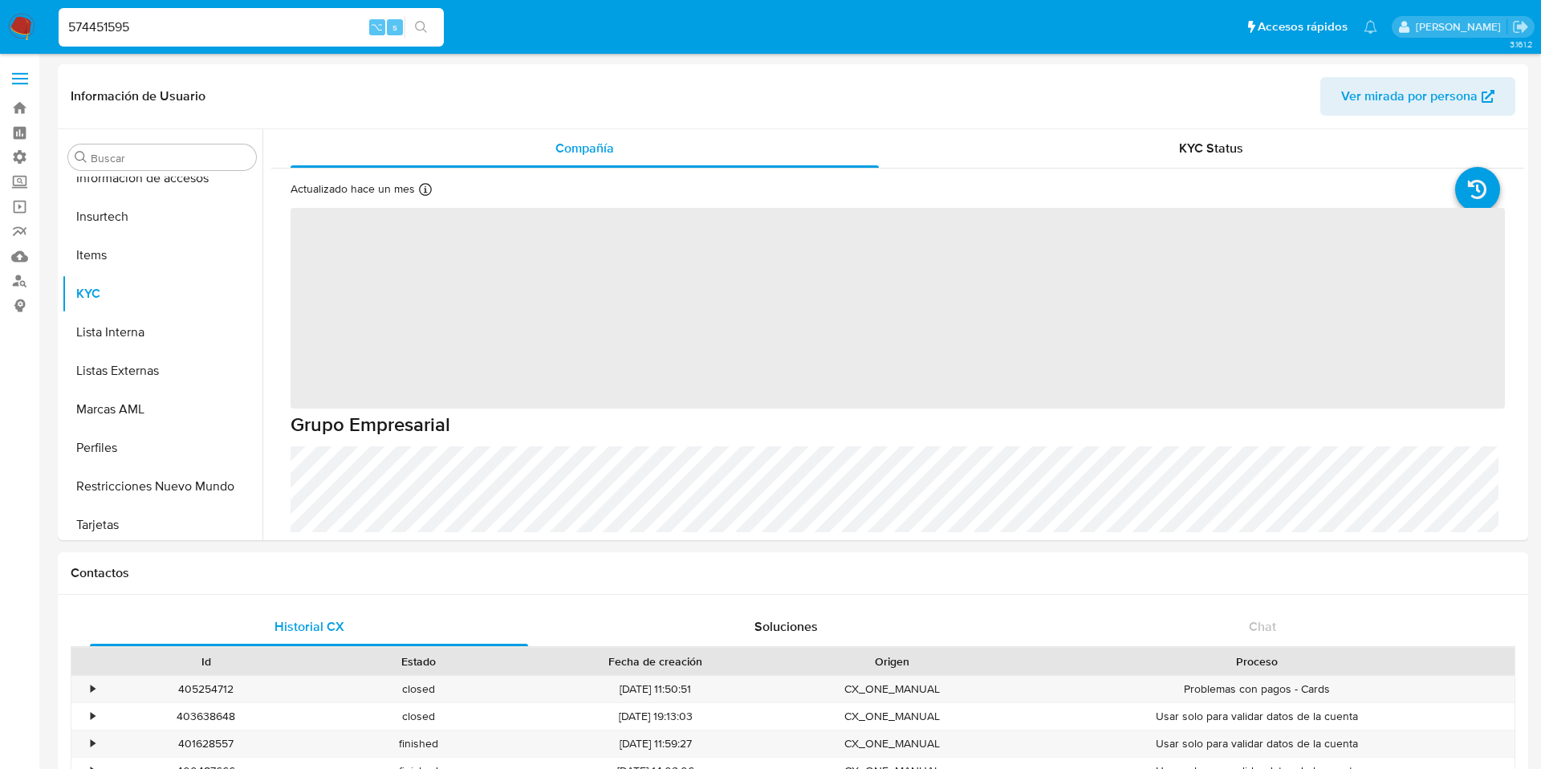
scroll to position [755, 0]
select select "10"
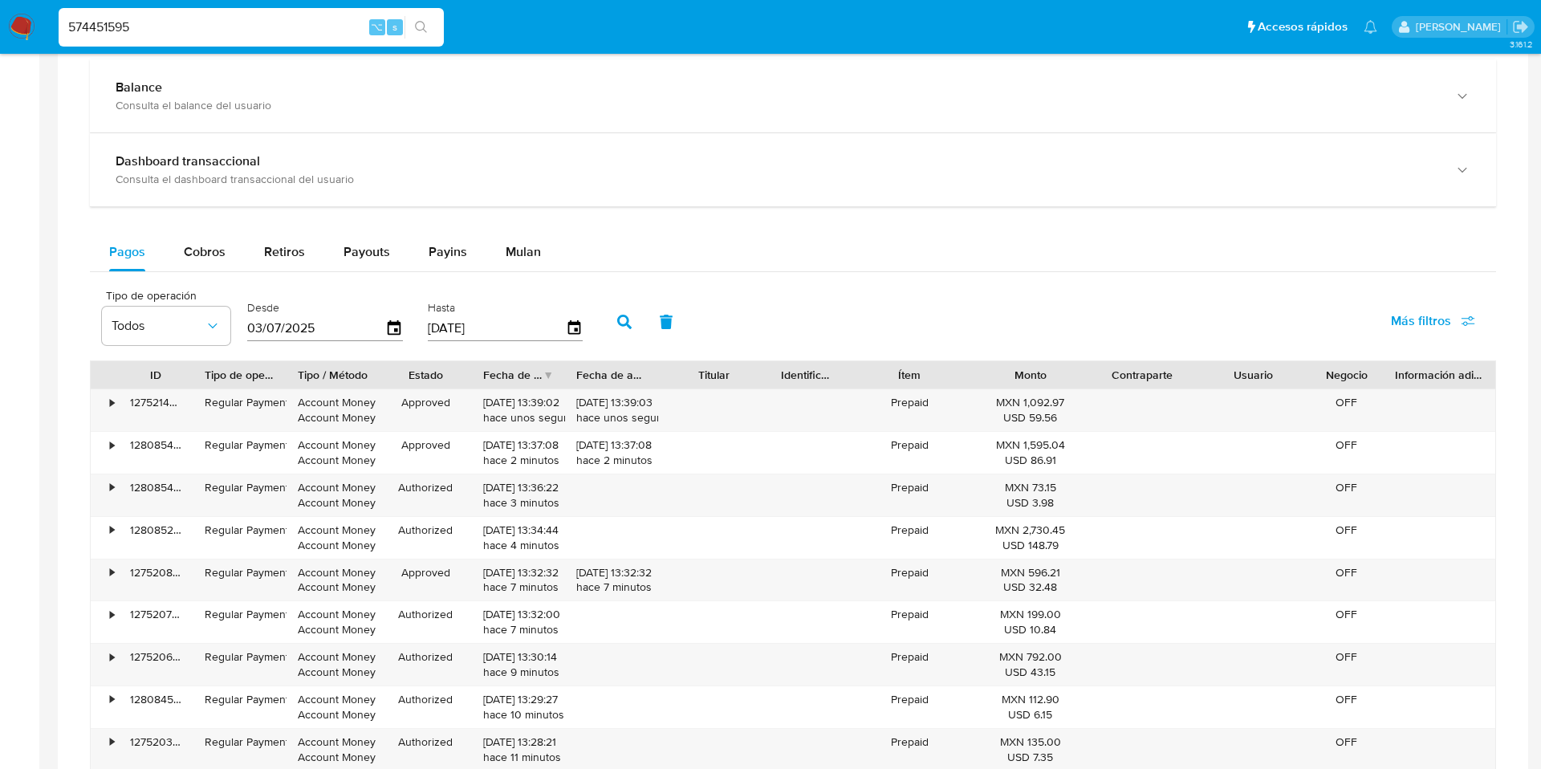
scroll to position [910, 0]
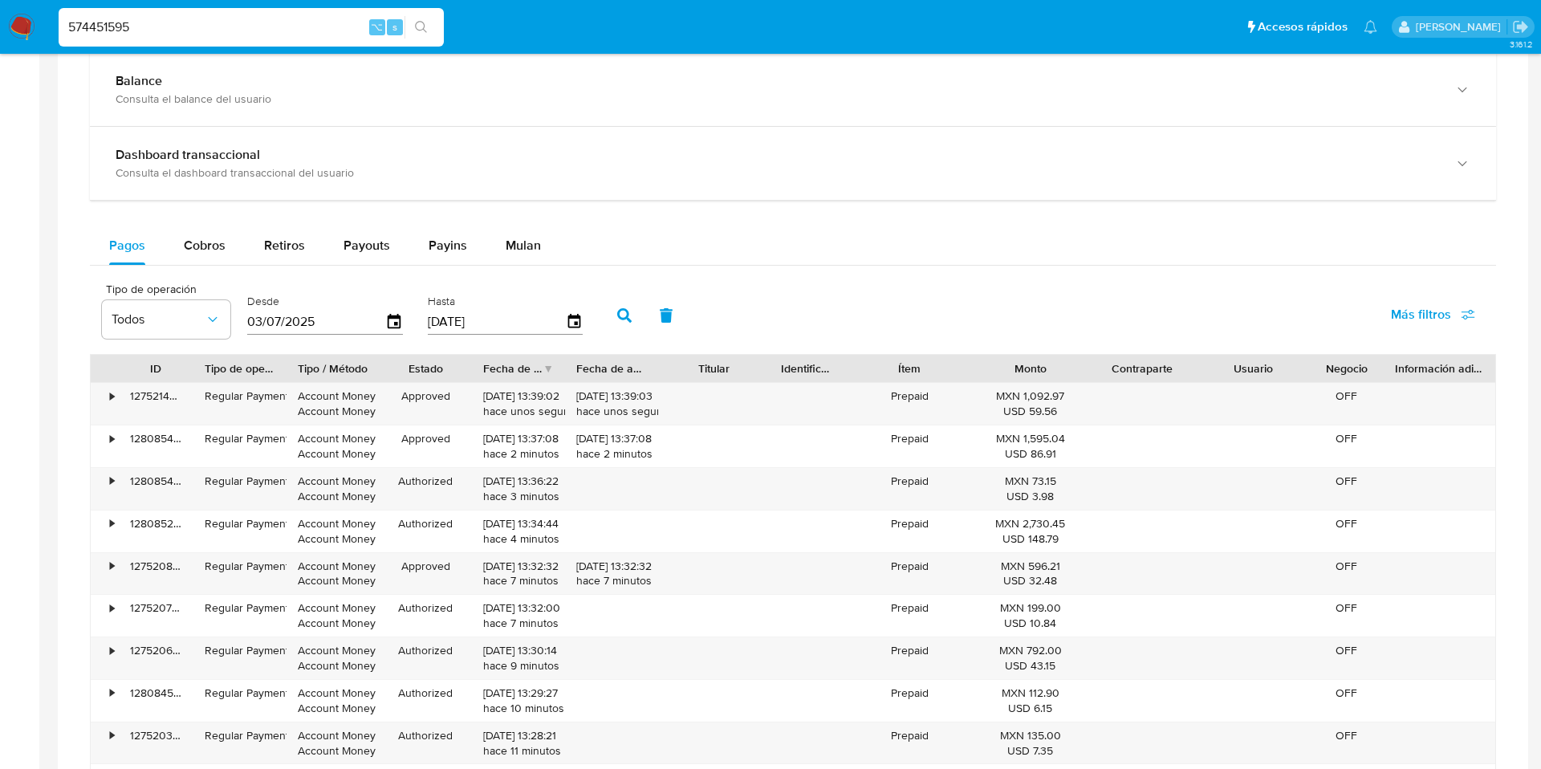
click at [1449, 307] on span "Más filtros" at bounding box center [1433, 314] width 84 height 35
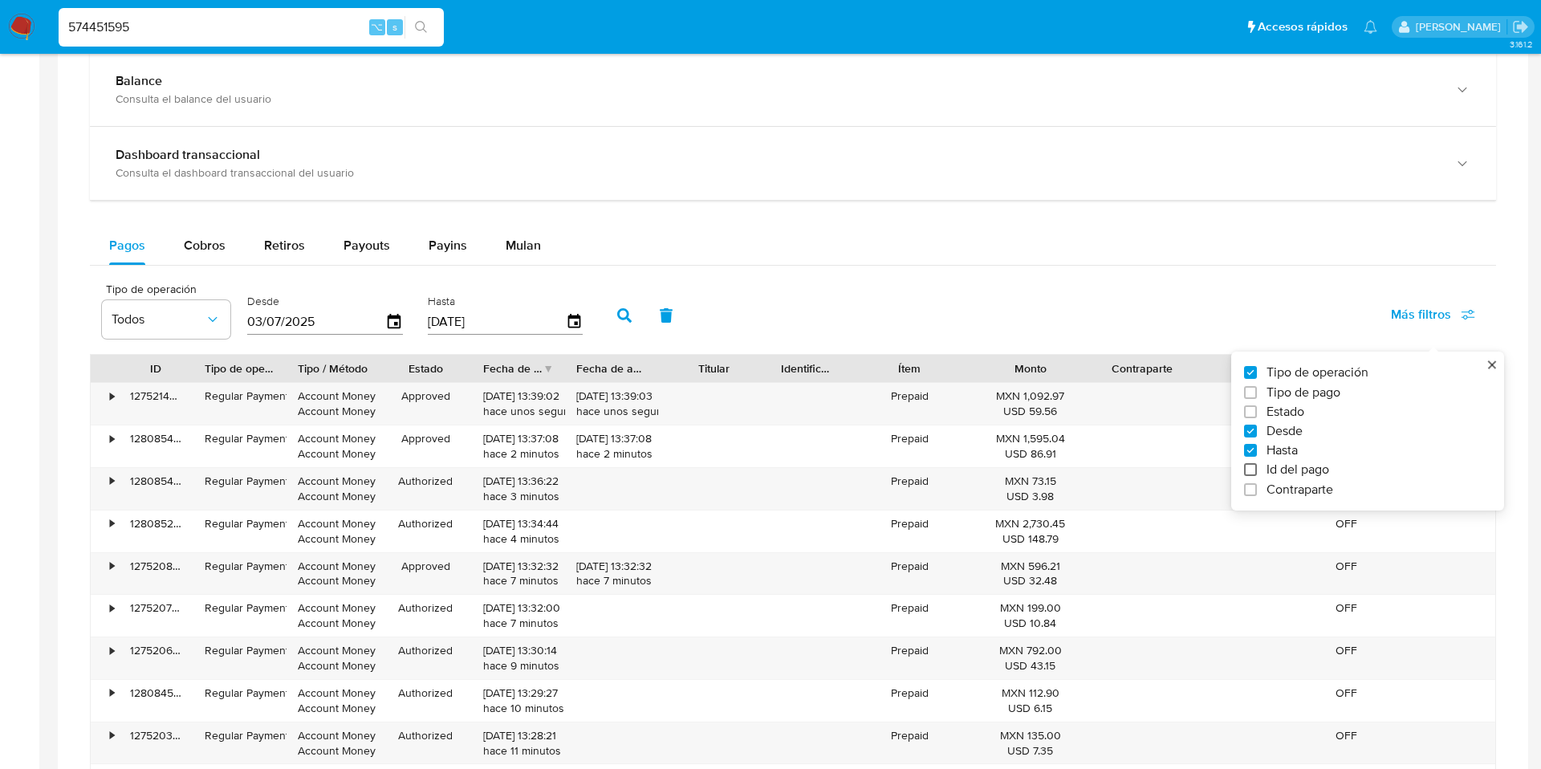
click at [1254, 472] on input "Id del pago" at bounding box center [1250, 469] width 13 height 13
checkbox input "true"
click at [686, 328] on input "number" at bounding box center [682, 320] width 157 height 21
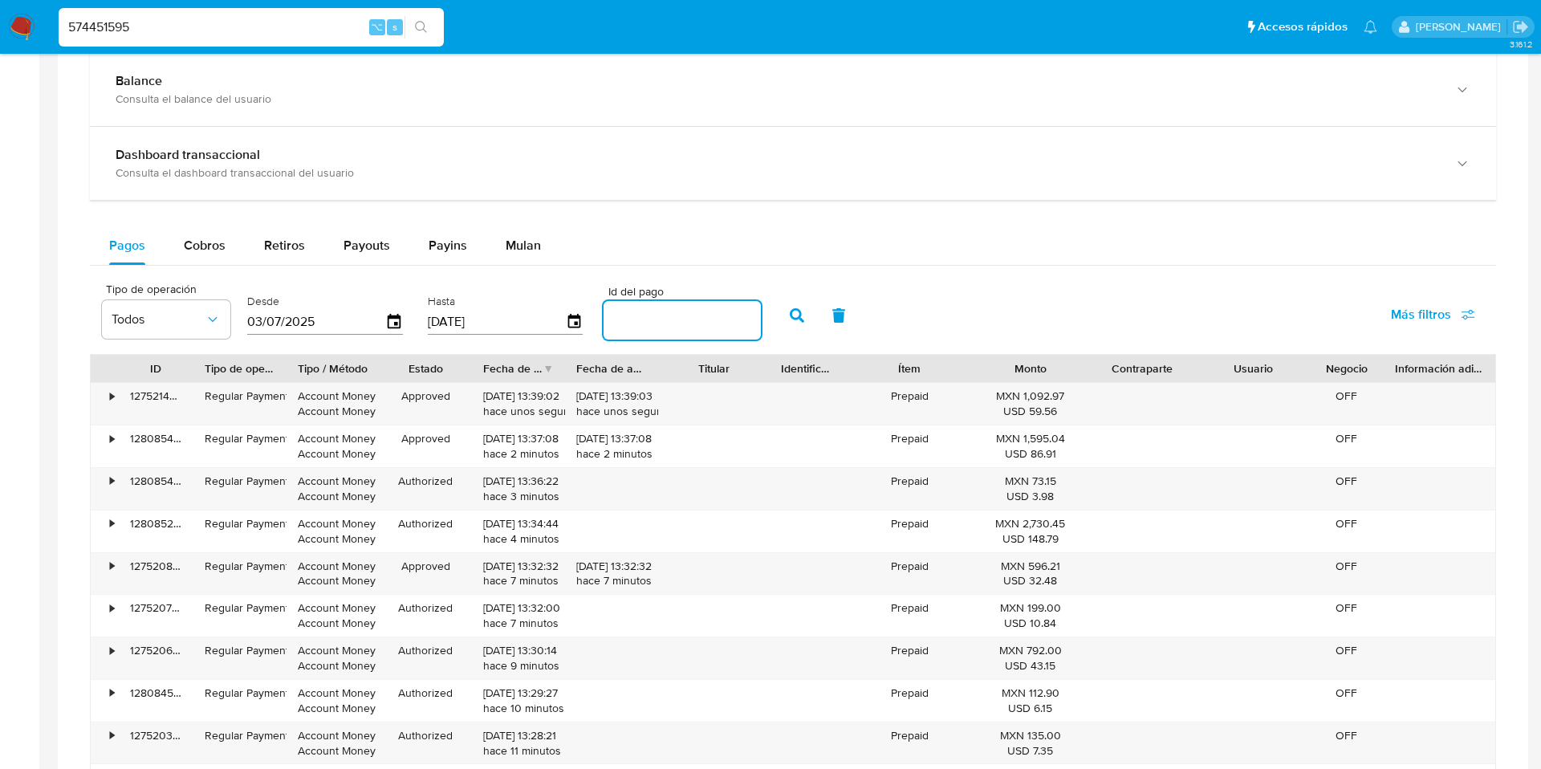
click at [681, 328] on input "number" at bounding box center [682, 320] width 157 height 21
paste input "123163200629"
type input "123163200629"
click at [790, 316] on icon "button" at bounding box center [797, 315] width 14 height 14
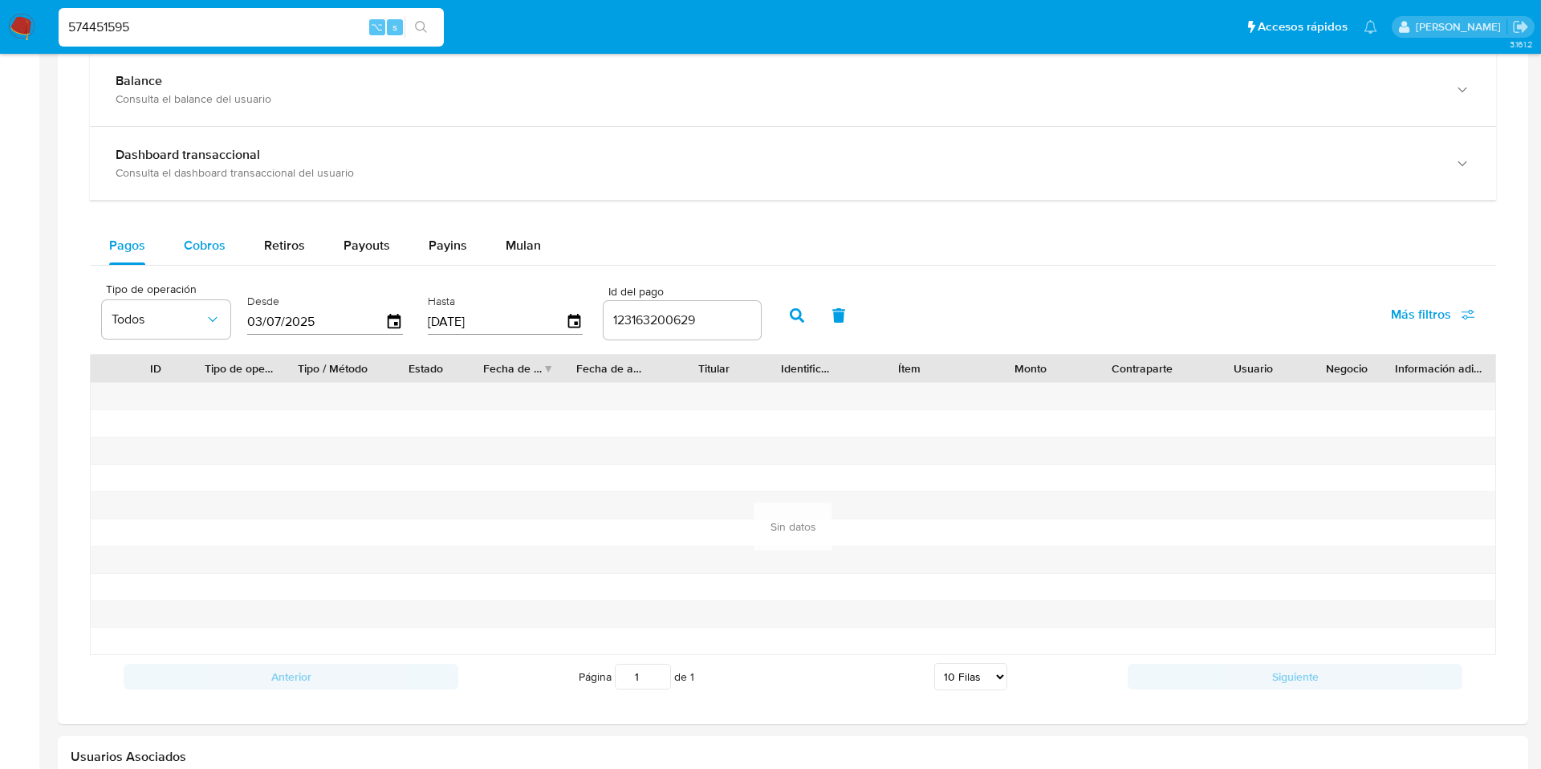
click at [208, 235] on div "Cobros" at bounding box center [205, 245] width 42 height 39
select select "10"
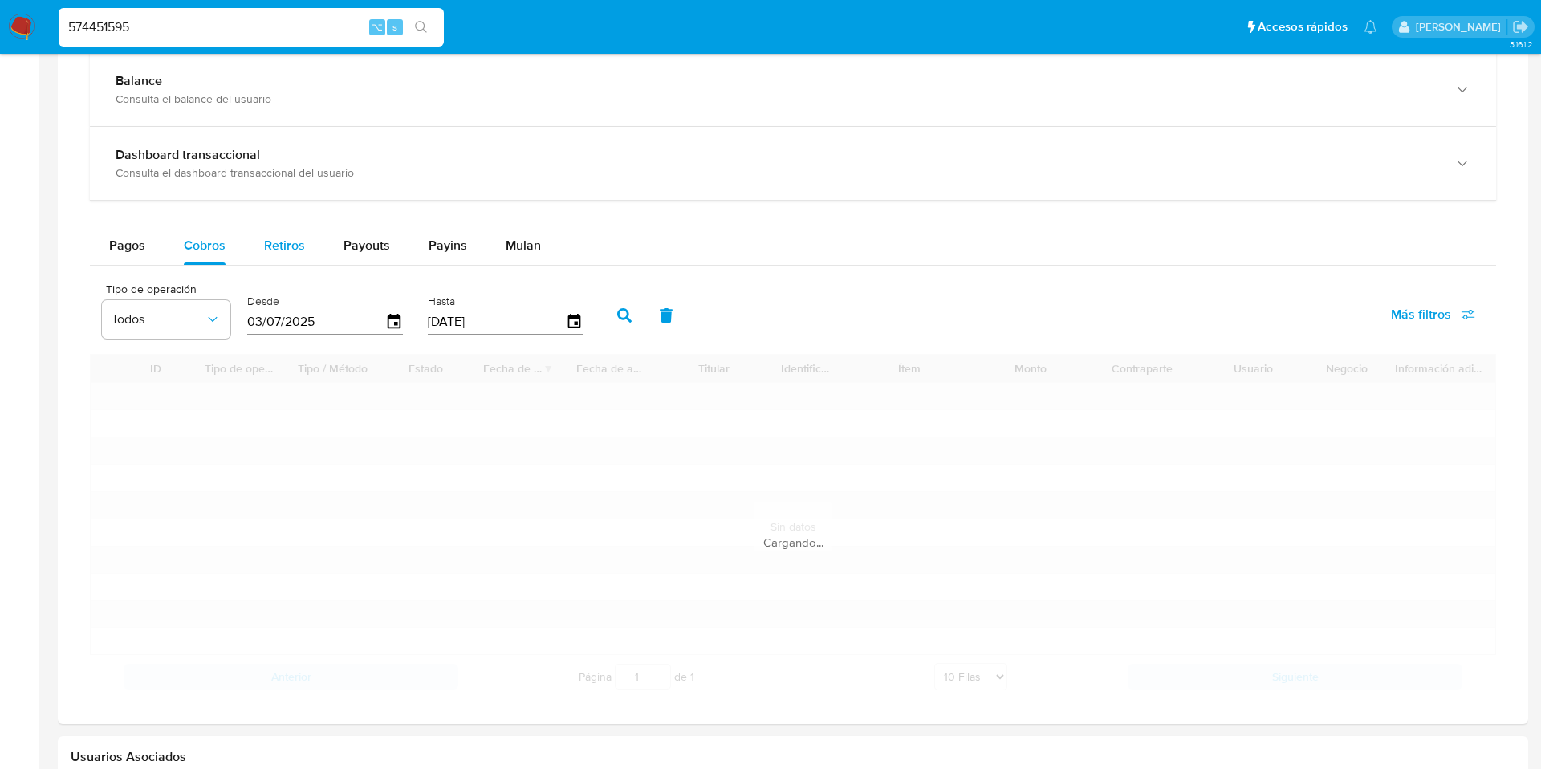
click at [262, 244] on button "Retiros" at bounding box center [284, 245] width 79 height 39
select select "10"
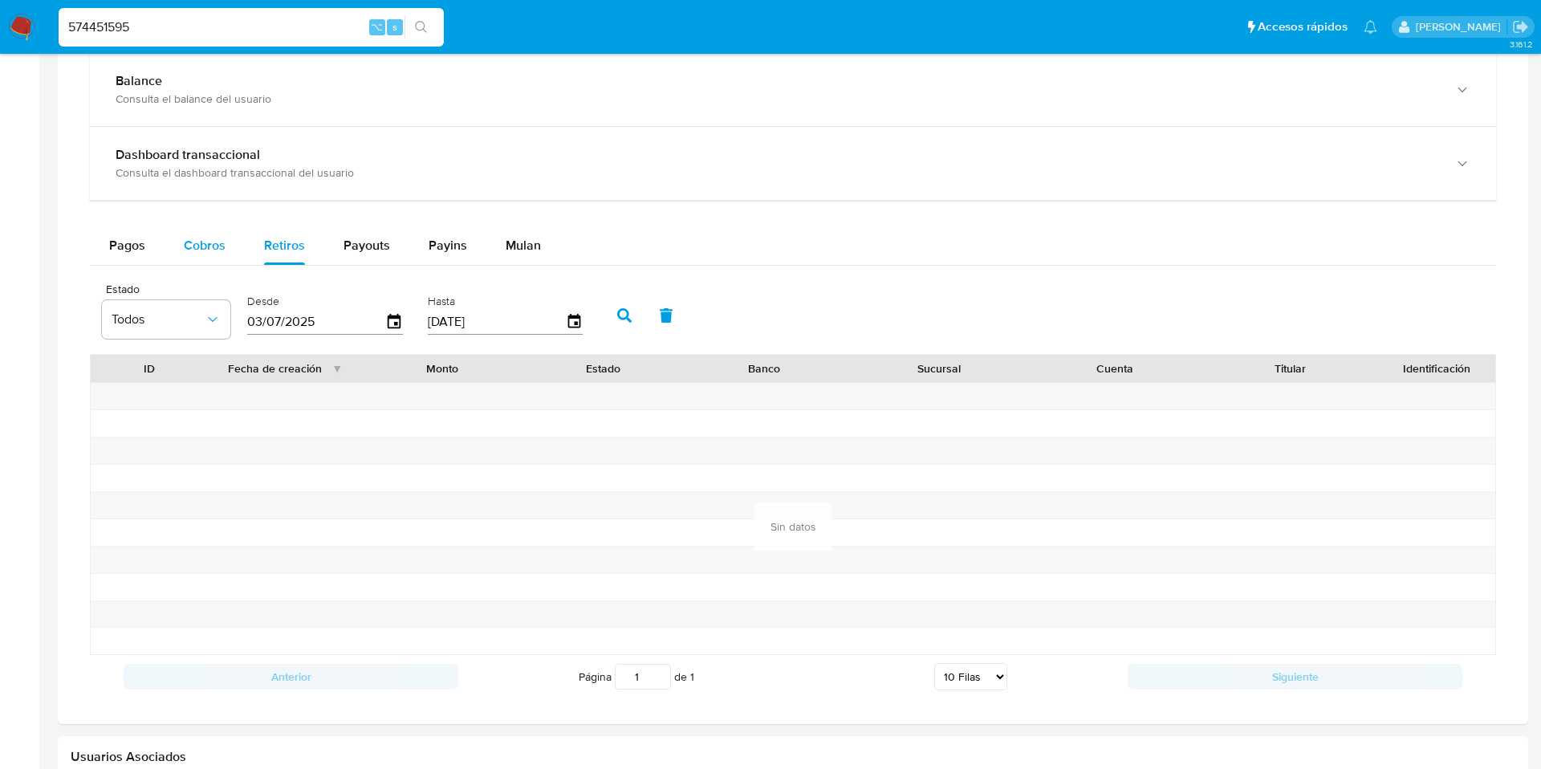
click at [217, 247] on span "Cobros" at bounding box center [205, 245] width 42 height 18
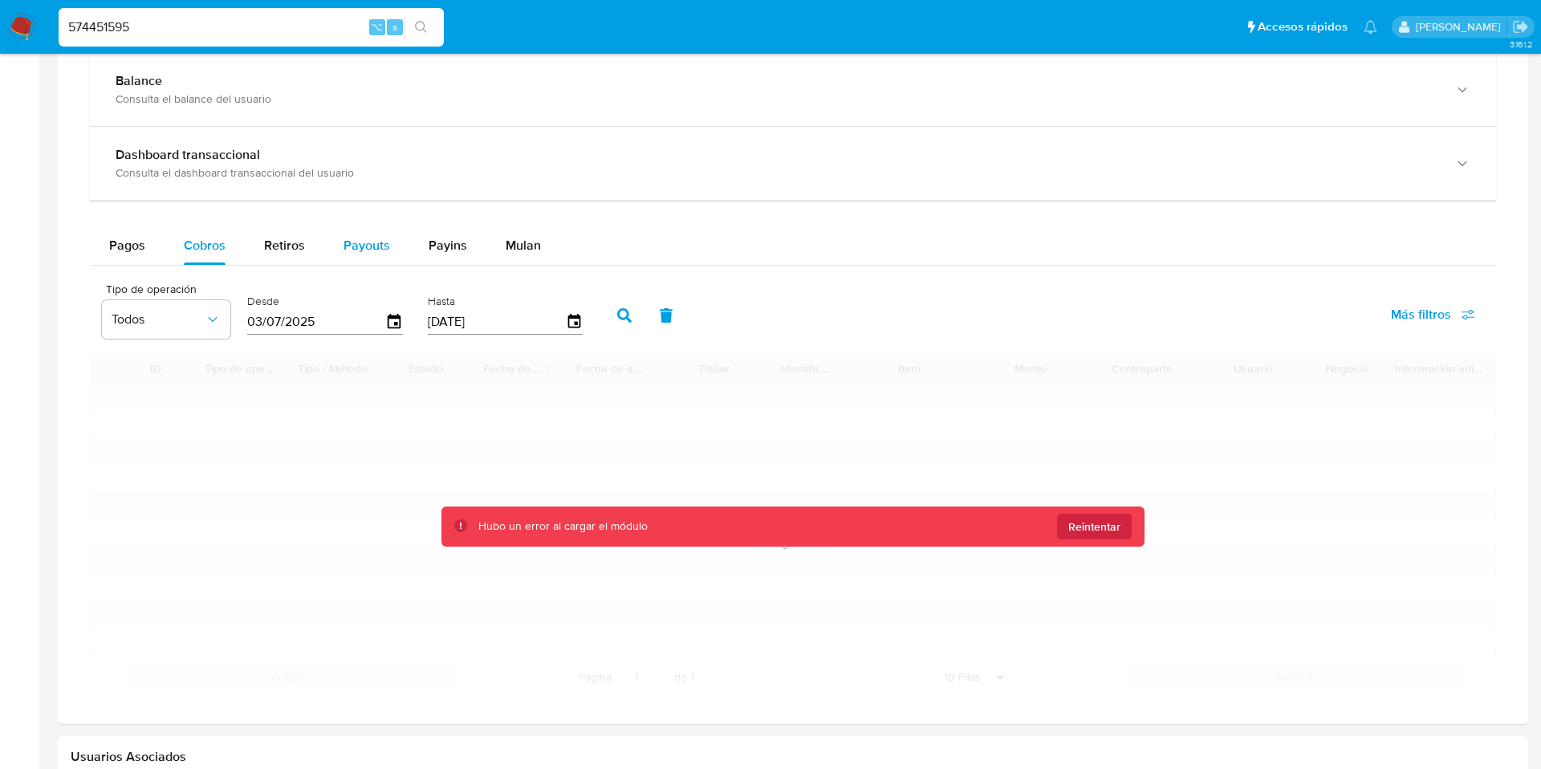
click at [339, 240] on button "Payouts" at bounding box center [366, 245] width 85 height 39
select select "10"
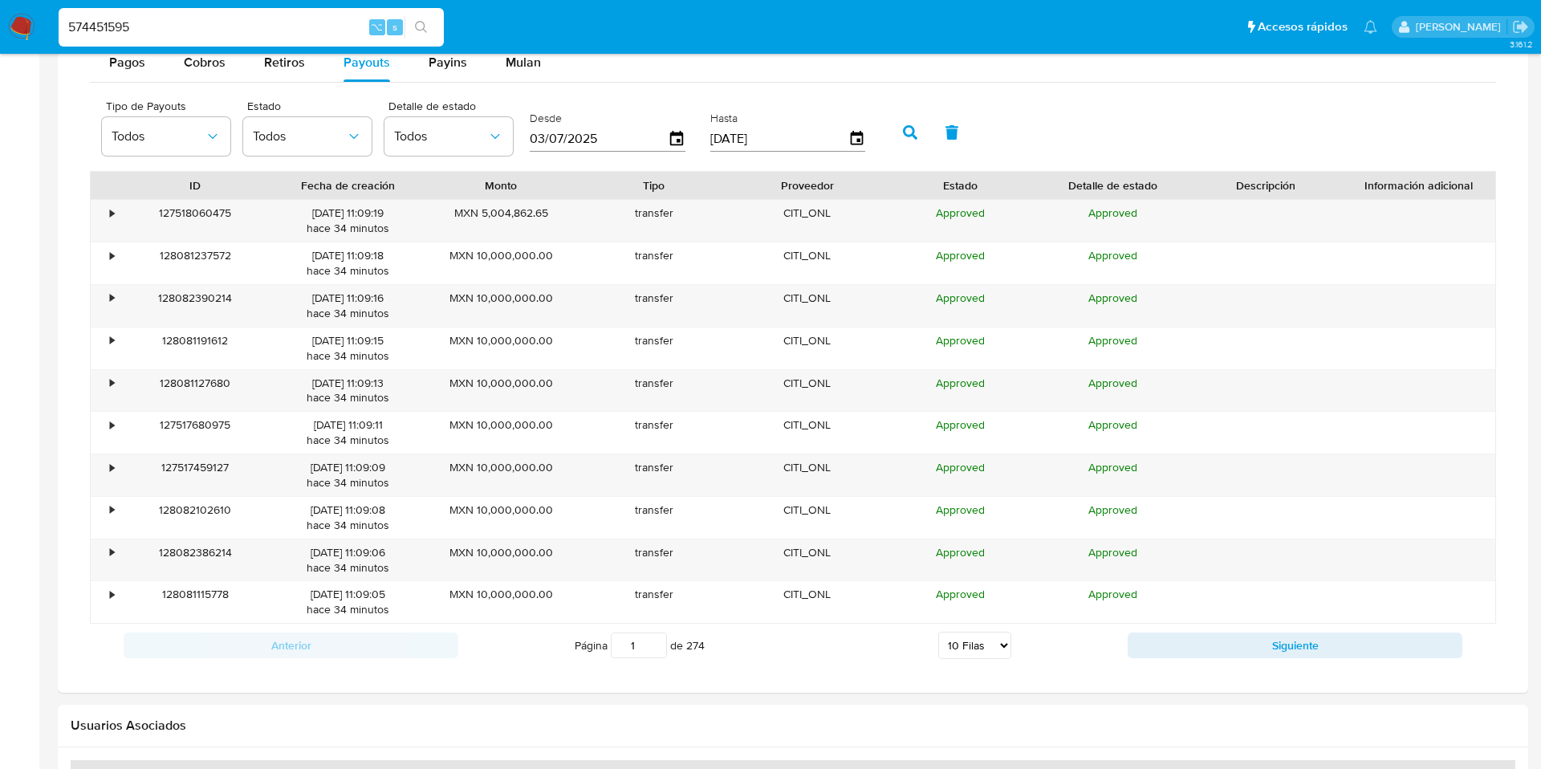
scroll to position [1095, 0]
click at [111, 212] on div "•" at bounding box center [112, 211] width 4 height 15
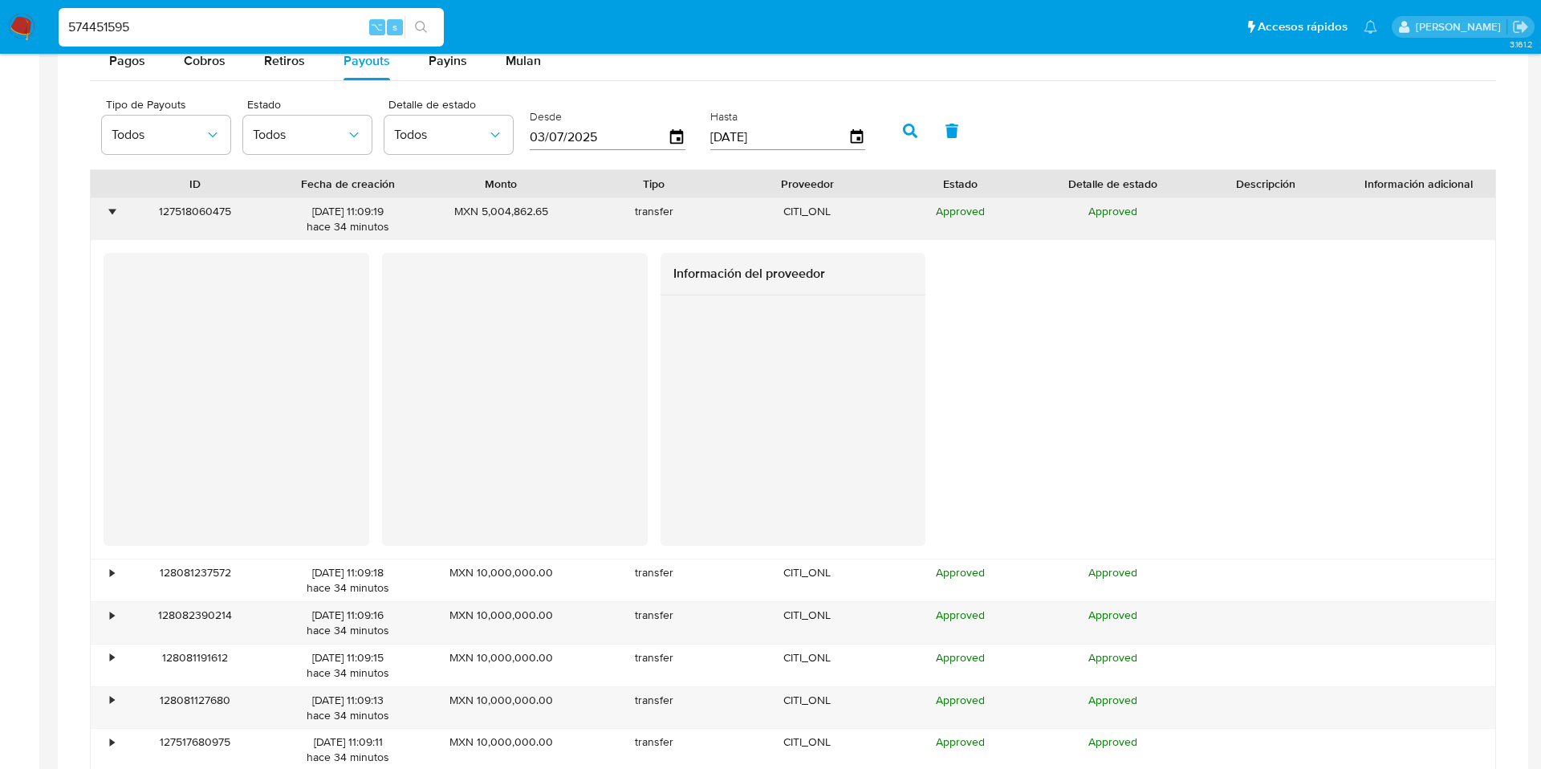
click at [111, 212] on div "•" at bounding box center [112, 211] width 4 height 15
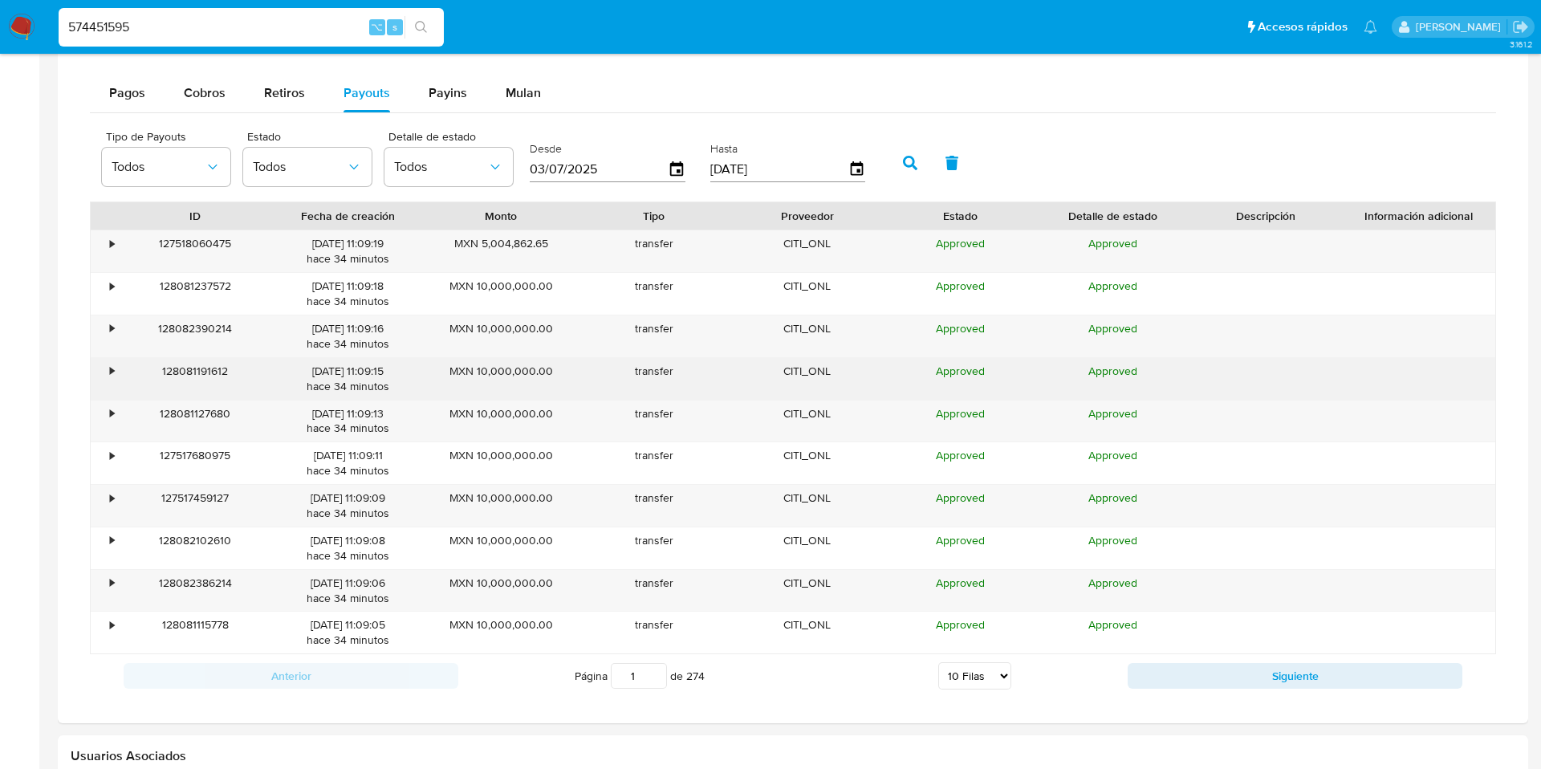
scroll to position [1053, 0]
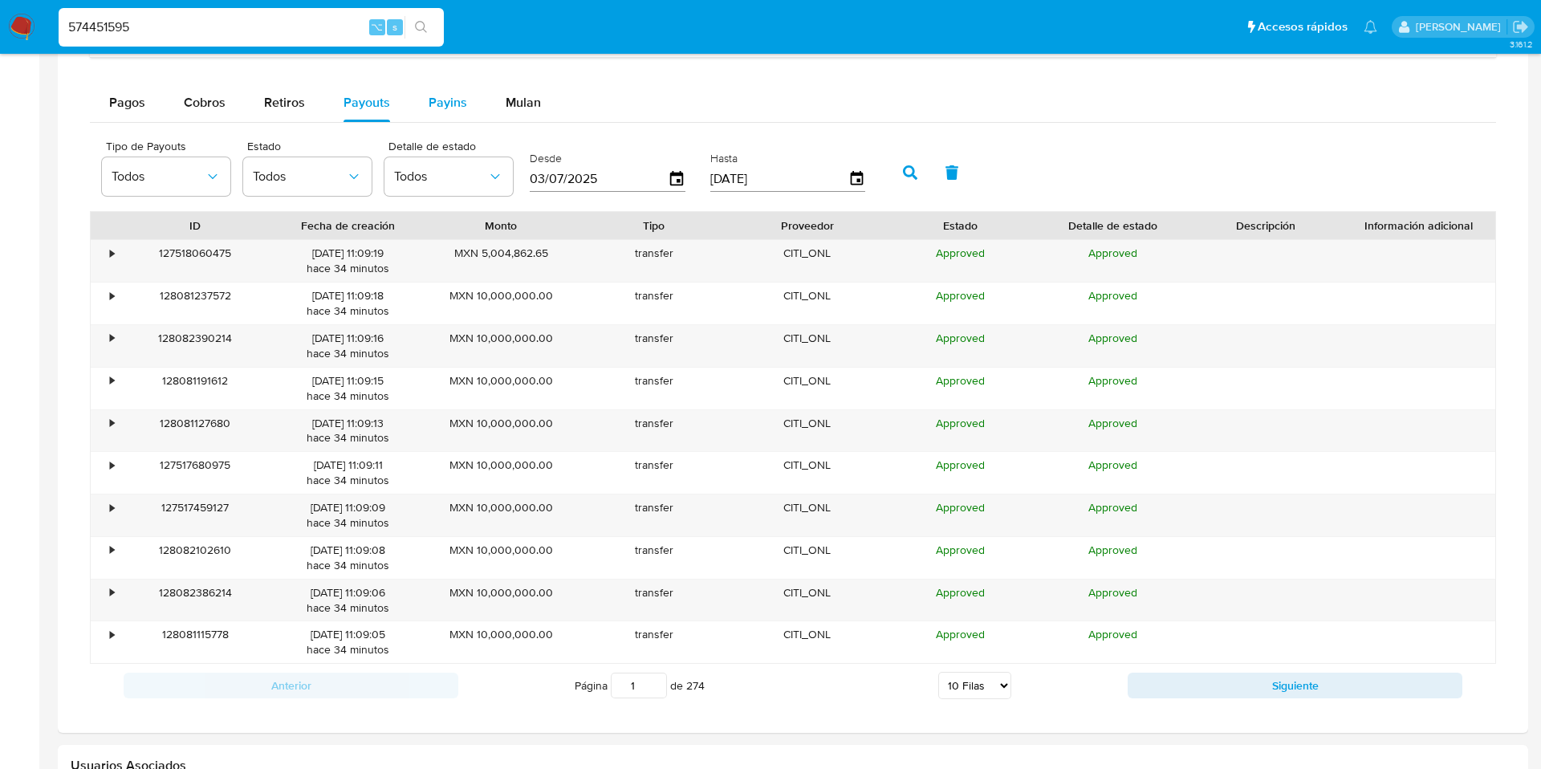
click at [437, 109] on span "Payins" at bounding box center [448, 102] width 39 height 18
select select "10"
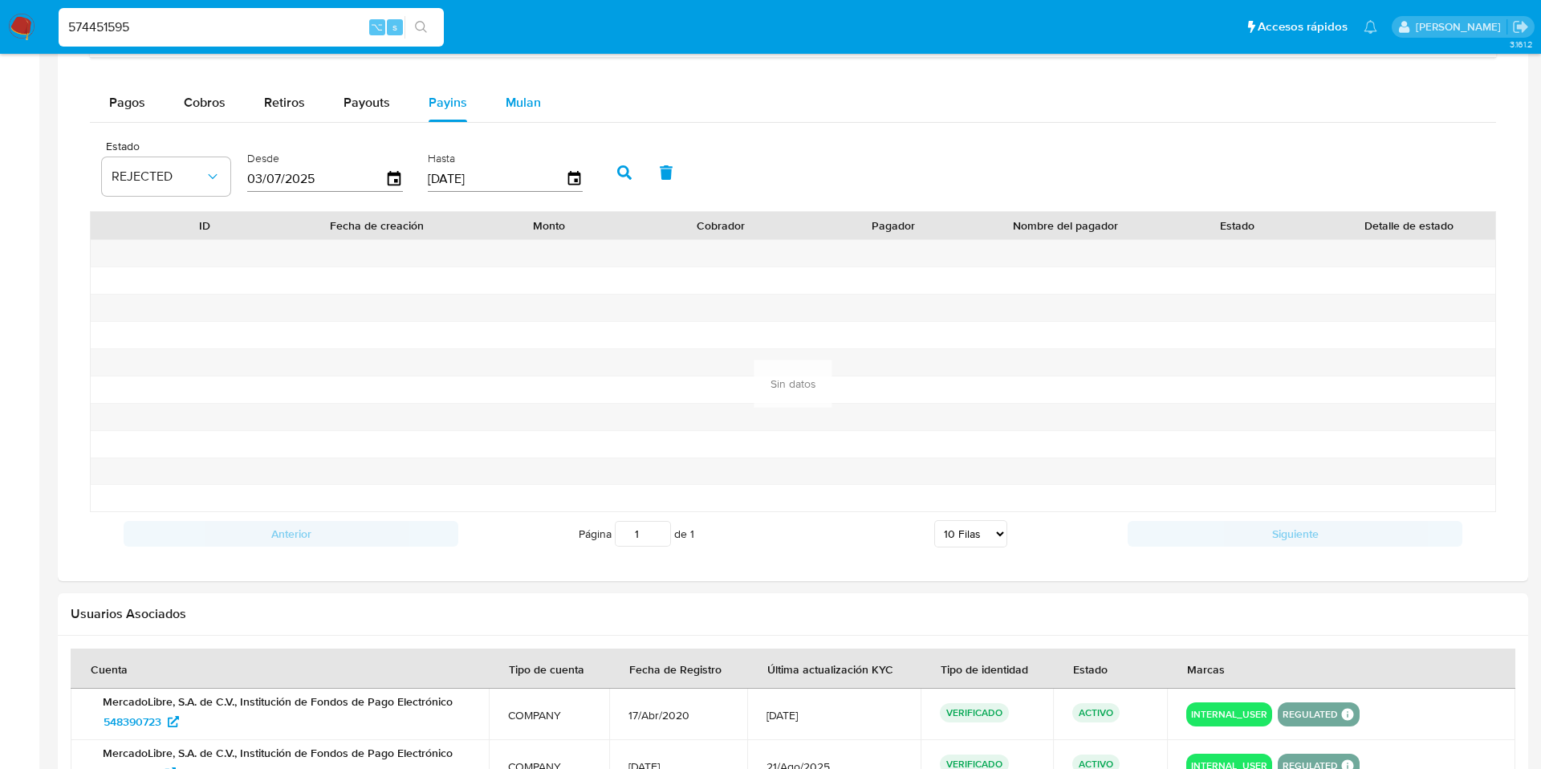
click at [518, 99] on span "Mulan" at bounding box center [523, 102] width 35 height 18
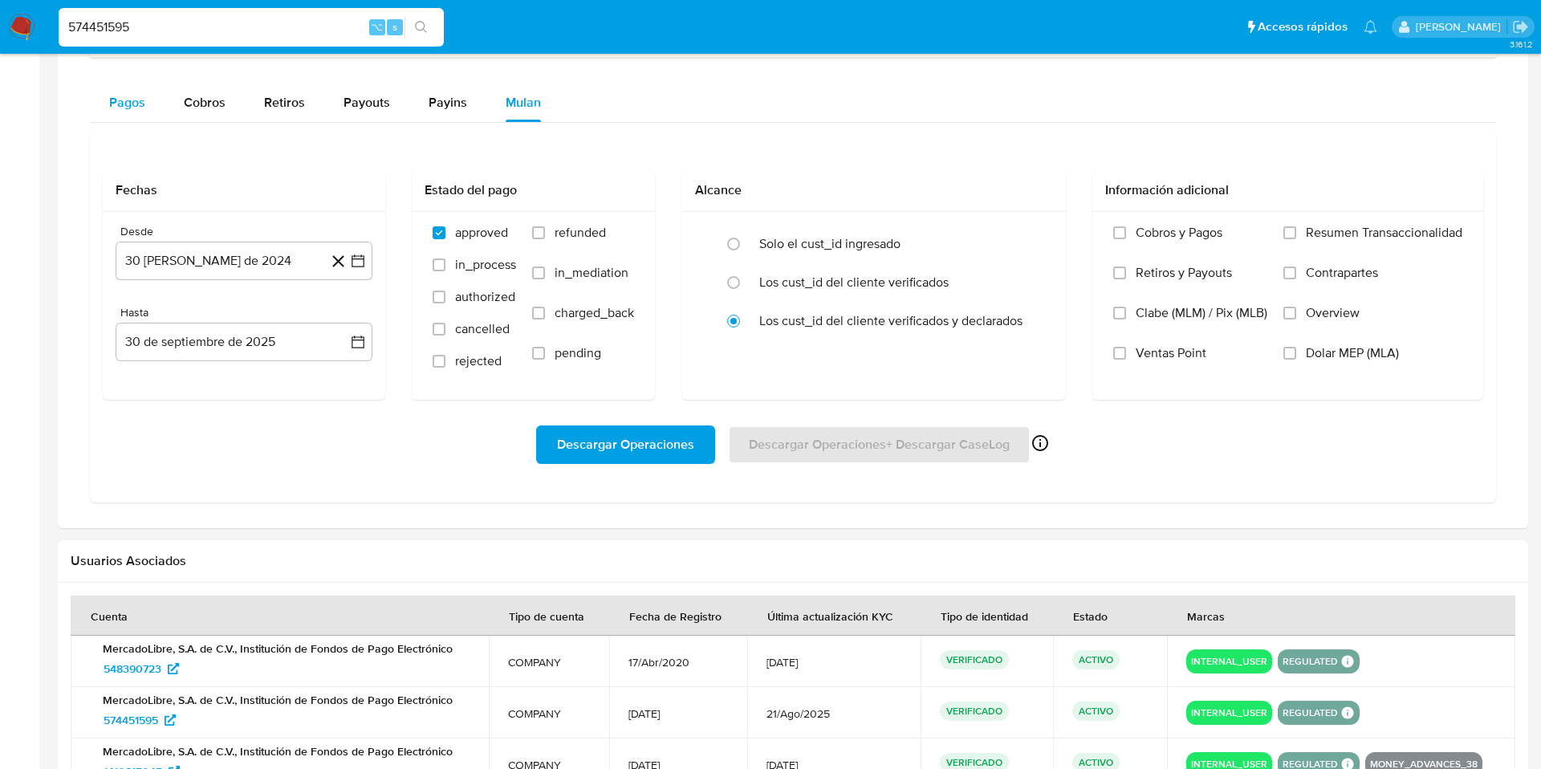
click at [126, 103] on span "Pagos" at bounding box center [127, 102] width 36 height 18
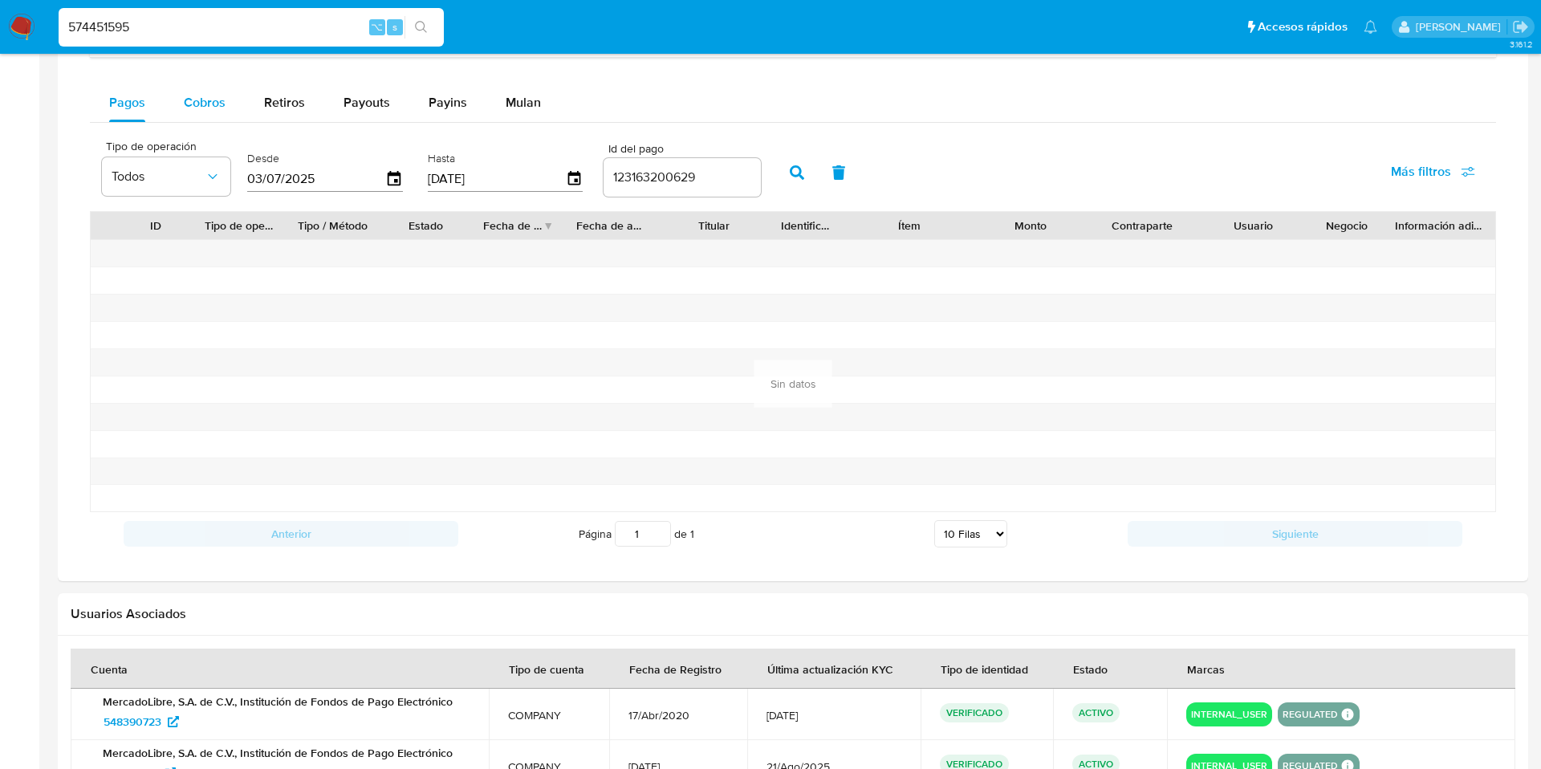
click at [222, 106] on span "Cobros" at bounding box center [205, 102] width 42 height 18
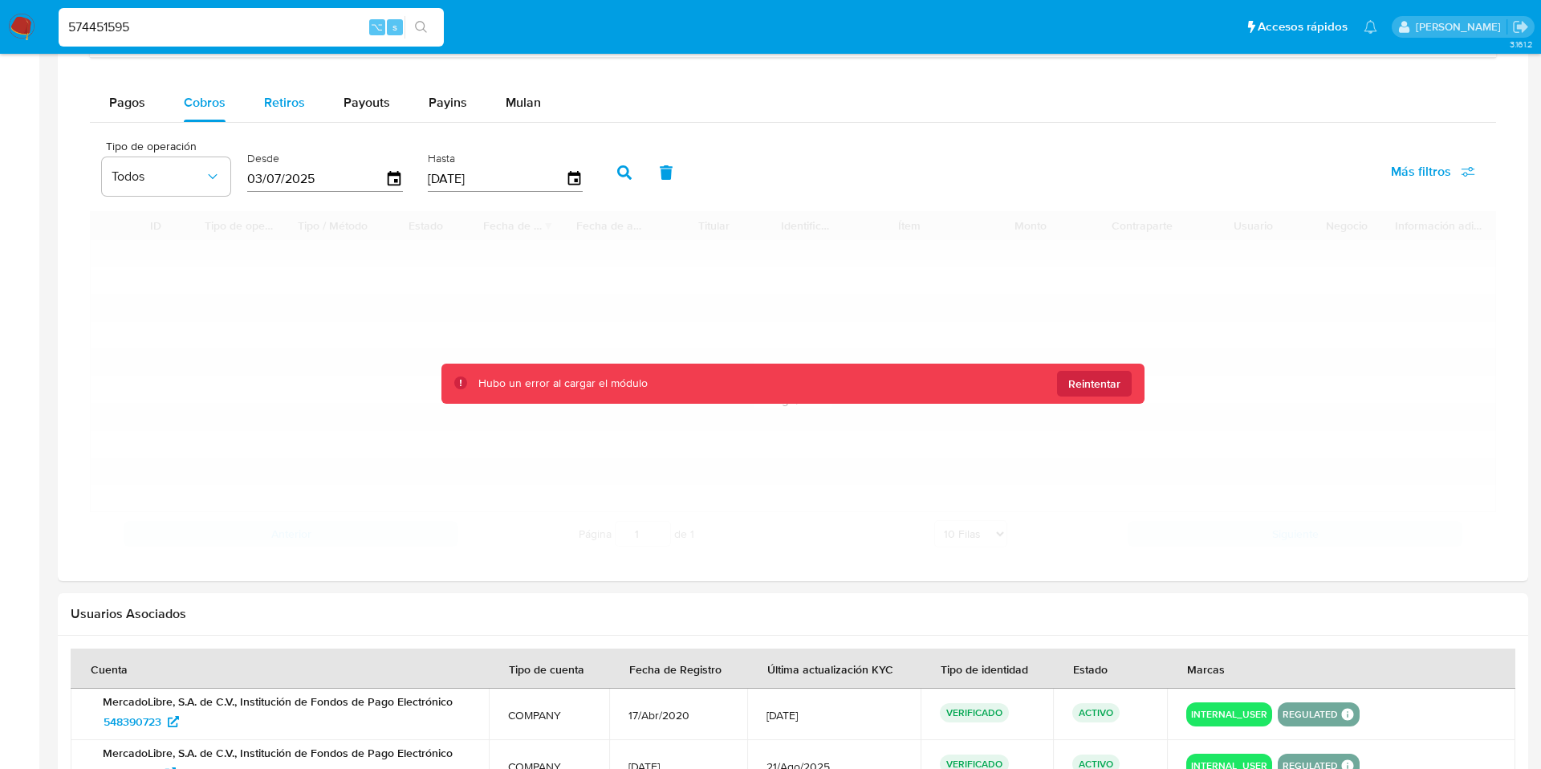
click at [267, 96] on span "Retiros" at bounding box center [284, 102] width 41 height 18
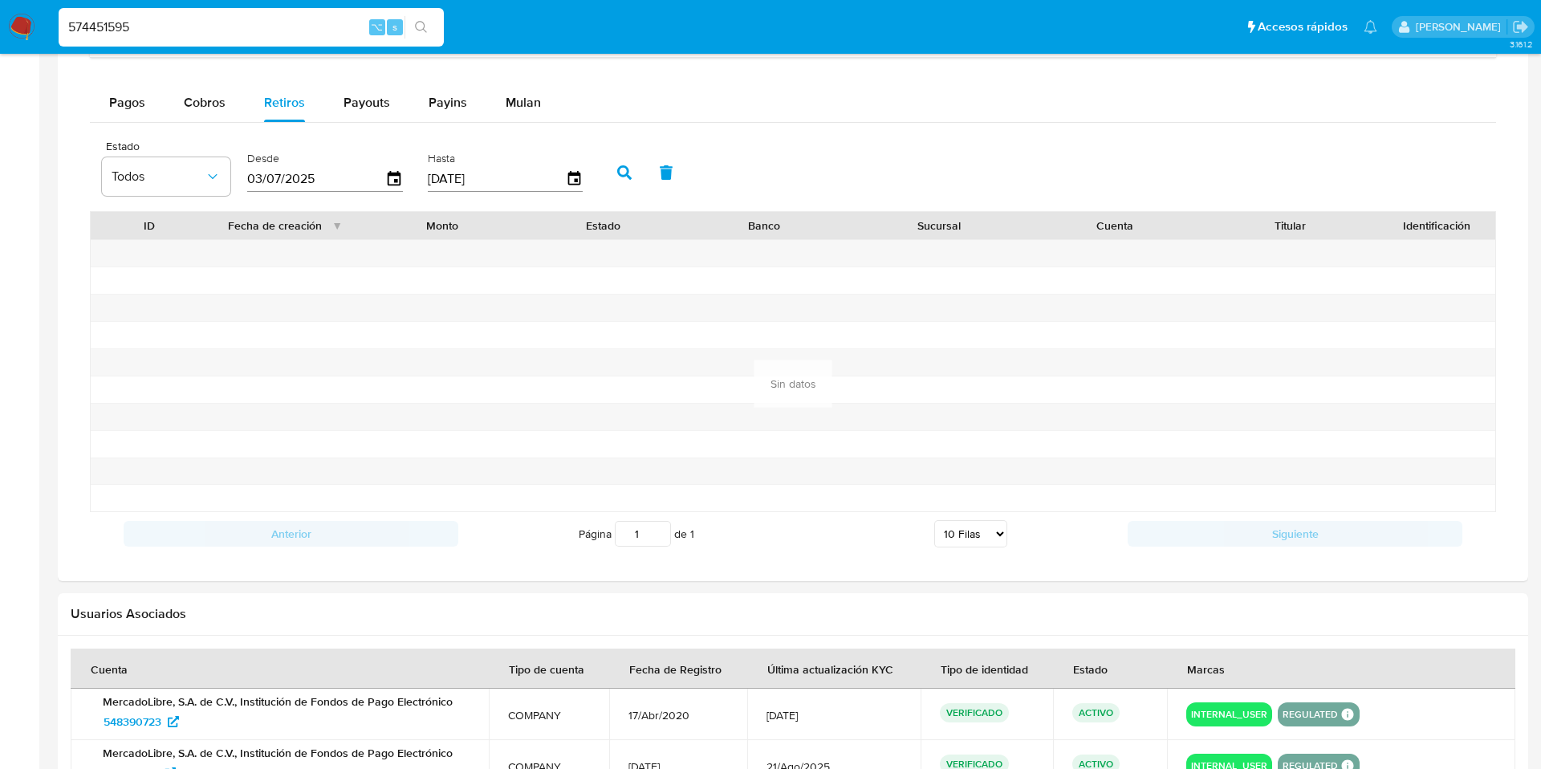
click at [248, 22] on input "574451595" at bounding box center [251, 27] width 385 height 21
type input "5"
paste input "1477627282"
type input "1477627282"
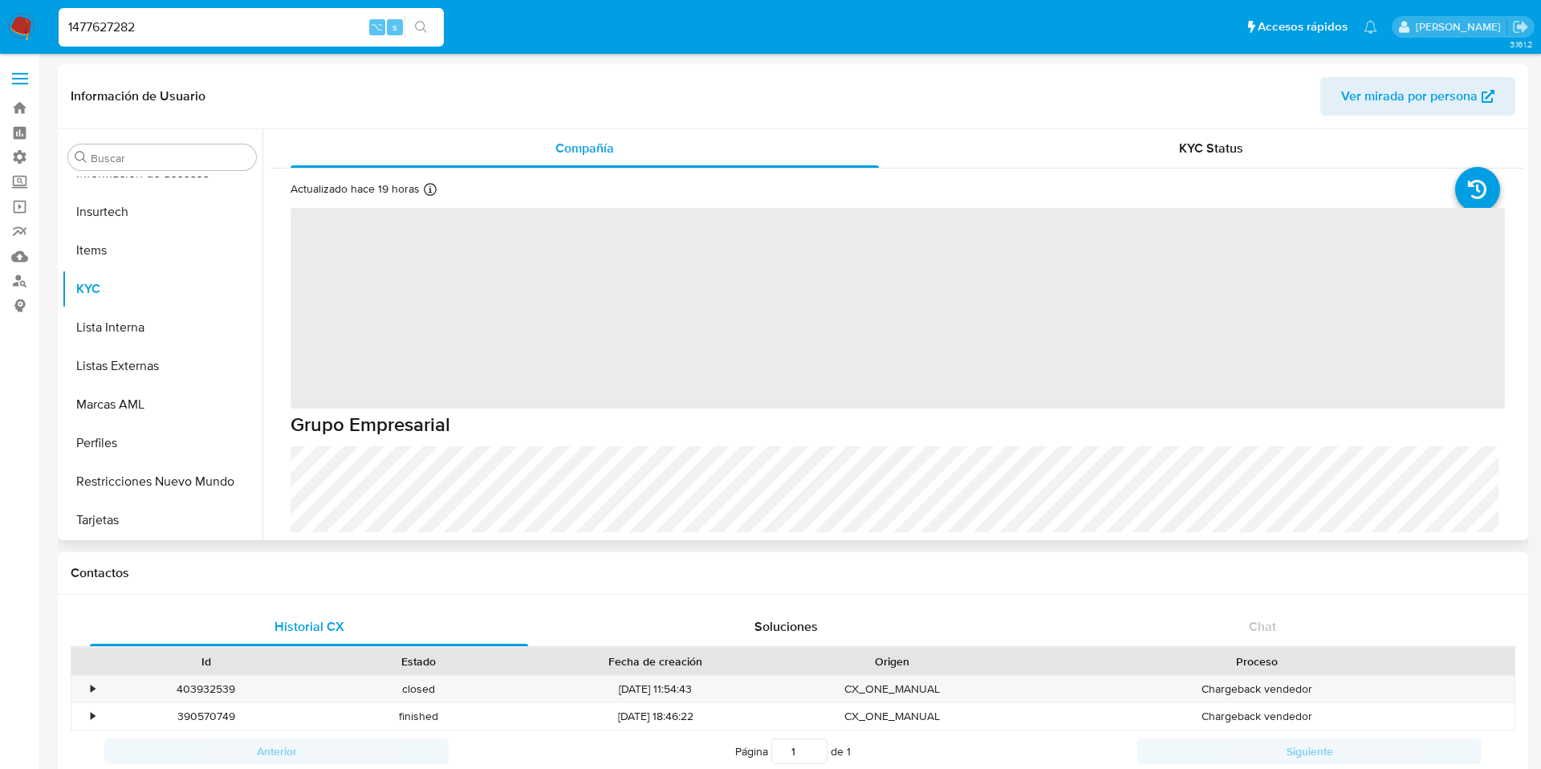
scroll to position [755, 0]
select select "10"
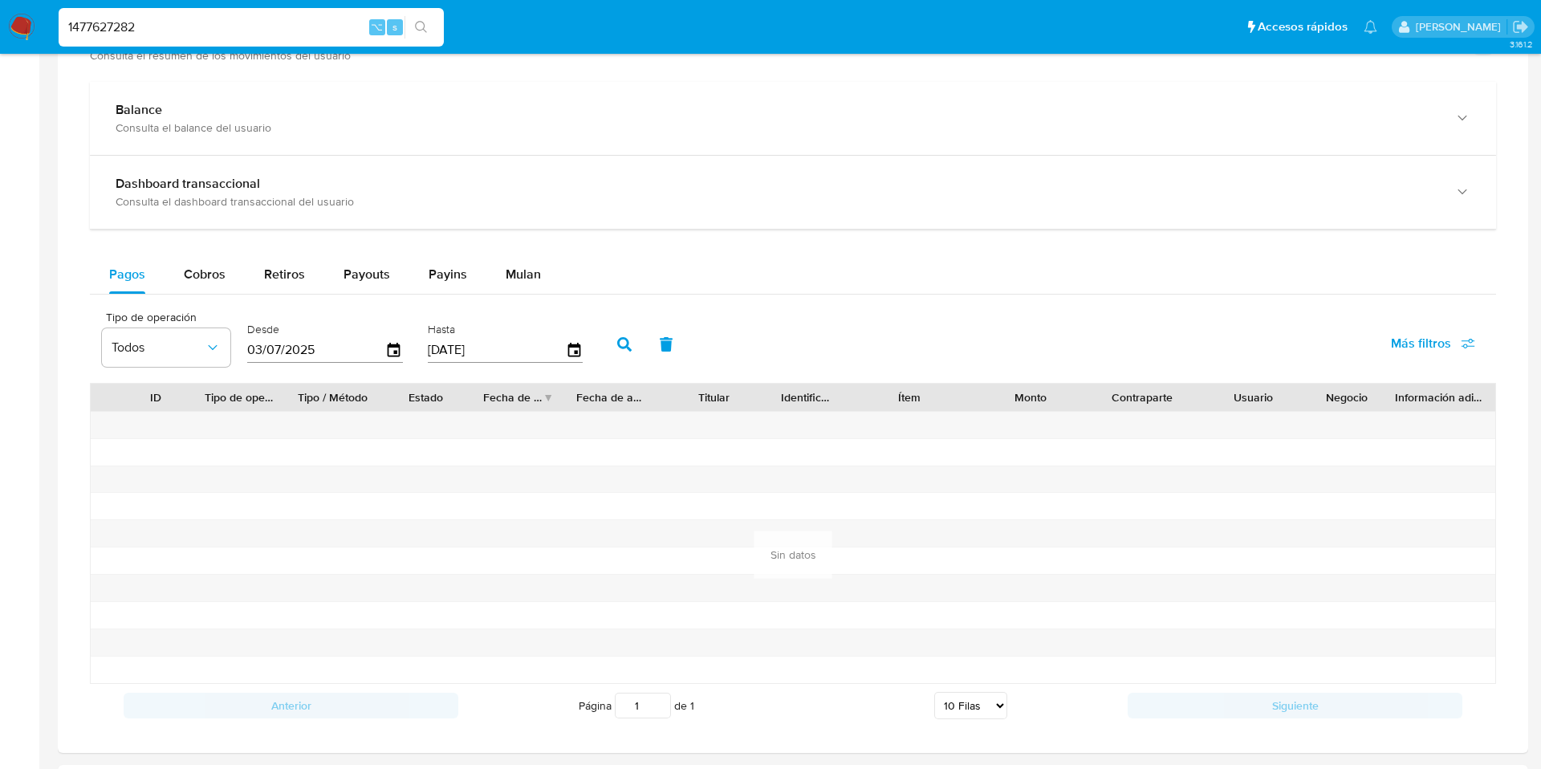
scroll to position [820, 0]
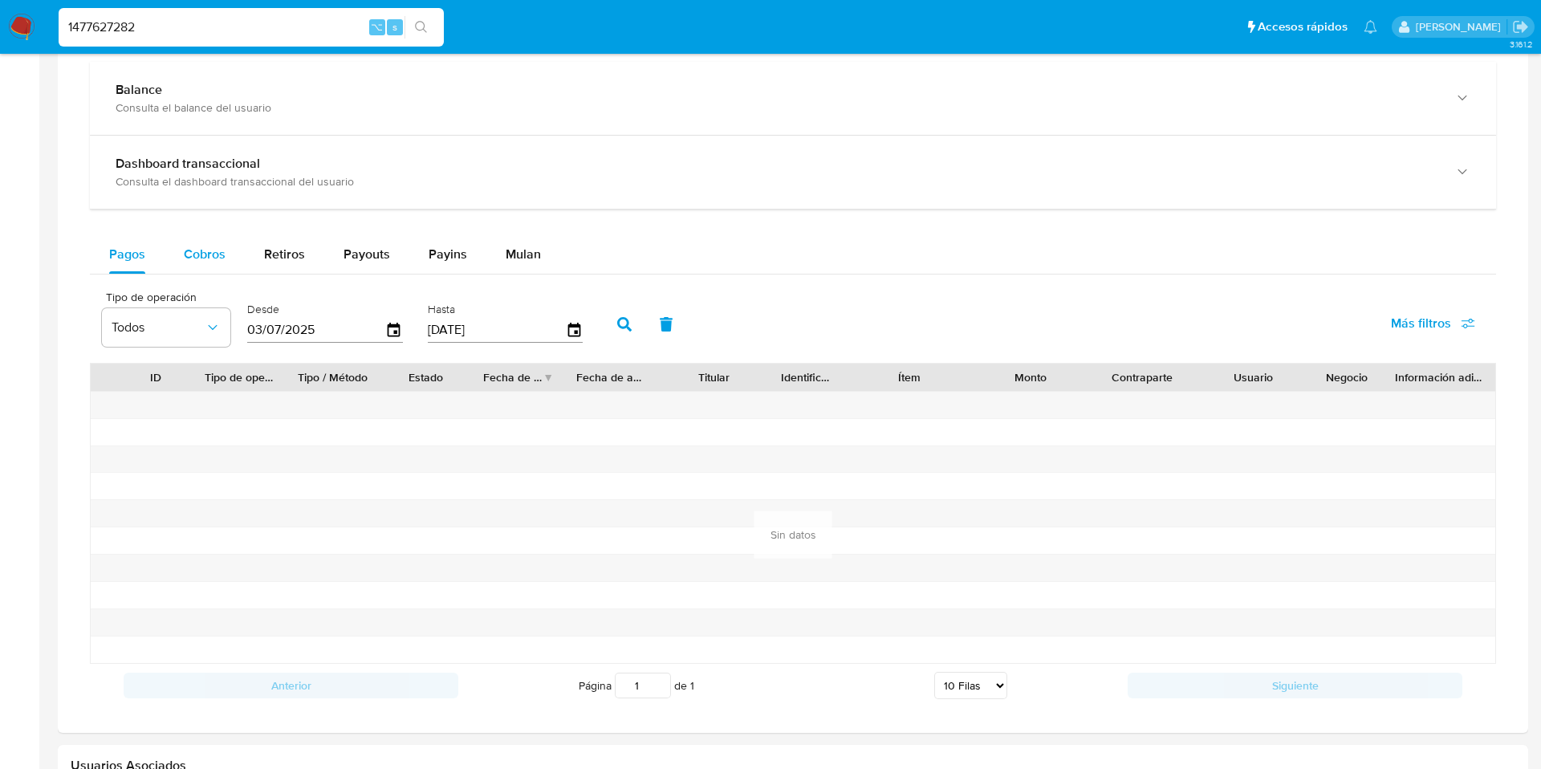
click at [209, 255] on span "Cobros" at bounding box center [205, 254] width 42 height 18
select select "10"
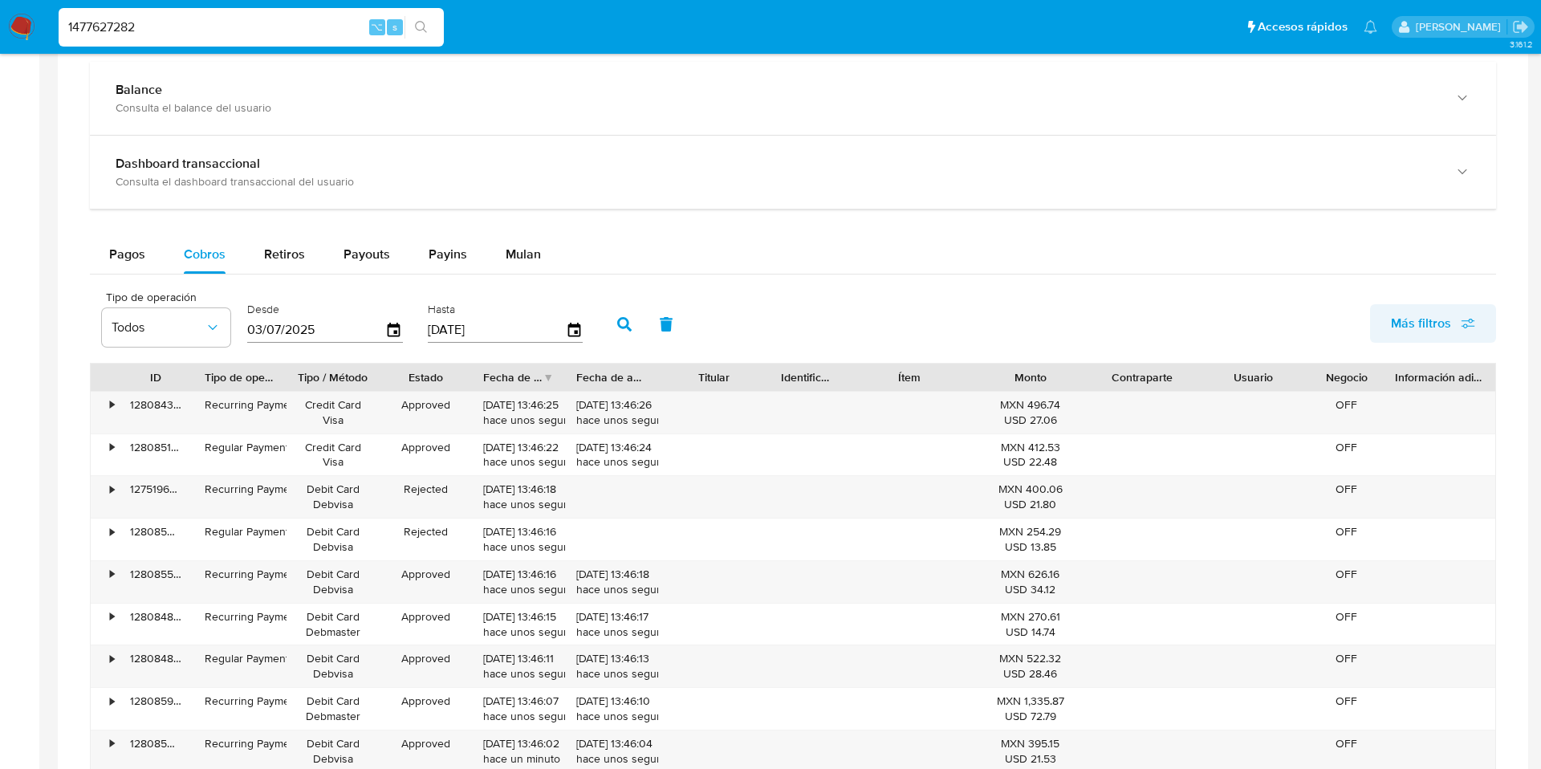
click at [1396, 327] on span "Más filtros" at bounding box center [1421, 323] width 60 height 39
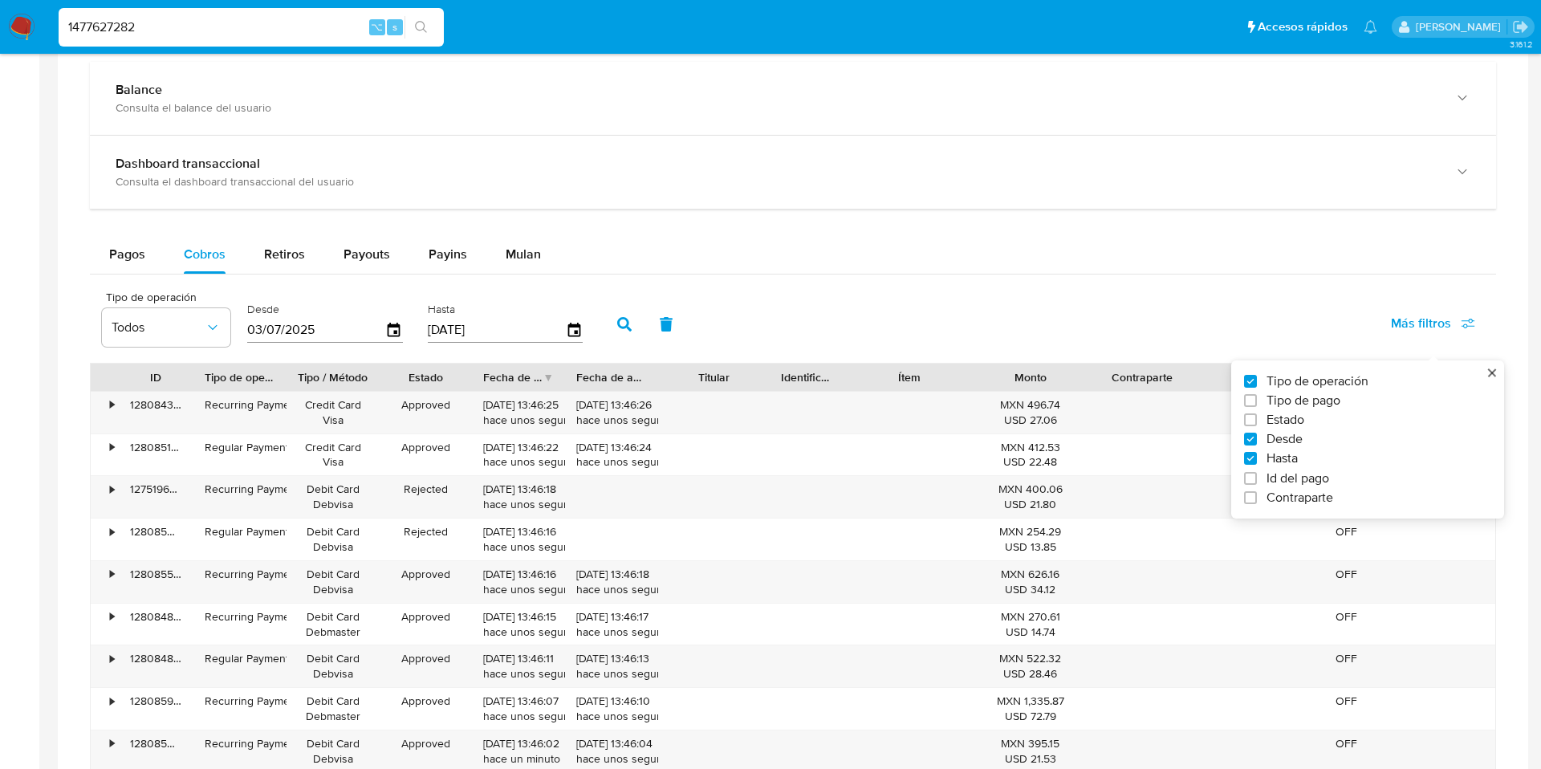
click at [1270, 485] on span "Id del pago" at bounding box center [1297, 478] width 63 height 16
click at [1257, 485] on input "Id del pago" at bounding box center [1250, 478] width 13 height 13
checkbox input "true"
click at [669, 329] on input "number" at bounding box center [682, 328] width 157 height 21
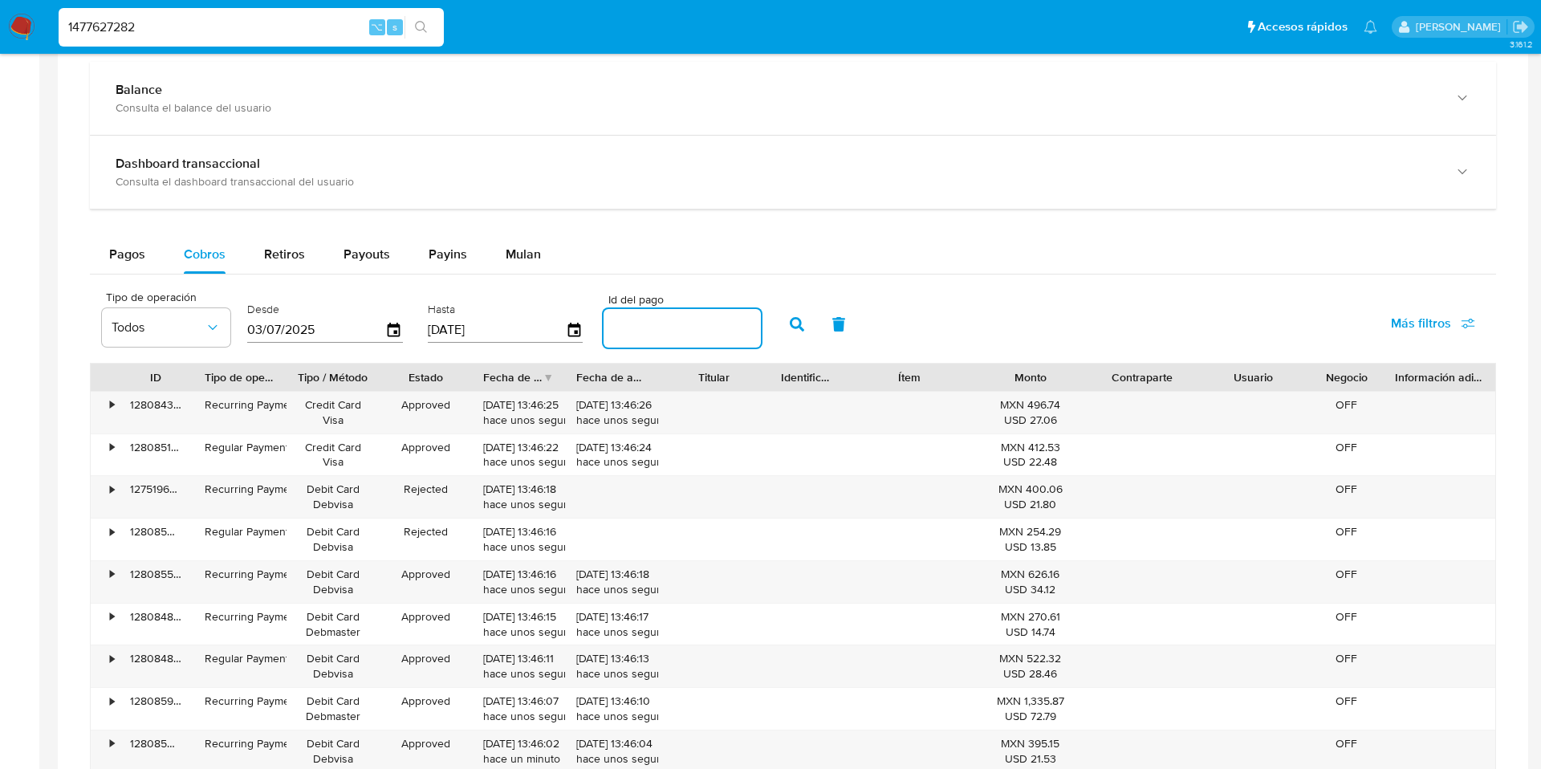
paste input "118493068307"
type input "118493068307"
click at [790, 323] on icon "button" at bounding box center [797, 324] width 14 height 14
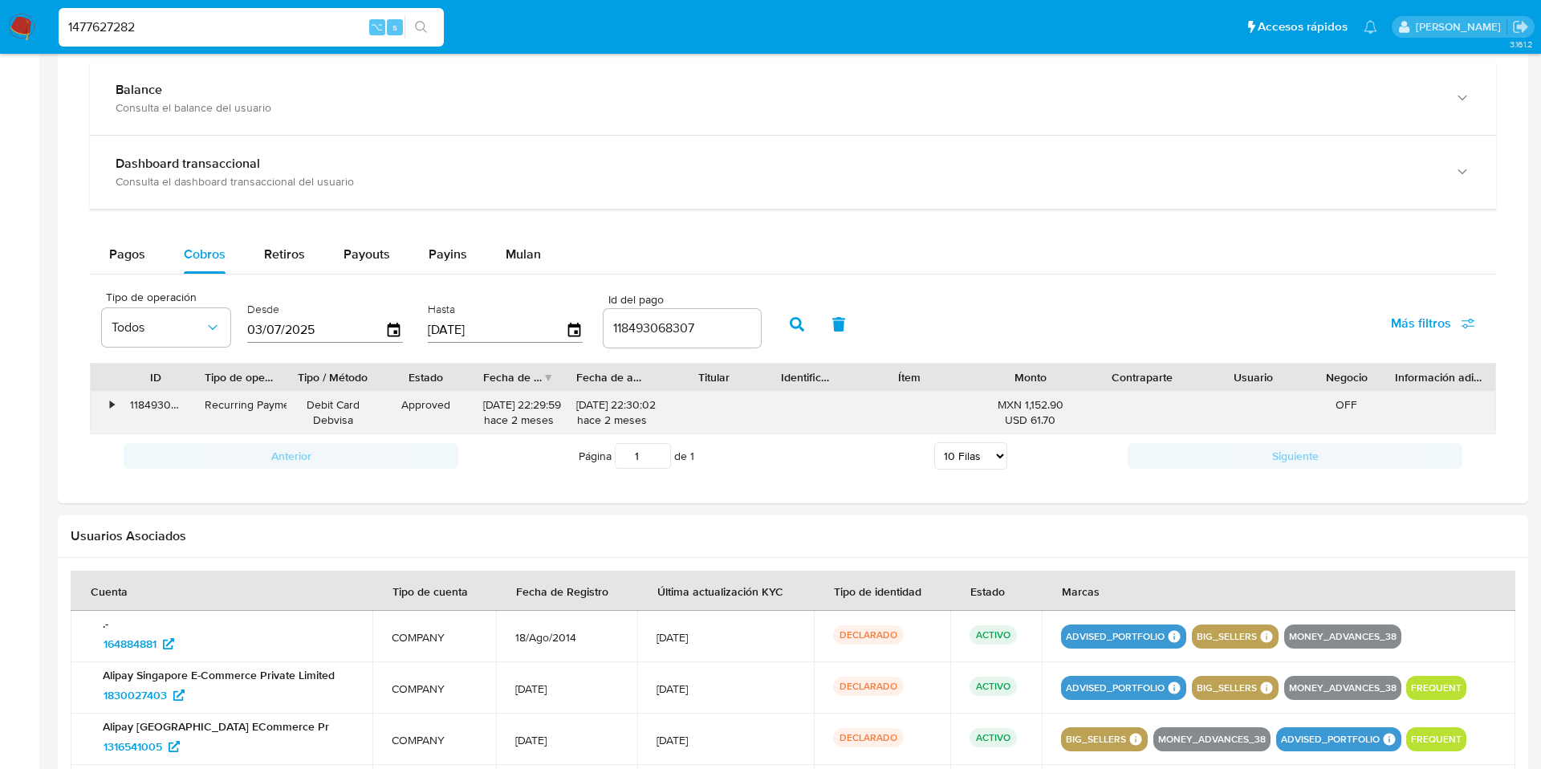
click at [107, 401] on div "•" at bounding box center [105, 413] width 28 height 42
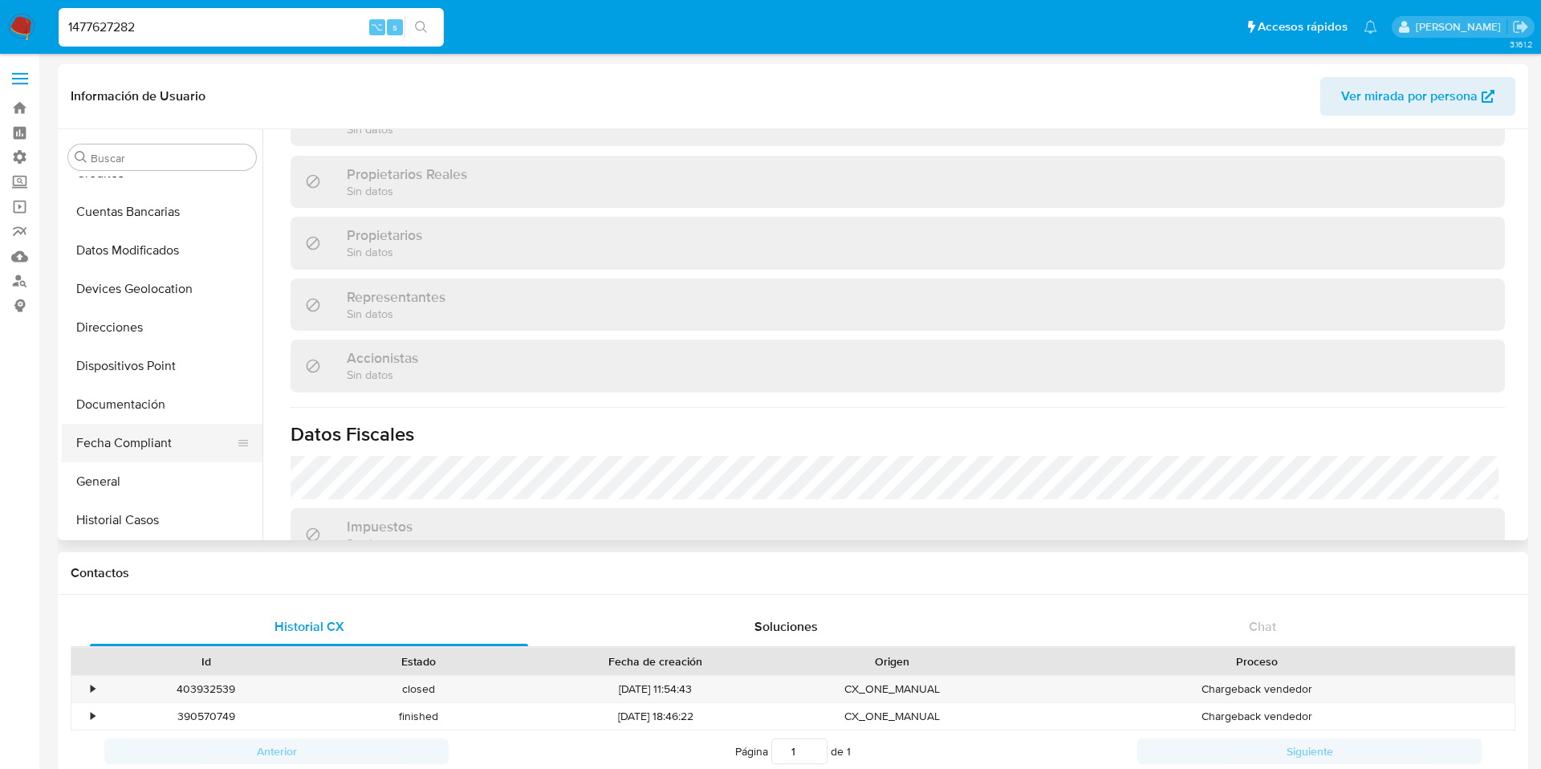
scroll to position [0, 0]
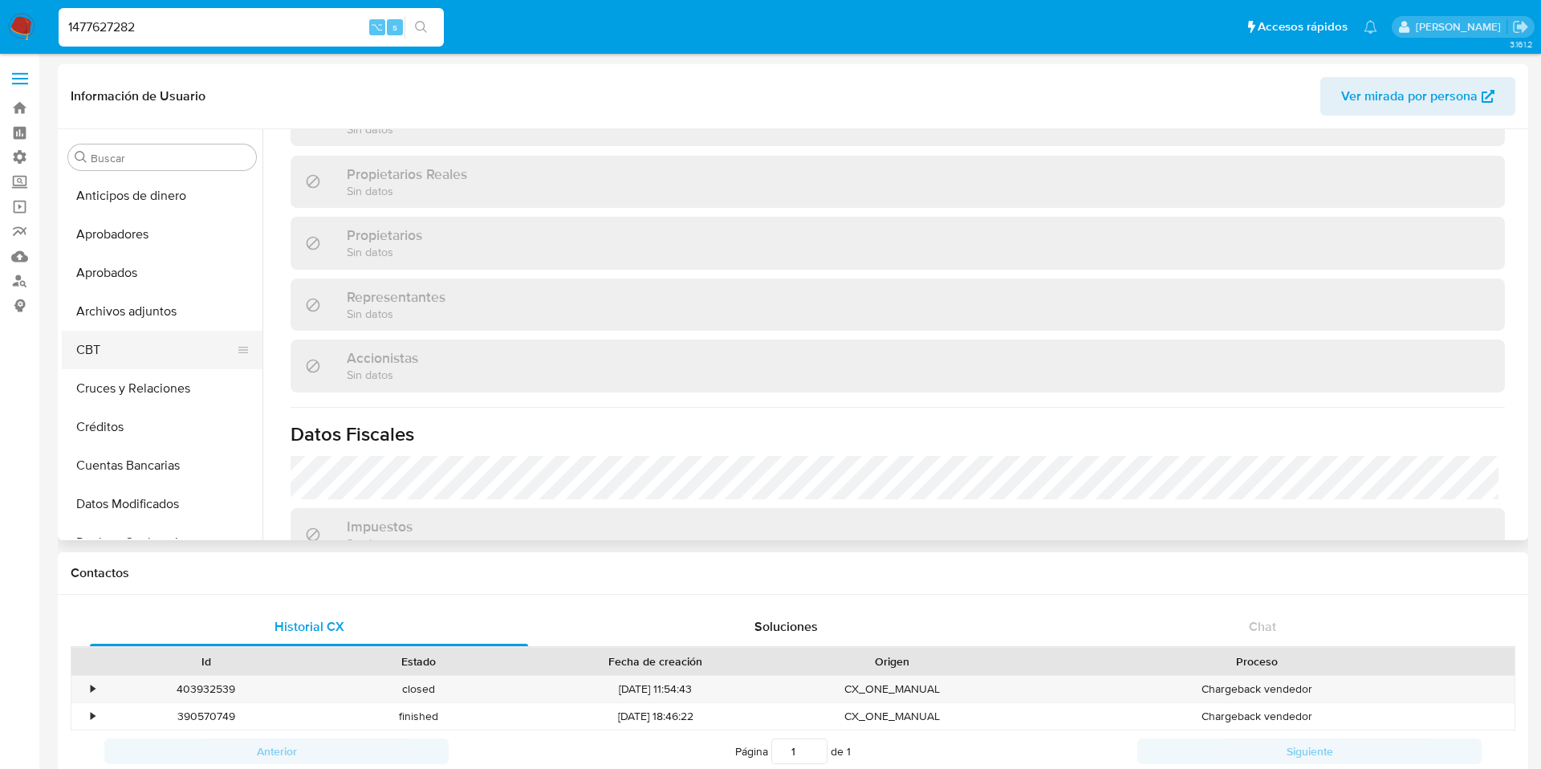
click at [91, 336] on button "CBT" at bounding box center [156, 350] width 188 height 39
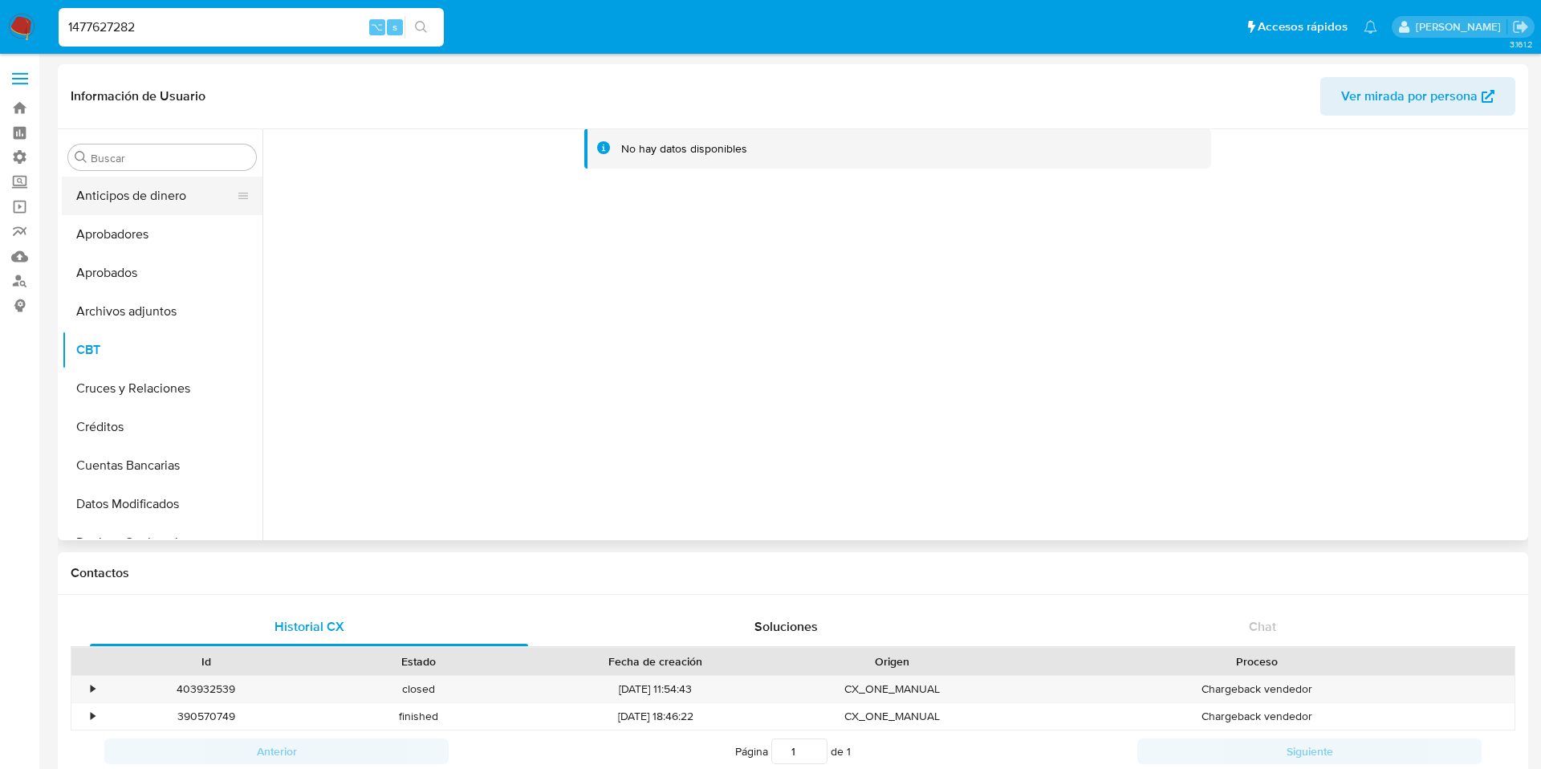
click at [144, 201] on button "Anticipos de dinero" at bounding box center [156, 196] width 188 height 39
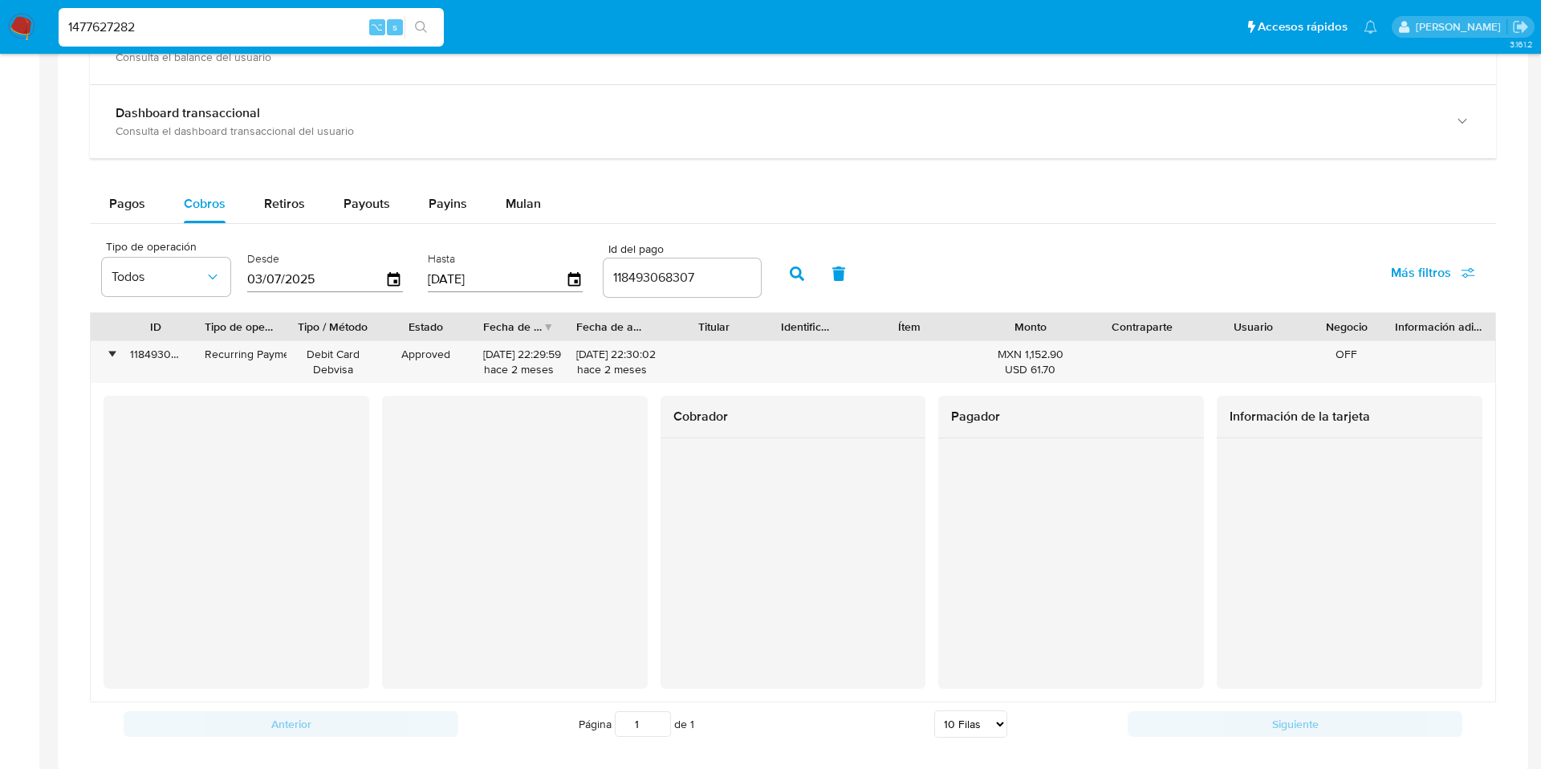
scroll to position [872, 0]
click at [138, 28] on input "1477627282" at bounding box center [251, 27] width 385 height 21
paste input "594013986"
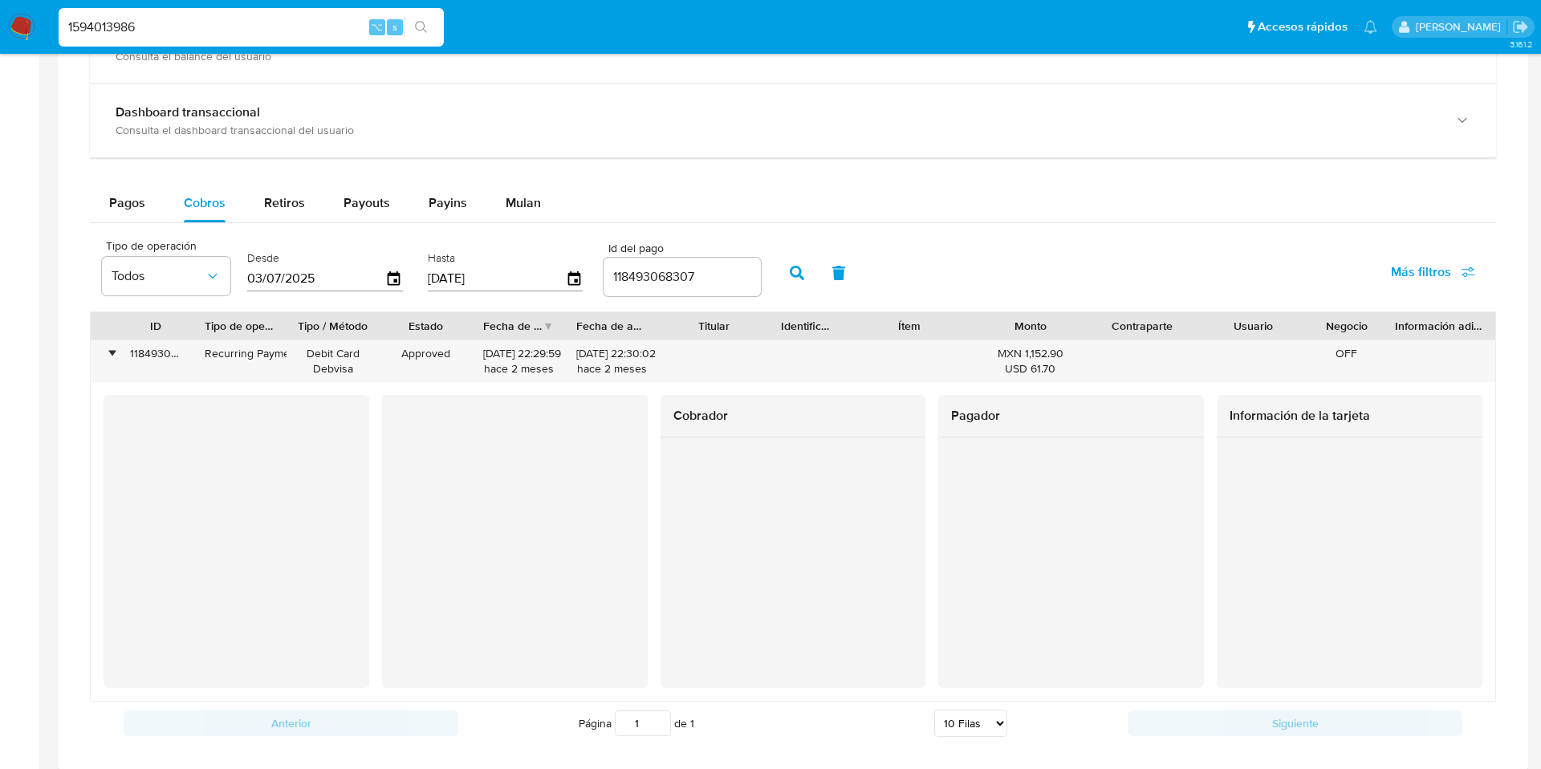
type input "1594013986"
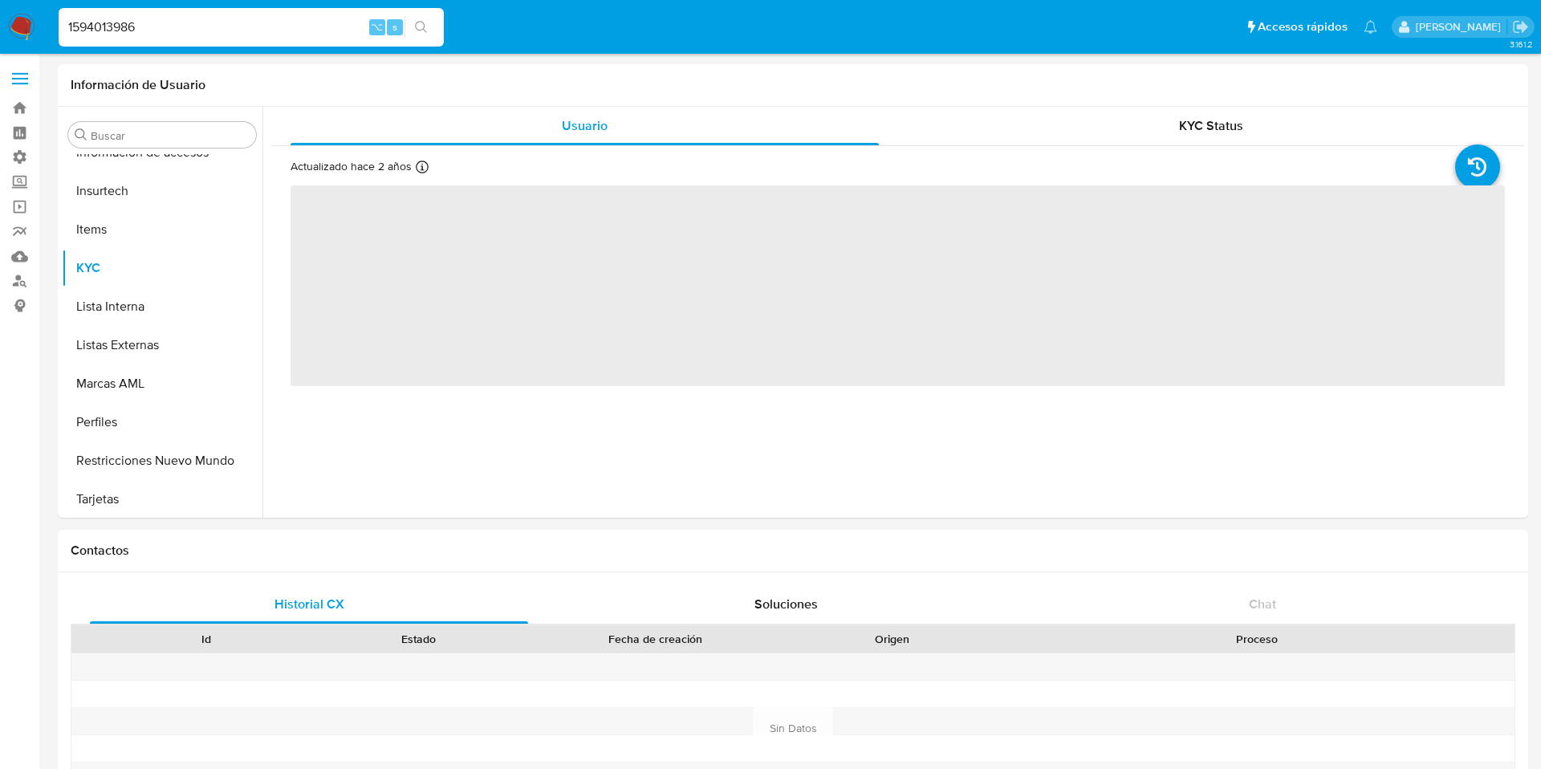
scroll to position [755, 0]
select select "10"
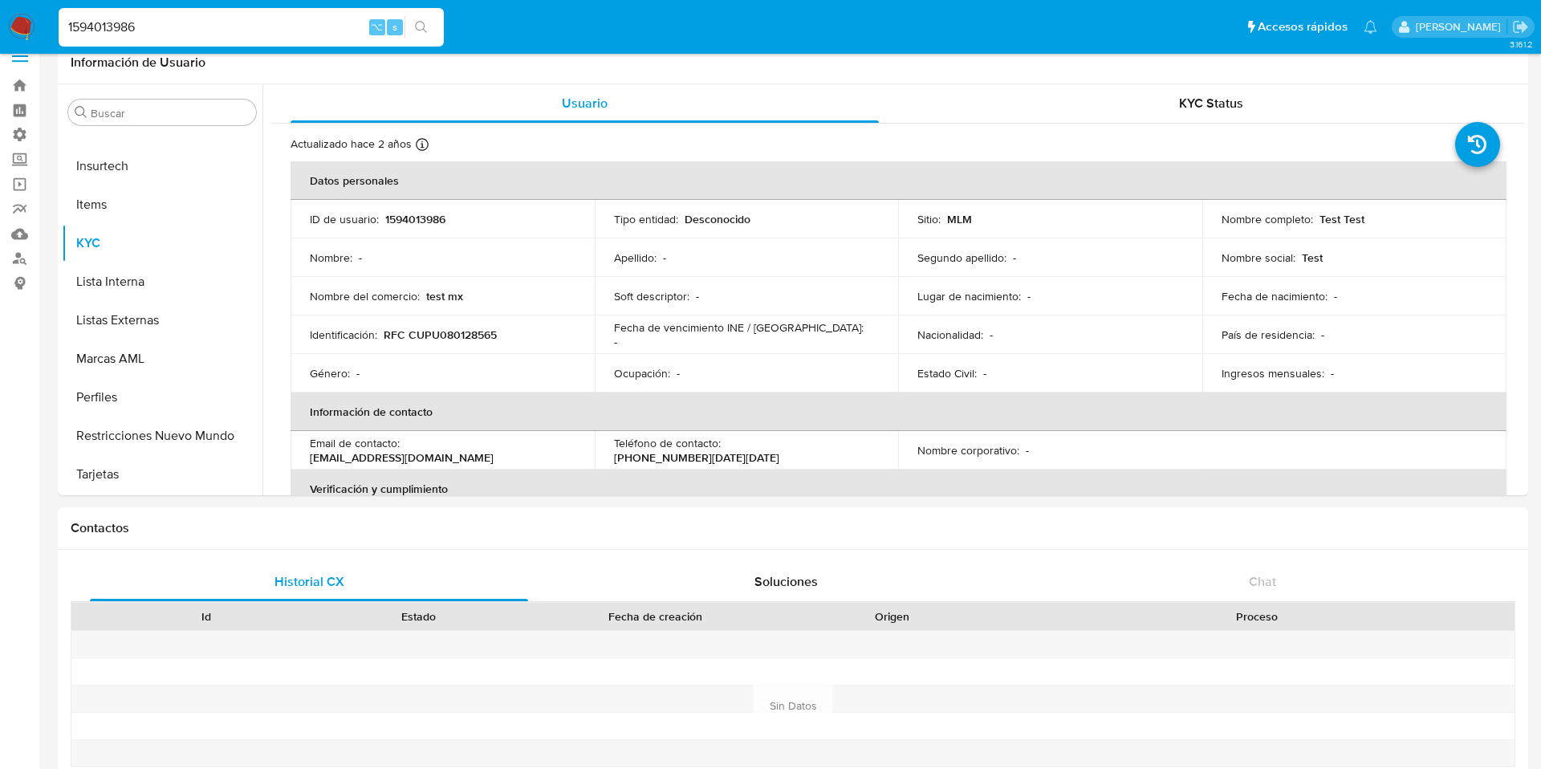
scroll to position [0, 0]
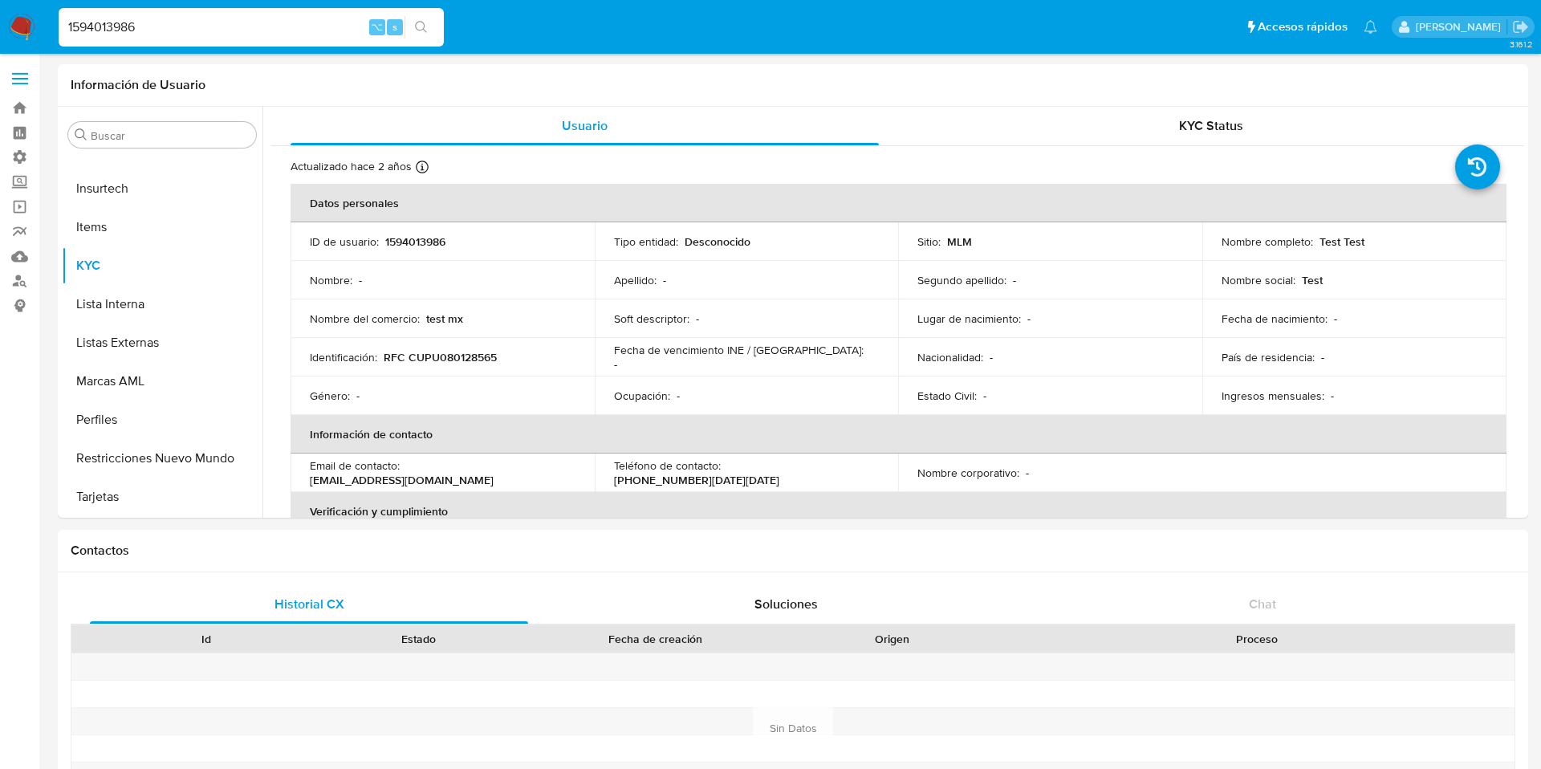
click at [202, 35] on input "1594013986" at bounding box center [251, 27] width 385 height 21
type input "1"
paste input "164884881"
type input "164884881"
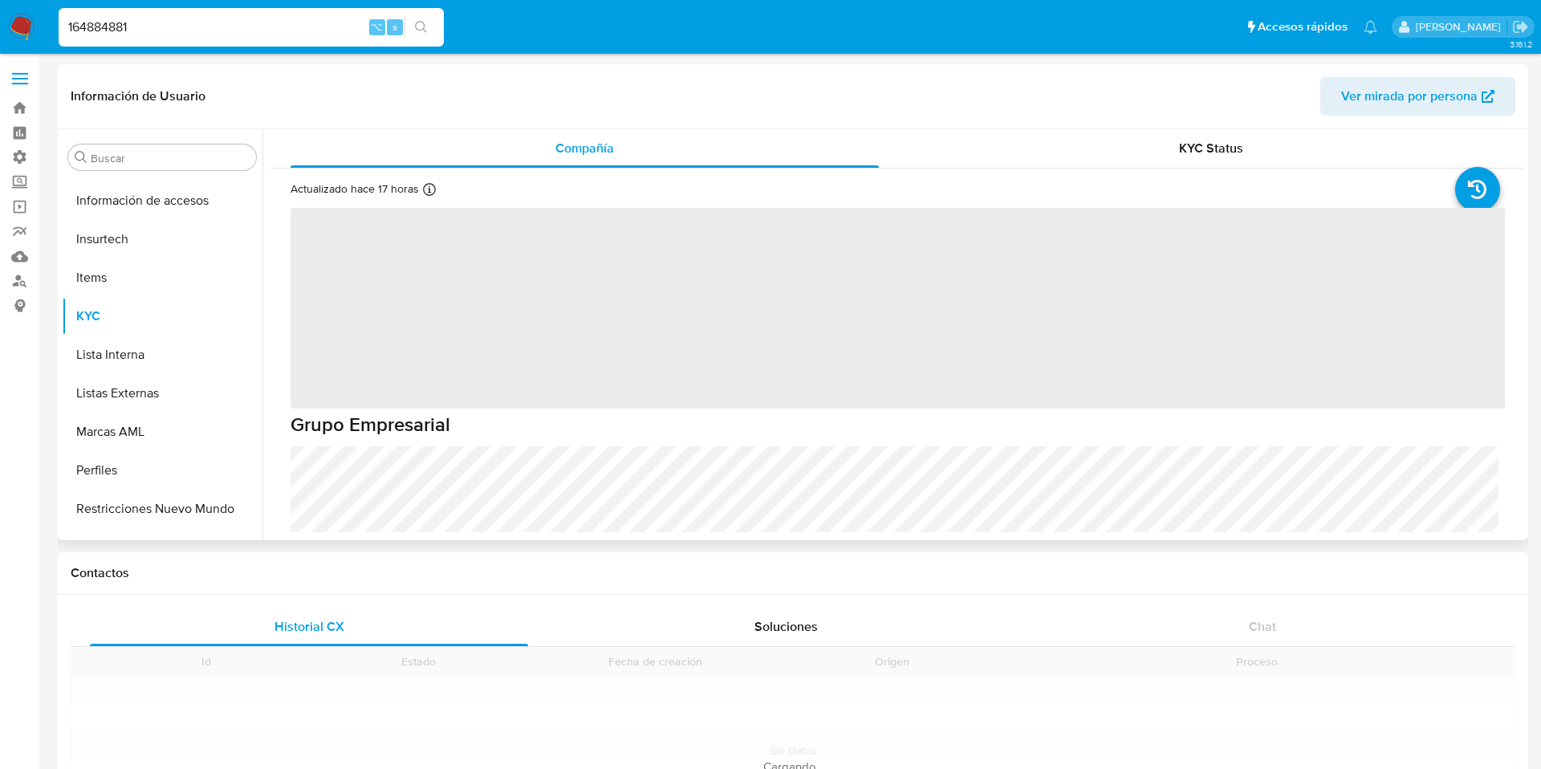
scroll to position [755, 0]
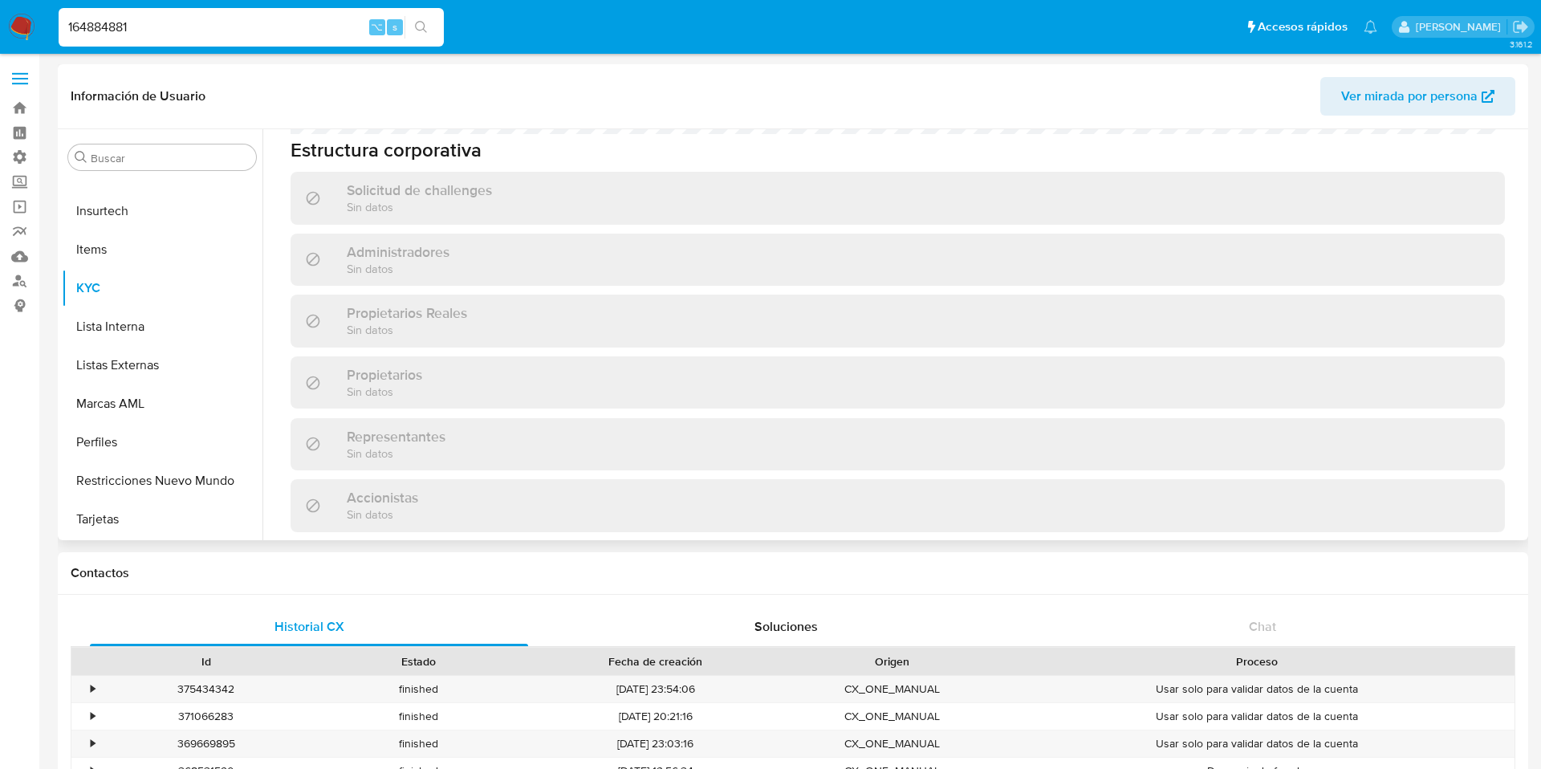
select select "10"
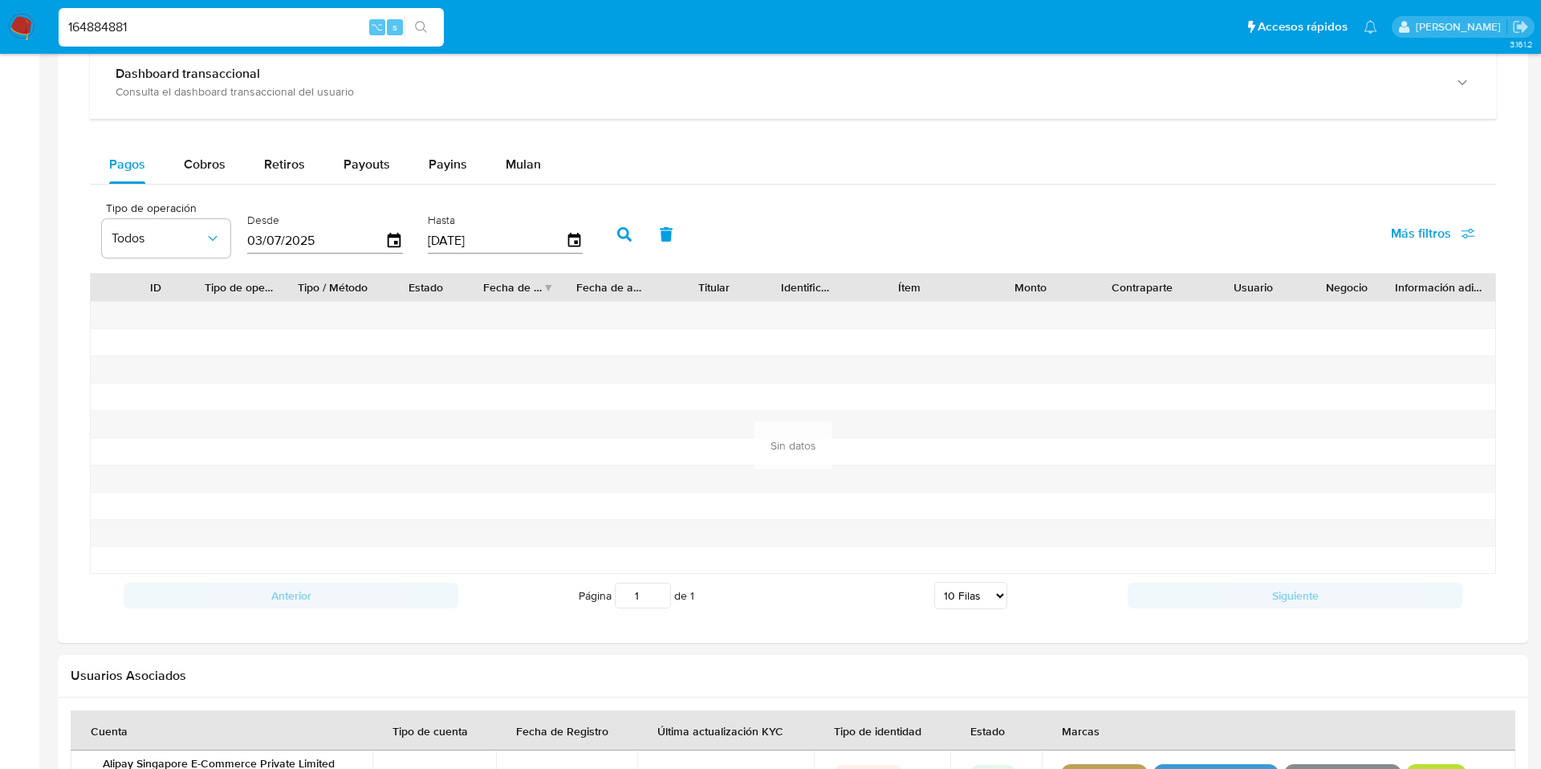
scroll to position [1013, 0]
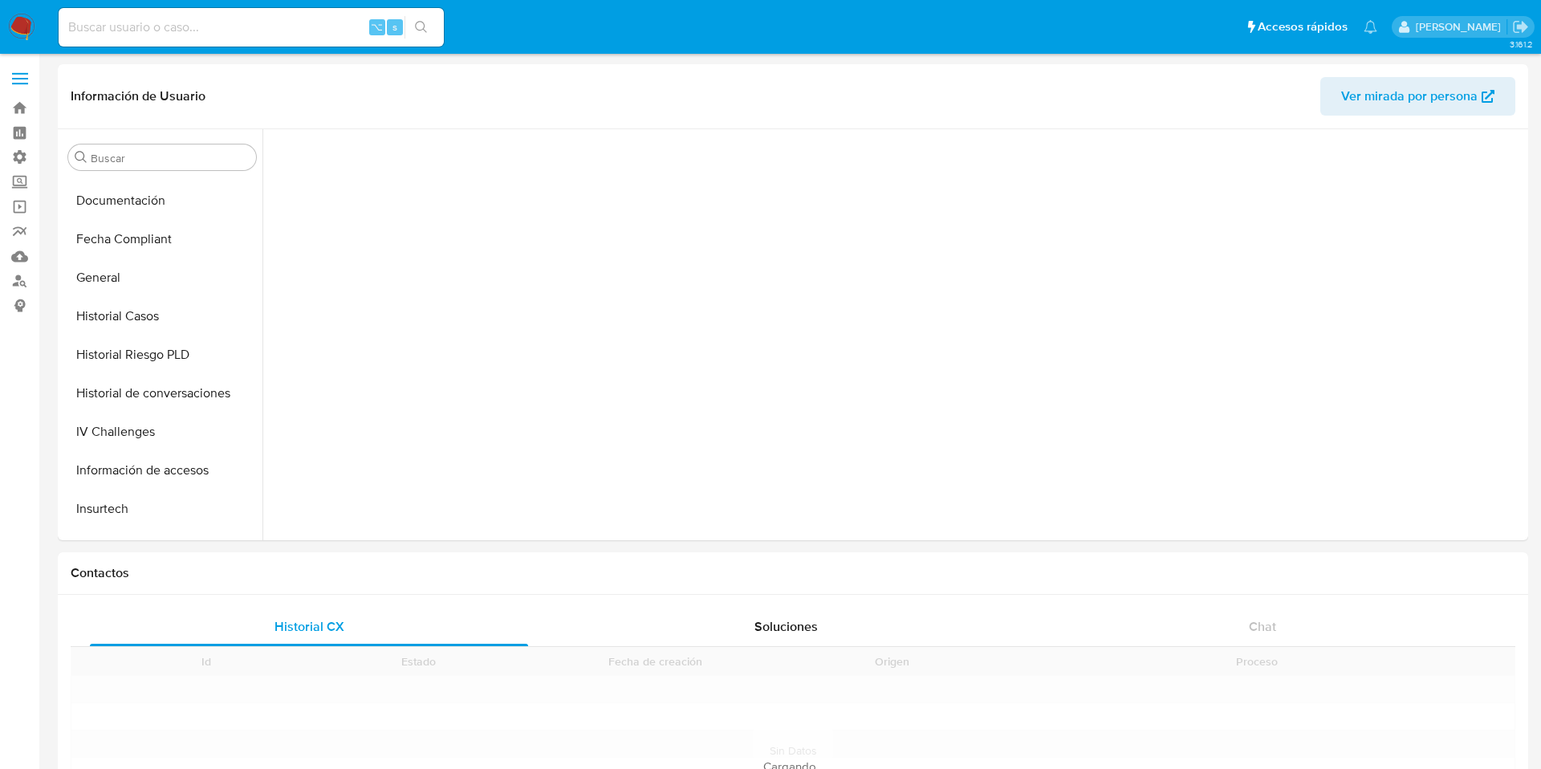
scroll to position [701, 0]
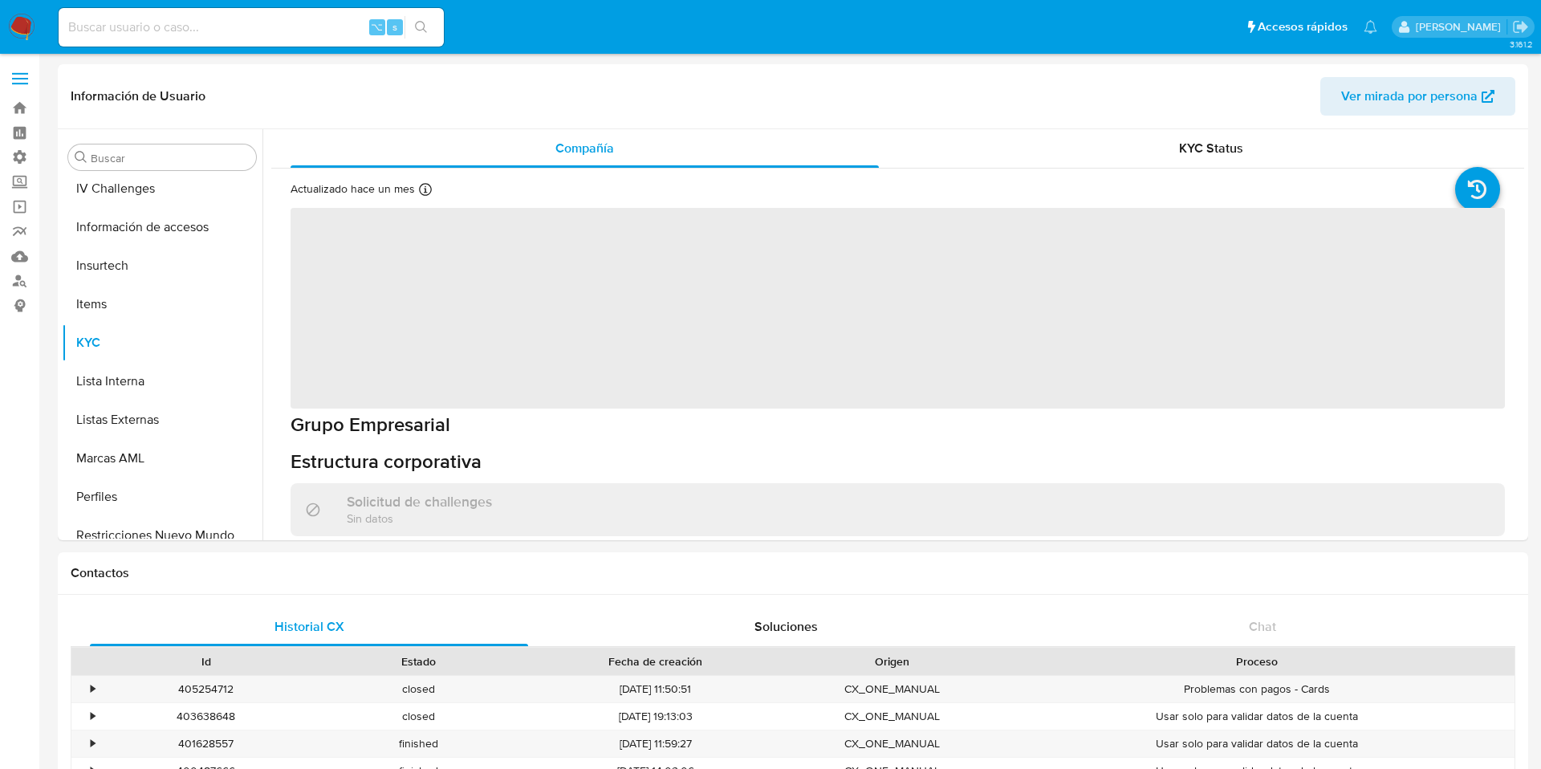
select select "10"
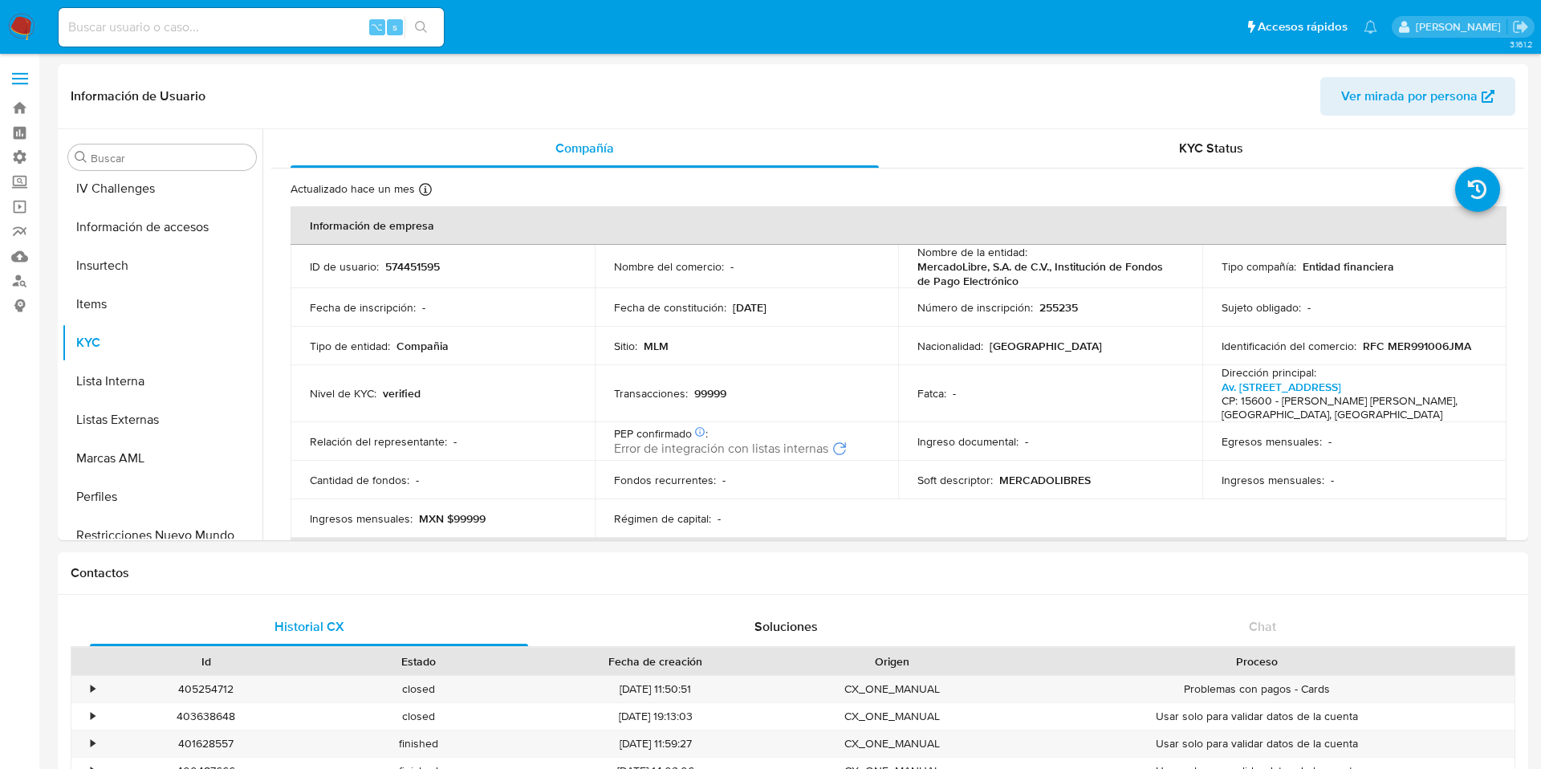
scroll to position [755, 0]
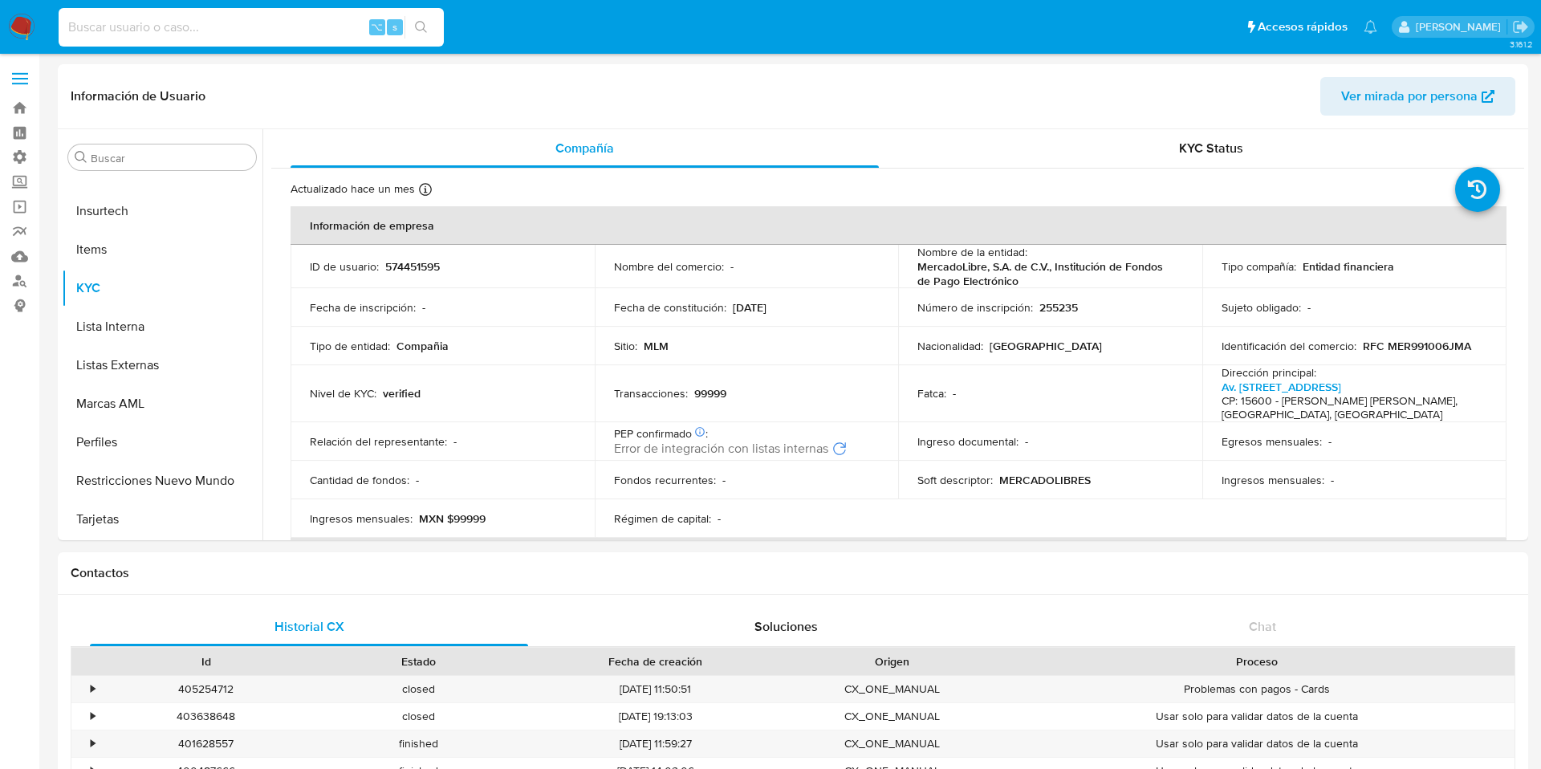
click at [187, 35] on input at bounding box center [251, 27] width 385 height 21
paste input "2625355131"
type input "2625355131"
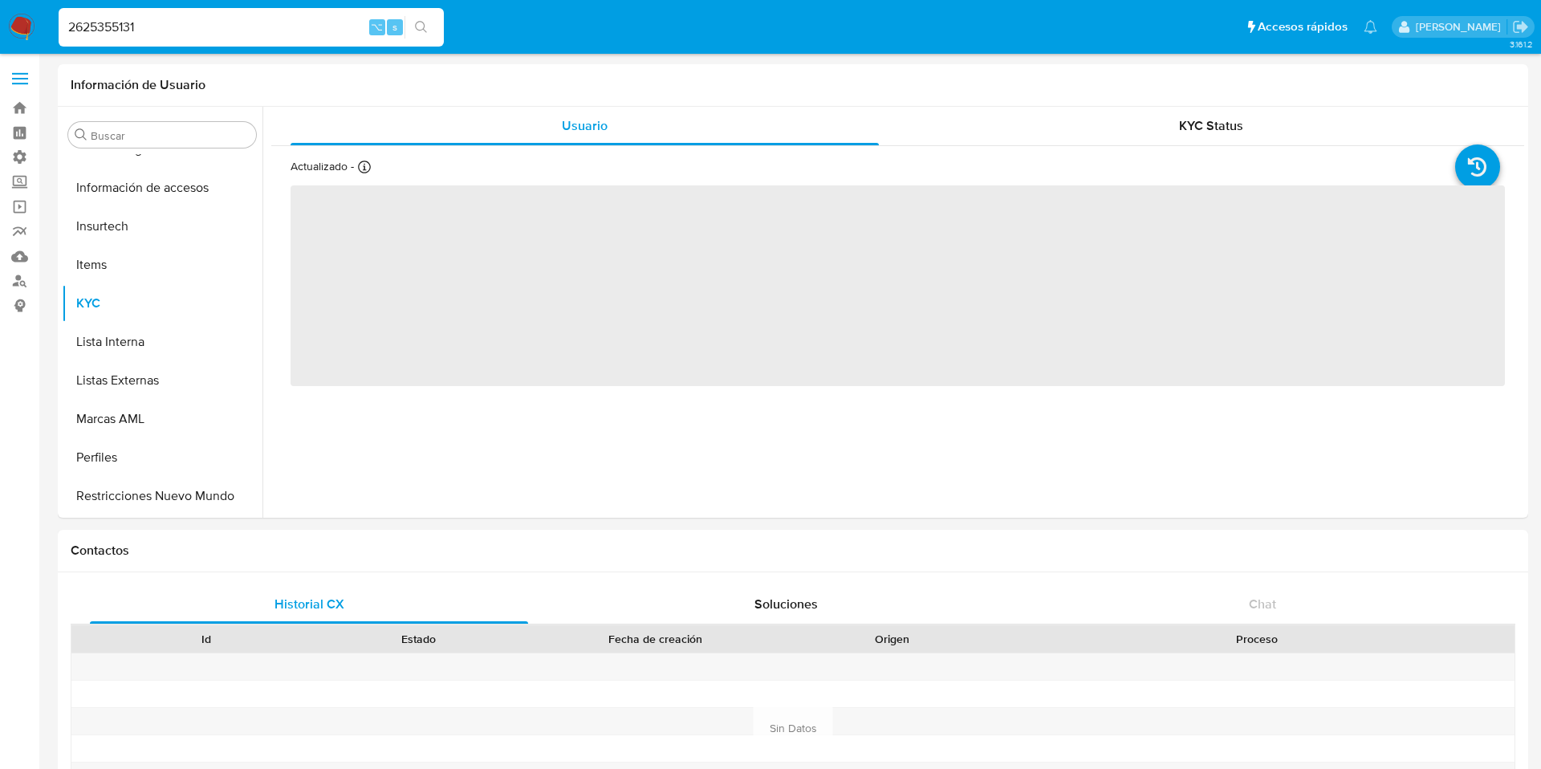
scroll to position [755, 0]
select select "10"
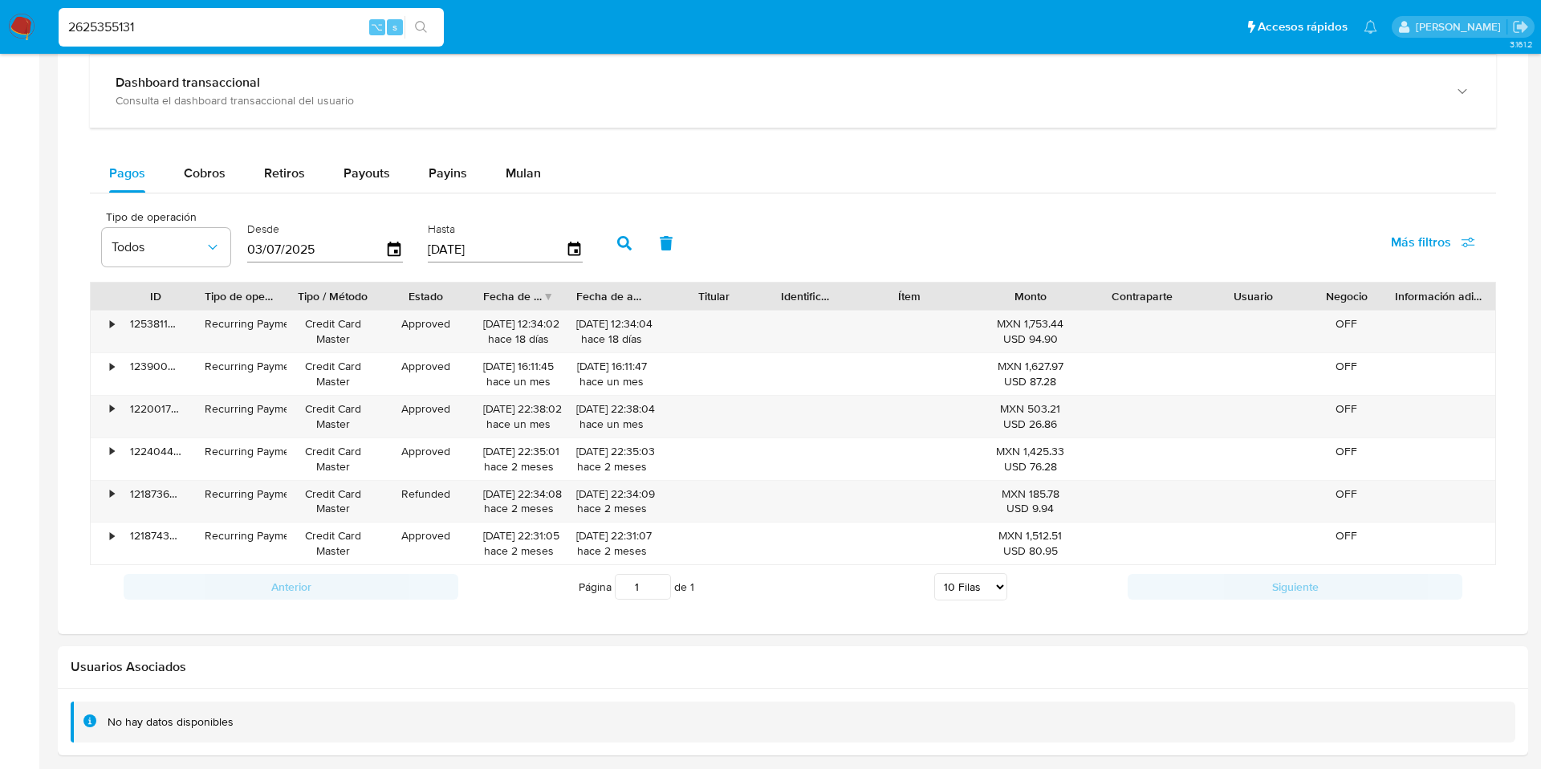
scroll to position [1026, 0]
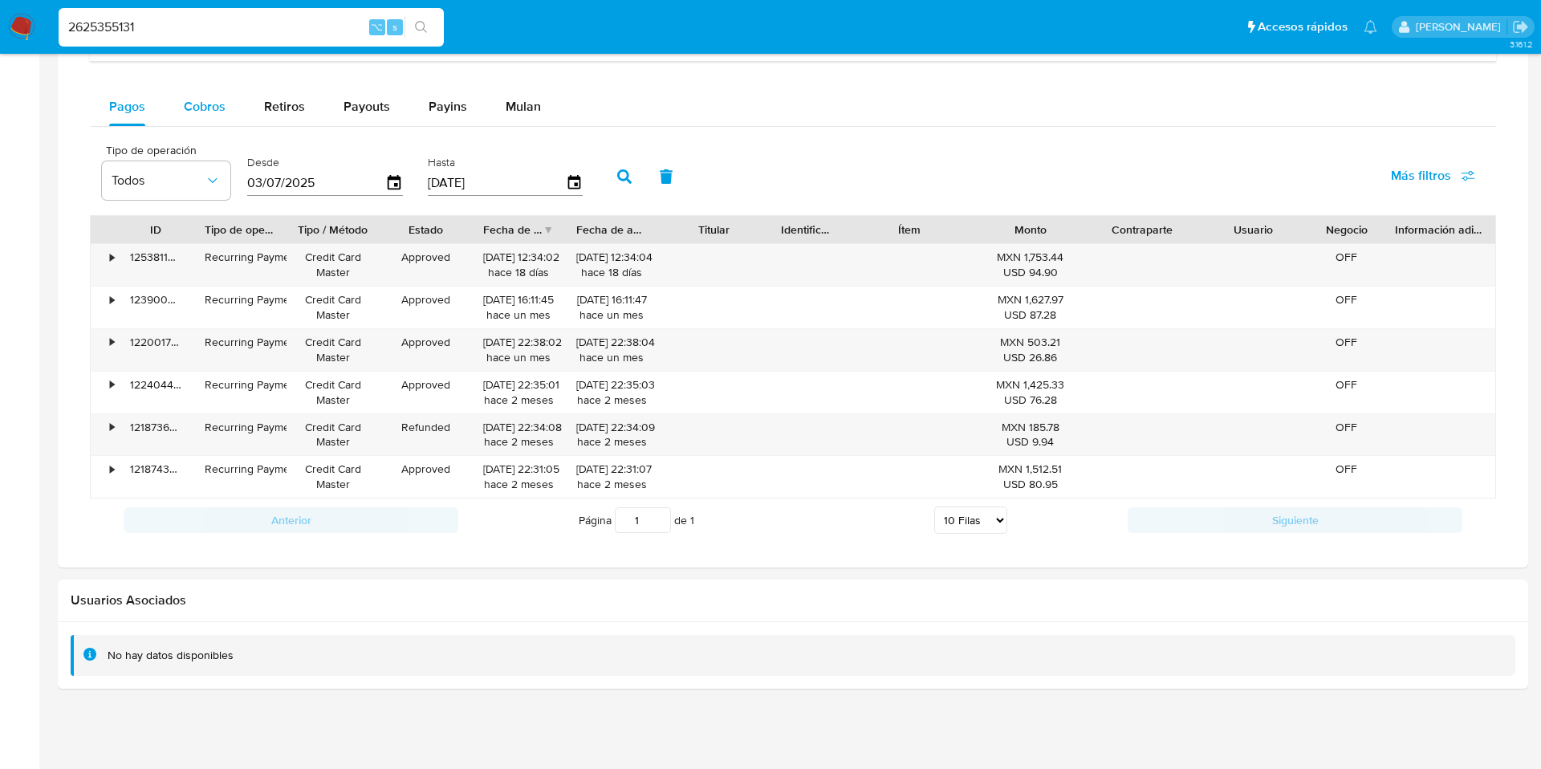
click at [196, 113] on span "Cobros" at bounding box center [205, 106] width 42 height 18
select select "10"
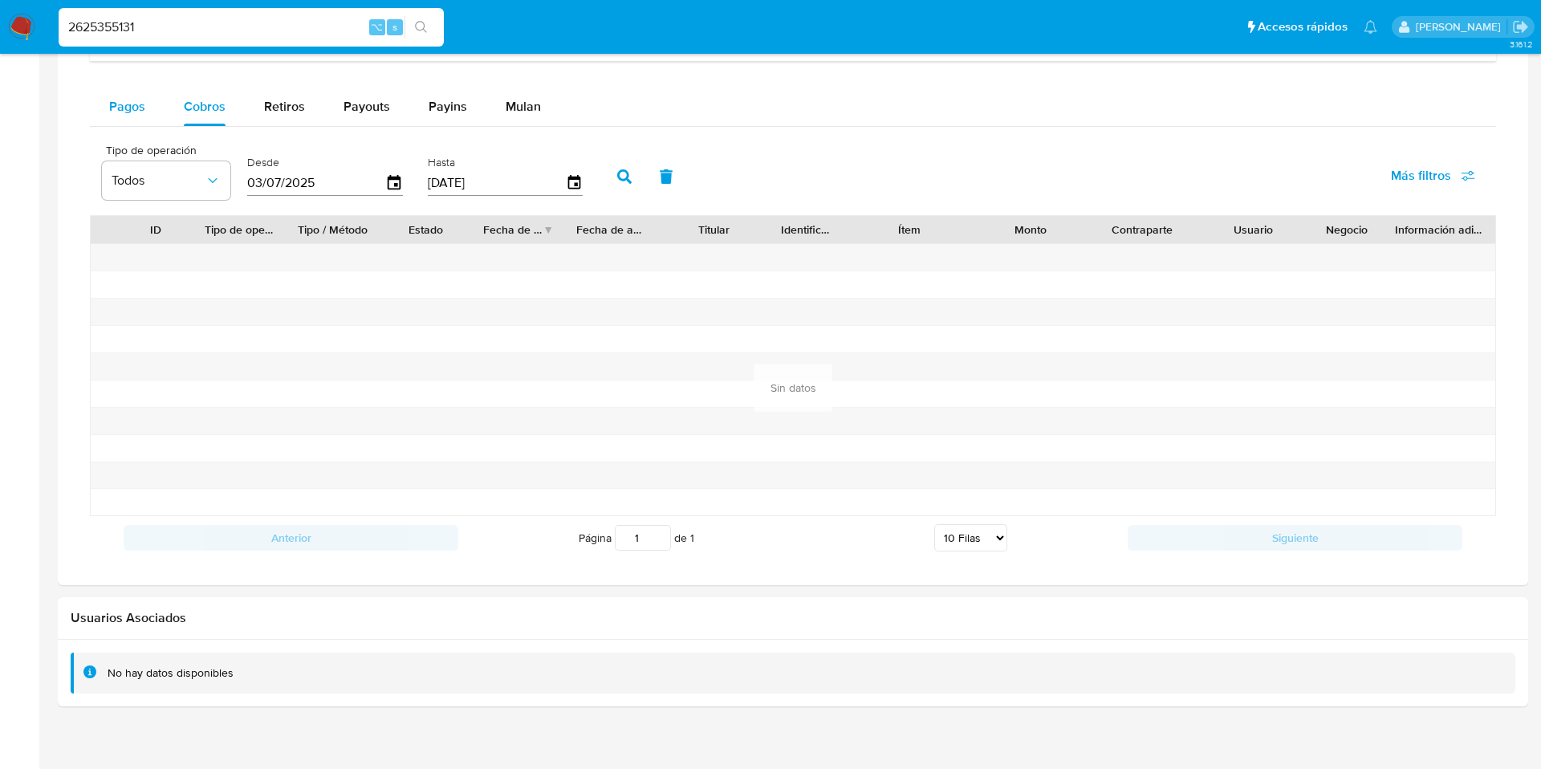
click at [128, 97] on span "Pagos" at bounding box center [127, 106] width 36 height 18
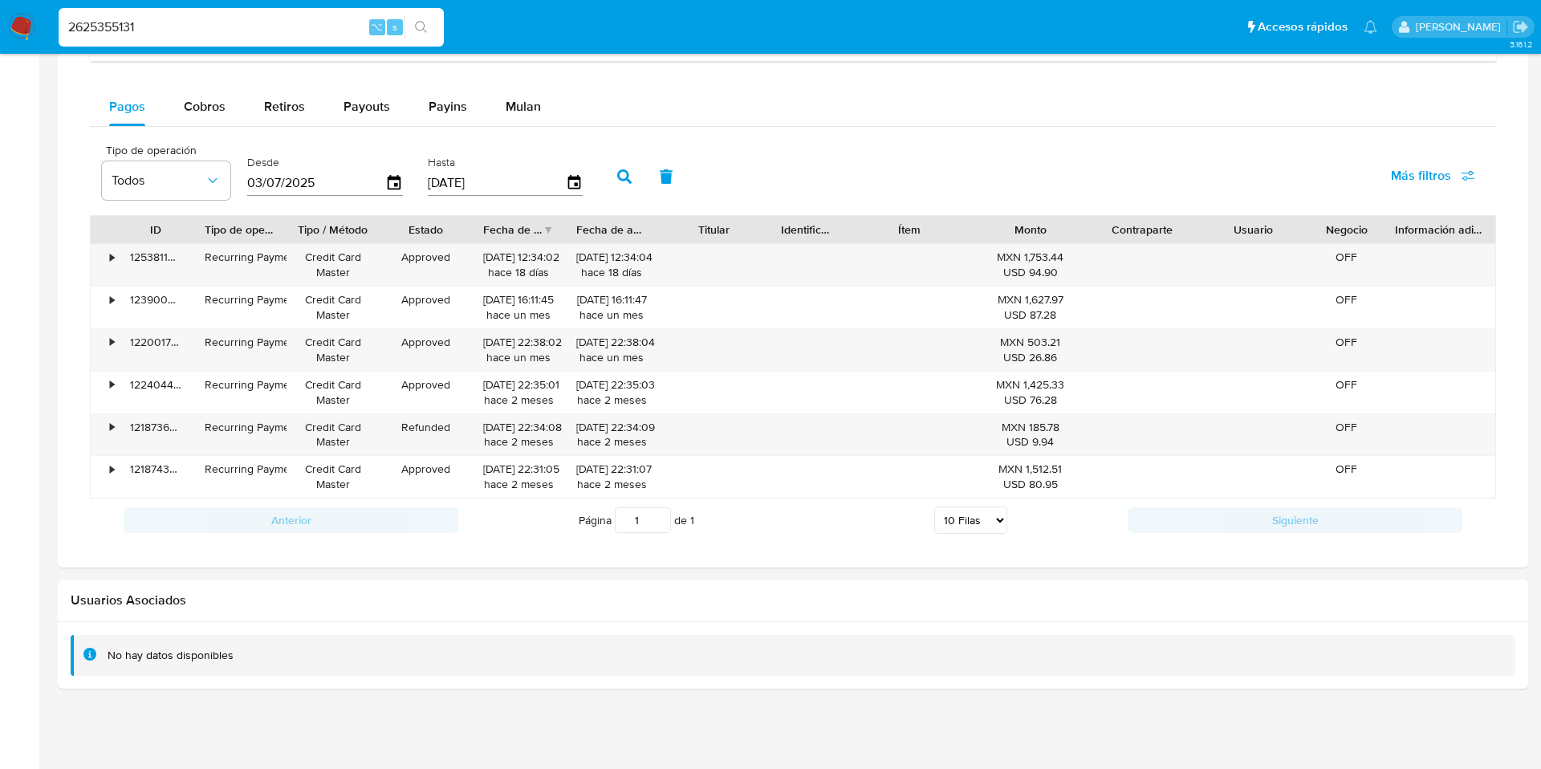
click at [236, 40] on div "2625355131 ⌥ s" at bounding box center [251, 27] width 385 height 39
click at [205, 36] on input "2625355131" at bounding box center [251, 27] width 385 height 21
paste input "1744418107"
type input "1744418107"
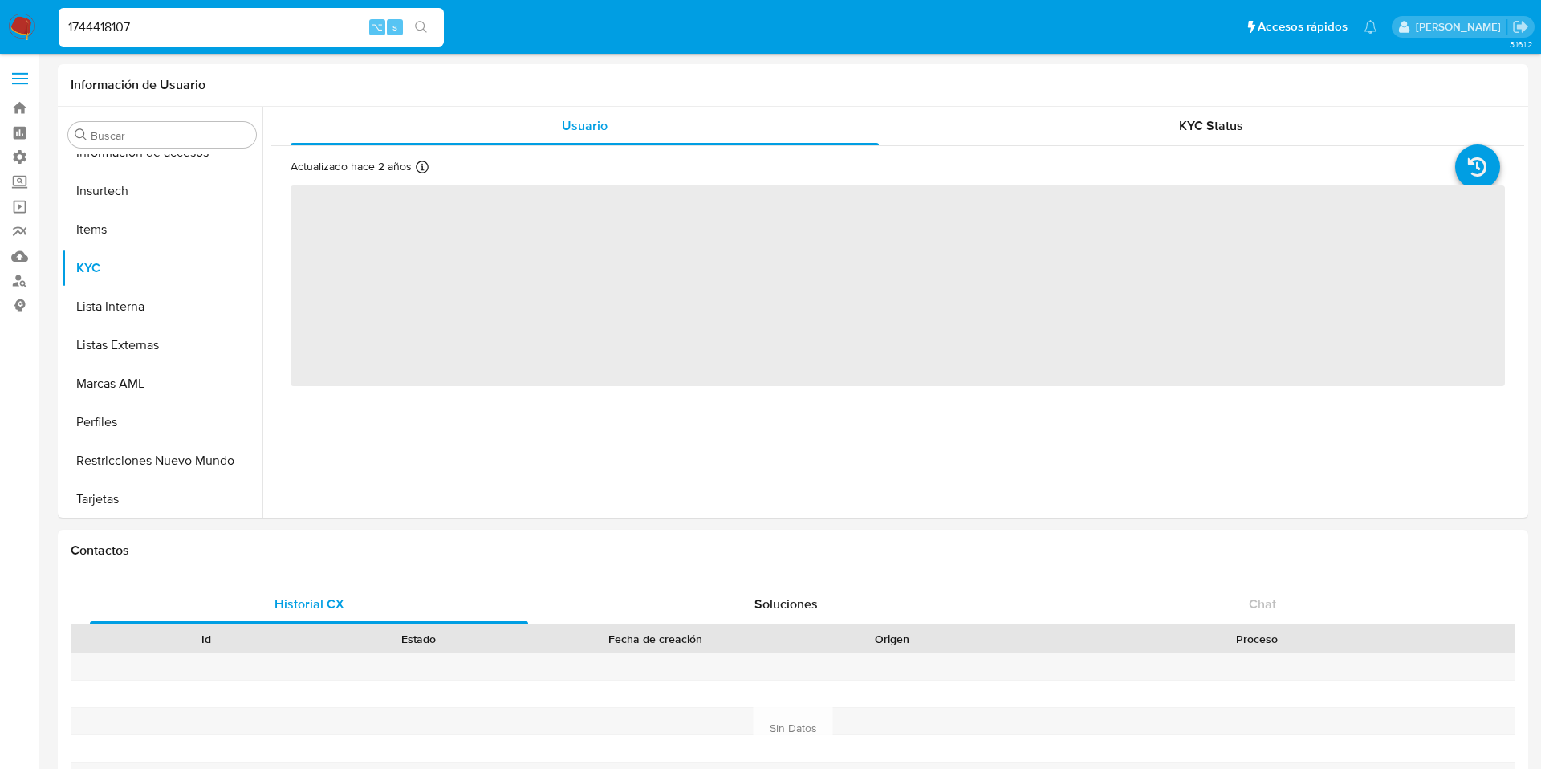
scroll to position [755, 0]
select select "10"
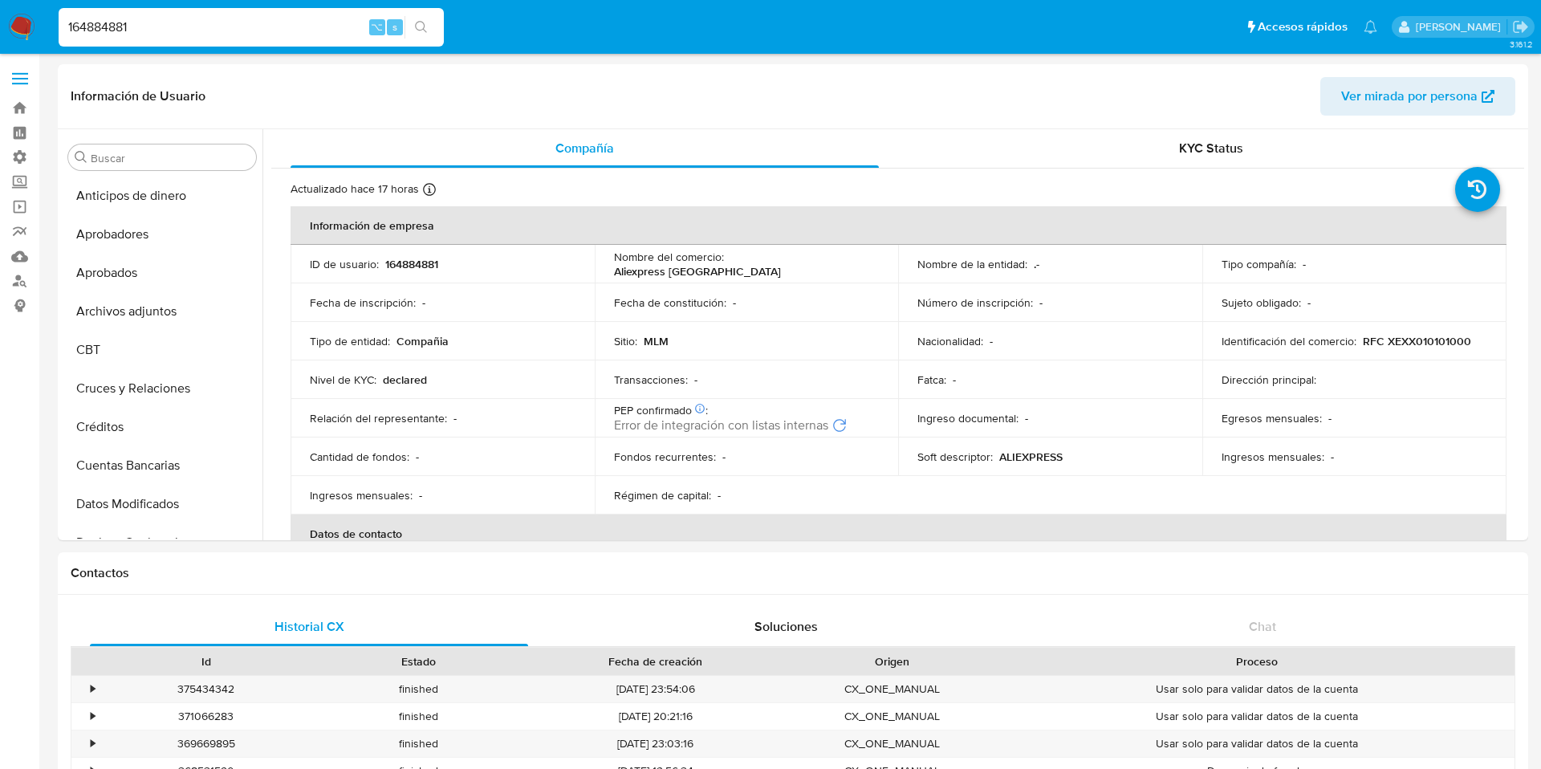
select select "10"
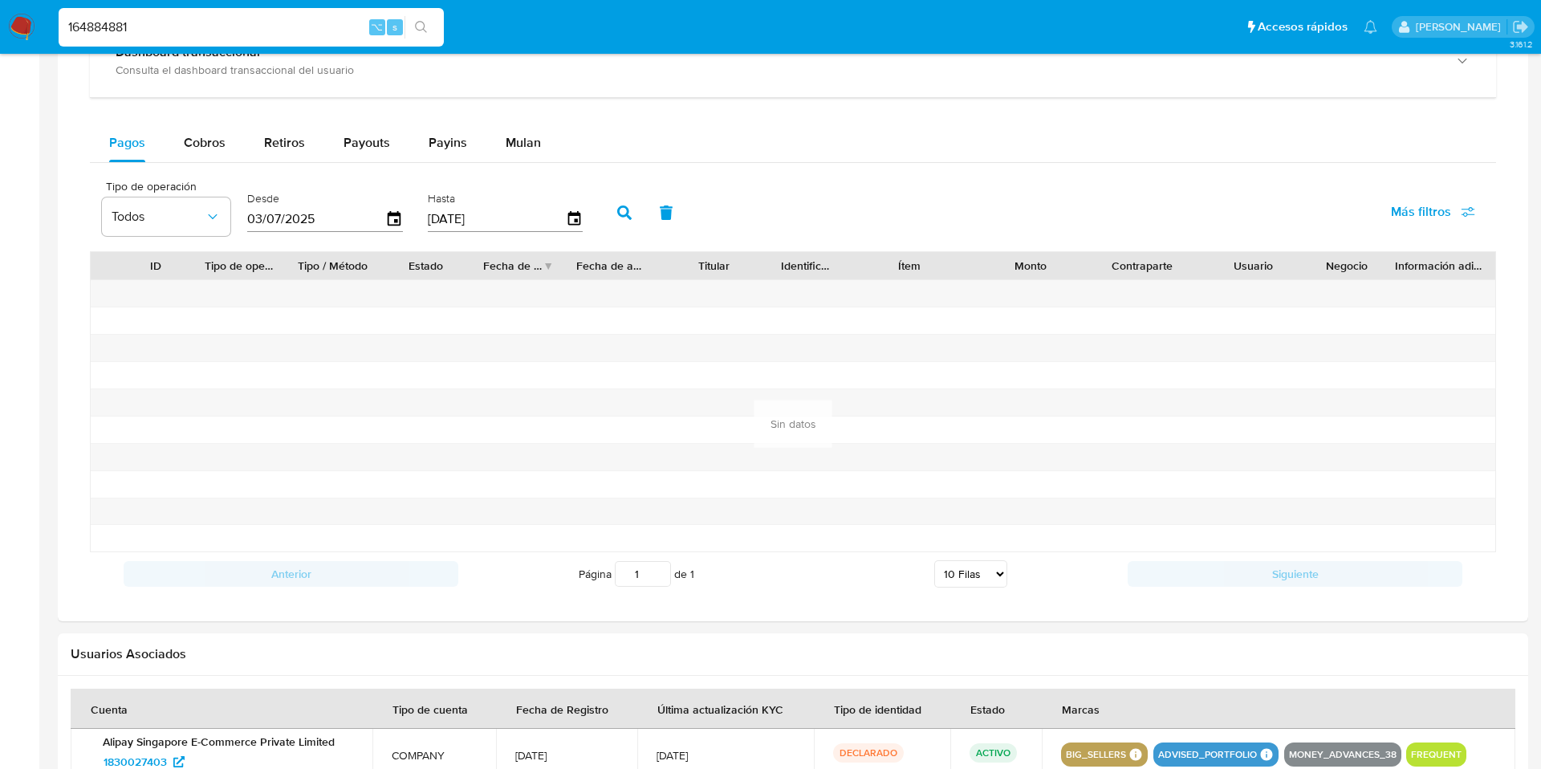
scroll to position [755, 0]
click at [274, 146] on span "Retiros" at bounding box center [284, 142] width 41 height 18
select select "10"
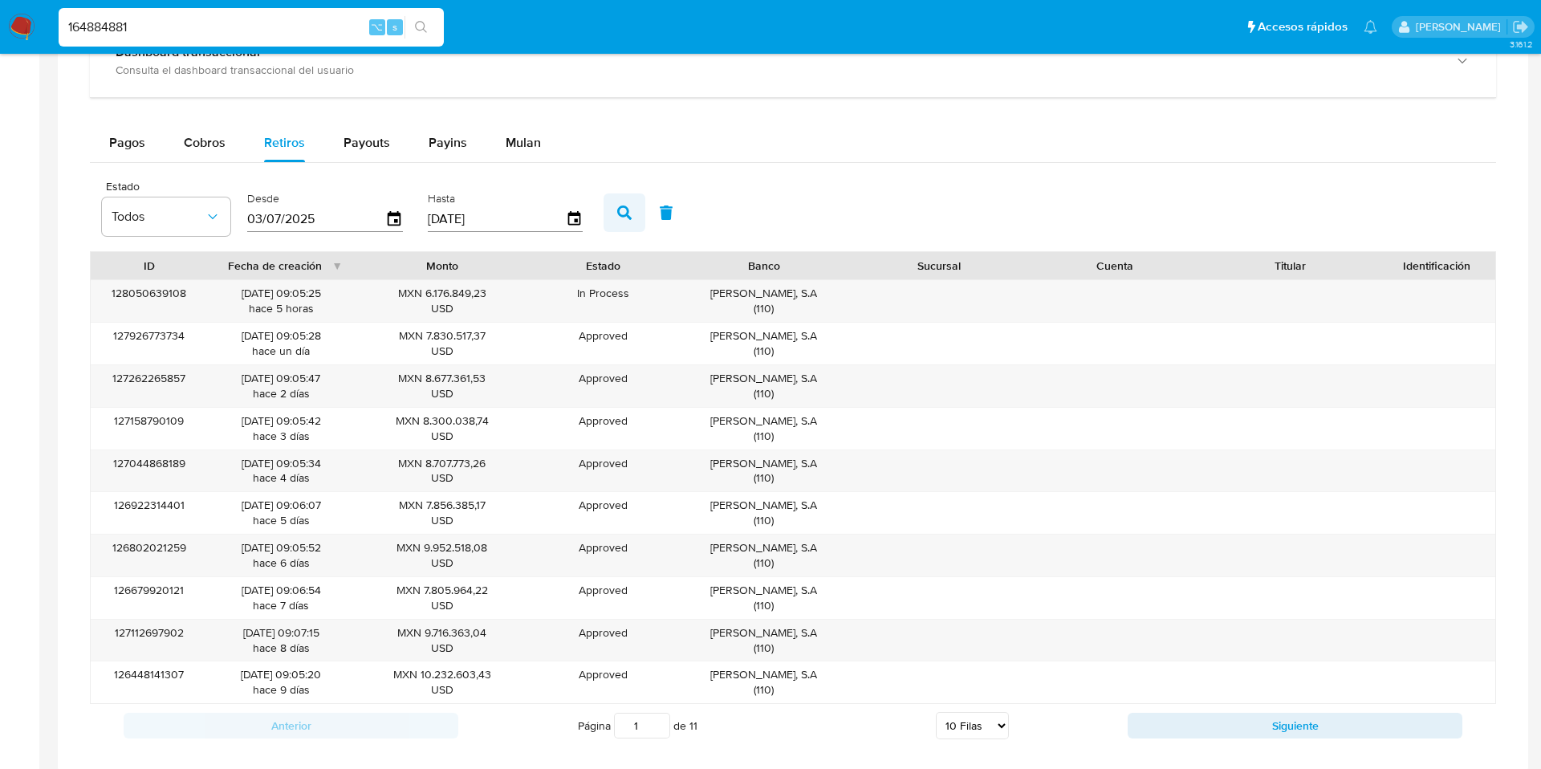
click at [626, 220] on button "button" at bounding box center [625, 212] width 42 height 39
click at [197, 134] on span "Cobros" at bounding box center [205, 142] width 42 height 18
select select "10"
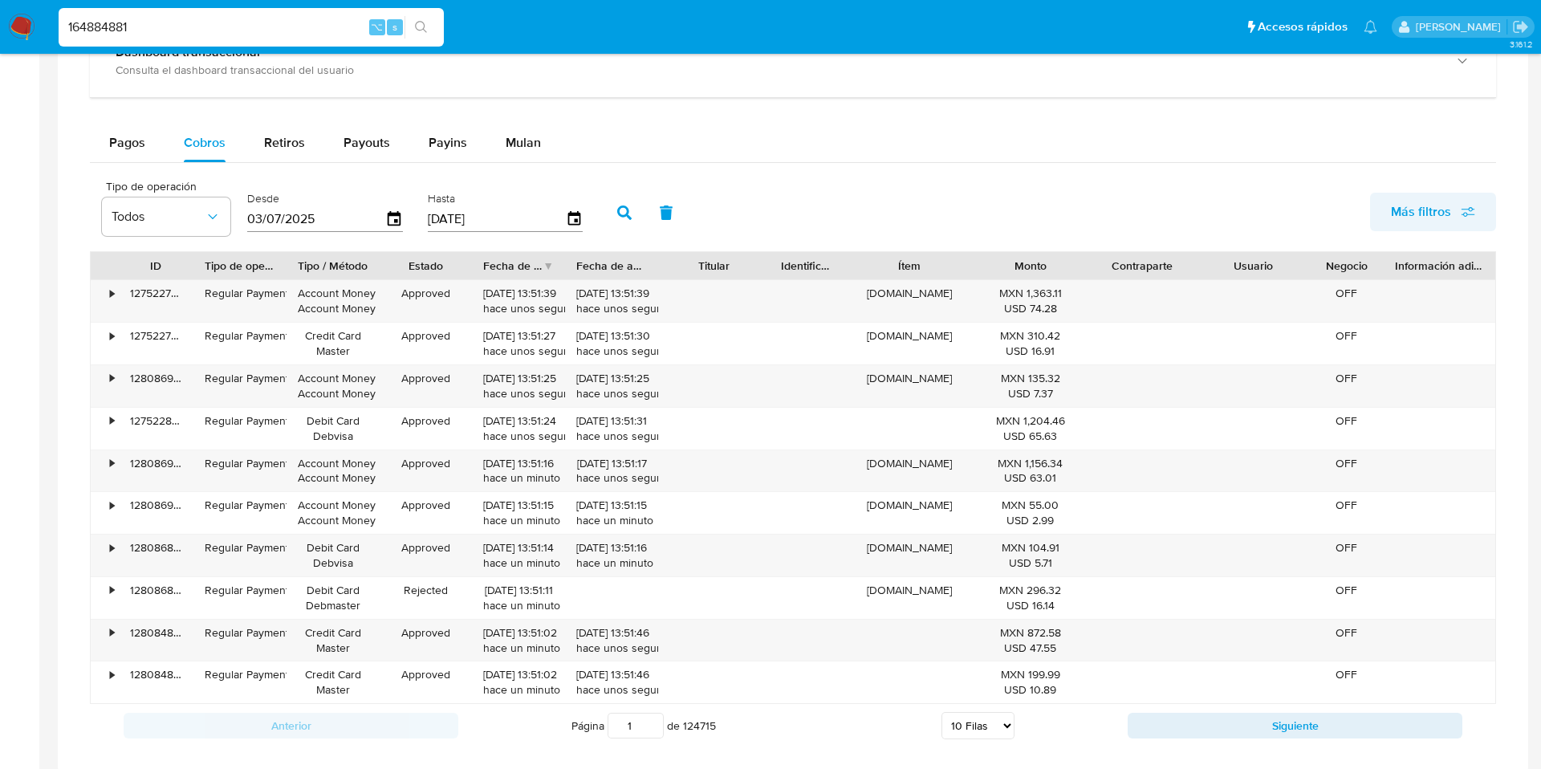
click at [1432, 210] on span "Más filtros" at bounding box center [1421, 212] width 60 height 39
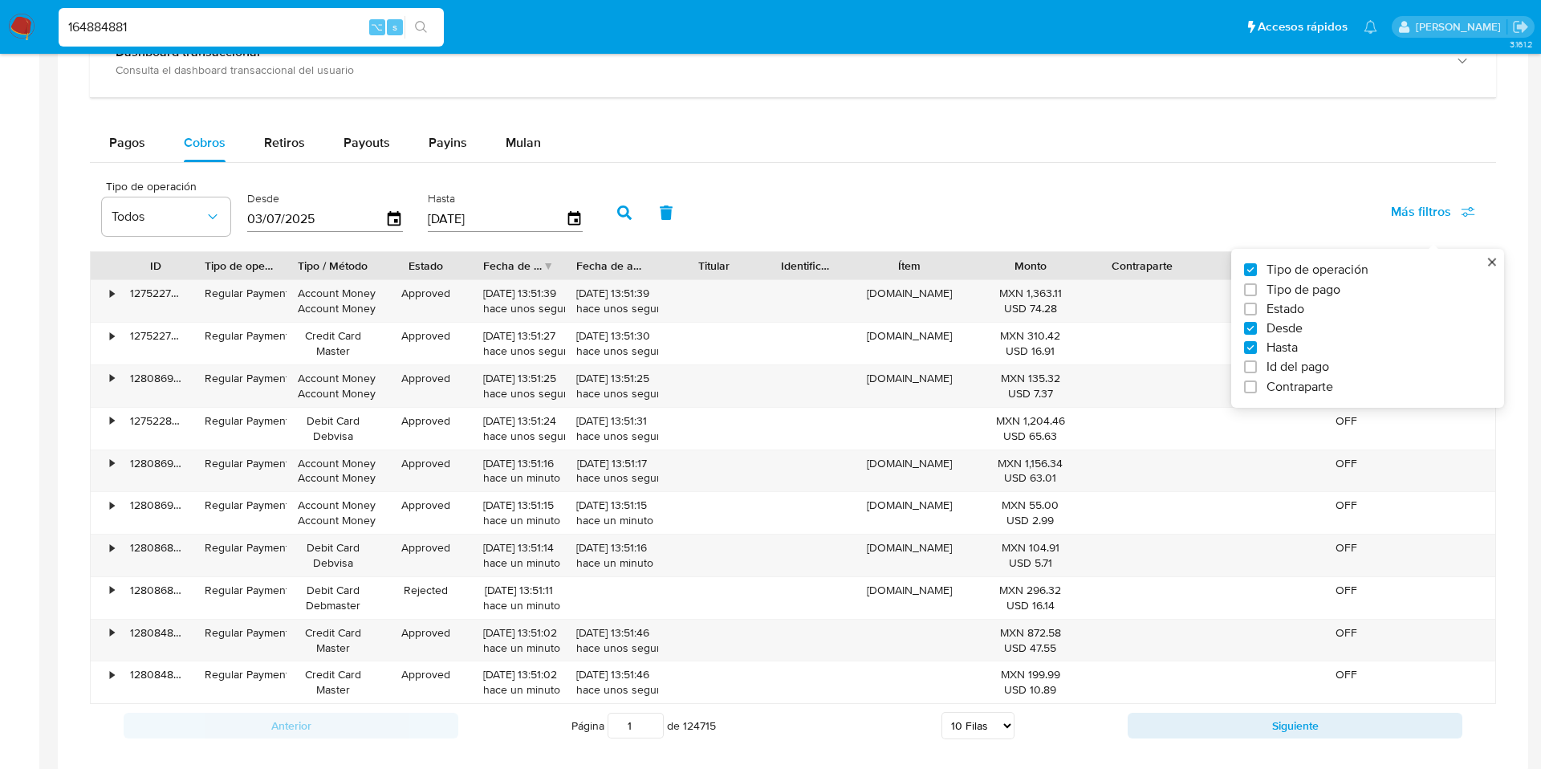
click at [1262, 363] on label "Id del pago" at bounding box center [1361, 367] width 234 height 16
click at [1257, 363] on input "Id del pago" at bounding box center [1250, 366] width 13 height 13
checkbox input "true"
click at [633, 220] on input "number" at bounding box center [682, 217] width 157 height 21
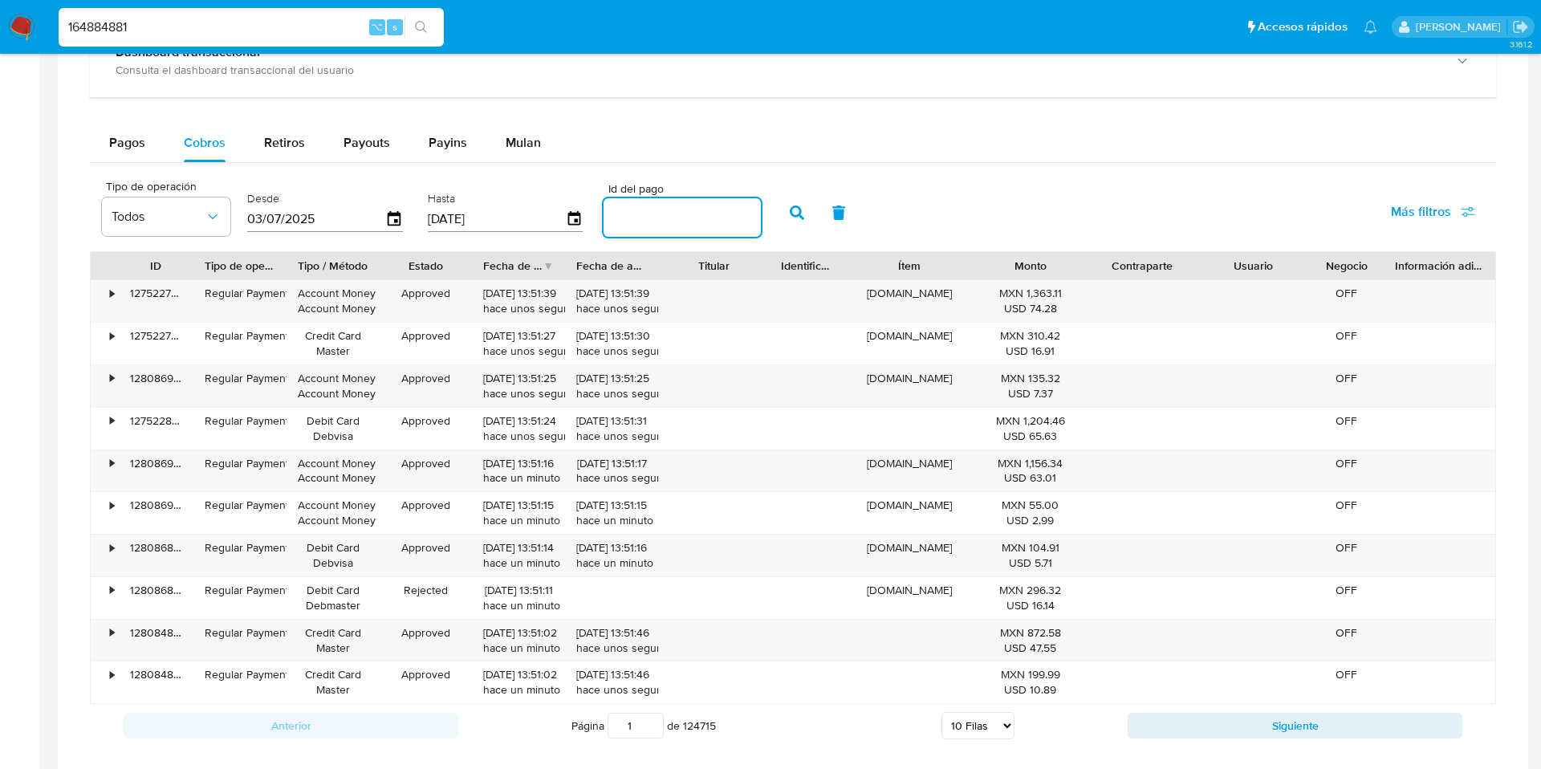
click at [633, 220] on input "number" at bounding box center [682, 217] width 157 height 21
paste input "121614468689"
type input "121614468689"
click at [777, 213] on button "button" at bounding box center [797, 212] width 42 height 39
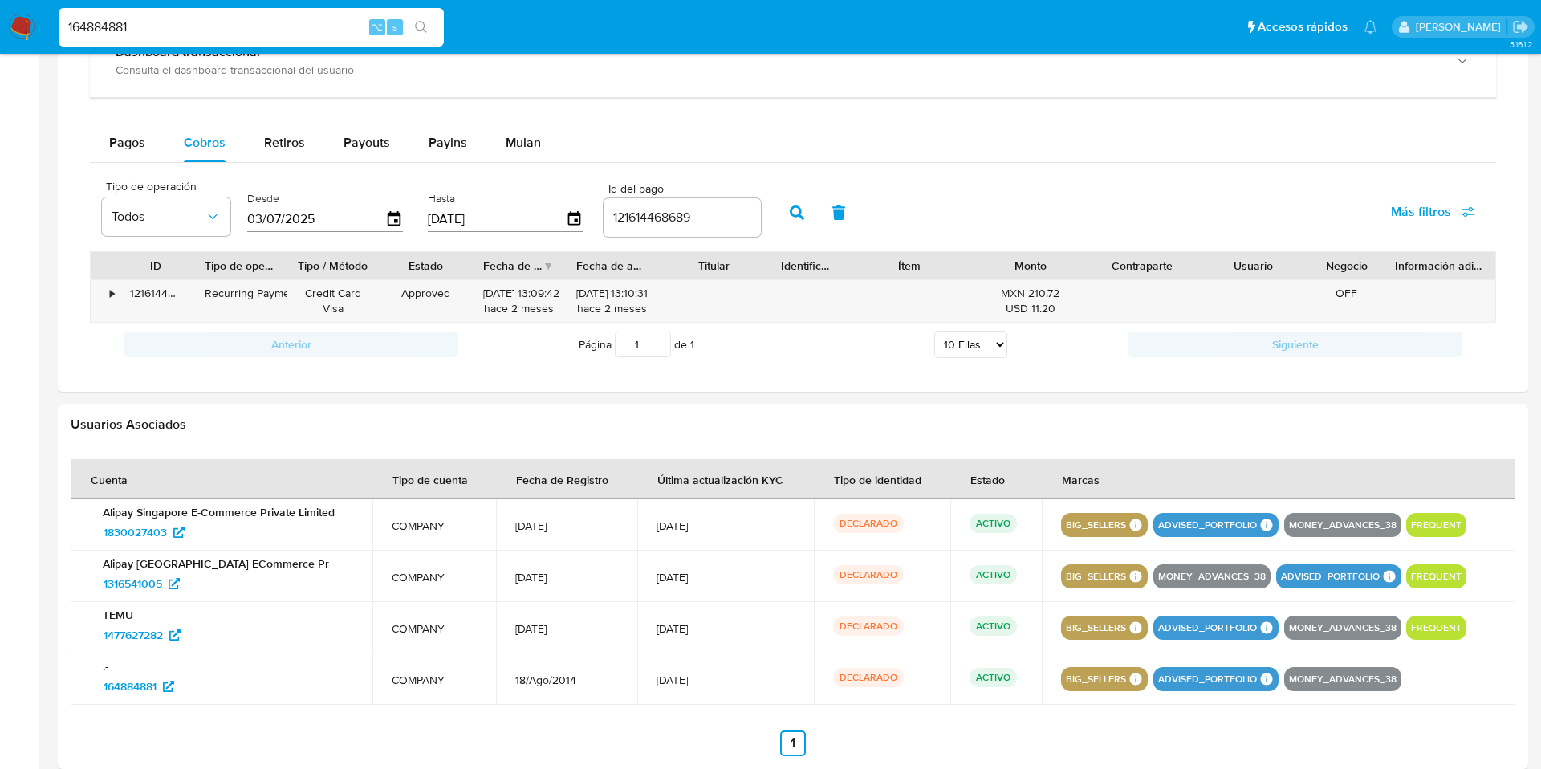
click at [226, 36] on input "164884881" at bounding box center [251, 27] width 385 height 21
paste input "1413377035"
type input "1413377035"
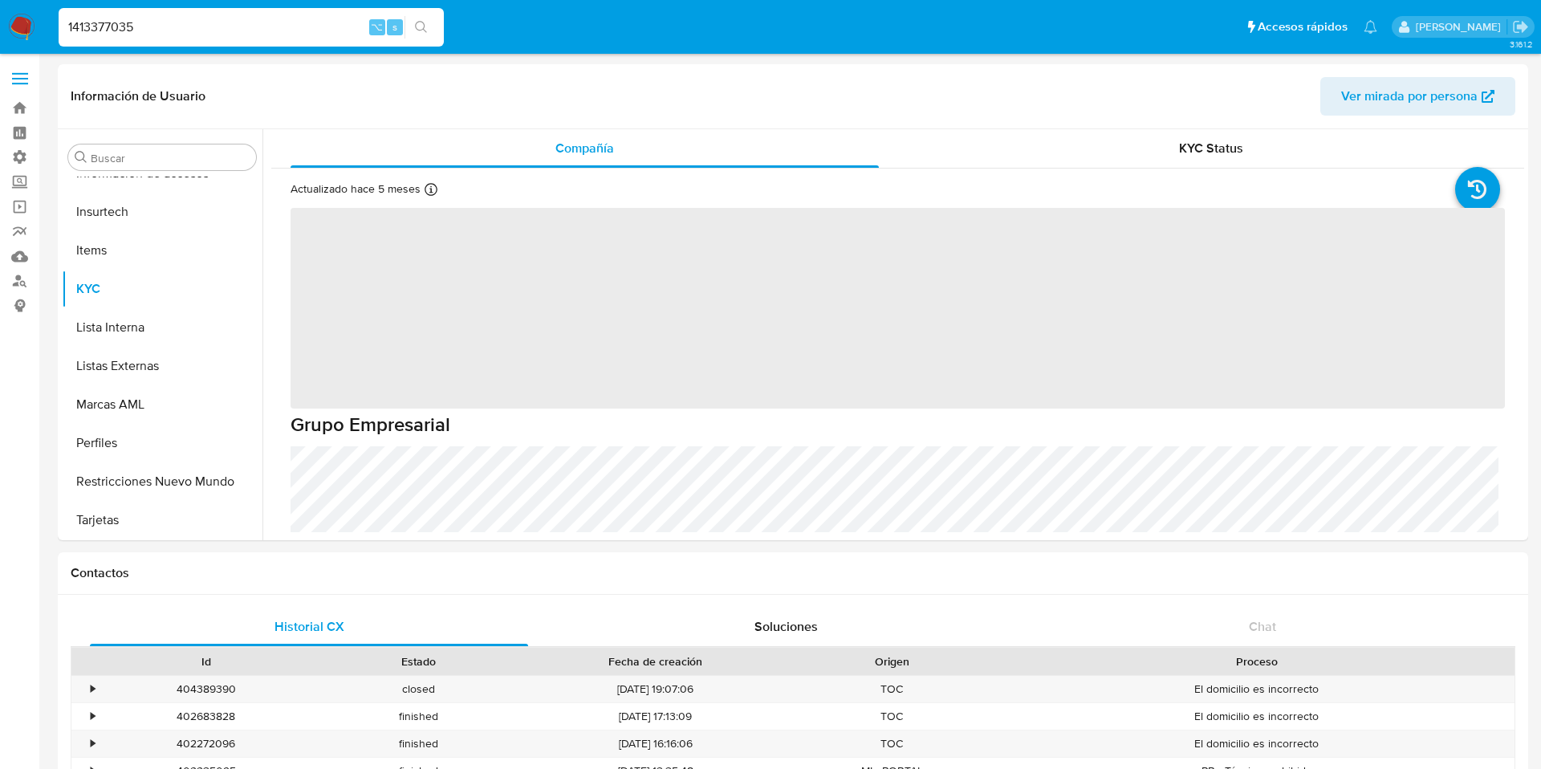
scroll to position [755, 0]
select select "10"
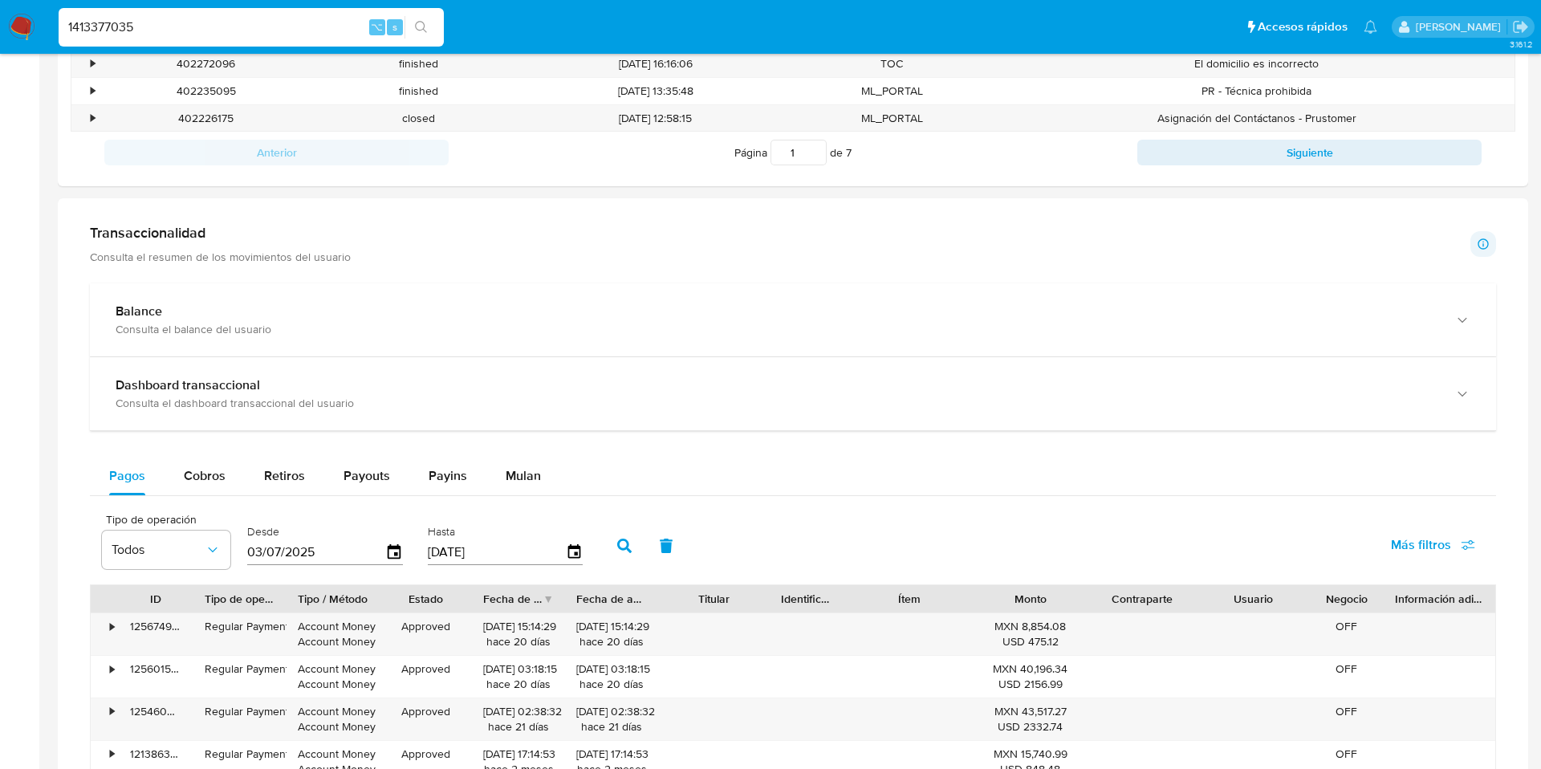
scroll to position [681, 0]
click at [206, 473] on span "Cobros" at bounding box center [205, 474] width 42 height 18
select select "10"
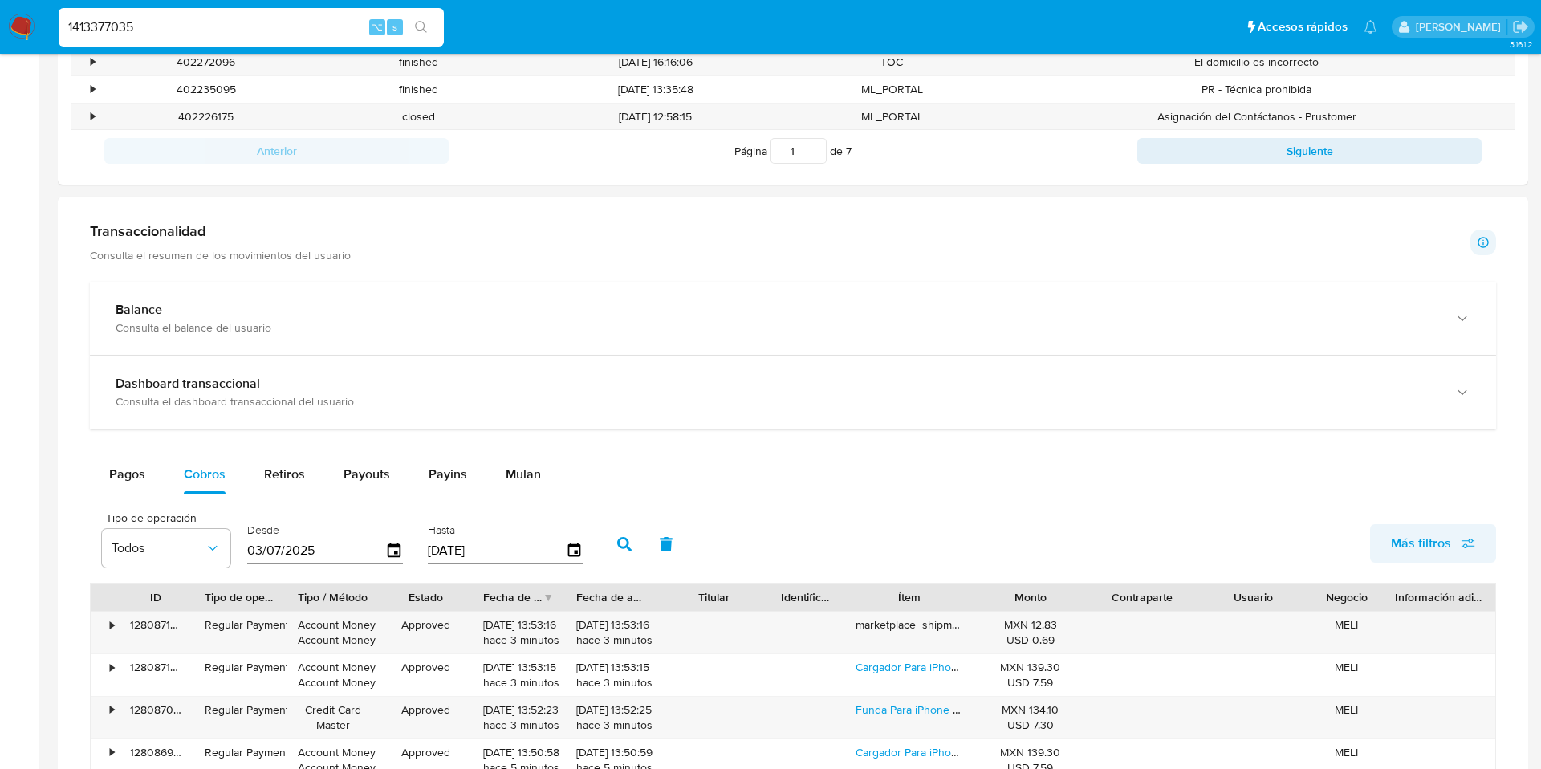
click at [1441, 534] on span "Más filtros" at bounding box center [1421, 543] width 60 height 39
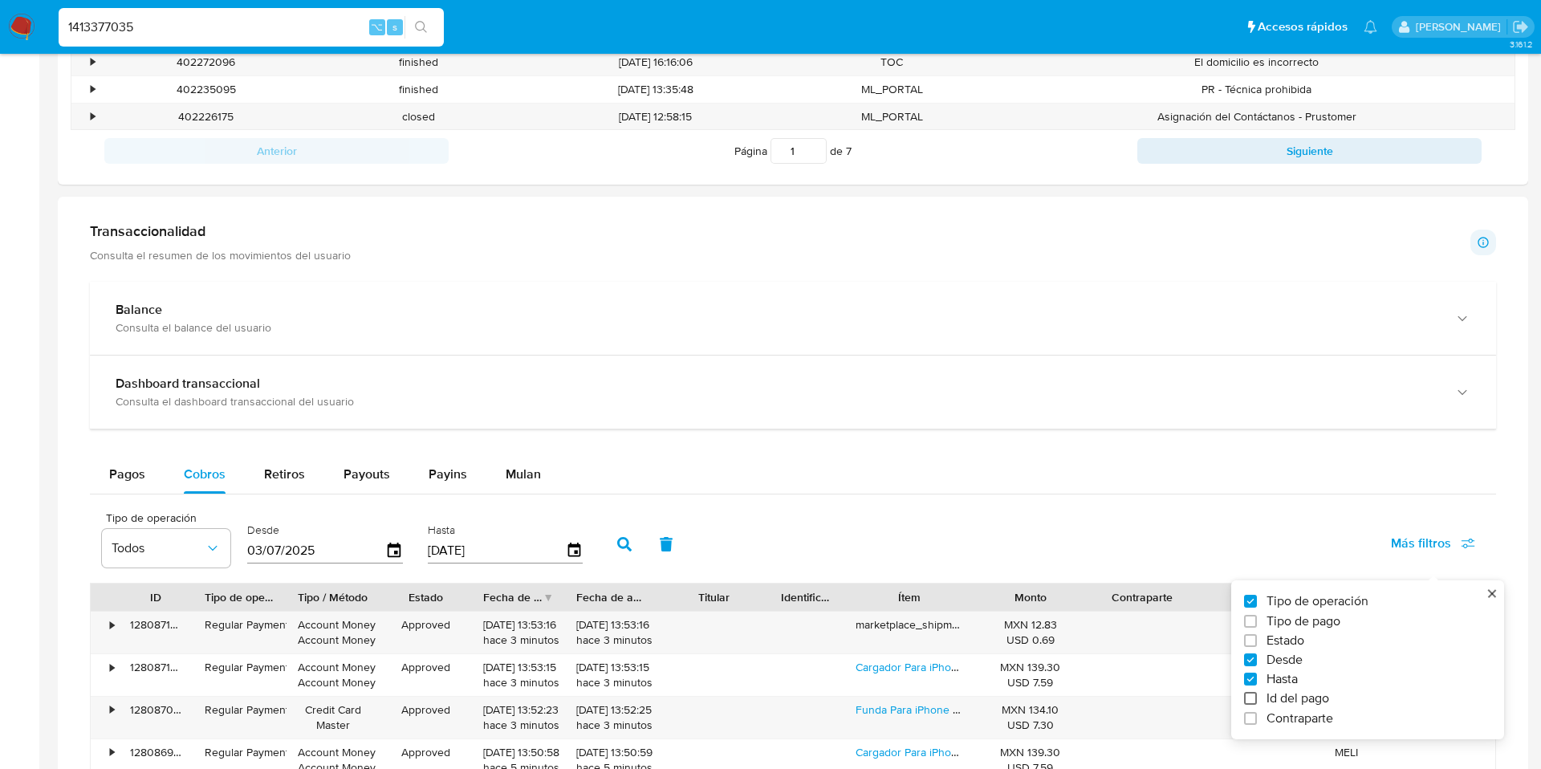
click at [1255, 701] on input "Id del pago" at bounding box center [1250, 698] width 13 height 13
checkbox input "true"
click at [679, 544] on input "number" at bounding box center [682, 549] width 157 height 21
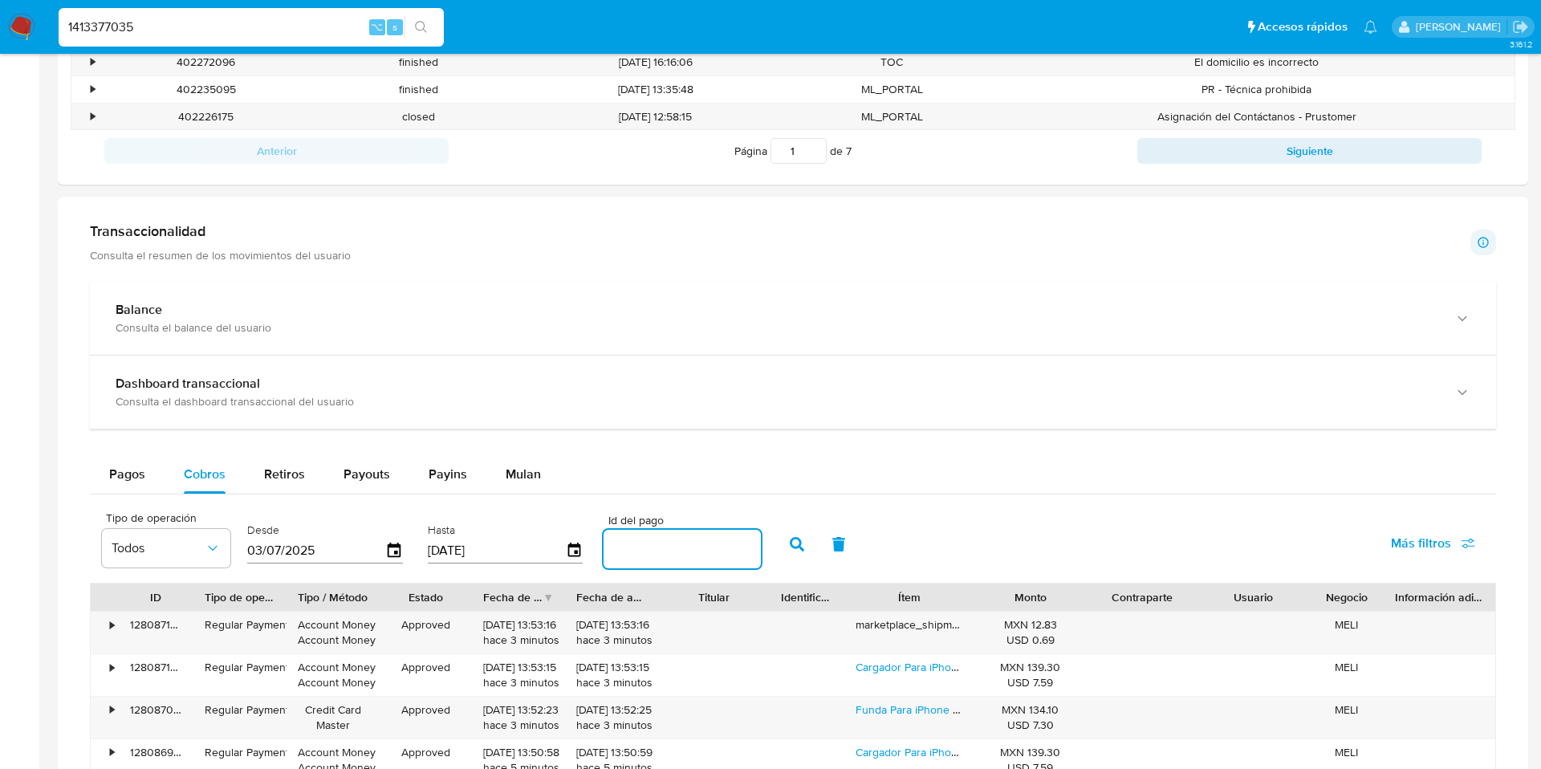
click at [660, 544] on input "number" at bounding box center [682, 549] width 157 height 21
paste input "123474331508"
type input "123474331508"
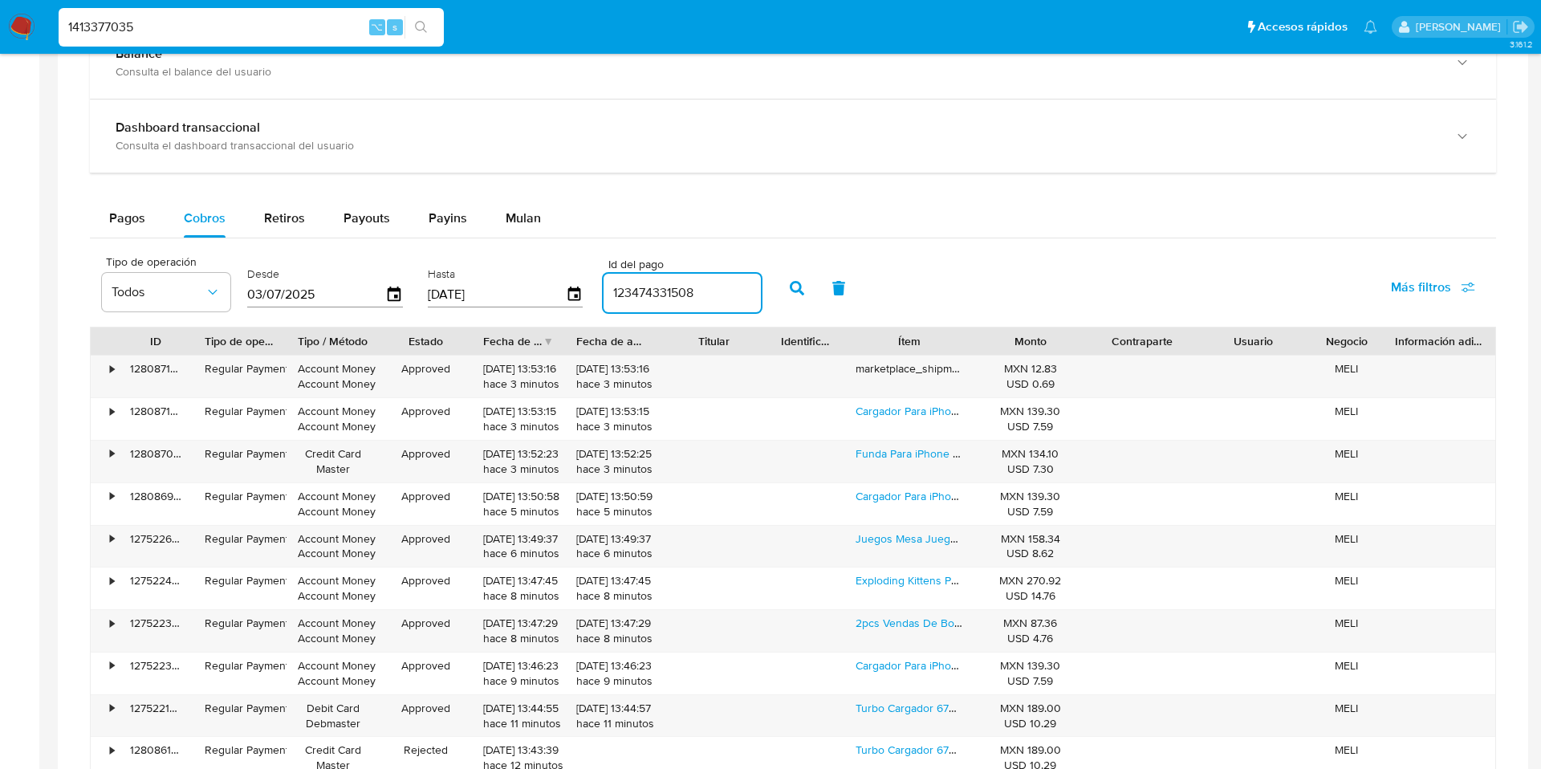
scroll to position [940, 0]
click at [791, 282] on icon "button" at bounding box center [797, 285] width 14 height 14
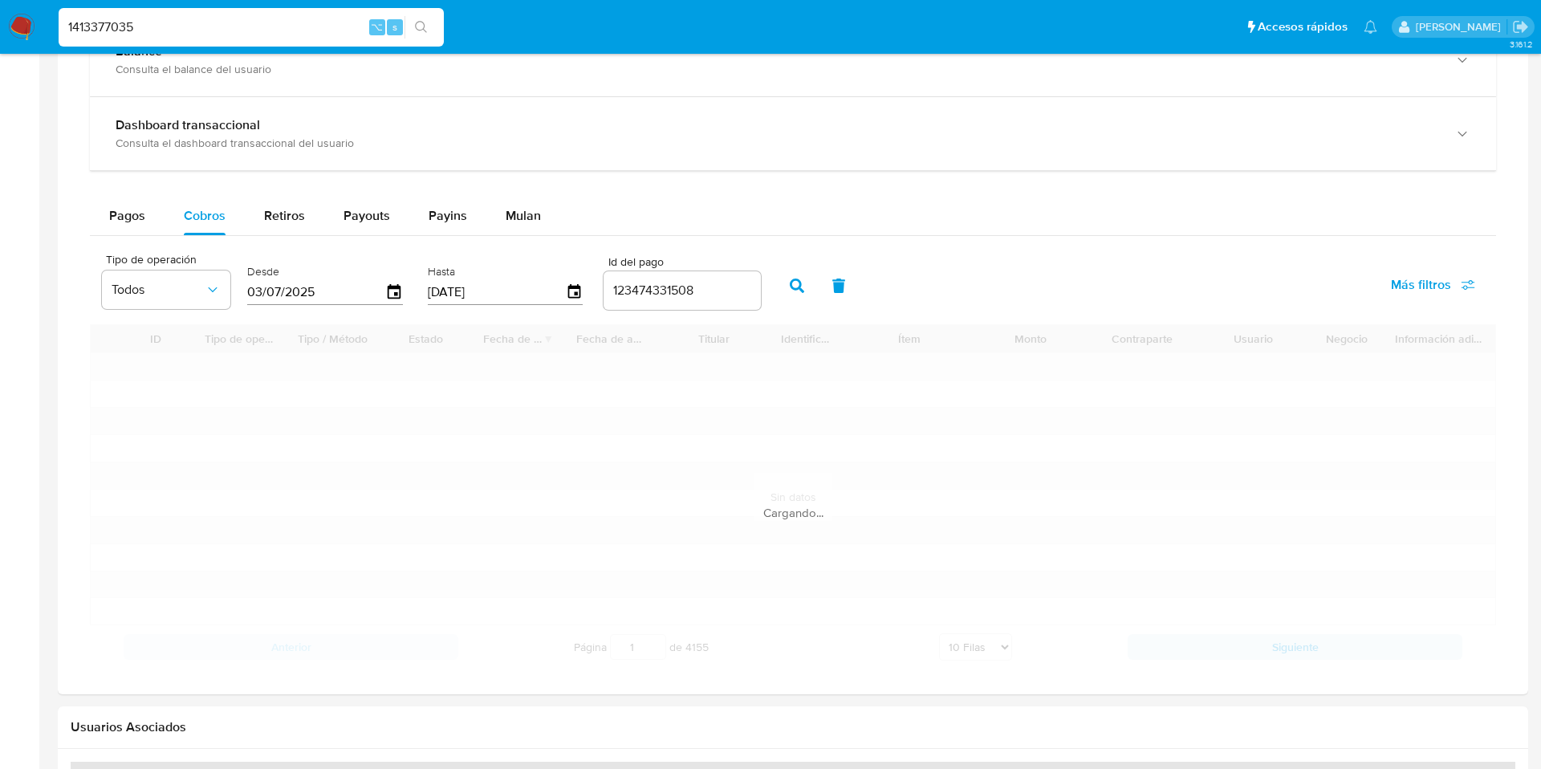
scroll to position [939, 0]
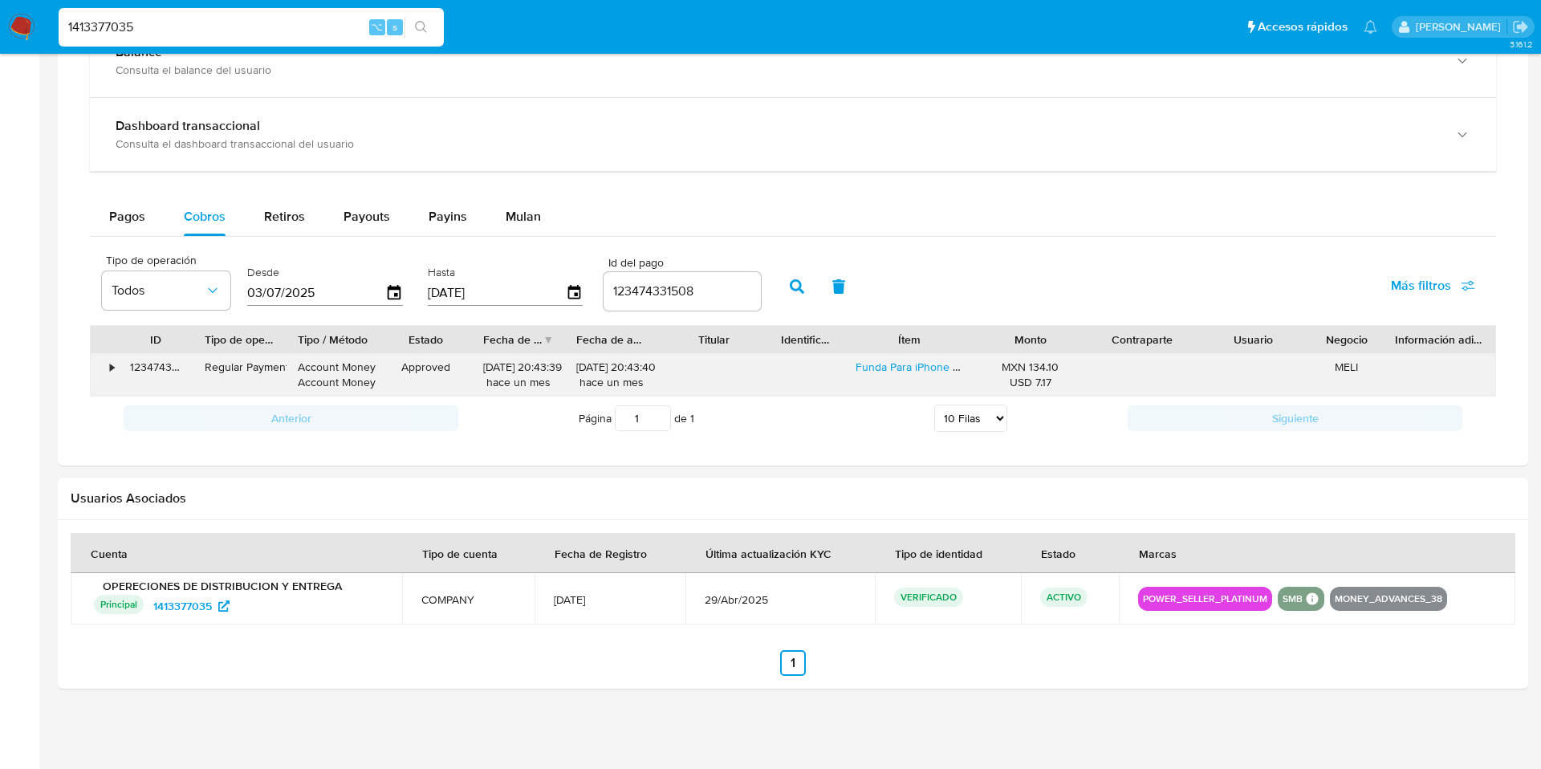
click at [112, 372] on div "•" at bounding box center [112, 367] width 4 height 15
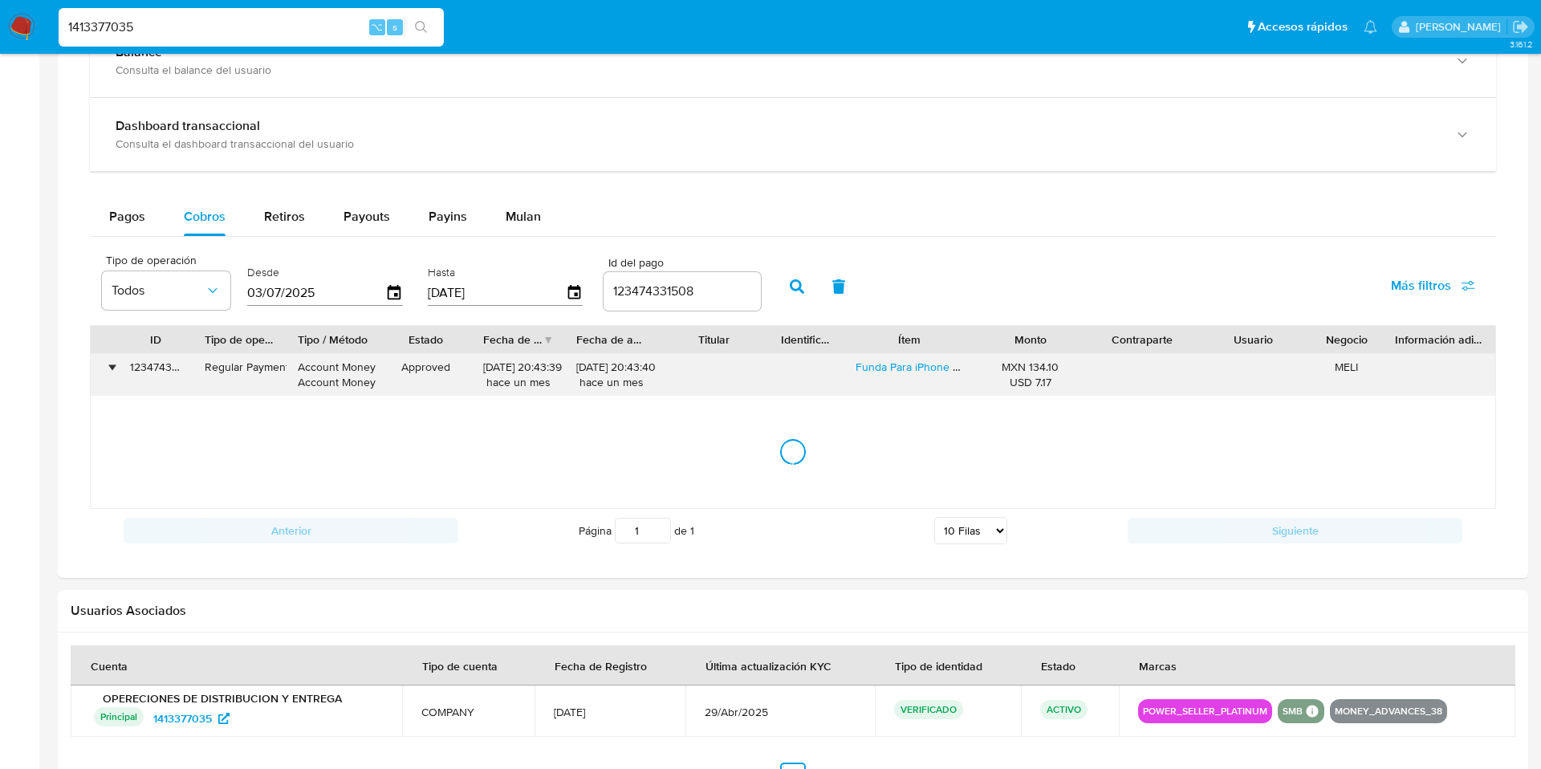
scroll to position [940, 0]
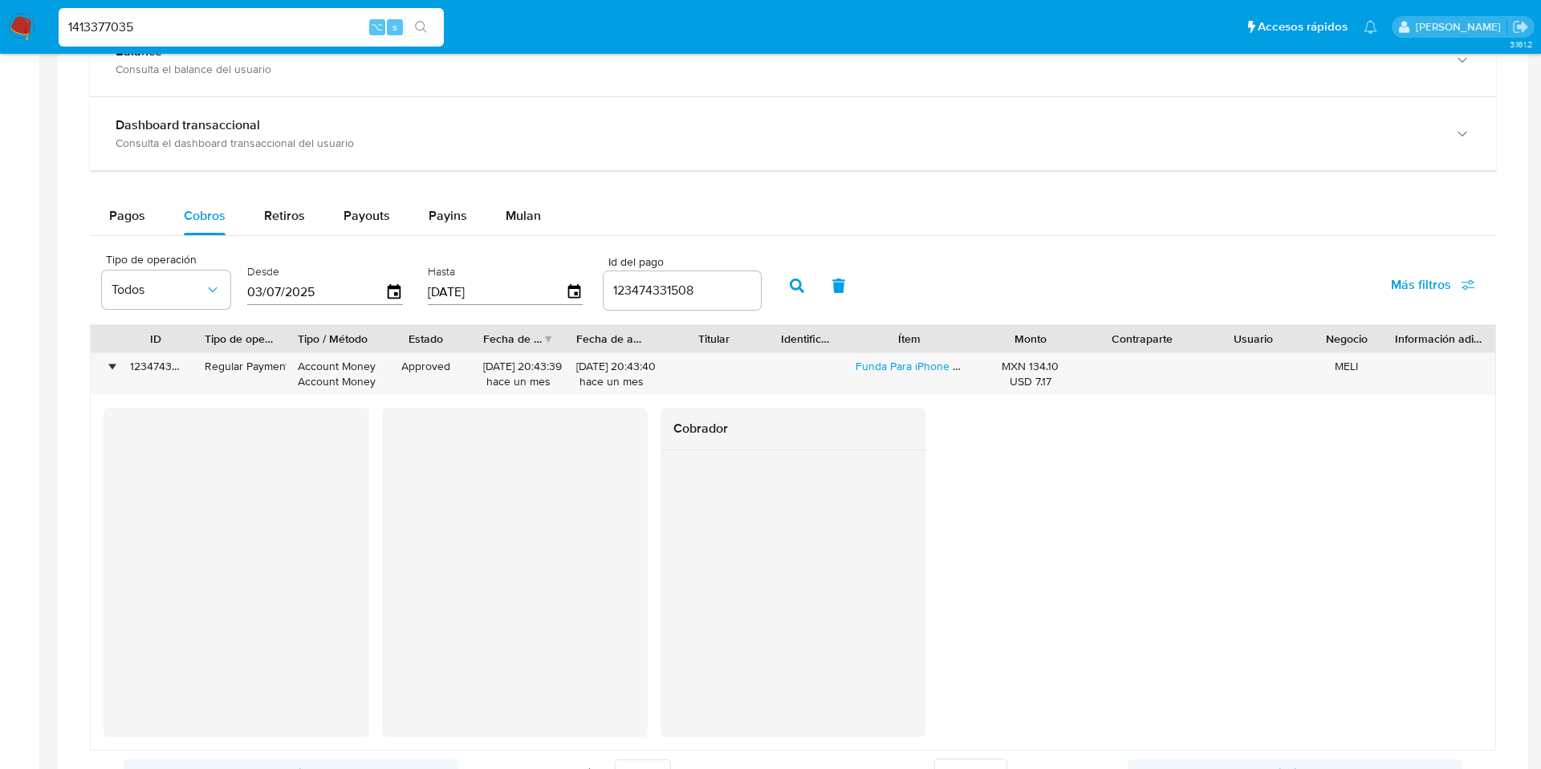
click at [218, 30] on input "1413377035" at bounding box center [251, 27] width 385 height 21
paste input "803341610"
type input "803341610"
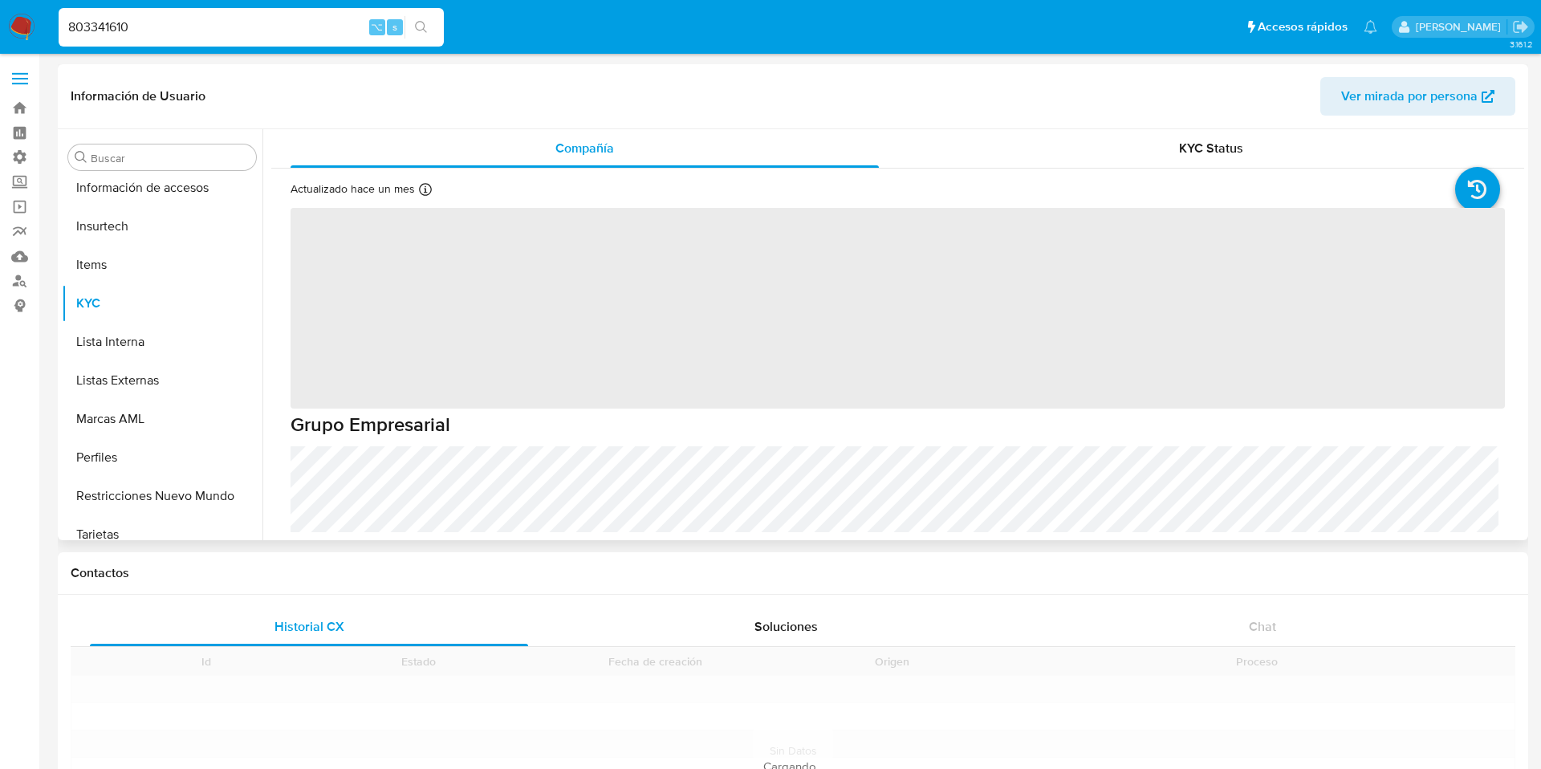
scroll to position [755, 0]
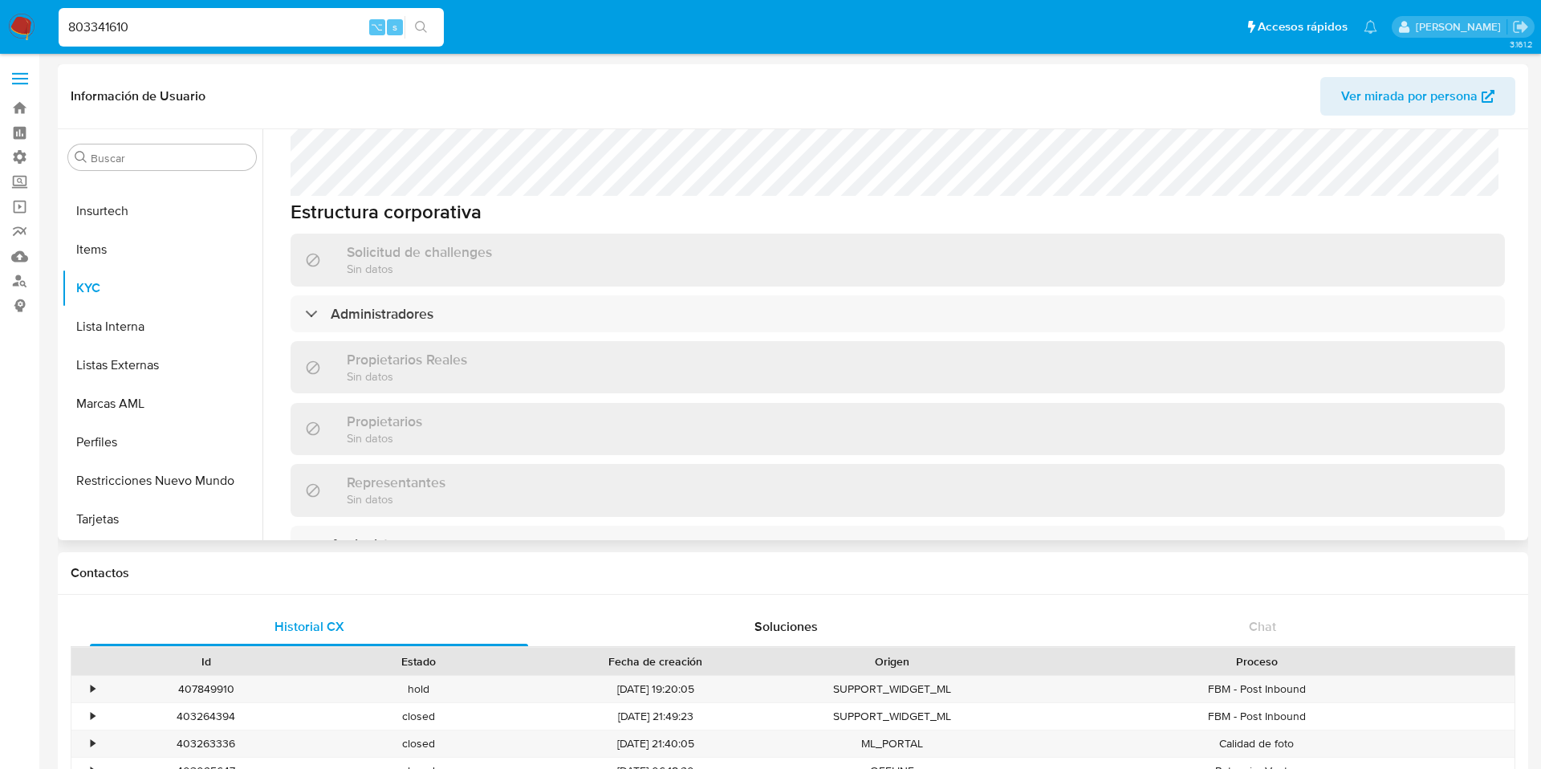
select select "10"
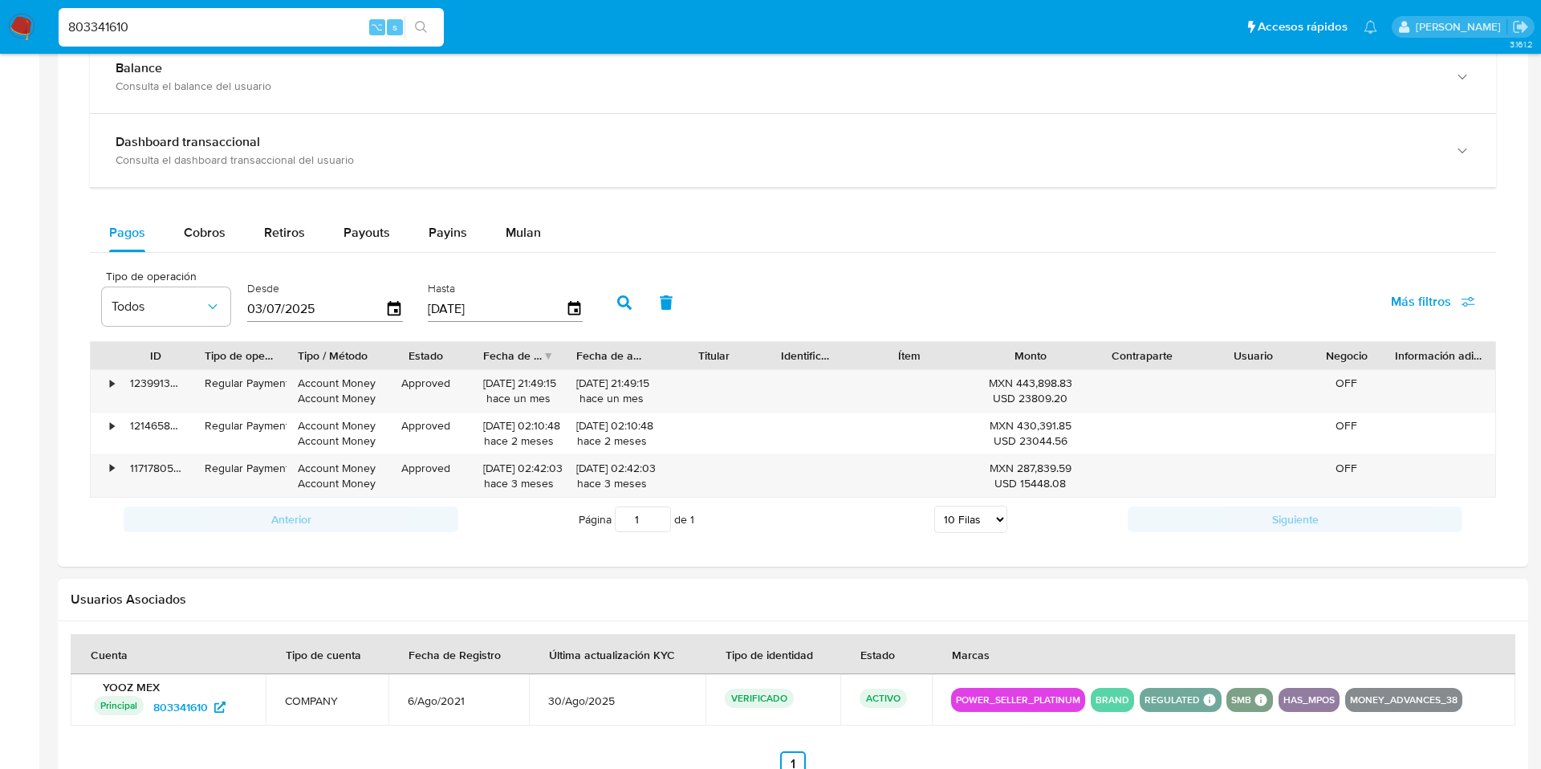
scroll to position [924, 0]
click at [175, 236] on button "Cobros" at bounding box center [205, 232] width 80 height 39
select select "10"
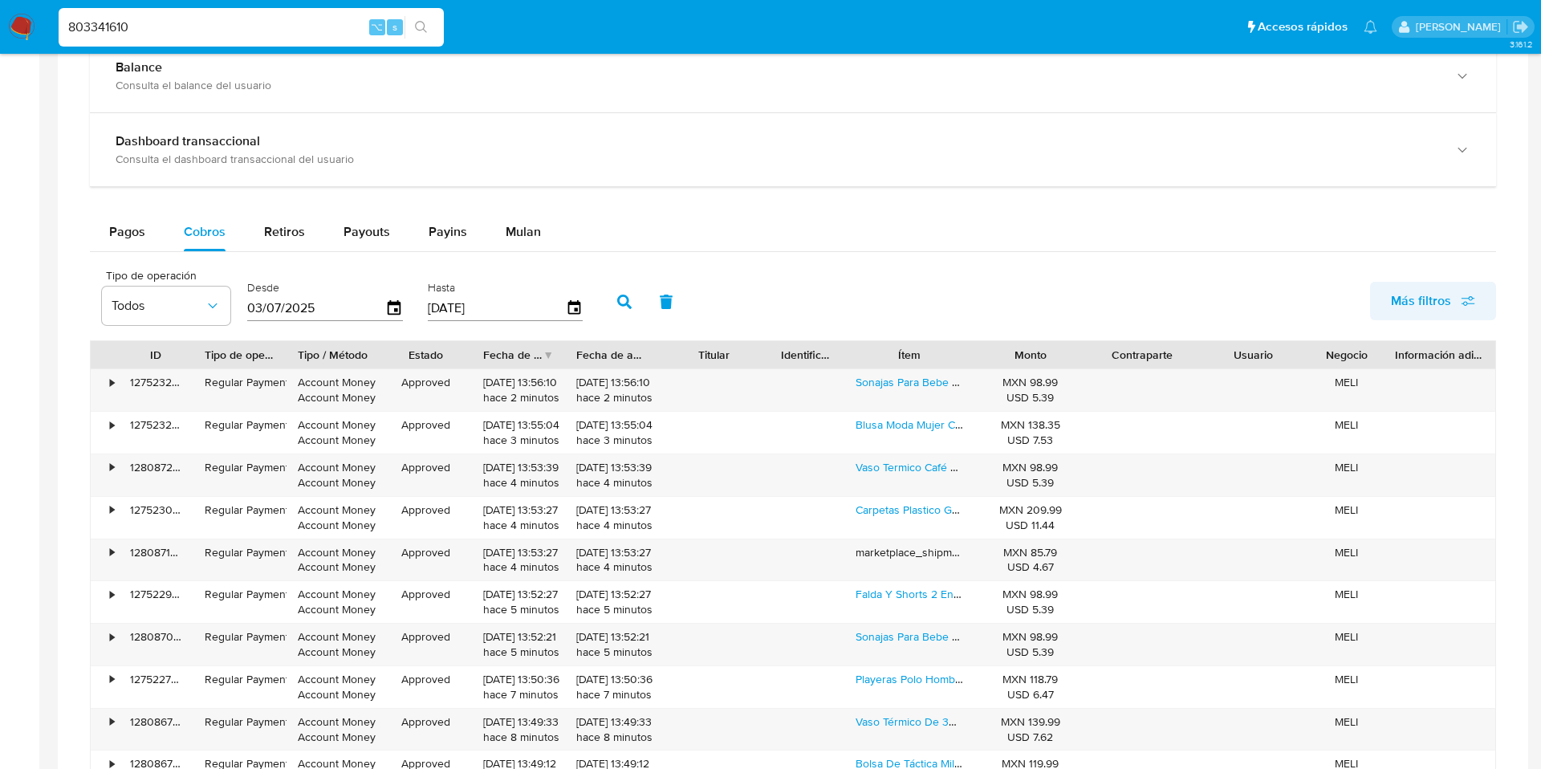
click at [1423, 298] on span "Más filtros" at bounding box center [1421, 301] width 60 height 39
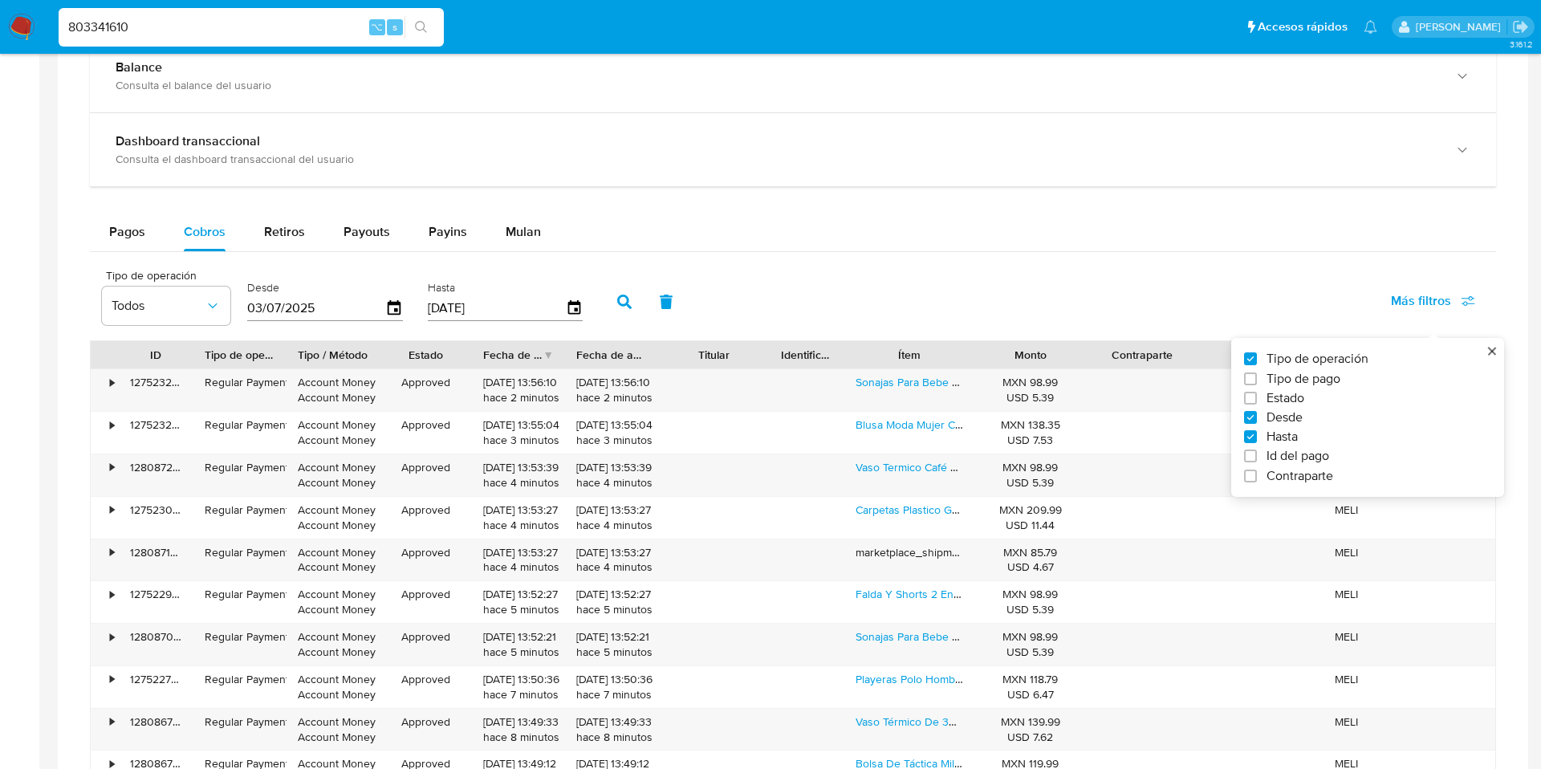
click at [1278, 448] on span "Id del pago" at bounding box center [1297, 456] width 63 height 16
click at [1250, 458] on input "Id del pago" at bounding box center [1250, 455] width 13 height 13
checkbox input "true"
click at [654, 309] on input "number" at bounding box center [682, 306] width 157 height 21
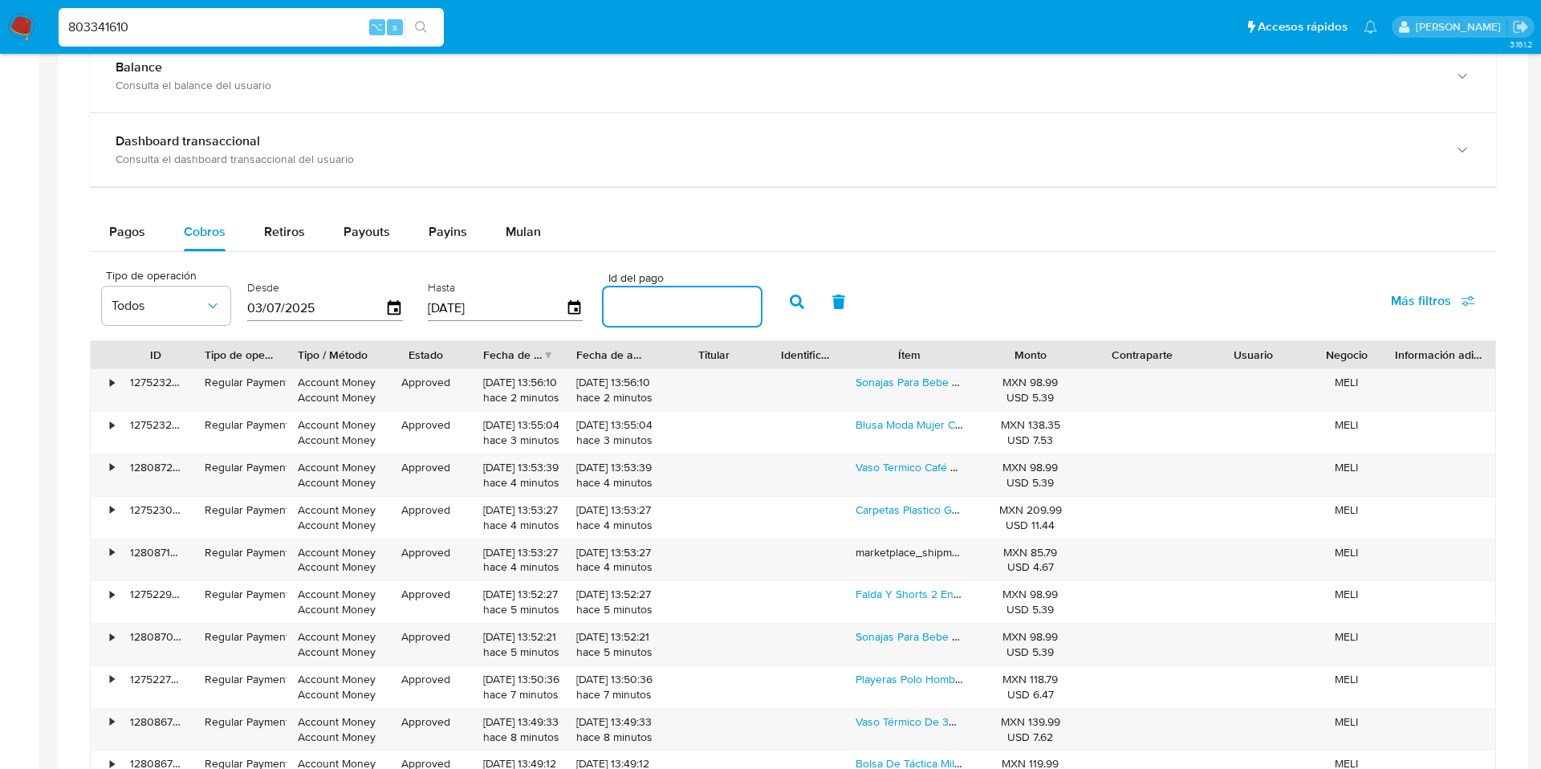
click at [654, 309] on input "number" at bounding box center [682, 306] width 157 height 21
paste input "122120269789"
type input "122120269789"
click at [790, 307] on icon "button" at bounding box center [797, 302] width 14 height 14
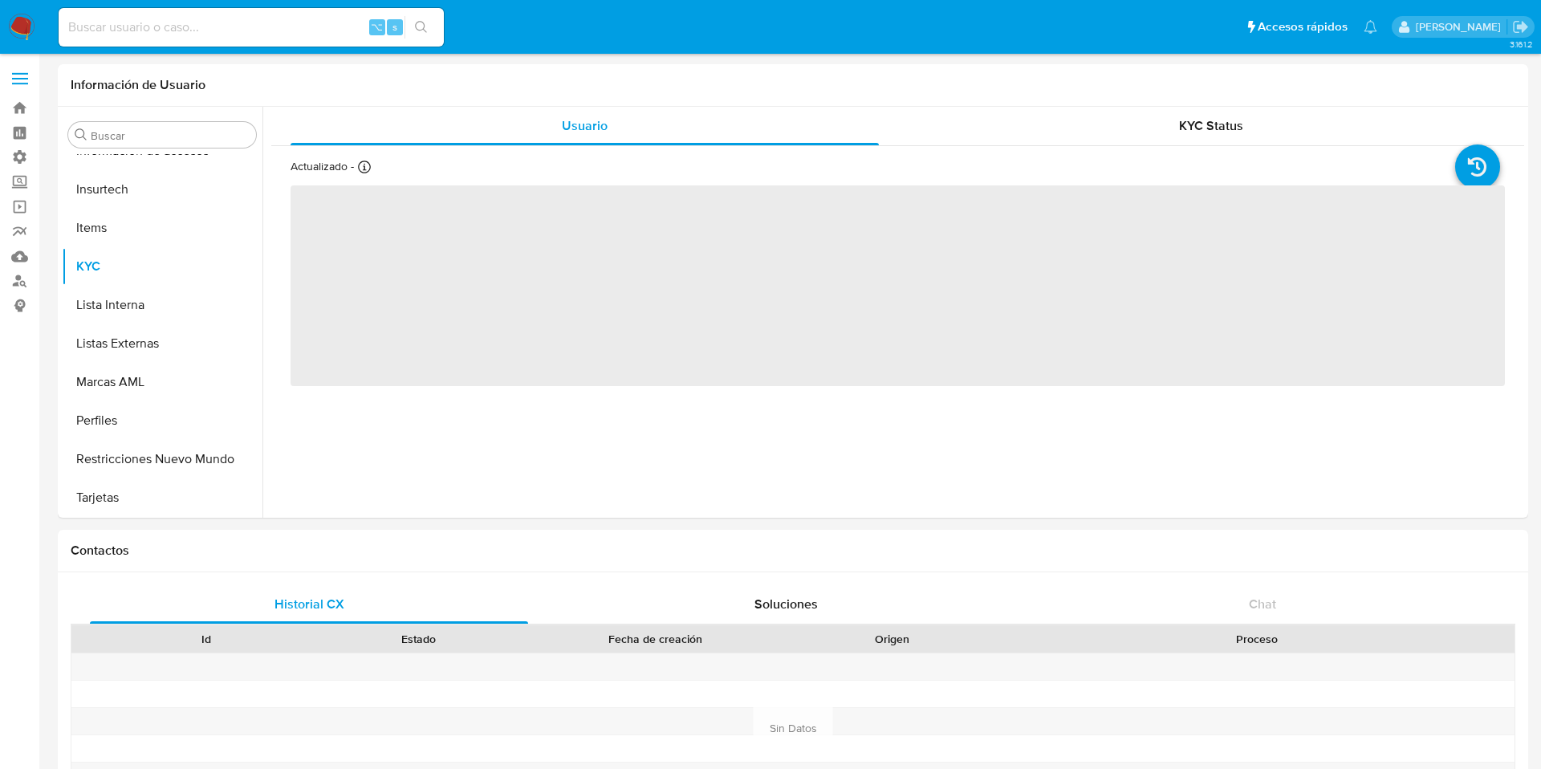
scroll to position [755, 0]
select select "10"
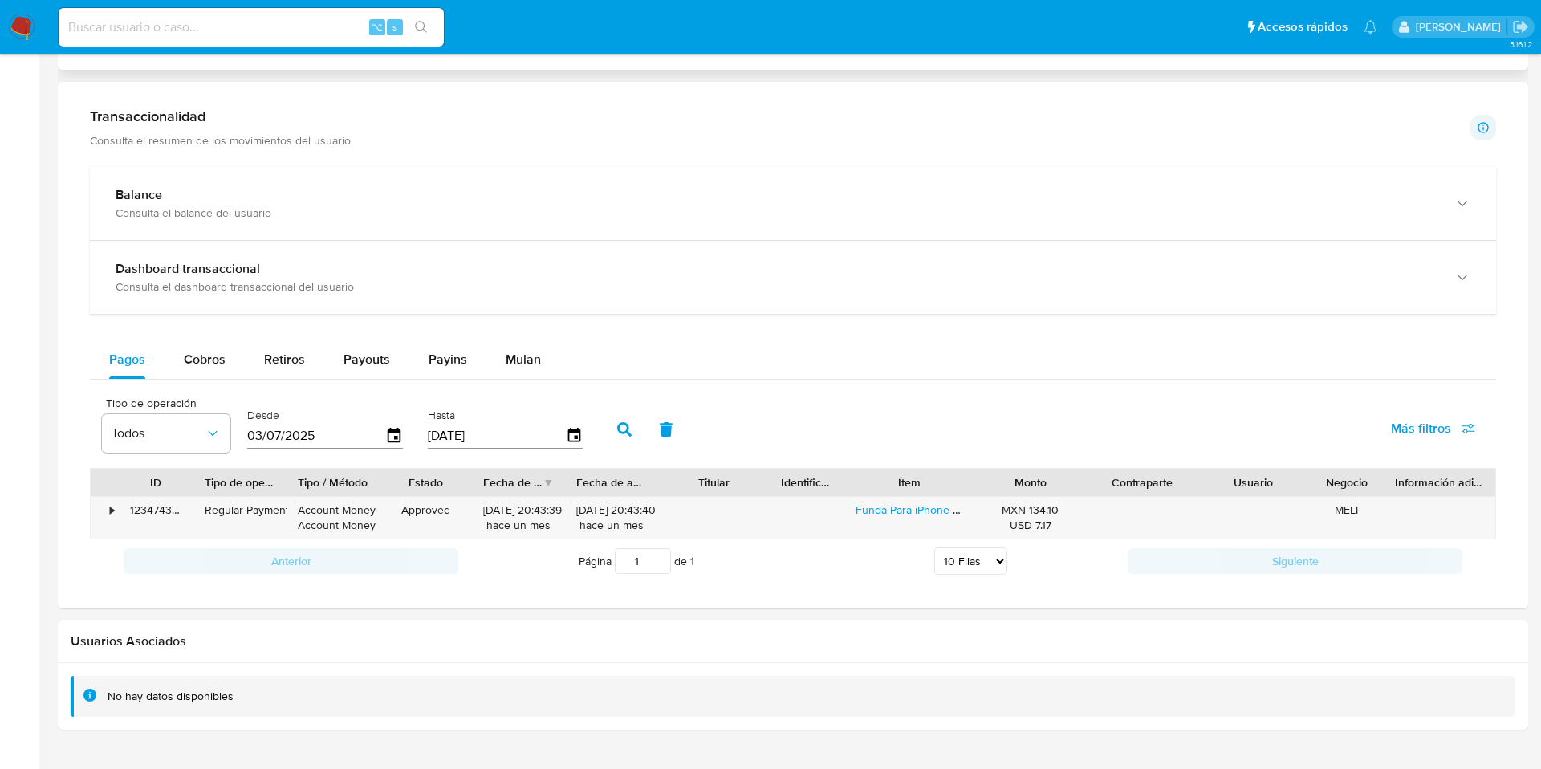
scroll to position [815, 0]
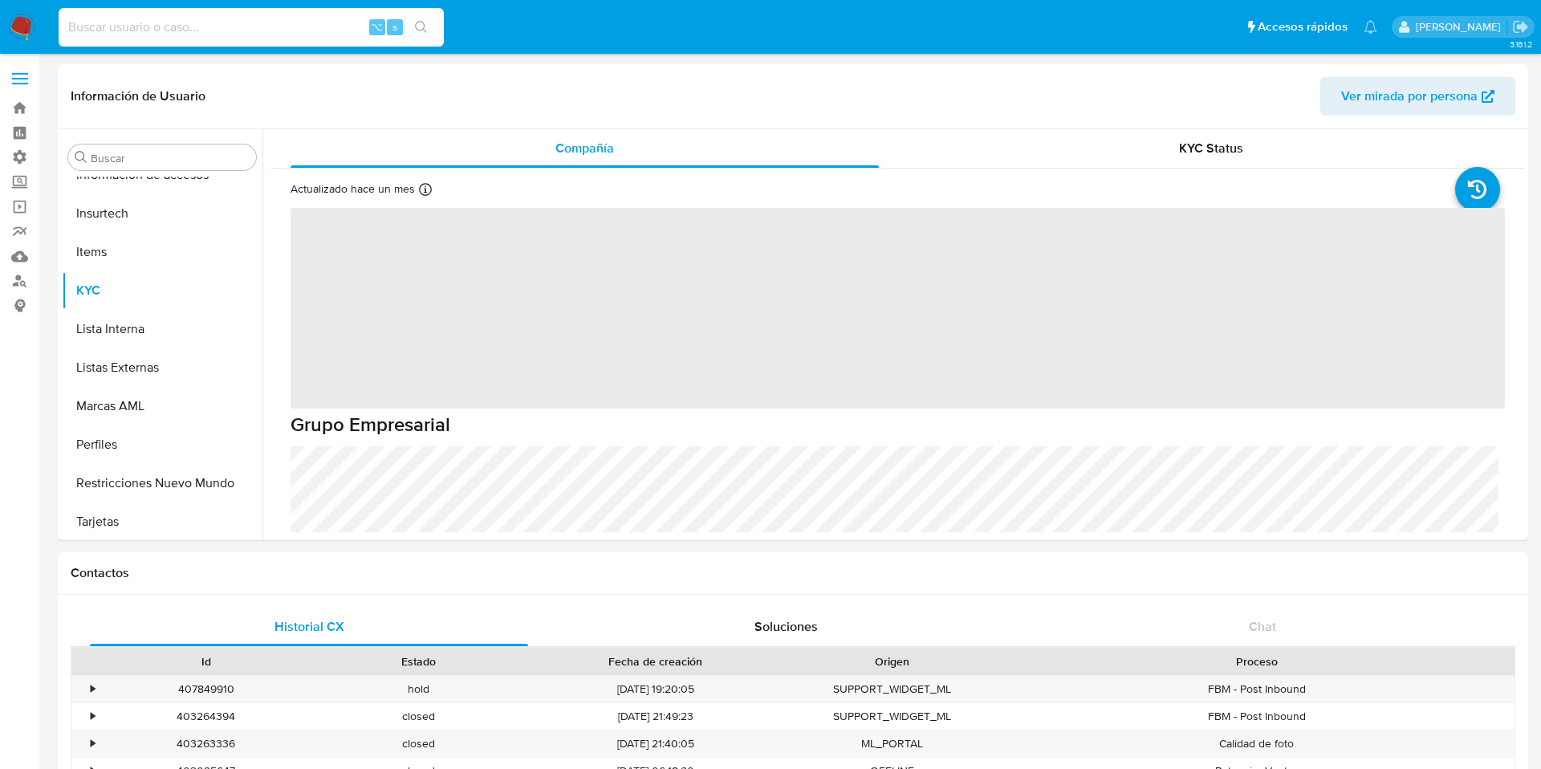
scroll to position [755, 0]
click at [186, 37] on div "⌥ s" at bounding box center [251, 27] width 385 height 39
paste input "432133763"
type input "432133763"
select select "10"
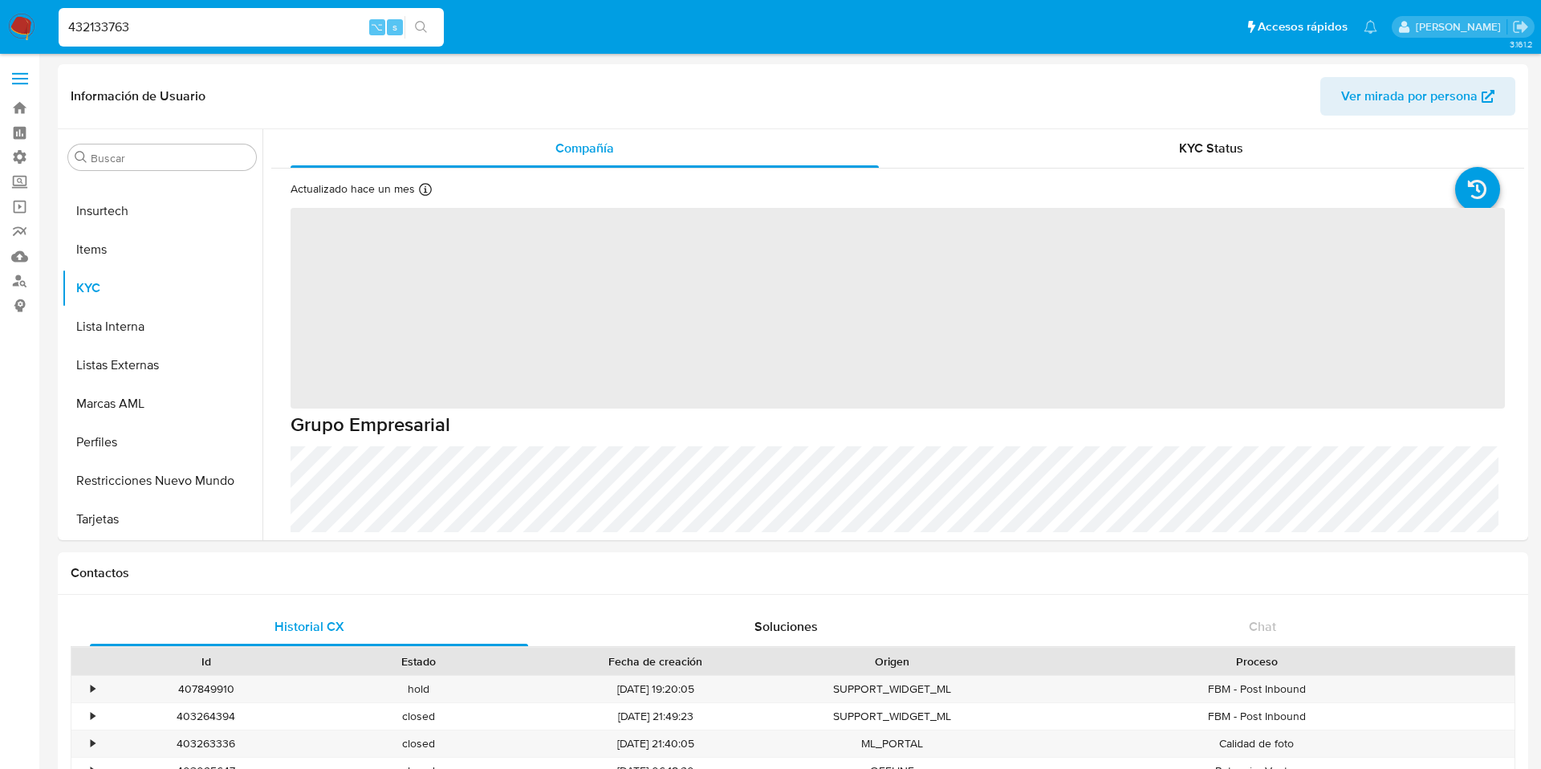
type input "432133763"
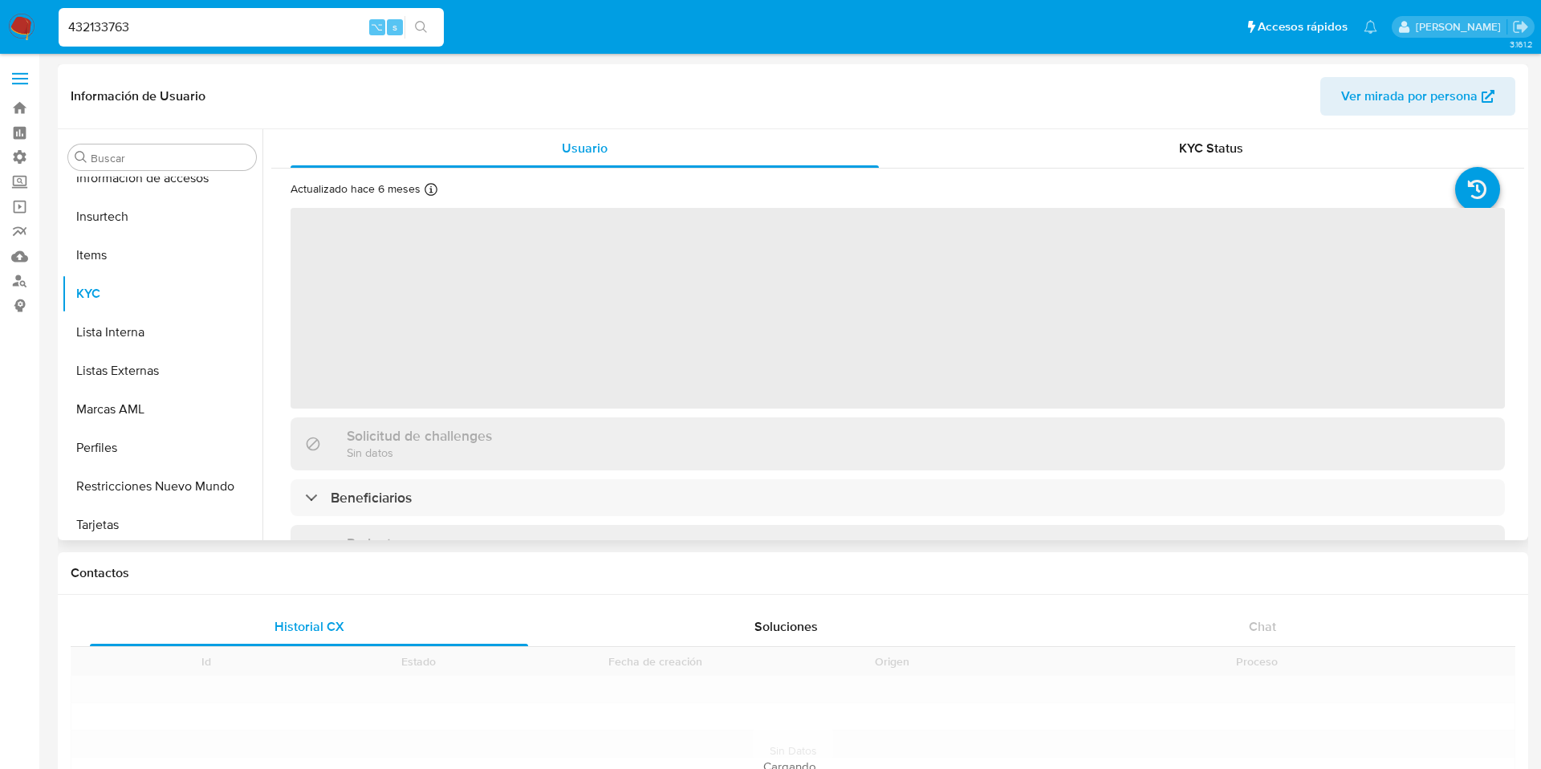
scroll to position [755, 0]
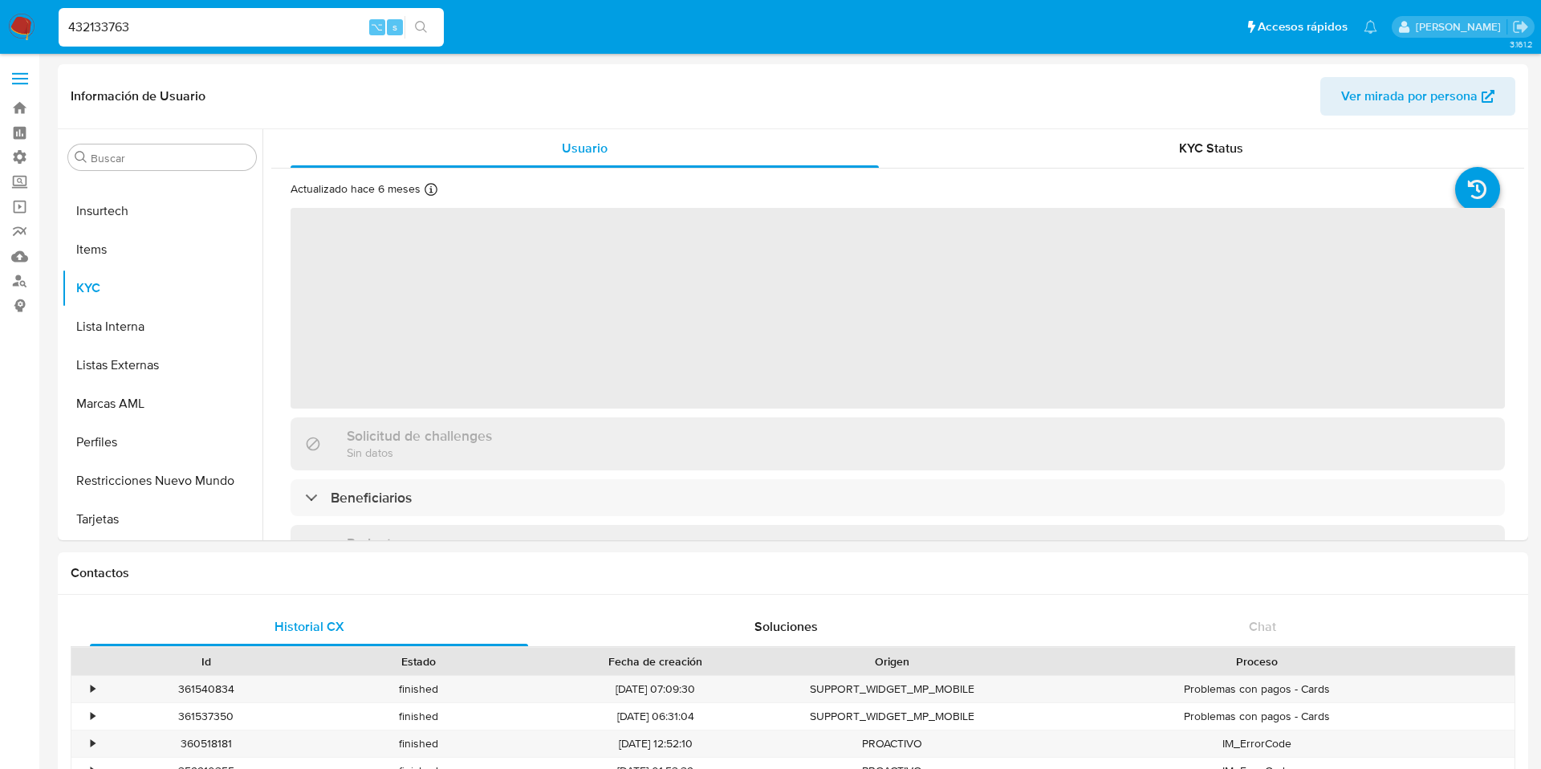
select select "10"
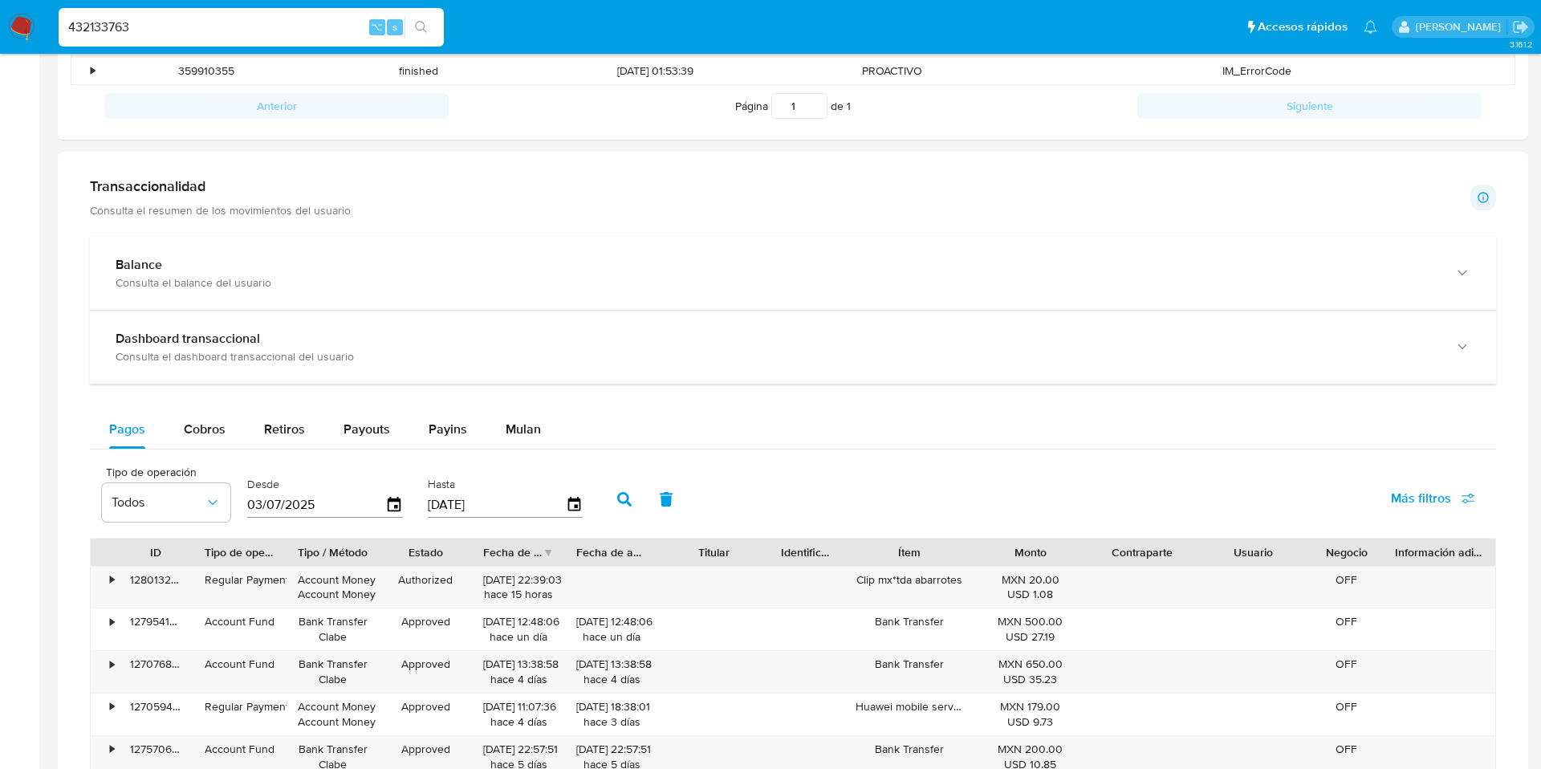
scroll to position [721, 0]
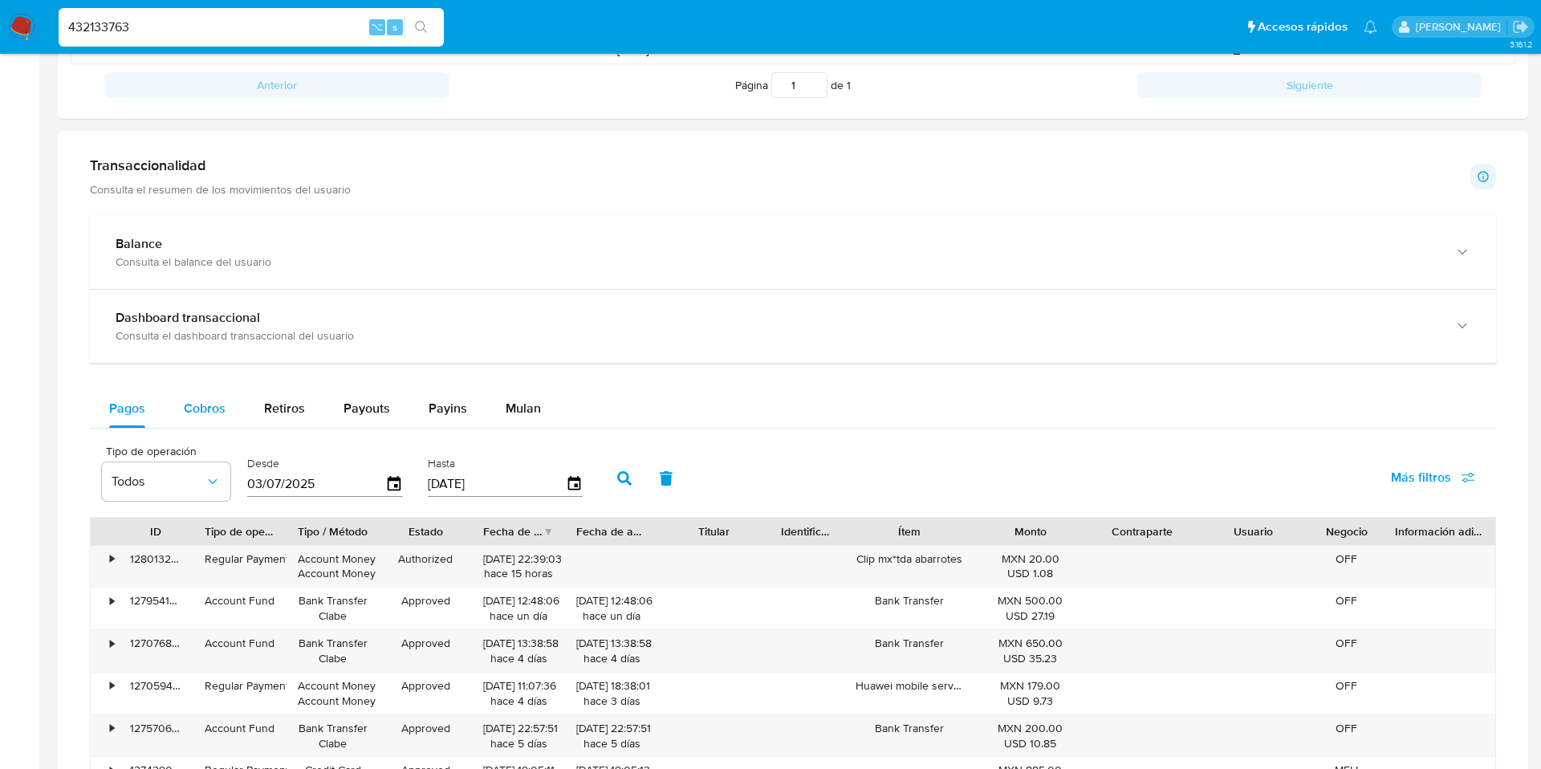
click at [193, 413] on span "Cobros" at bounding box center [205, 408] width 42 height 18
select select "10"
click at [181, 23] on input "432133763" at bounding box center [251, 27] width 385 height 21
type input "4"
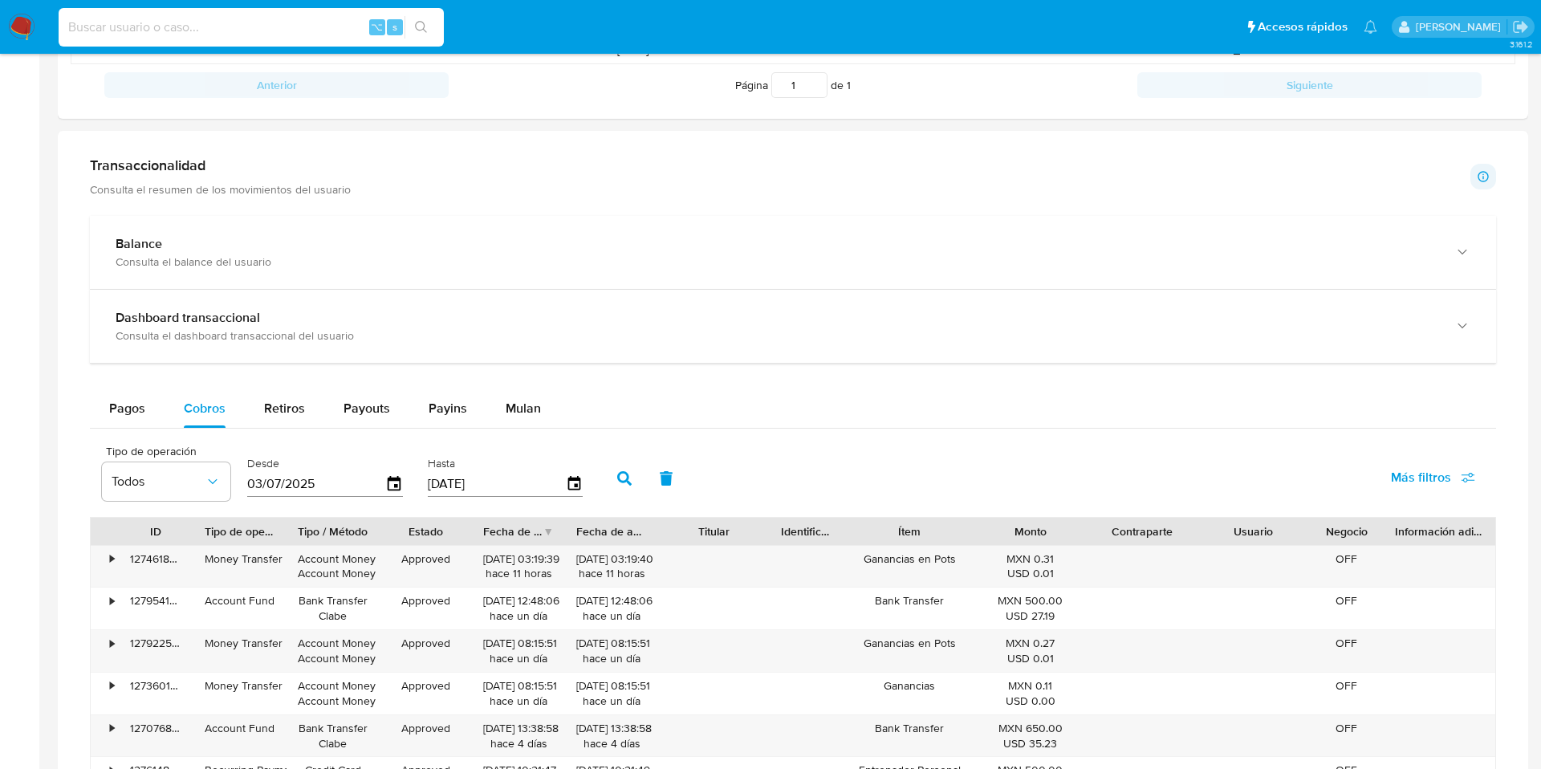
paste input "1171999444"
type input "1171999444"
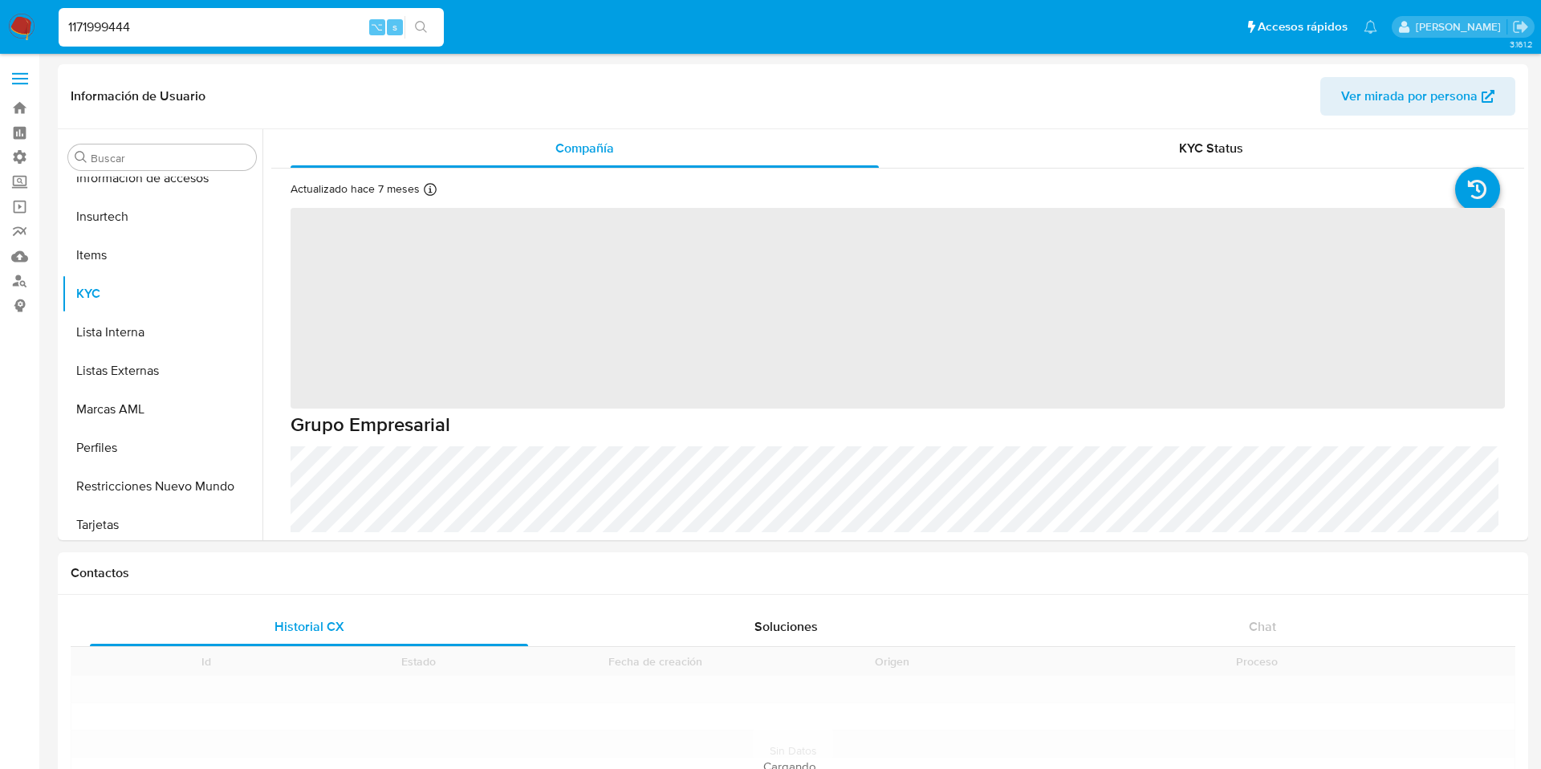
scroll to position [755, 0]
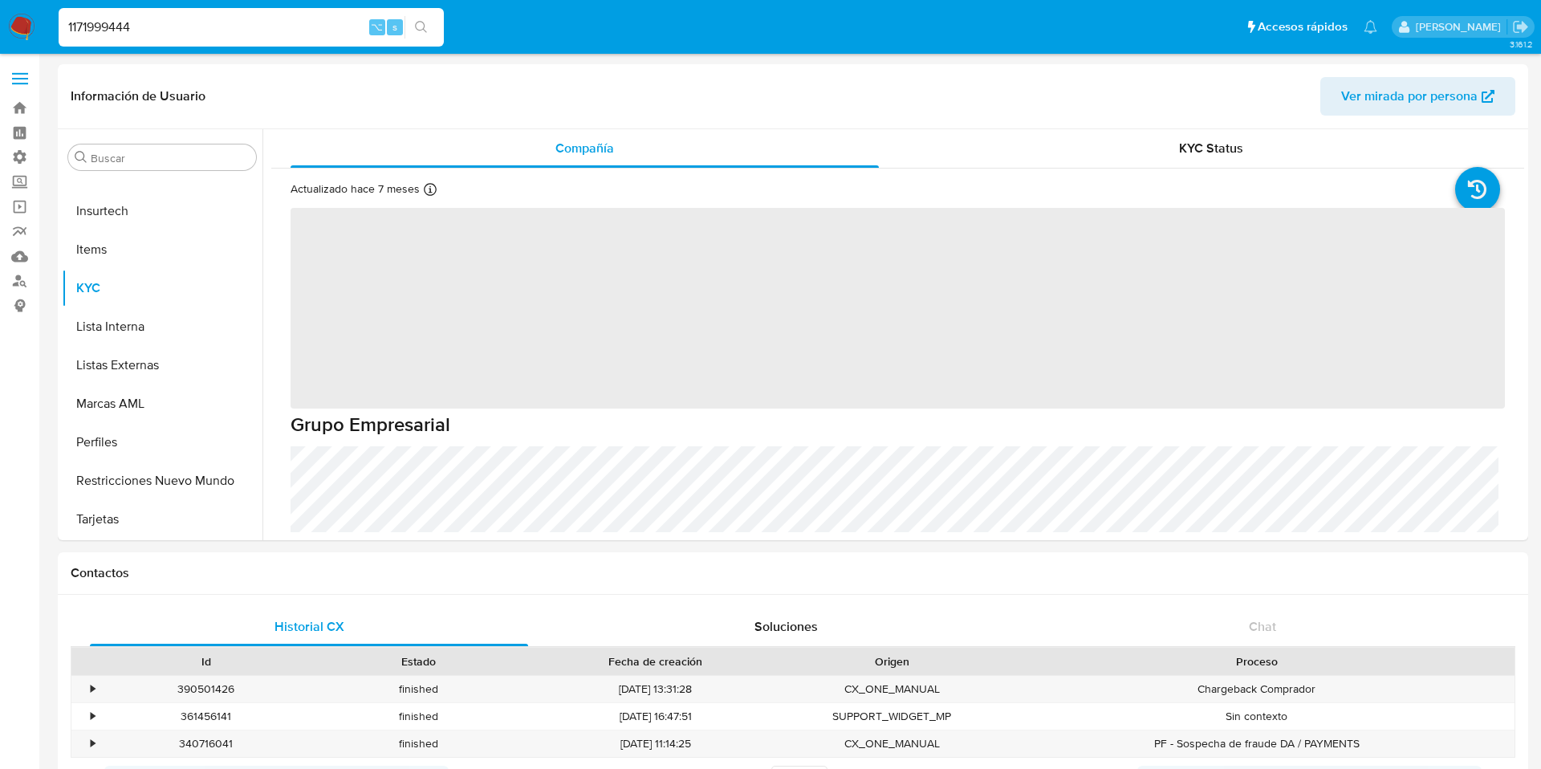
select select "10"
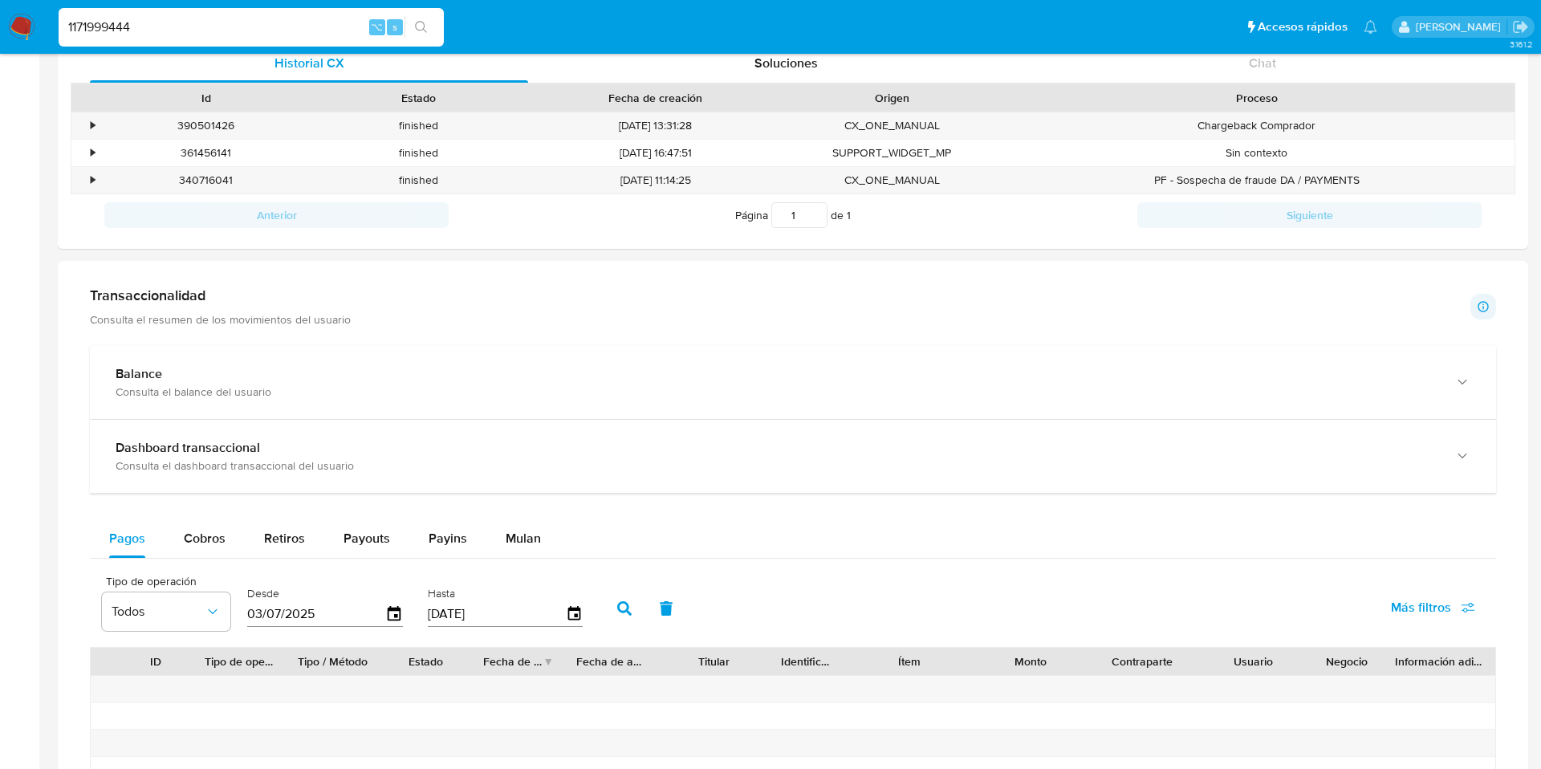
scroll to position [612, 0]
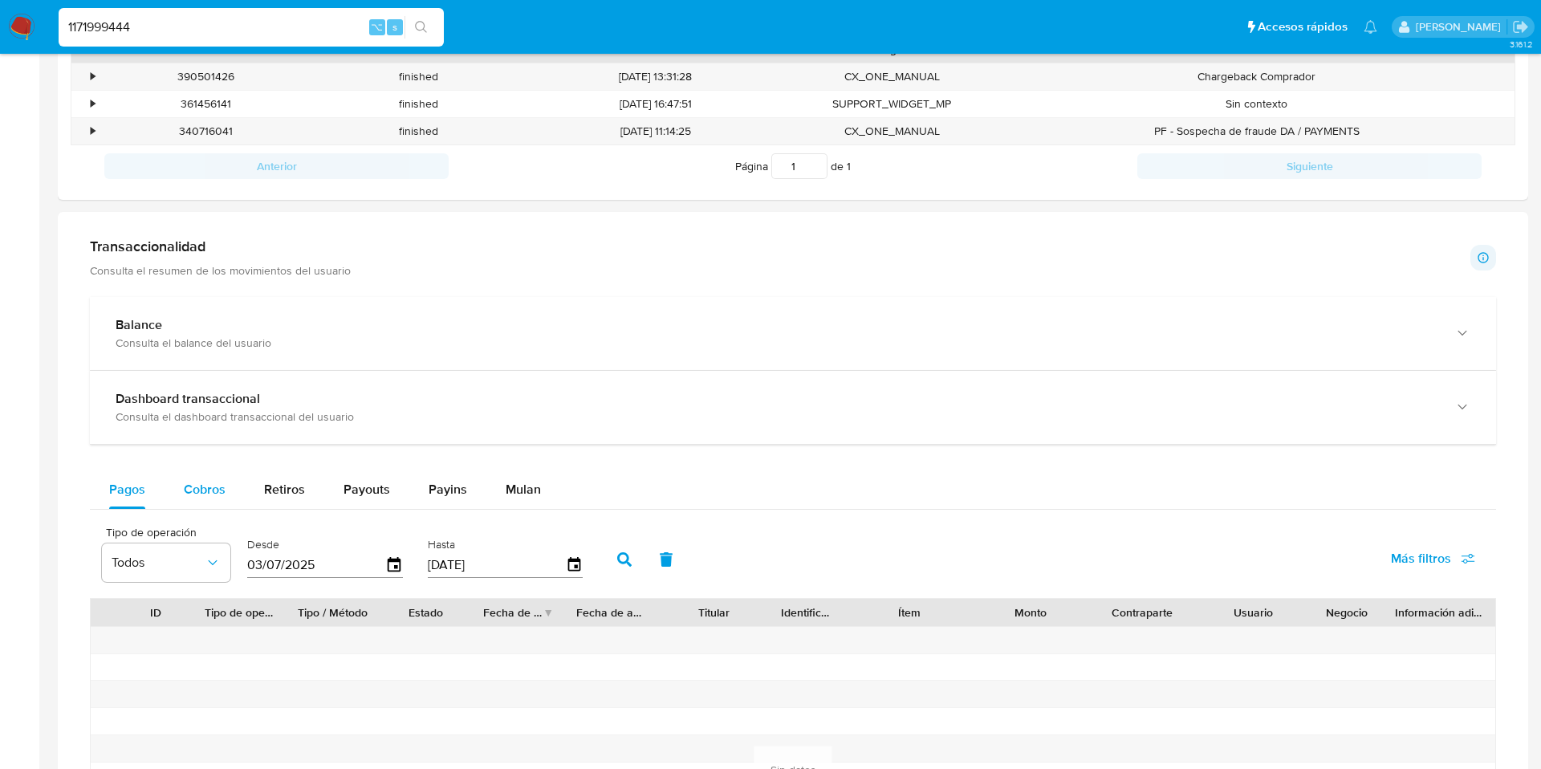
click at [203, 477] on div "Cobros" at bounding box center [205, 489] width 42 height 39
select select "10"
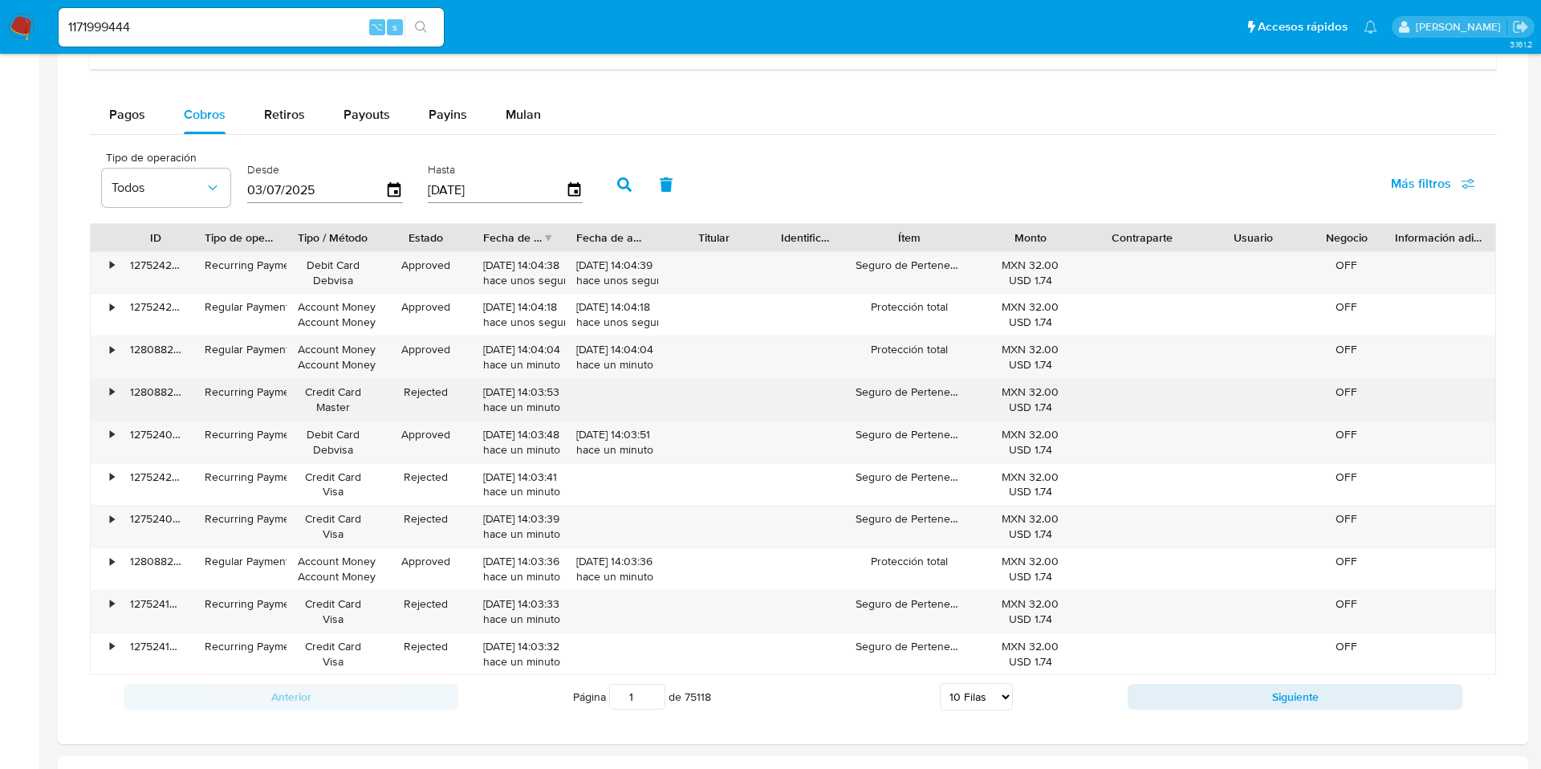
scroll to position [991, 0]
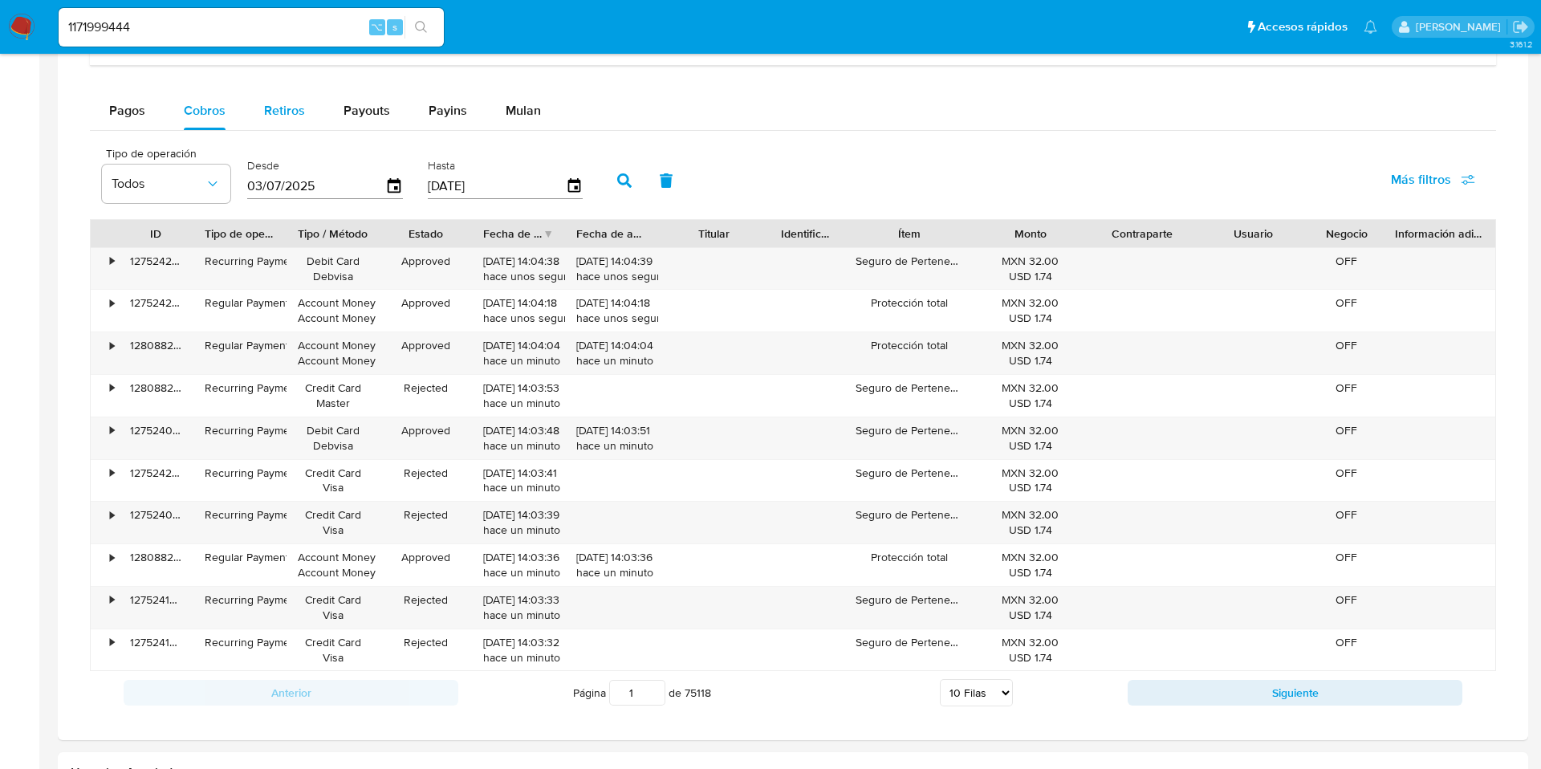
click at [288, 110] on span "Retiros" at bounding box center [284, 110] width 41 height 18
select select "10"
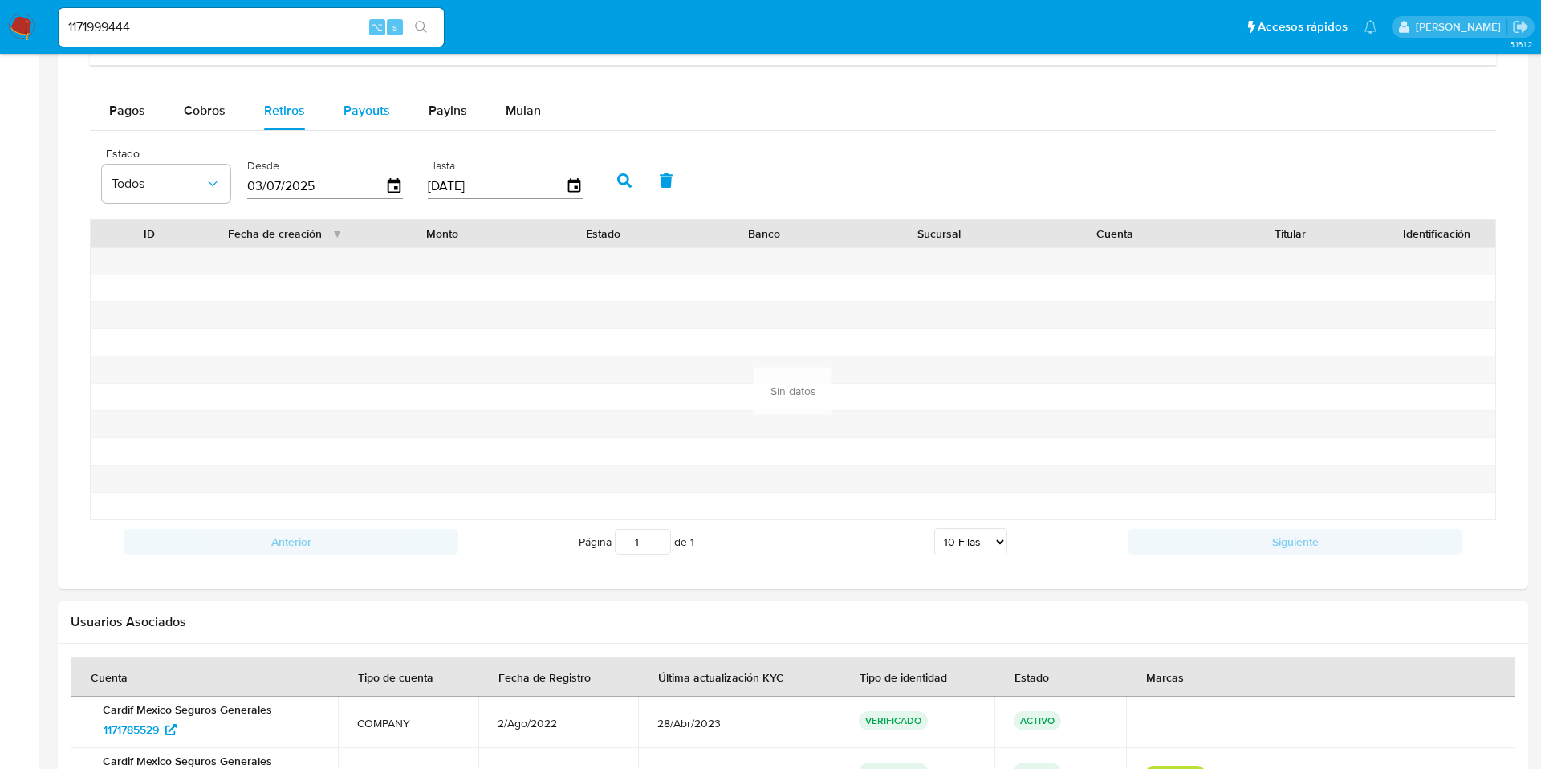
click at [372, 120] on div "Payouts" at bounding box center [366, 110] width 47 height 39
select select "10"
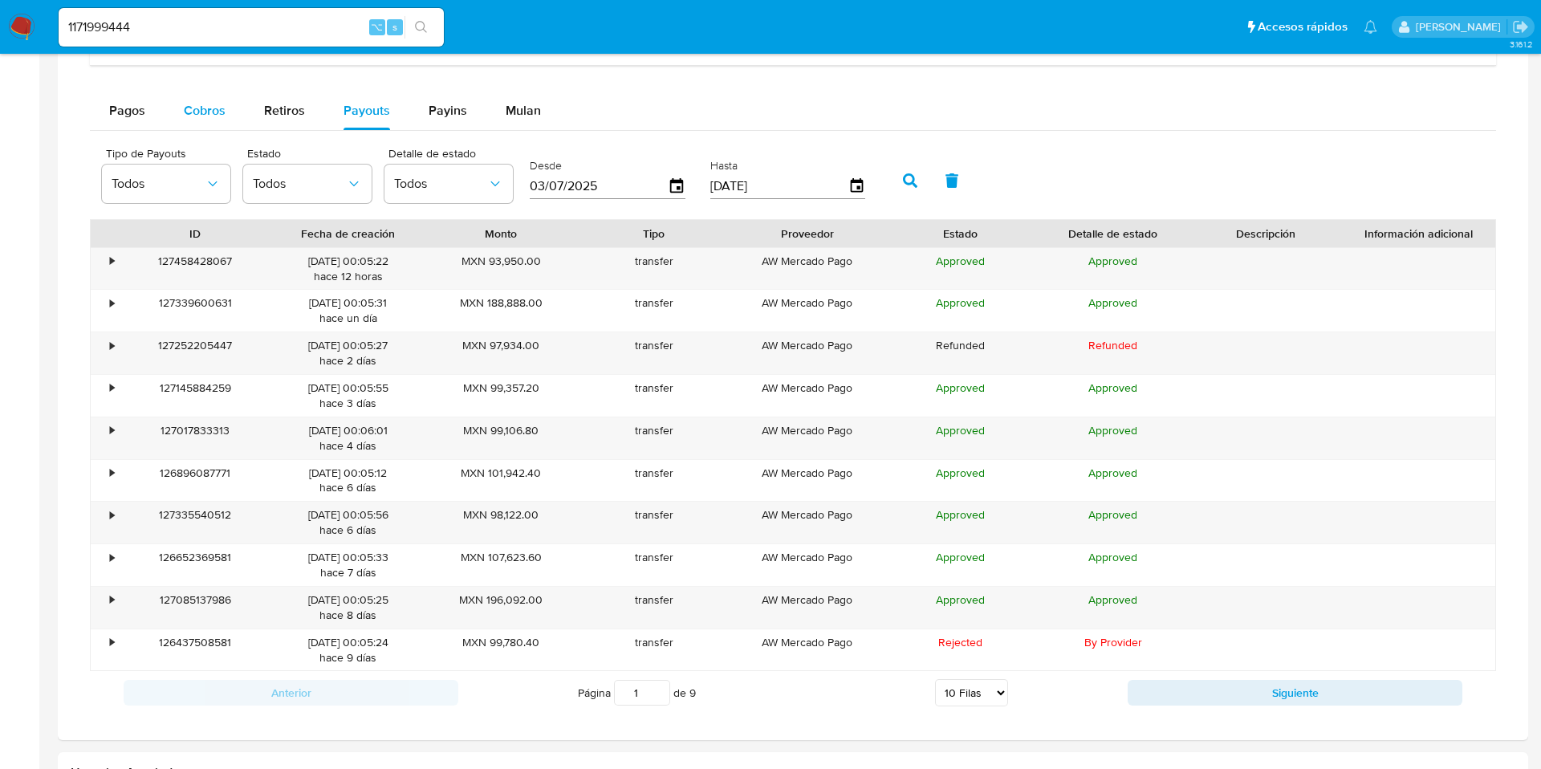
click at [210, 114] on span "Cobros" at bounding box center [205, 110] width 42 height 18
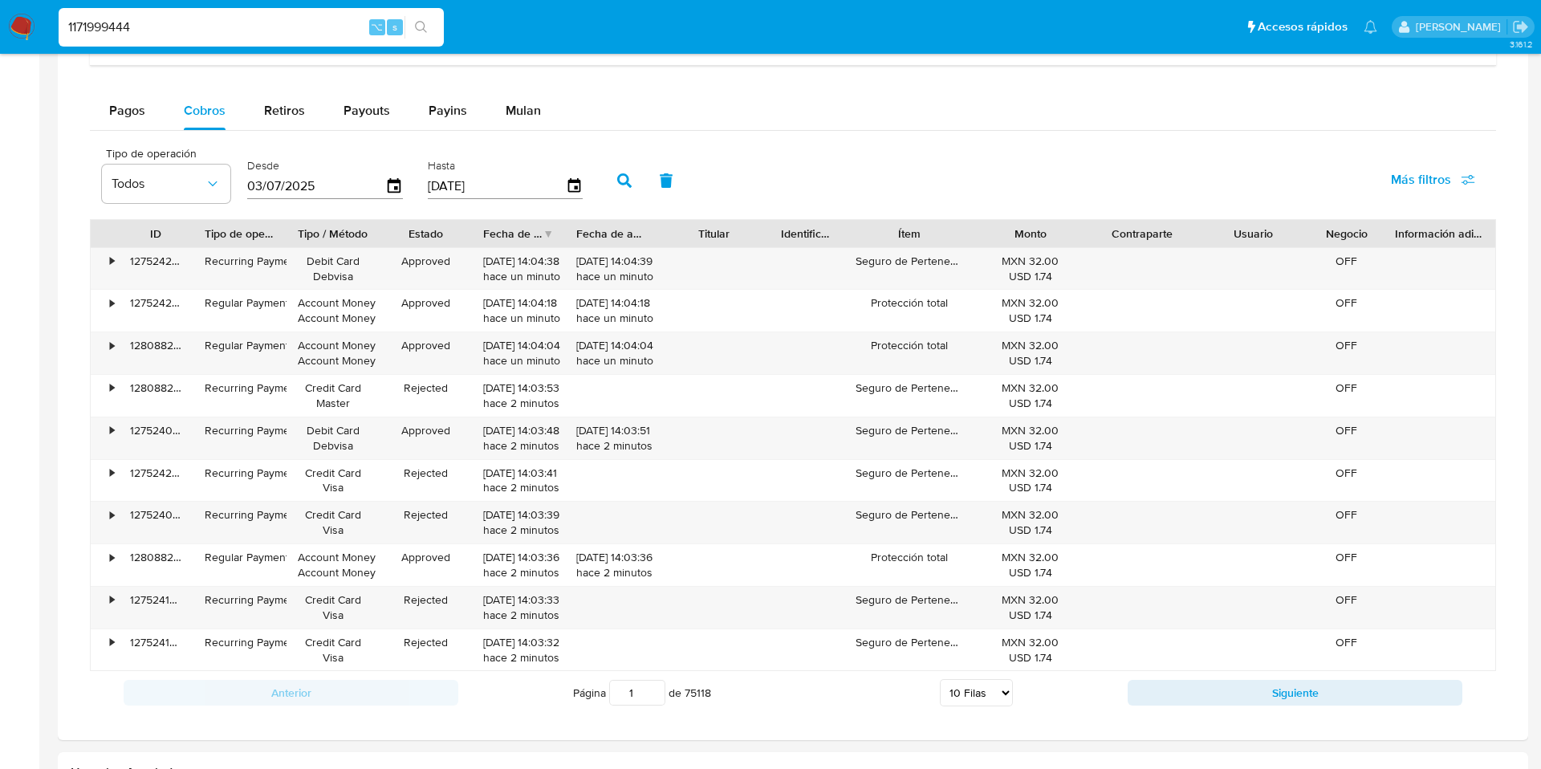
drag, startPoint x: 154, startPoint y: 28, endPoint x: 14, endPoint y: 18, distance: 140.8
click at [14, 18] on nav "Pausado Ver notificaciones 1171999444 ⌥ s Accesos rápidos Presiona las siguient…" at bounding box center [770, 27] width 1541 height 54
paste input "950534396"
type input "1950534396"
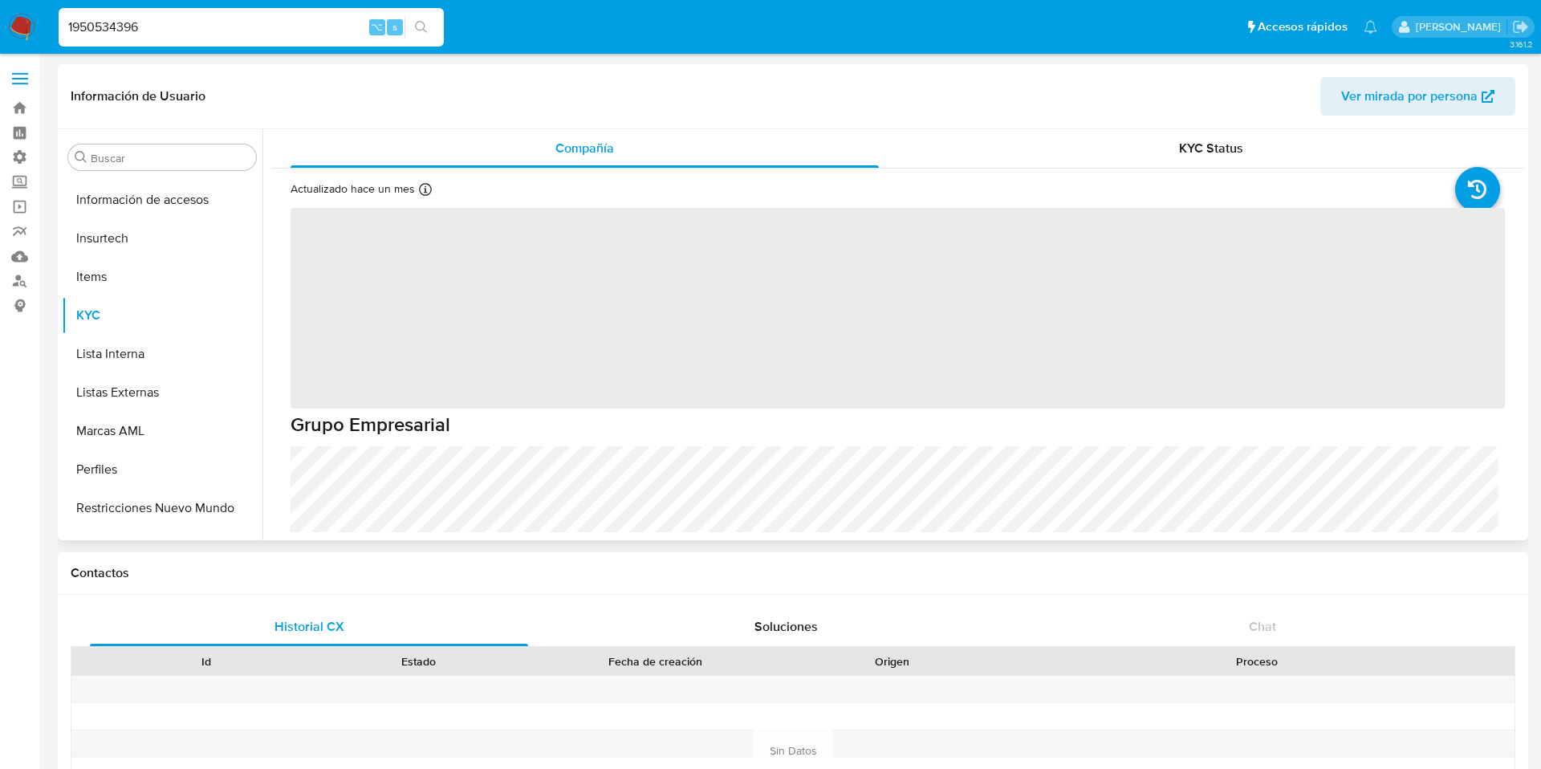
scroll to position [755, 0]
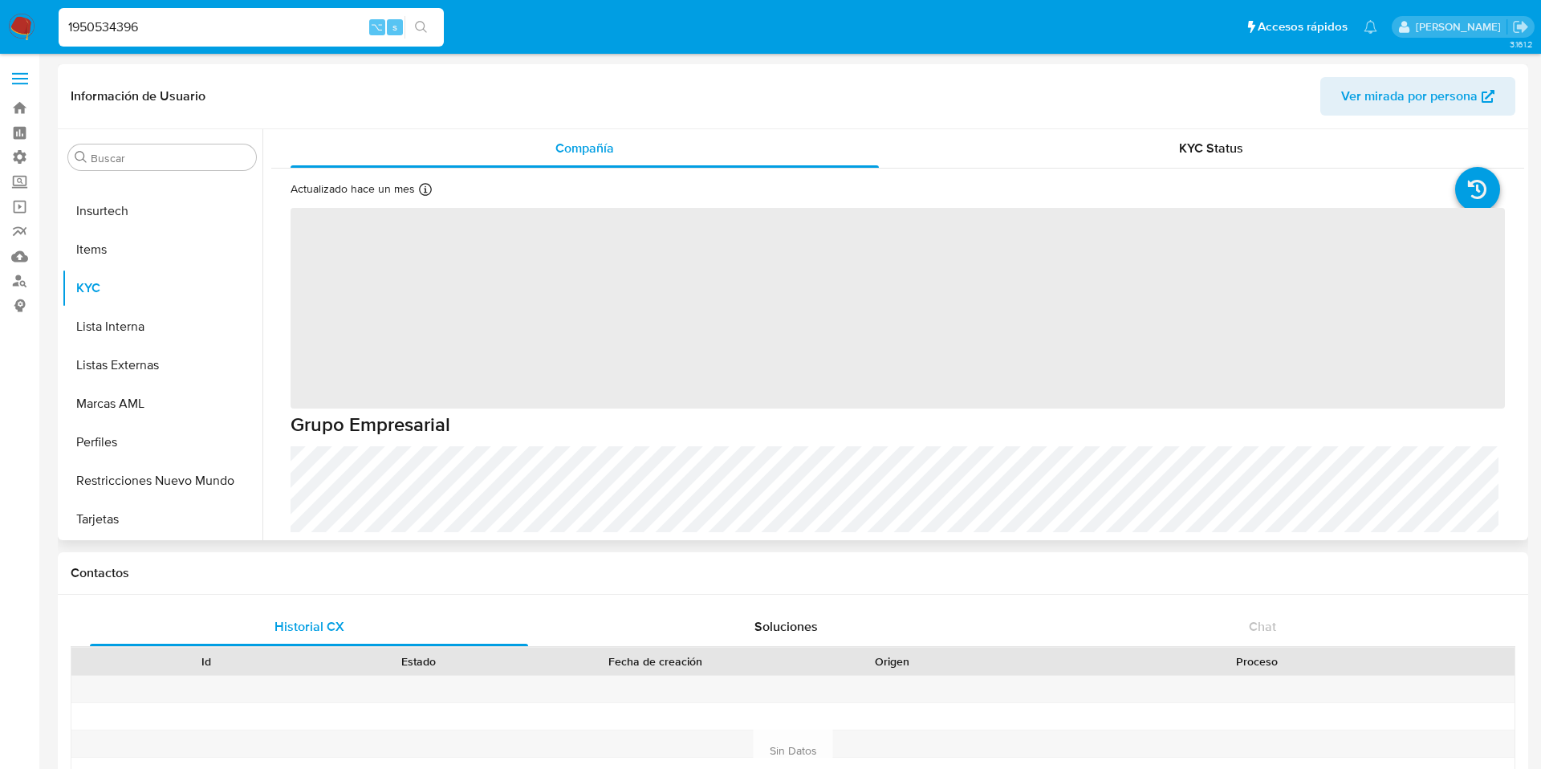
select select "10"
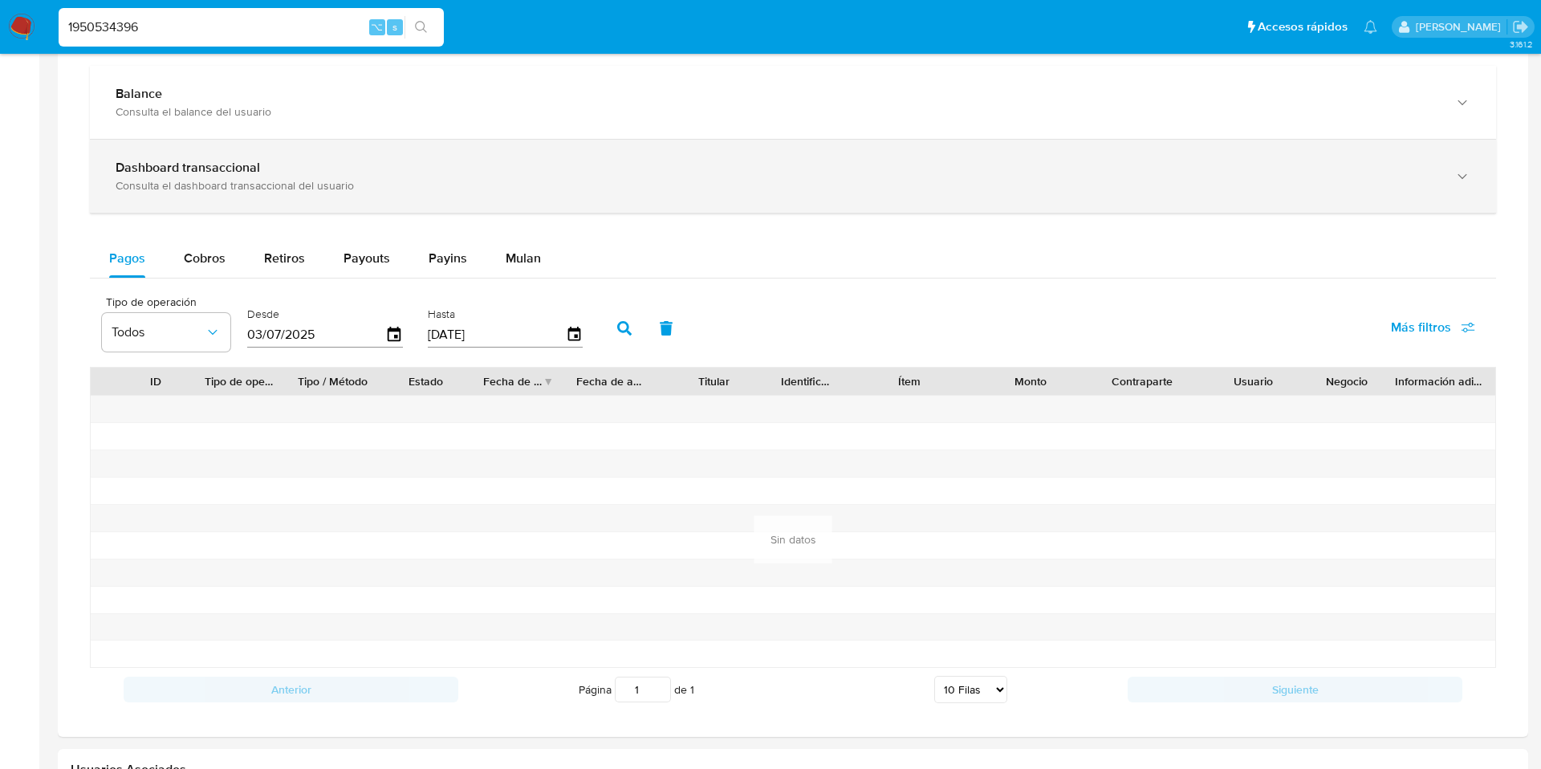
scroll to position [908, 0]
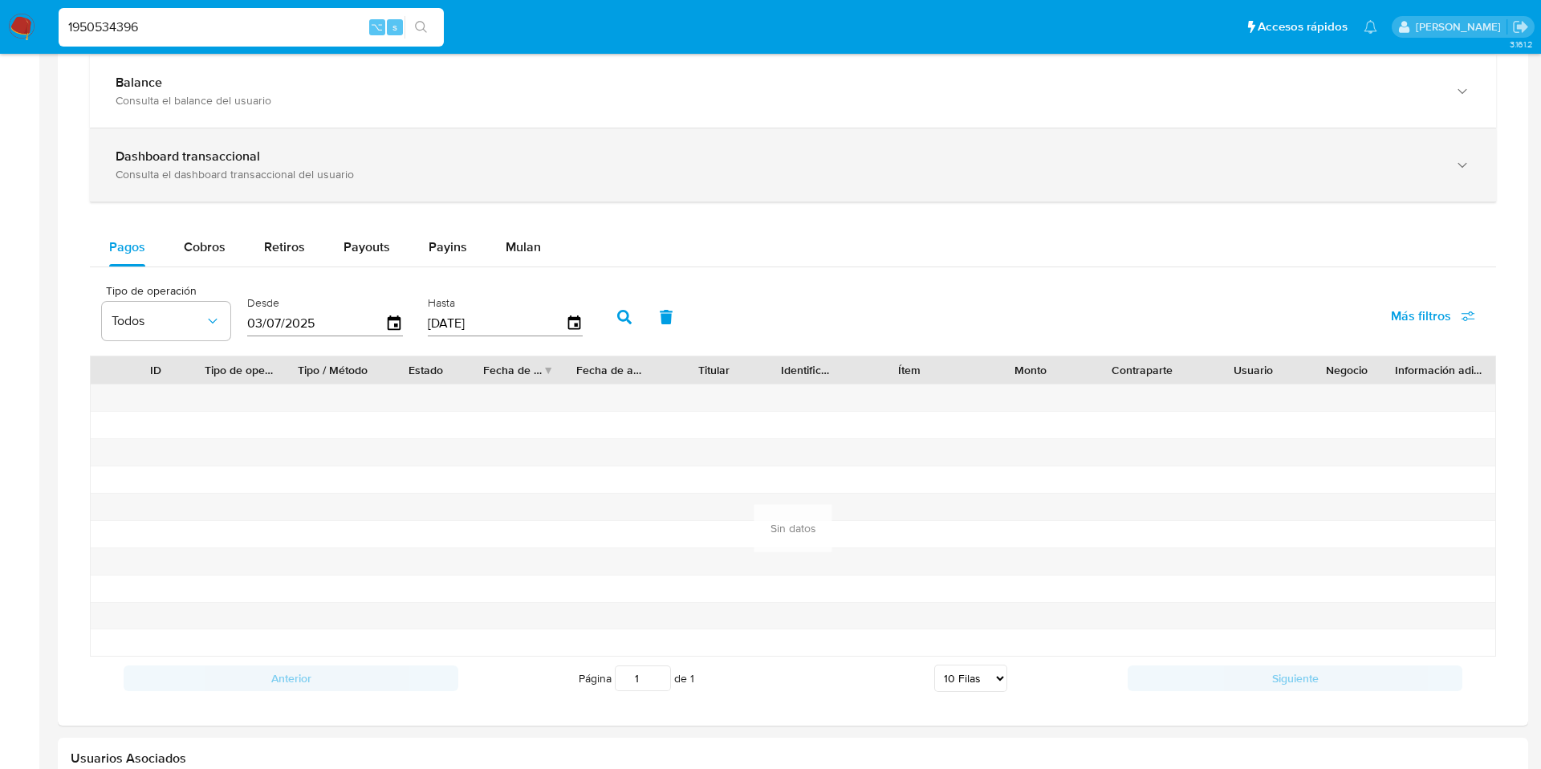
click at [210, 181] on div "Consulta el dashboard transaccional del usuario" at bounding box center [777, 174] width 1323 height 14
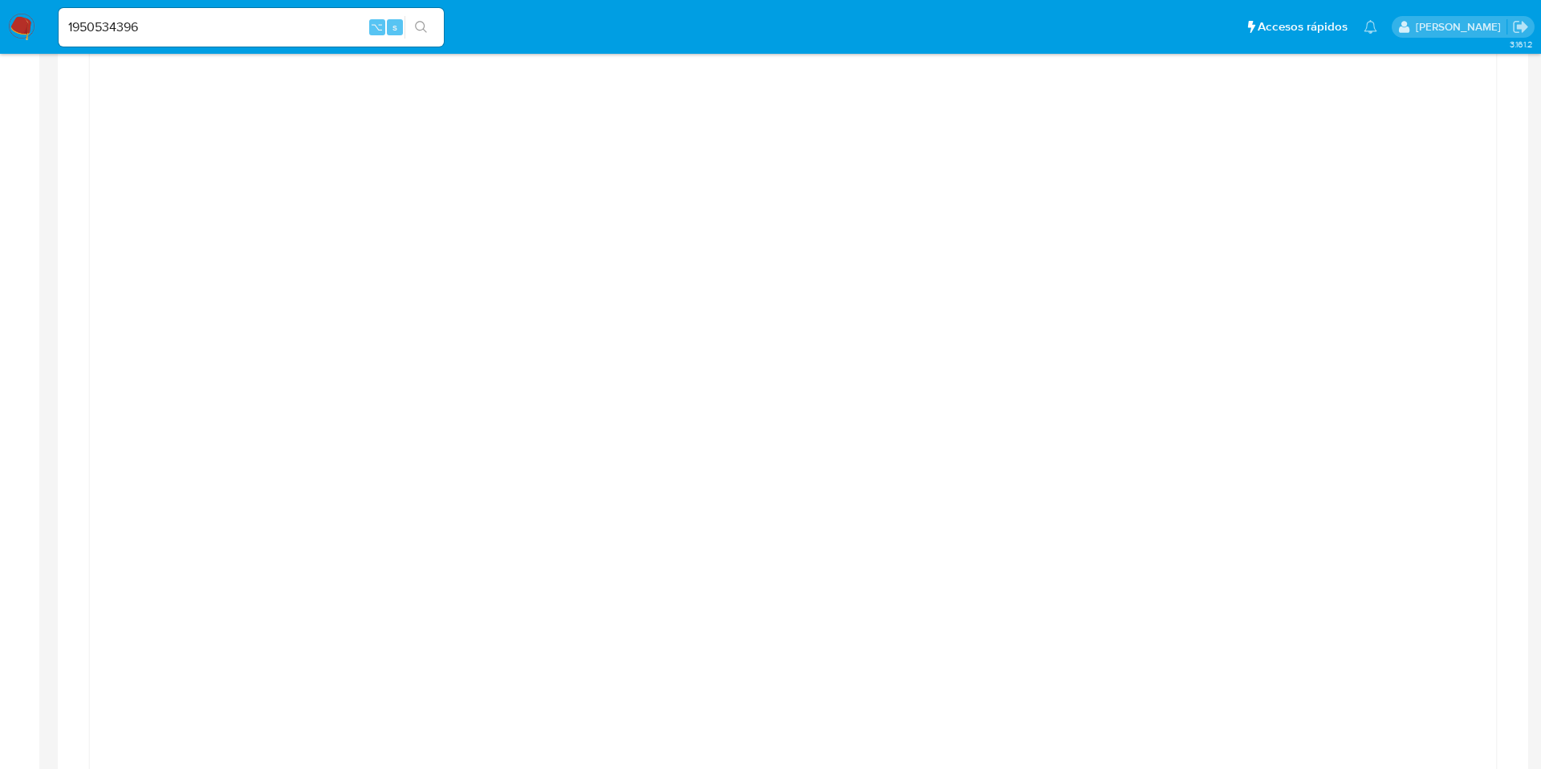
scroll to position [1041, 0]
click at [1362, 169] on div at bounding box center [793, 443] width 1380 height 722
click at [1351, 173] on div at bounding box center [793, 443] width 1380 height 722
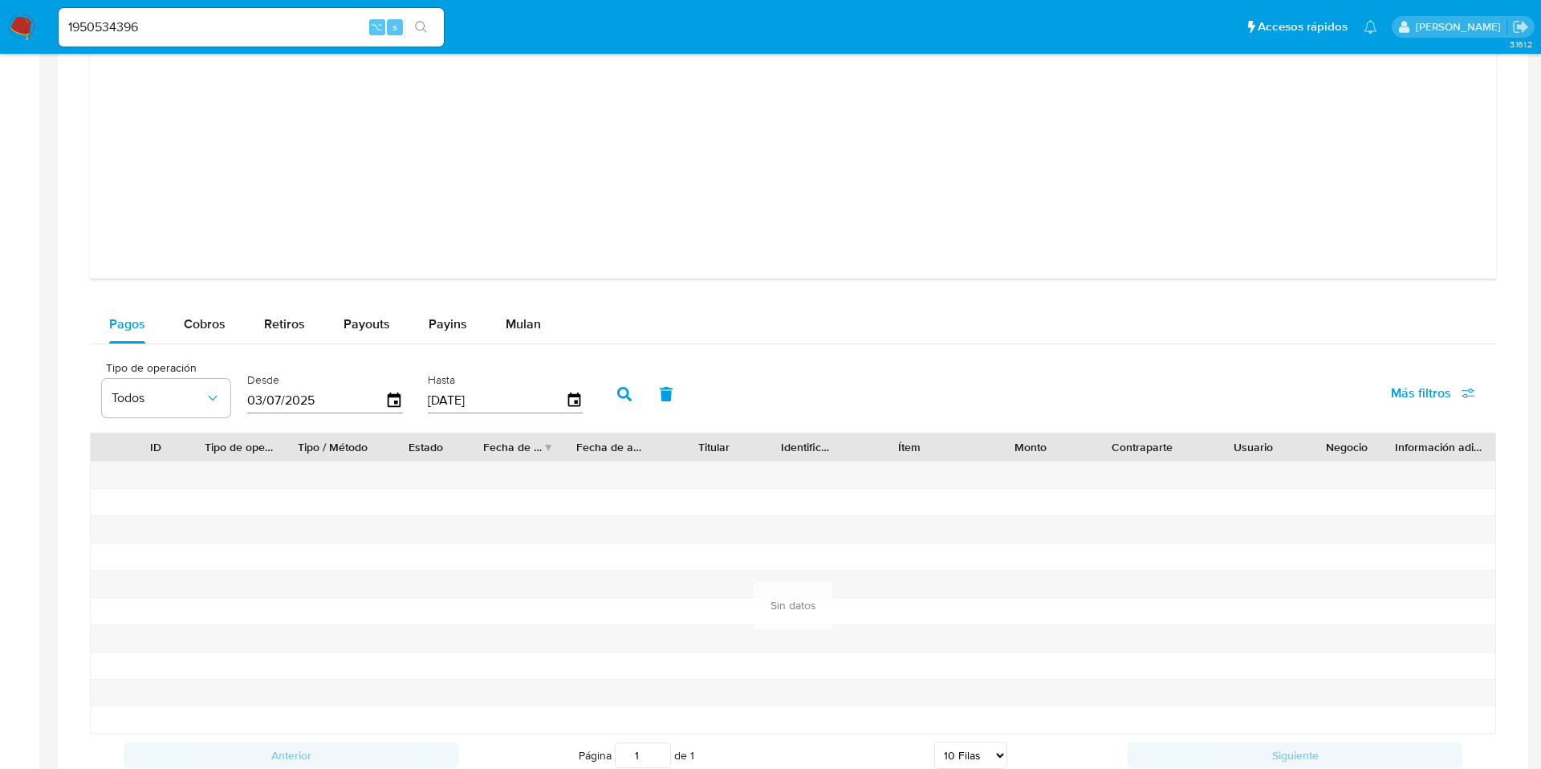
scroll to position [1606, 0]
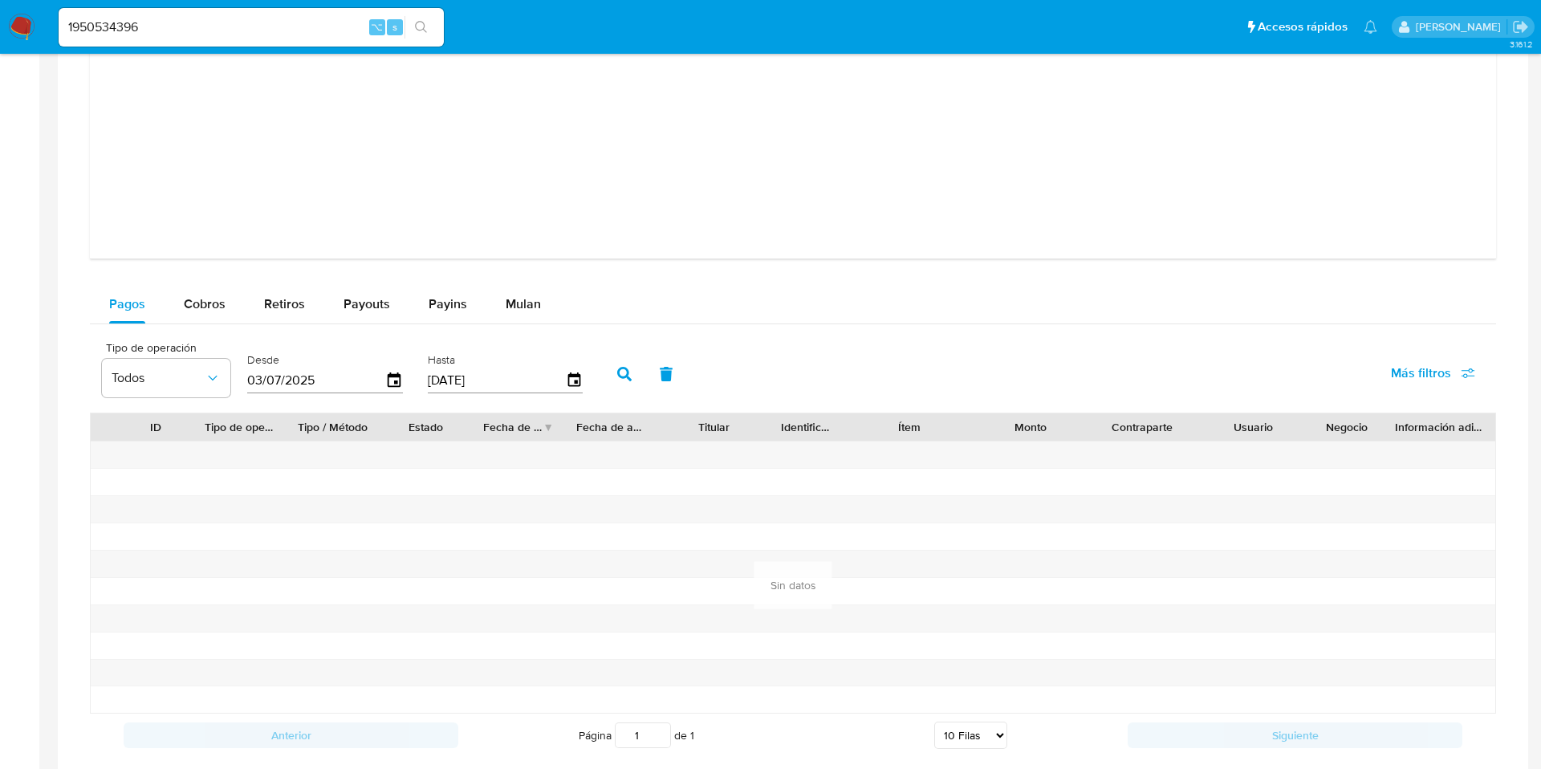
click at [209, 31] on input "1950534396" at bounding box center [251, 27] width 385 height 21
type input "1"
paste input "467712962"
type input "467712962"
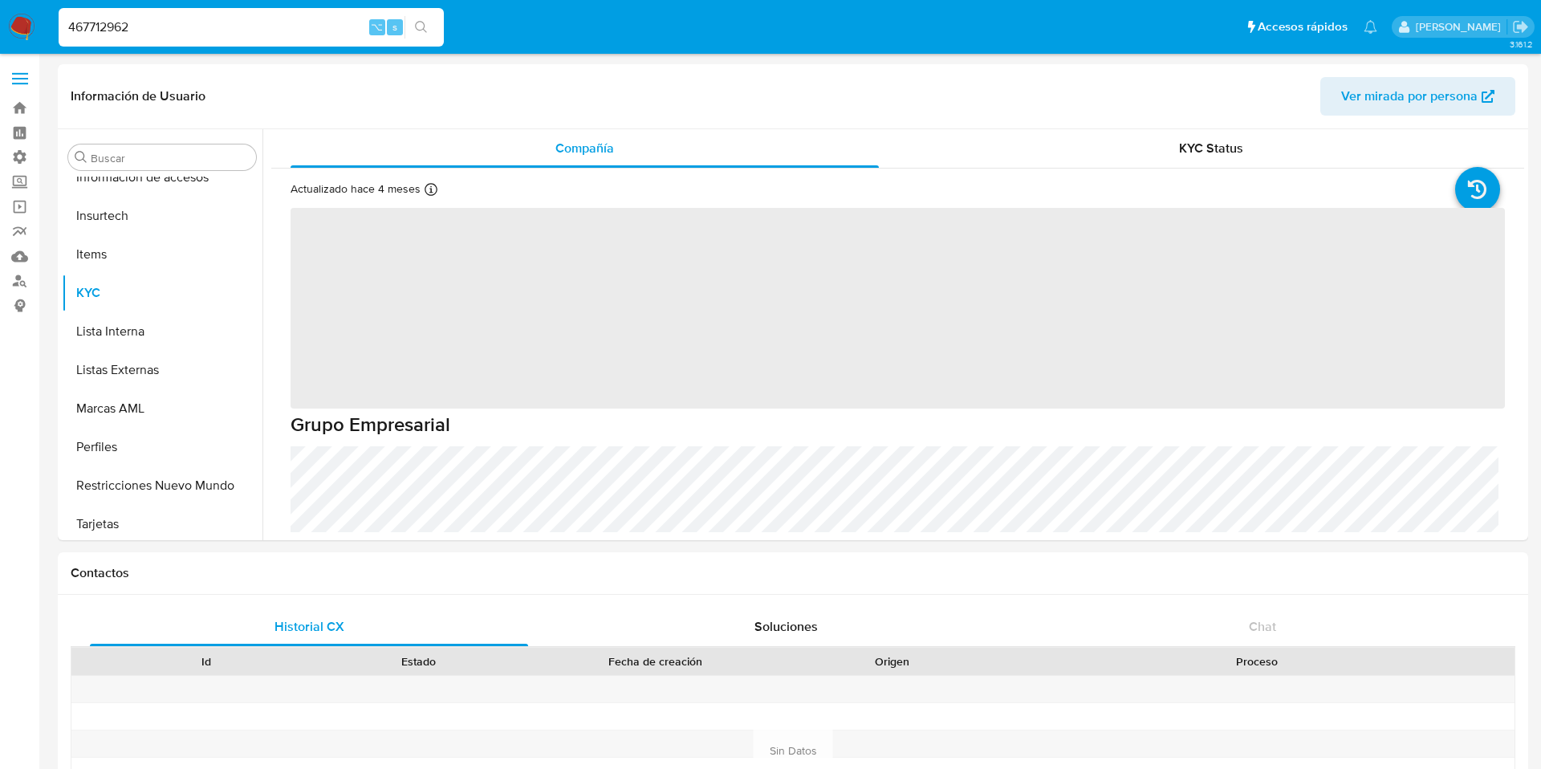
scroll to position [755, 0]
select select "10"
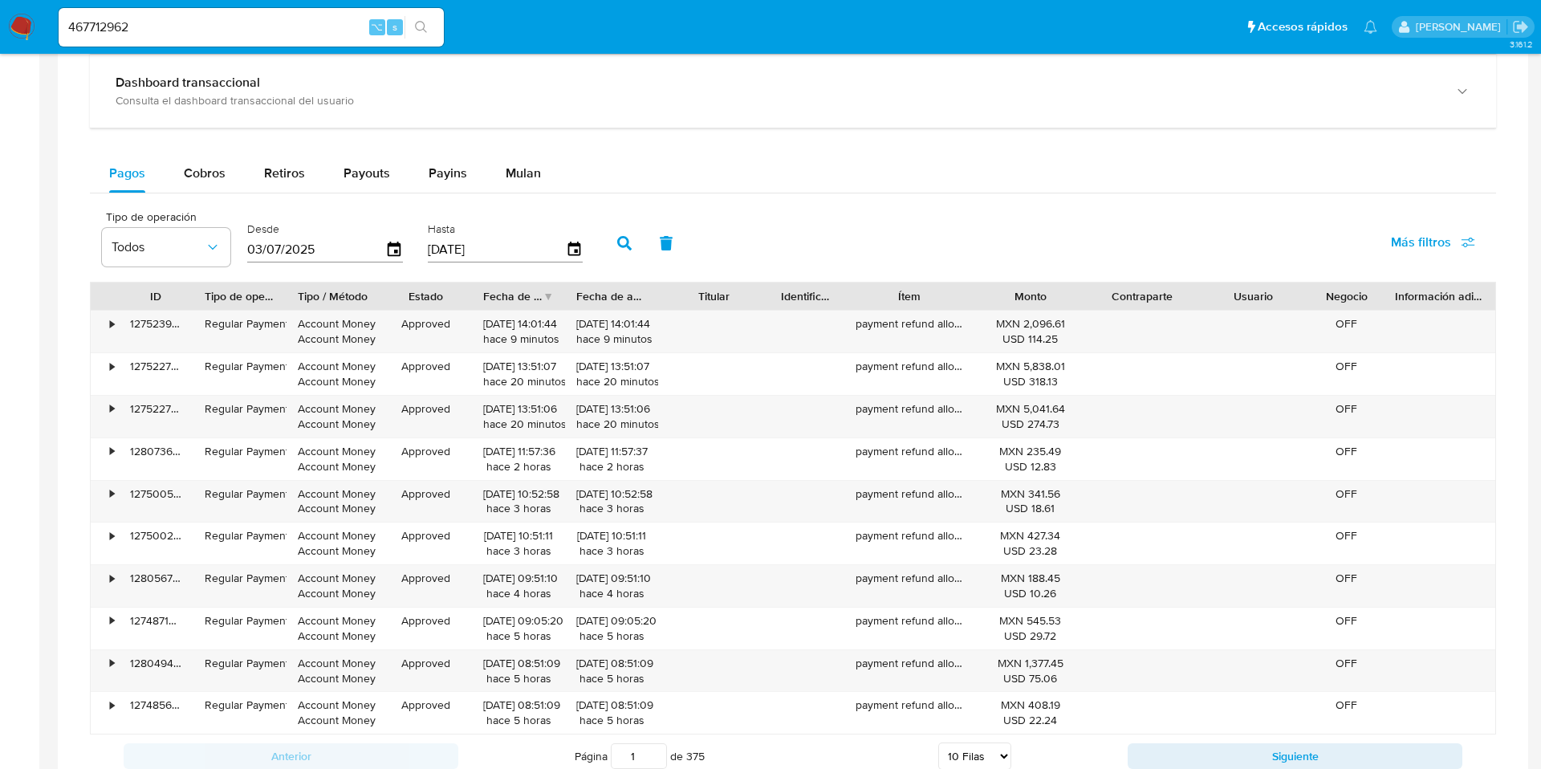
scroll to position [984, 0]
click at [211, 181] on div "Cobros" at bounding box center [205, 171] width 42 height 39
select select "10"
click at [1426, 226] on span "Más filtros" at bounding box center [1421, 241] width 60 height 39
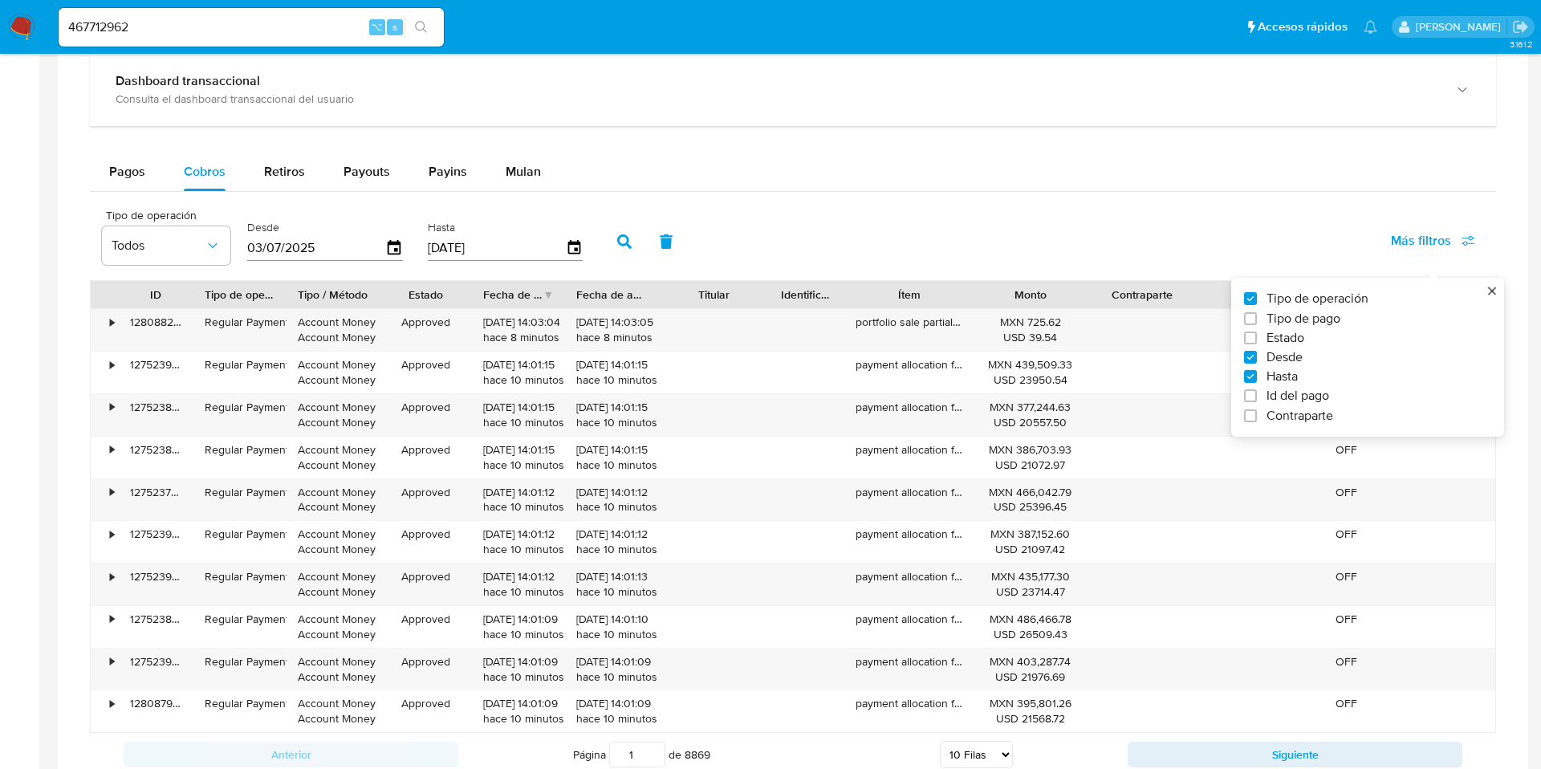
click at [1266, 415] on span "Contraparte" at bounding box center [1299, 416] width 67 height 16
click at [1257, 415] on input "Contraparte" at bounding box center [1250, 415] width 13 height 13
checkbox input "true"
click at [1262, 404] on div "Tipo de operación Tipo de pago Estado Desde Hasta Id del pago Contraparte" at bounding box center [1361, 357] width 234 height 132
click at [1252, 403] on label "Id del pago" at bounding box center [1361, 396] width 234 height 16
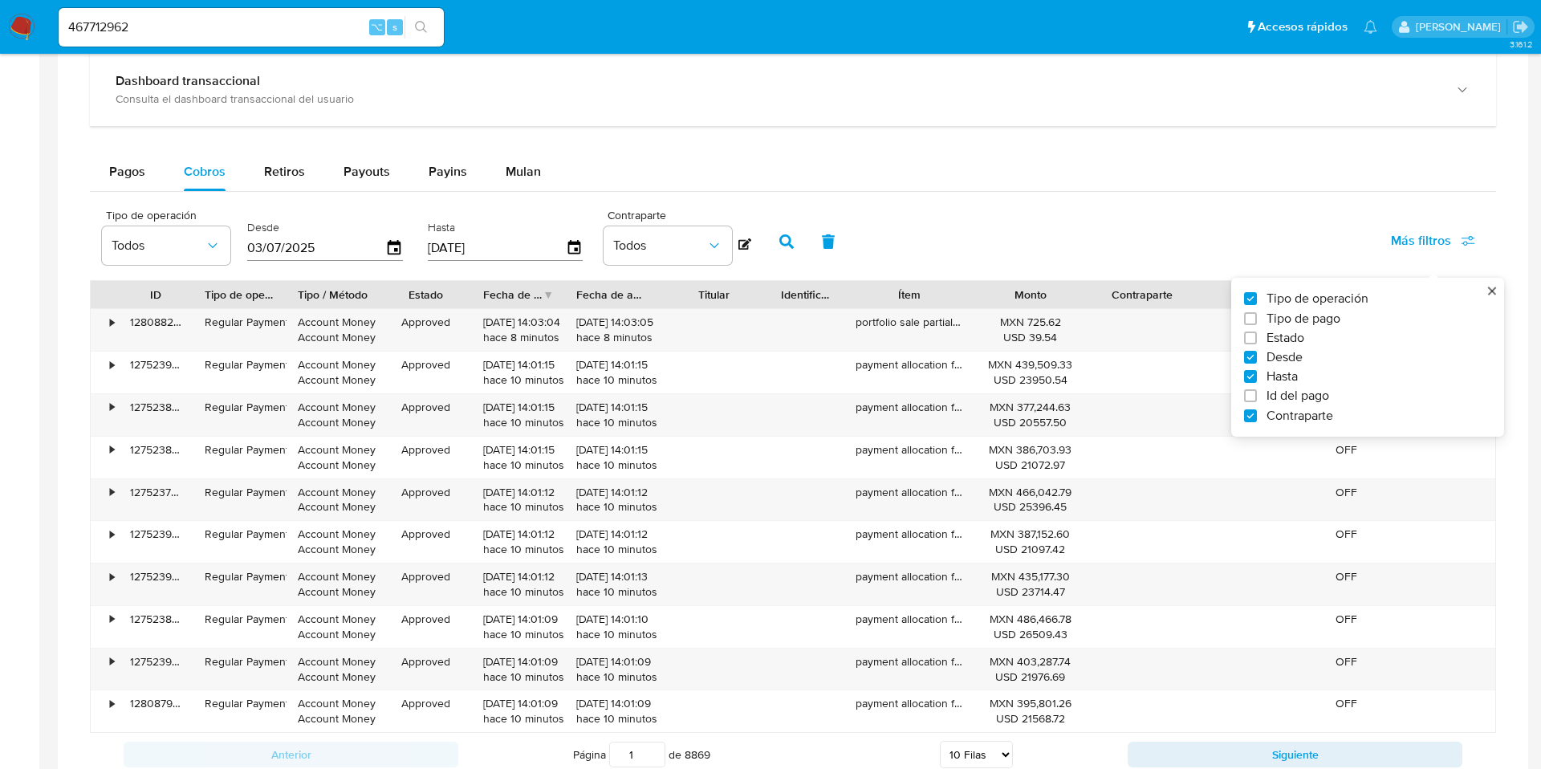
click at [1252, 402] on input "Id del pago" at bounding box center [1250, 395] width 13 height 13
checkbox input "true"
click at [1250, 413] on input "Contraparte" at bounding box center [1250, 415] width 13 height 13
checkbox input "false"
click at [697, 249] on input "number" at bounding box center [682, 246] width 157 height 21
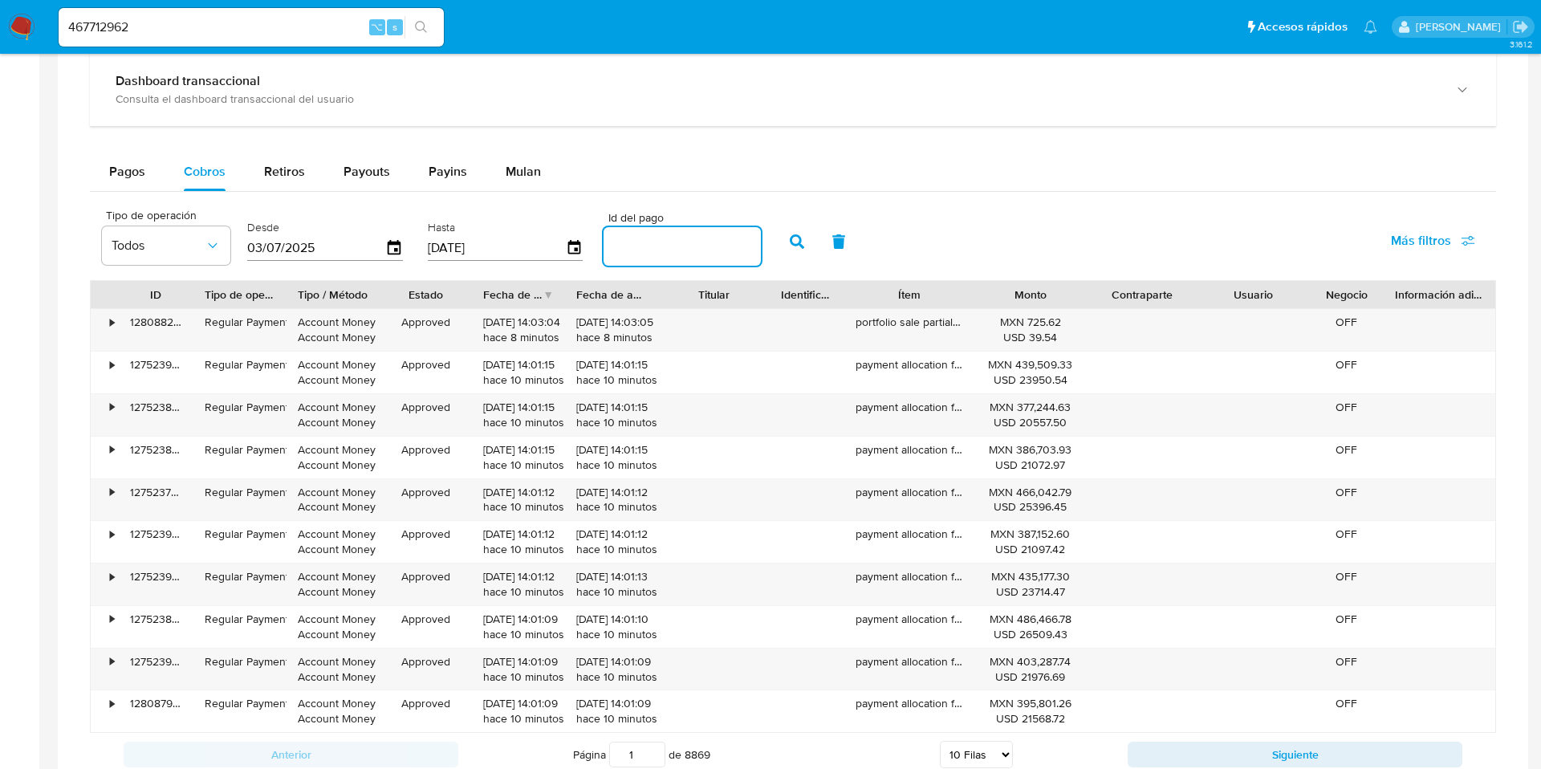
click at [697, 249] on input "number" at bounding box center [682, 246] width 157 height 21
paste input "123347805601"
type input "123347805601"
click at [790, 235] on icon "button" at bounding box center [797, 241] width 14 height 14
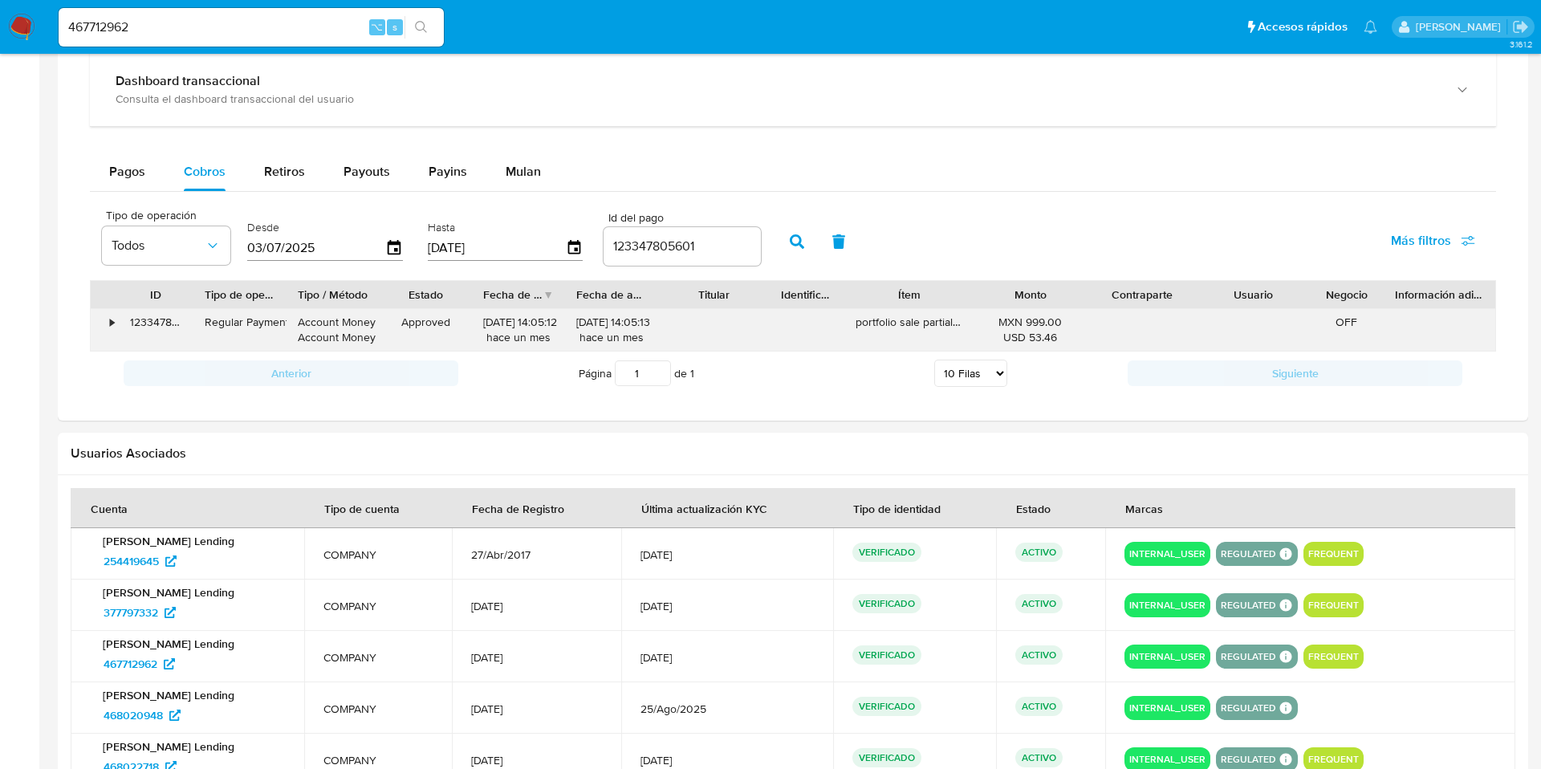
click at [111, 326] on div "•" at bounding box center [112, 322] width 4 height 15
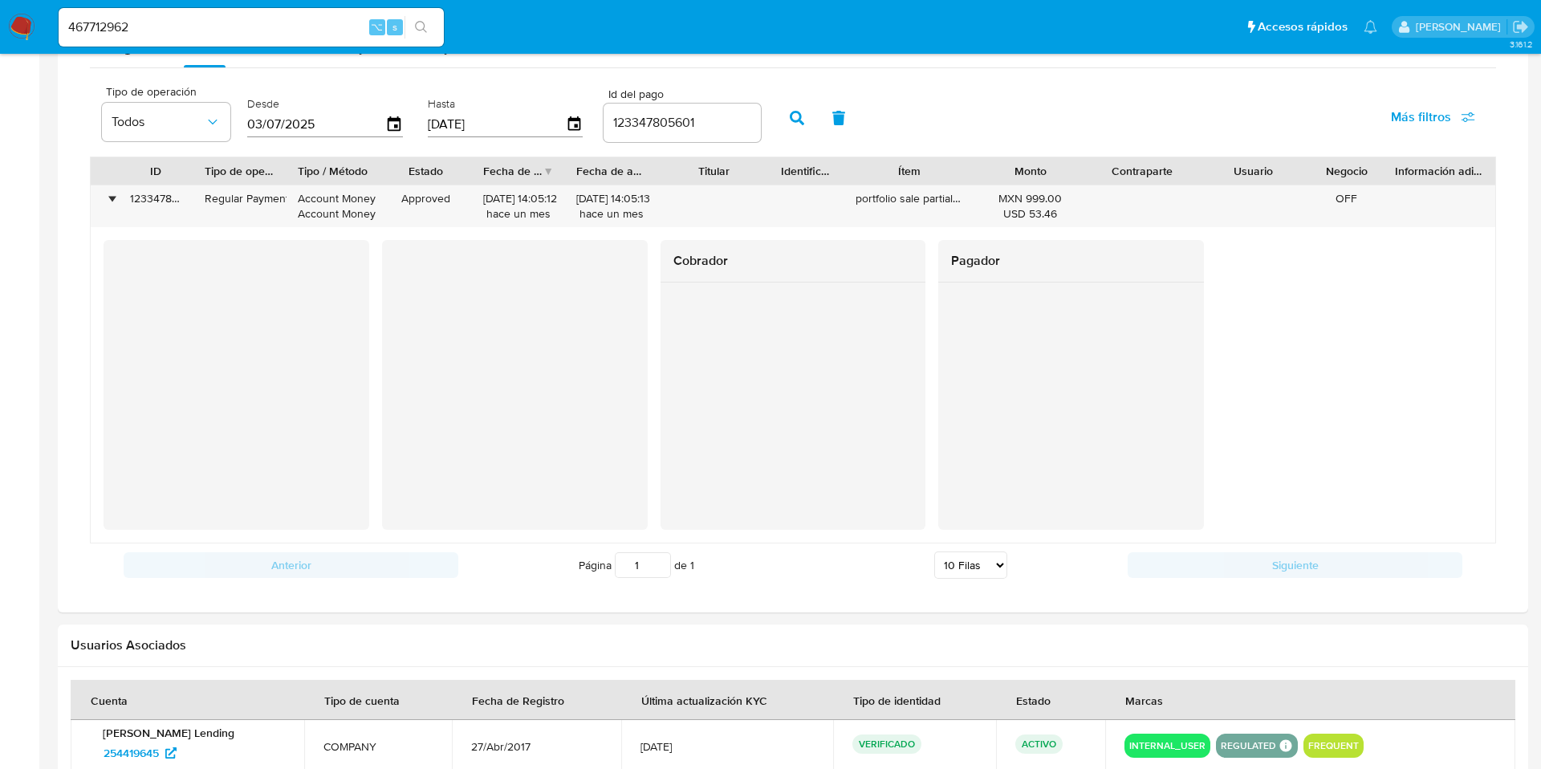
scroll to position [1106, 0]
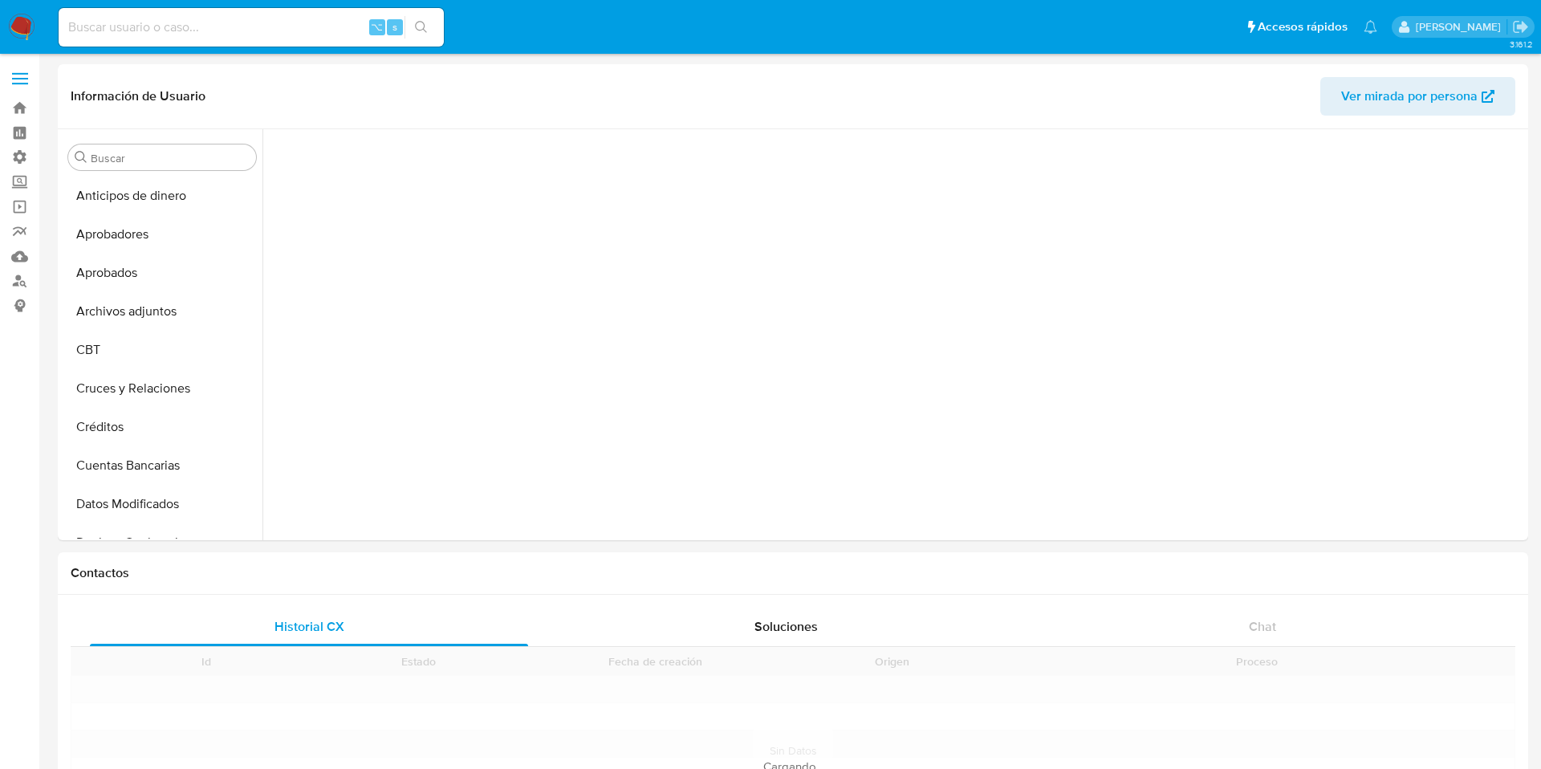
scroll to position [644, 0]
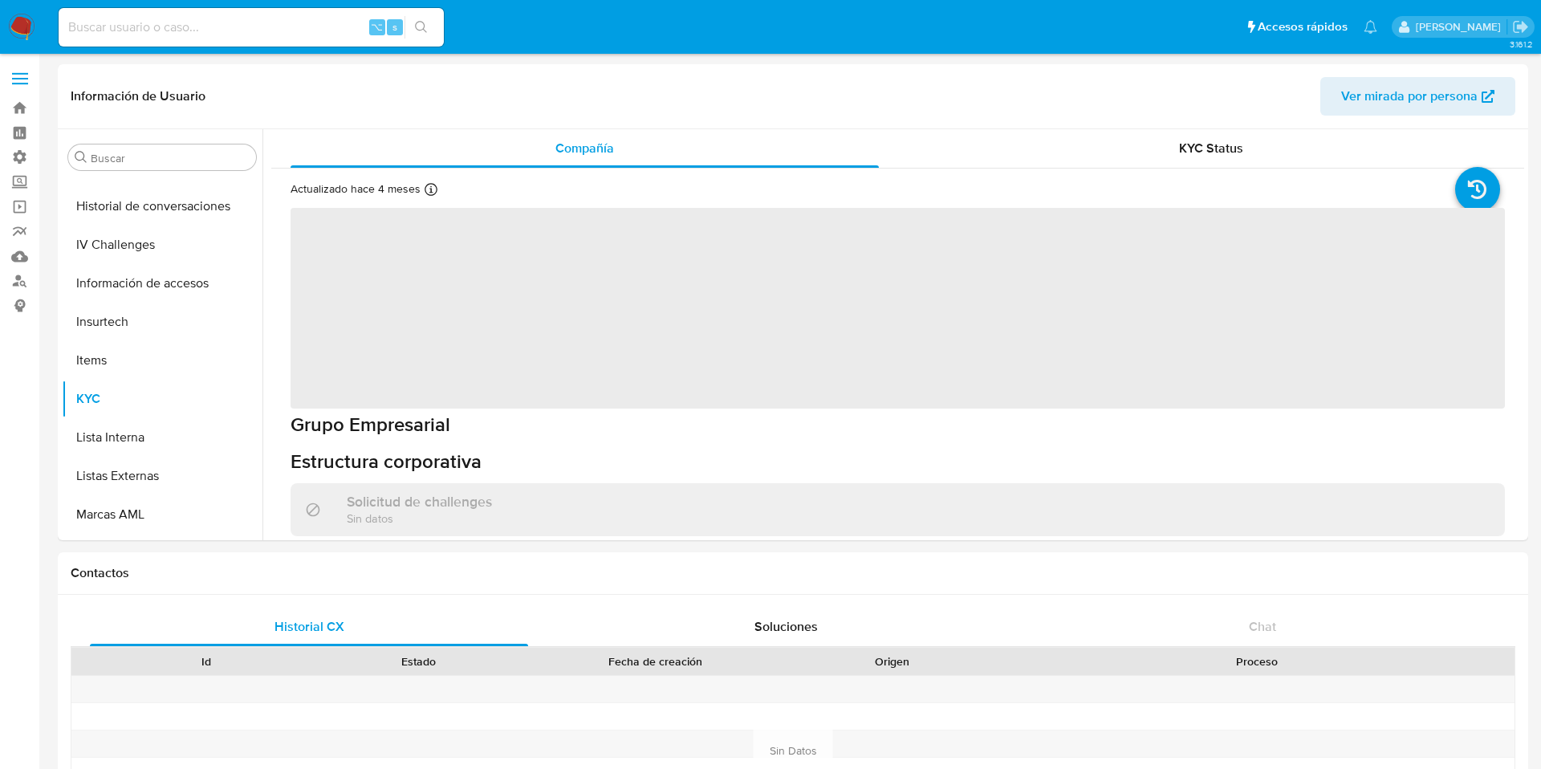
select select "10"
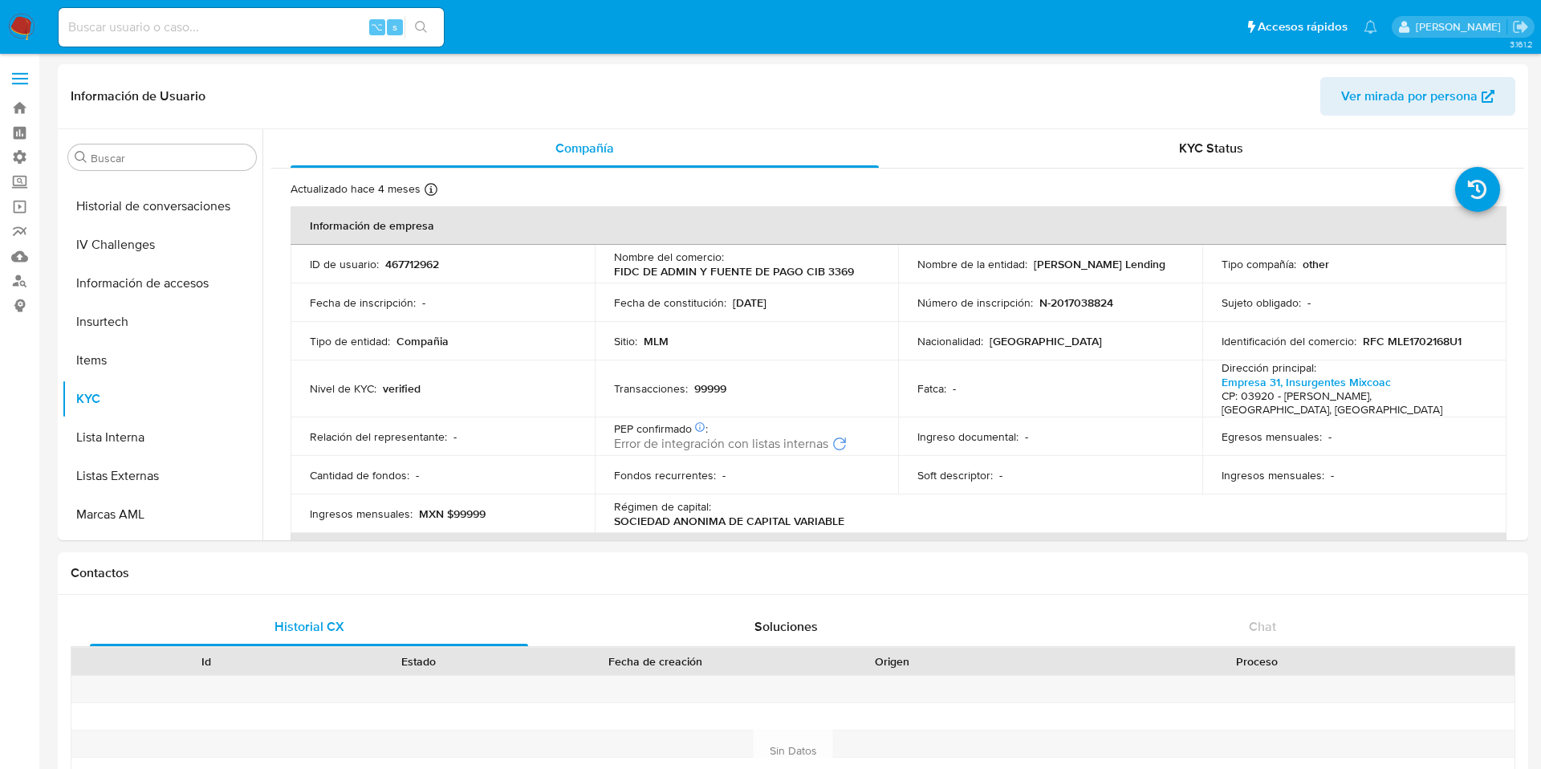
scroll to position [755, 0]
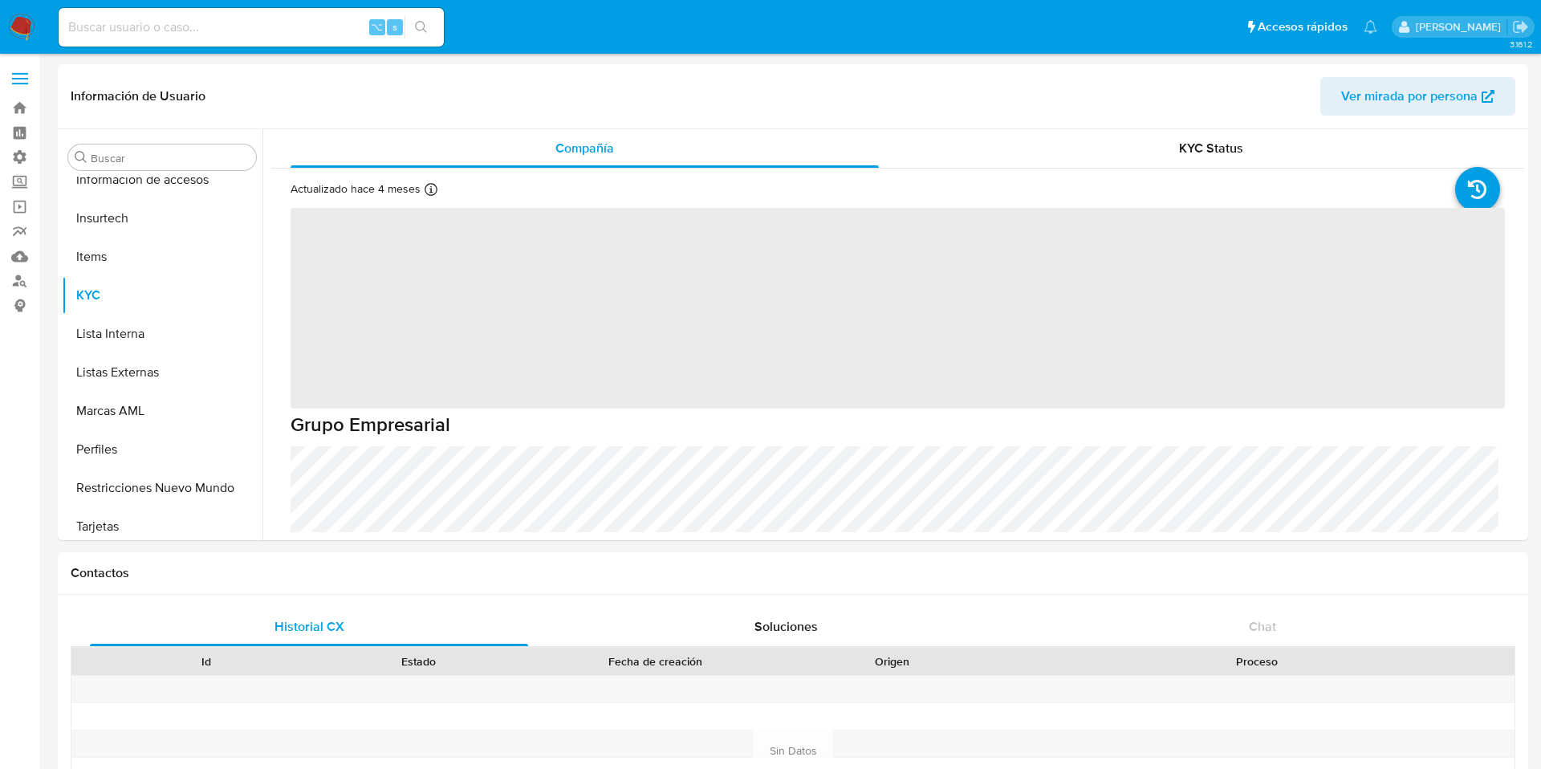
scroll to position [755, 0]
click at [216, 35] on input at bounding box center [251, 27] width 385 height 21
paste input "466063253"
type input "466063253"
select select "10"
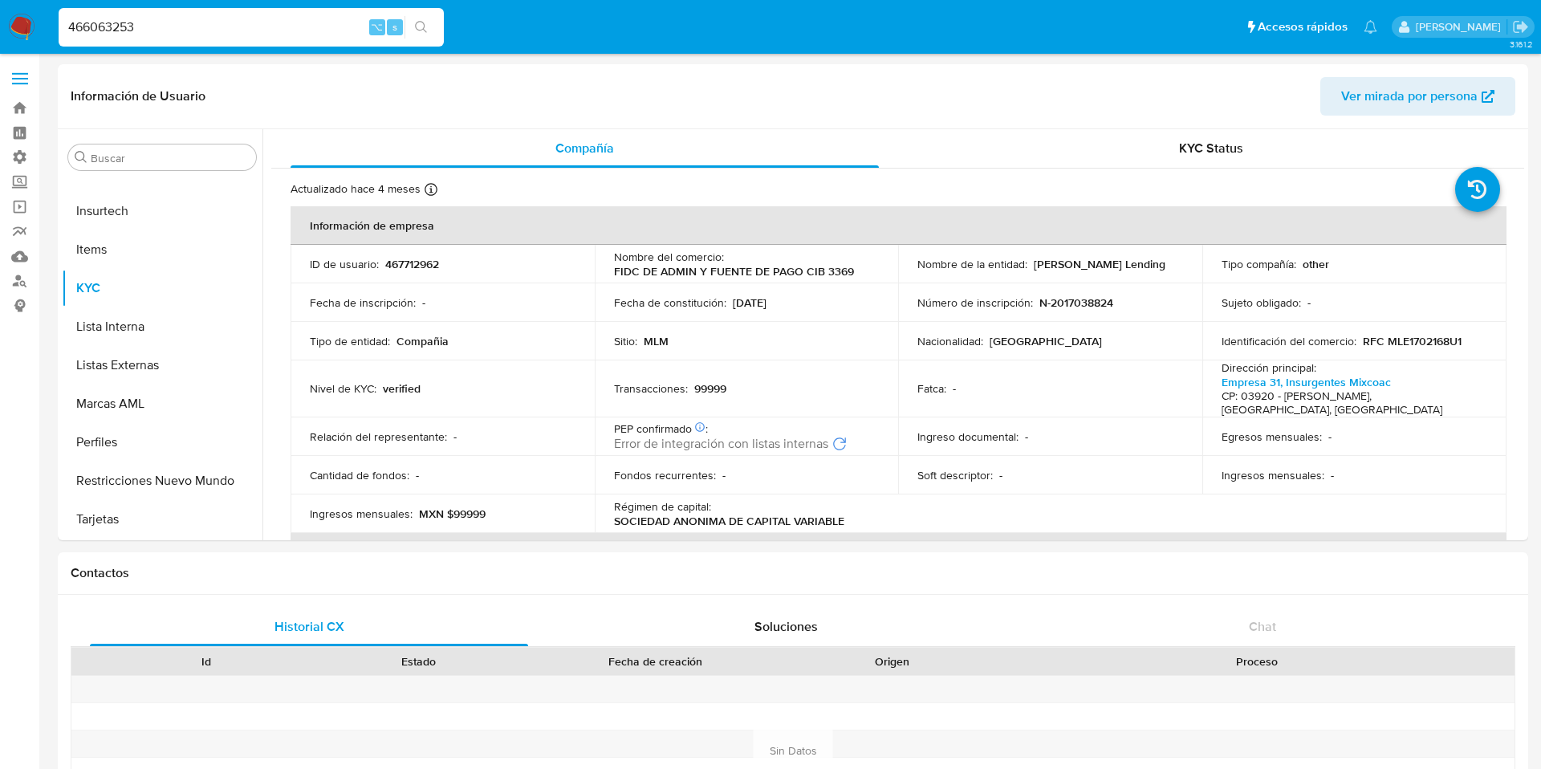
type input "466063253"
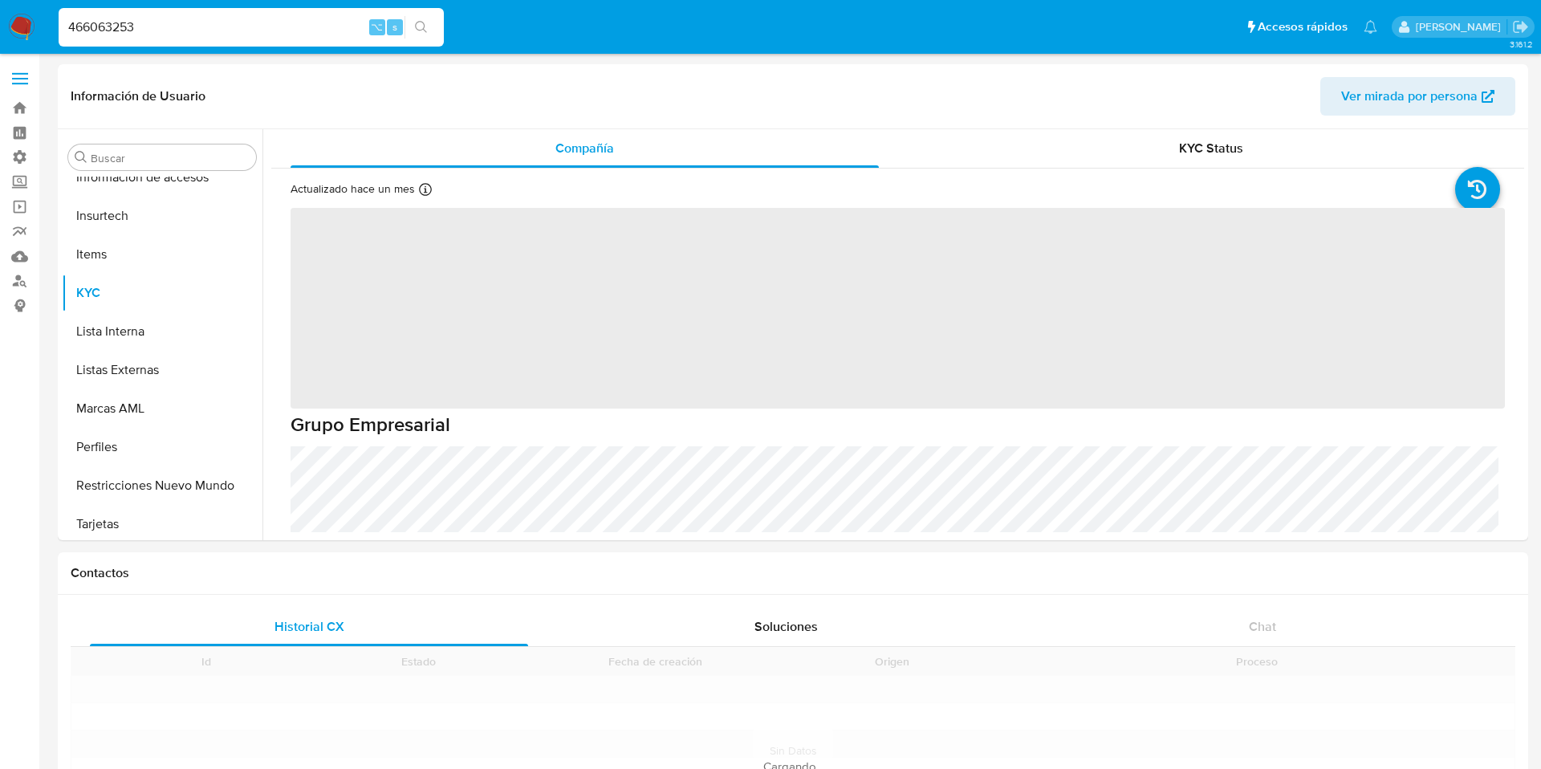
scroll to position [755, 0]
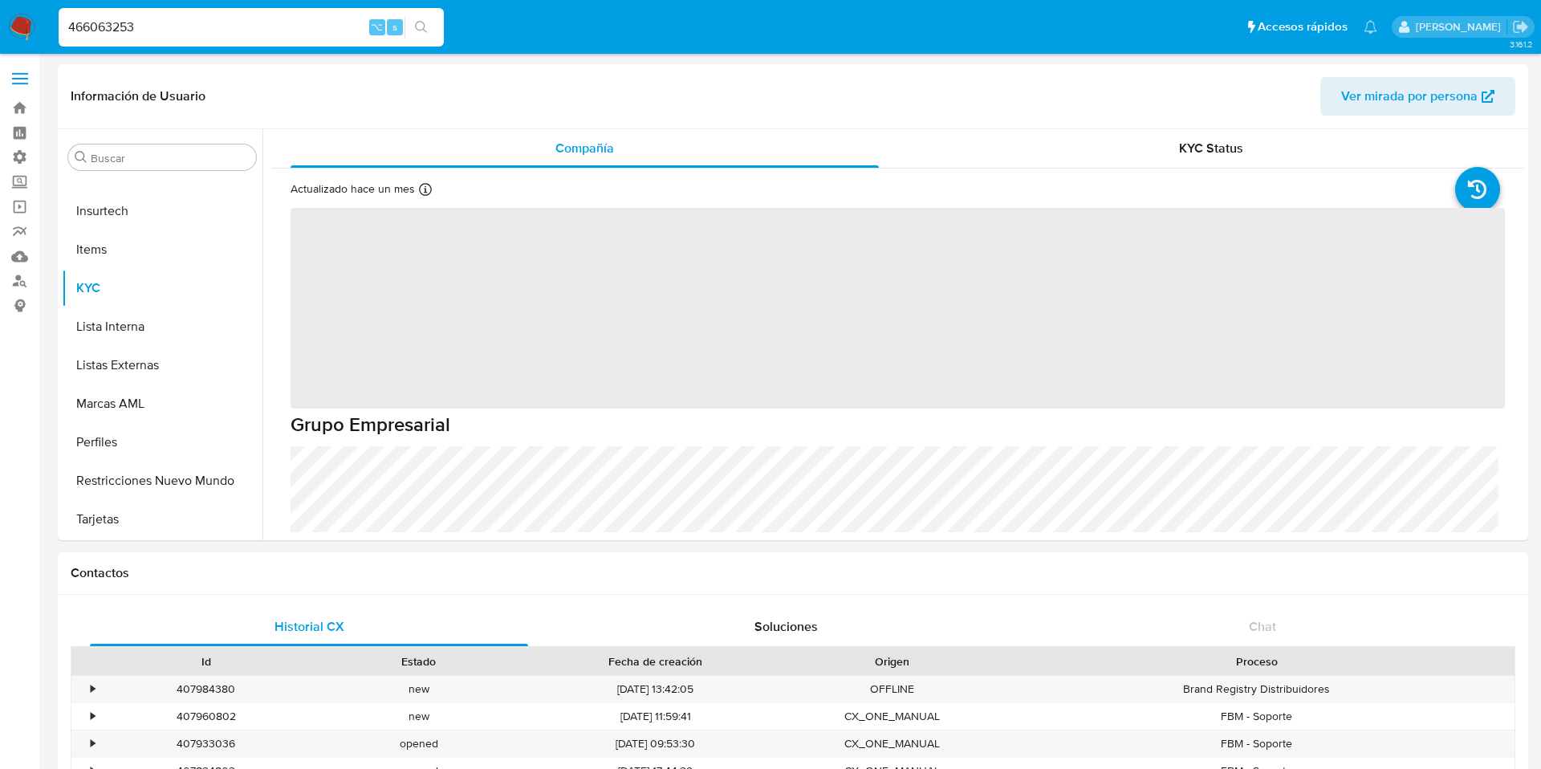
select select "10"
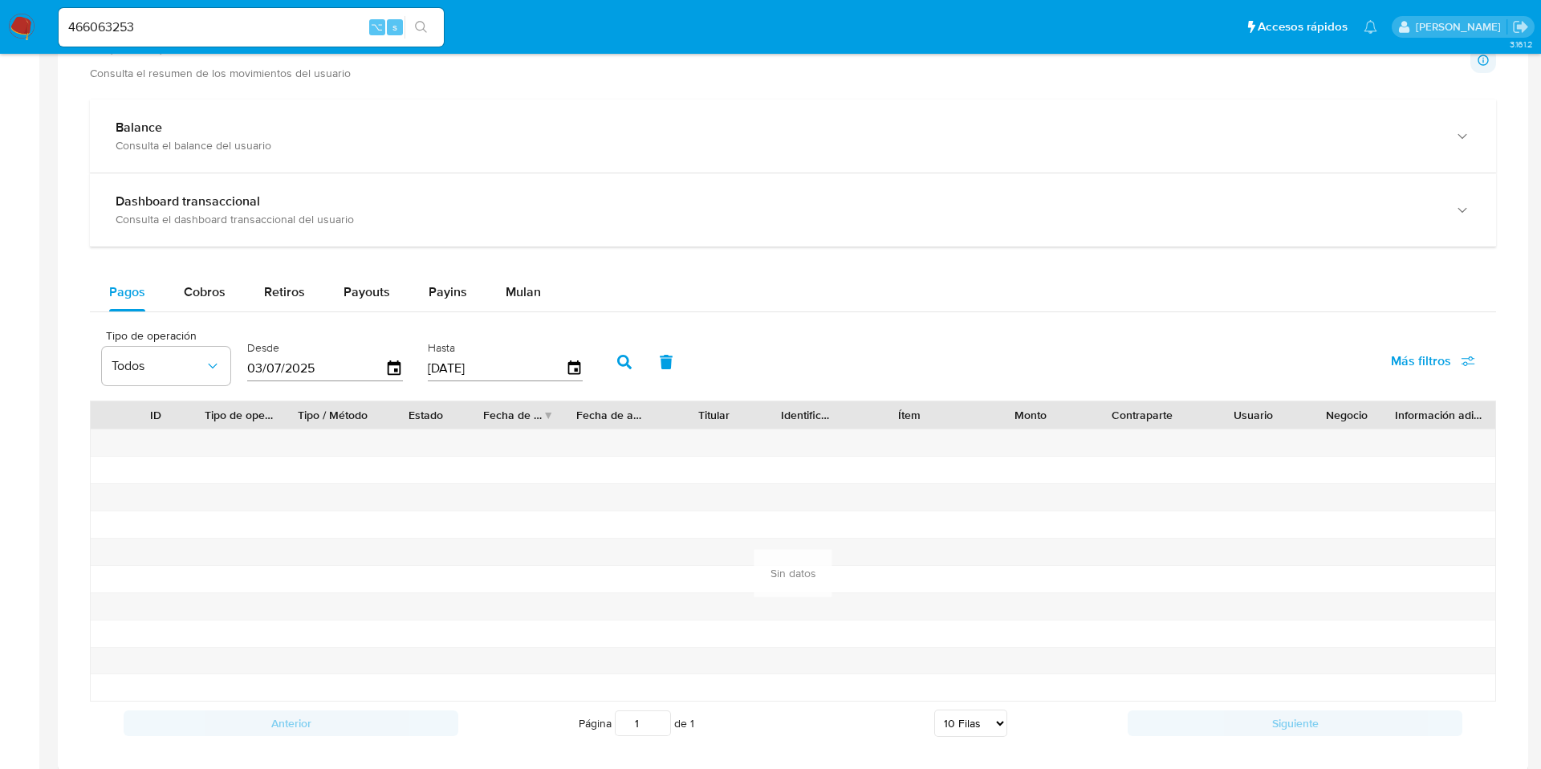
scroll to position [910, 0]
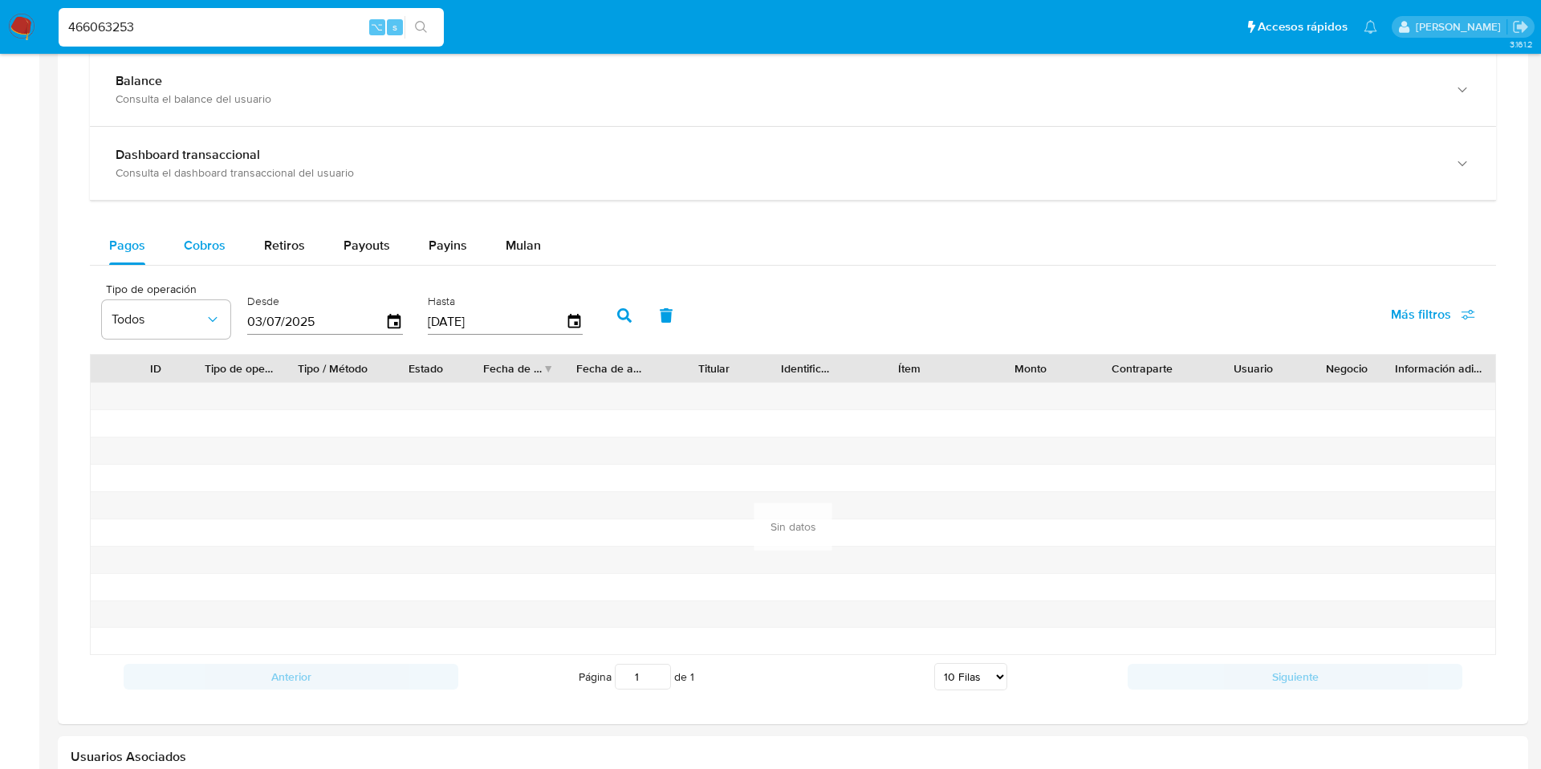
click at [191, 244] on span "Cobros" at bounding box center [205, 245] width 42 height 18
select select "10"
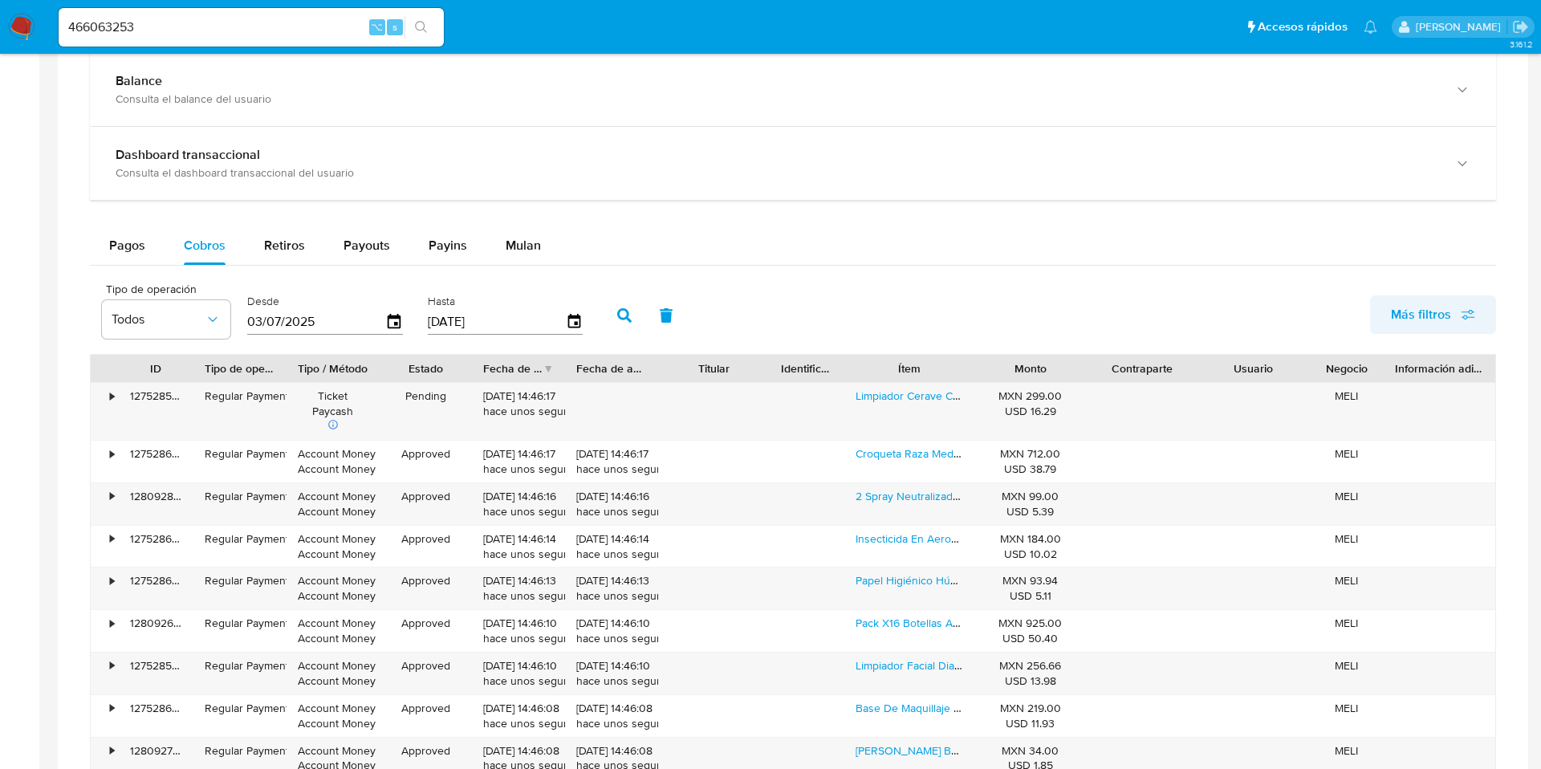
click at [1428, 312] on span "Más filtros" at bounding box center [1421, 314] width 60 height 39
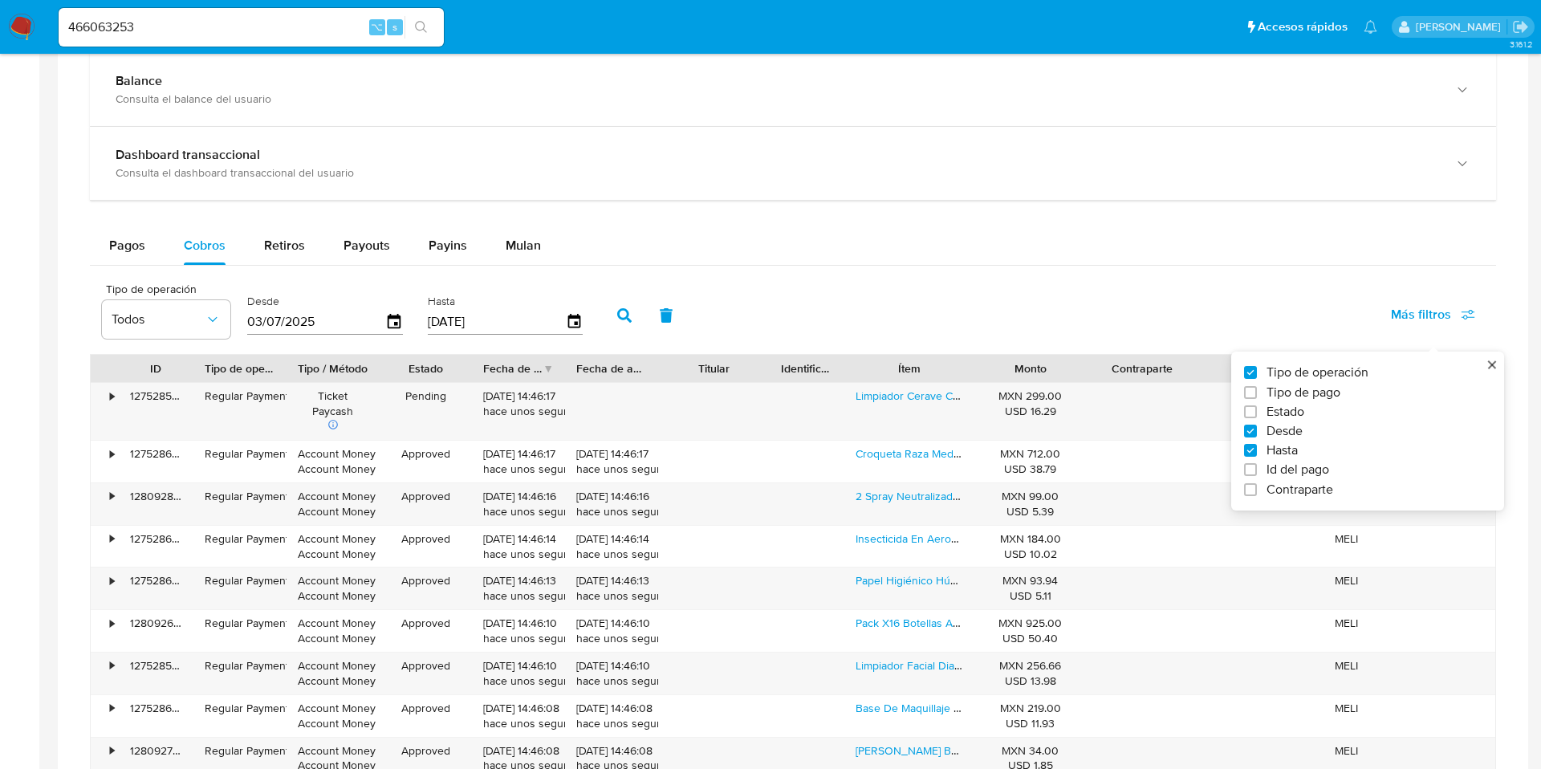
click at [1278, 456] on span "Hasta" at bounding box center [1281, 450] width 31 height 16
click at [1257, 456] on input "Hasta" at bounding box center [1250, 450] width 13 height 13
checkbox input "false"
click at [1250, 465] on input "Id del pago" at bounding box center [1250, 469] width 13 height 13
checkbox input "true"
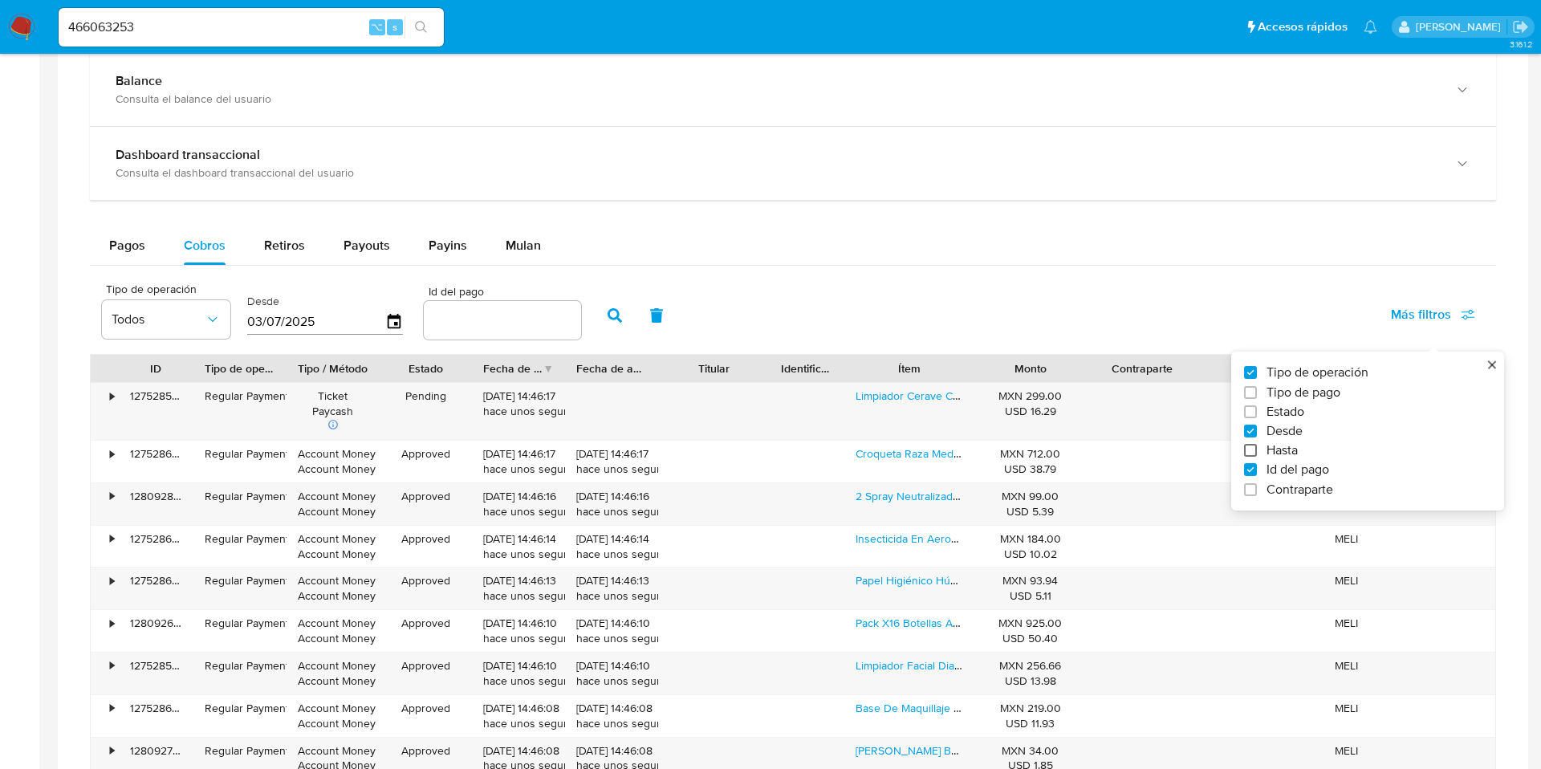
click at [1252, 449] on input "Hasta" at bounding box center [1250, 450] width 13 height 13
checkbox input "true"
click at [675, 327] on input "number" at bounding box center [682, 320] width 157 height 21
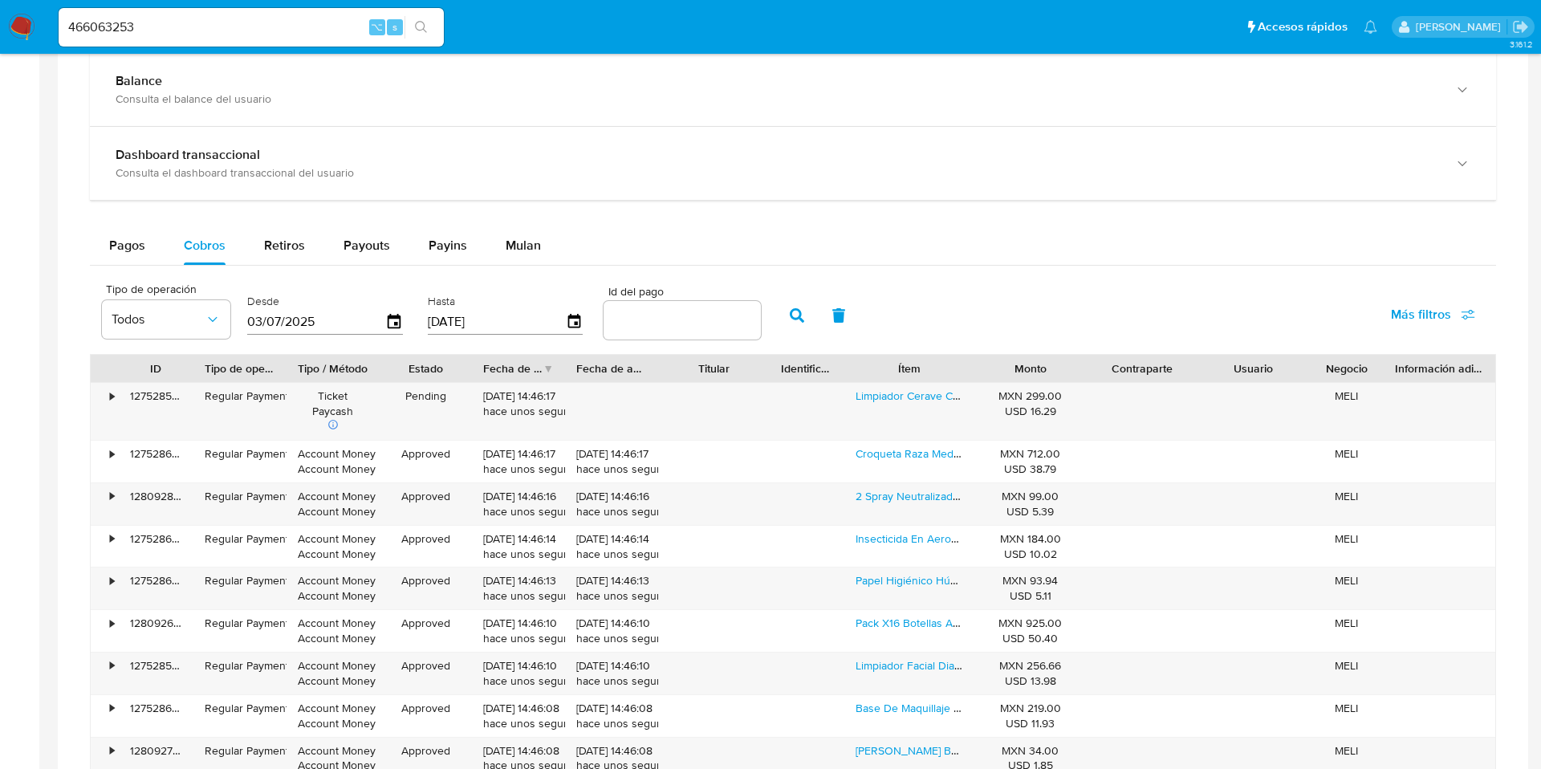
click at [675, 327] on input "number" at bounding box center [682, 320] width 157 height 21
paste input "122761369267"
type input "122761369267"
click at [791, 319] on icon "button" at bounding box center [797, 315] width 14 height 14
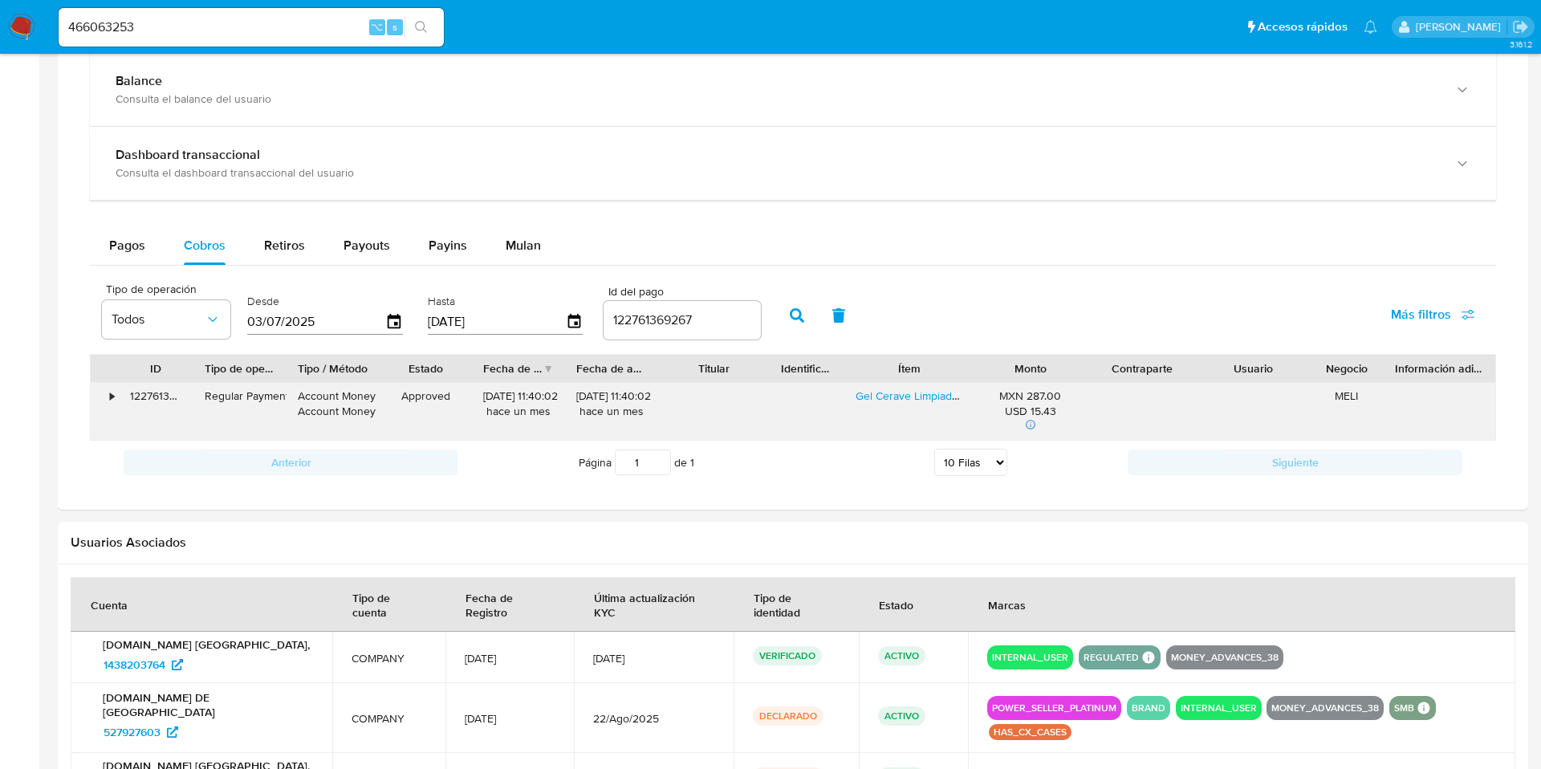
click at [110, 399] on div "•" at bounding box center [112, 395] width 4 height 15
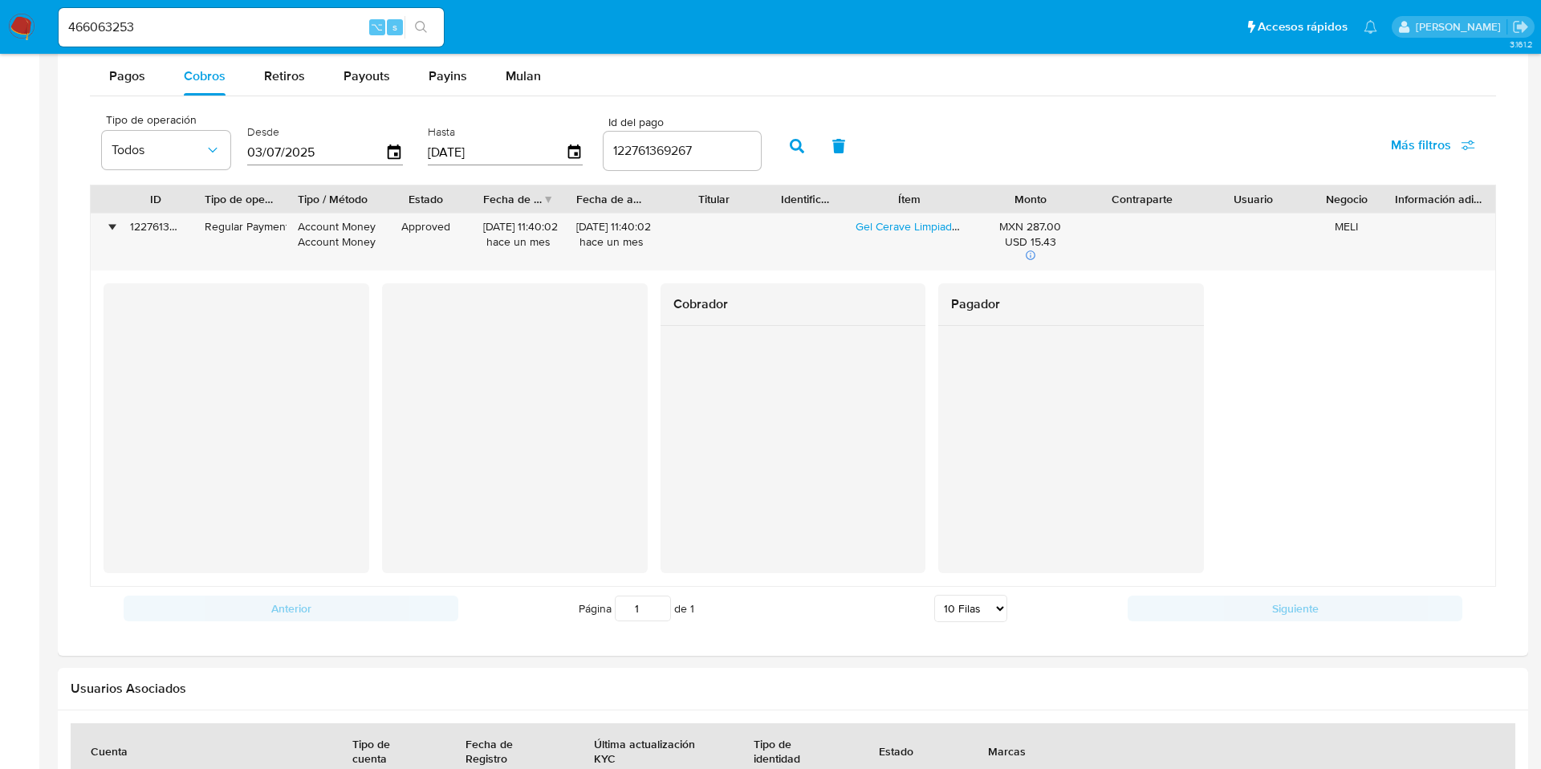
scroll to position [1077, 0]
click at [310, 17] on input "466063253" at bounding box center [251, 27] width 385 height 21
paste input "1641486395"
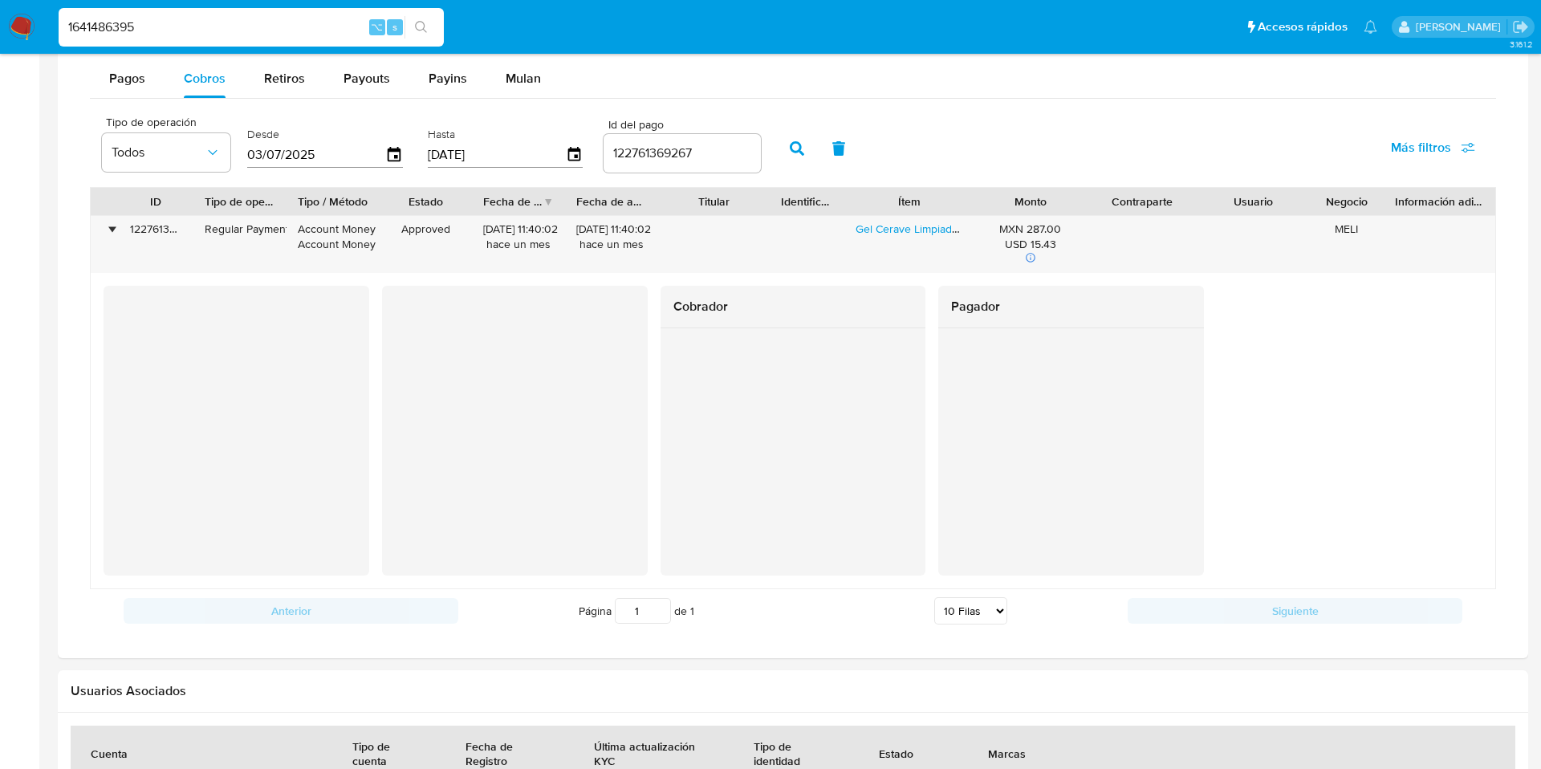
type input "1641486395"
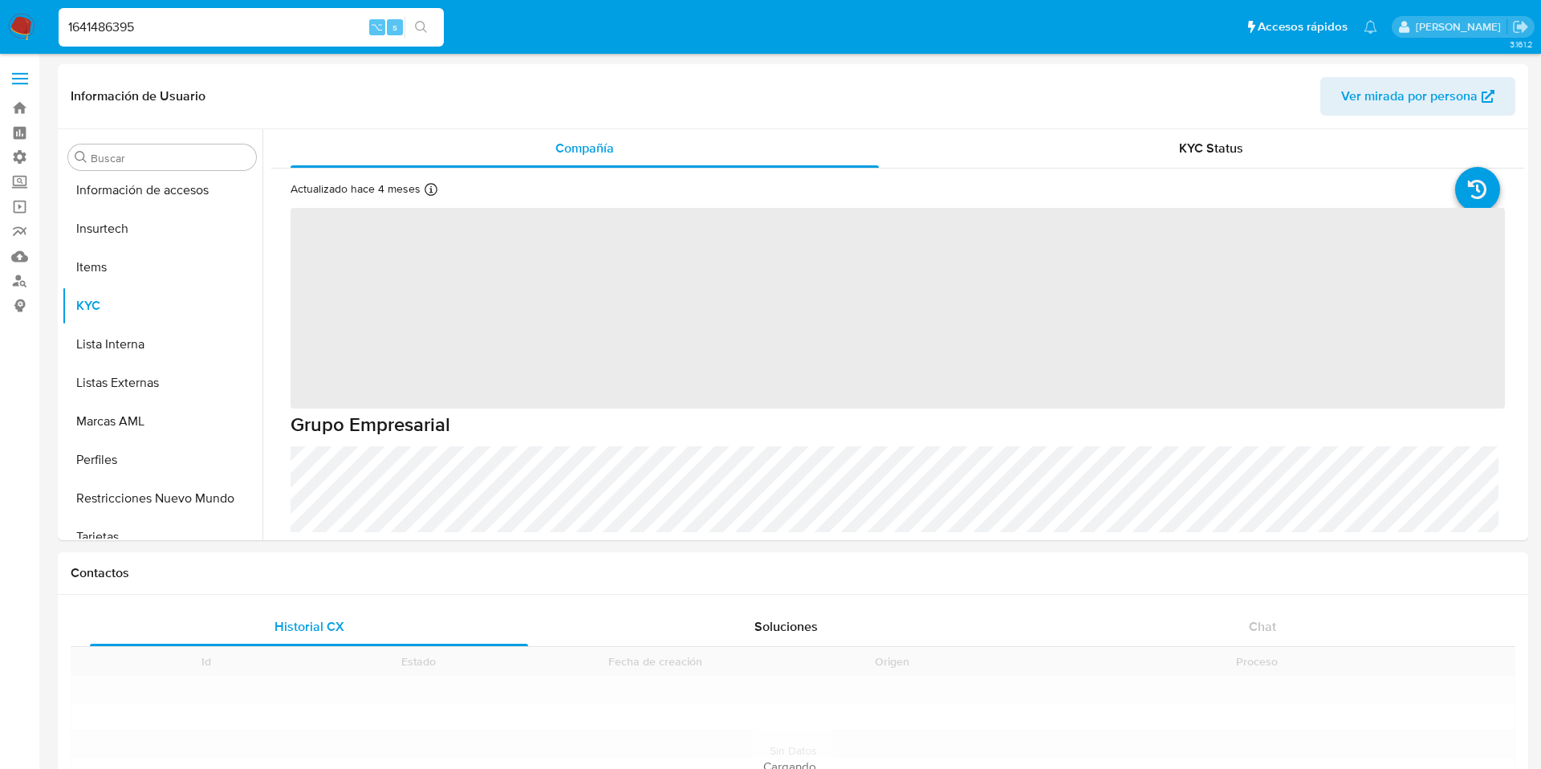
scroll to position [755, 0]
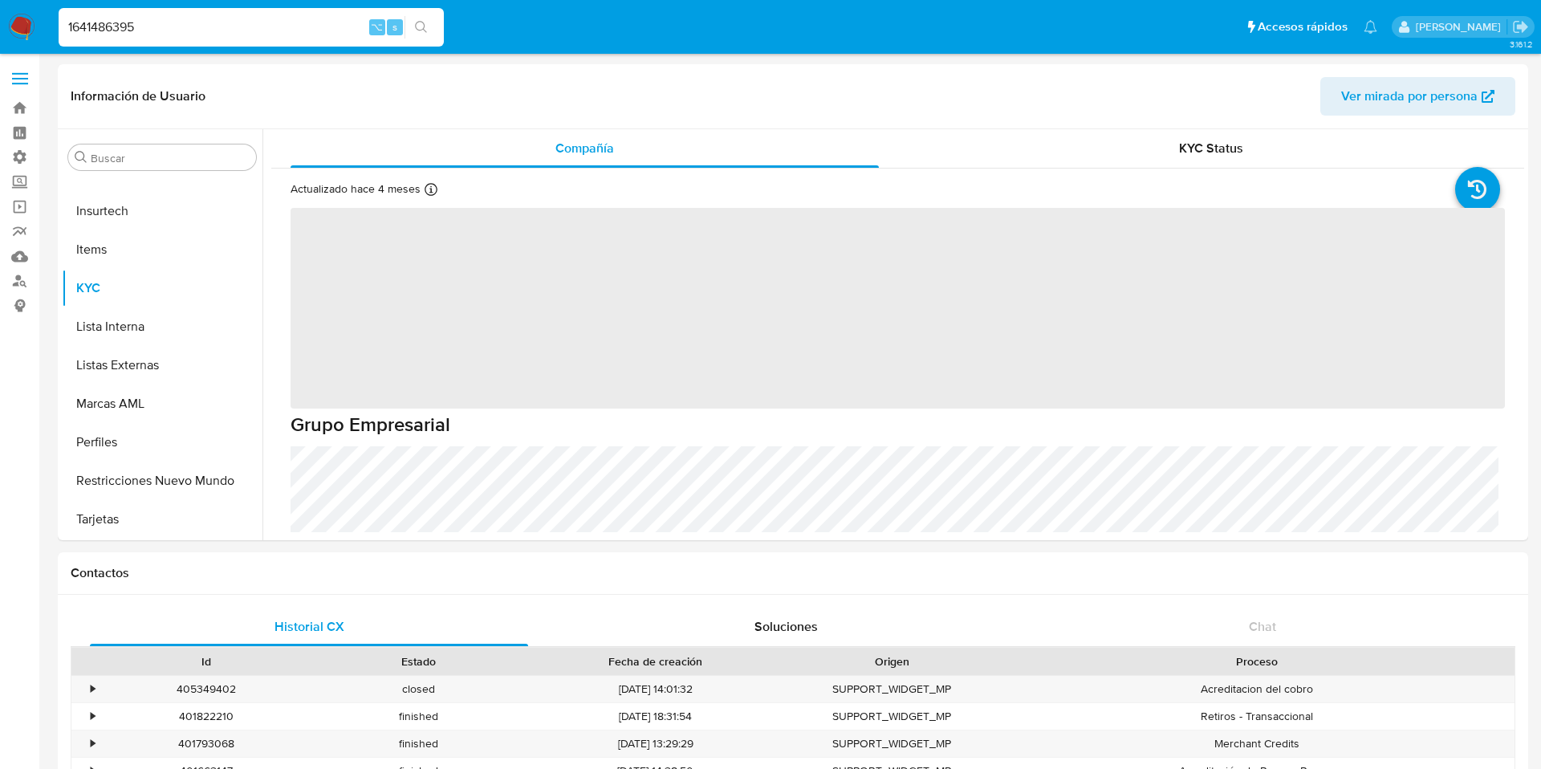
select select "10"
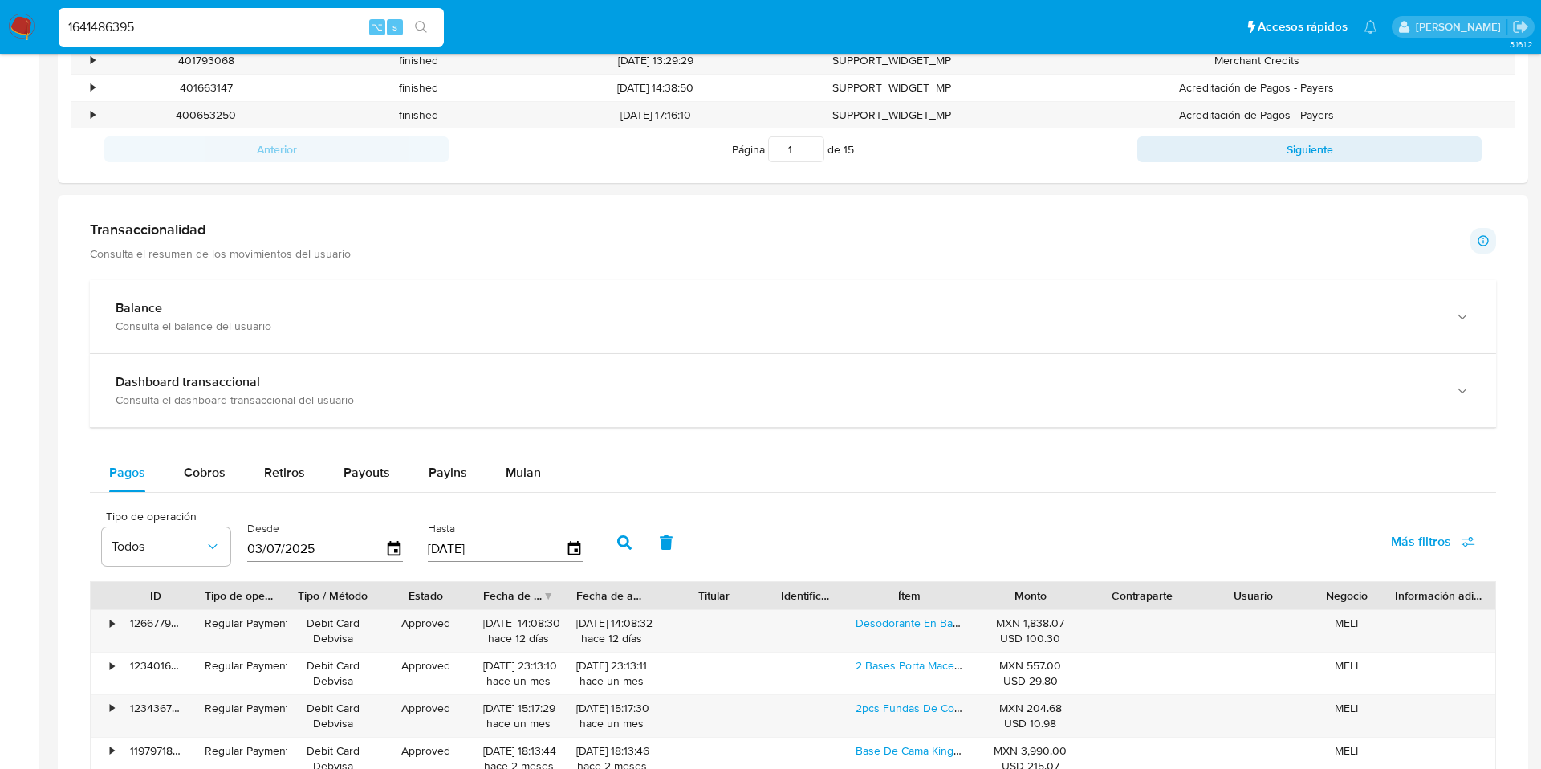
scroll to position [688, 0]
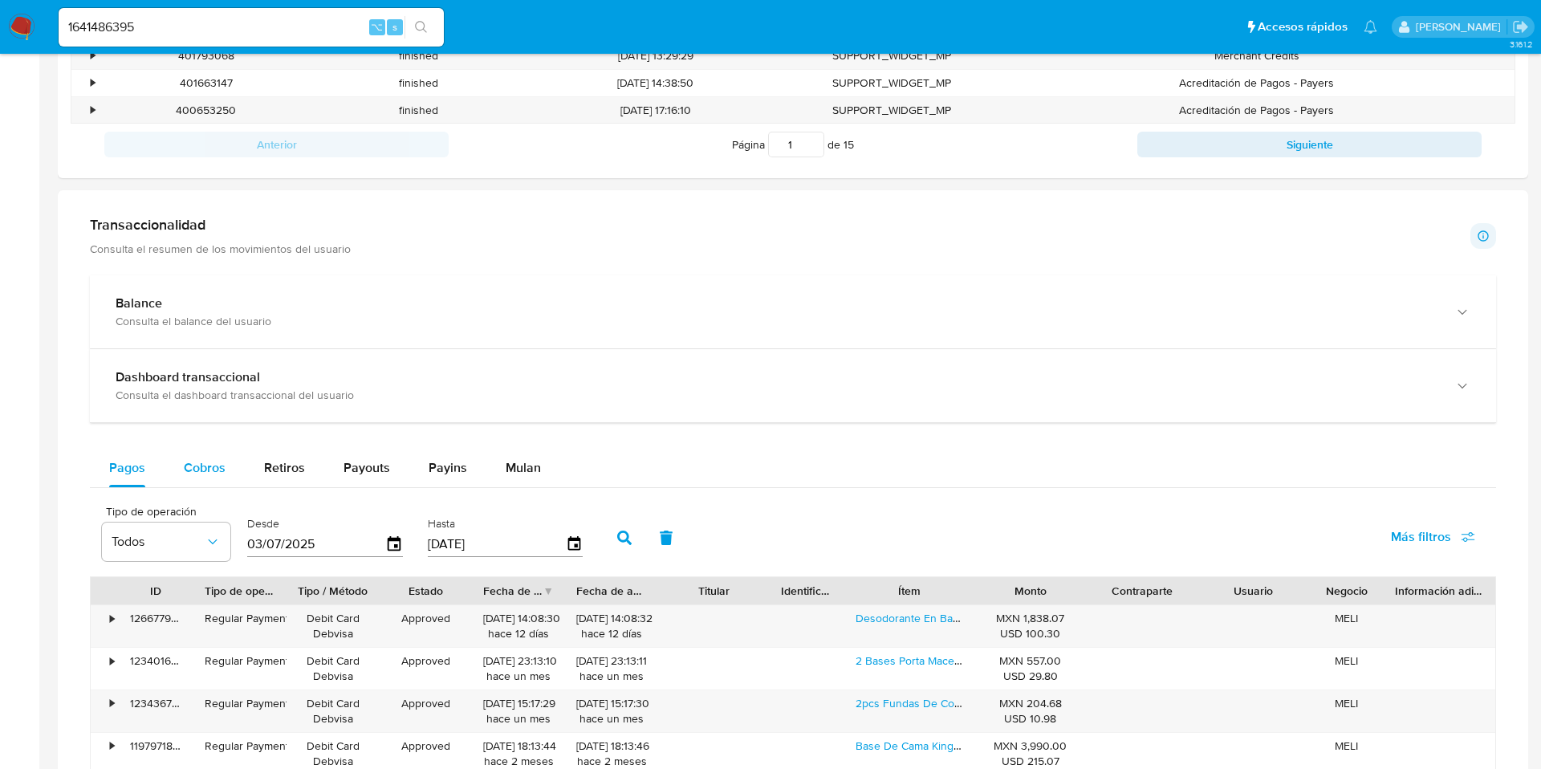
click at [229, 482] on button "Cobros" at bounding box center [205, 468] width 80 height 39
select select "10"
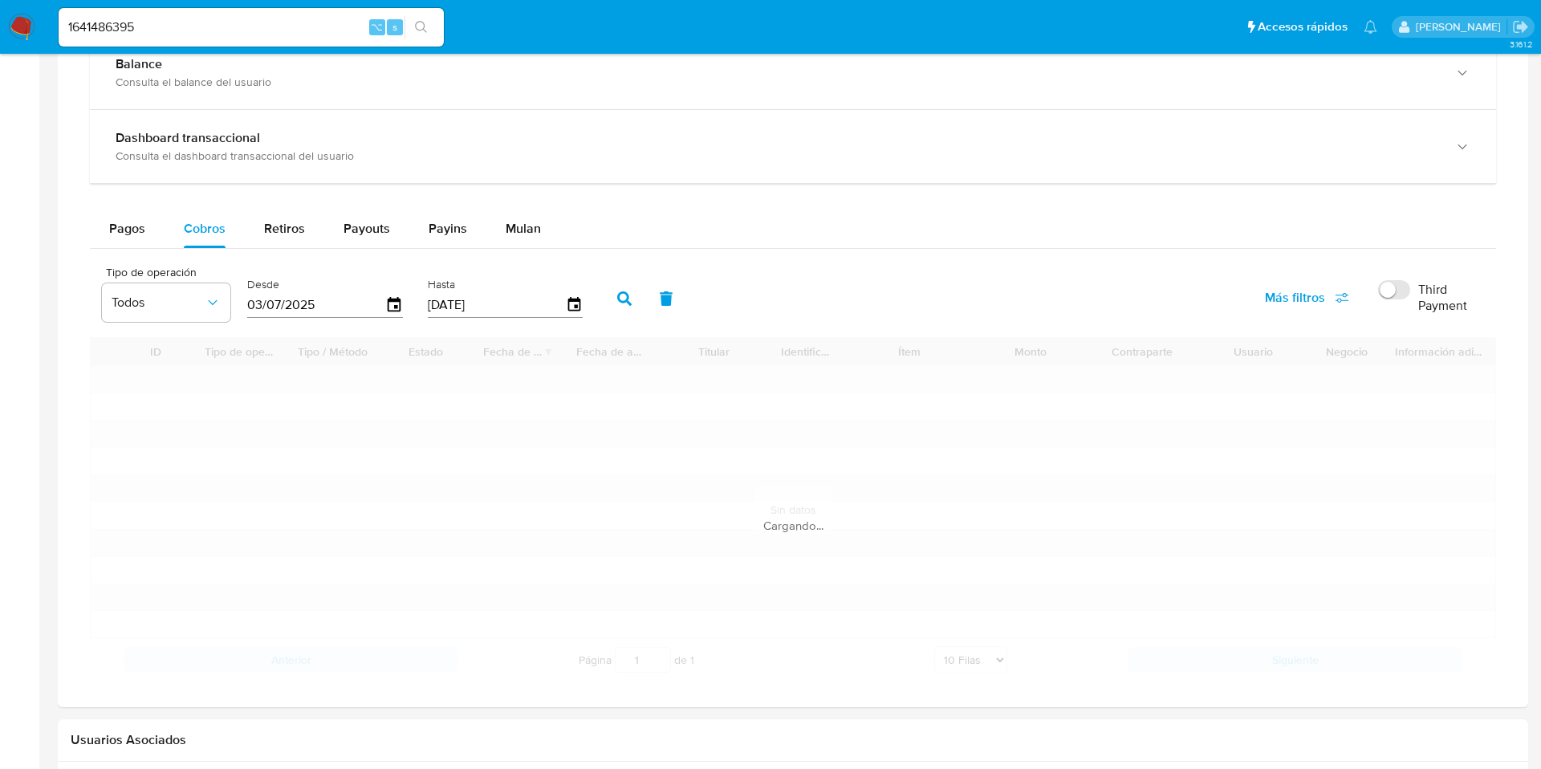
scroll to position [941, 0]
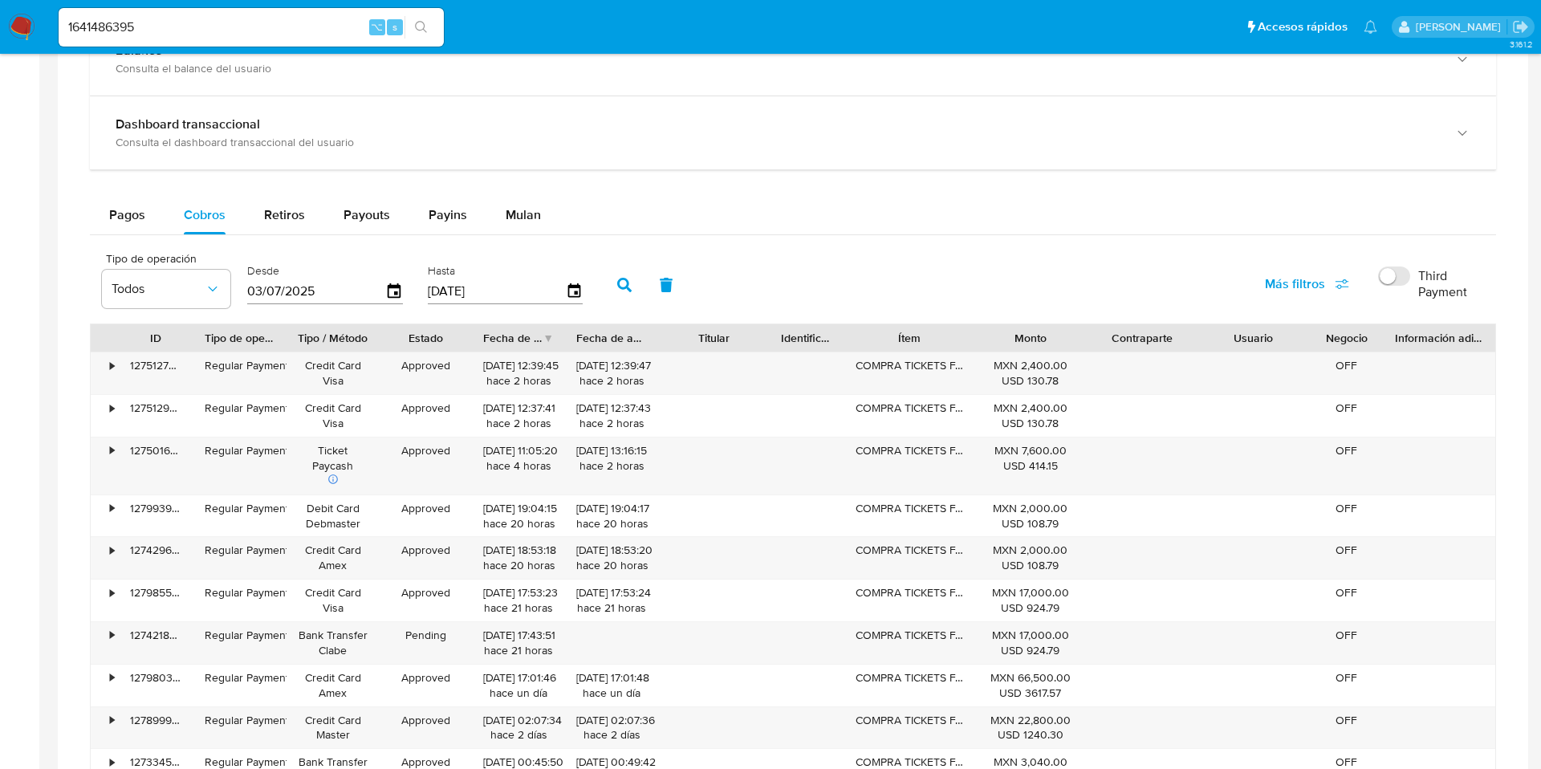
click at [1391, 281] on input "Third Payment" at bounding box center [1394, 275] width 32 height 19
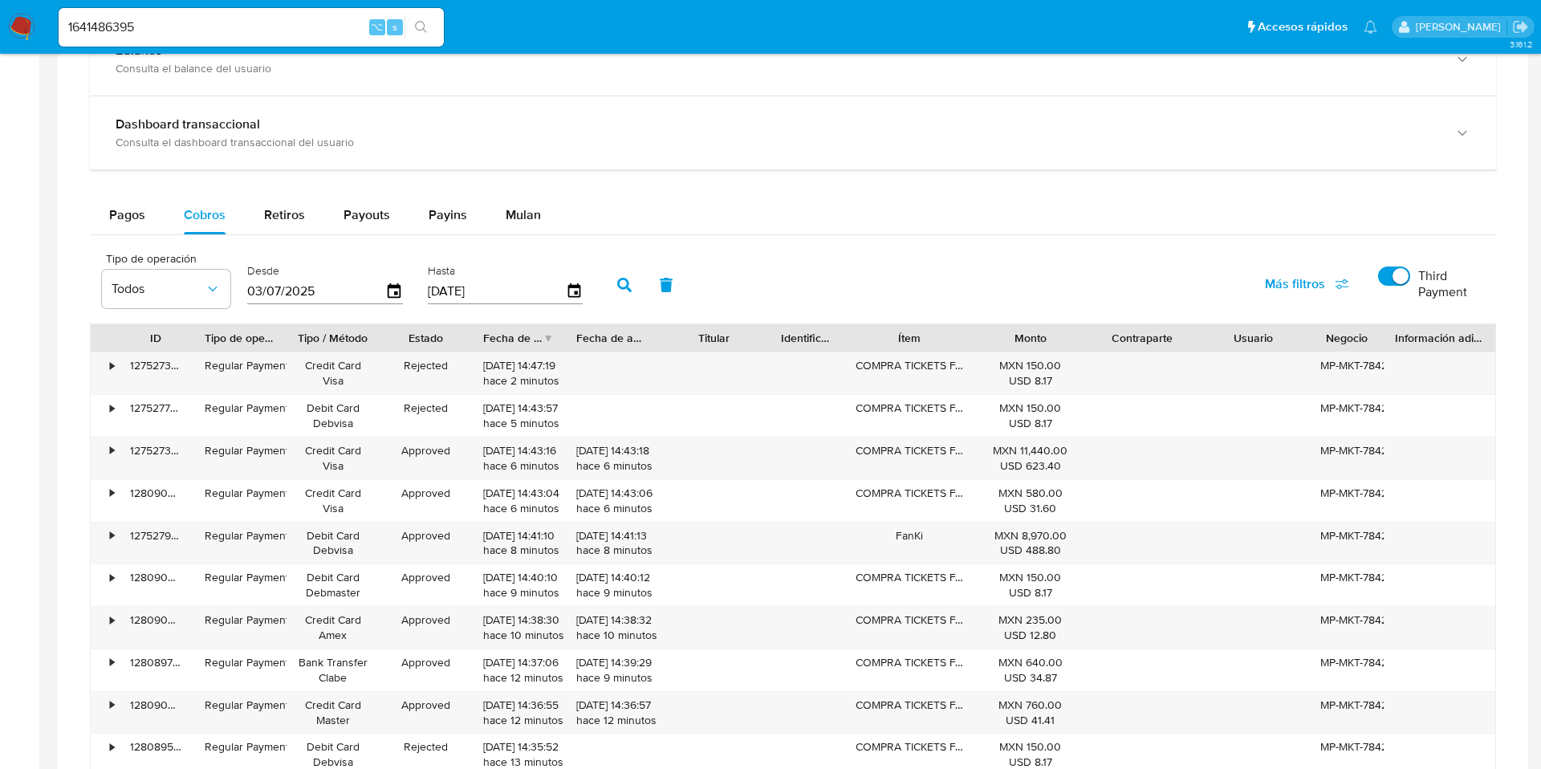
click at [1391, 280] on input "Third Payment" at bounding box center [1394, 275] width 32 height 19
checkbox input "false"
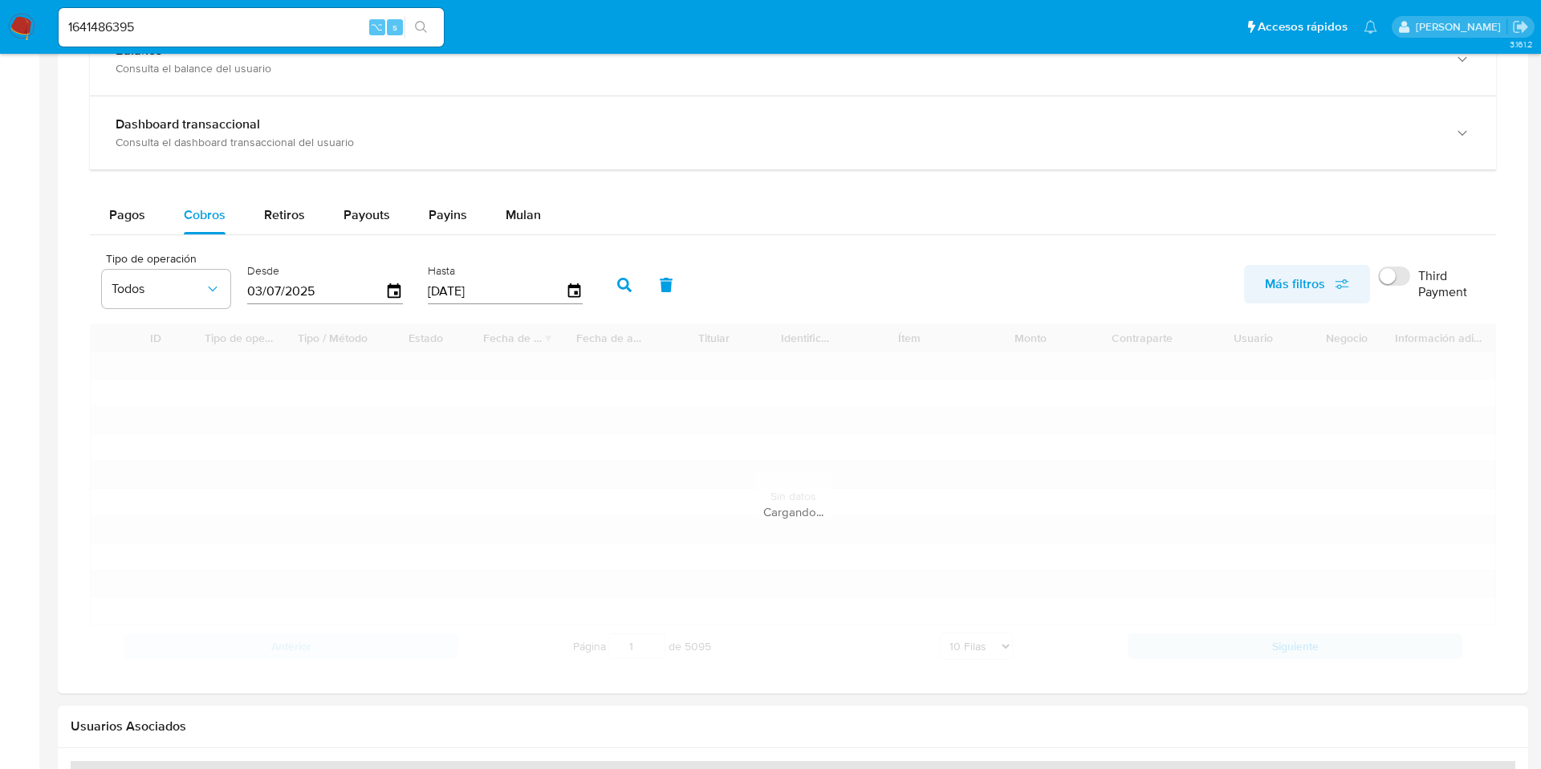
click at [1297, 283] on span "Más filtros" at bounding box center [1295, 284] width 60 height 39
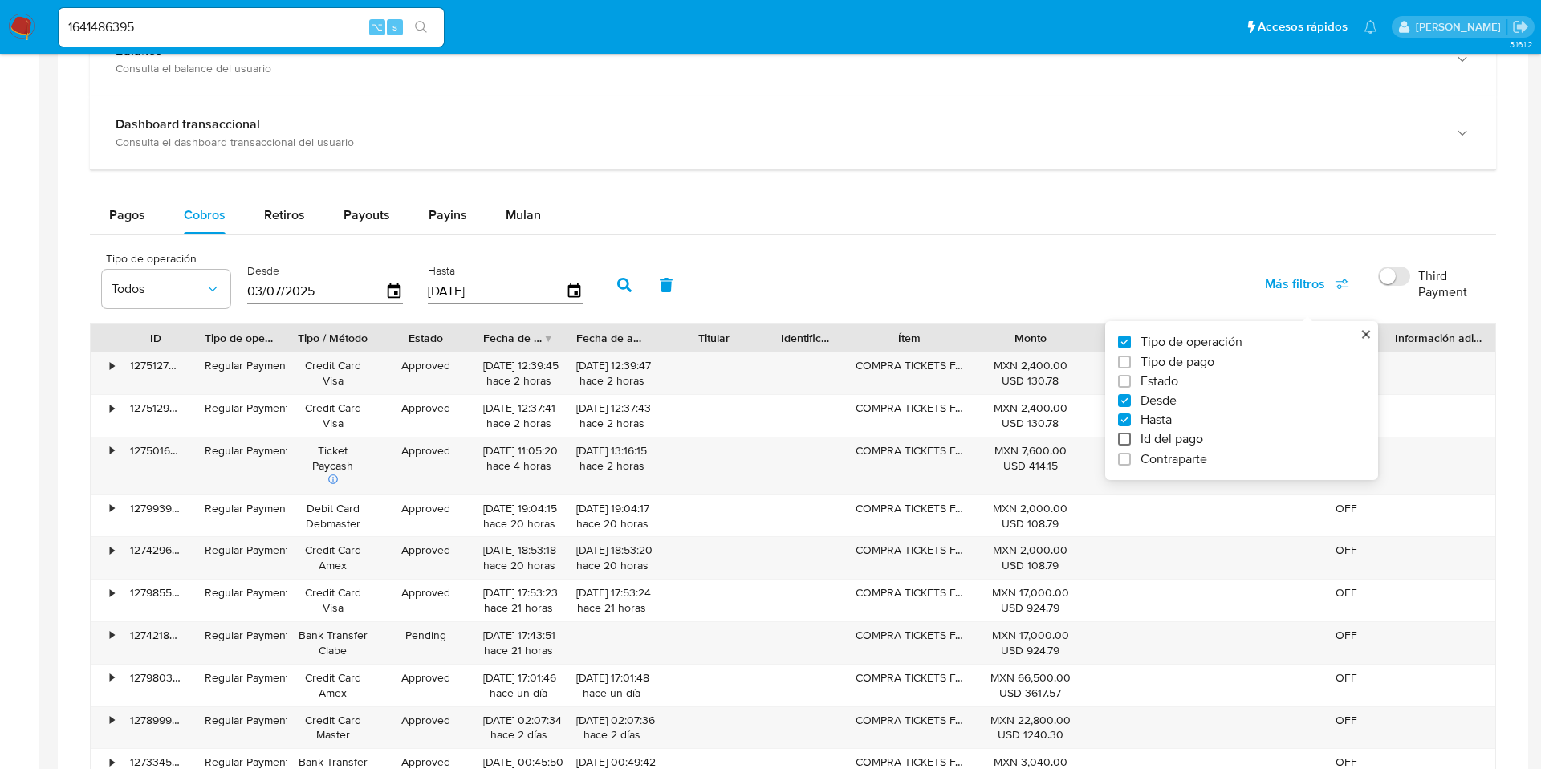
click at [1121, 436] on input "Id del pago" at bounding box center [1124, 439] width 13 height 13
checkbox input "true"
click at [696, 278] on div at bounding box center [682, 289] width 157 height 39
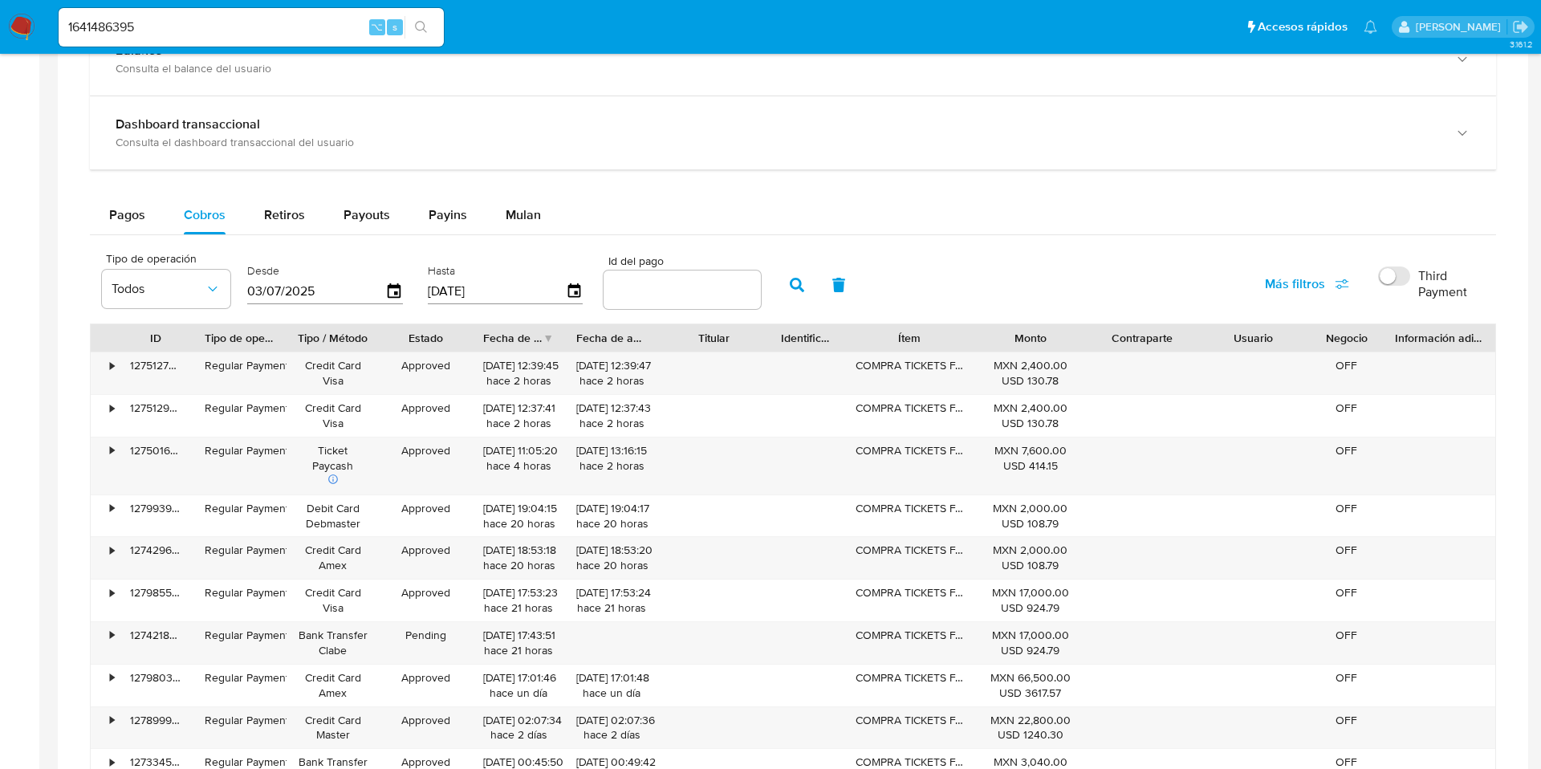
click at [652, 291] on input "number" at bounding box center [682, 289] width 157 height 21
paste input "122598172250"
type input "122598172250"
click at [790, 287] on icon "button" at bounding box center [797, 285] width 14 height 14
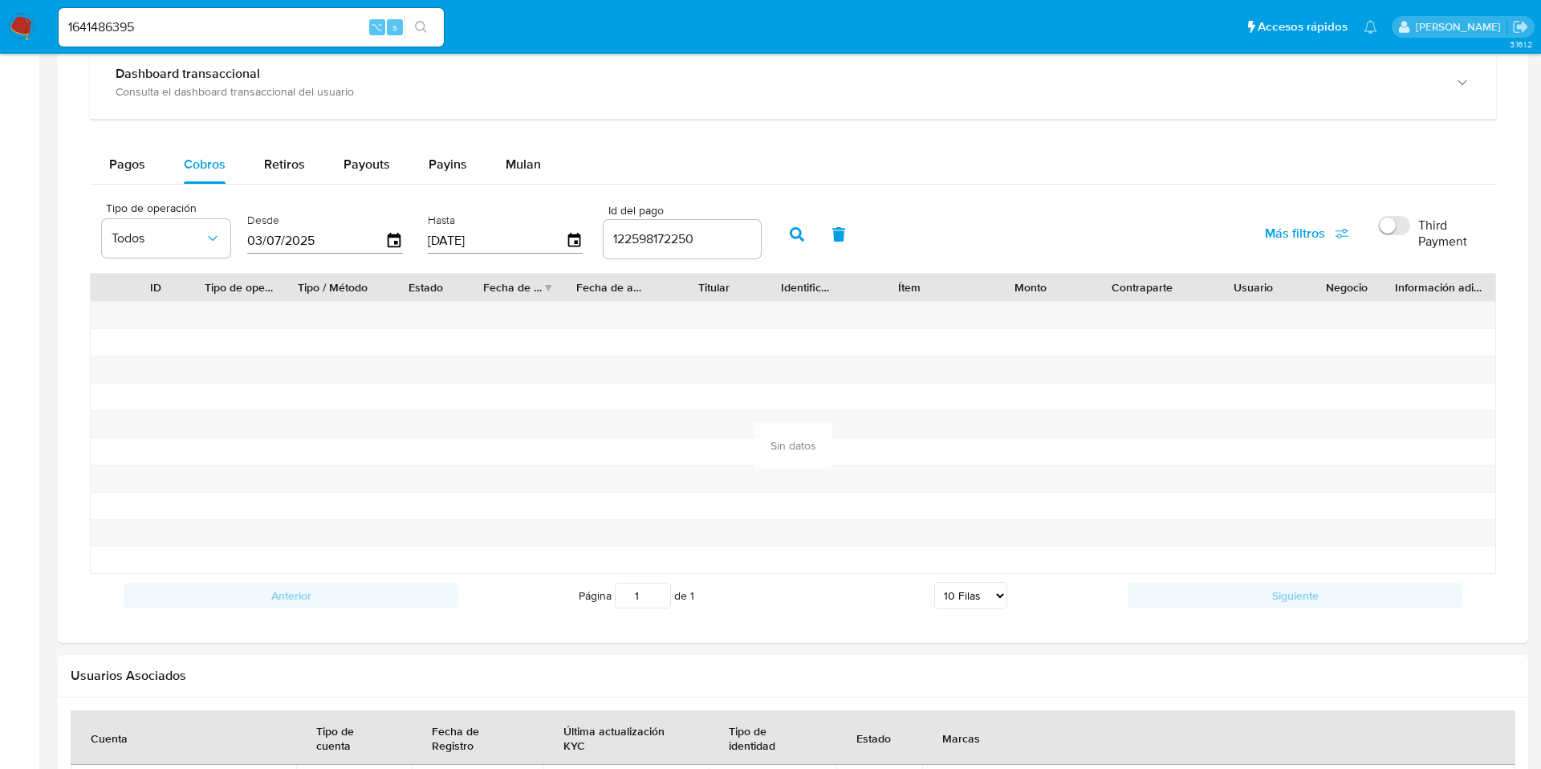
scroll to position [1010, 0]
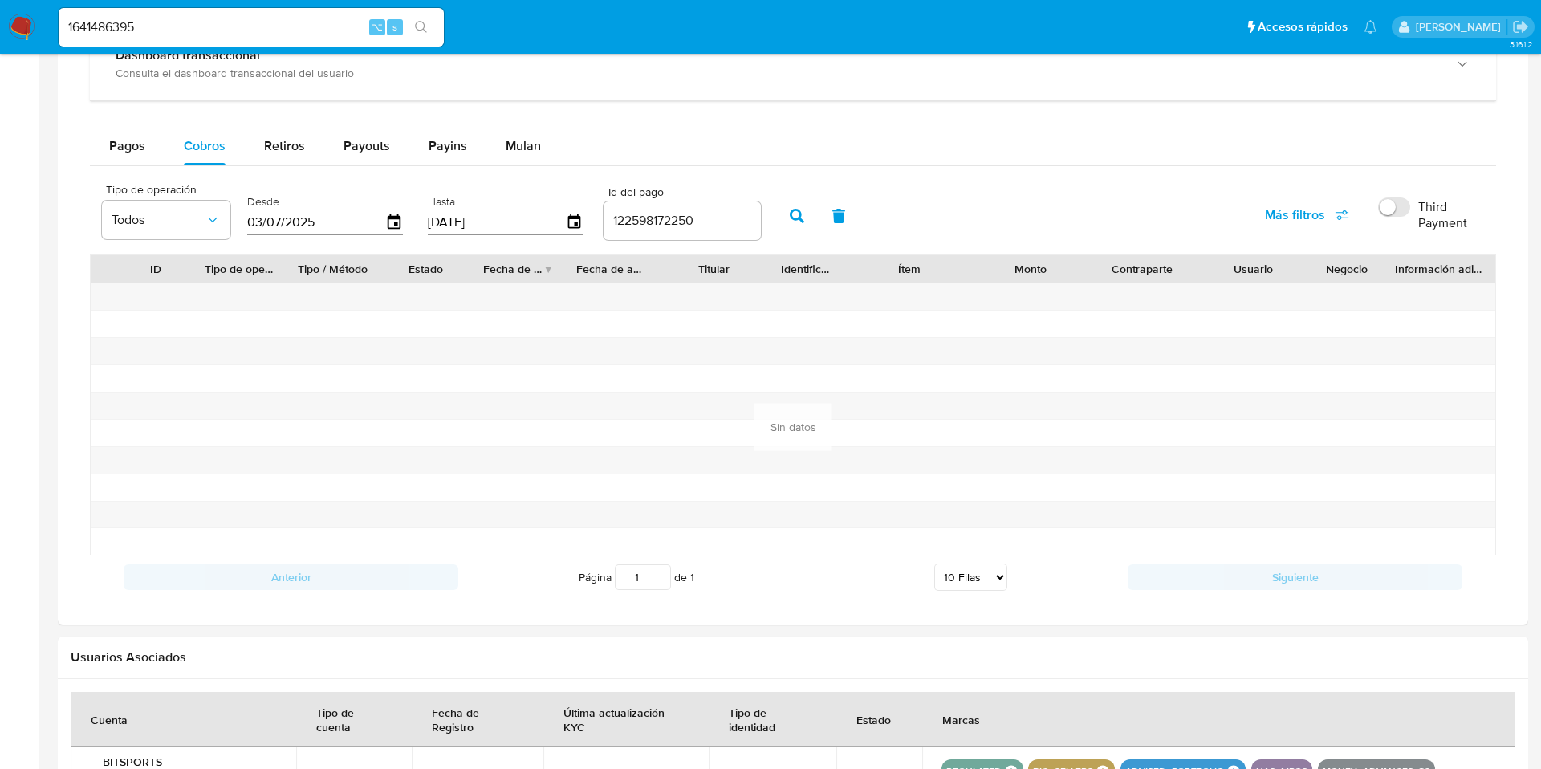
click at [1396, 207] on input "Third Payment" at bounding box center [1394, 206] width 32 height 19
checkbox input "true"
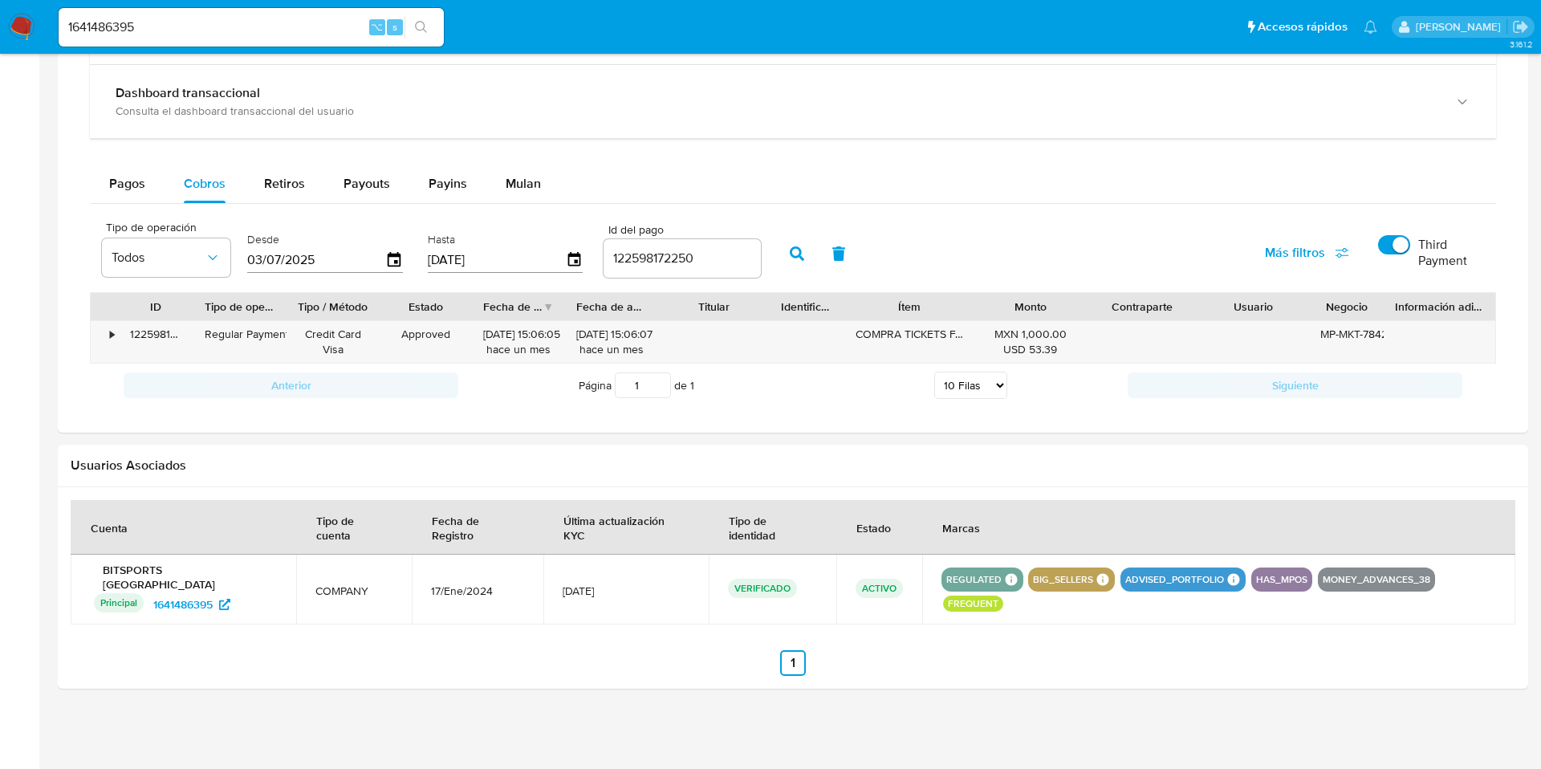
scroll to position [939, 0]
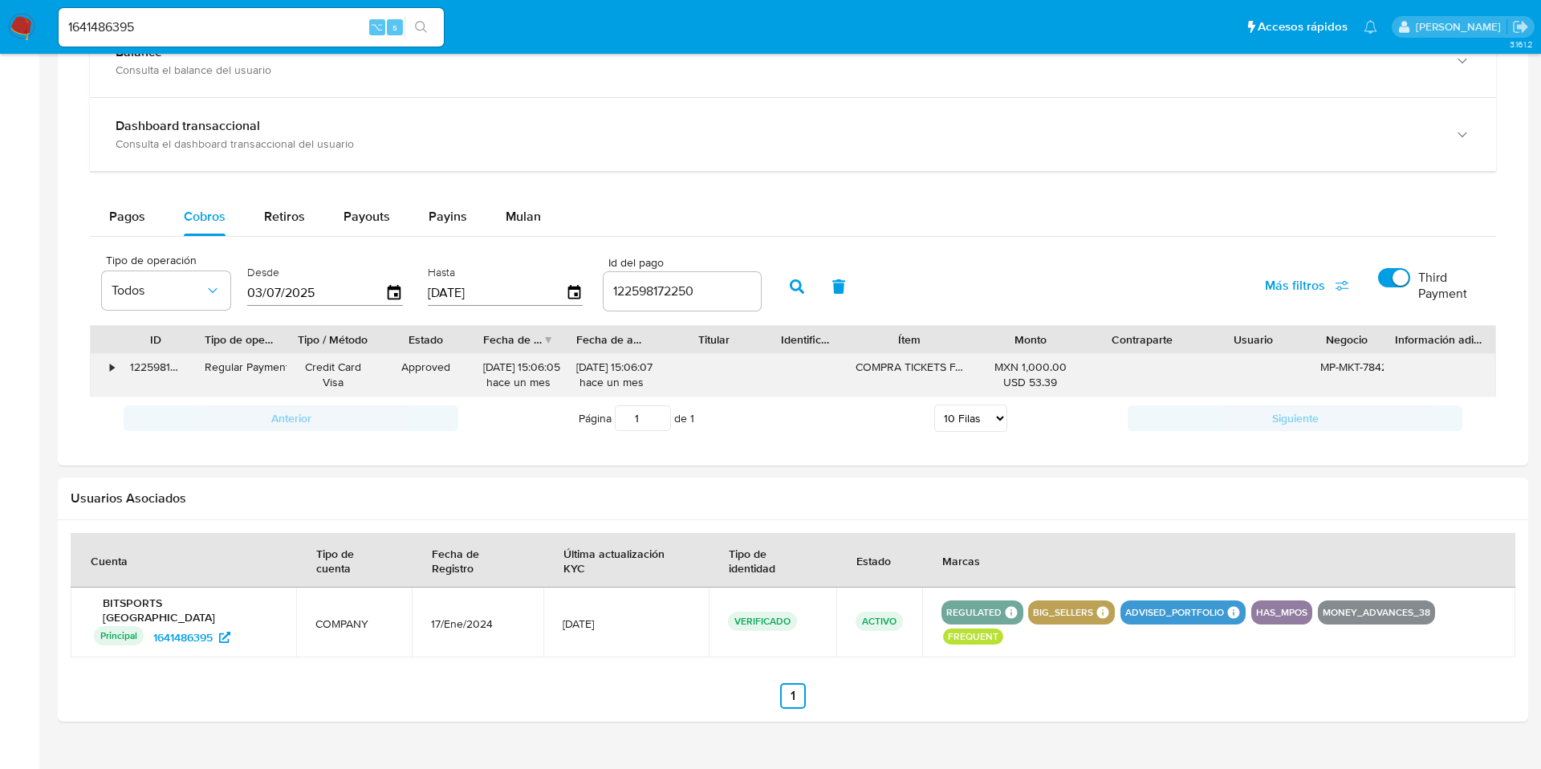
click at [102, 371] on div "•" at bounding box center [105, 375] width 28 height 42
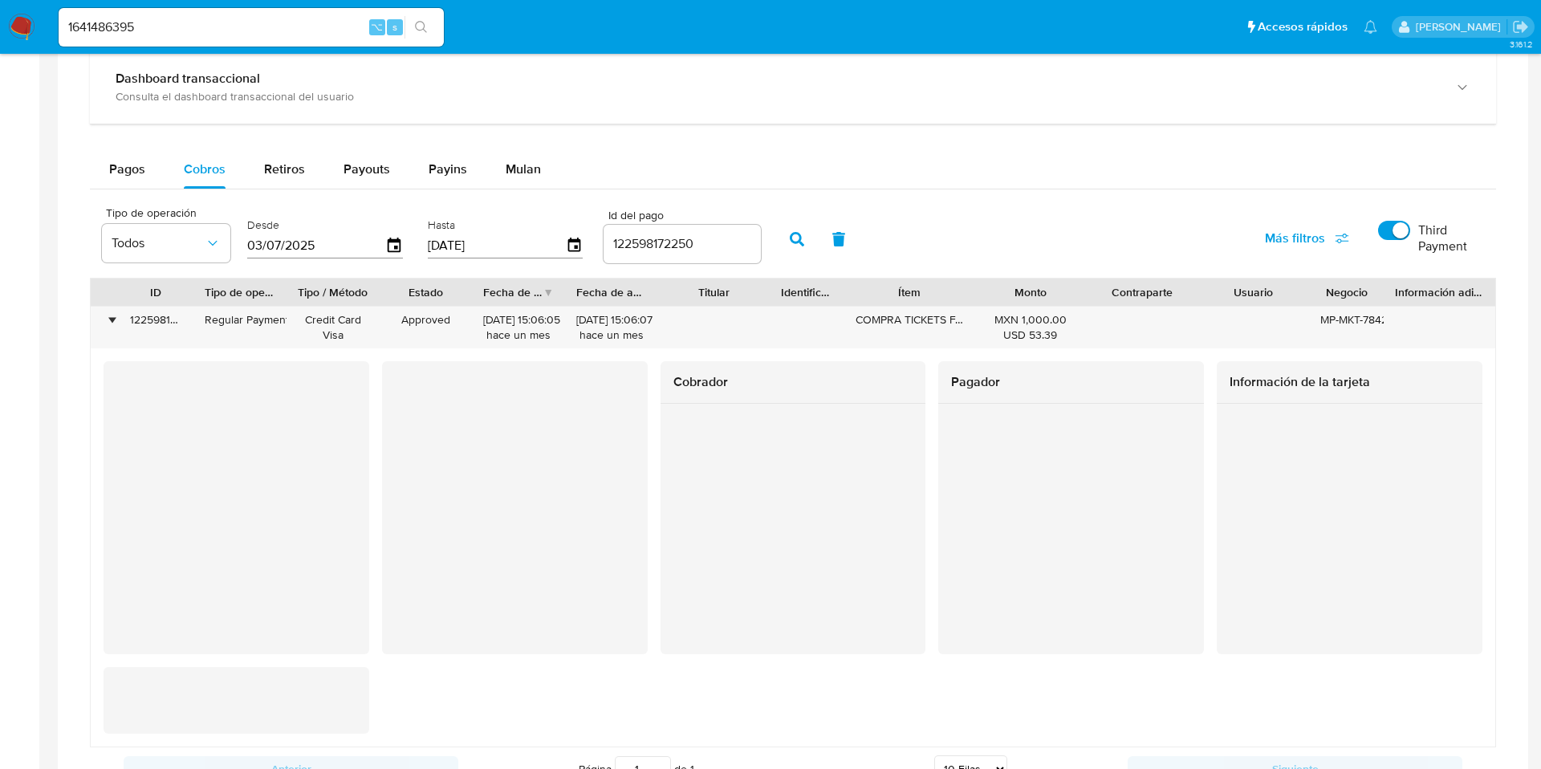
scroll to position [988, 0]
click at [151, 30] on input "1641486395" at bounding box center [251, 27] width 385 height 21
click at [150, 30] on input "1641486395" at bounding box center [251, 27] width 385 height 21
paste input "377797332"
type input "377797332"
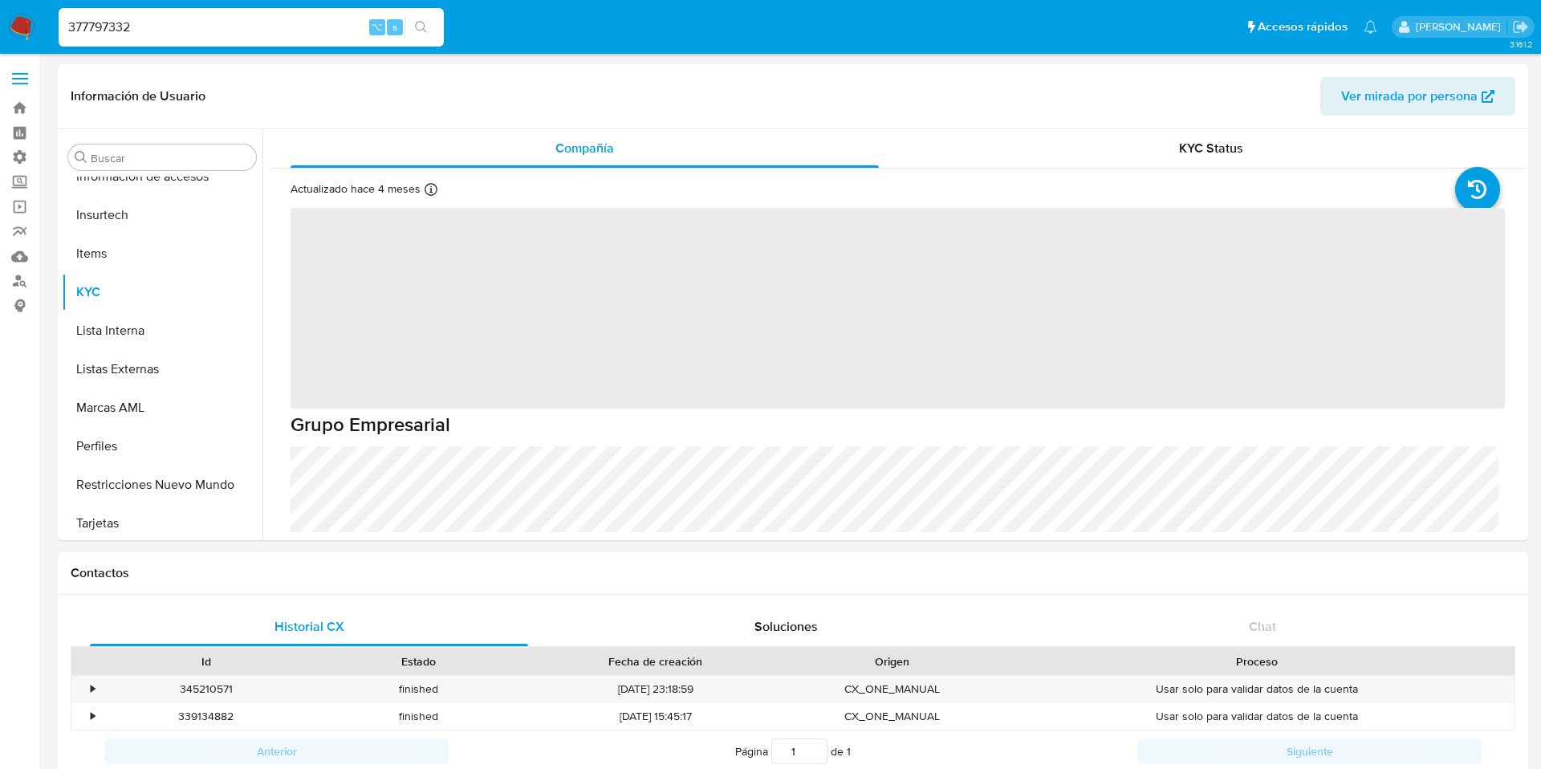
scroll to position [755, 0]
select select "10"
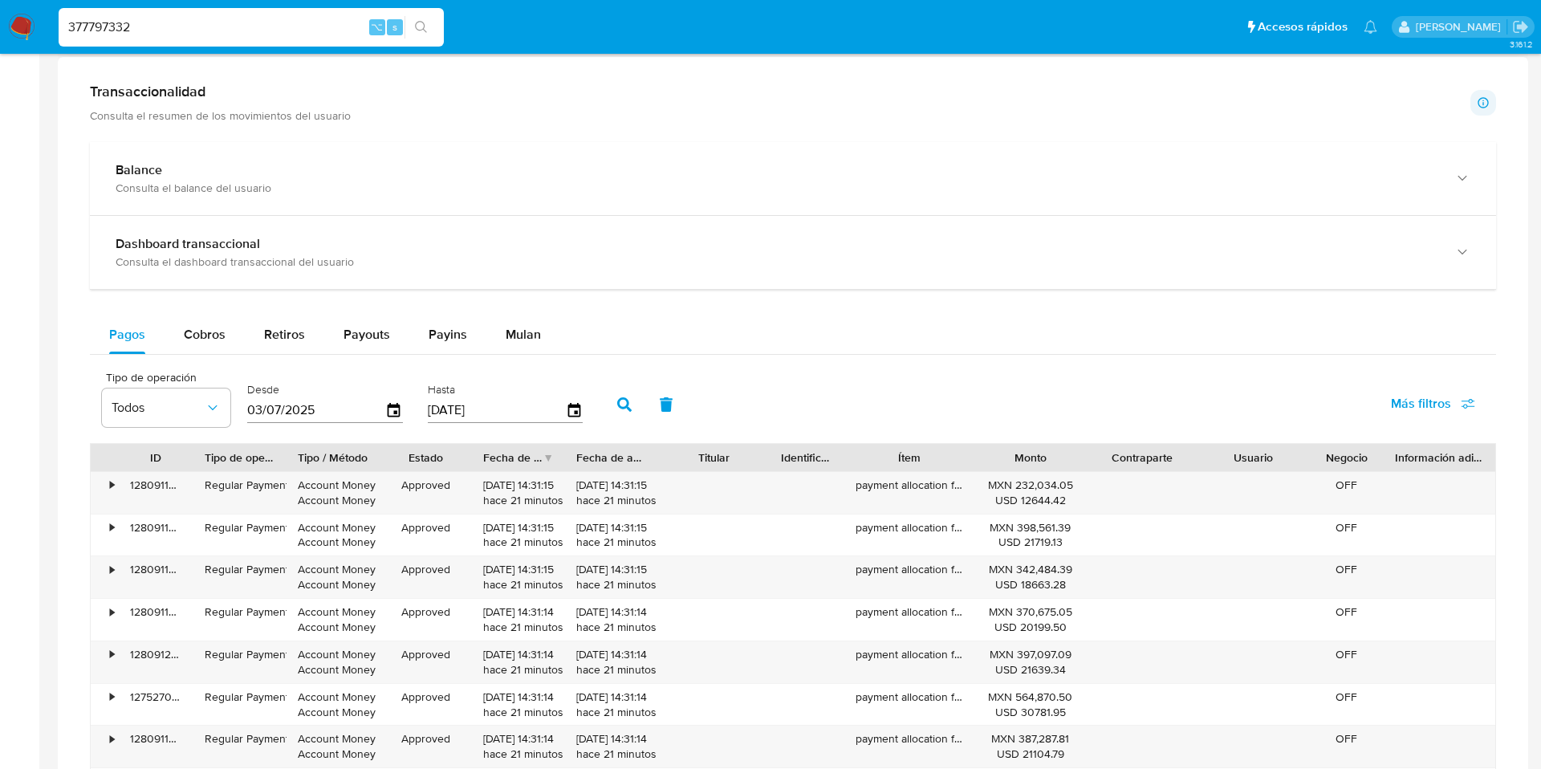
scroll to position [778, 0]
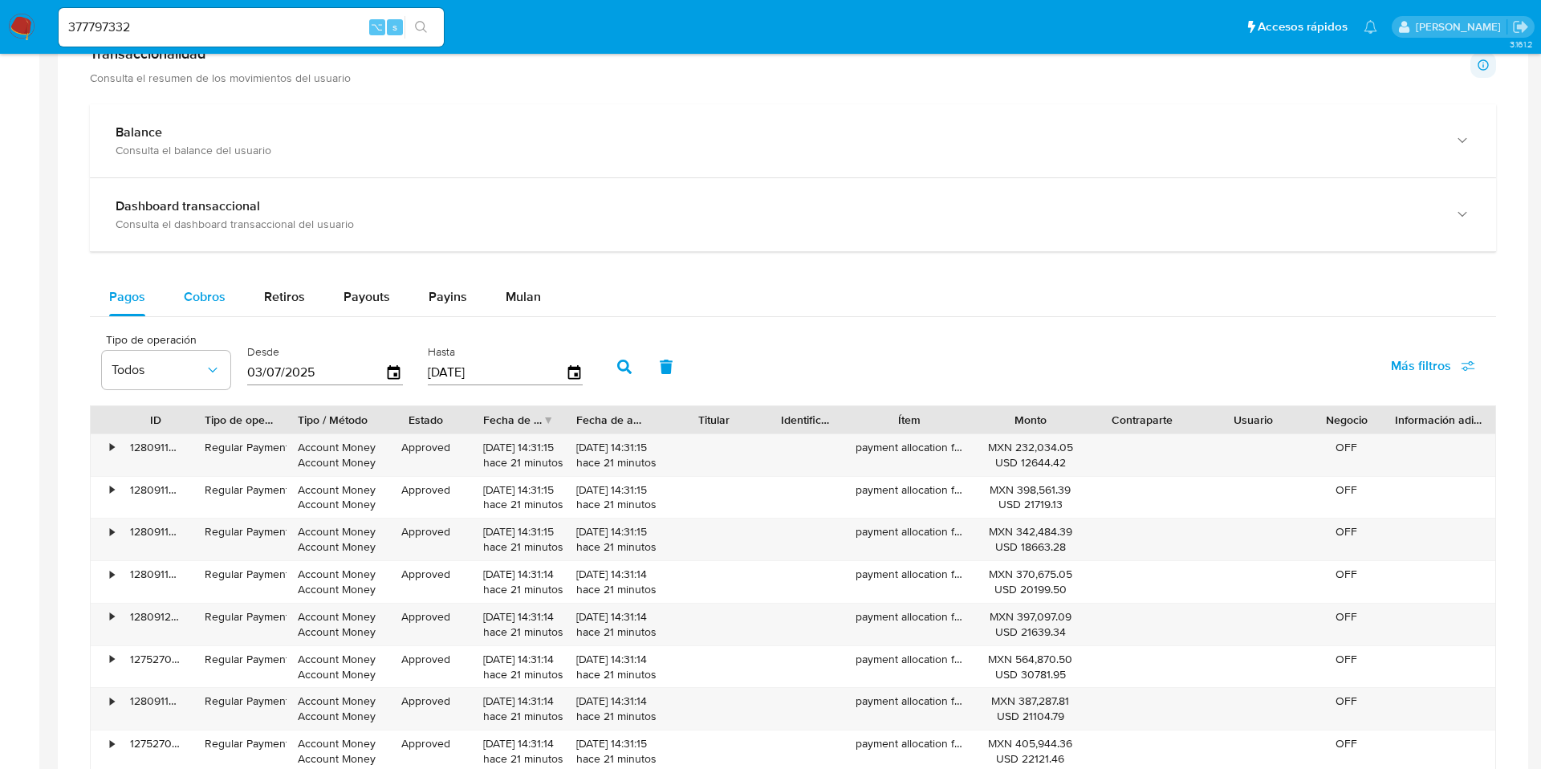
click at [193, 303] on span "Cobros" at bounding box center [205, 296] width 42 height 18
select select "10"
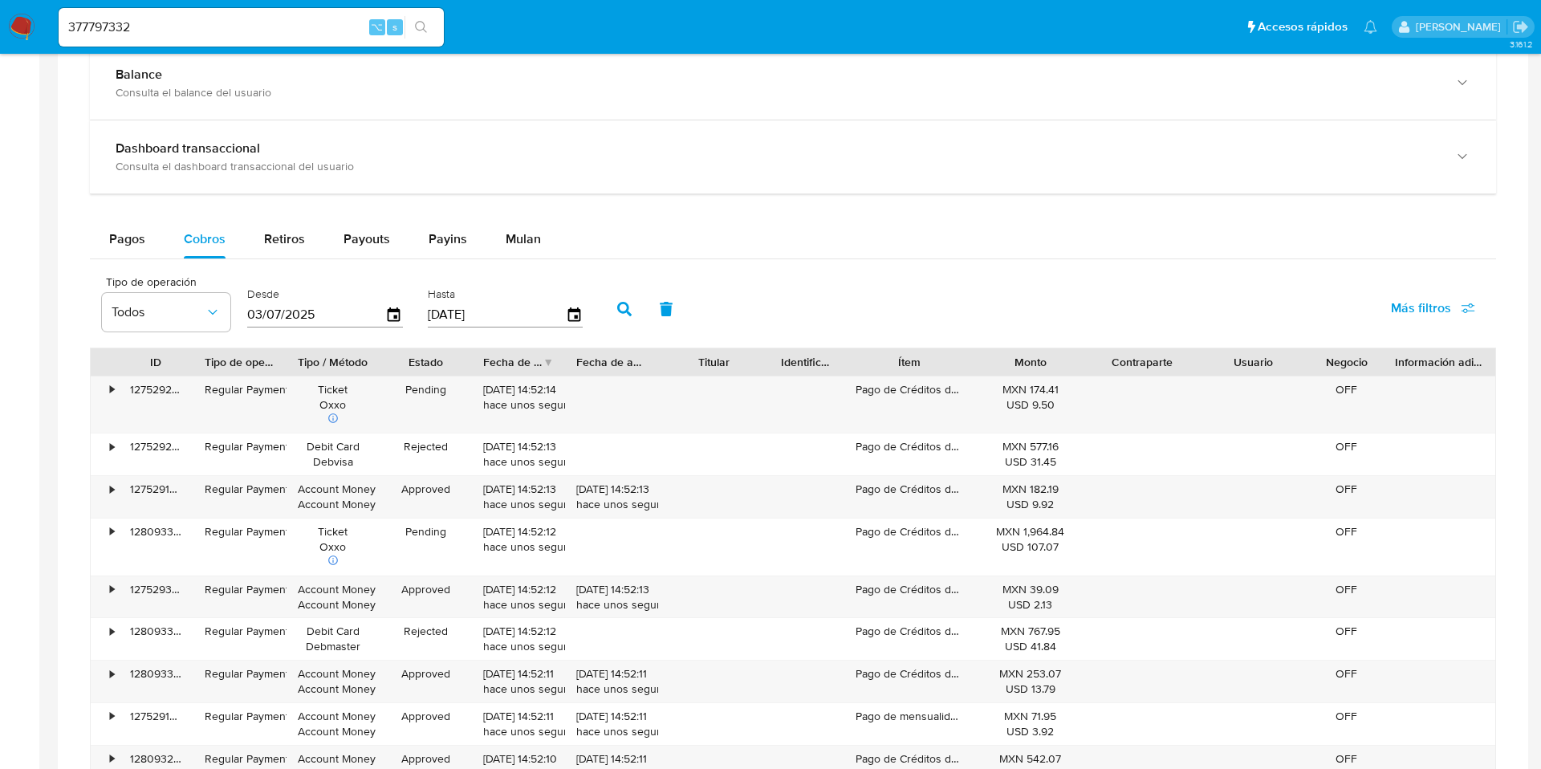
scroll to position [847, 0]
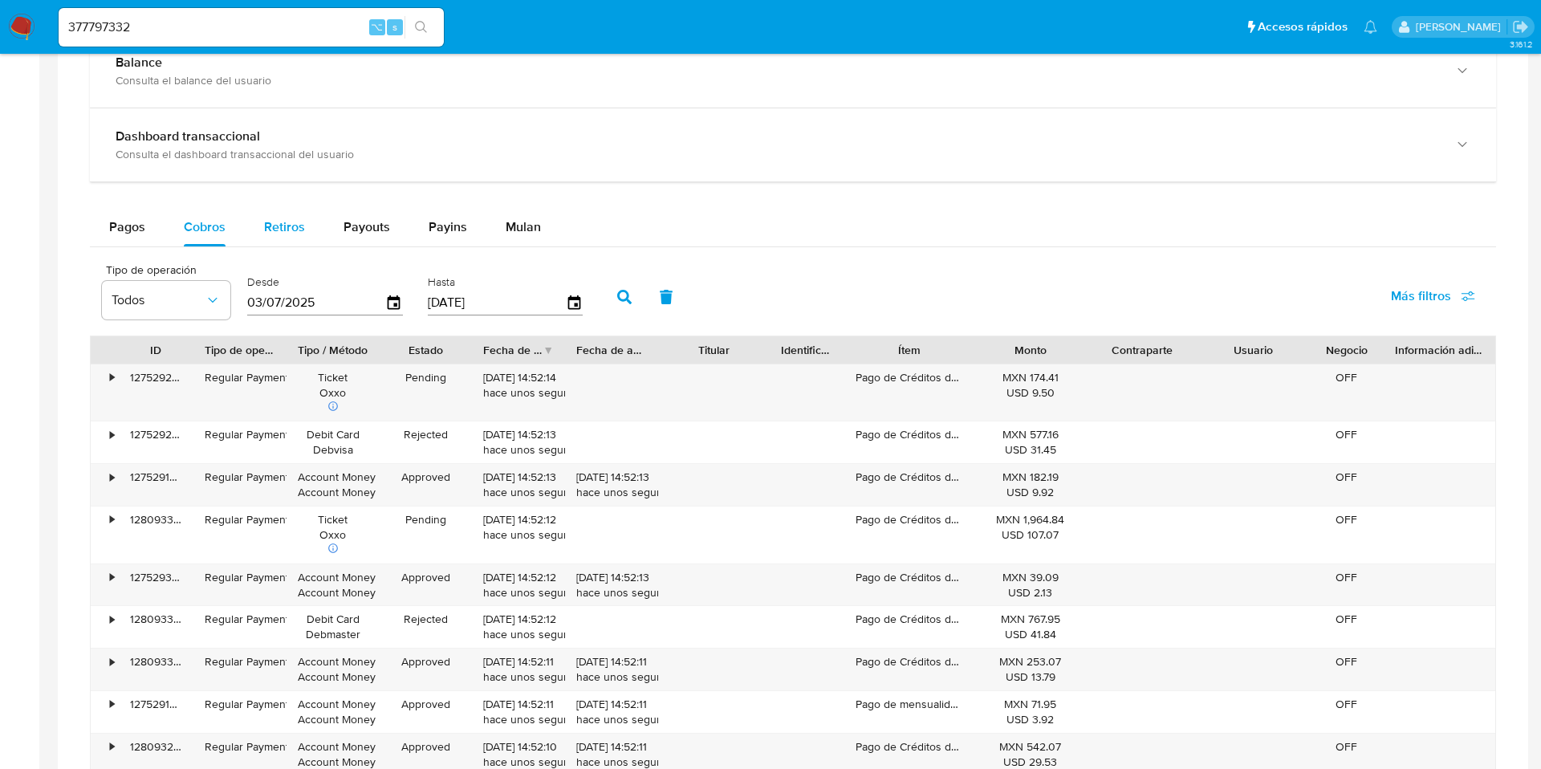
click at [278, 222] on span "Retiros" at bounding box center [284, 226] width 41 height 18
select select "10"
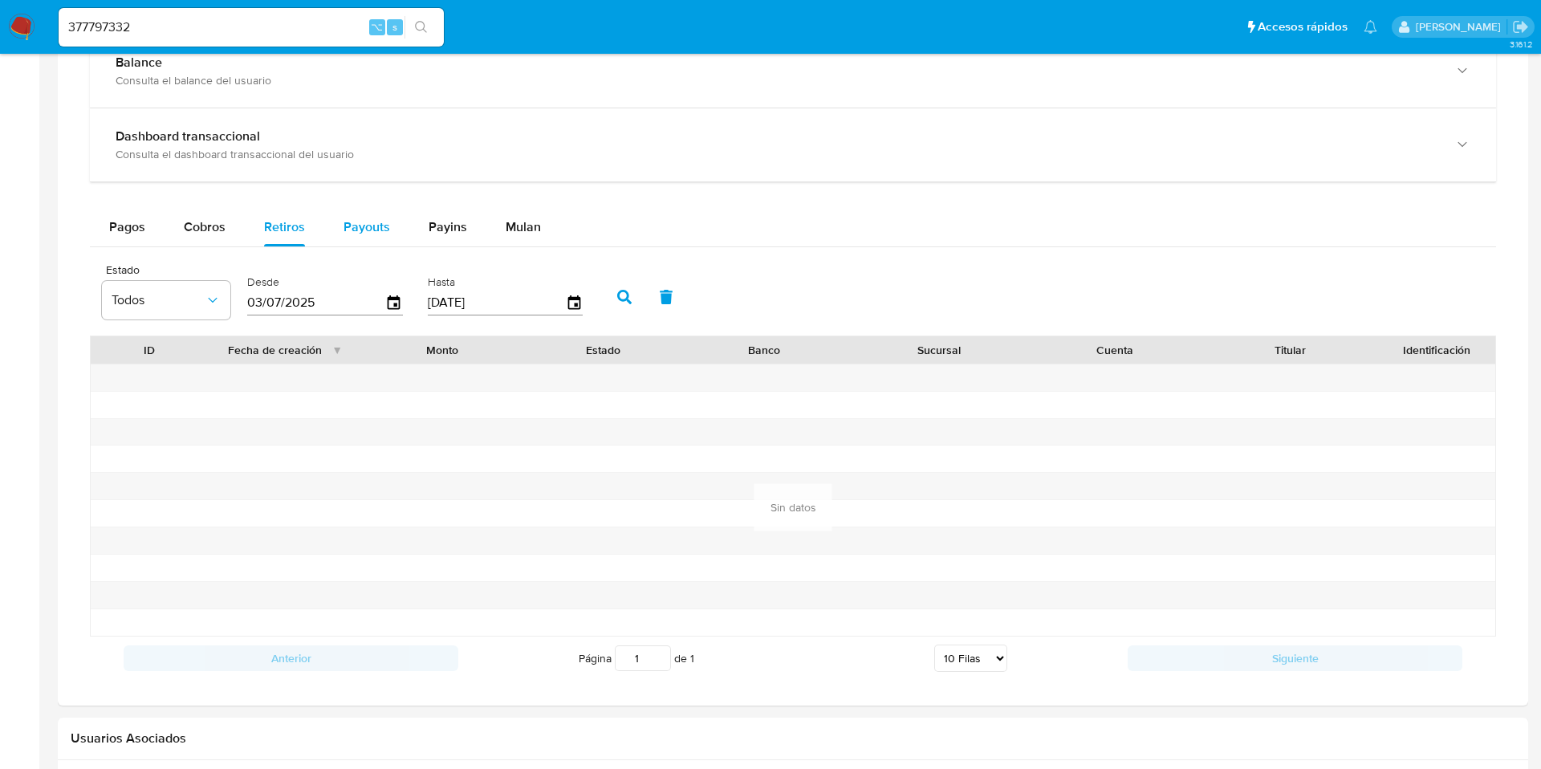
click at [372, 233] on span "Payouts" at bounding box center [366, 226] width 47 height 18
select select "10"
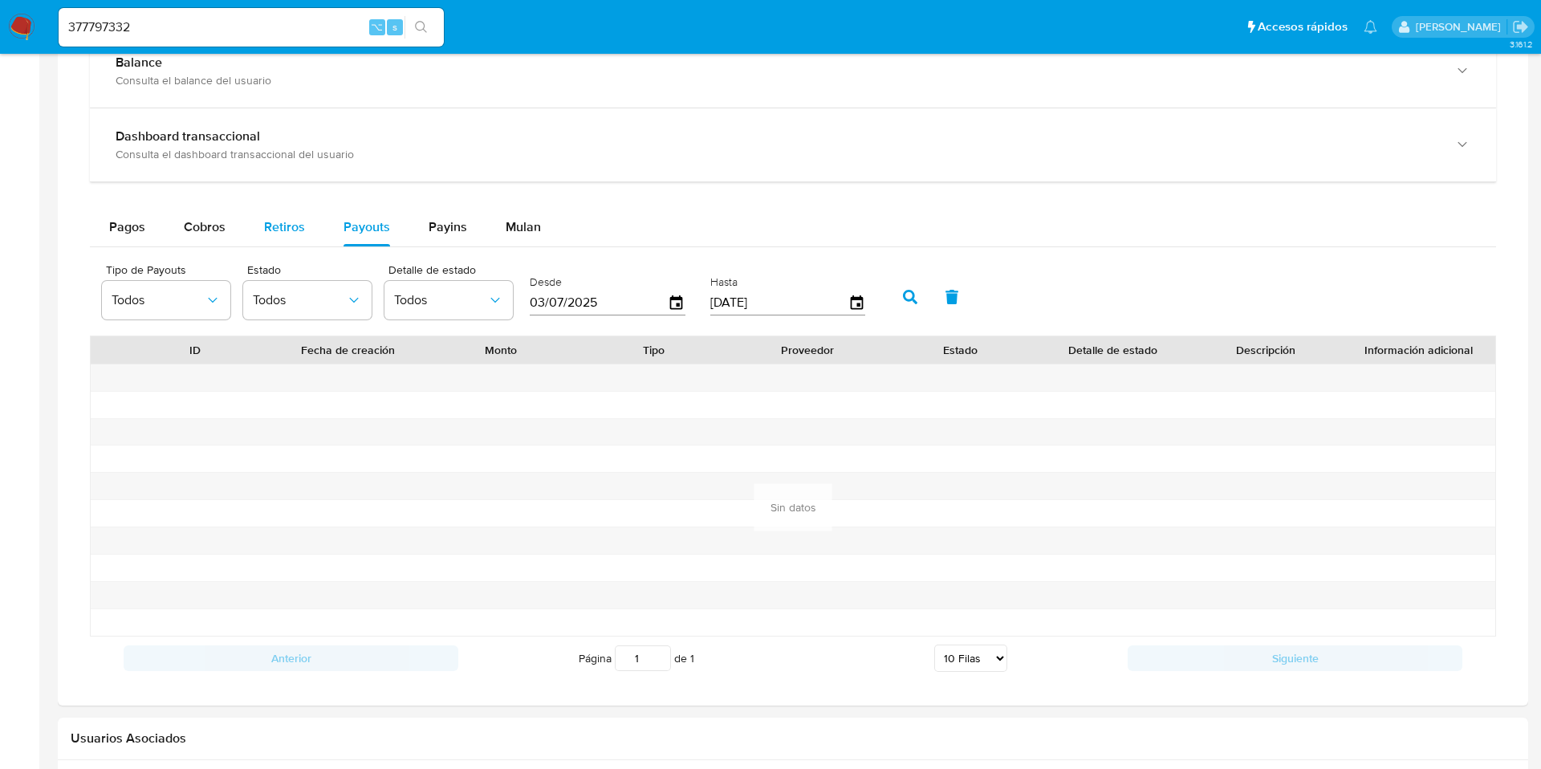
click at [261, 233] on button "Retiros" at bounding box center [284, 227] width 79 height 39
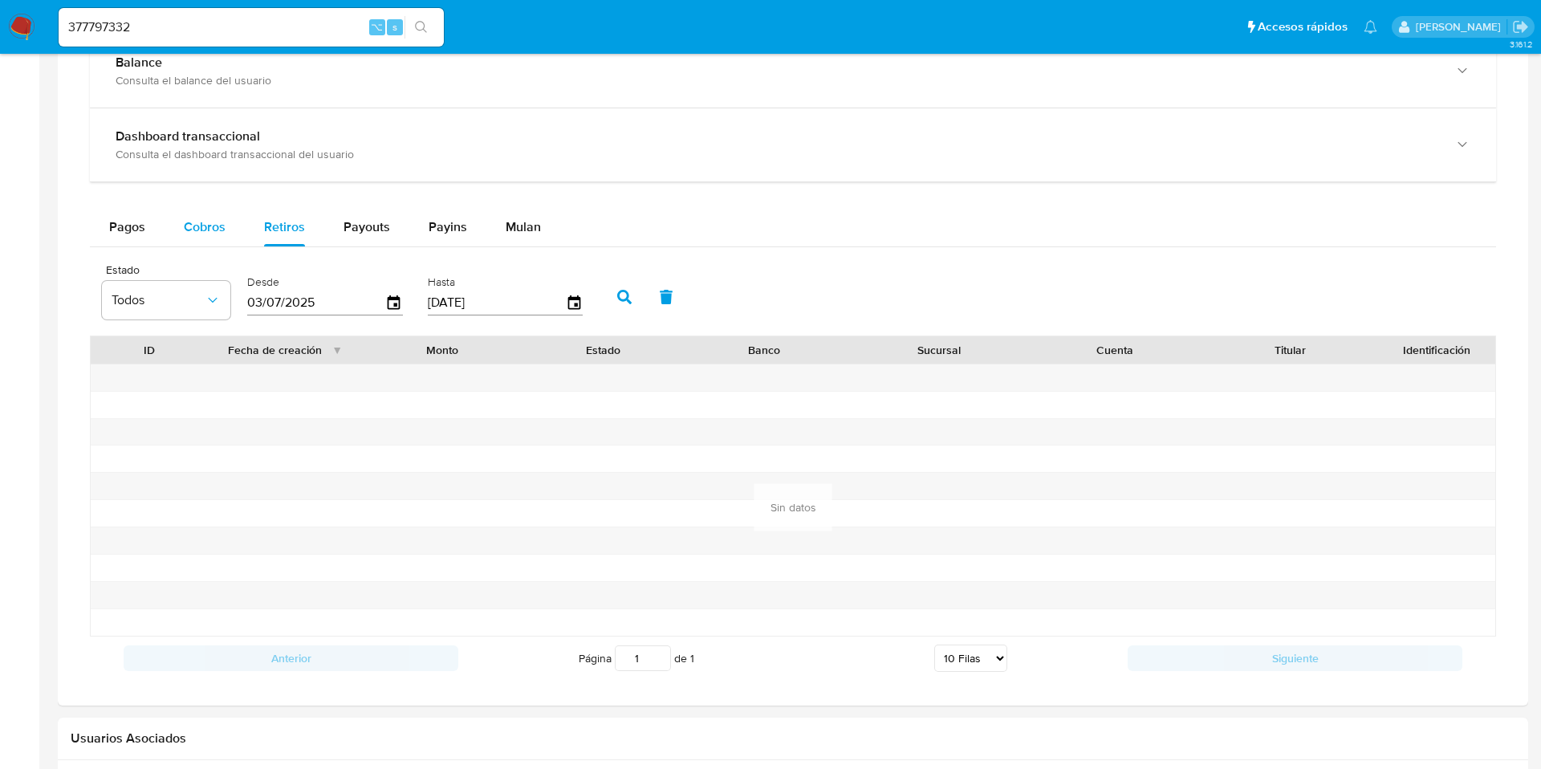
click at [178, 226] on button "Cobros" at bounding box center [205, 227] width 80 height 39
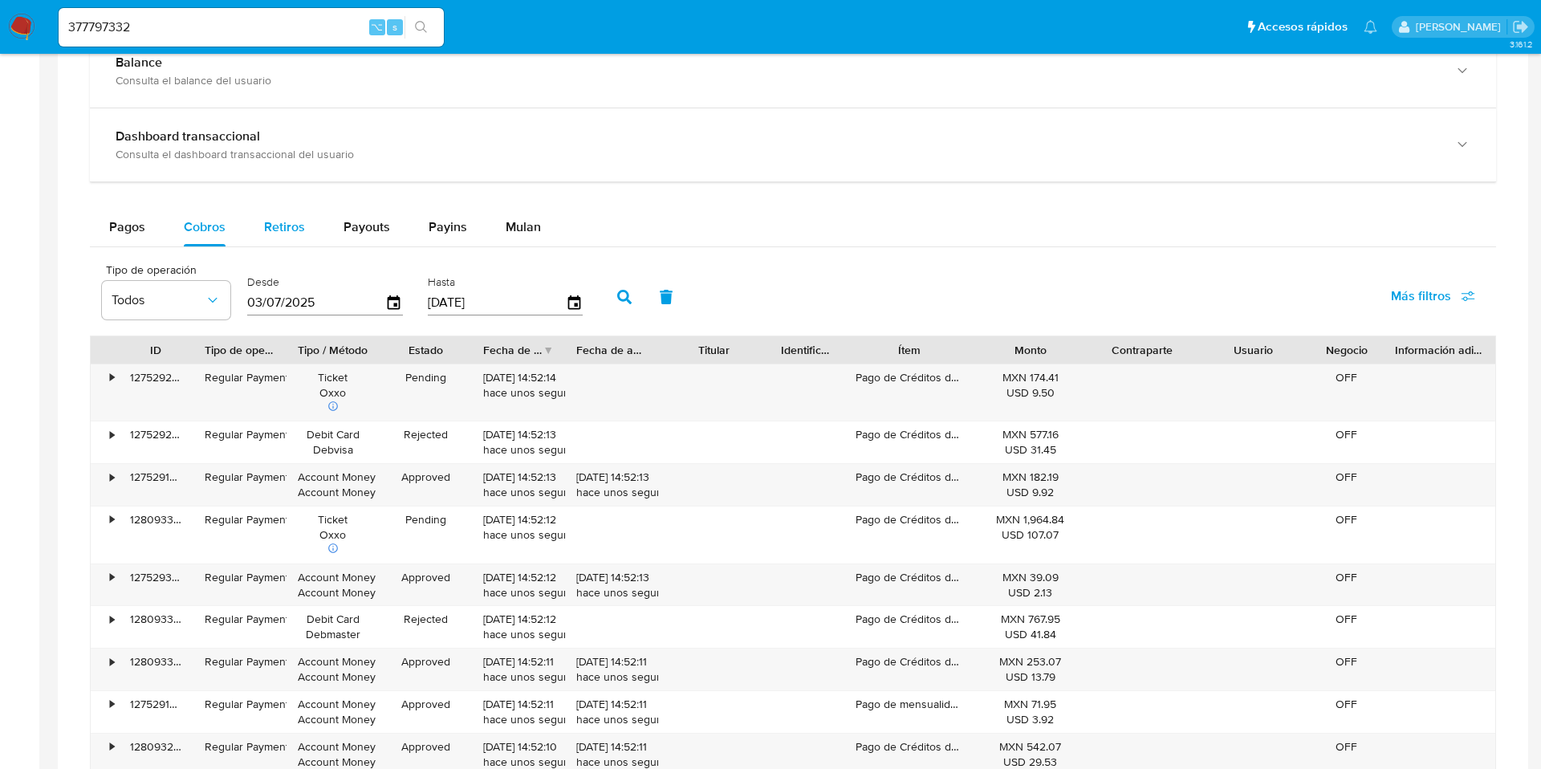
click at [267, 226] on span "Retiros" at bounding box center [284, 226] width 41 height 18
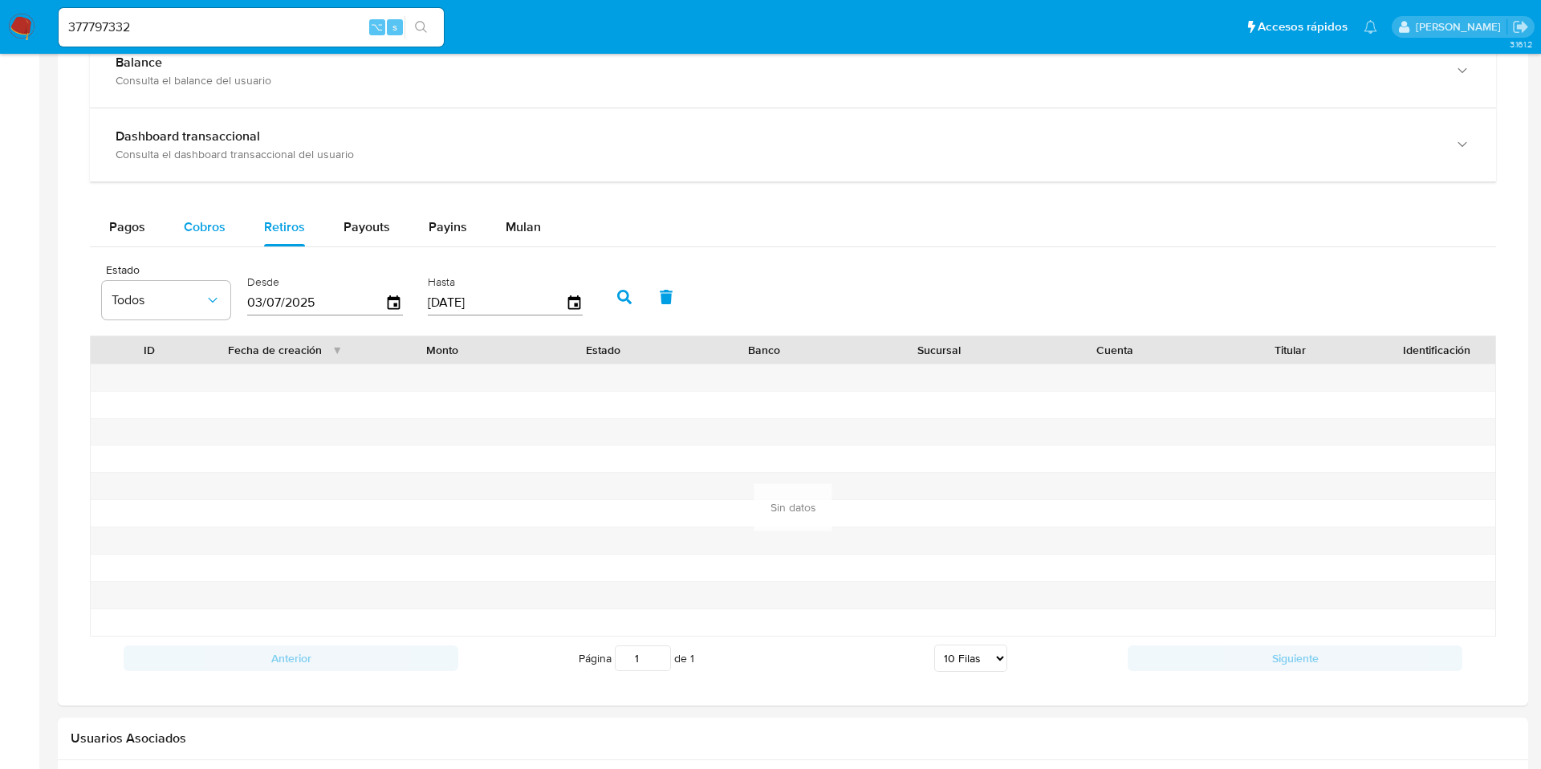
click at [177, 236] on button "Cobros" at bounding box center [205, 227] width 80 height 39
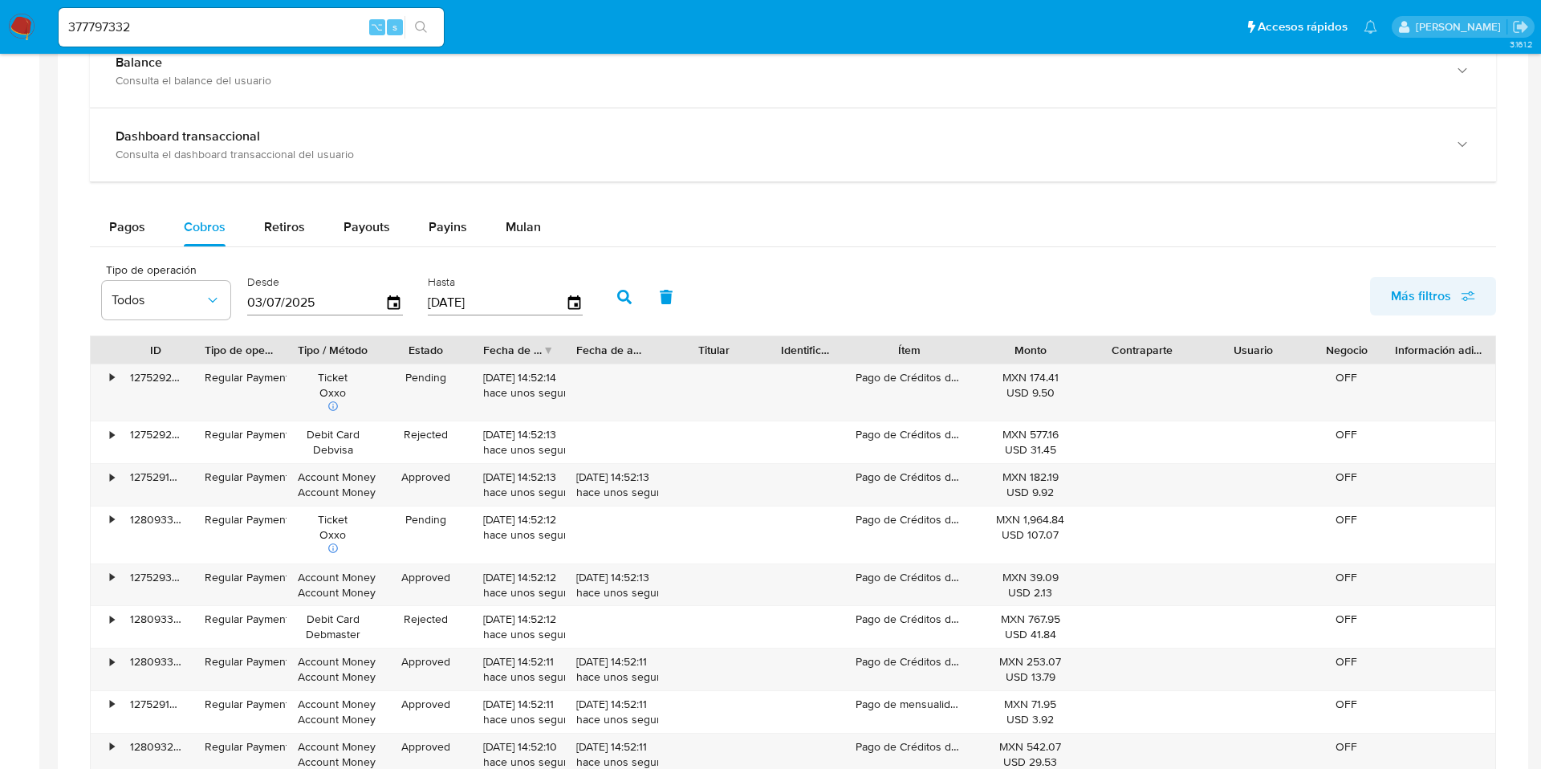
click at [1451, 291] on span "Más filtros" at bounding box center [1433, 295] width 84 height 35
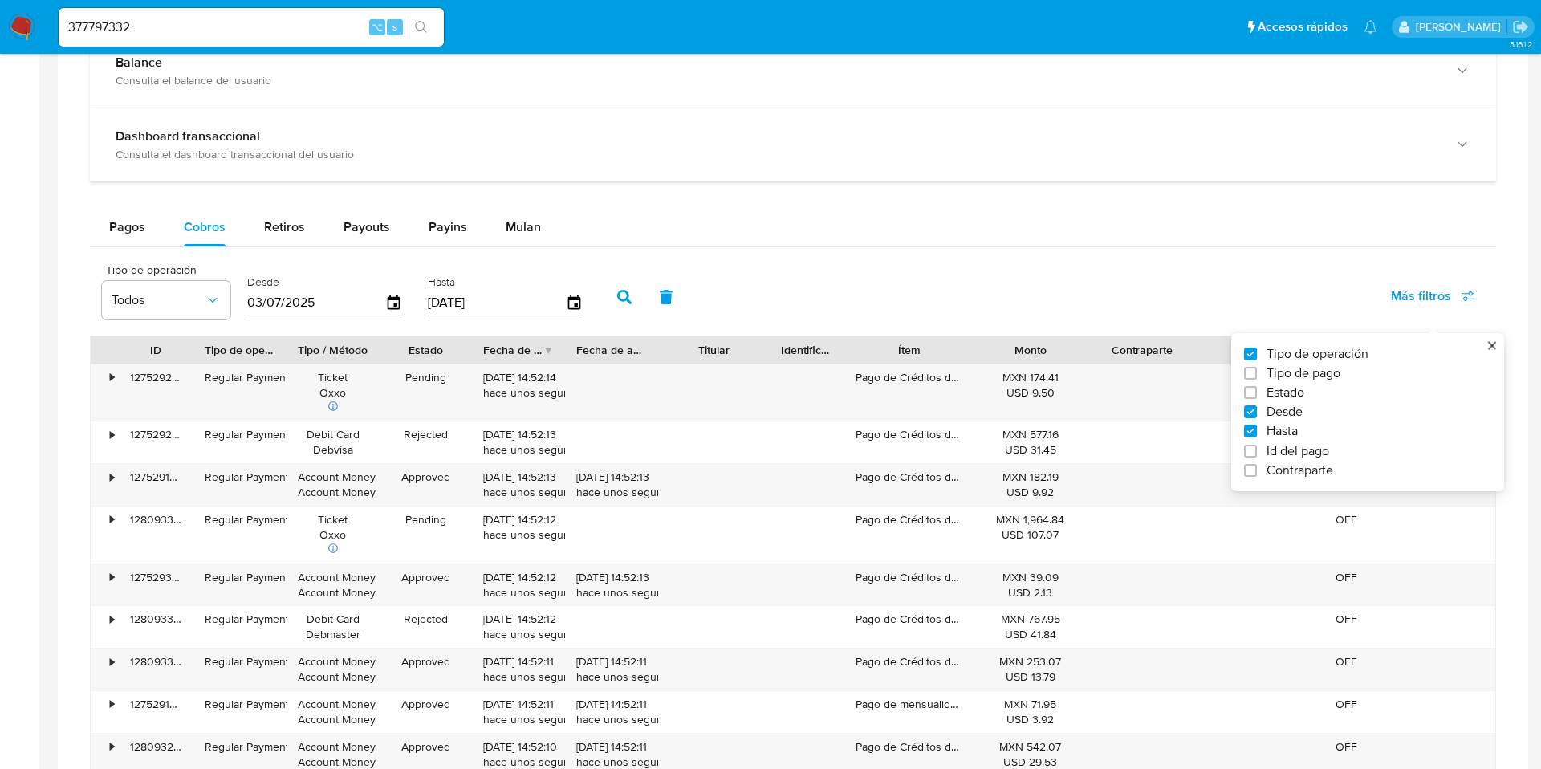
click at [1286, 452] on span "Id del pago" at bounding box center [1297, 451] width 63 height 16
click at [1257, 452] on input "Id del pago" at bounding box center [1250, 451] width 13 height 13
checkbox input "true"
click at [639, 311] on div at bounding box center [682, 301] width 157 height 39
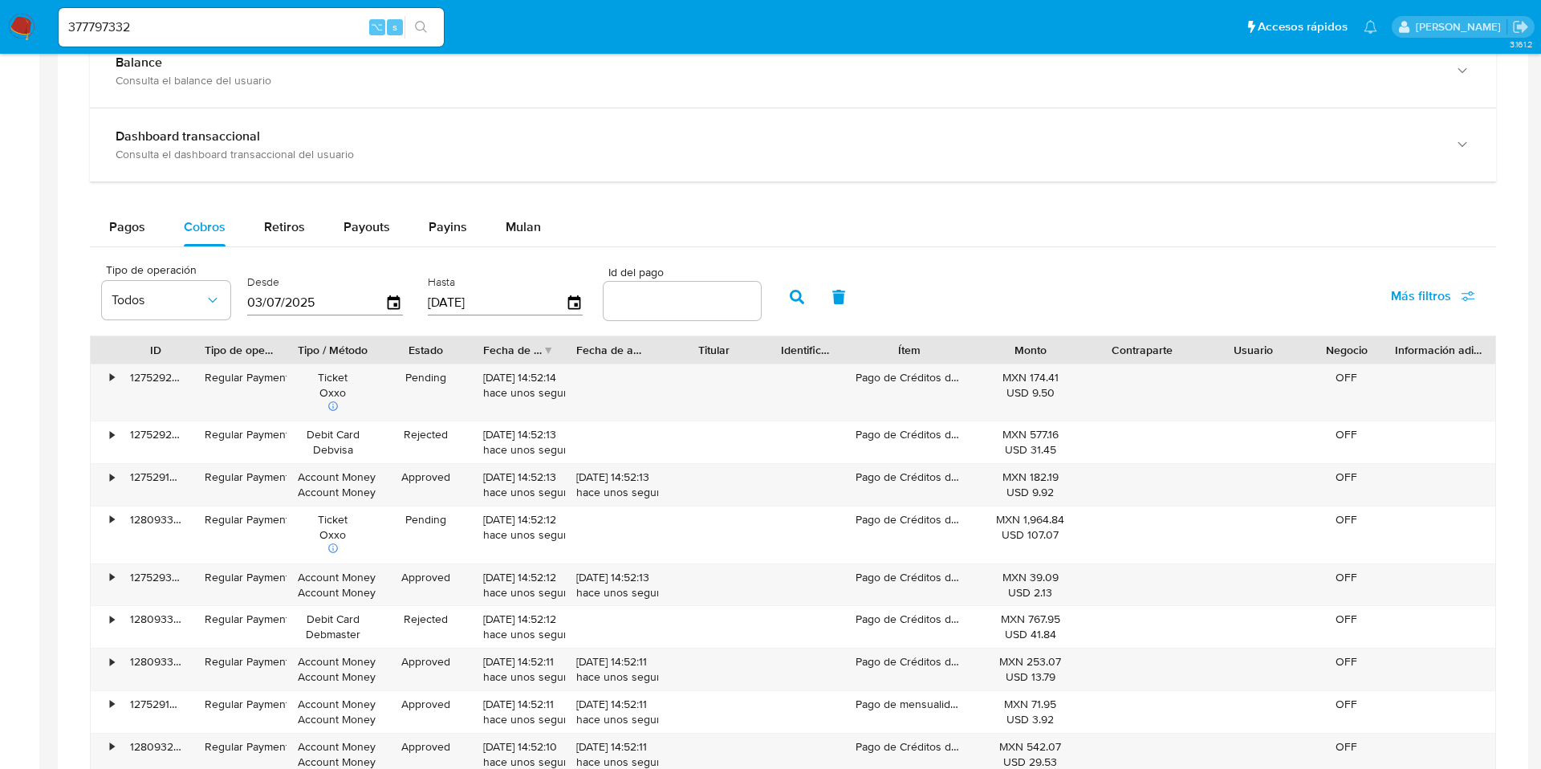
click at [642, 307] on input "number" at bounding box center [682, 301] width 157 height 21
paste input "123816955709"
type input "123816955709"
click at [799, 309] on button "button" at bounding box center [797, 297] width 42 height 39
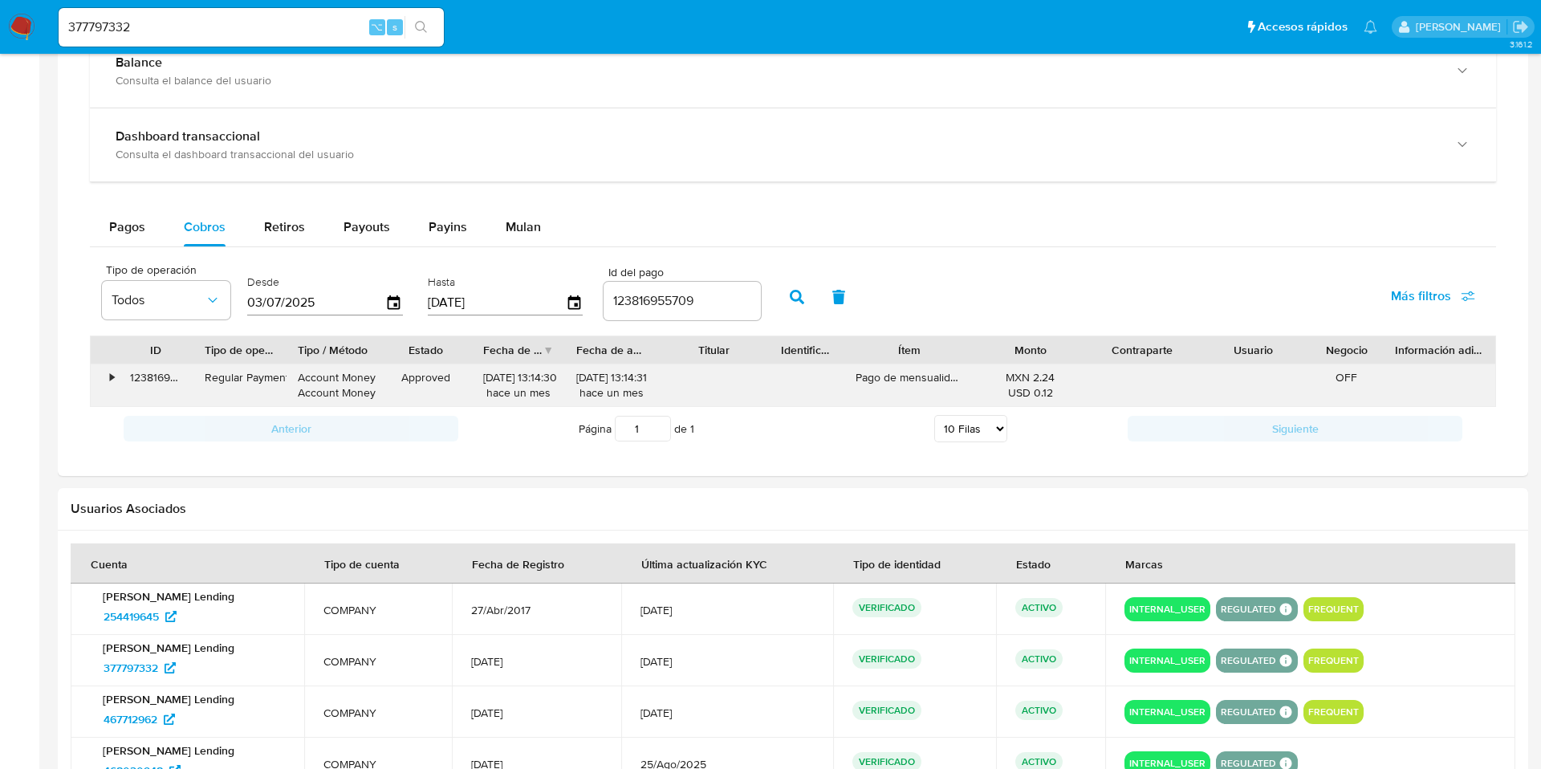
click at [114, 378] on div "•" at bounding box center [112, 377] width 4 height 15
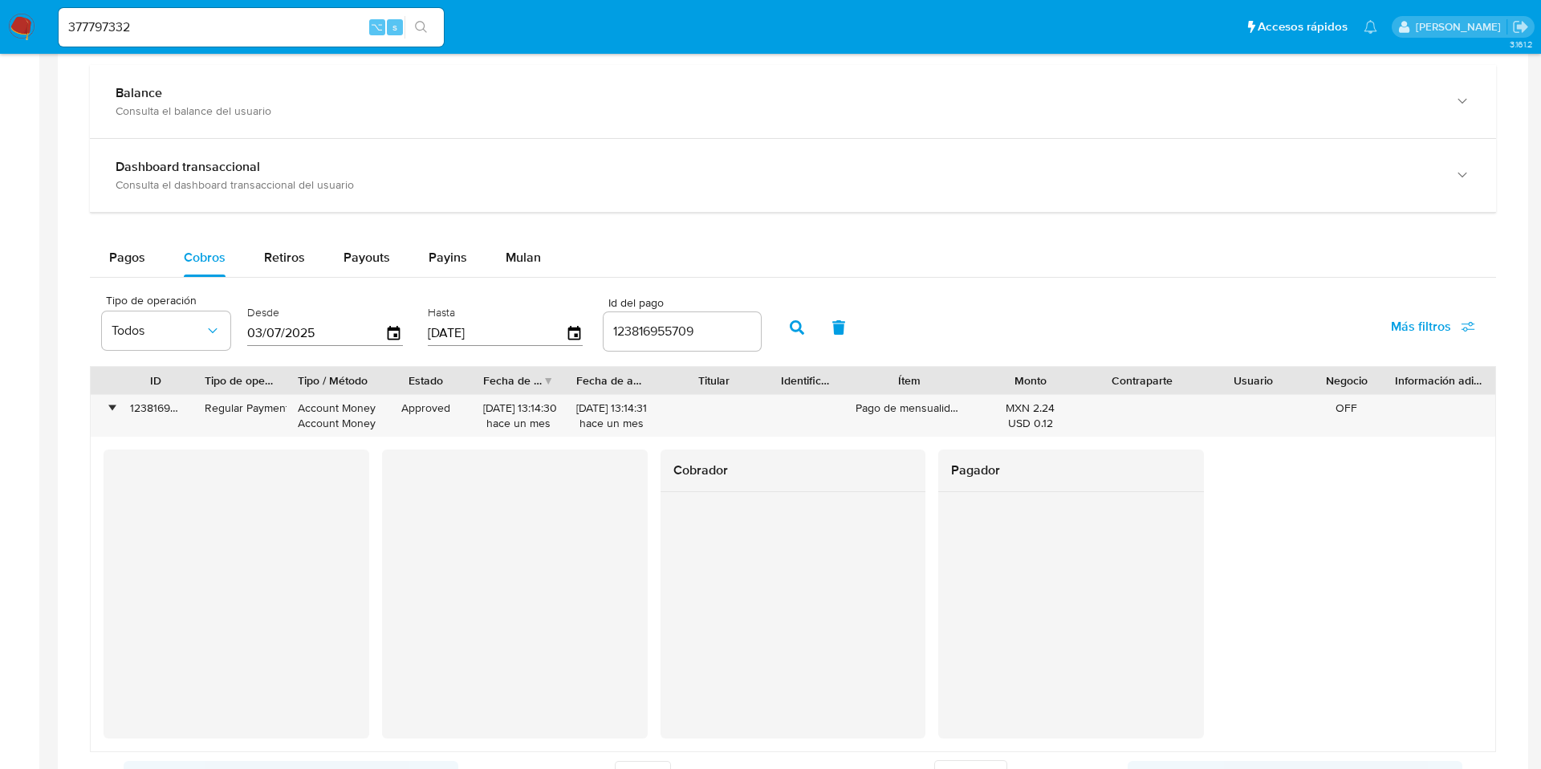
scroll to position [899, 0]
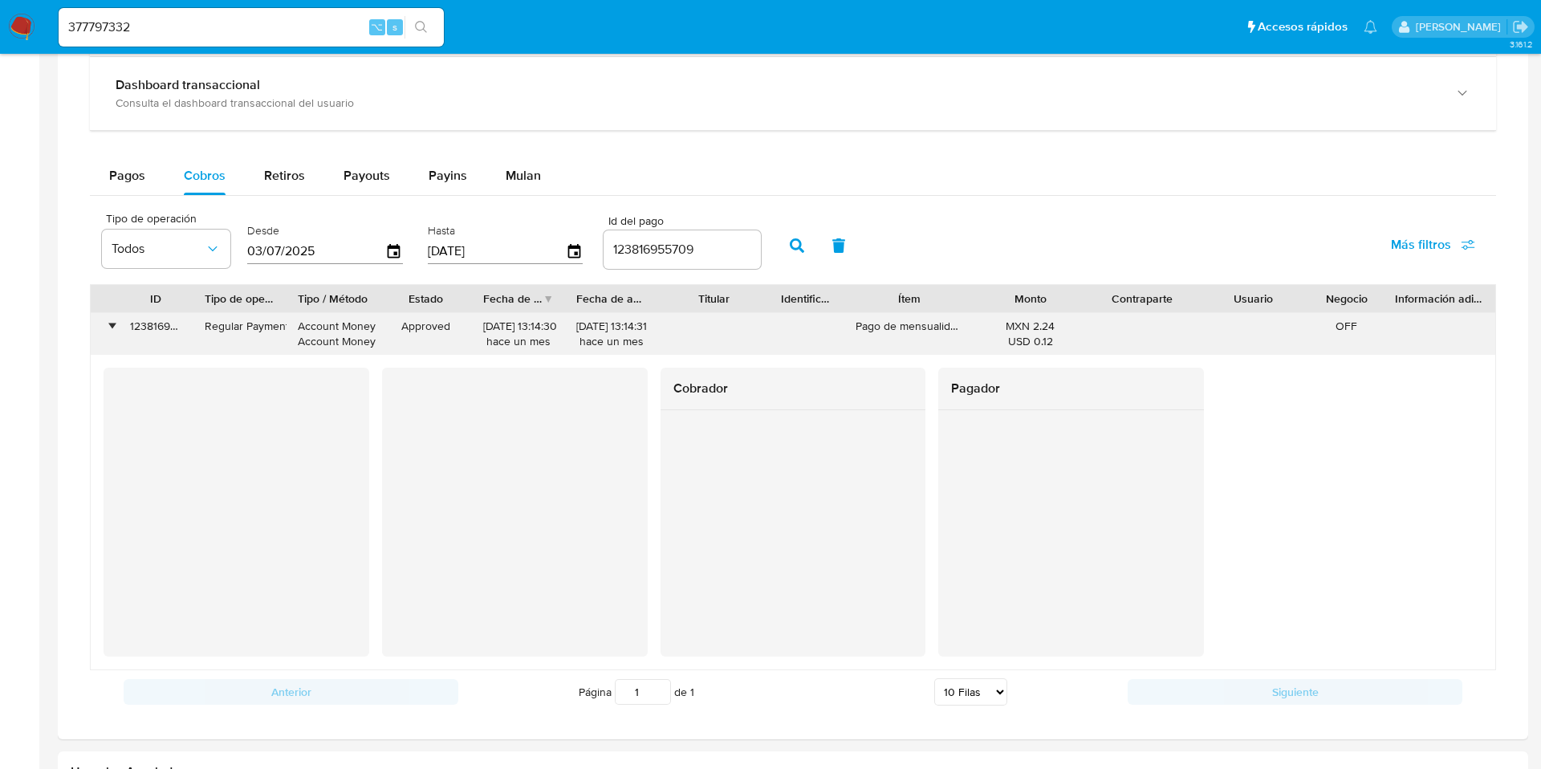
click at [116, 328] on div "•" at bounding box center [105, 334] width 28 height 42
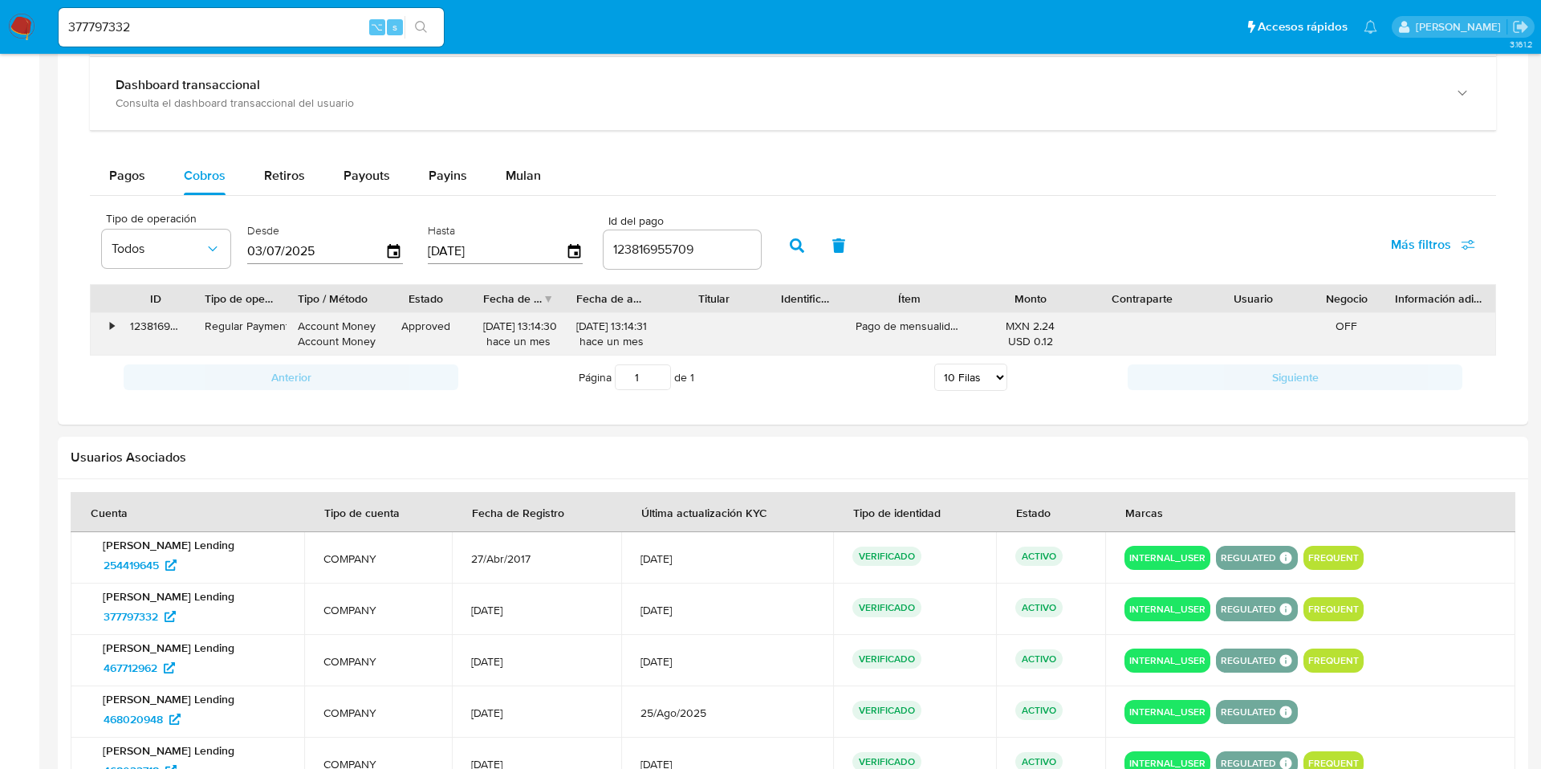
click at [123, 334] on div "123816955709" at bounding box center [156, 334] width 75 height 42
click at [114, 328] on div "•" at bounding box center [112, 326] width 4 height 15
